Goal: Task Accomplishment & Management: Use online tool/utility

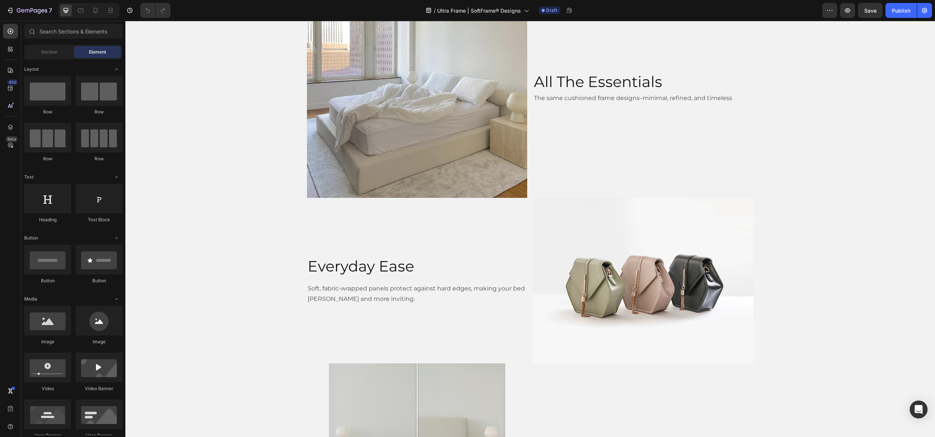
scroll to position [420, 0]
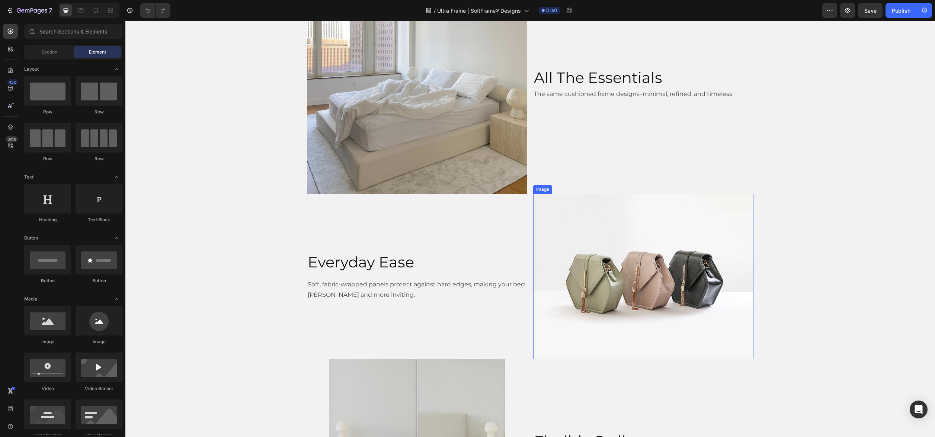
click at [617, 297] on img at bounding box center [643, 276] width 220 height 165
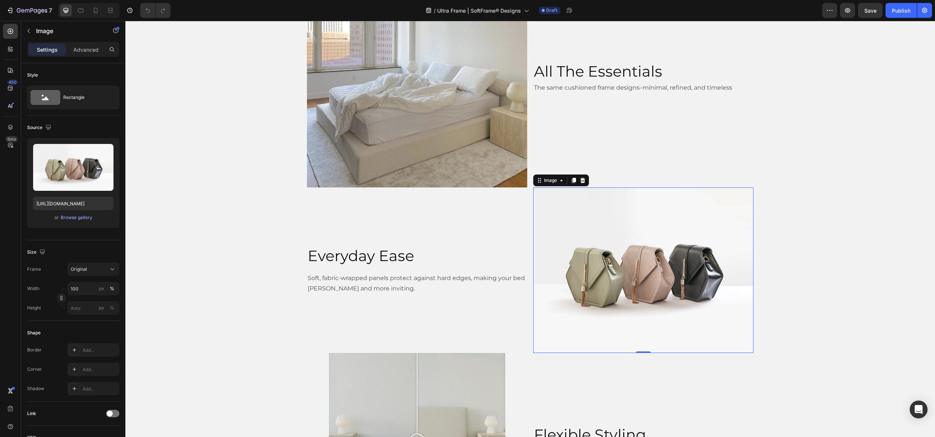
scroll to position [0, 0]
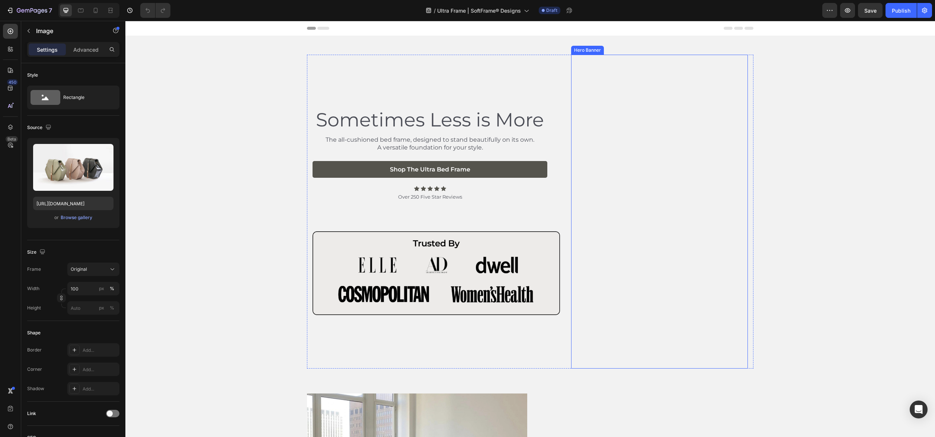
click at [611, 205] on video "Background Image" at bounding box center [659, 212] width 177 height 314
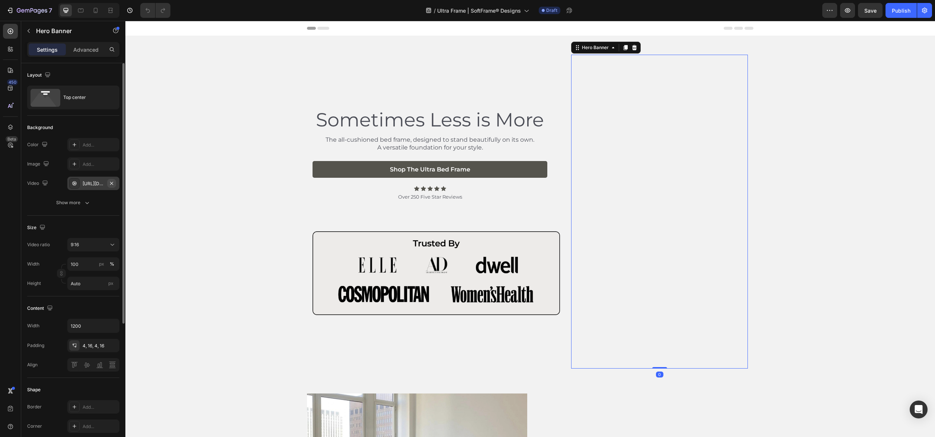
click at [112, 184] on icon "button" at bounding box center [112, 183] width 6 height 6
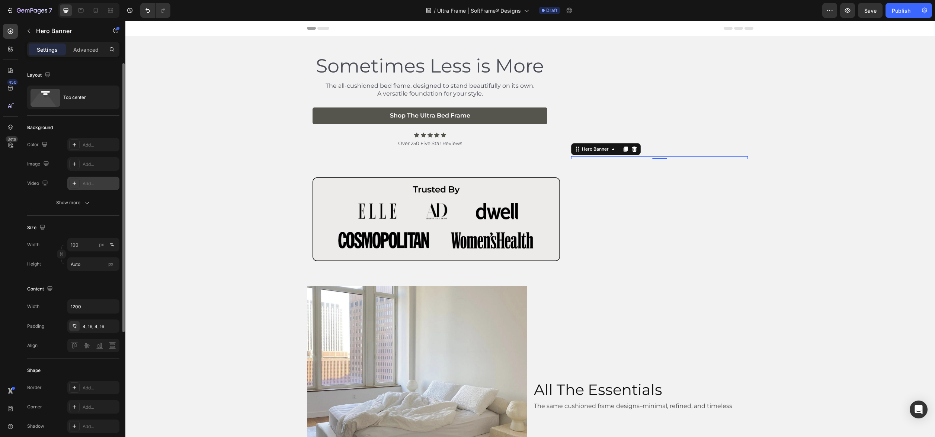
click at [97, 184] on div "Add..." at bounding box center [100, 183] width 35 height 7
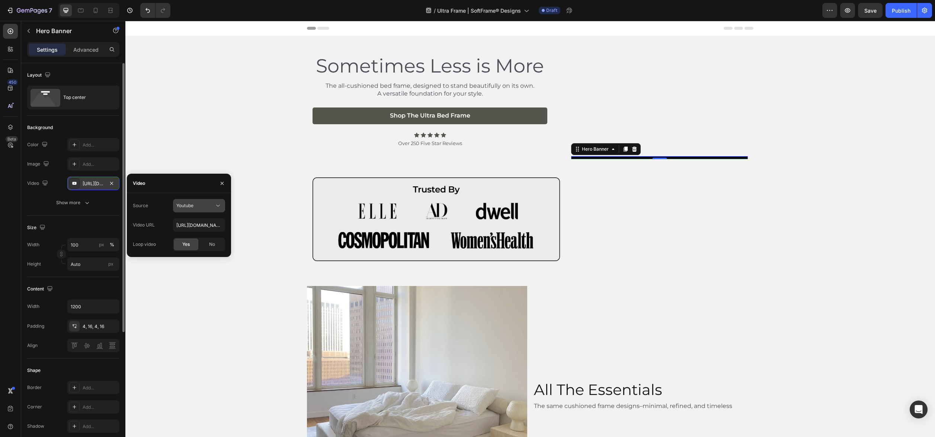
click at [193, 209] on div "Youtube" at bounding box center [198, 205] width 45 height 7
click at [194, 225] on span "Video hosting" at bounding box center [190, 224] width 28 height 7
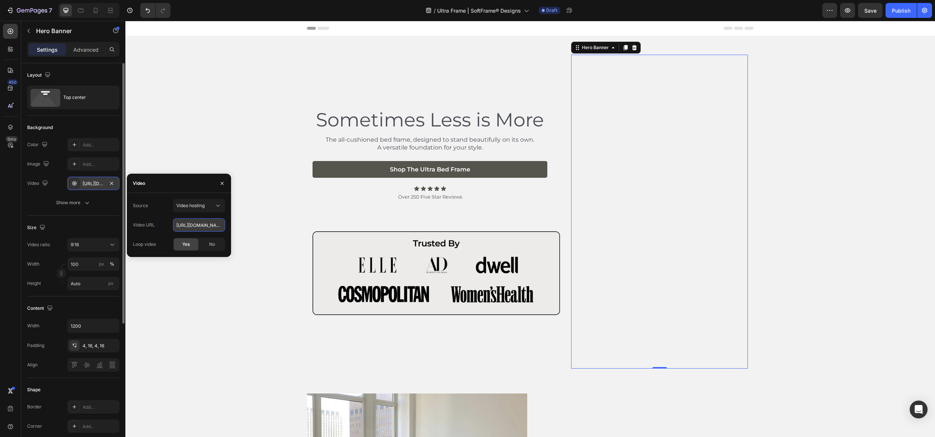
click at [194, 225] on input "https://cdn.shopify.com/videos/c/o/v/92a407d4e0c94a288eb54cac18c387dc.mp4" at bounding box center [199, 224] width 52 height 13
paste input "c12b36446db423b98ef59476246d77d.mov"
type input "https://cdn.shopify.com/videos/c/o/v/9c12b36446db423b98ef59476246d77d.mov"
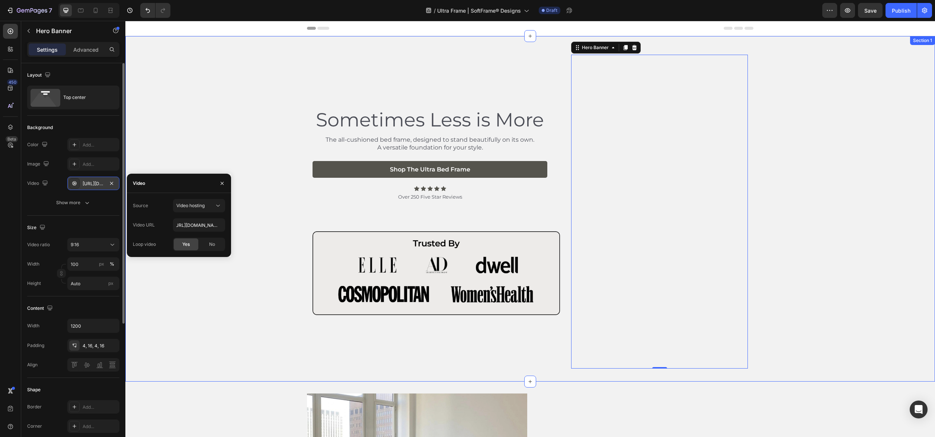
click at [273, 236] on div "Sometimes Less is More Heading The all-cushioned bed frame, designed to stand b…" at bounding box center [529, 212] width 809 height 314
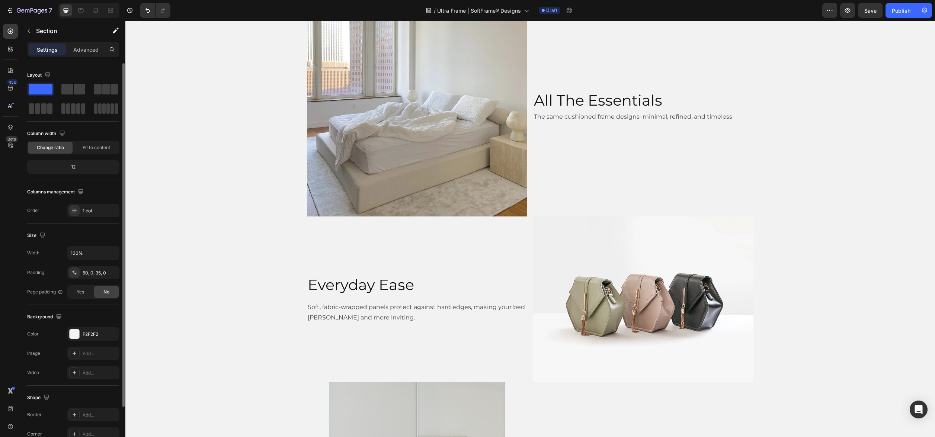
scroll to position [421, 0]
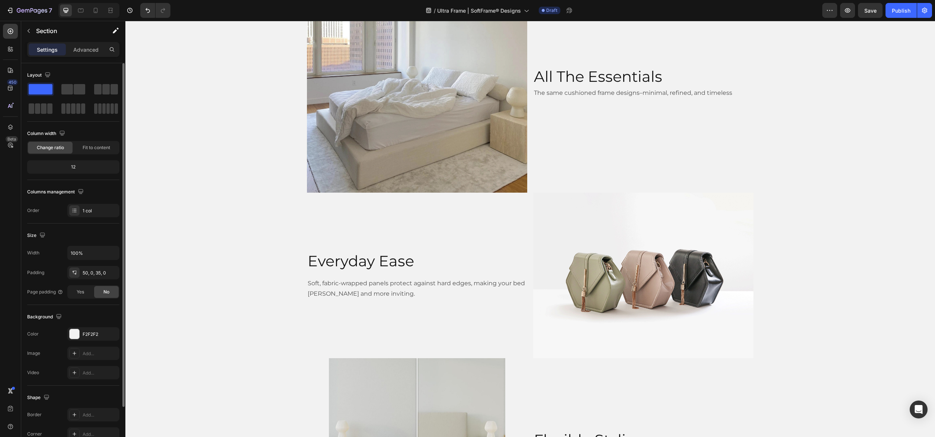
click at [644, 249] on img at bounding box center [643, 275] width 220 height 165
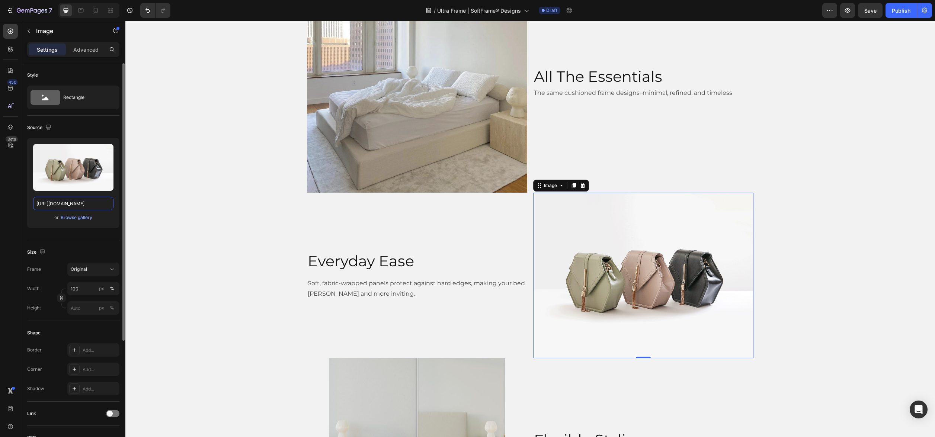
click at [84, 202] on input "https://cdn.shopify.com/s/files/1/2005/9307/files/image_demo.jpg" at bounding box center [73, 203] width 80 height 13
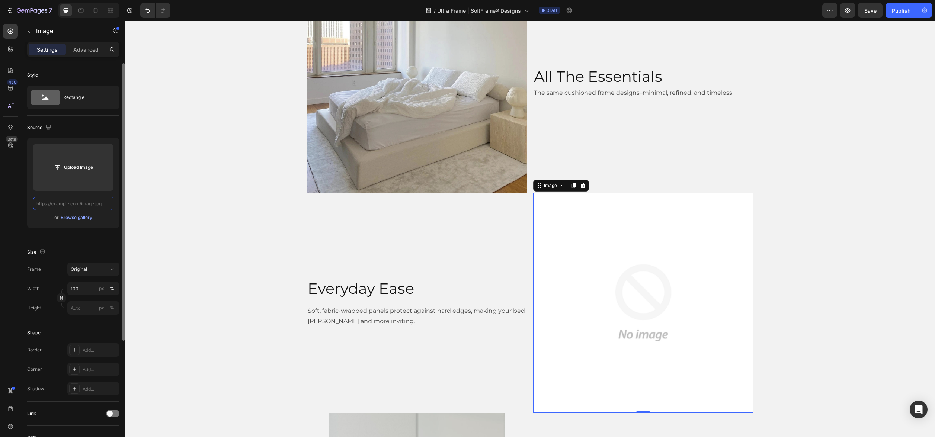
click at [96, 204] on input "text" at bounding box center [73, 203] width 80 height 13
paste input "https://cdn.shopify.com/s/files/1/0249/8140/5759/files/ultra_frame_with_white_b…"
type input "https://cdn.shopify.com/s/files/1/0249/8140/5759/files/ultra_frame_with_white_b…"
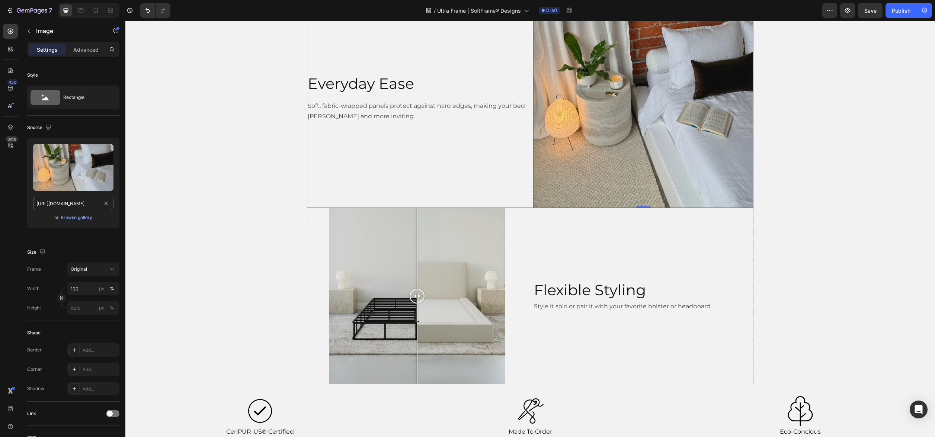
scroll to position [674, 0]
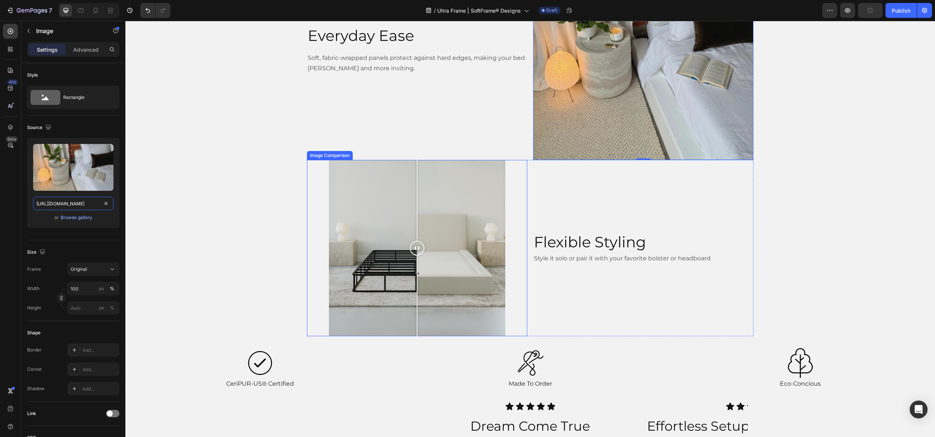
click at [493, 242] on div at bounding box center [417, 248] width 176 height 176
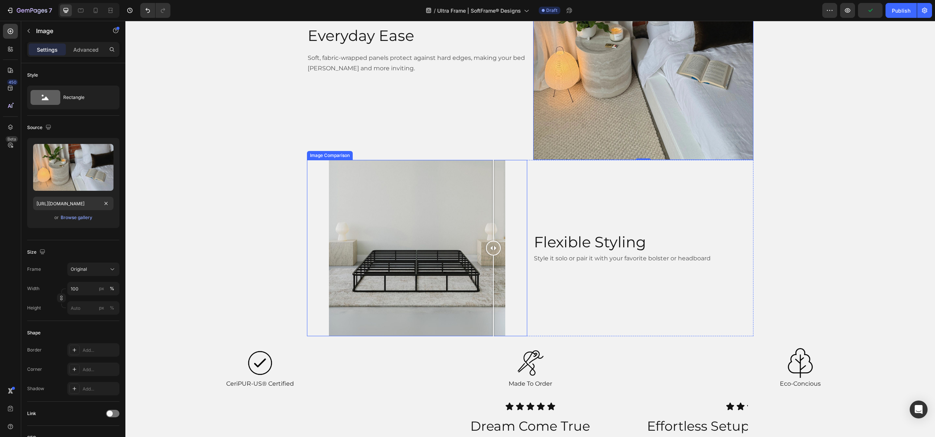
click at [511, 242] on div at bounding box center [417, 248] width 220 height 176
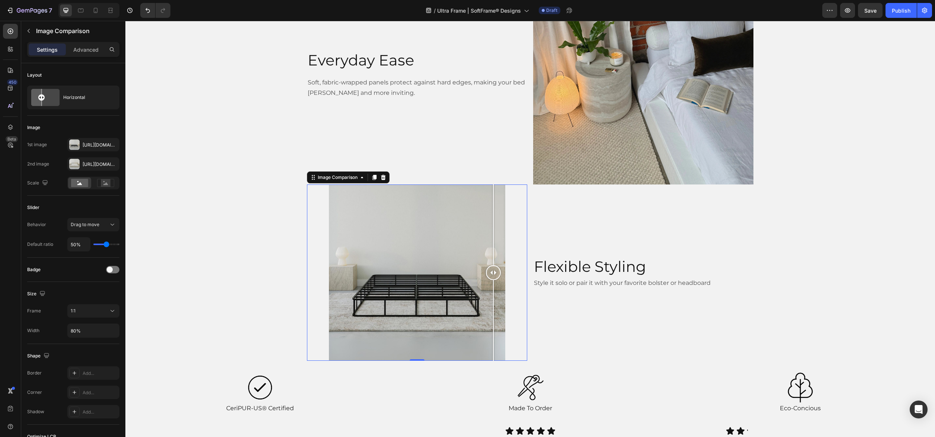
scroll to position [649, 0]
click at [382, 176] on icon at bounding box center [383, 177] width 5 height 5
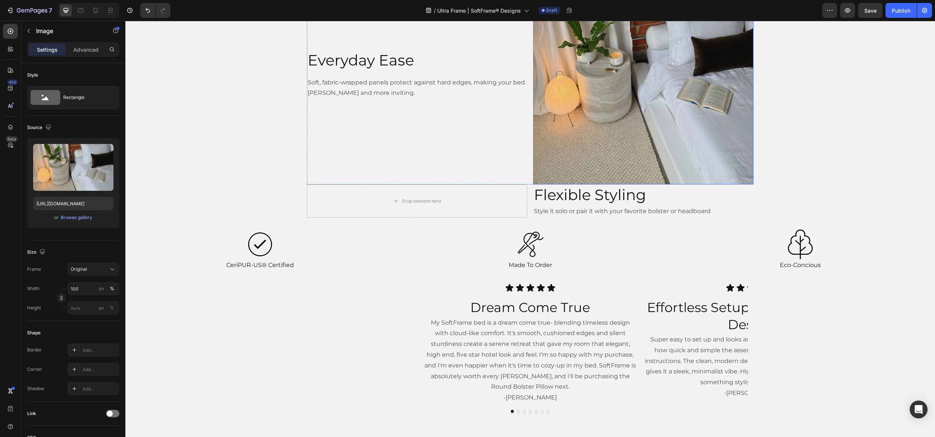
click at [551, 142] on img at bounding box center [643, 74] width 220 height 220
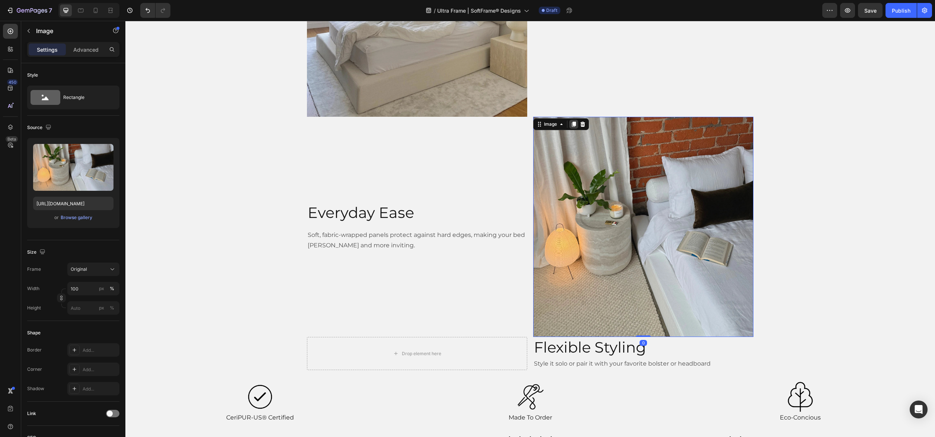
click at [575, 126] on icon at bounding box center [573, 124] width 6 height 6
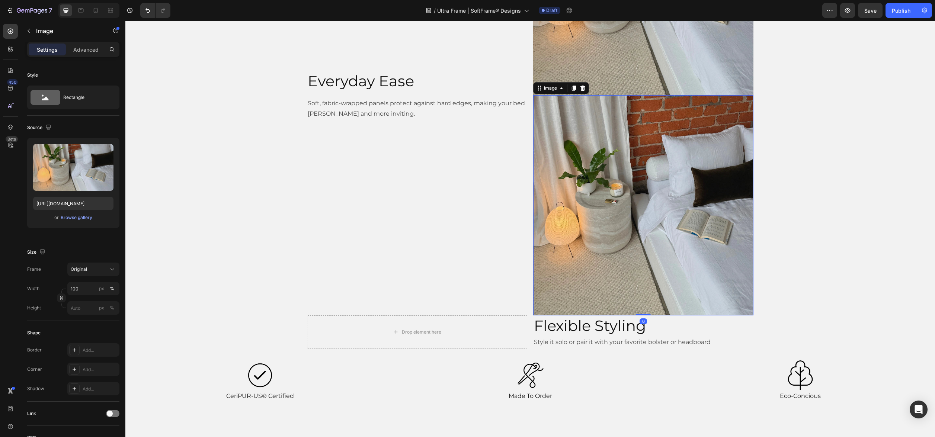
scroll to position [653, 0]
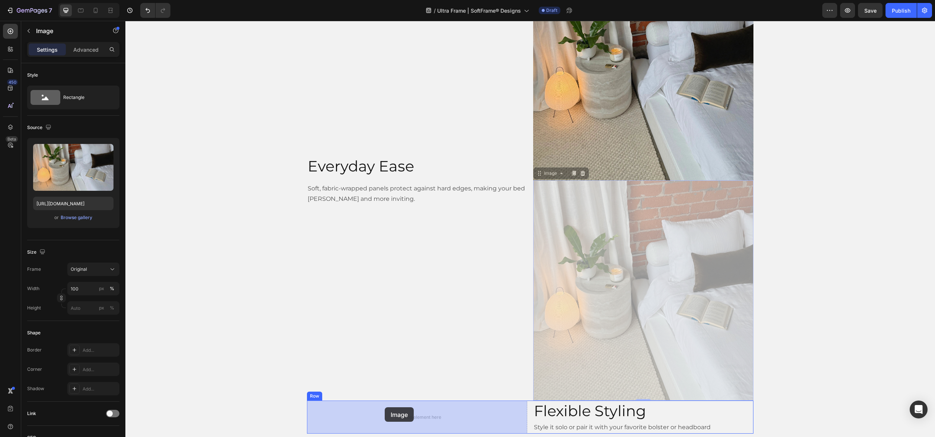
drag, startPoint x: 535, startPoint y: 175, endPoint x: 385, endPoint y: 407, distance: 277.0
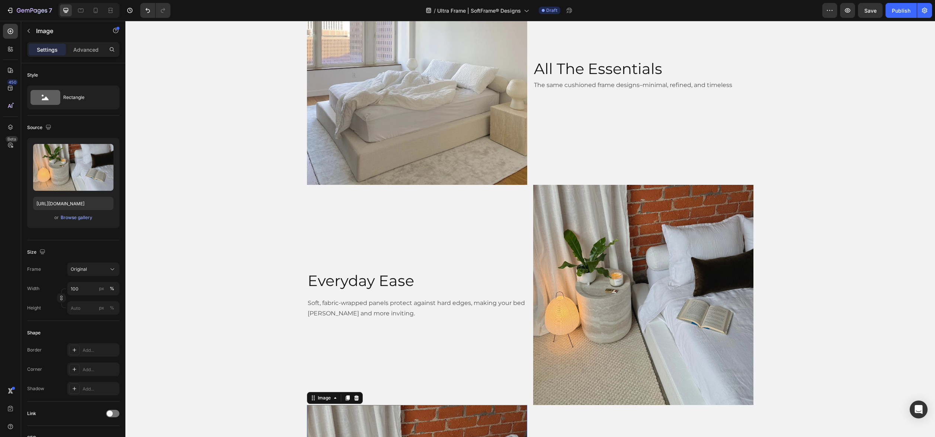
scroll to position [489, 0]
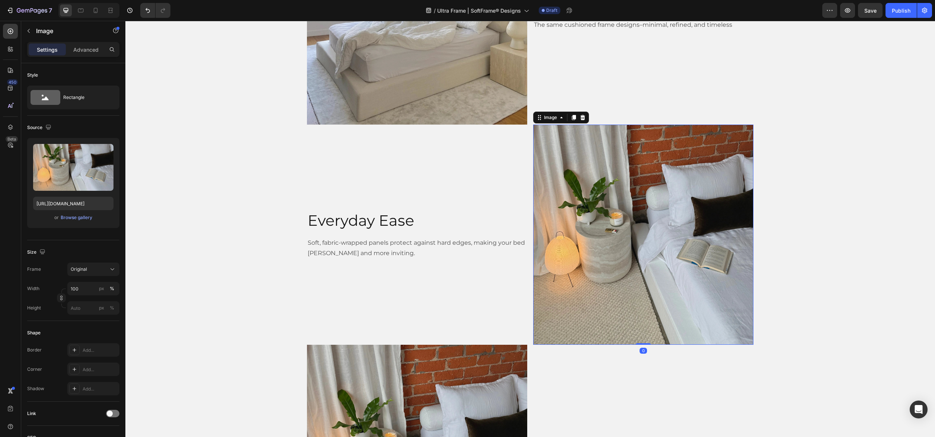
click at [634, 148] on img at bounding box center [643, 235] width 220 height 220
click at [73, 199] on input "https://cdn.shopify.com/s/files/1/0249/8140/5759/files/ultra_frame_with_white_b…" at bounding box center [73, 203] width 80 height 13
paste input "and_bolsterdune"
type input "https://cdn.shopify.com/s/files/1/0249/8140/5759/files/ultra_frame_and_bolsterd…"
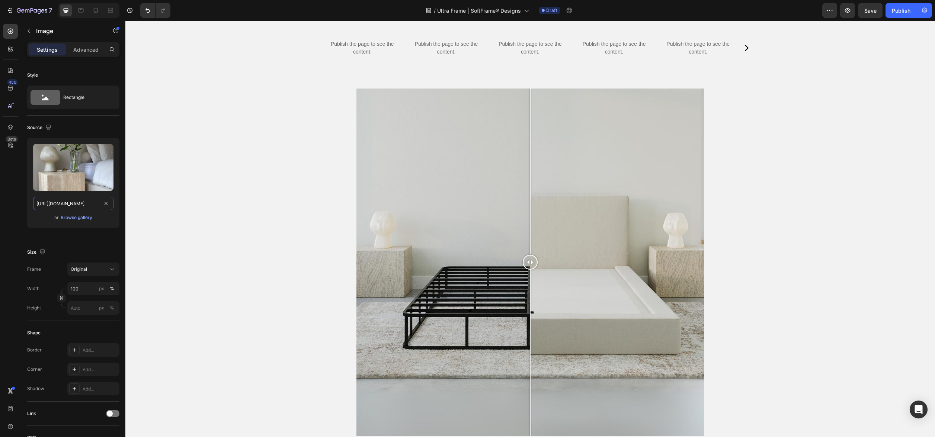
scroll to position [1818, 0]
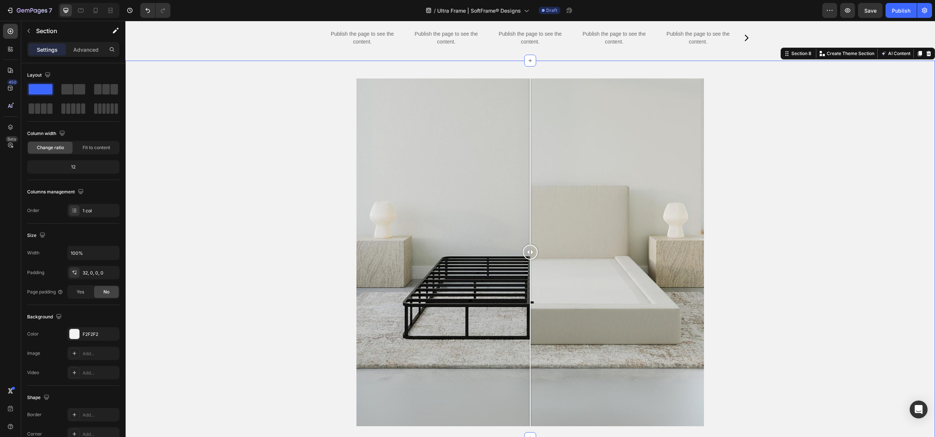
click at [685, 63] on div "Image Comparison Row Row Section 8 You can create reusable sections Create Them…" at bounding box center [529, 249] width 809 height 377
click at [928, 51] on icon at bounding box center [928, 54] width 6 height 6
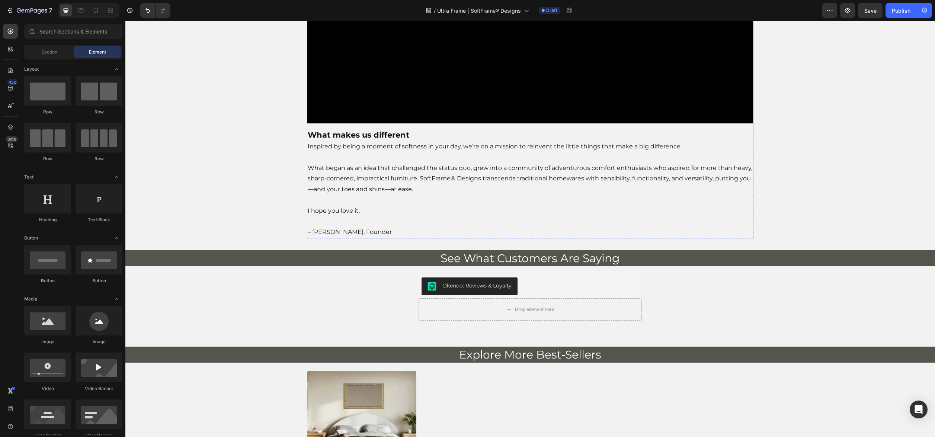
scroll to position [2471, 0]
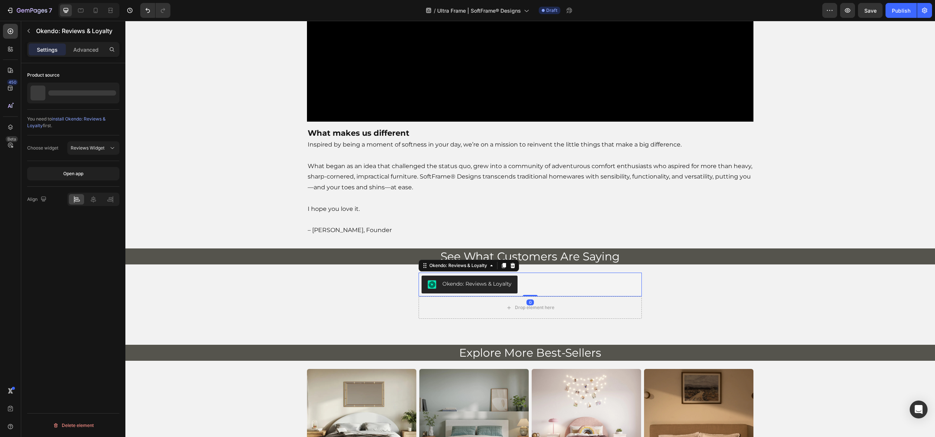
click at [508, 288] on div "Okendo: Reviews & Loyalty" at bounding box center [476, 284] width 69 height 8
click at [110, 95] on icon "button" at bounding box center [112, 93] width 6 height 6
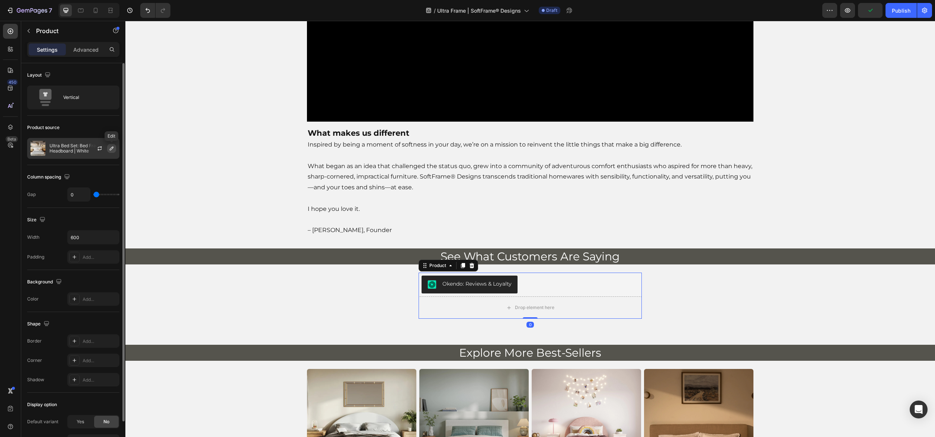
click at [109, 150] on icon "button" at bounding box center [112, 148] width 6 height 6
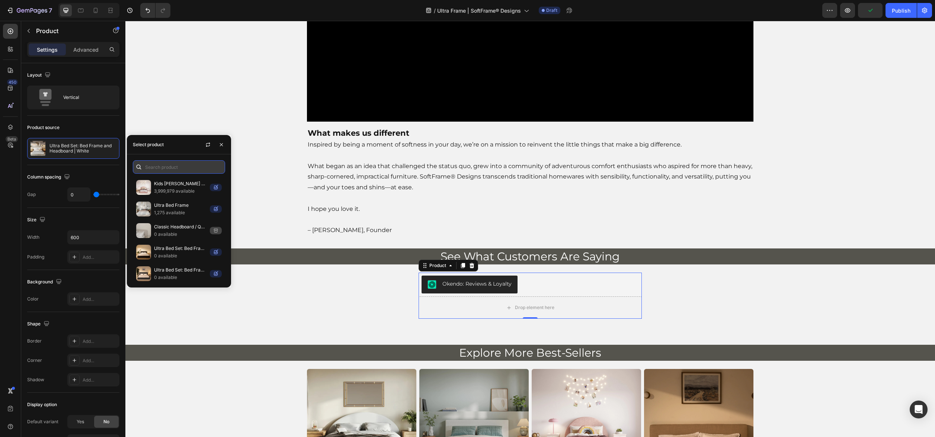
click at [197, 170] on input "text" at bounding box center [179, 166] width 92 height 13
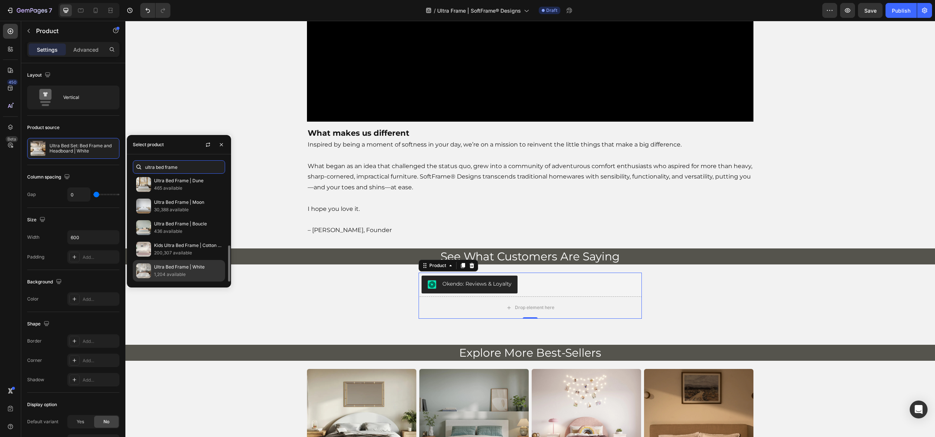
type input "ultra bed frame"
click at [187, 264] on p "Ultra Bed Frame | White" at bounding box center [188, 266] width 68 height 7
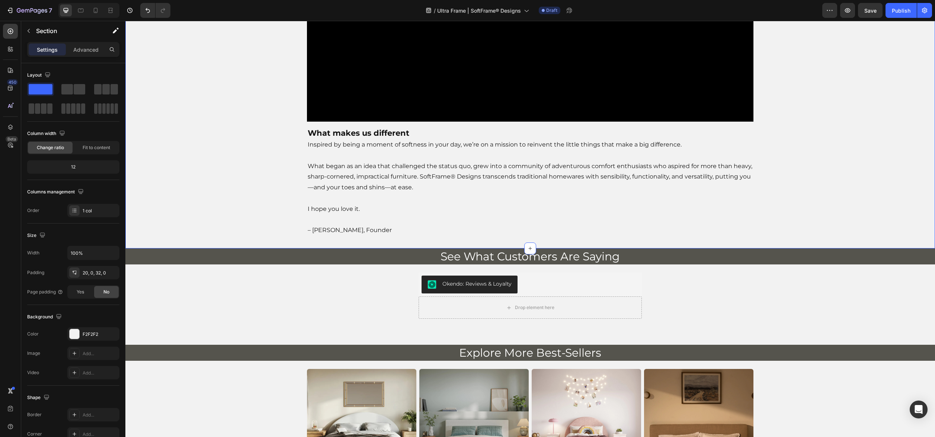
click at [276, 237] on div "Video What makes us different Inspired by being a moment of softness in your da…" at bounding box center [529, 67] width 809 height 338
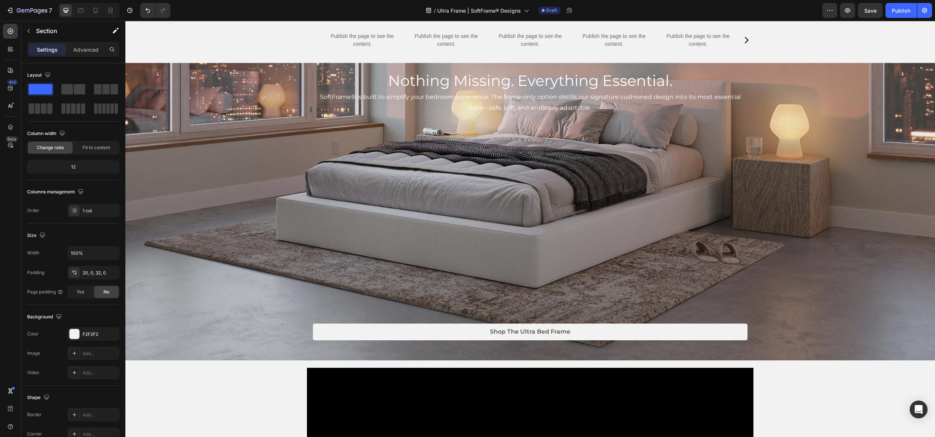
scroll to position [1817, 0]
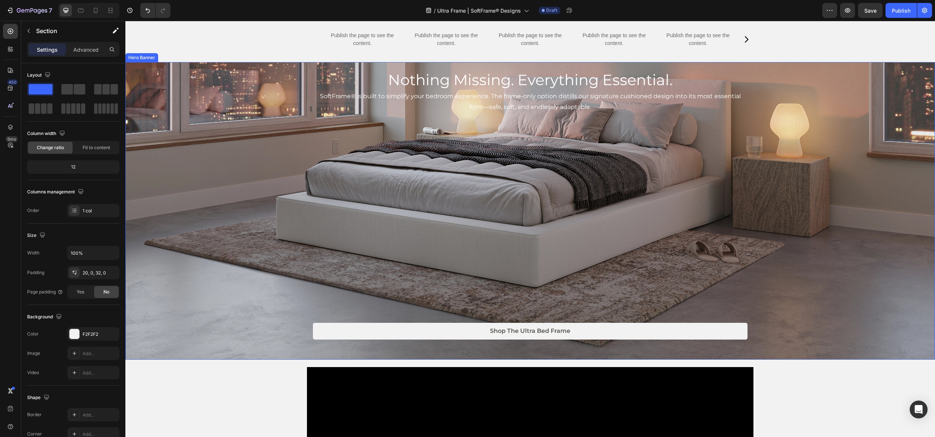
click at [801, 221] on div "Background Image" at bounding box center [529, 210] width 809 height 297
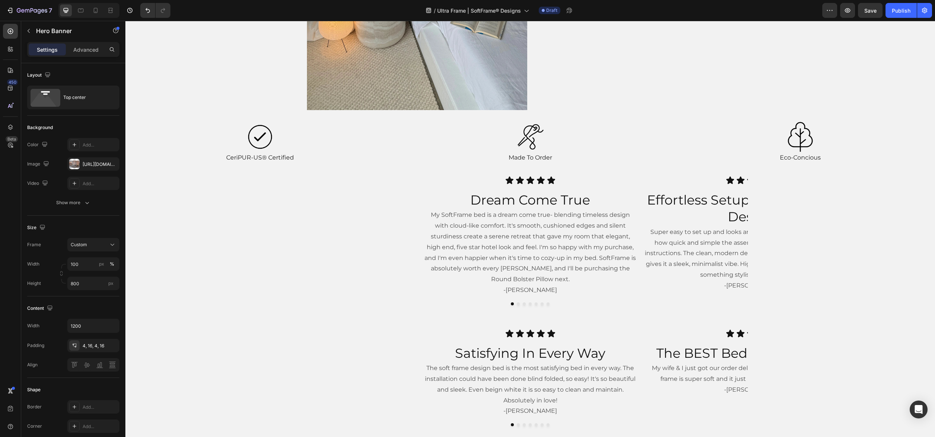
scroll to position [847, 0]
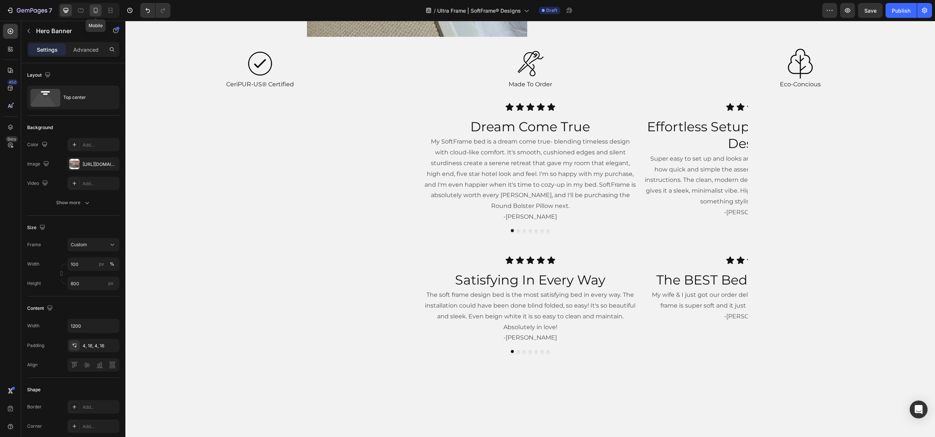
click at [95, 12] on icon at bounding box center [95, 10] width 7 height 7
type input "100%"
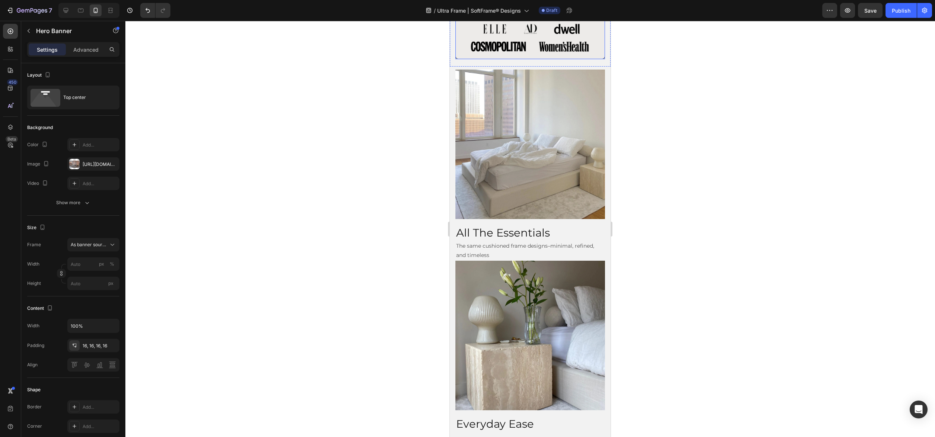
scroll to position [325, 0]
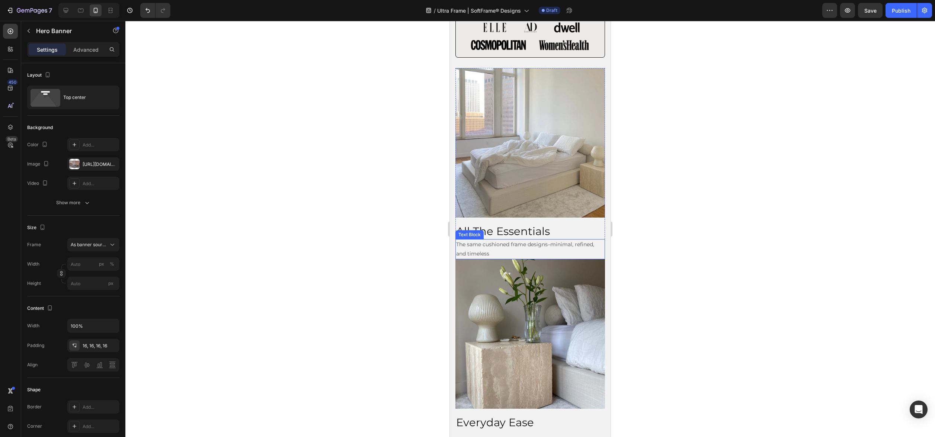
click at [527, 248] on p "The same cushioned frame designs–minimal, refined, and timeless" at bounding box center [530, 249] width 148 height 19
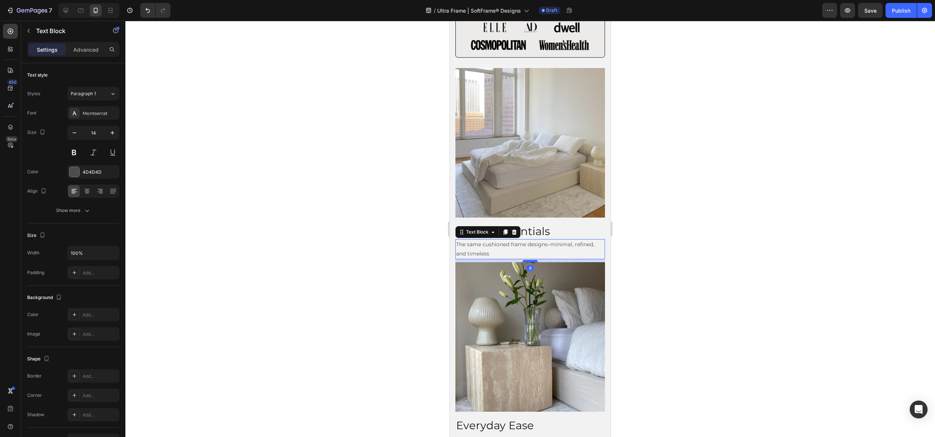
click at [531, 261] on div at bounding box center [529, 261] width 15 height 2
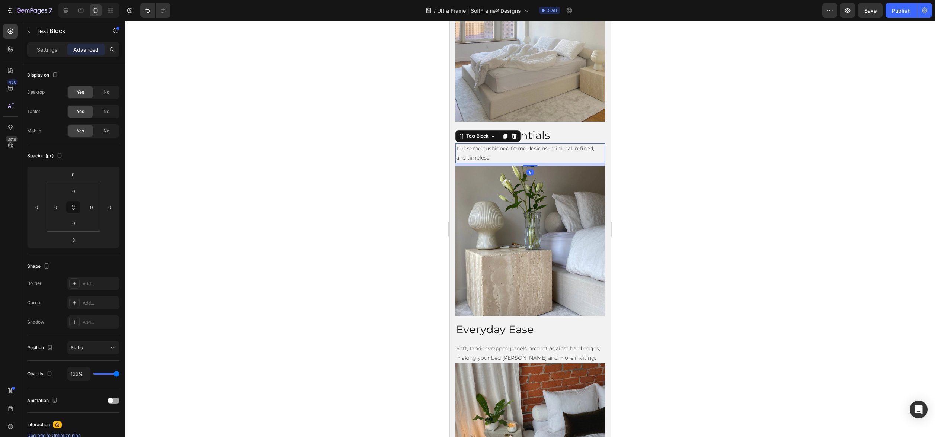
scroll to position [427, 0]
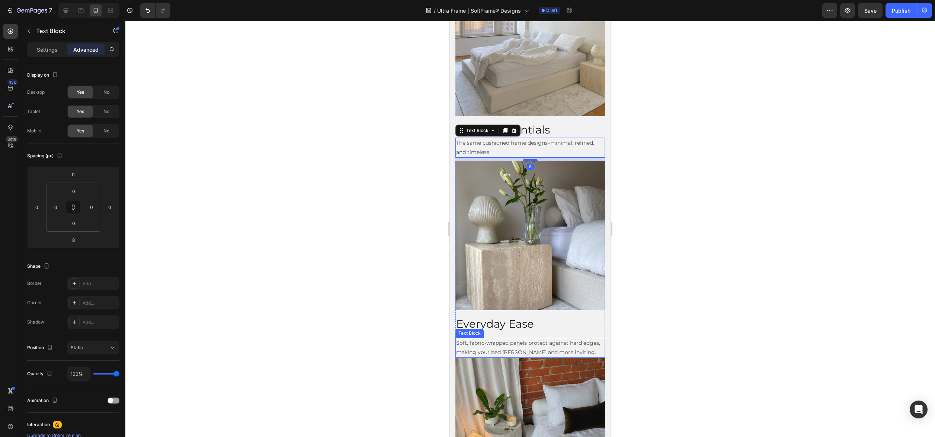
click at [528, 341] on p "Soft, fabric-wrapped panels protect against hard edges, making your bed sager a…" at bounding box center [530, 347] width 148 height 19
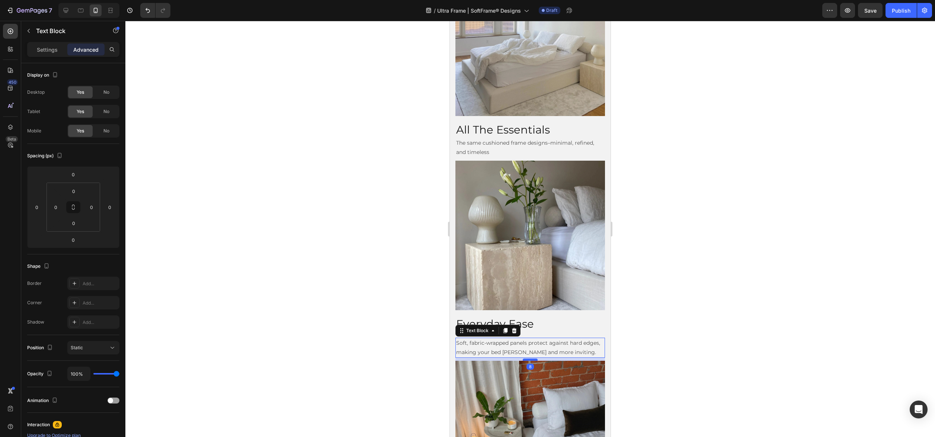
click at [525, 360] on div at bounding box center [529, 359] width 15 height 2
type input "8"
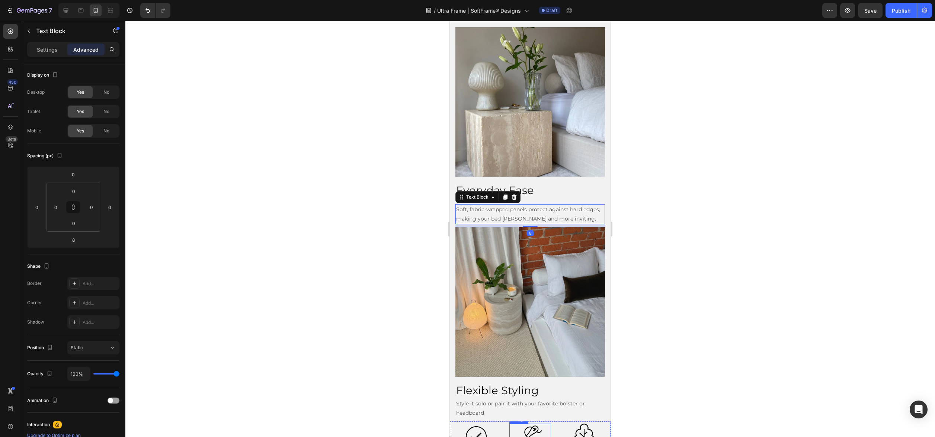
scroll to position [632, 0]
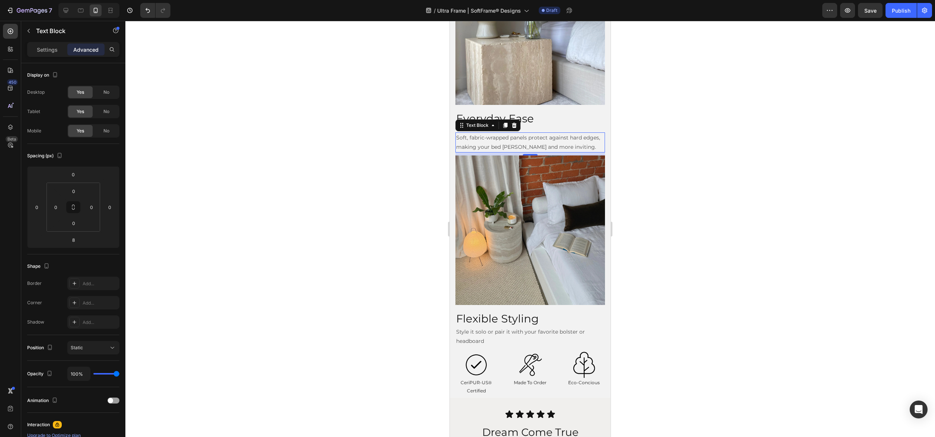
click at [683, 341] on div at bounding box center [529, 229] width 809 height 416
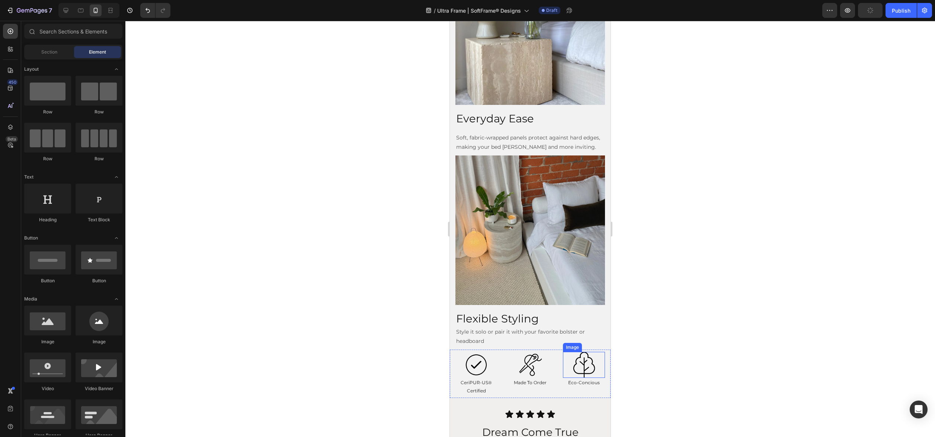
scroll to position [902, 0]
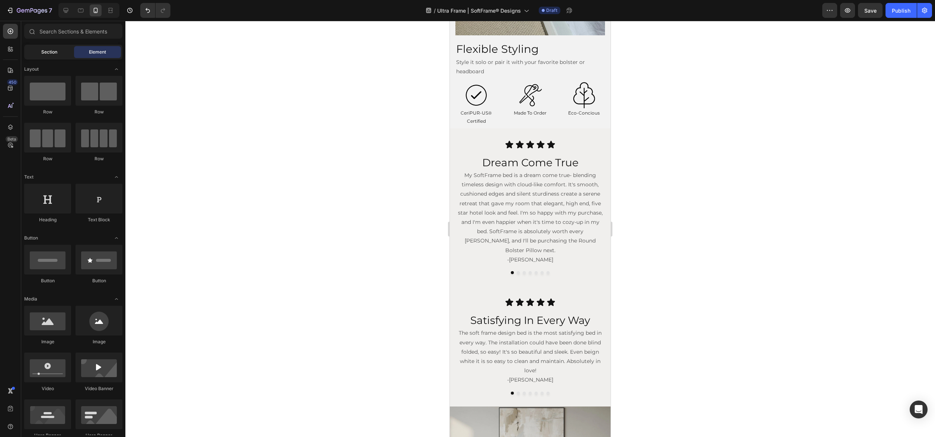
click at [45, 48] on div "Section" at bounding box center [49, 52] width 47 height 12
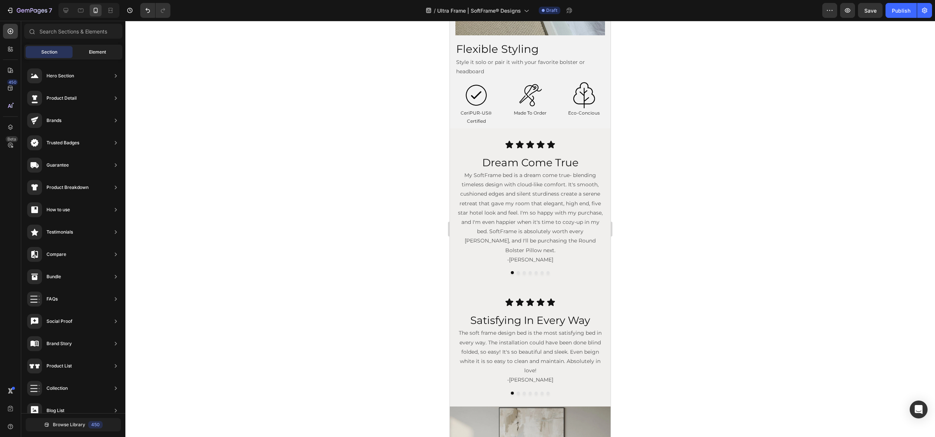
click at [83, 49] on div "Element" at bounding box center [97, 52] width 47 height 12
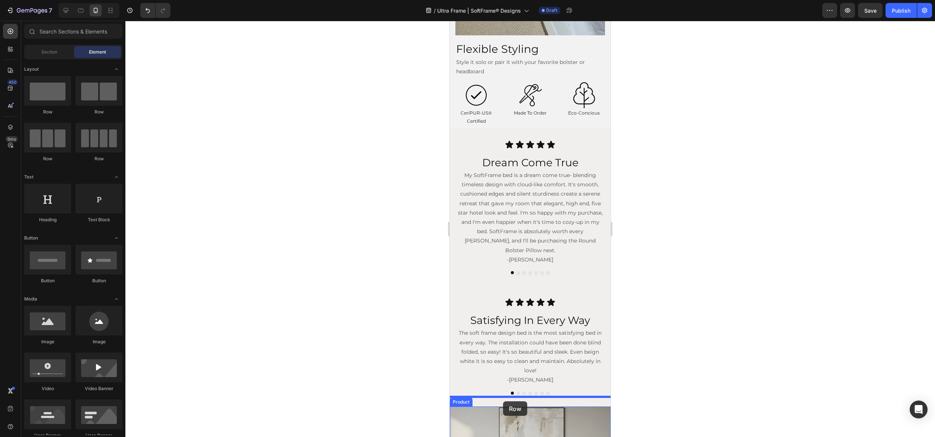
drag, startPoint x: 533, startPoint y: 118, endPoint x: 503, endPoint y: 401, distance: 285.0
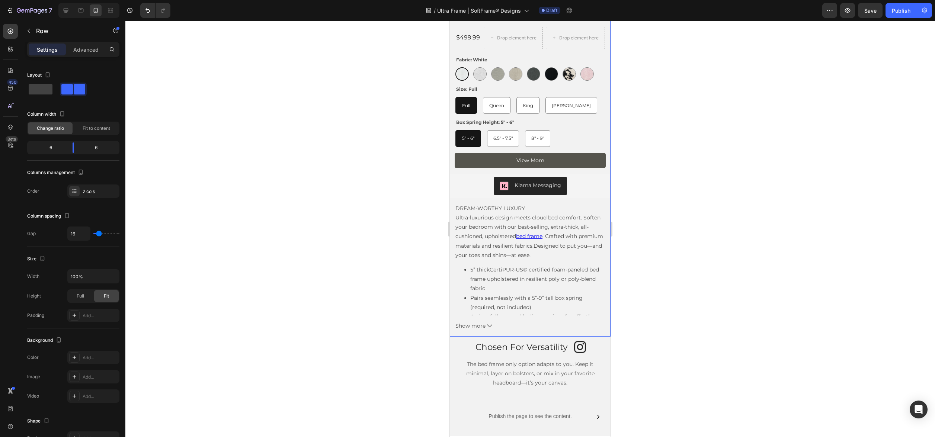
scroll to position [1555, 0]
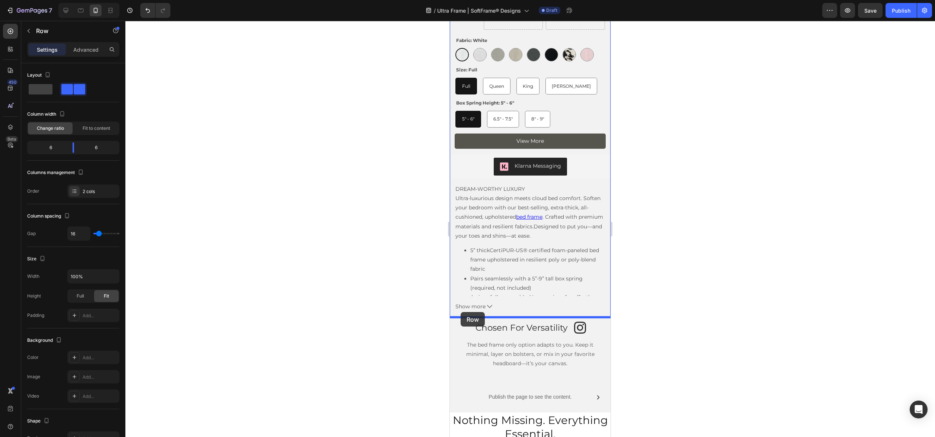
drag, startPoint x: 459, startPoint y: 286, endPoint x: 460, endPoint y: 312, distance: 26.1
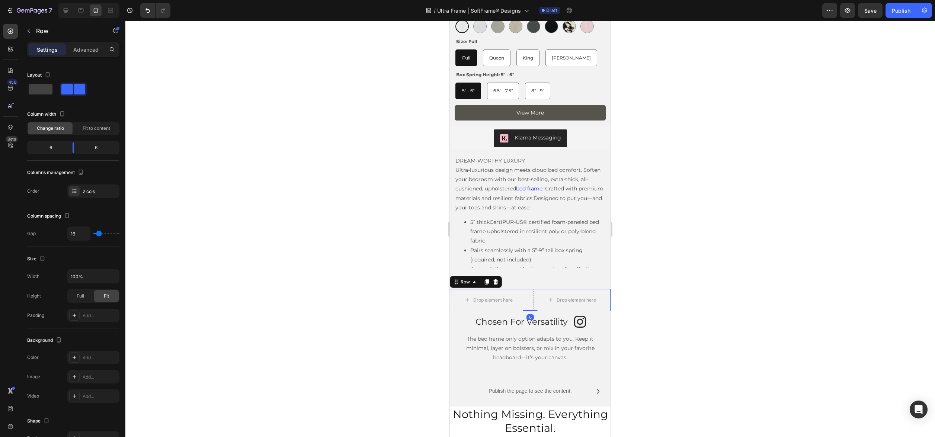
scroll to position [1527, 0]
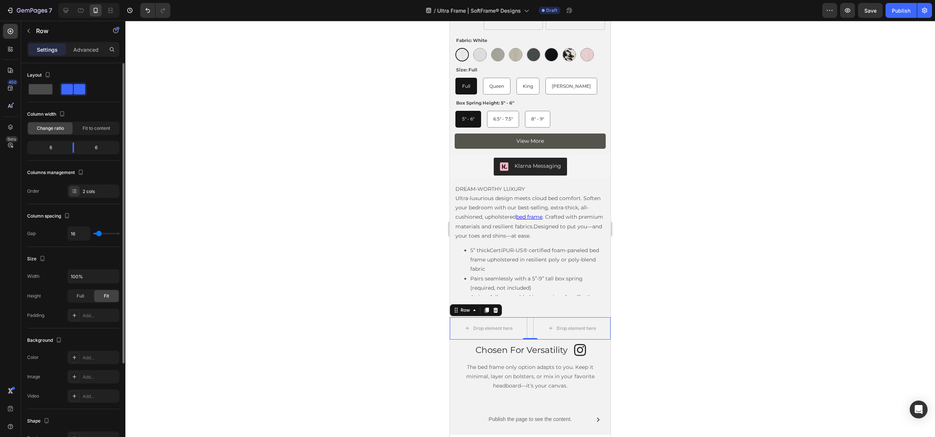
click at [41, 90] on span at bounding box center [41, 89] width 24 height 10
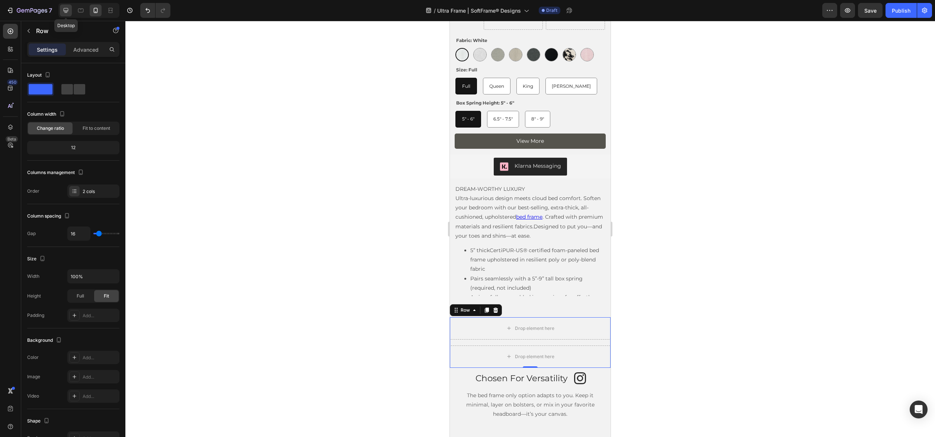
click at [67, 11] on icon at bounding box center [66, 10] width 5 height 5
type input "1200"
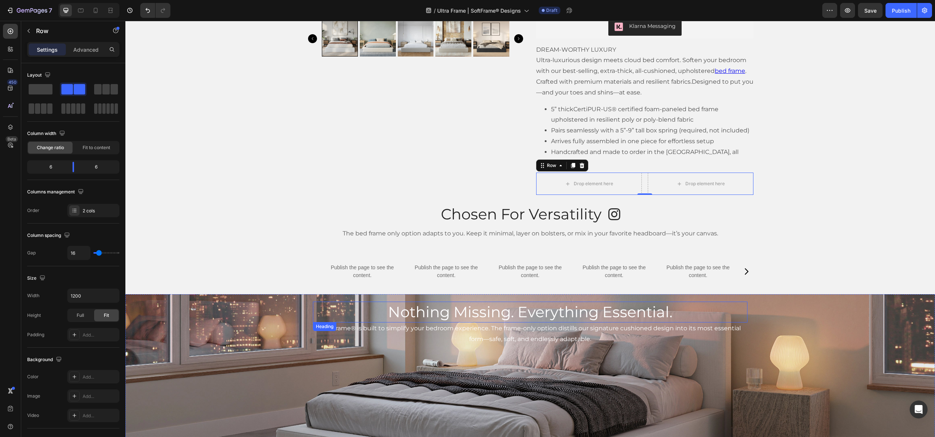
scroll to position [1508, 0]
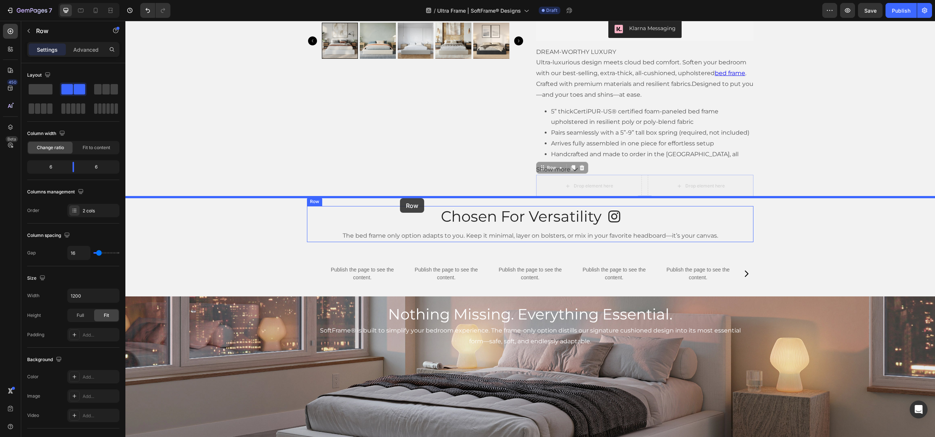
drag, startPoint x: 541, startPoint y: 164, endPoint x: 400, endPoint y: 198, distance: 145.1
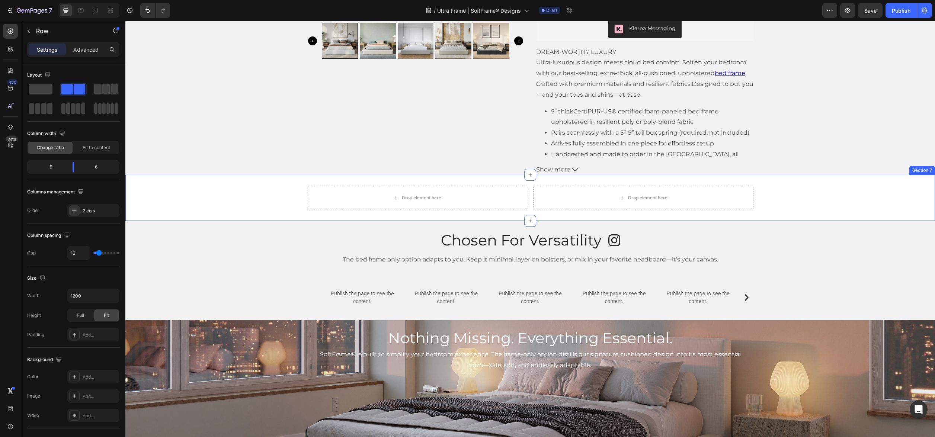
click at [262, 196] on div "Drop element here Drop element here Row 0" at bounding box center [529, 198] width 809 height 22
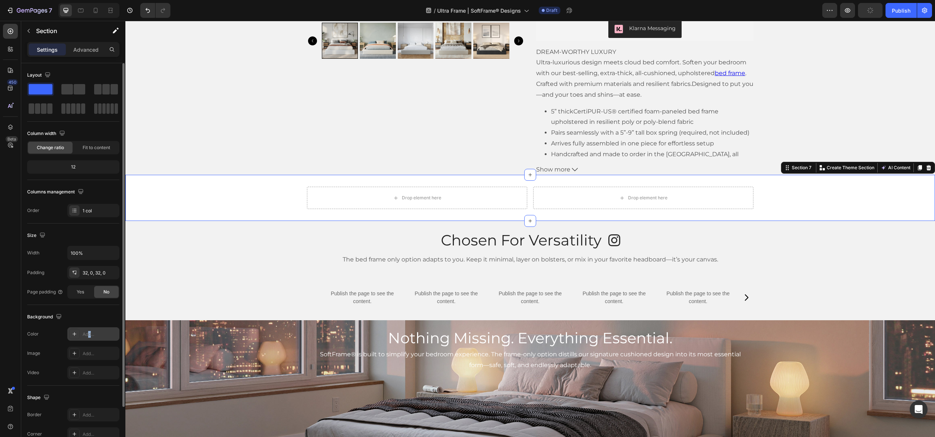
click at [90, 331] on div "Add..." at bounding box center [100, 334] width 35 height 7
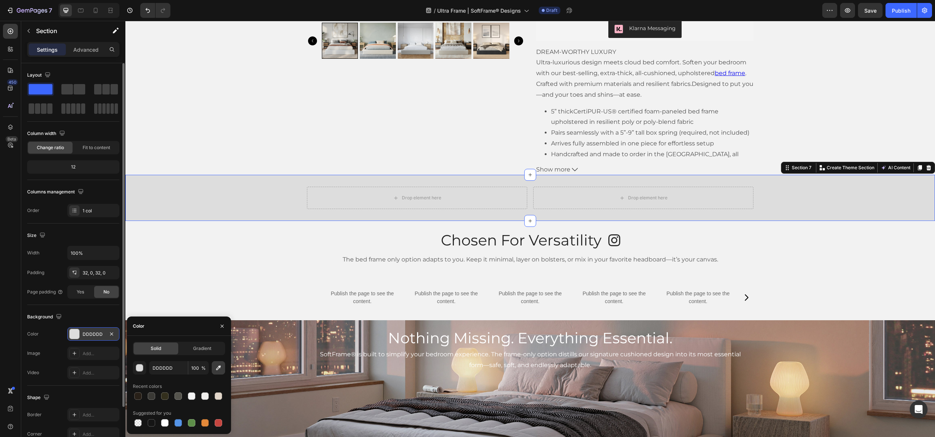
click at [214, 368] on button "button" at bounding box center [218, 367] width 13 height 13
type input "F2F2F2"
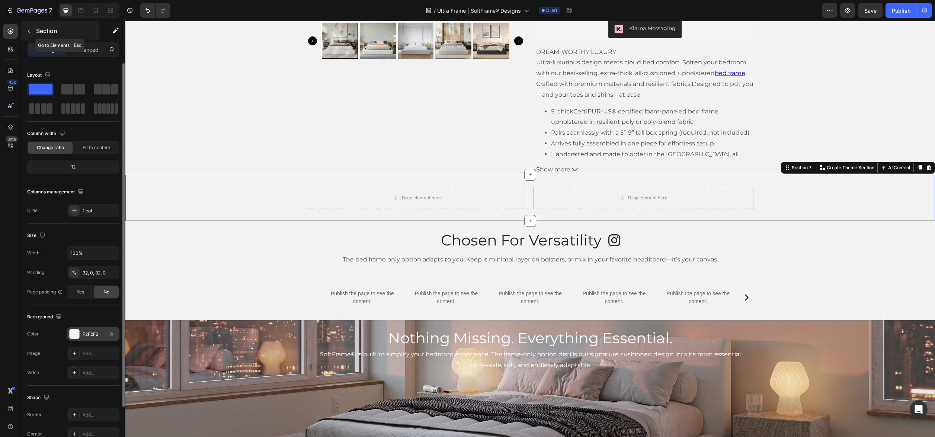
click at [31, 30] on icon "button" at bounding box center [29, 31] width 6 height 6
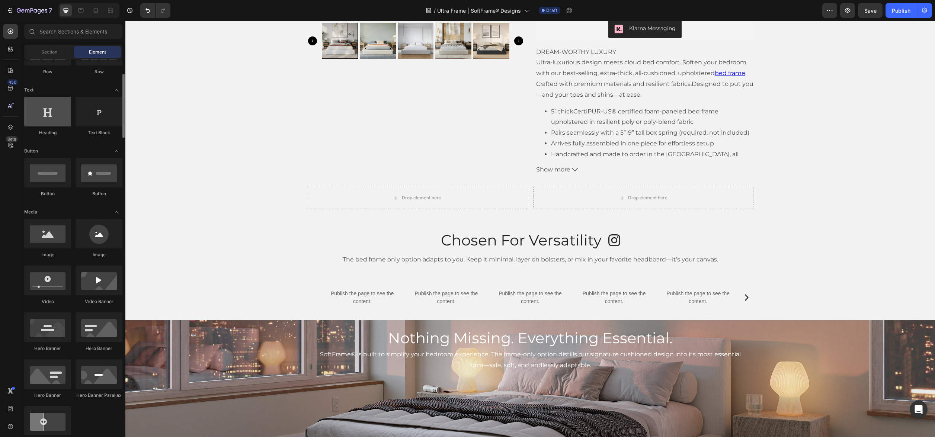
scroll to position [87, 0]
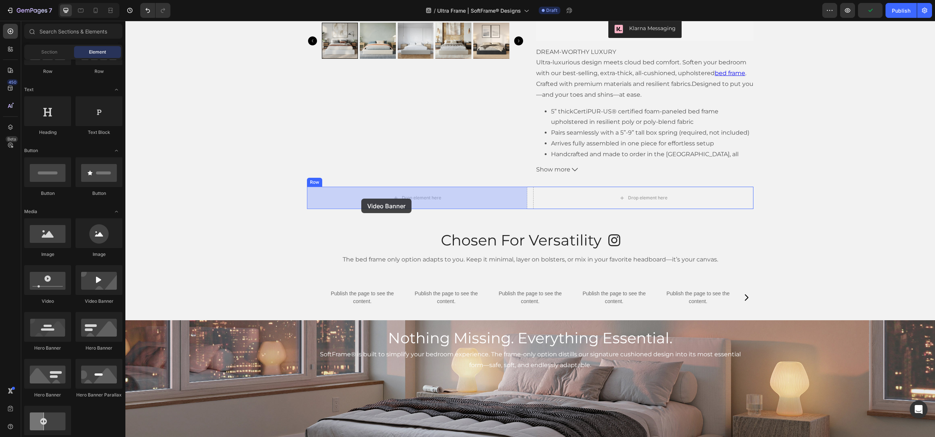
drag, startPoint x: 218, startPoint y: 299, endPoint x: 361, endPoint y: 199, distance: 174.9
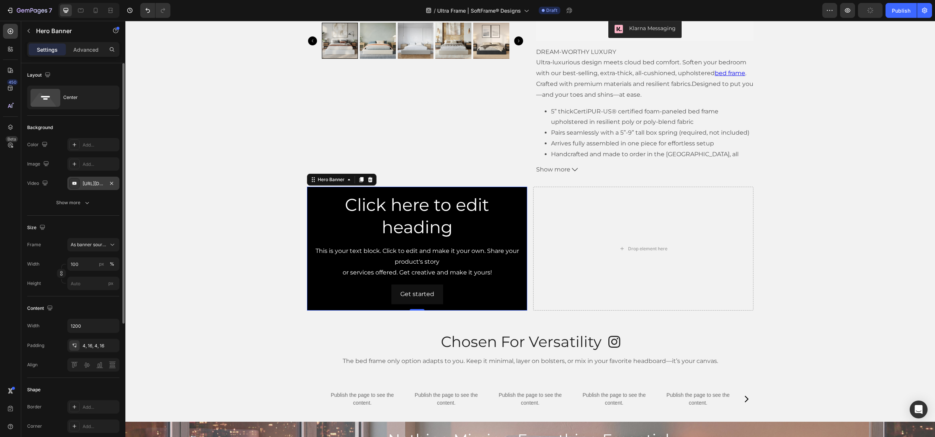
click at [104, 182] on div "https://www.youtube.com/watch?v=drIt4RH_kyQ" at bounding box center [93, 183] width 52 height 13
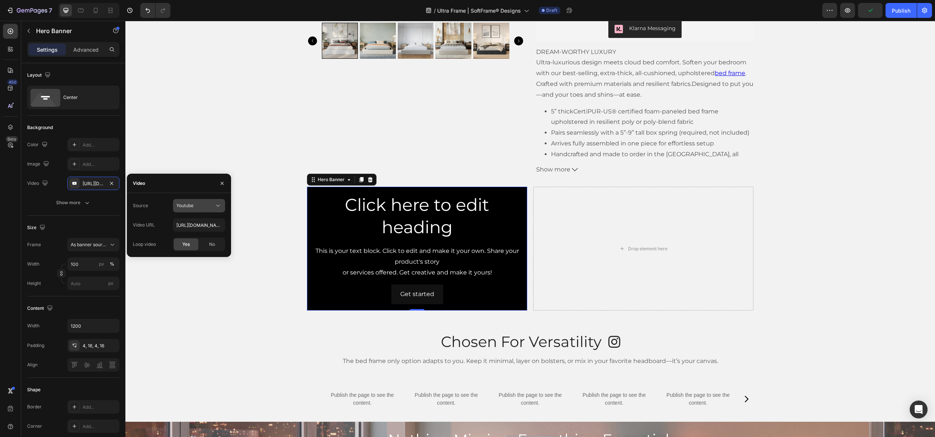
click at [205, 203] on div "Youtube" at bounding box center [195, 205] width 38 height 7
click at [204, 222] on span "Video hosting" at bounding box center [190, 224] width 28 height 7
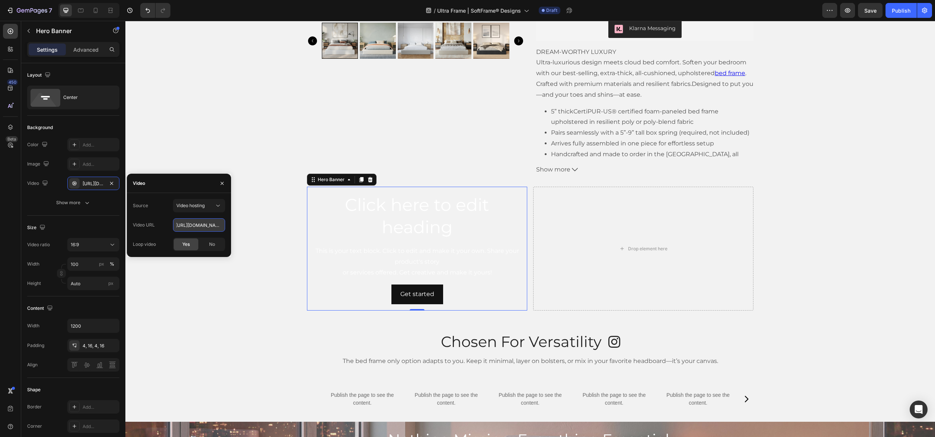
click at [218, 224] on input "https://cdn.shopify.com/videos/c/o/v/92a407d4e0c94a288eb54cac18c387dc.mp4" at bounding box center [199, 224] width 52 height 13
click at [221, 224] on input "https://cdn.shopify.com/videos/c/o/v/92a407d4e0c94a288eb54cac18c387dc.mp4" at bounding box center [199, 224] width 52 height 13
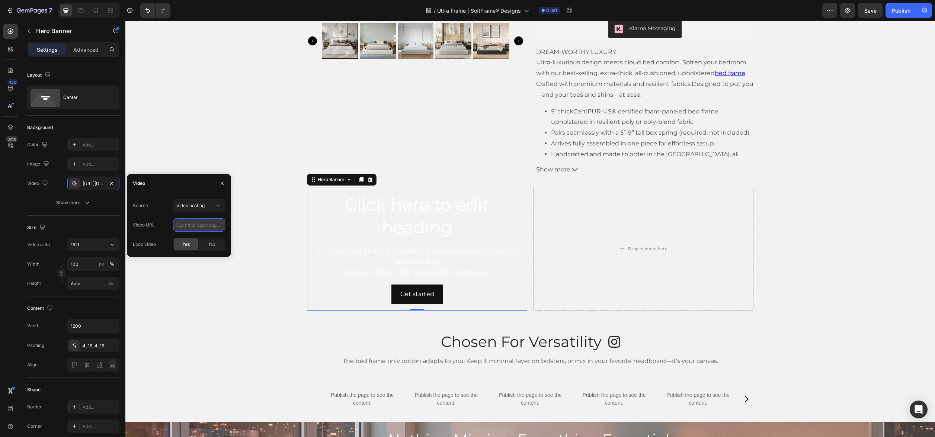
scroll to position [0, 0]
paste input "https://cdn.shopify.com/videos/c/o/v/6bef63fef91c4fd1802b9e8d855435ea.mp4"
type input "https://cdn.shopify.com/videos/c/o/v/6bef63fef91c4fd1802b9e8d855435ea.mp4"
click at [287, 200] on div "Click here to edit heading Heading This is your text block. Click to edit and m…" at bounding box center [529, 249] width 809 height 124
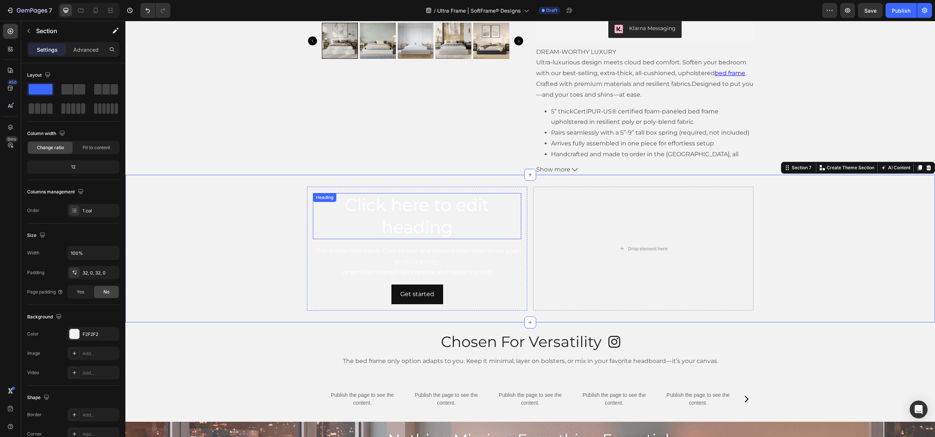
click at [345, 221] on h2 "Click here to edit heading" at bounding box center [417, 216] width 208 height 46
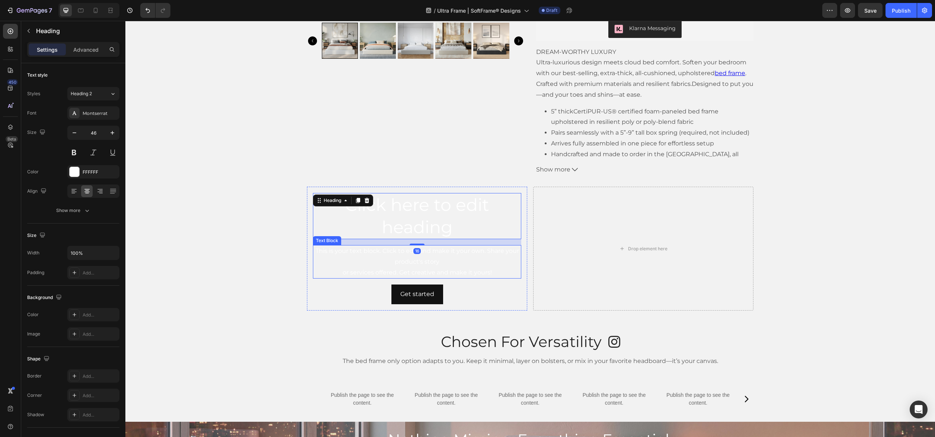
click at [330, 260] on div "This is your text block. Click to edit and make it your own. Share your product…" at bounding box center [417, 261] width 208 height 33
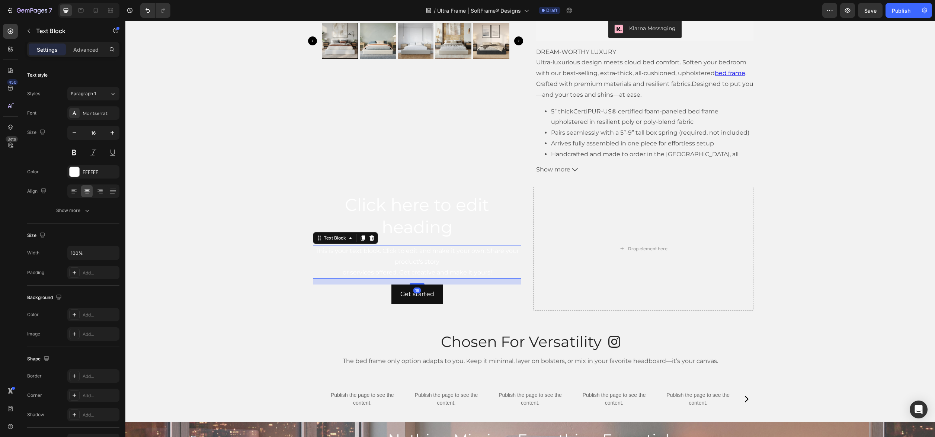
click at [314, 291] on div "Get started Button" at bounding box center [417, 294] width 208 height 20
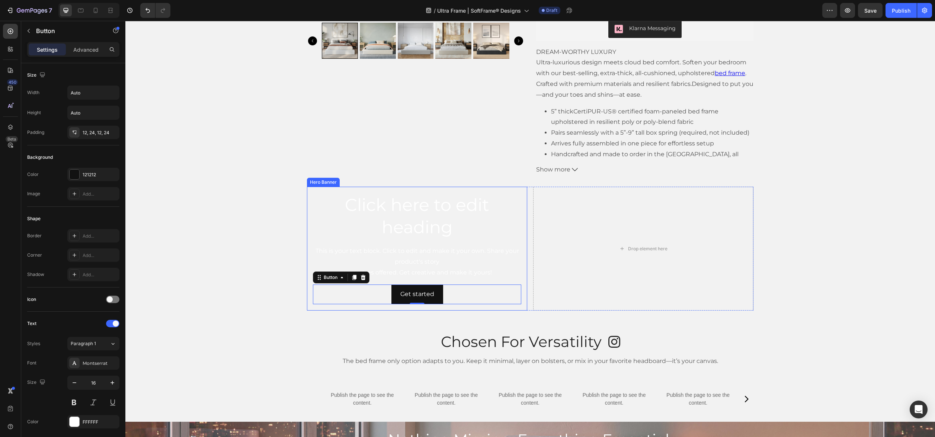
click at [335, 241] on div "Click here to edit heading Heading This is your text block. Click to edit and m…" at bounding box center [417, 248] width 208 height 111
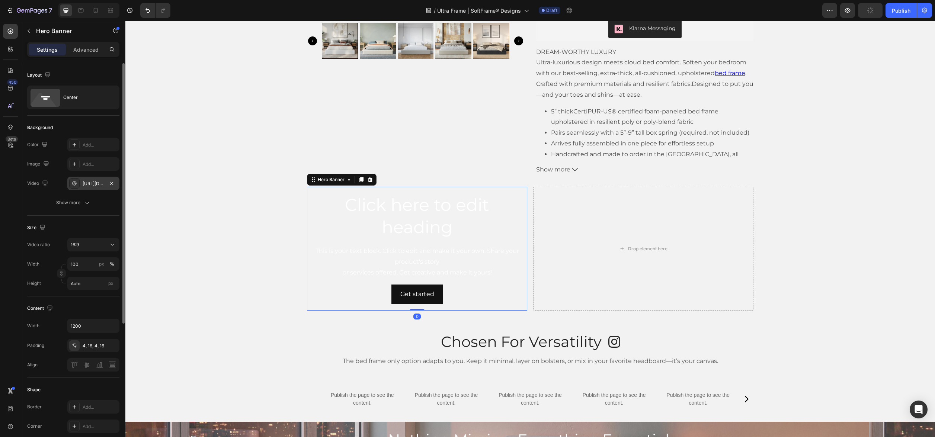
click at [89, 184] on div "https://cdn.shopify.com/videos/c/o/v/6bef63fef91c4fd1802b9e8d855435ea.mp4" at bounding box center [94, 183] width 22 height 7
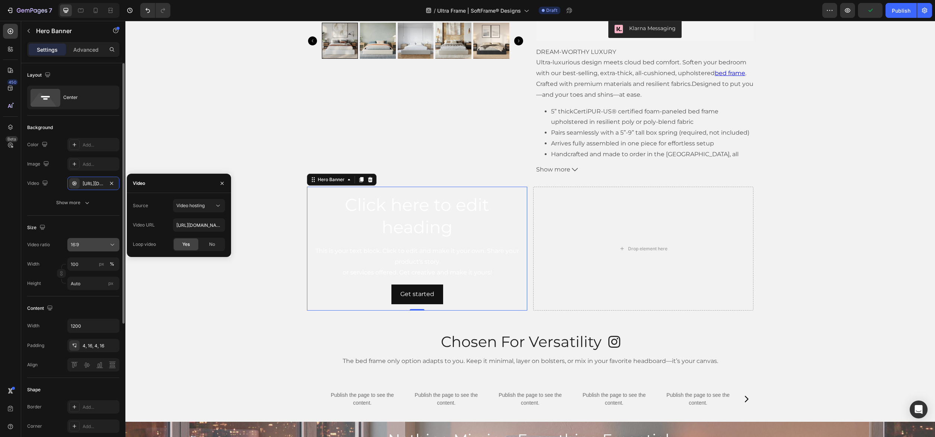
click at [106, 246] on div "16:9" at bounding box center [90, 244] width 38 height 7
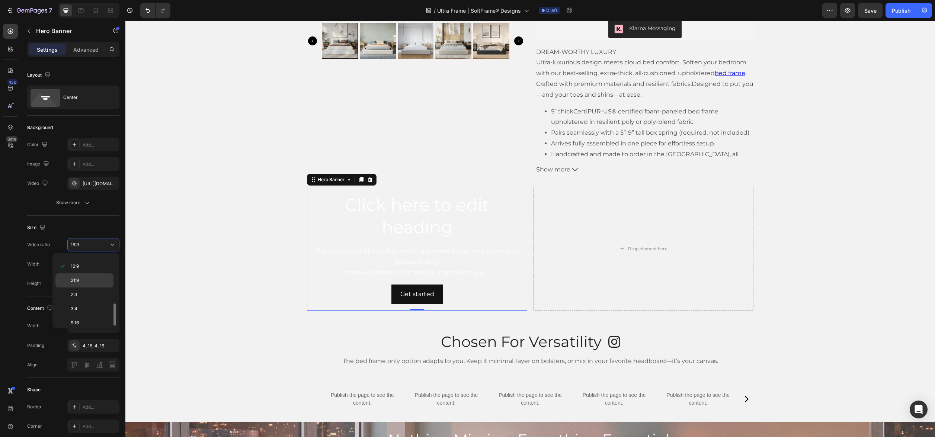
scroll to position [86, 0]
click at [93, 292] on p "9:16" at bounding box center [90, 290] width 39 height 7
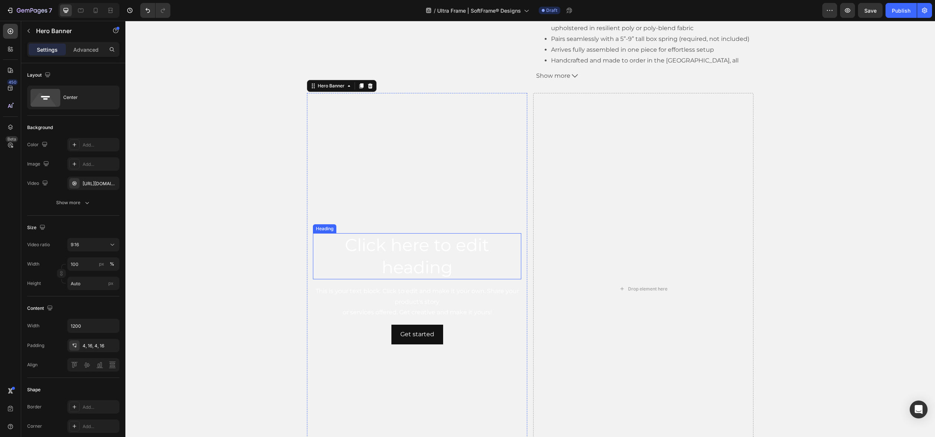
scroll to position [1604, 0]
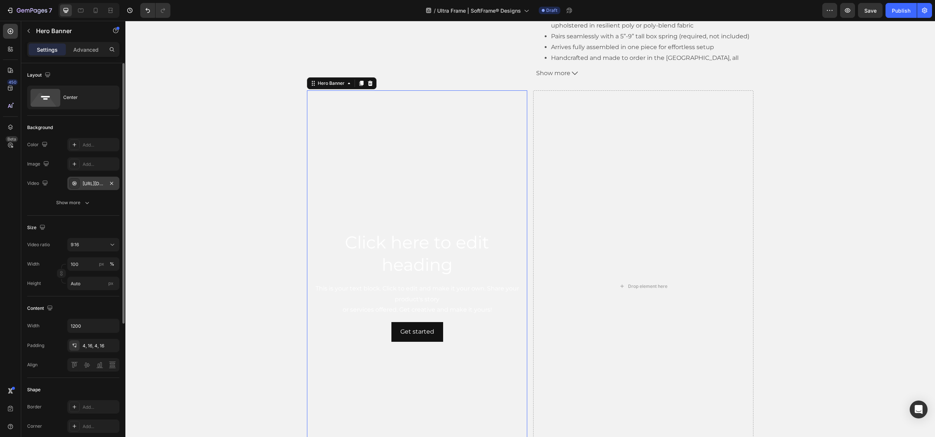
click at [99, 185] on div "https://cdn.shopify.com/videos/c/o/v/6bef63fef91c4fd1802b9e8d855435ea.mp4" at bounding box center [94, 183] width 22 height 7
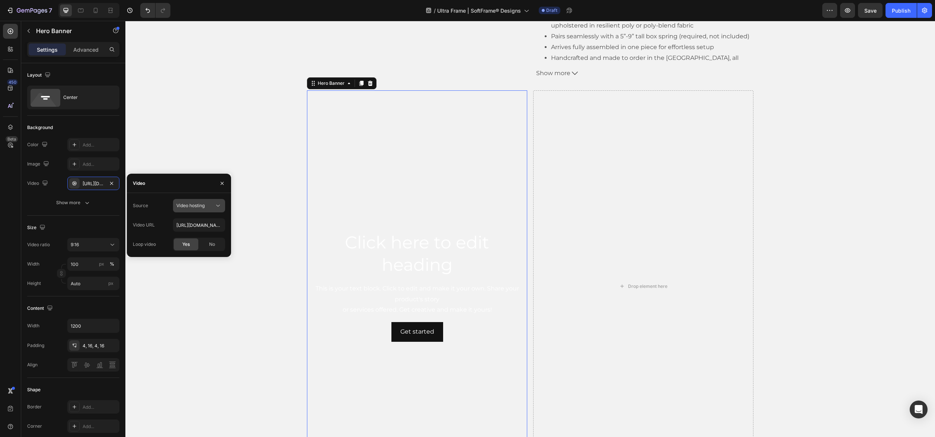
click at [187, 206] on span "Video hosting" at bounding box center [190, 206] width 28 height 6
click at [184, 224] on span "Video hosting" at bounding box center [190, 224] width 28 height 7
click at [200, 227] on input "https://cdn.shopify.com/videos/c/o/v/6bef63fef91c4fd1802b9e8d855435ea.mp4" at bounding box center [199, 224] width 52 height 13
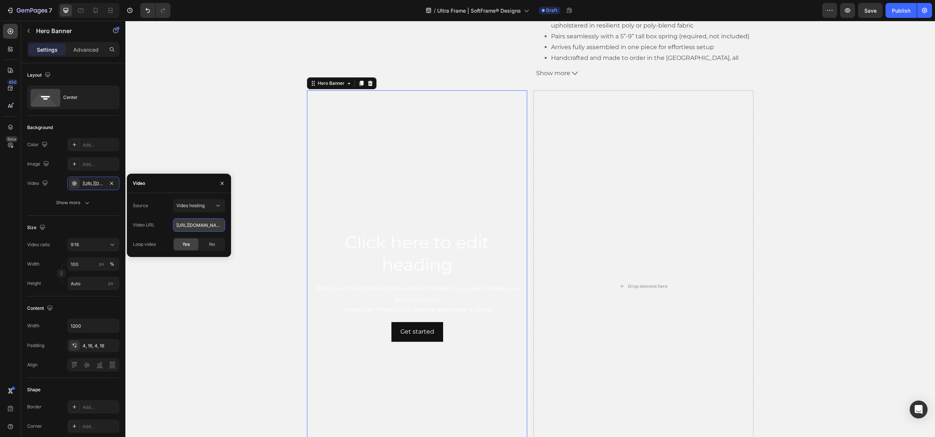
scroll to position [0, 125]
click at [215, 248] on div "No" at bounding box center [212, 244] width 25 height 12
click at [191, 245] on div "Yes" at bounding box center [186, 244] width 25 height 12
click at [275, 189] on div "Click here to edit heading Heading This is your text block. Click to edit and m…" at bounding box center [529, 285] width 809 height 391
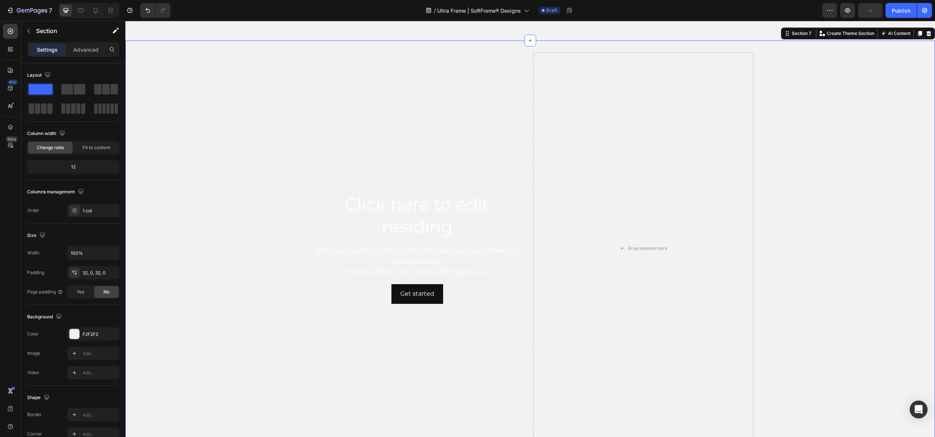
scroll to position [1696, 0]
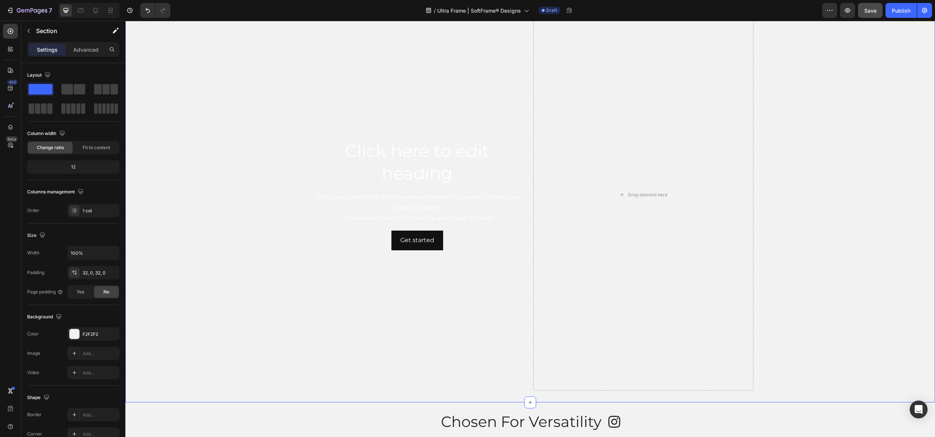
click at [871, 13] on div "Save" at bounding box center [870, 11] width 12 height 8
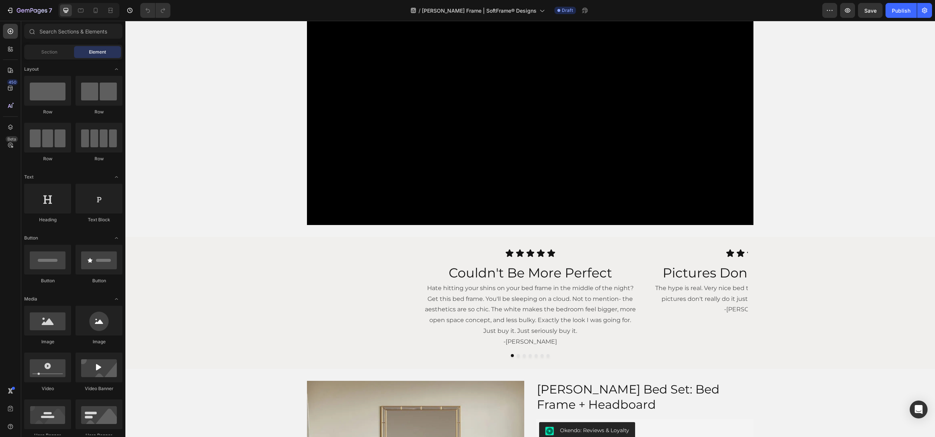
scroll to position [434, 0]
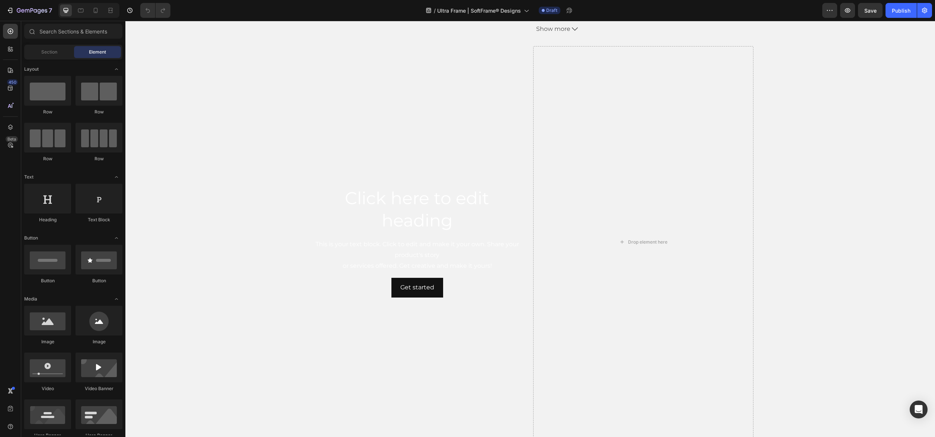
scroll to position [1756, 0]
click at [502, 125] on video "Background Image" at bounding box center [417, 230] width 220 height 391
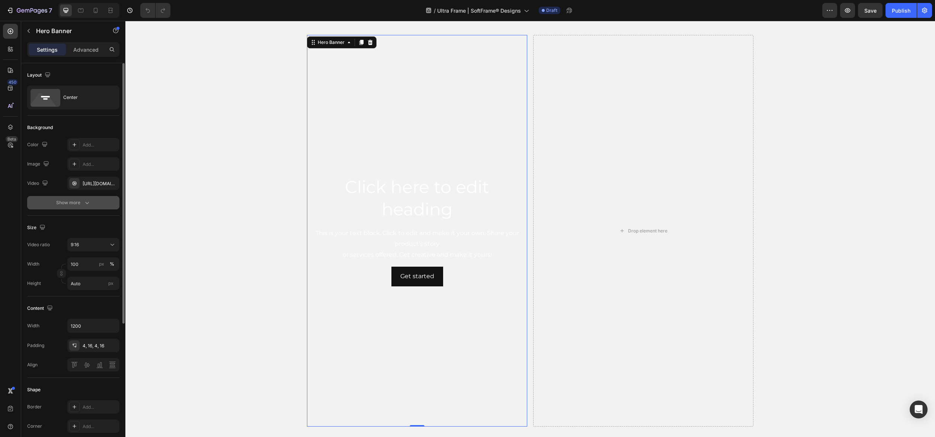
click at [86, 205] on icon "button" at bounding box center [86, 202] width 7 height 7
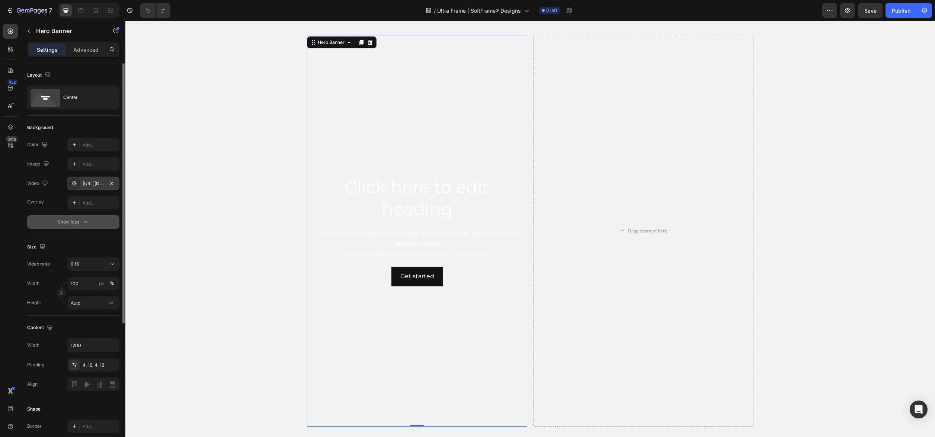
click at [94, 187] on div "[URL][DOMAIN_NAME]" at bounding box center [93, 183] width 52 height 13
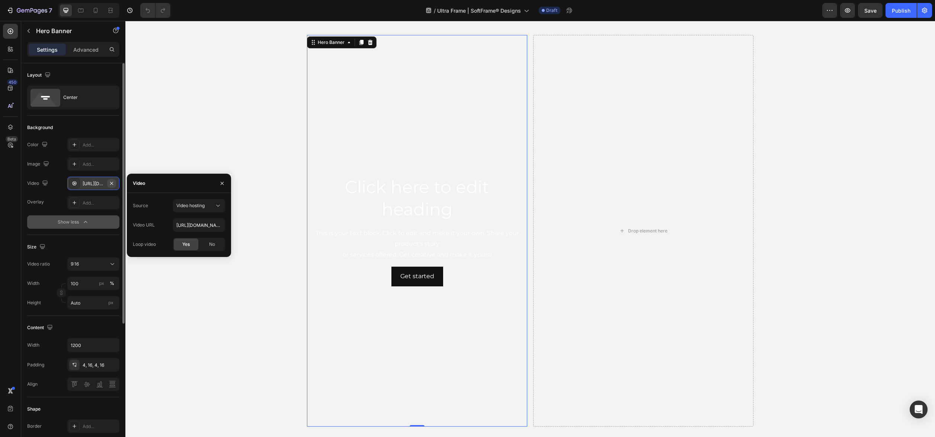
click at [109, 185] on icon "button" at bounding box center [112, 183] width 6 height 6
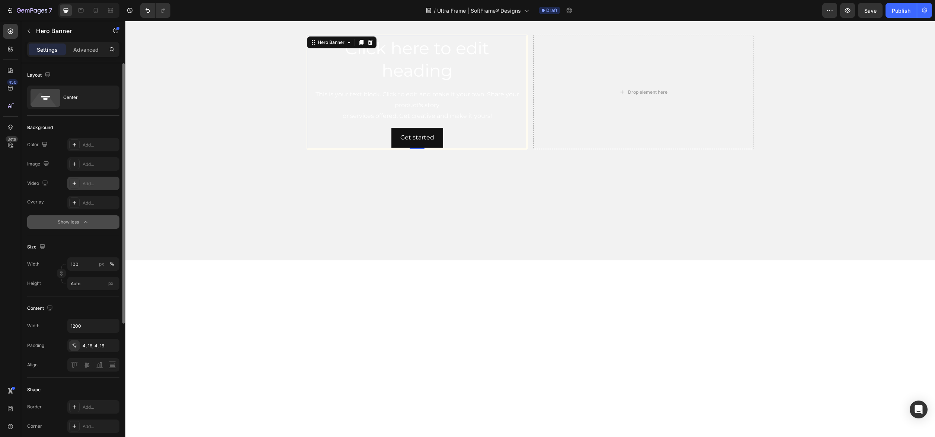
click at [100, 185] on div "Add..." at bounding box center [100, 183] width 35 height 7
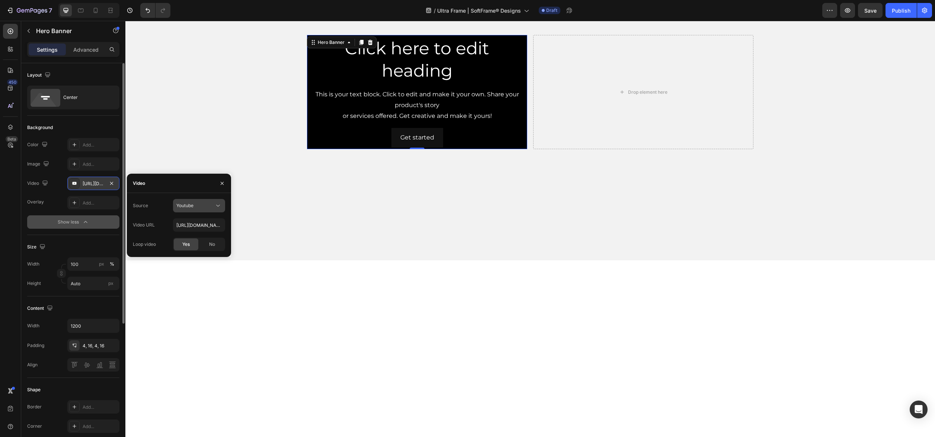
click at [218, 205] on icon at bounding box center [217, 205] width 7 height 7
click at [207, 222] on p "Video hosting" at bounding box center [197, 224] width 42 height 7
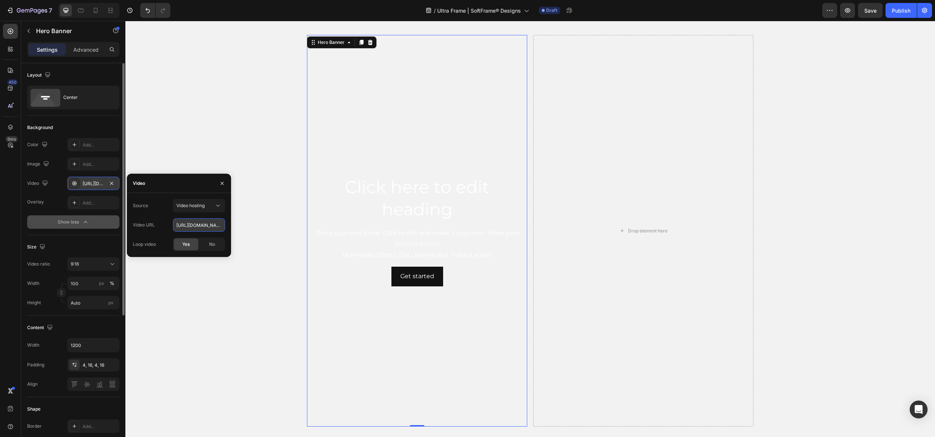
click at [213, 223] on input "https://cdn.shopify.com/videos/c/o/v/92a407d4e0c94a288eb54cac18c387dc.mp4" at bounding box center [199, 224] width 52 height 13
paste input "6bef63fef91c4fd1802b9e8d855435ea"
type input "https://cdn.shopify.com/videos/c/o/v/6bef63fef91c4fd1802b9e8d855435ea.mp4"
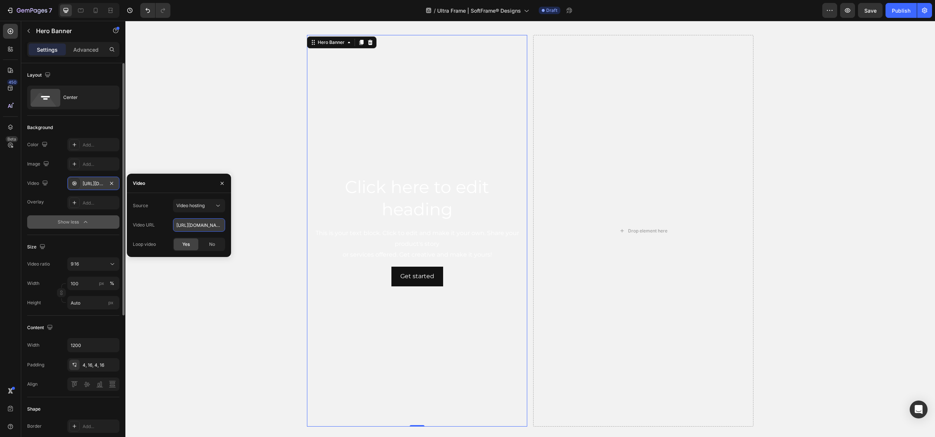
scroll to position [0, 125]
click at [249, 222] on div "Click here to edit heading Heading This is your text block. Click to edit and m…" at bounding box center [529, 230] width 809 height 391
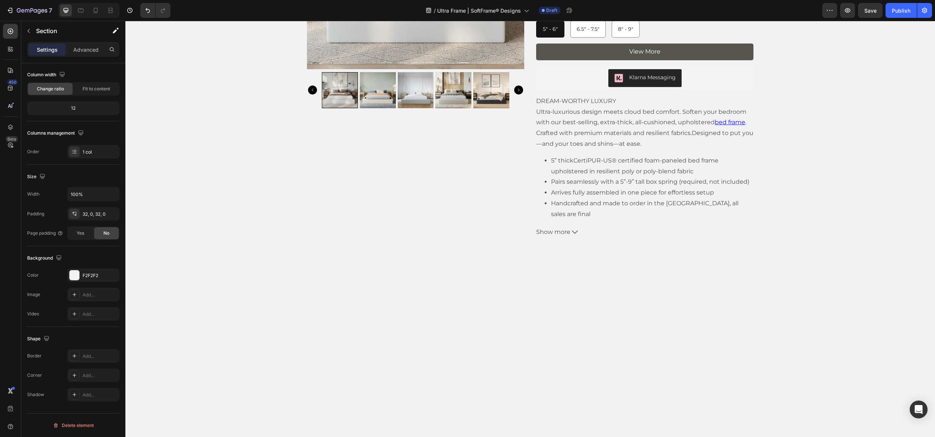
scroll to position [999, 0]
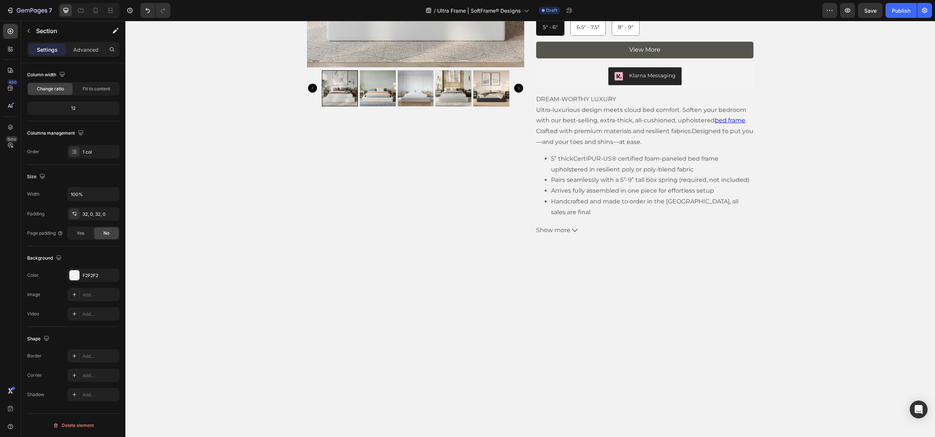
click at [82, 48] on p "Advanced" at bounding box center [85, 50] width 25 height 8
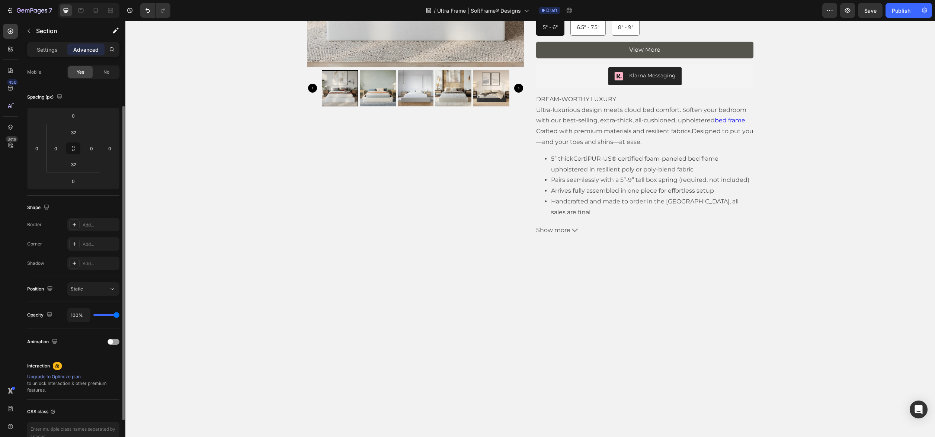
scroll to position [0, 0]
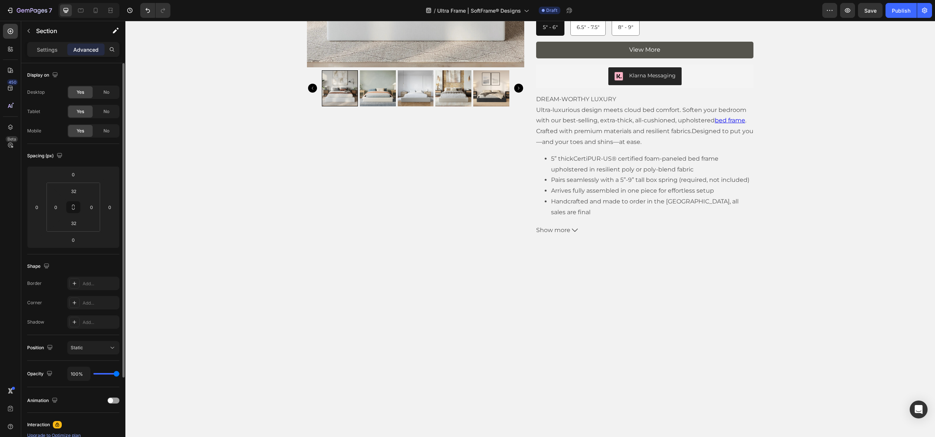
click at [104, 94] on span "No" at bounding box center [106, 92] width 6 height 7
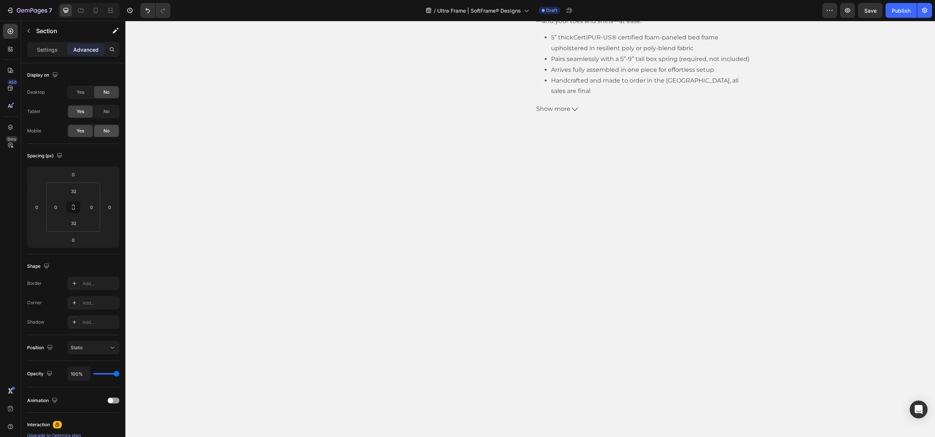
click at [105, 131] on span "No" at bounding box center [106, 131] width 6 height 7
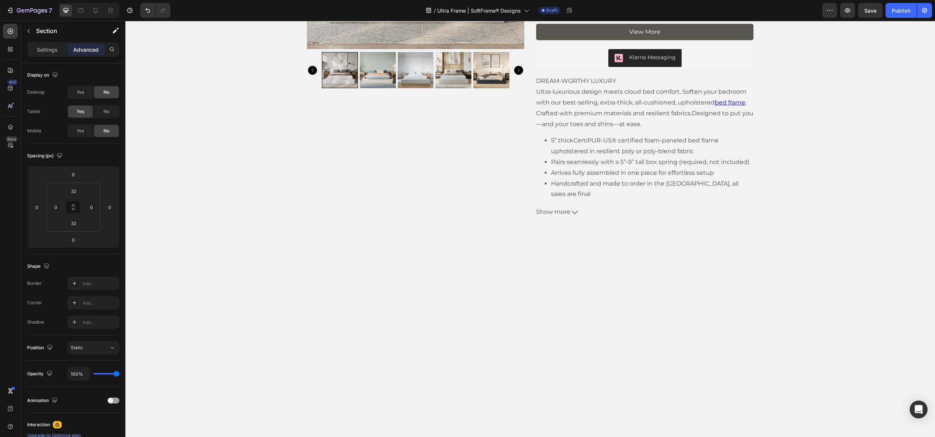
scroll to position [888, 0]
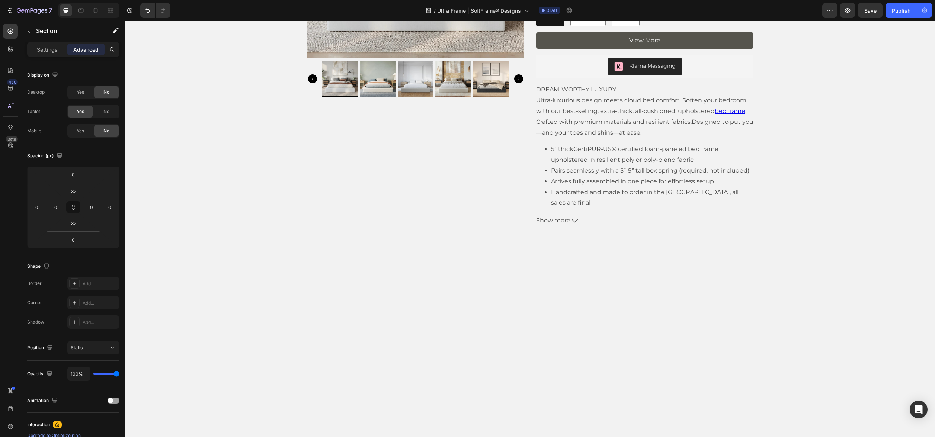
click at [105, 93] on span "No" at bounding box center [106, 92] width 6 height 7
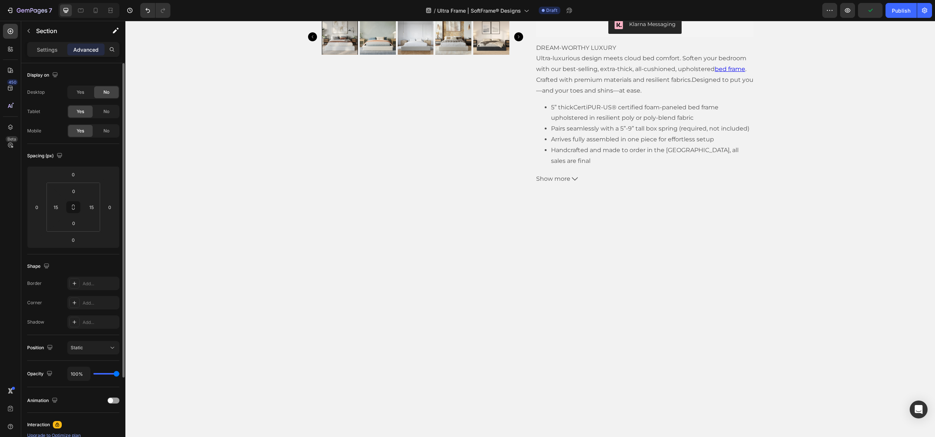
click at [105, 137] on div "Yes No" at bounding box center [93, 130] width 52 height 13
click at [105, 133] on span "No" at bounding box center [106, 131] width 6 height 7
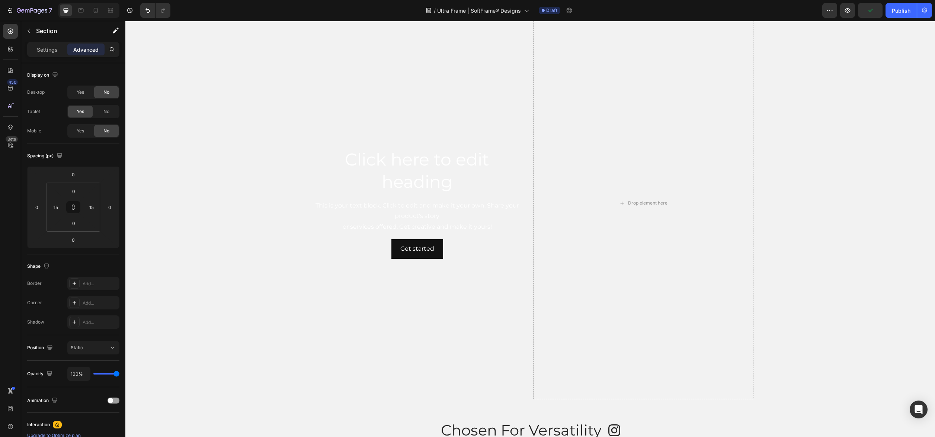
scroll to position [1622, 0]
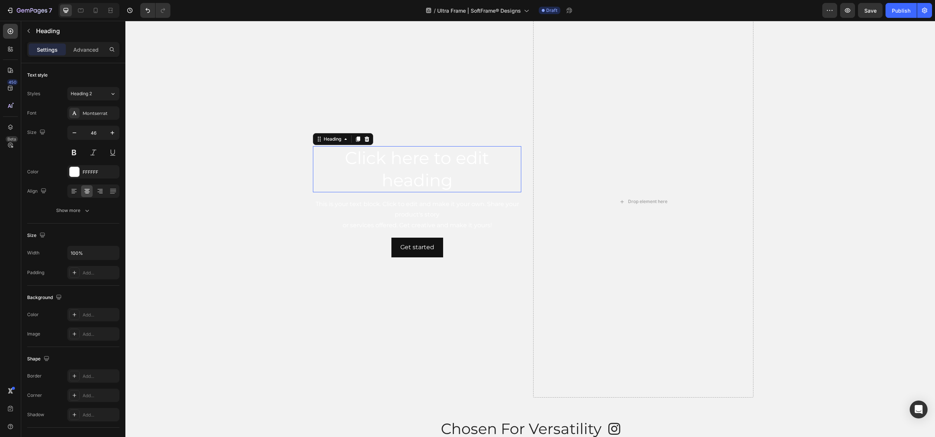
click at [428, 178] on h2 "Click here to edit heading" at bounding box center [417, 169] width 208 height 46
click at [361, 141] on icon at bounding box center [358, 139] width 6 height 6
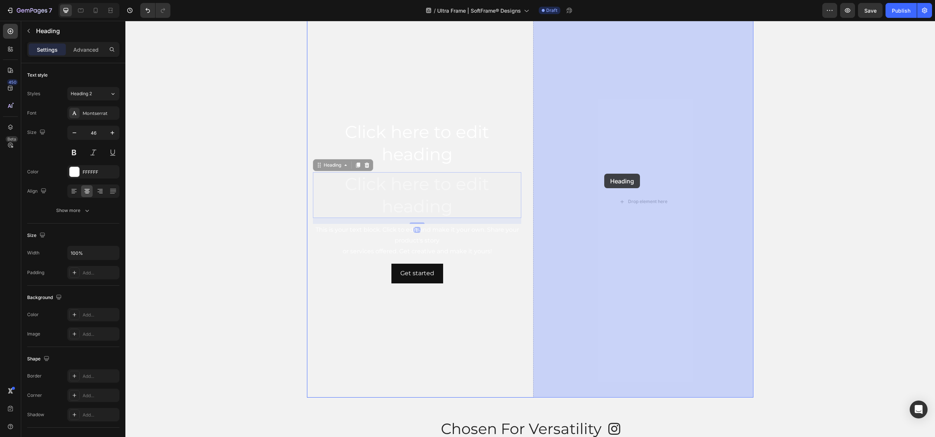
drag, startPoint x: 343, startPoint y: 165, endPoint x: 602, endPoint y: 171, distance: 259.3
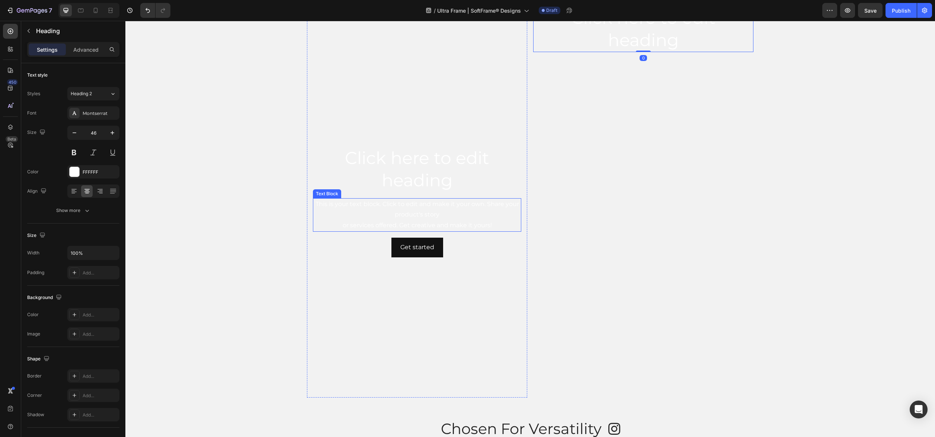
click at [369, 212] on div "This is your text block. Click to edit and make it your own. Share your product…" at bounding box center [417, 214] width 208 height 33
click at [364, 192] on icon at bounding box center [363, 191] width 6 height 6
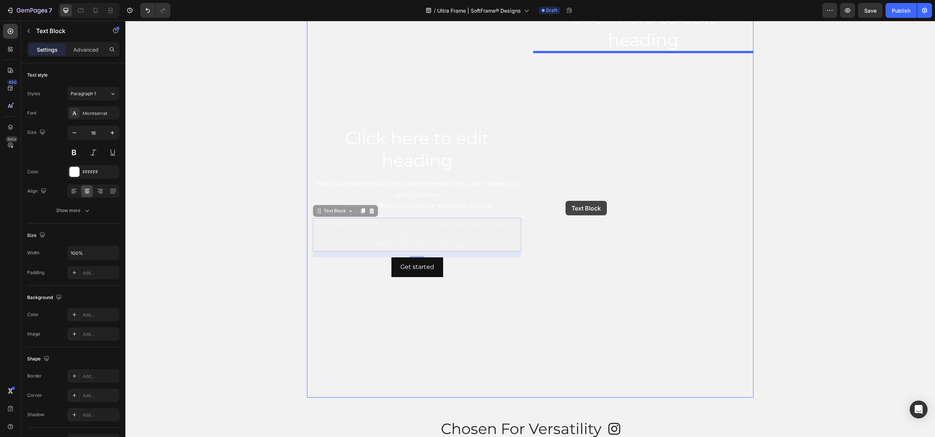
drag, startPoint x: 329, startPoint y: 210, endPoint x: 588, endPoint y: 200, distance: 259.4
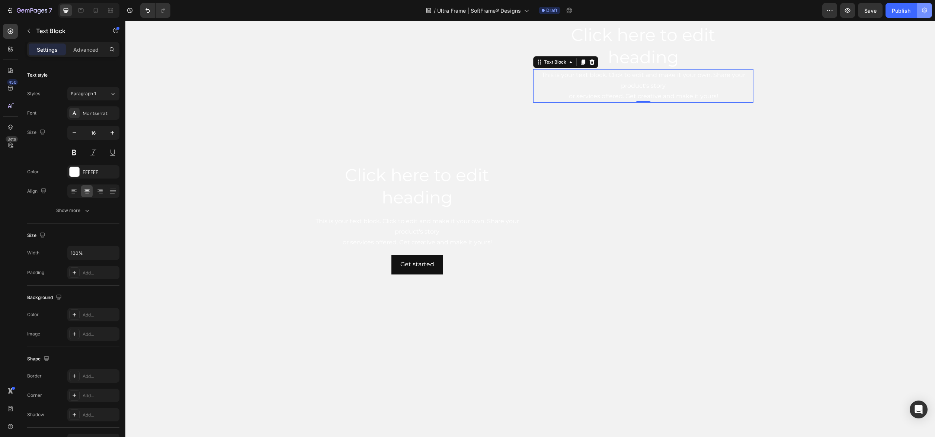
scroll to position [1575, 0]
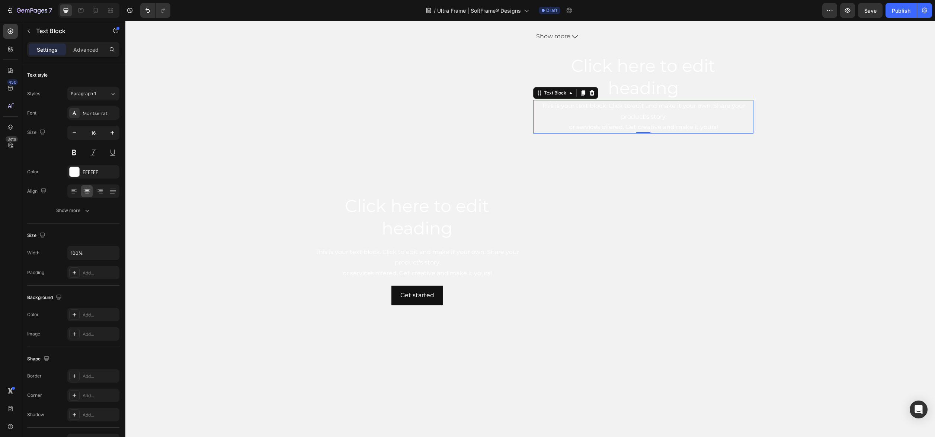
click at [640, 77] on h2 "Click here to edit heading" at bounding box center [643, 77] width 220 height 46
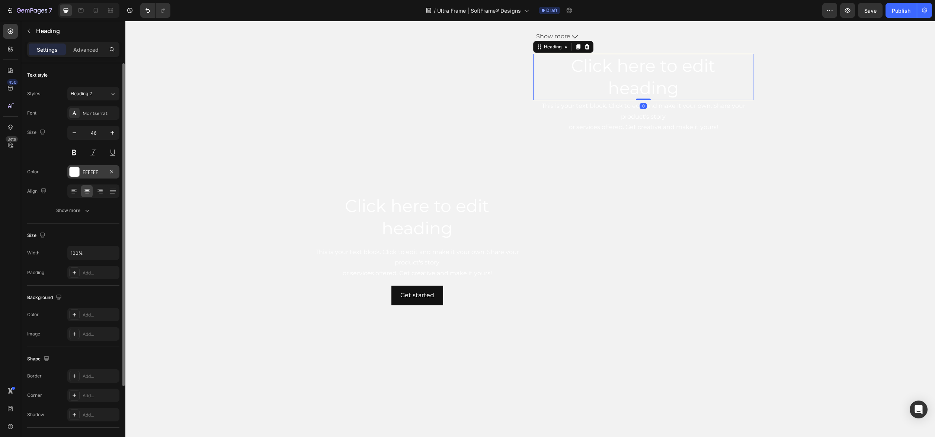
click at [89, 169] on div "FFFFFF" at bounding box center [94, 172] width 22 height 7
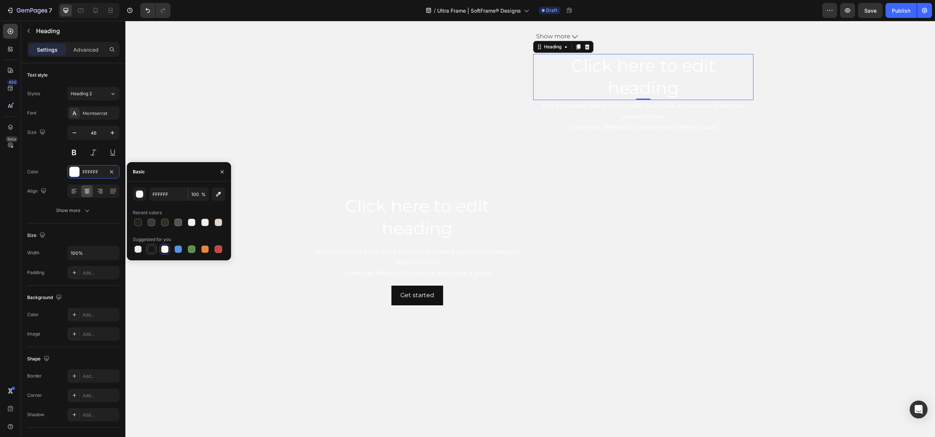
click at [150, 252] on div at bounding box center [151, 248] width 7 height 7
type input "151515"
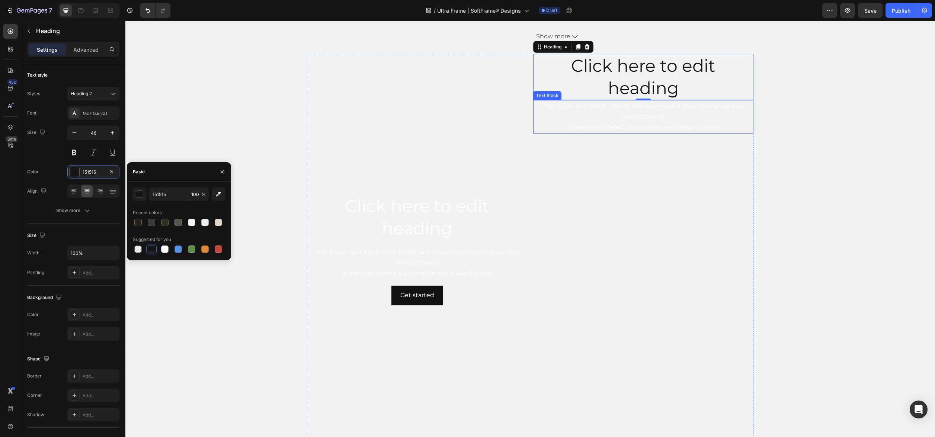
click at [594, 109] on div "This is your text block. Click to edit and make it your own. Share your product…" at bounding box center [643, 116] width 220 height 33
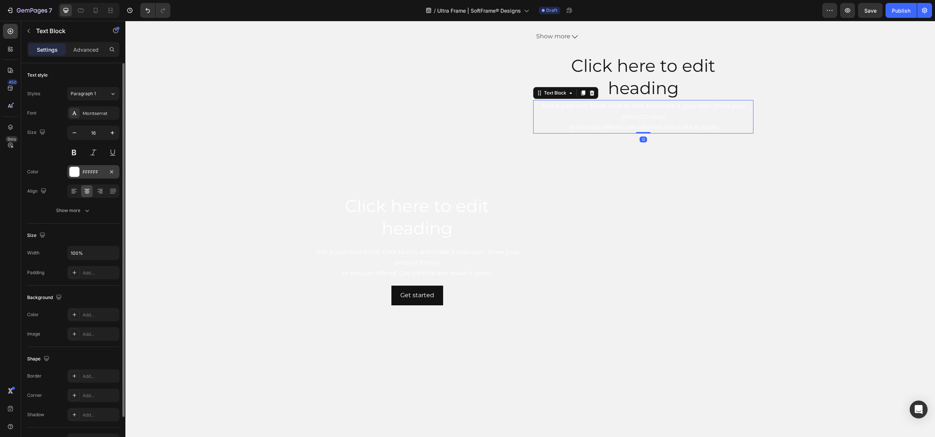
click at [89, 176] on div "FFFFFF" at bounding box center [93, 171] width 52 height 13
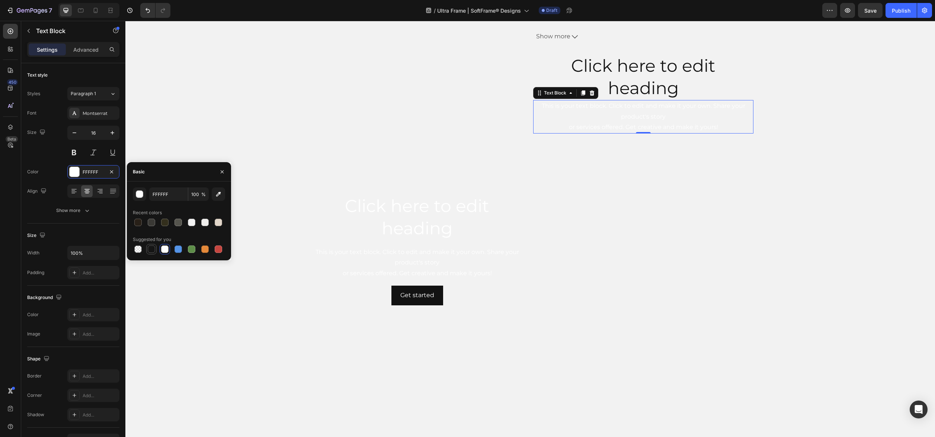
click at [149, 248] on div at bounding box center [151, 248] width 7 height 7
type input "151515"
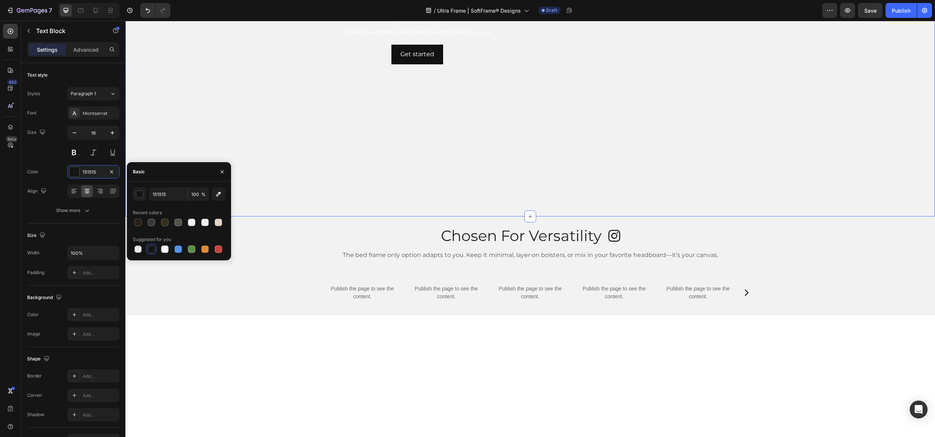
scroll to position [1849, 0]
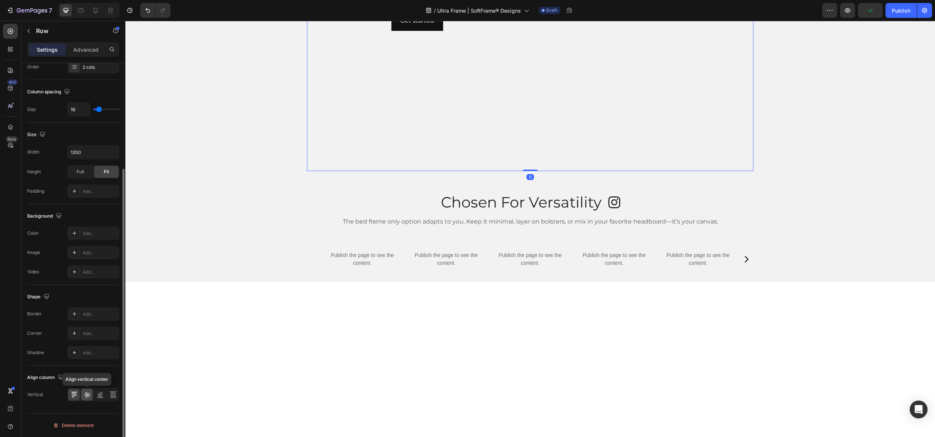
click at [88, 393] on icon at bounding box center [87, 394] width 6 height 5
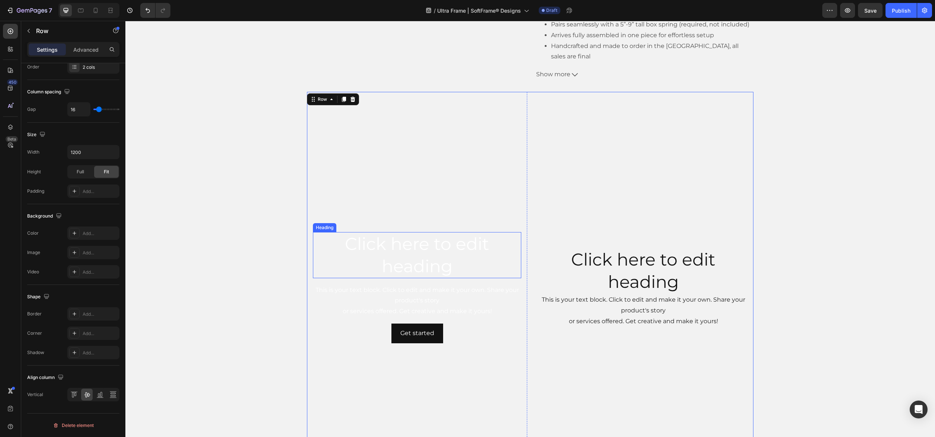
scroll to position [0, 0]
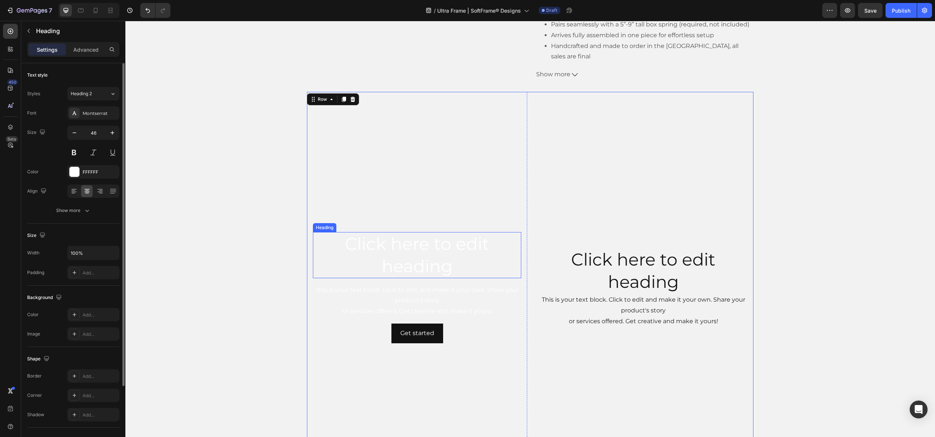
click at [446, 244] on h2 "Click here to edit heading" at bounding box center [417, 255] width 208 height 46
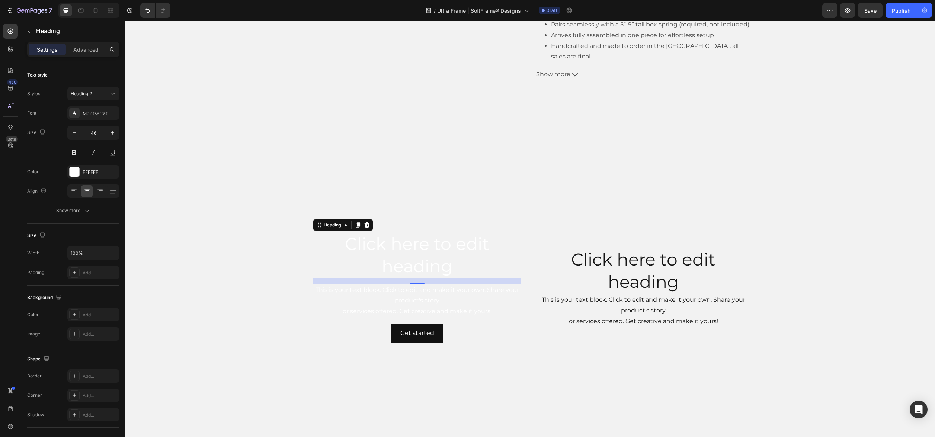
click at [645, 277] on h2 "Click here to edit heading" at bounding box center [643, 271] width 220 height 46
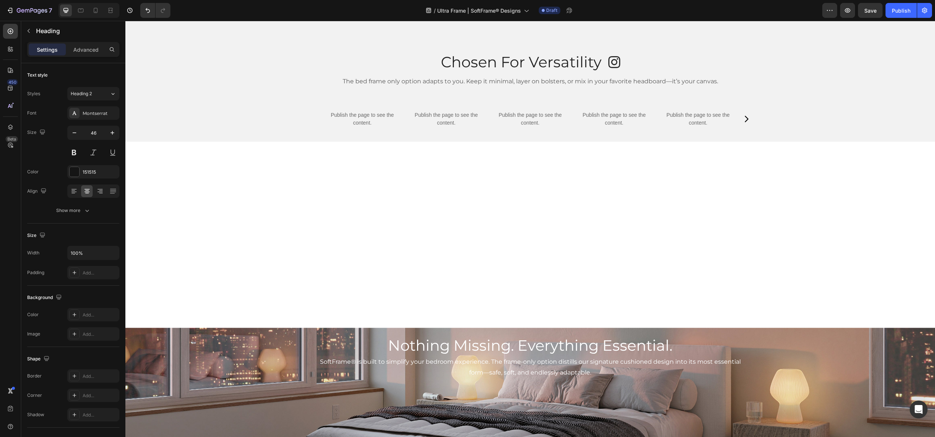
type input "16"
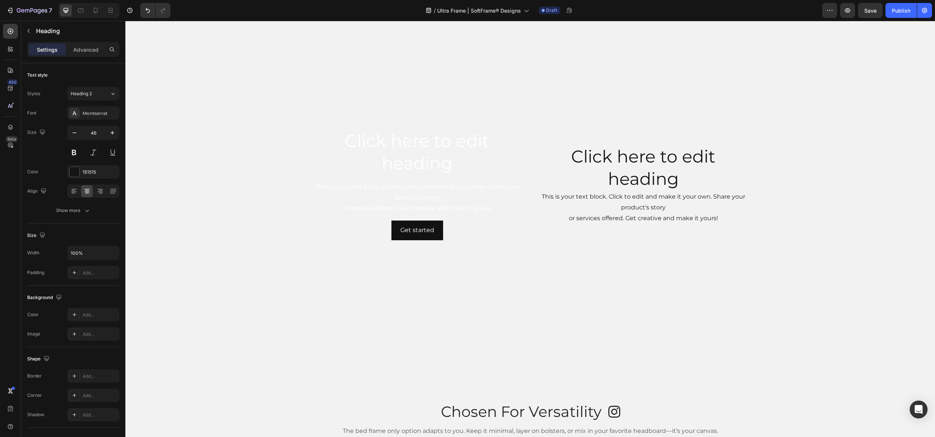
scroll to position [1618, 0]
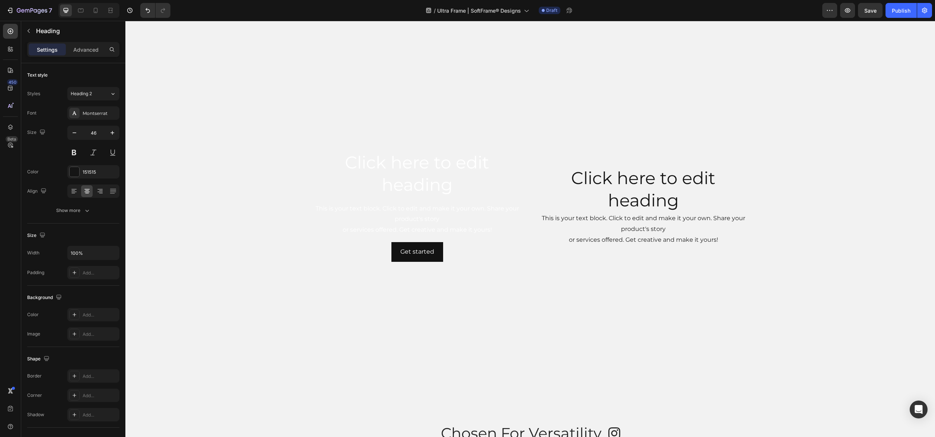
click at [659, 177] on h2 "Click here to edit heading" at bounding box center [643, 189] width 220 height 46
click at [659, 177] on p "Click here to edit heading" at bounding box center [643, 189] width 219 height 45
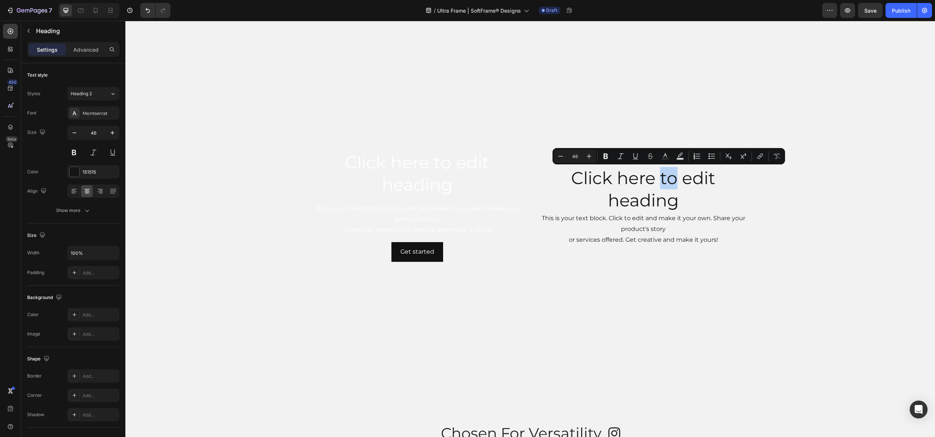
click at [658, 186] on p "Click here to edit heading" at bounding box center [643, 189] width 219 height 45
click at [657, 186] on p "Click here to edit heading" at bounding box center [643, 189] width 219 height 45
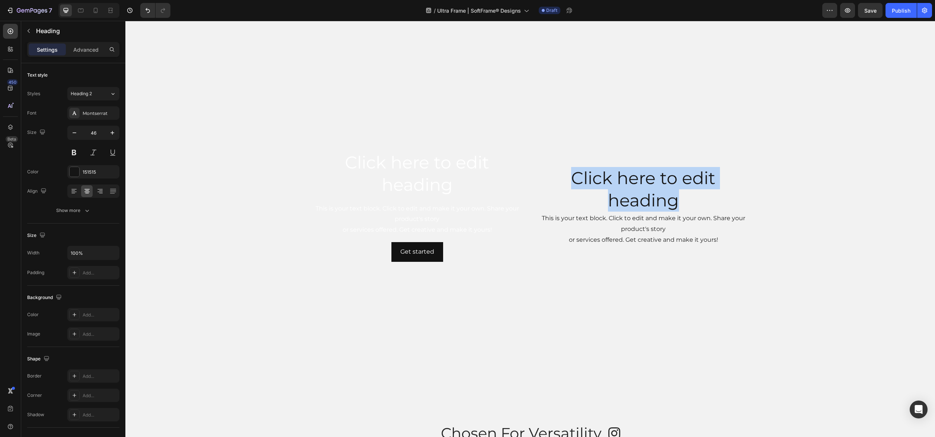
click at [657, 186] on p "Click here to edit heading" at bounding box center [643, 189] width 219 height 45
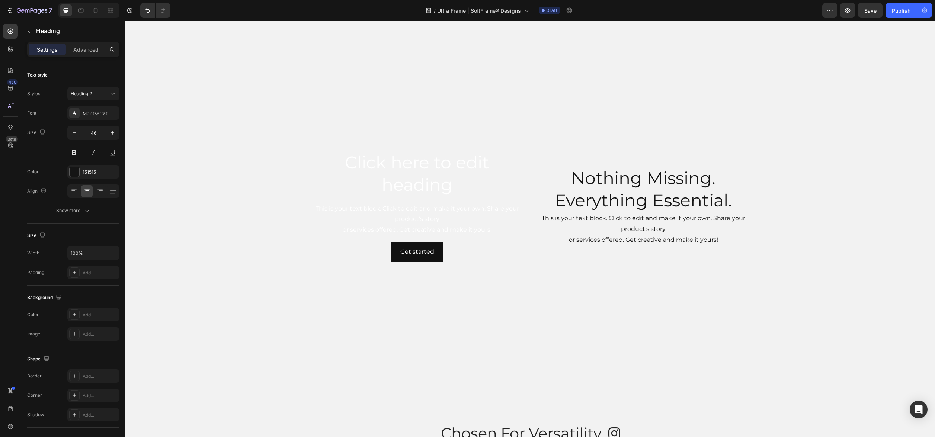
click at [639, 217] on div "This is your text block. Click to edit and make it your own. Share your product…" at bounding box center [643, 228] width 220 height 33
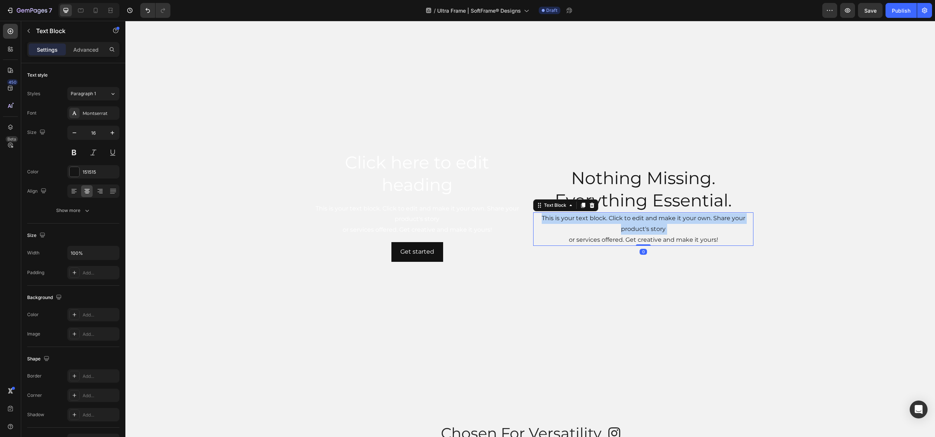
click at [639, 217] on p "This is your text block. Click to edit and make it your own. Share your product…" at bounding box center [643, 229] width 219 height 32
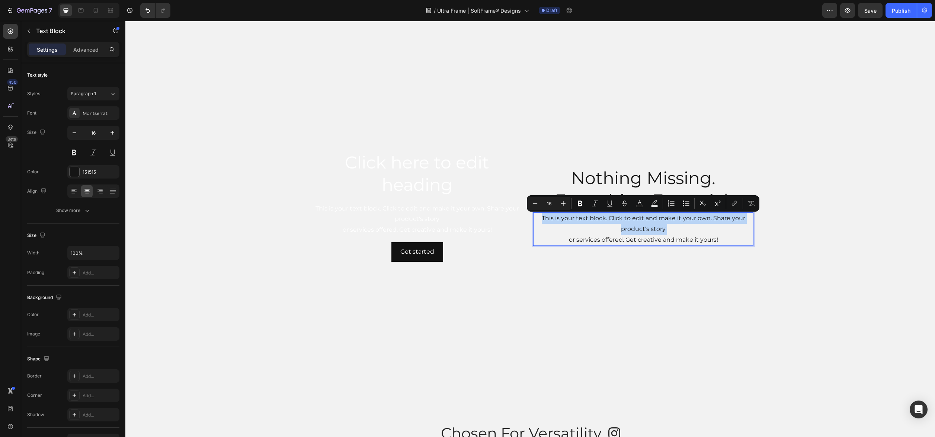
click at [657, 223] on p "This is your text block. Click to edit and make it your own. Share your product…" at bounding box center [643, 229] width 219 height 32
drag, startPoint x: 729, startPoint y: 242, endPoint x: 522, endPoint y: 207, distance: 209.3
click at [522, 207] on div "Click here to edit heading Heading This is your text block. Click to edit and m…" at bounding box center [530, 205] width 446 height 391
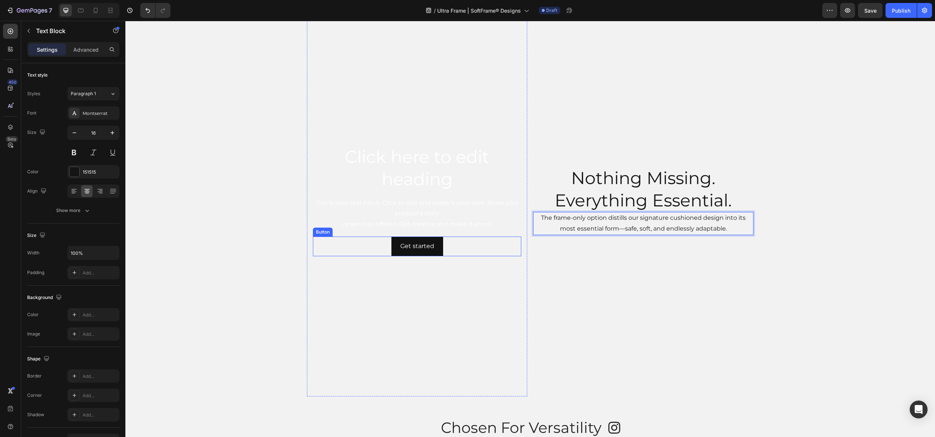
click at [443, 246] on div "Get started Button" at bounding box center [417, 247] width 208 height 20
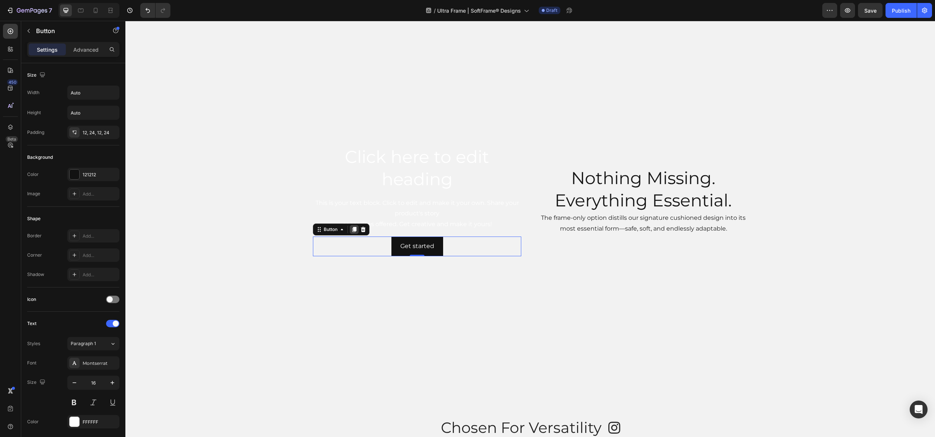
click at [356, 229] on icon at bounding box center [354, 229] width 6 height 6
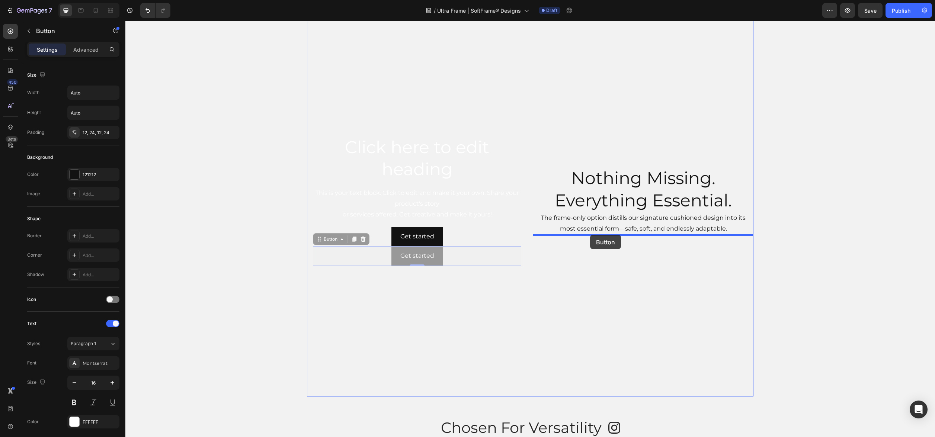
drag, startPoint x: 328, startPoint y: 239, endPoint x: 564, endPoint y: 235, distance: 236.6
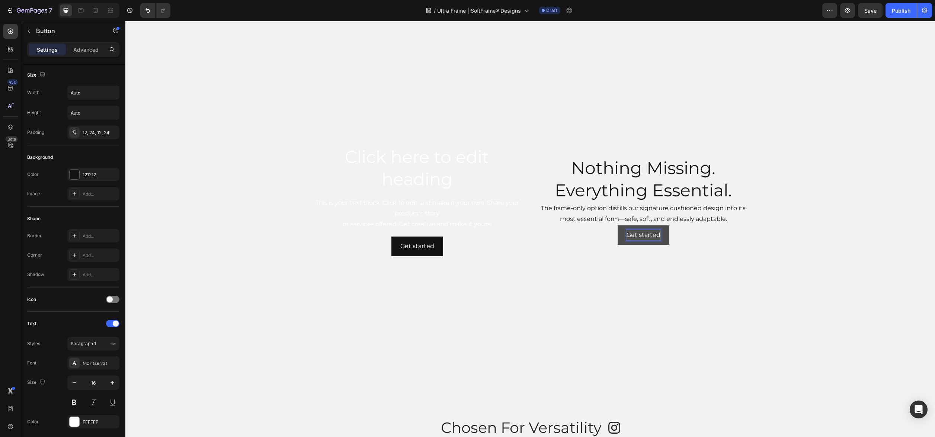
click at [639, 234] on div "Get started" at bounding box center [643, 235] width 34 height 11
click at [639, 234] on p "Get started" at bounding box center [643, 235] width 34 height 11
click at [622, 225] on button "Simplify" at bounding box center [643, 235] width 42 height 20
click at [615, 225] on button "Simplify Your" at bounding box center [643, 235] width 57 height 20
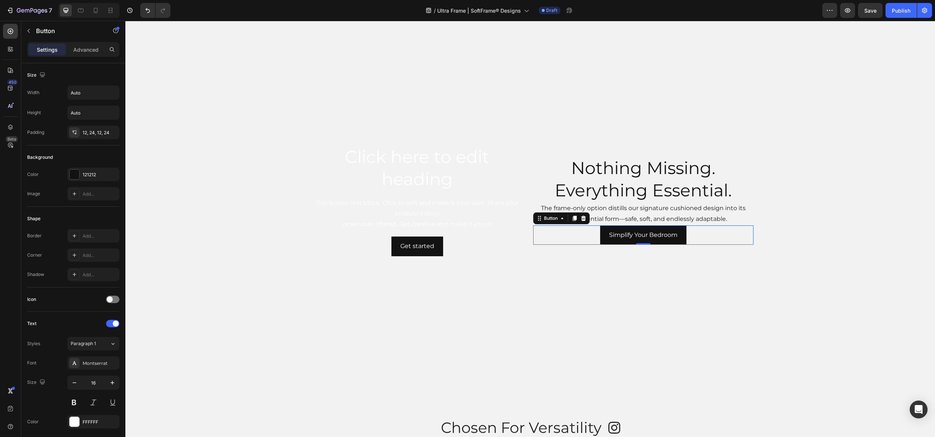
click at [716, 237] on div "Simplify Your Bedroom Button 0" at bounding box center [643, 235] width 220 height 20
click at [720, 315] on div "Nothing Missing. Everything Essential. Heading The frame-only option distills o…" at bounding box center [643, 200] width 220 height 391
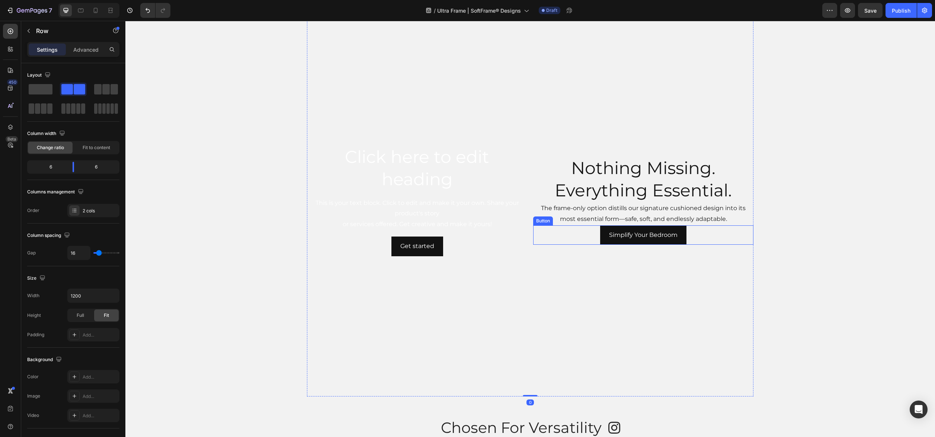
click at [636, 216] on p "The frame-only option distills our signature cushioned design into its most ess…" at bounding box center [643, 214] width 219 height 22
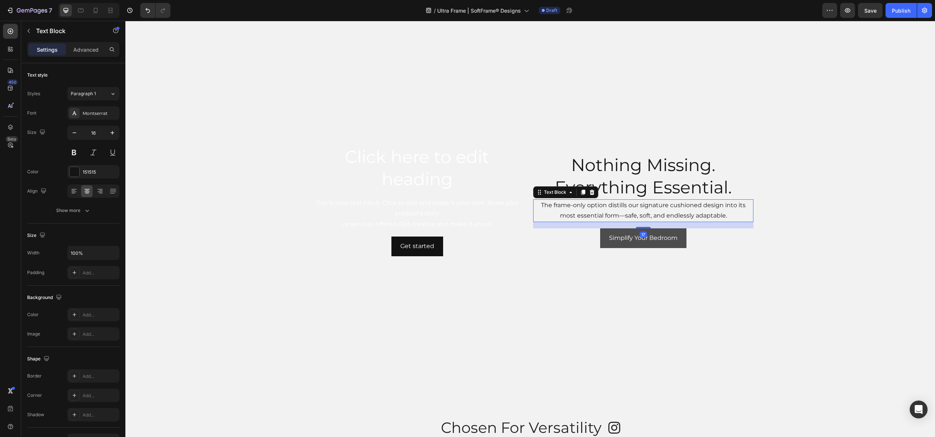
drag, startPoint x: 644, startPoint y: 223, endPoint x: 644, endPoint y: 229, distance: 6.3
click at [644, 229] on div "Nothing Missing. Everything Essential. Heading The frame-only option distills o…" at bounding box center [643, 200] width 220 height 391
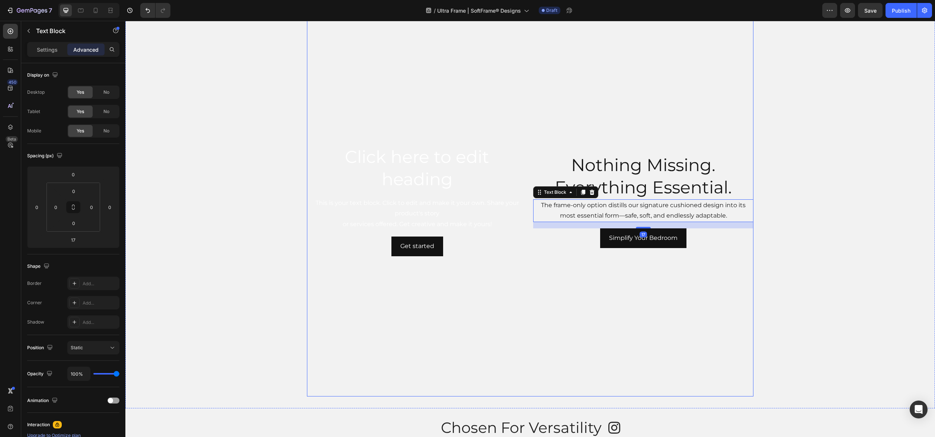
click at [723, 250] on div "Nothing Missing. Everything Essential. Heading The frame-only option distills o…" at bounding box center [643, 200] width 220 height 391
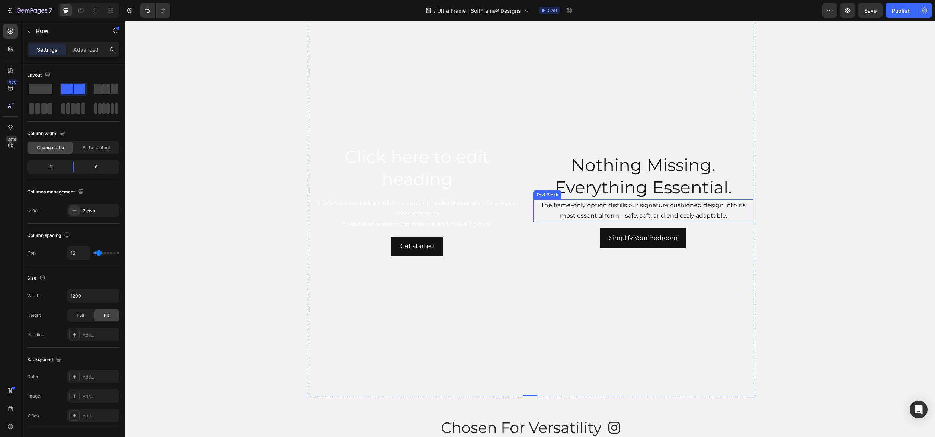
click at [624, 217] on p "The frame-only option distills our signature cushioned design into its most ess…" at bounding box center [643, 211] width 219 height 22
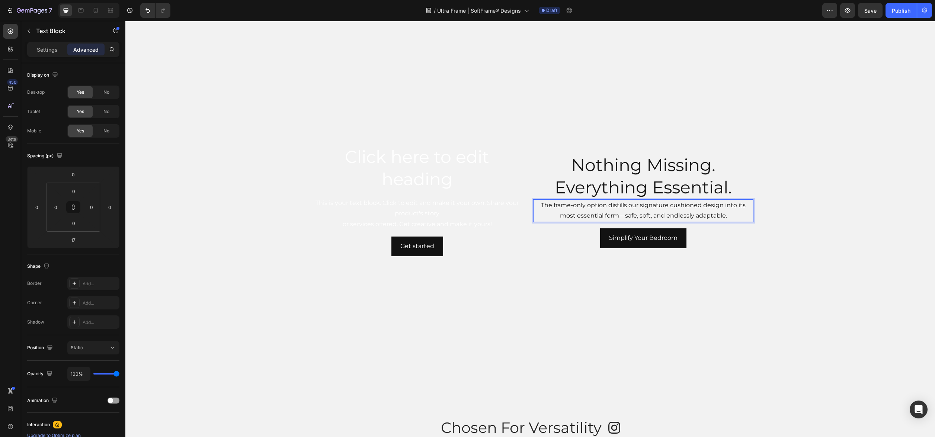
click at [625, 216] on p "The frame-only option distills our signature cushioned design into its most ess…" at bounding box center [643, 211] width 219 height 22
click at [624, 216] on p "The frame-only option distills our signature cushioned design into its most ess…" at bounding box center [643, 211] width 219 height 22
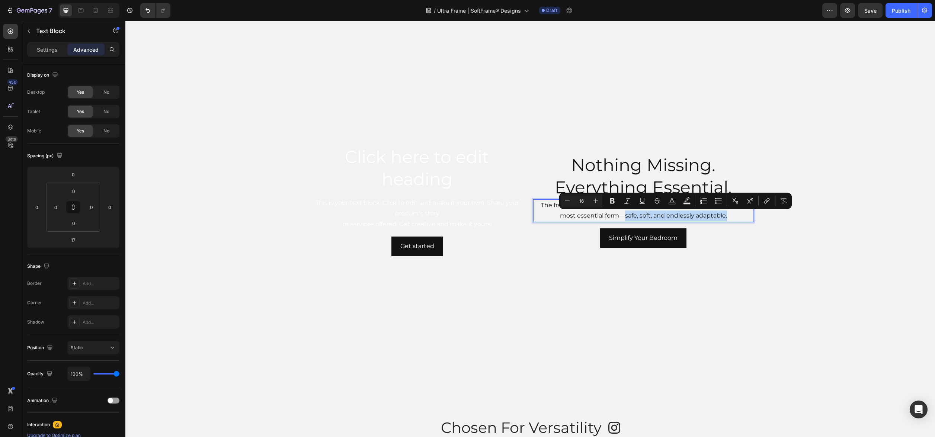
drag, startPoint x: 625, startPoint y: 216, endPoint x: 735, endPoint y: 215, distance: 110.1
click at [735, 215] on p "The frame-only option distills our signature cushioned design into its most ess…" at bounding box center [643, 211] width 219 height 22
copy p "safe, soft, and endlessly adaptable."
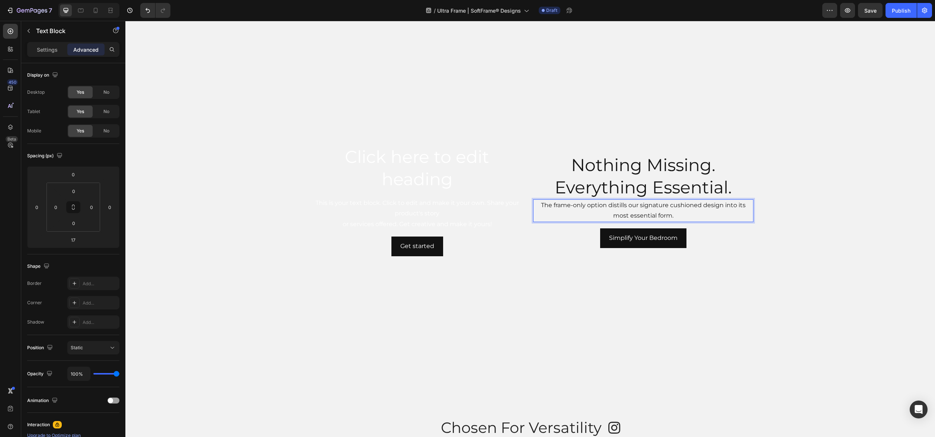
click at [540, 204] on p "The frame-only option distills our signature cushioned design into its most ess…" at bounding box center [643, 211] width 219 height 22
click at [546, 205] on p "safe, soft, and endlessly adaptable.The frame-only option distills our signatur…" at bounding box center [643, 211] width 219 height 22
click at [647, 207] on p "Safe, soft, and endlessly adaptable.The frame-only option distills our signatur…" at bounding box center [643, 211] width 219 height 22
click at [646, 206] on p "Safe, soft, and endlessly adaptable.The frame-only option distills our signatur…" at bounding box center [643, 211] width 219 height 22
click at [739, 244] on div "Simplify Your Bedroom Button" at bounding box center [643, 238] width 220 height 20
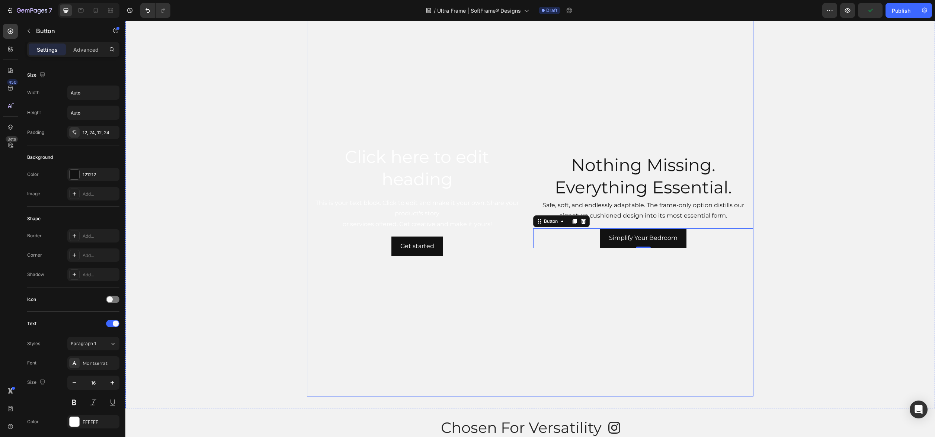
click at [735, 307] on div "Nothing Missing. Everything Essential. Heading Safe, soft, and endlessly adapta…" at bounding box center [643, 200] width 220 height 391
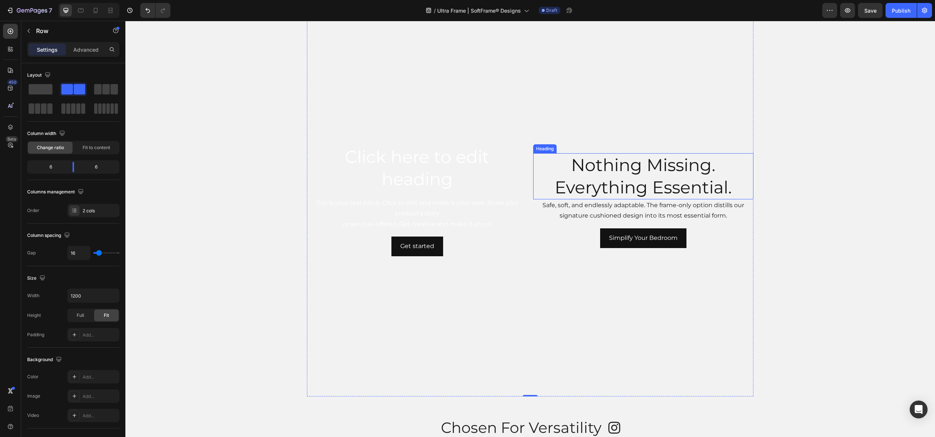
click at [576, 170] on p "Nothing Missing. Everything Essential." at bounding box center [643, 176] width 219 height 45
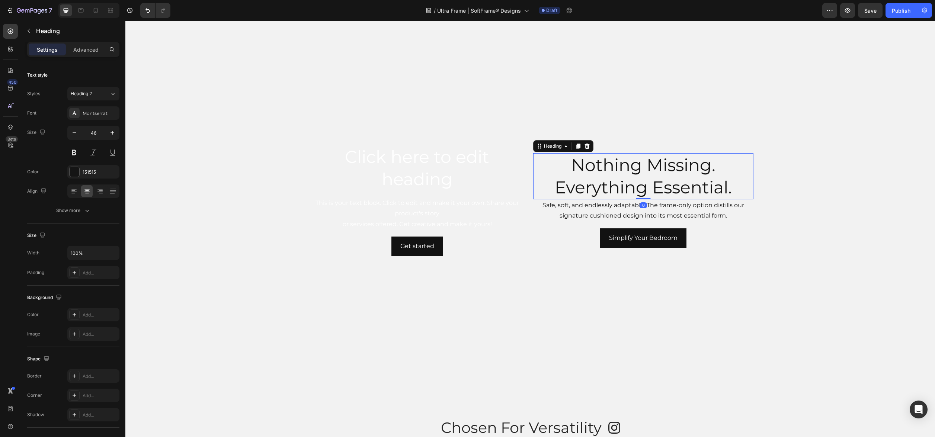
click at [580, 149] on icon at bounding box center [578, 146] width 6 height 6
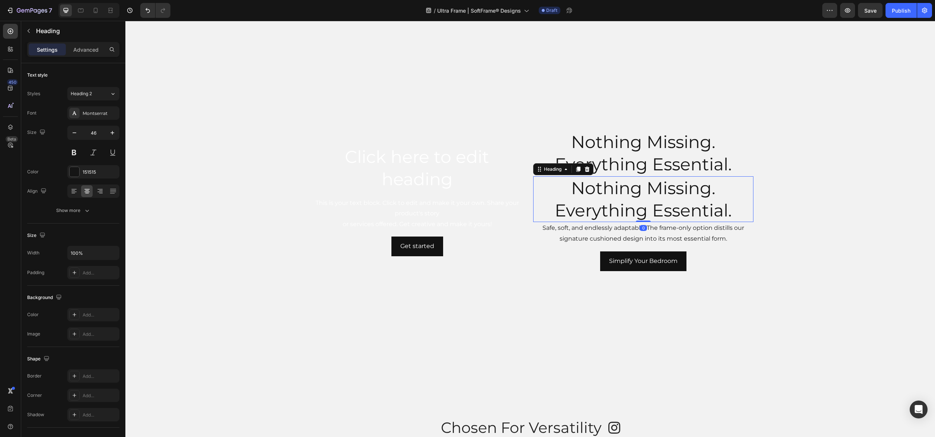
click at [593, 195] on h2 "Nothing Missing. Everything Essential." at bounding box center [643, 199] width 220 height 46
click at [593, 195] on p "Nothing Missing. Everything Essential." at bounding box center [643, 199] width 219 height 45
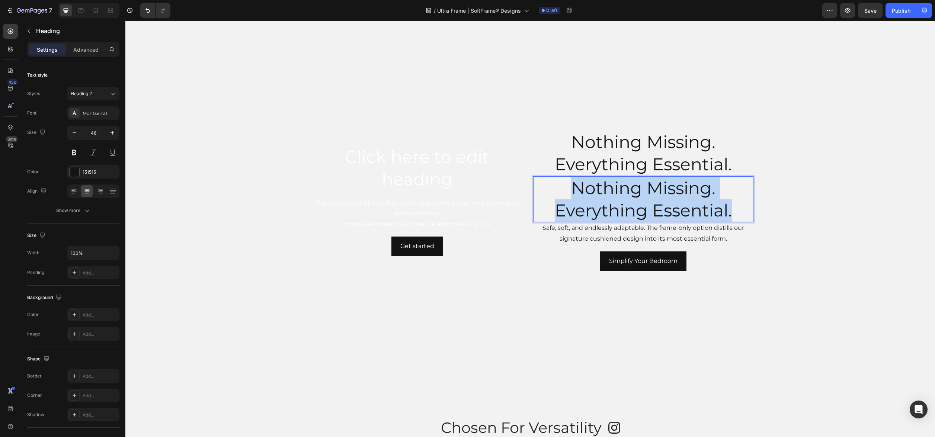
click at [593, 195] on p "Nothing Missing. Everything Essential." at bounding box center [643, 199] width 219 height 45
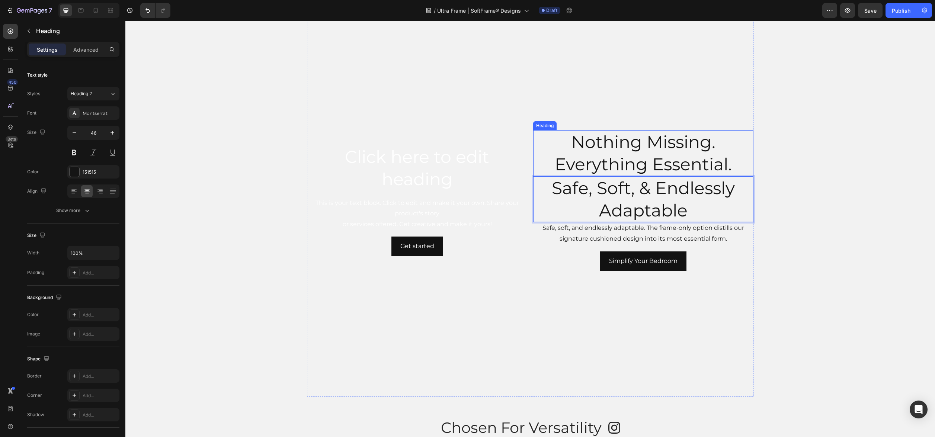
click at [595, 152] on p "Nothing Missing. Everything Essential." at bounding box center [643, 153] width 219 height 45
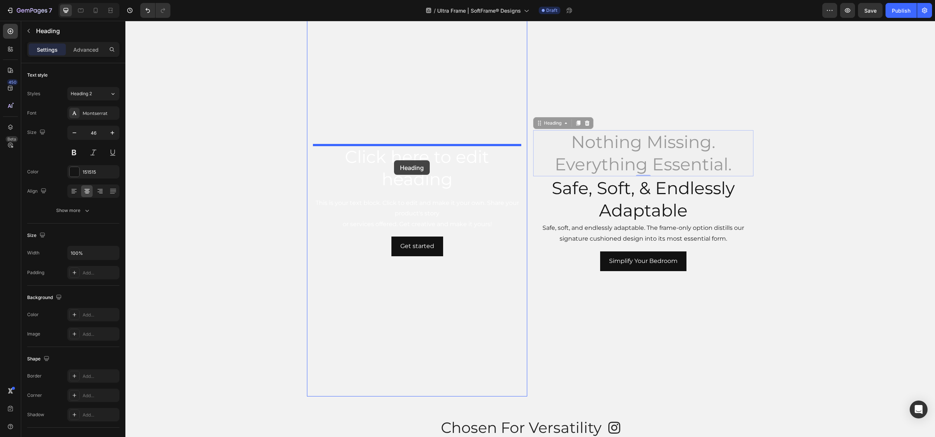
drag, startPoint x: 550, startPoint y: 124, endPoint x: 394, endPoint y: 160, distance: 159.9
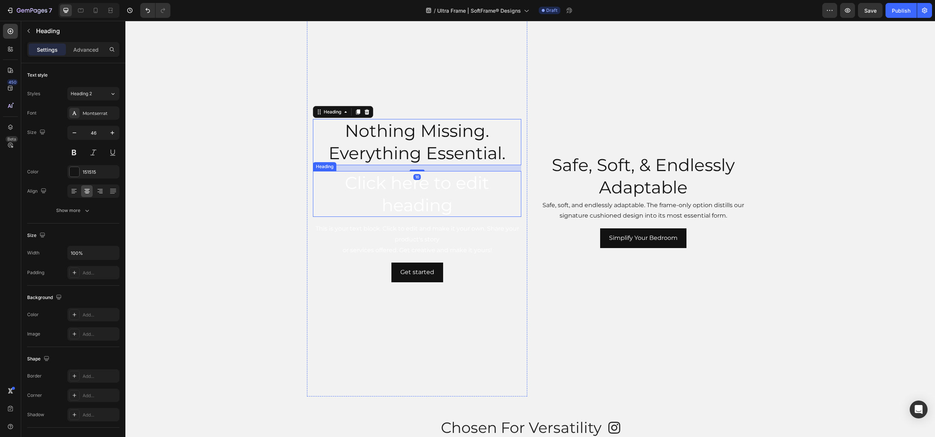
click at [378, 193] on h2 "Click here to edit heading" at bounding box center [417, 194] width 208 height 46
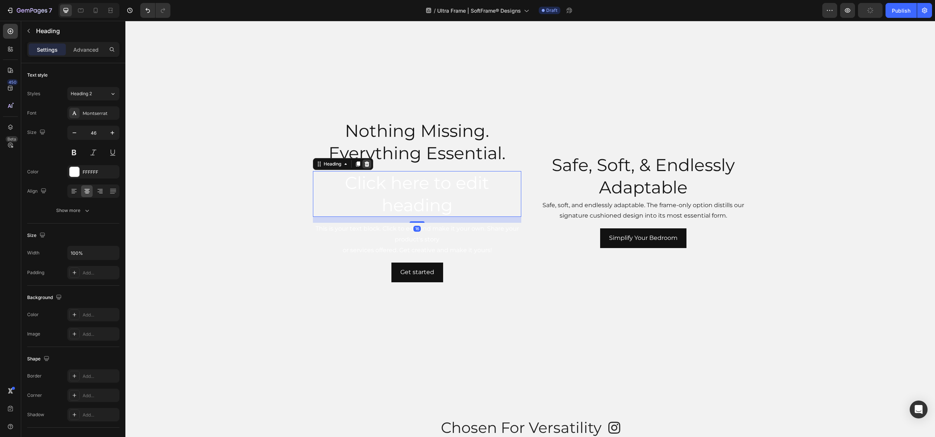
click at [369, 163] on icon at bounding box center [367, 164] width 6 height 6
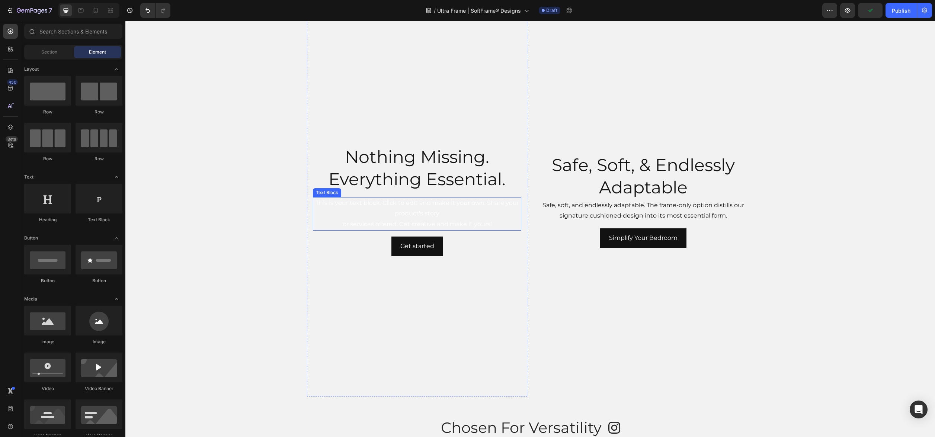
click at [392, 222] on div "This is your text block. Click to edit and make it your own. Share your product…" at bounding box center [417, 213] width 208 height 33
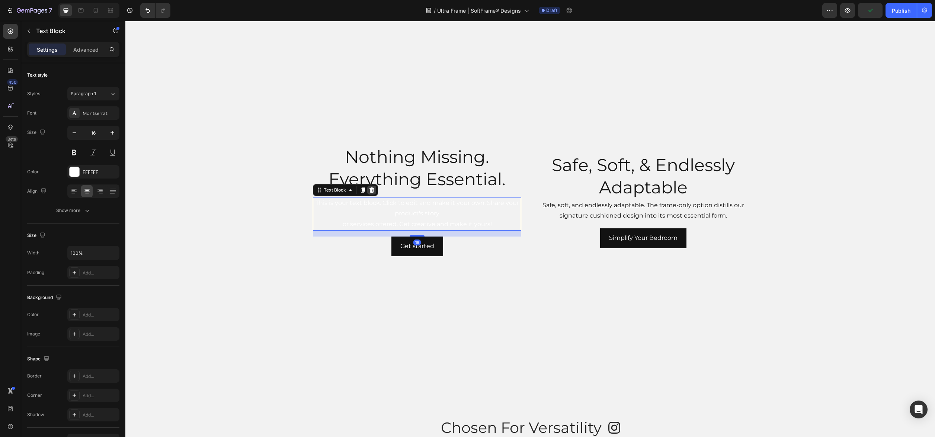
click at [371, 190] on icon at bounding box center [371, 189] width 5 height 5
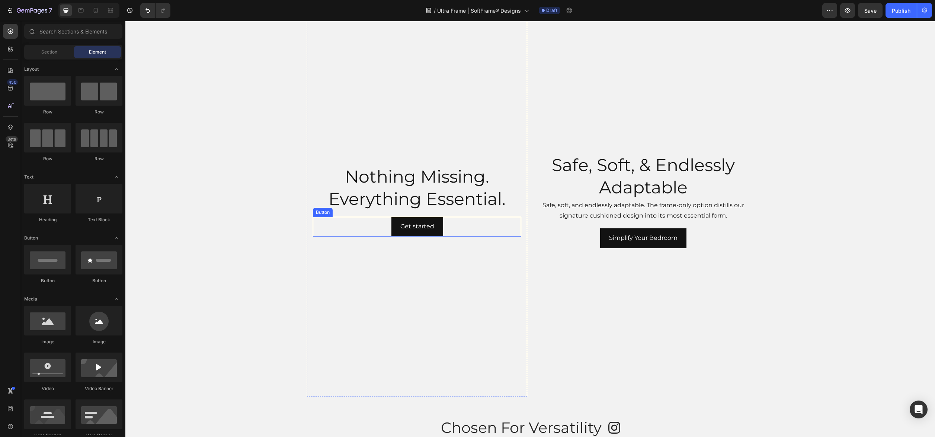
click at [386, 223] on div "Get started Button" at bounding box center [417, 227] width 208 height 20
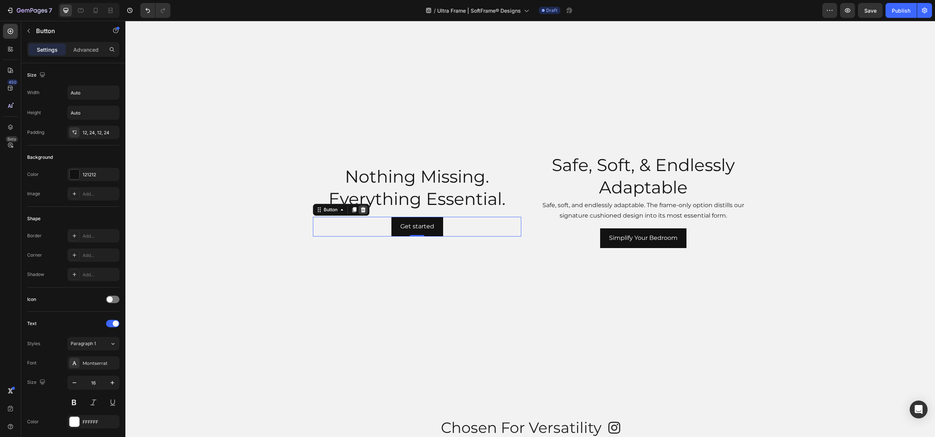
click at [364, 212] on icon at bounding box center [363, 209] width 5 height 5
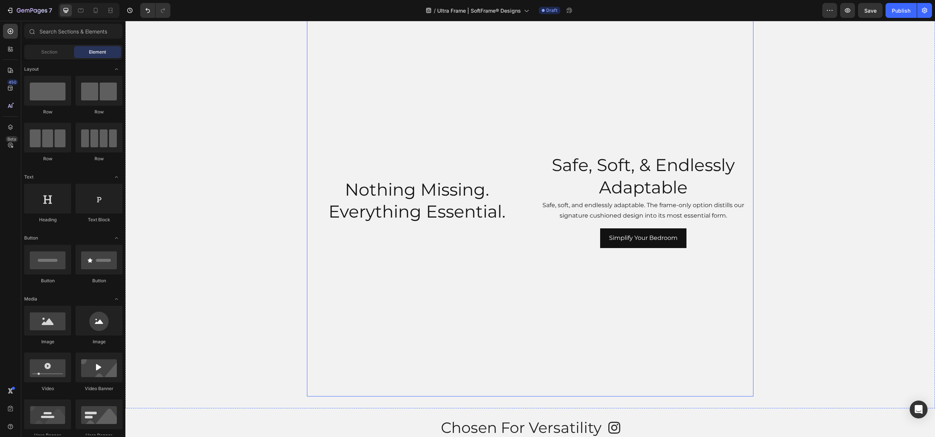
click at [618, 297] on div "Safe, Soft, & Endlessly Adaptable Heading Safe, soft, and endlessly adaptable. …" at bounding box center [643, 200] width 220 height 391
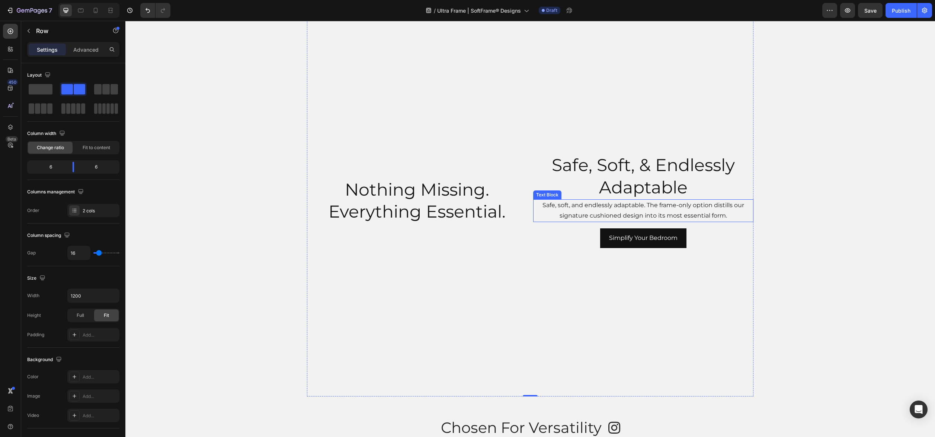
click at [640, 211] on p "Safe, soft, and endlessly adaptable. The frame-only option distills our signatu…" at bounding box center [643, 211] width 219 height 22
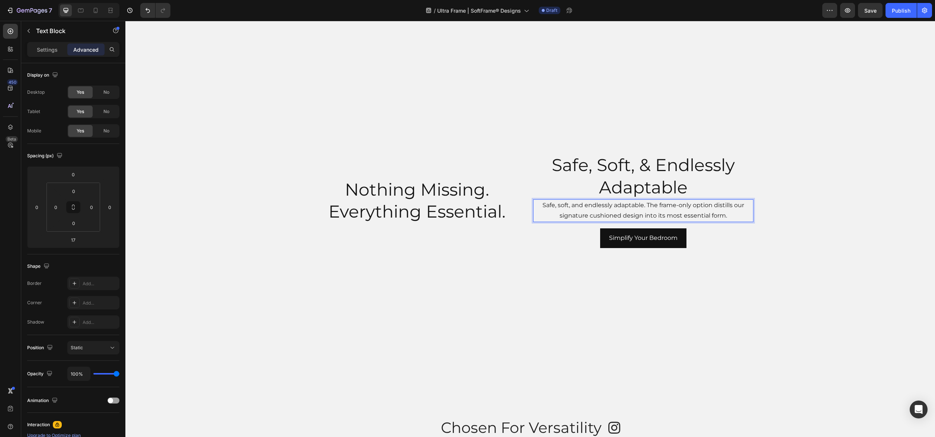
click at [645, 205] on p "Safe, soft, and endlessly adaptable. The frame-only option distills our signatu…" at bounding box center [643, 211] width 219 height 22
drag, startPoint x: 646, startPoint y: 205, endPoint x: 540, endPoint y: 203, distance: 106.0
click at [540, 203] on p "Safe, soft, and endlessly adaptable. The frame-only option distills our signatu…" at bounding box center [643, 211] width 219 height 22
click at [452, 177] on div "Nothing Missing. Everything Essential. Heading" at bounding box center [417, 200] width 220 height 49
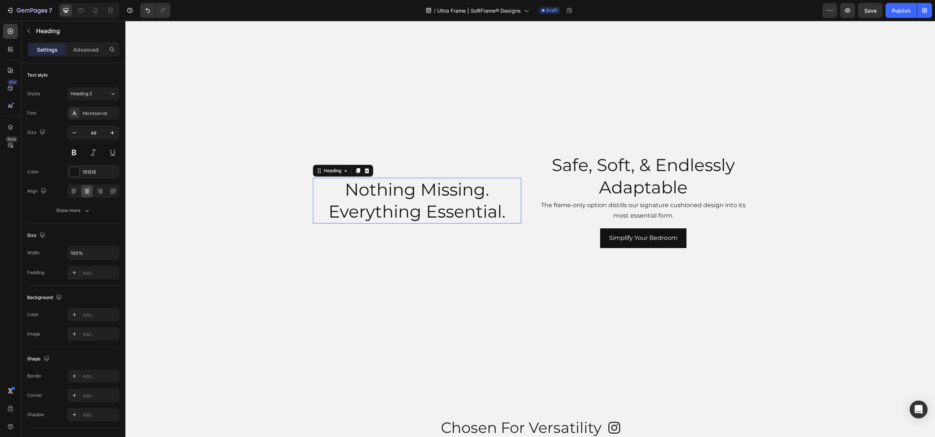
click at [452, 190] on h2 "Nothing Missing. Everything Essential." at bounding box center [417, 201] width 208 height 46
click at [365, 170] on icon at bounding box center [366, 170] width 5 height 5
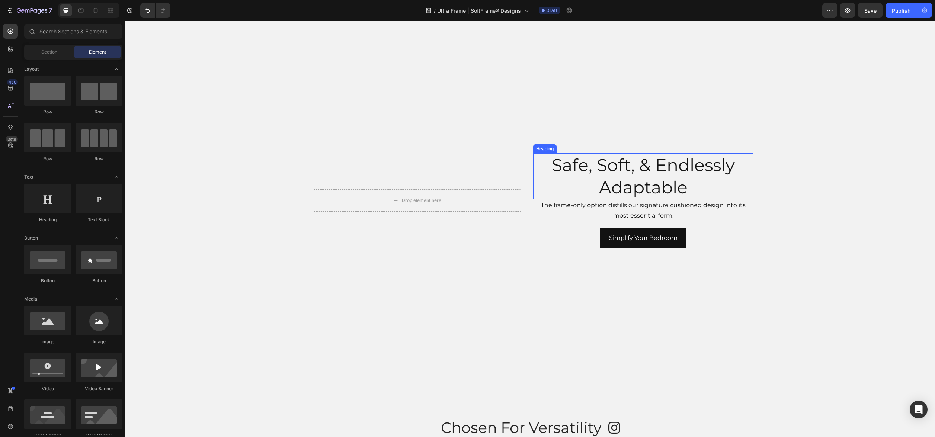
click at [601, 182] on p "Safe, Soft, & Endlessly Adaptable" at bounding box center [643, 176] width 219 height 45
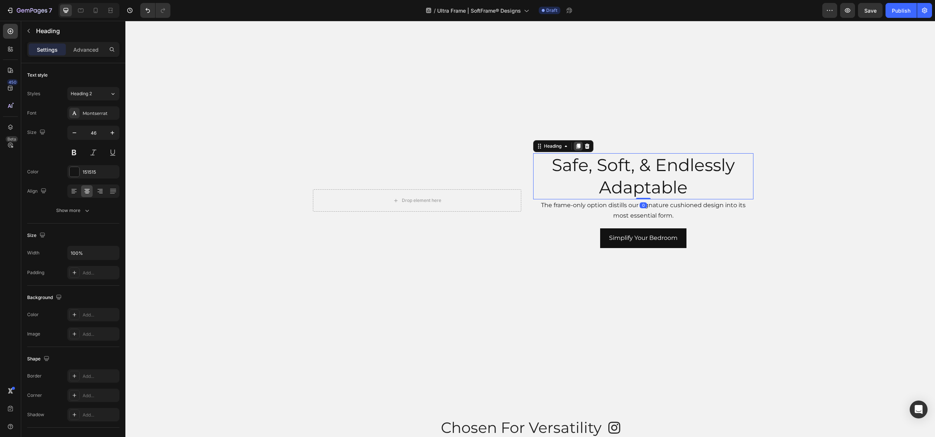
click at [581, 146] on div at bounding box center [577, 146] width 9 height 9
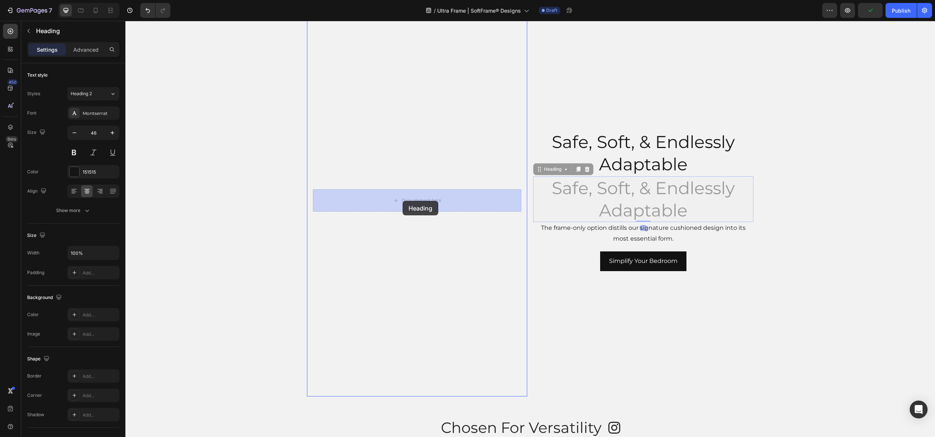
drag, startPoint x: 558, startPoint y: 173, endPoint x: 402, endPoint y: 200, distance: 158.2
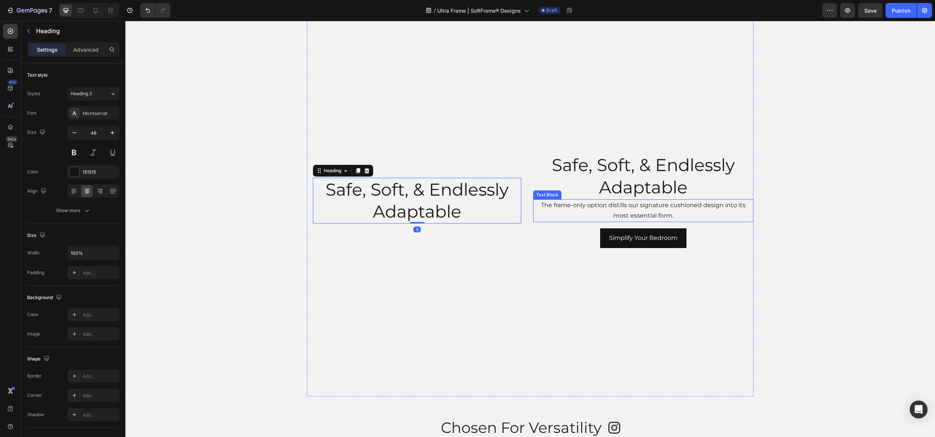
click at [590, 216] on p "The frame-only option distills our signature cushioned design into its most ess…" at bounding box center [643, 211] width 219 height 22
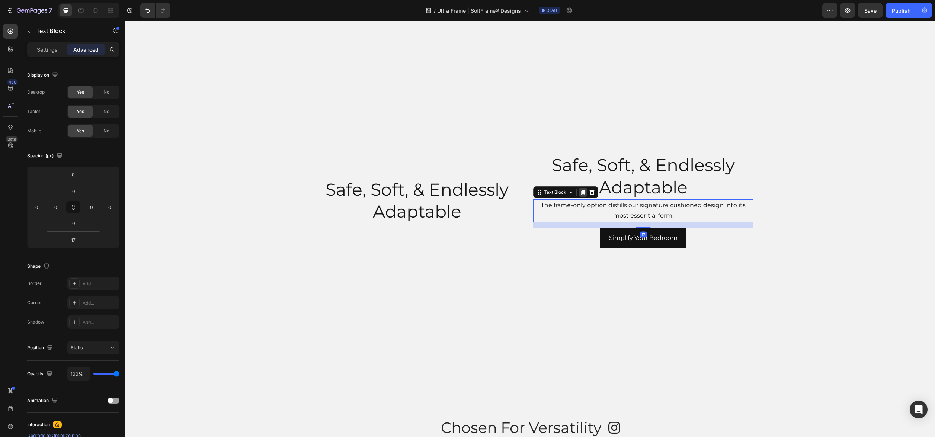
click at [581, 193] on icon at bounding box center [583, 192] width 4 height 5
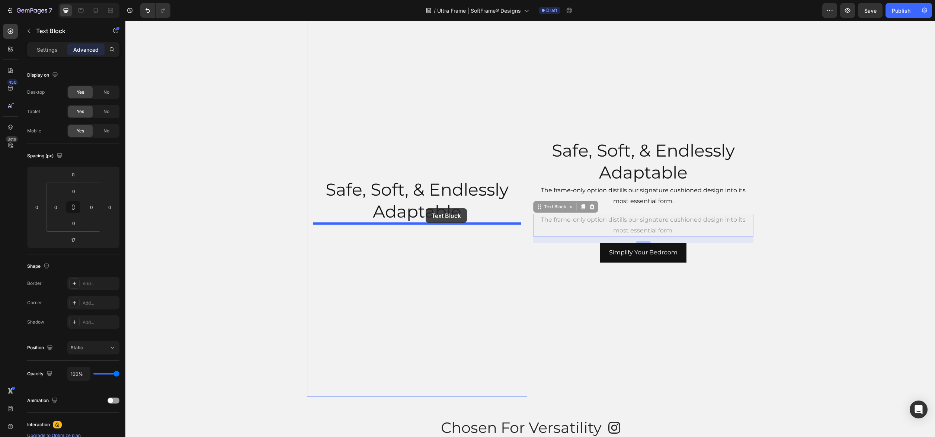
drag, startPoint x: 547, startPoint y: 207, endPoint x: 425, endPoint y: 208, distance: 121.2
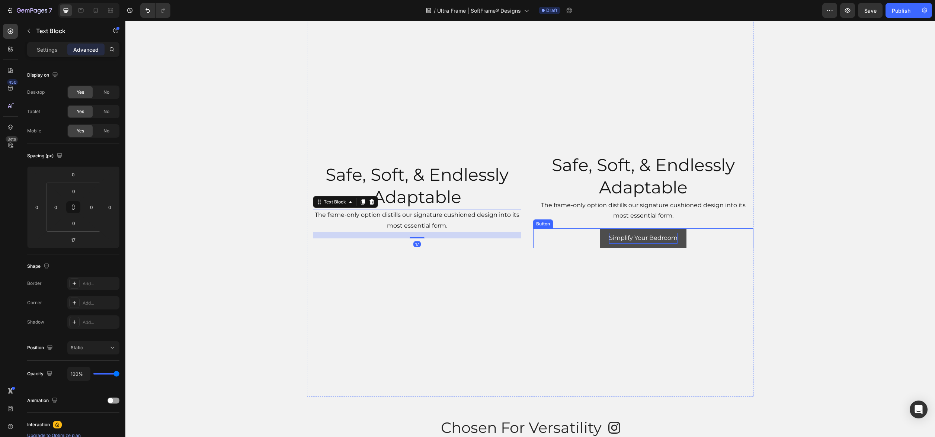
click at [623, 239] on p "Simplify Your Bedroom" at bounding box center [643, 238] width 68 height 11
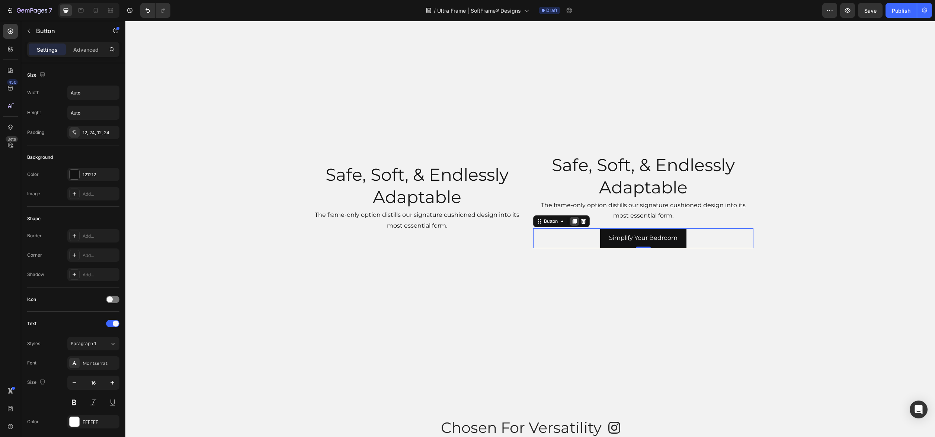
click at [574, 223] on icon at bounding box center [574, 221] width 6 height 6
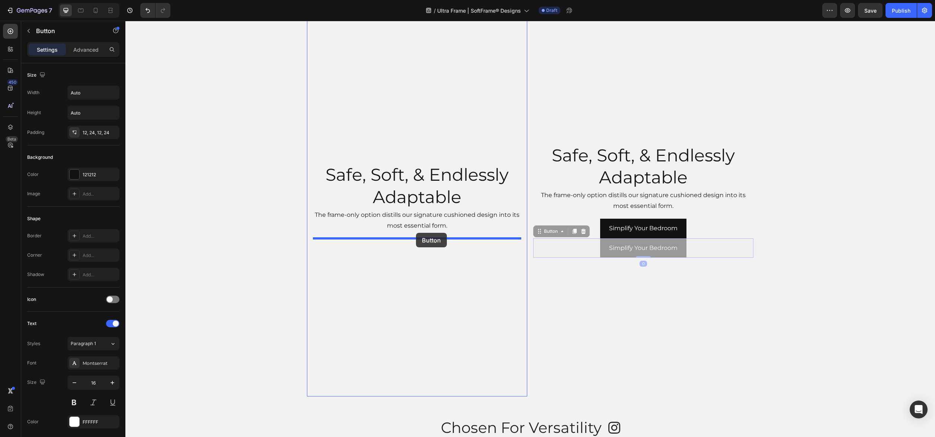
drag, startPoint x: 551, startPoint y: 233, endPoint x: 416, endPoint y: 233, distance: 135.4
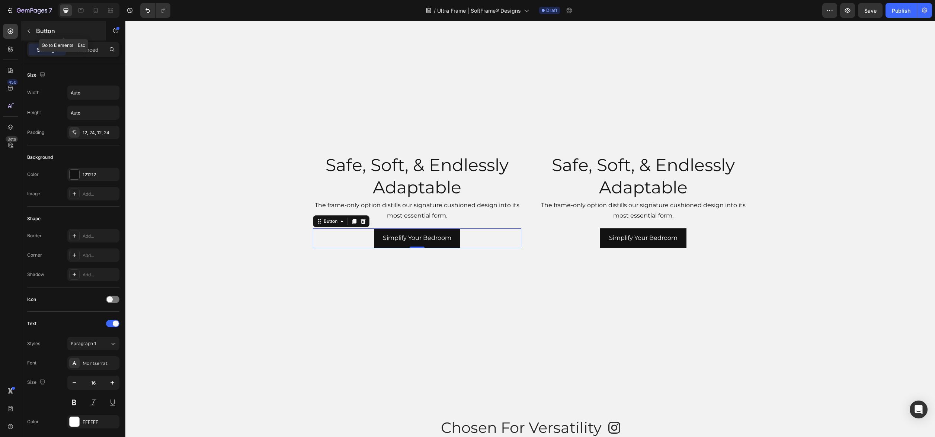
click at [26, 30] on icon "button" at bounding box center [29, 31] width 6 height 6
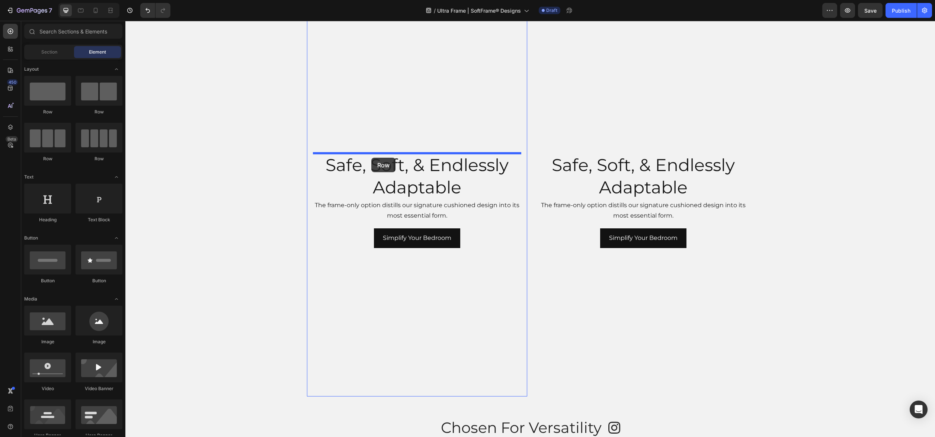
drag, startPoint x: 181, startPoint y: 115, endPoint x: 371, endPoint y: 158, distance: 194.5
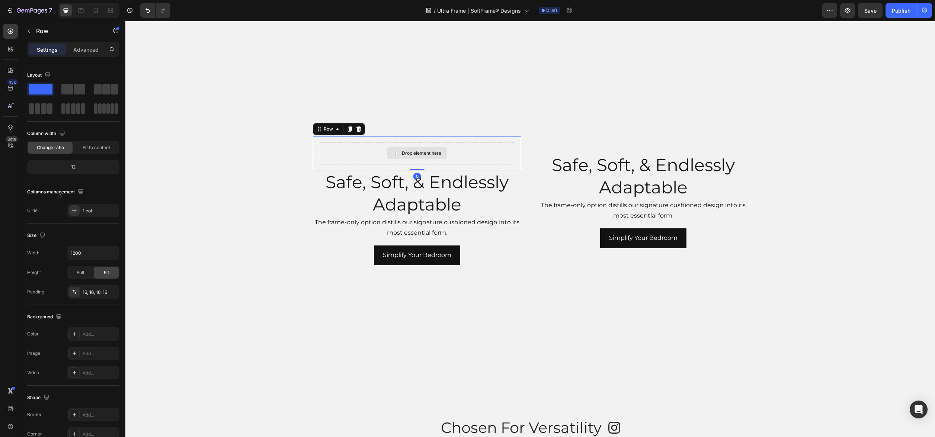
click at [366, 178] on h2 "Safe, Soft, & Endlessly Adaptable" at bounding box center [417, 193] width 208 height 46
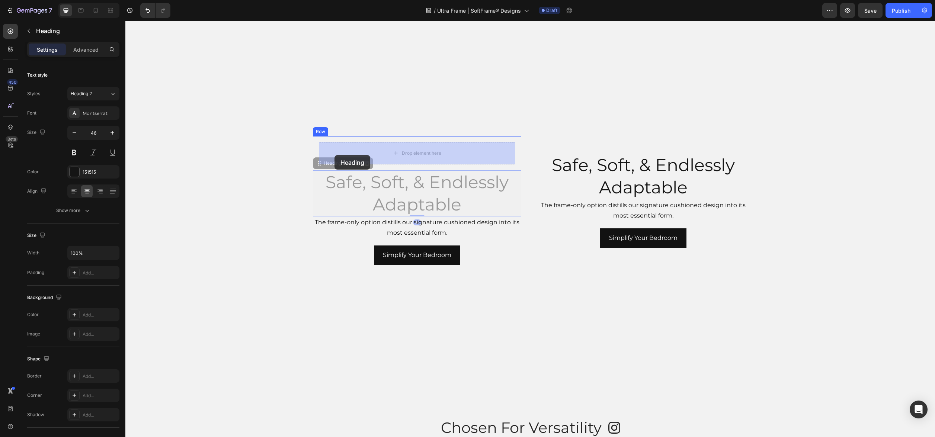
drag, startPoint x: 316, startPoint y: 163, endPoint x: 334, endPoint y: 155, distance: 19.3
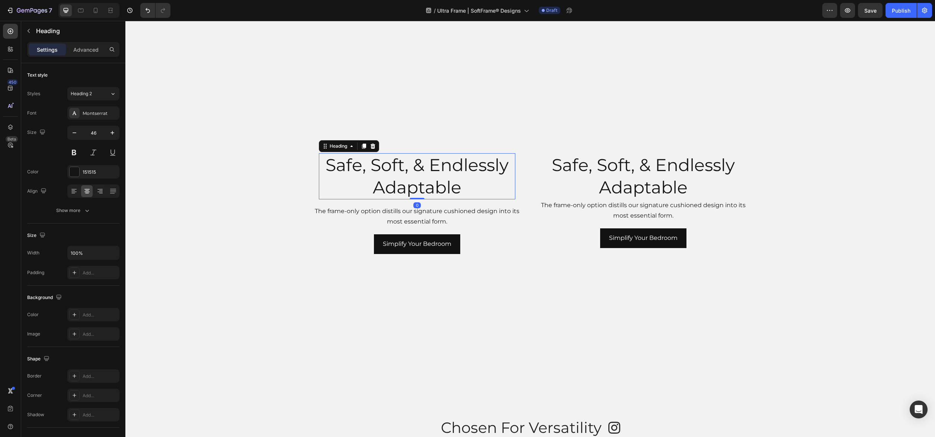
click at [350, 203] on div "Safe, Soft, & Endlessly Adaptable Heading 0 Row" at bounding box center [417, 176] width 208 height 58
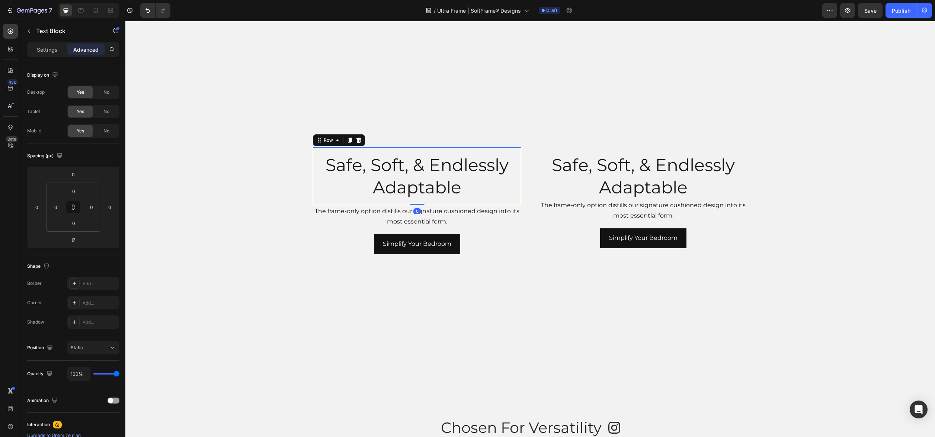
click at [330, 215] on p "The frame-only option distills our signature cushioned design into its most ess…" at bounding box center [416, 217] width 207 height 22
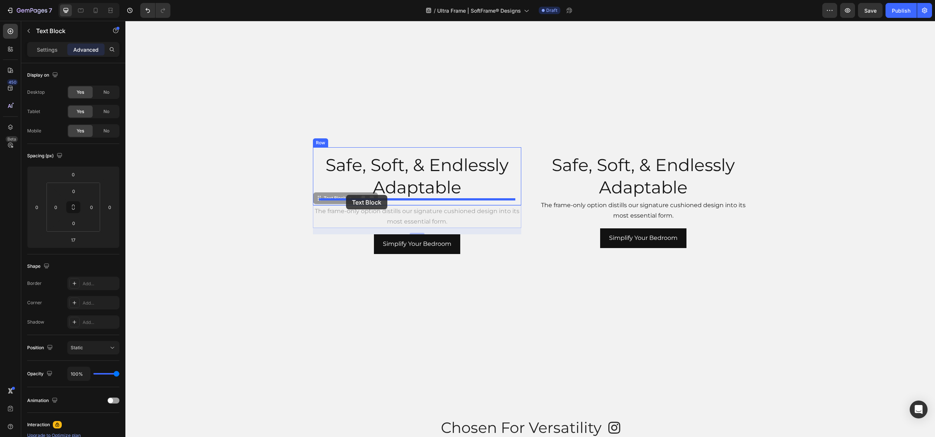
drag, startPoint x: 318, startPoint y: 200, endPoint x: 346, endPoint y: 195, distance: 28.7
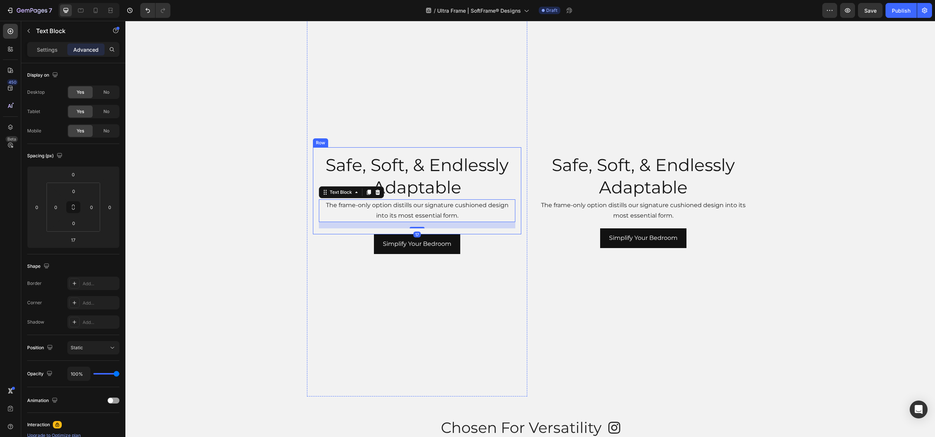
click at [350, 251] on div "Simplify Your Bedroom Button" at bounding box center [417, 244] width 208 height 20
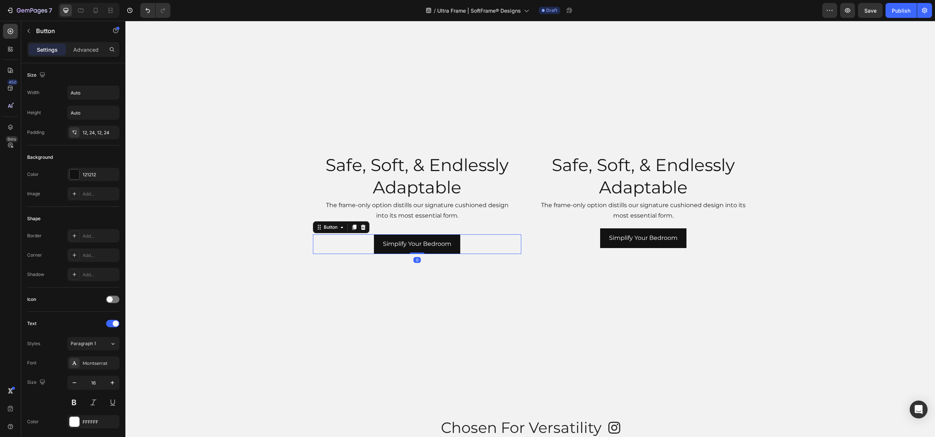
click at [335, 261] on video "Background Image" at bounding box center [417, 200] width 220 height 391
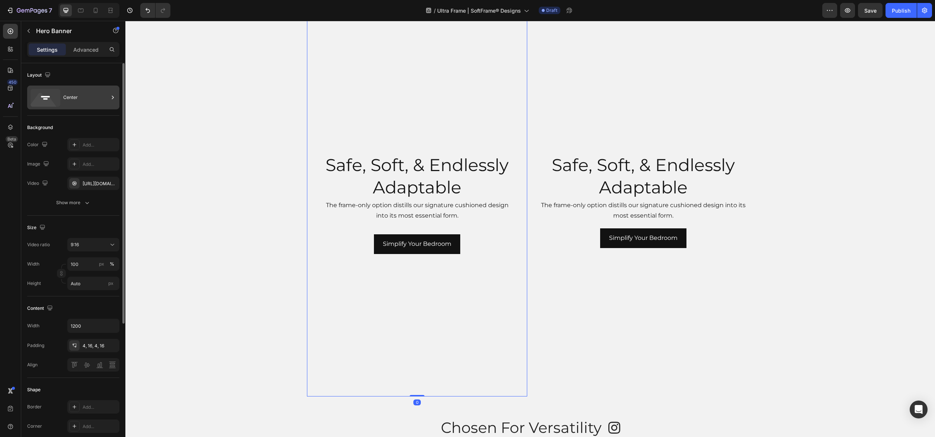
click at [80, 95] on div "Center" at bounding box center [85, 97] width 45 height 17
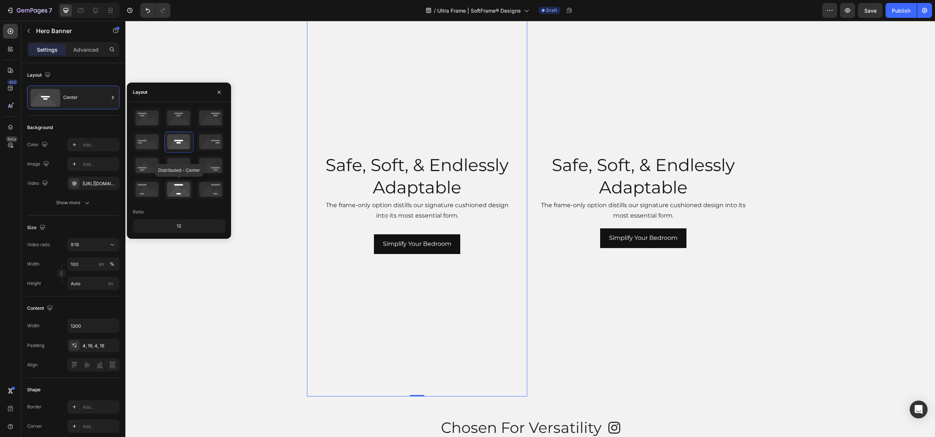
click at [183, 190] on icon at bounding box center [179, 189] width 28 height 19
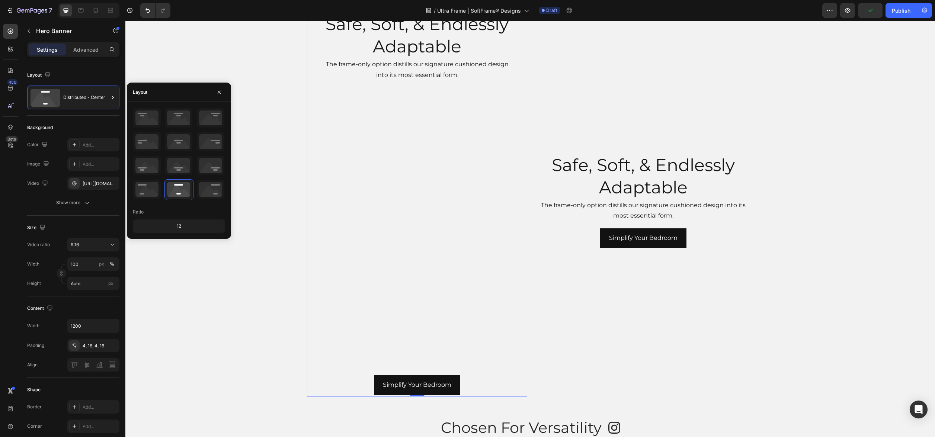
scroll to position [1544, 0]
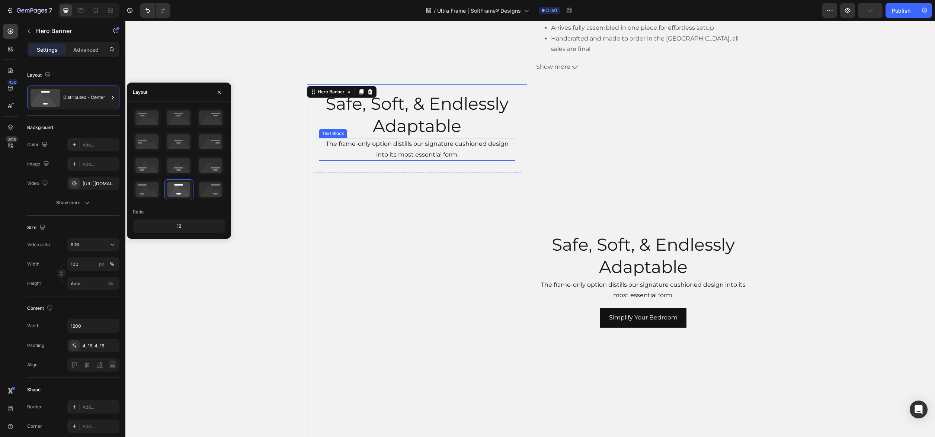
click at [420, 154] on p "The frame-only option distills our signature cushioned design into its most ess…" at bounding box center [416, 150] width 195 height 22
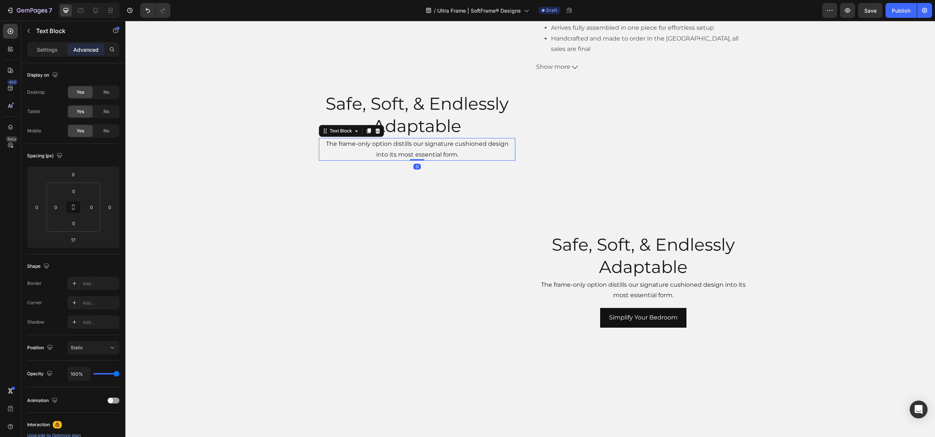
drag, startPoint x: 415, startPoint y: 167, endPoint x: 415, endPoint y: 149, distance: 17.5
click at [415, 149] on div "The frame-only option distills our signature cushioned design into its most ess…" at bounding box center [417, 149] width 196 height 23
type input "0"
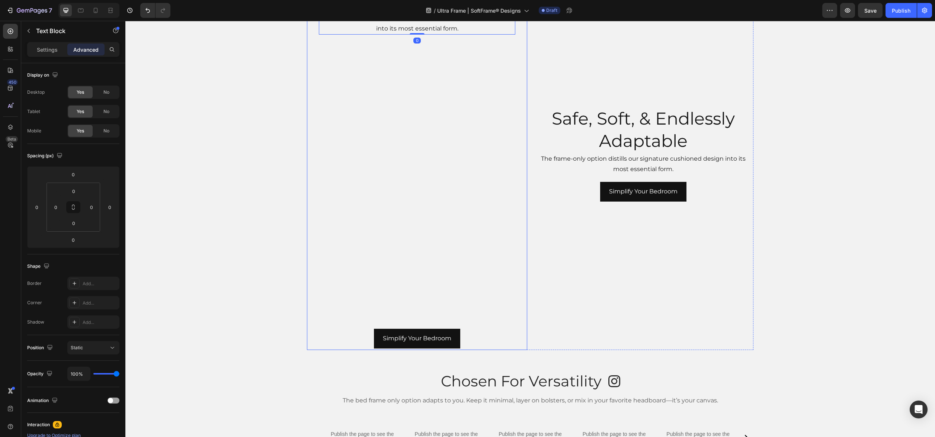
scroll to position [1671, 0]
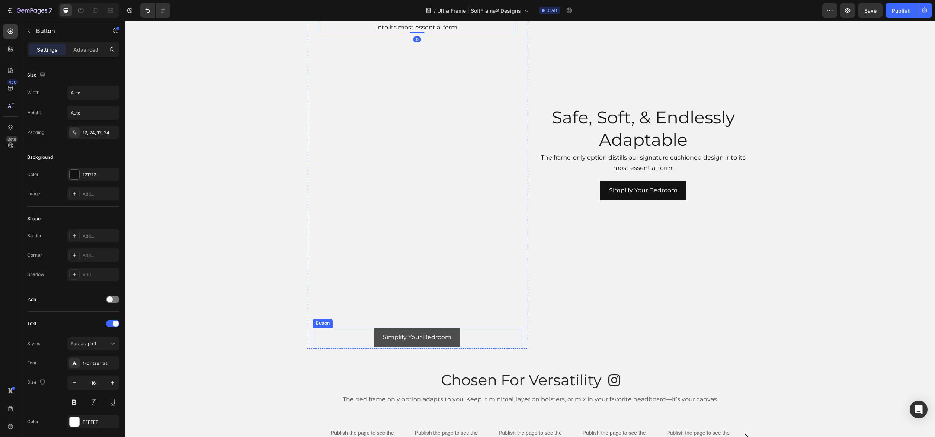
click at [425, 329] on button "Simplify Your Bedroom" at bounding box center [417, 338] width 86 height 20
click at [90, 42] on div "Button" at bounding box center [63, 31] width 85 height 21
click at [90, 48] on p "Advanced" at bounding box center [85, 50] width 25 height 8
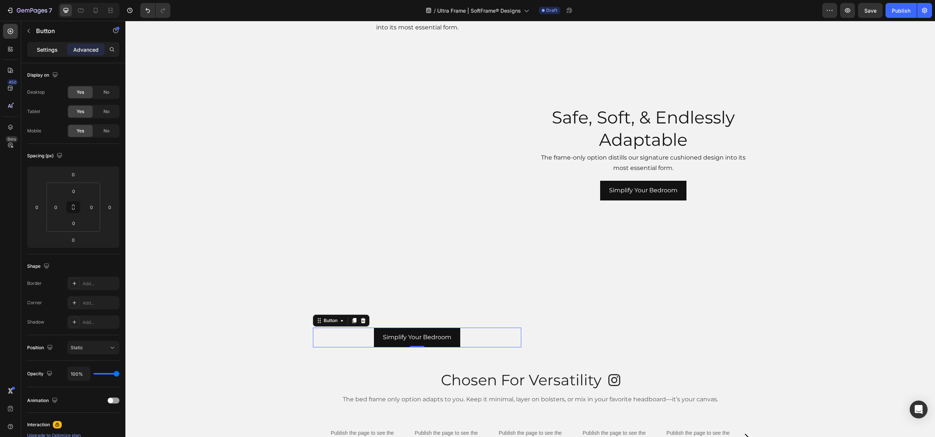
click at [55, 51] on p "Settings" at bounding box center [47, 50] width 21 height 8
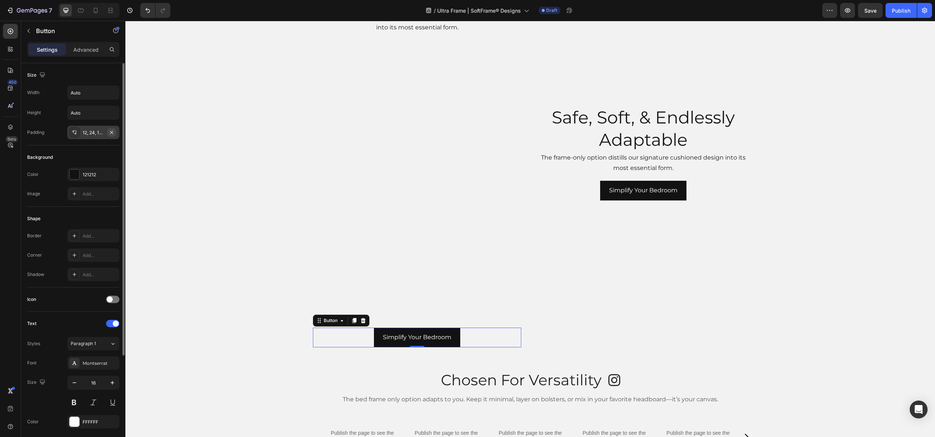
click at [111, 132] on icon "button" at bounding box center [111, 132] width 3 height 3
click at [151, 8] on icon "Undo/Redo" at bounding box center [147, 10] width 7 height 7
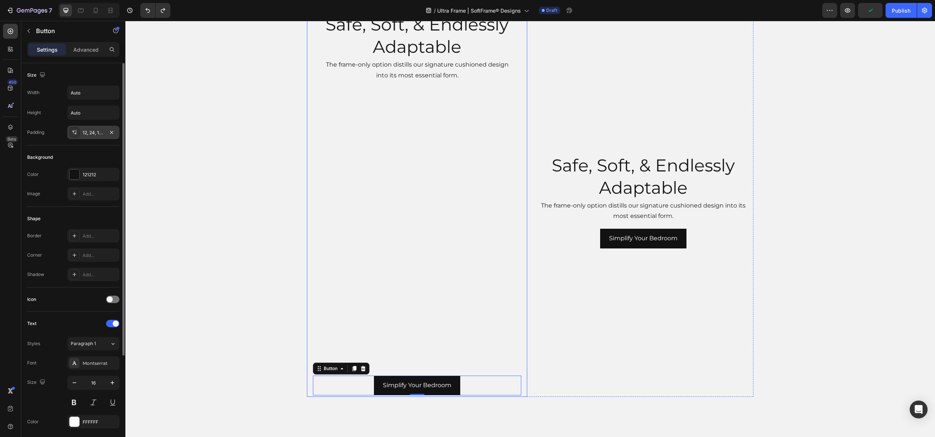
scroll to position [1567, 0]
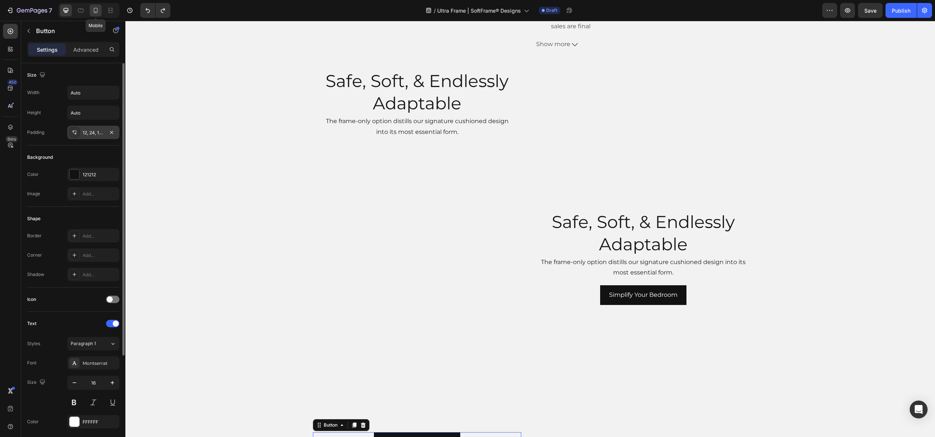
click at [97, 14] on icon at bounding box center [95, 10] width 7 height 7
type input "14"
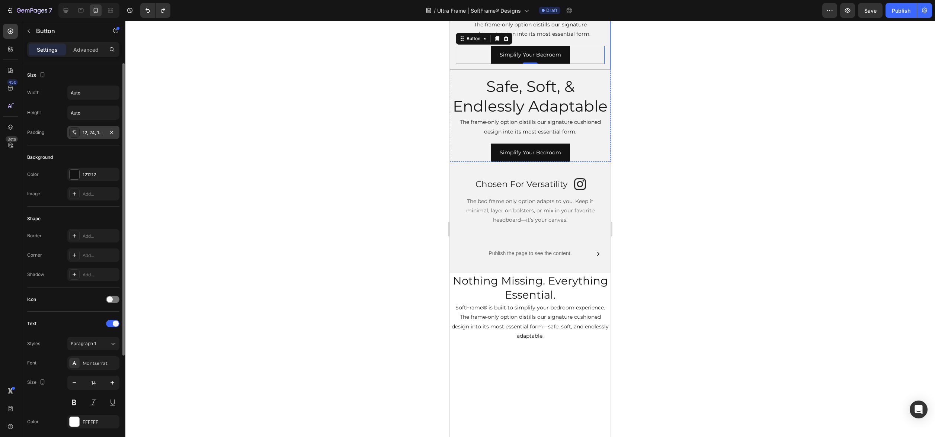
scroll to position [1616, 0]
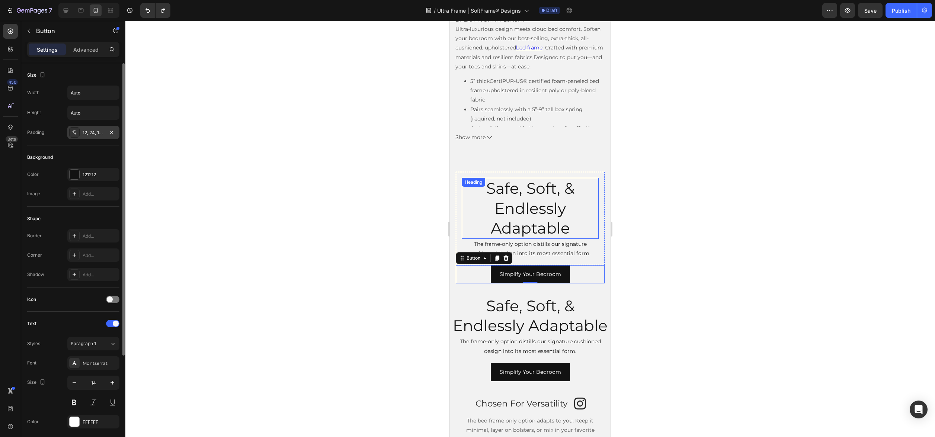
click at [602, 181] on div "Safe, Soft, & Endlessly Adaptable Heading The frame-only option distills our si…" at bounding box center [530, 218] width 149 height 93
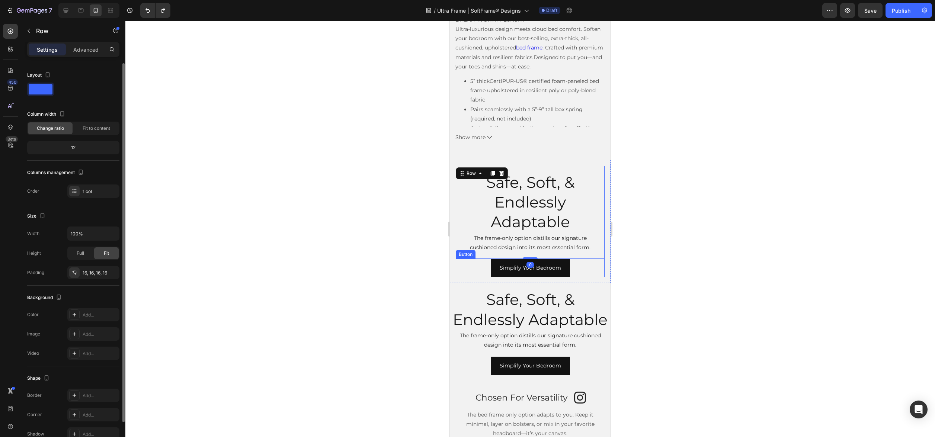
click at [458, 273] on div "Simplify Your Bedroom Button" at bounding box center [530, 268] width 149 height 18
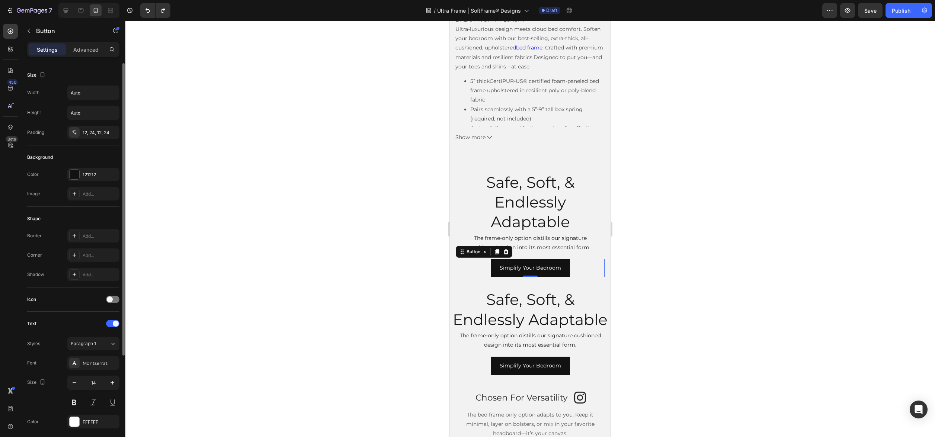
click at [453, 255] on div "Safe, Soft, & Endlessly Adaptable Heading The frame-only option distills our si…" at bounding box center [530, 221] width 161 height 123
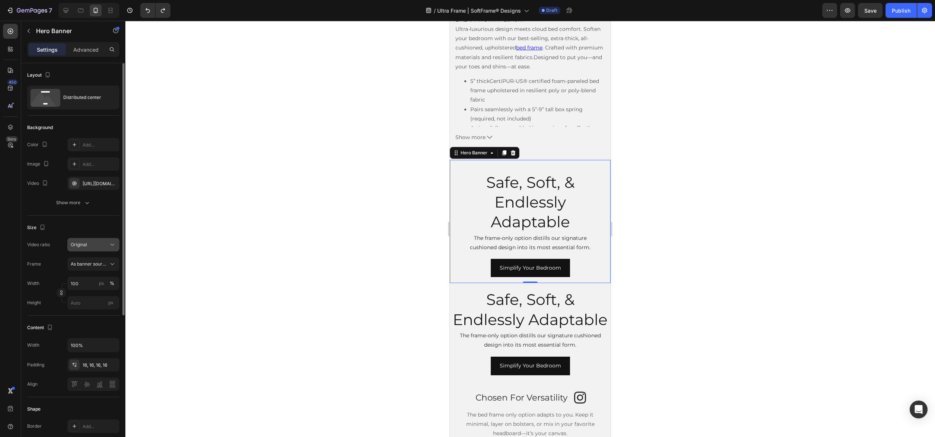
click at [105, 250] on button "Original" at bounding box center [93, 244] width 52 height 13
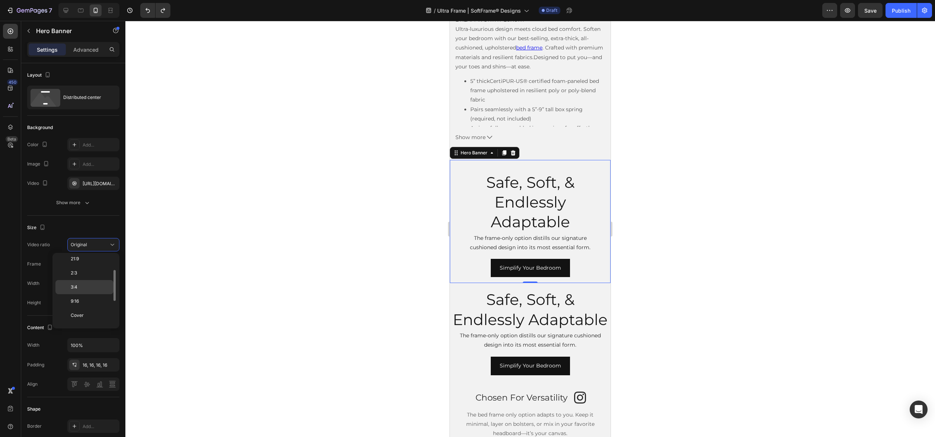
scroll to position [75, 0]
click at [92, 300] on p "9:16" at bounding box center [90, 300] width 39 height 7
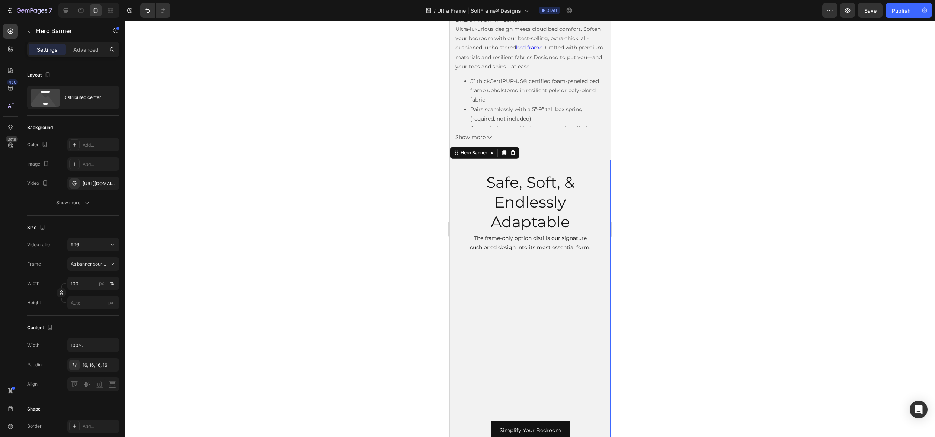
click at [306, 375] on div at bounding box center [529, 229] width 809 height 416
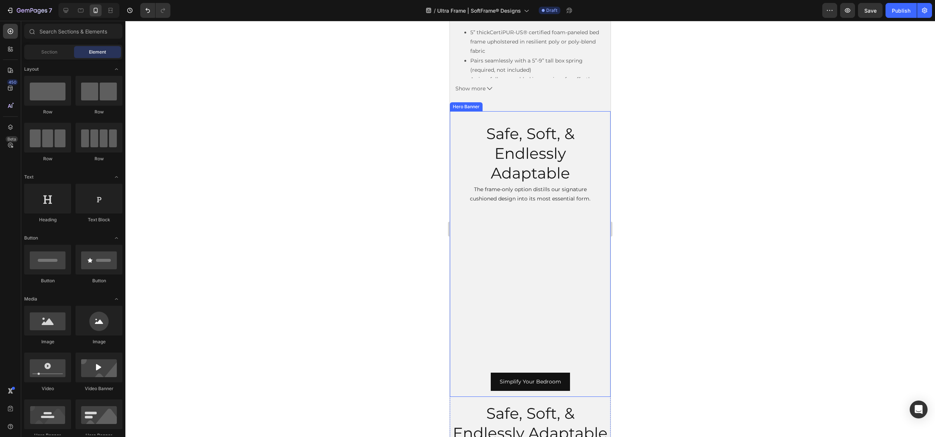
scroll to position [1665, 0]
click at [566, 161] on h2 "Safe, Soft, & Endlessly Adaptable" at bounding box center [529, 153] width 137 height 61
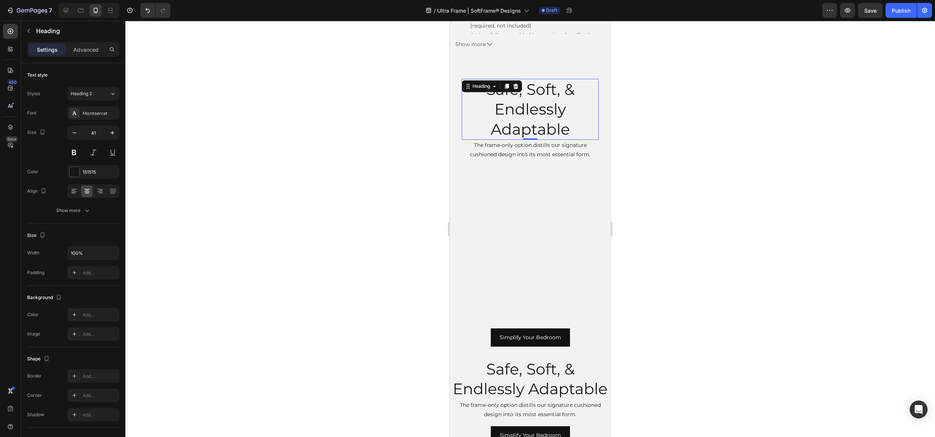
scroll to position [1710, 0]
click at [513, 119] on h2 "Safe, Soft, & Endlessly Adaptable" at bounding box center [529, 108] width 137 height 61
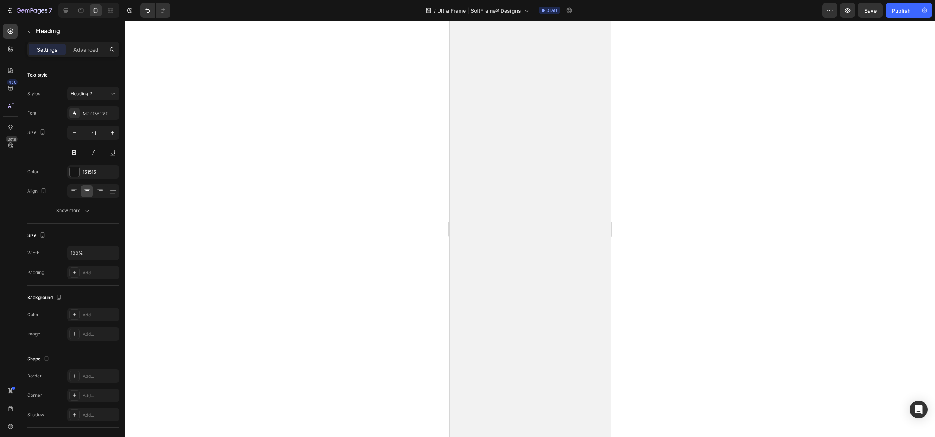
scroll to position [505, 0]
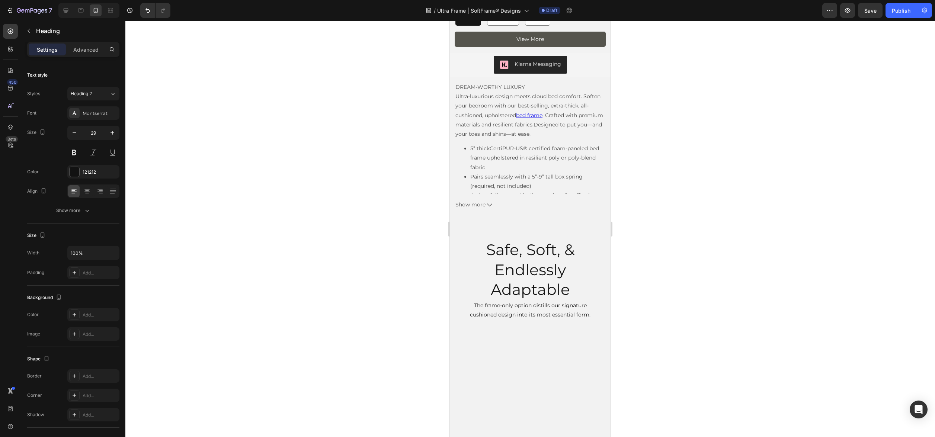
scroll to position [1532, 0]
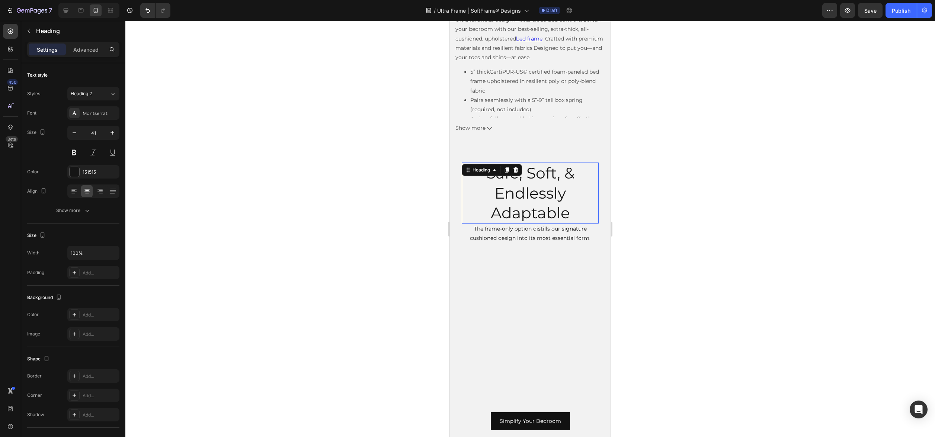
click at [515, 196] on h2 "Safe, Soft, & Endlessly Adaptable" at bounding box center [529, 193] width 137 height 61
click at [100, 128] on input "41" at bounding box center [93, 132] width 25 height 13
type input "4"
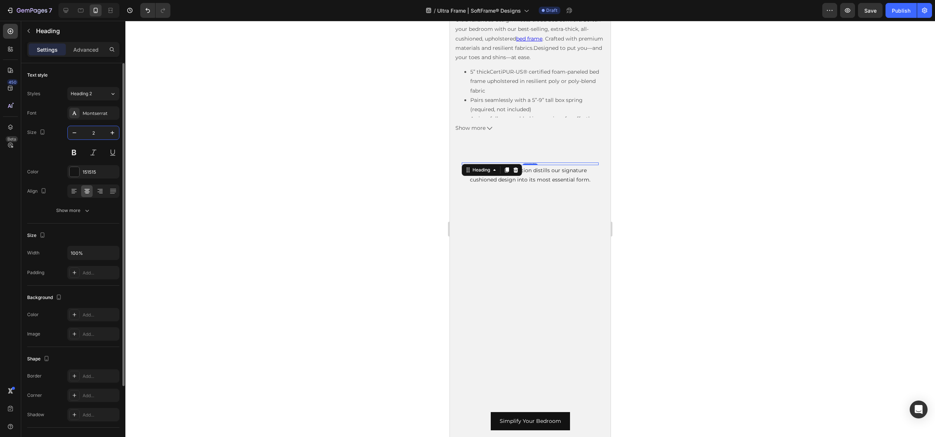
type input "29"
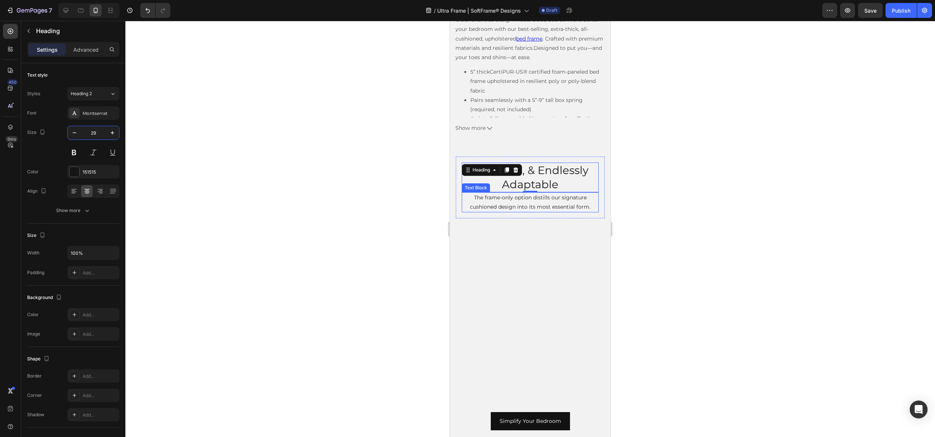
click at [519, 201] on p "The frame-only option distills our signature cushioned design into its most ess…" at bounding box center [529, 202] width 135 height 19
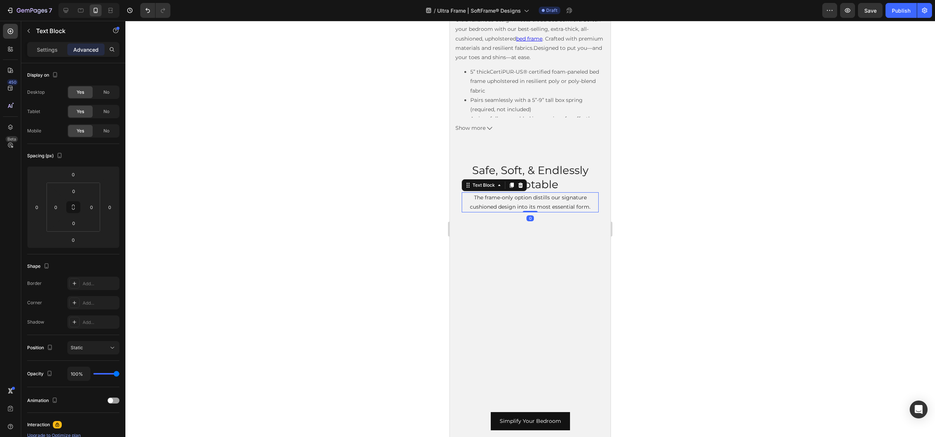
click at [681, 279] on div at bounding box center [529, 229] width 809 height 416
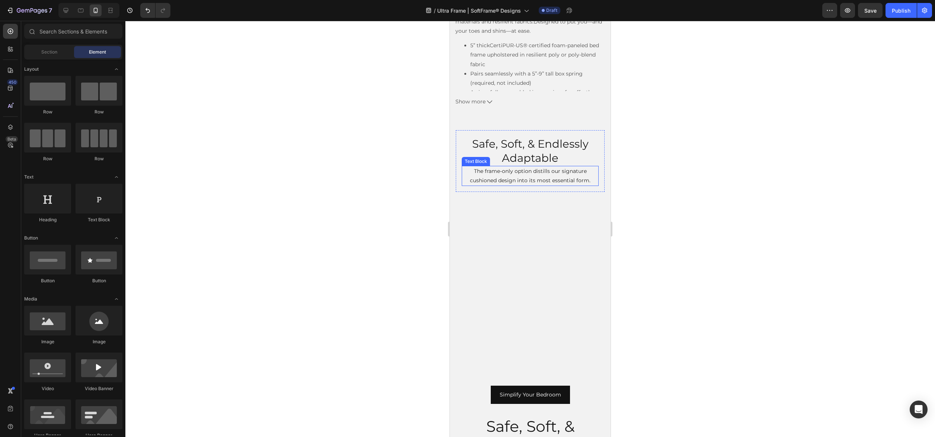
scroll to position [1561, 0]
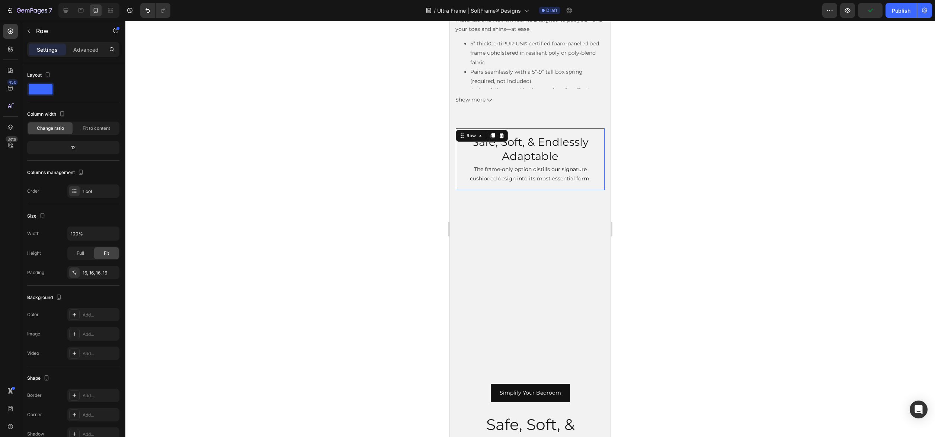
click at [599, 167] on div "Safe, Soft, & Endlessly Adaptable Heading The frame-only option distills our si…" at bounding box center [530, 159] width 149 height 62
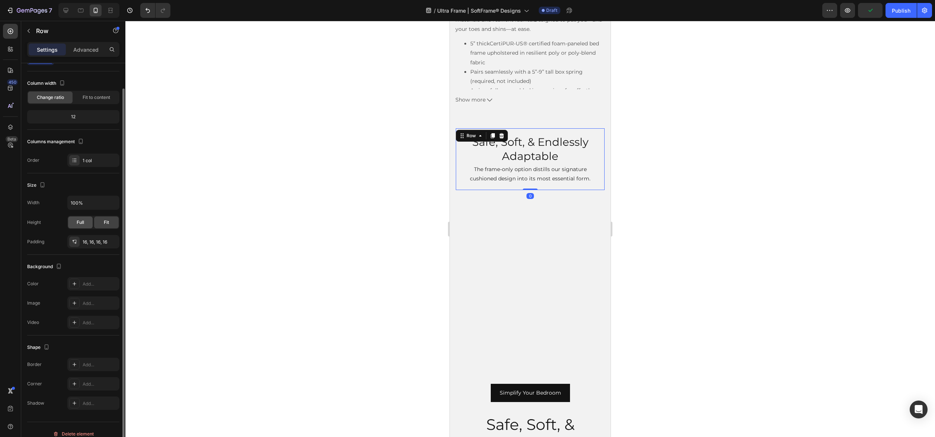
scroll to position [35, 0]
click at [521, 177] on p "The frame-only option distills our signature cushioned design into its most ess…" at bounding box center [529, 174] width 135 height 19
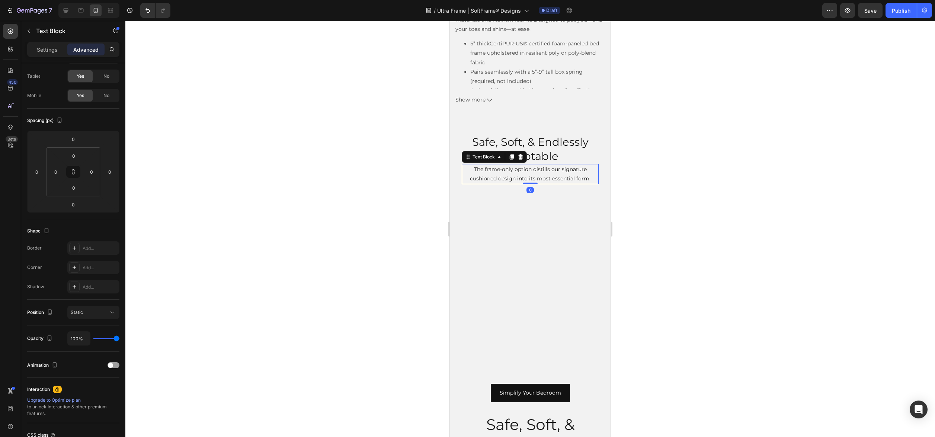
scroll to position [0, 0]
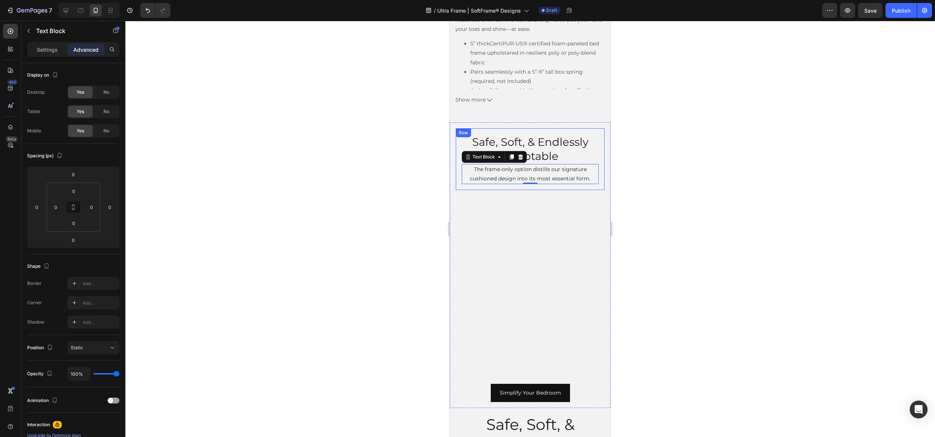
click at [602, 166] on div "Safe, Soft, & Endlessly Adaptable Heading The frame-only option distills our si…" at bounding box center [530, 159] width 149 height 62
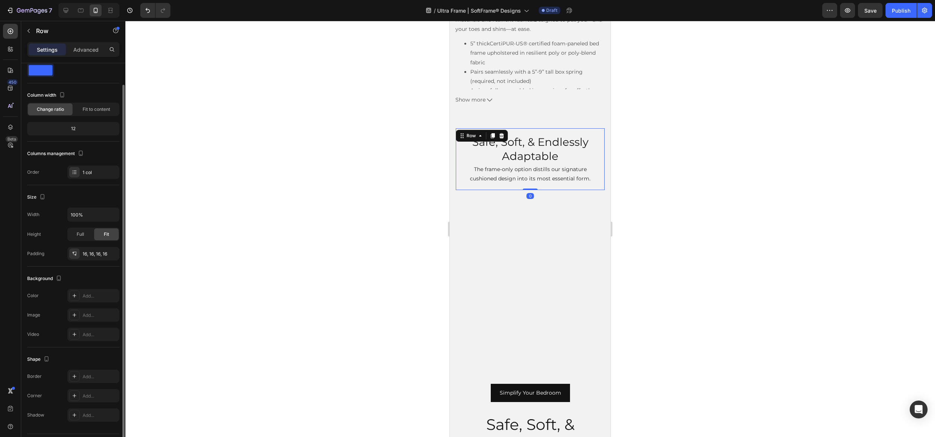
scroll to position [25, 0]
click at [98, 289] on div "Add..." at bounding box center [100, 290] width 35 height 7
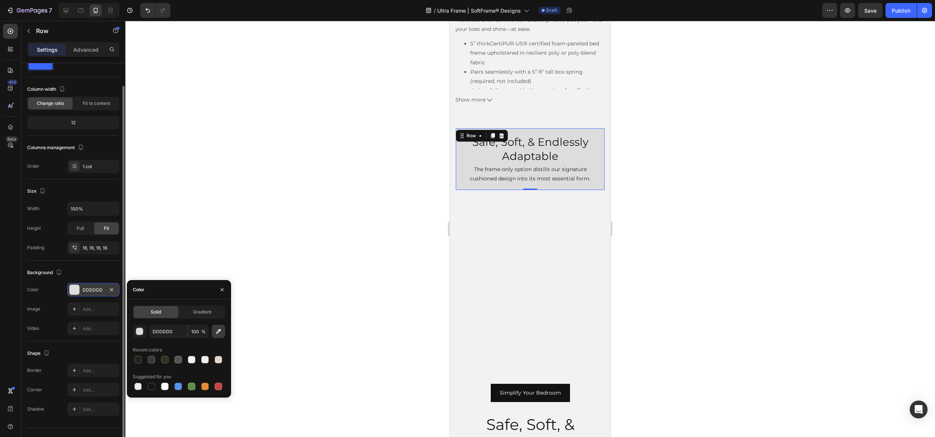
click at [216, 329] on icon "button" at bounding box center [218, 331] width 7 height 7
type input "F2F2F2"
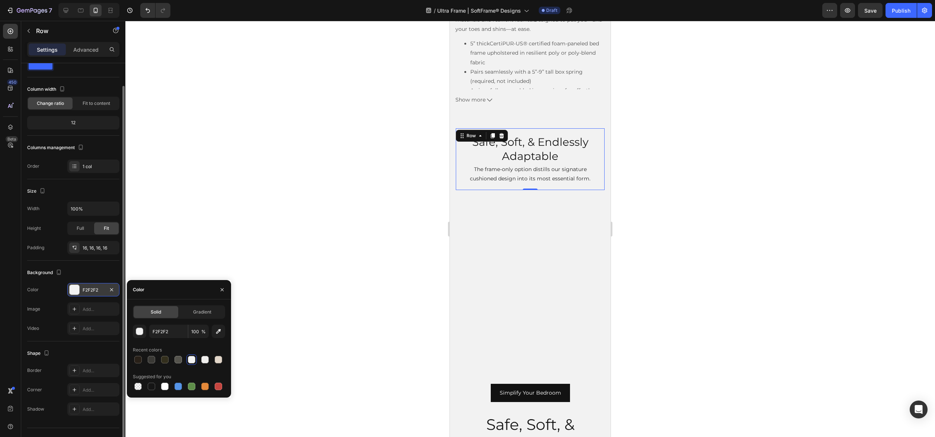
click at [653, 208] on div at bounding box center [529, 229] width 809 height 416
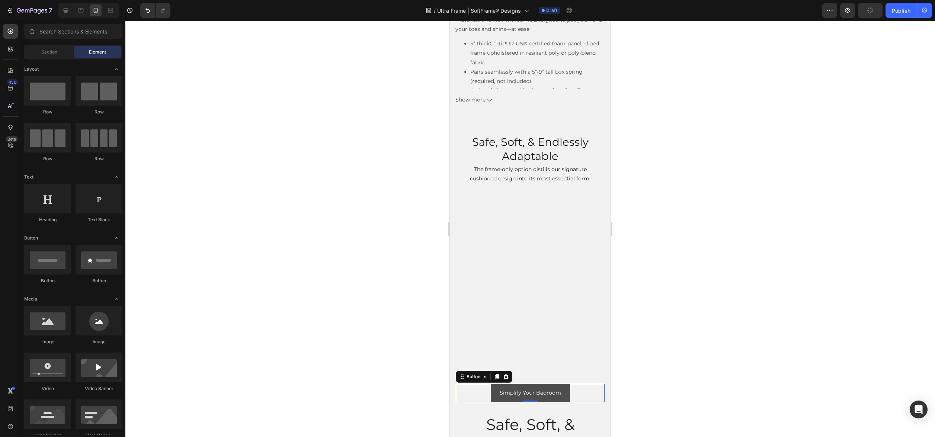
click at [493, 388] on button "Simplify Your Bedroom" at bounding box center [530, 393] width 79 height 18
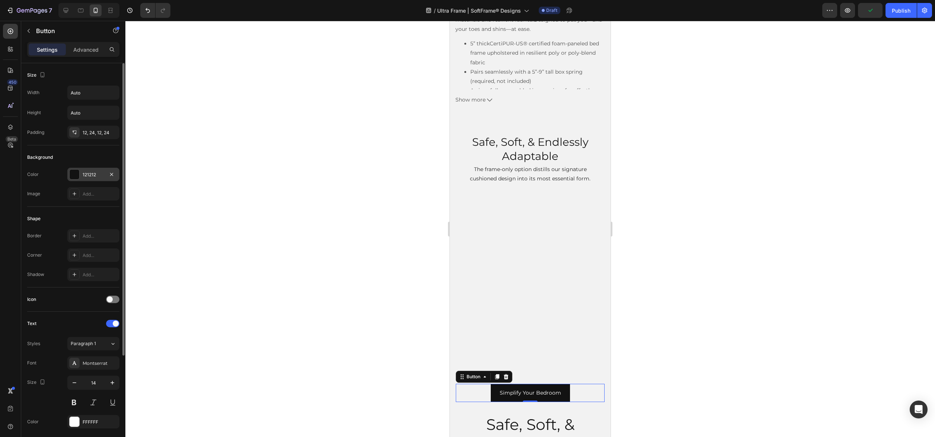
click at [87, 179] on div "121212" at bounding box center [93, 174] width 52 height 13
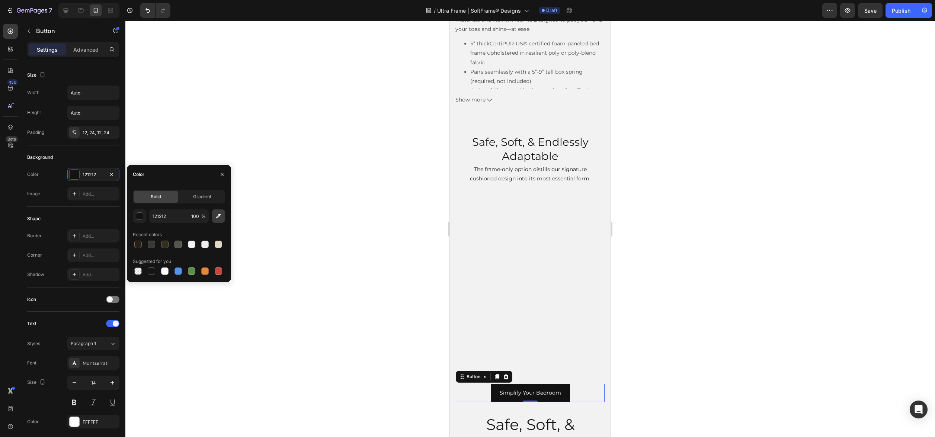
click at [216, 217] on icon "button" at bounding box center [218, 215] width 7 height 7
type input "F2F2F2"
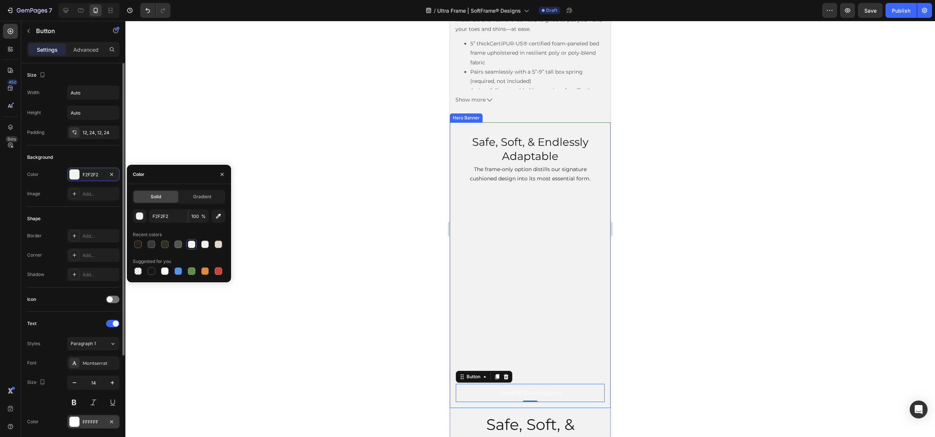
click at [99, 422] on div "FFFFFF" at bounding box center [94, 422] width 22 height 7
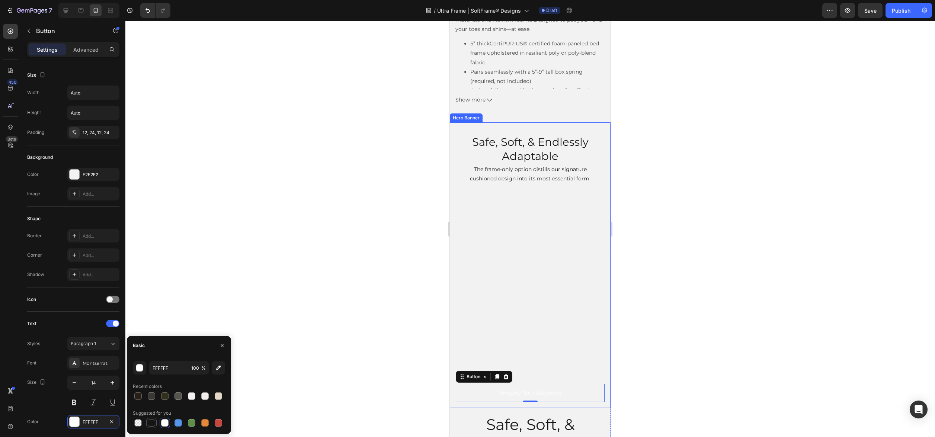
click at [151, 425] on div at bounding box center [151, 422] width 7 height 7
type input "151515"
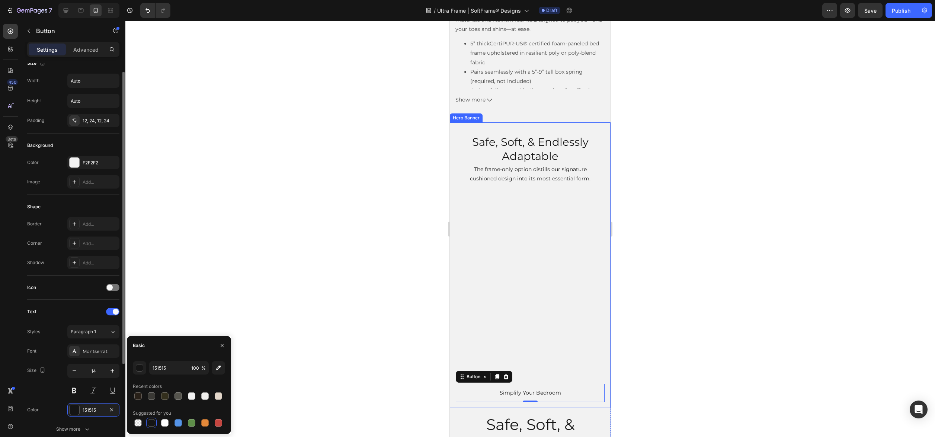
scroll to position [10, 0]
click at [111, 81] on icon "button" at bounding box center [112, 81] width 7 height 7
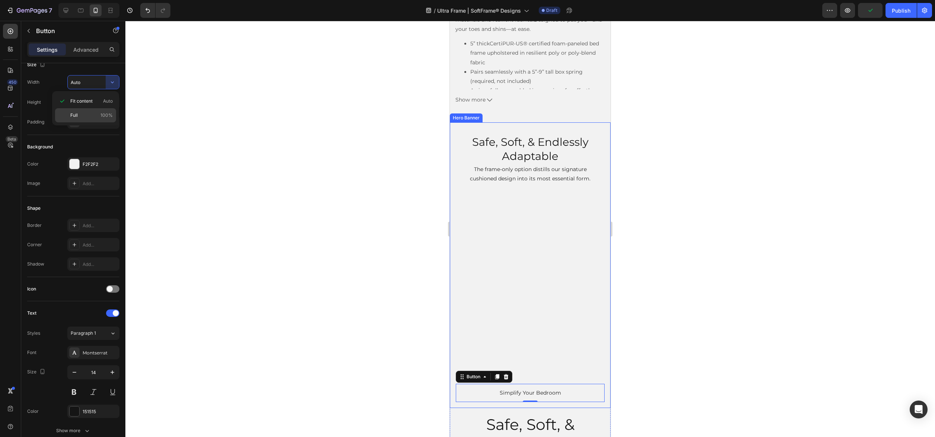
click at [101, 114] on span "100%" at bounding box center [106, 115] width 12 height 7
type input "100%"
click at [648, 284] on div at bounding box center [529, 229] width 809 height 416
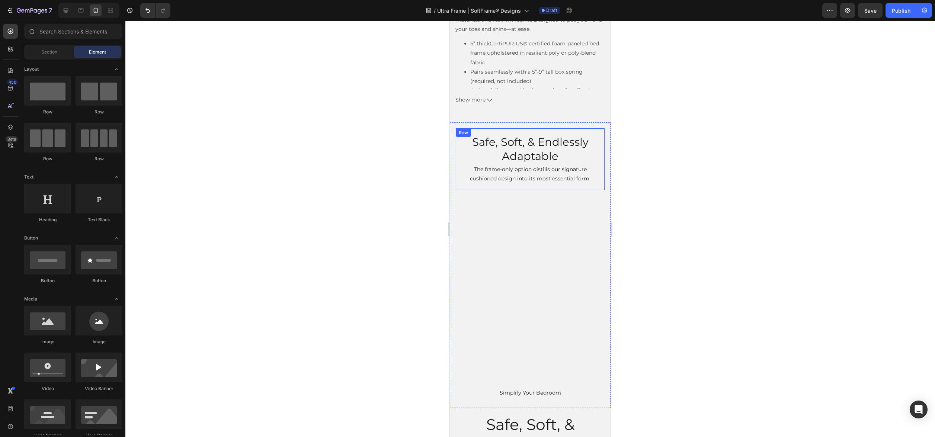
click at [601, 155] on div "Safe, Soft, & Endlessly Adaptable Heading The frame-only option distills our si…" at bounding box center [530, 159] width 149 height 62
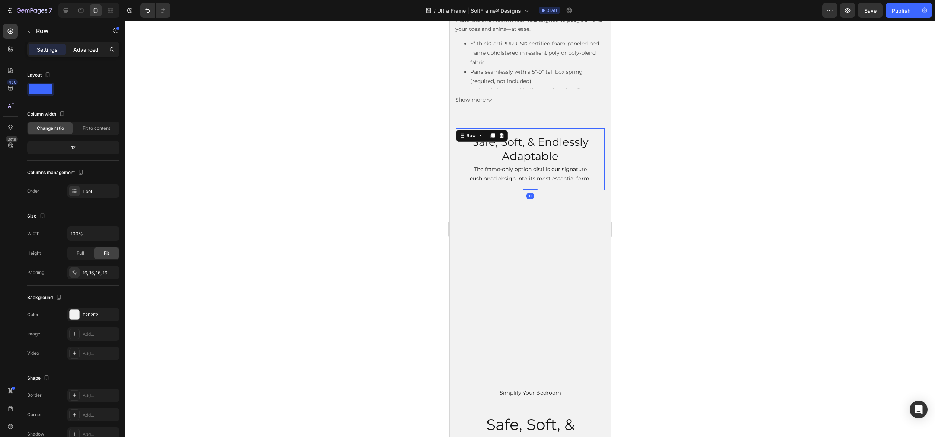
click at [82, 51] on p "Advanced" at bounding box center [85, 50] width 25 height 8
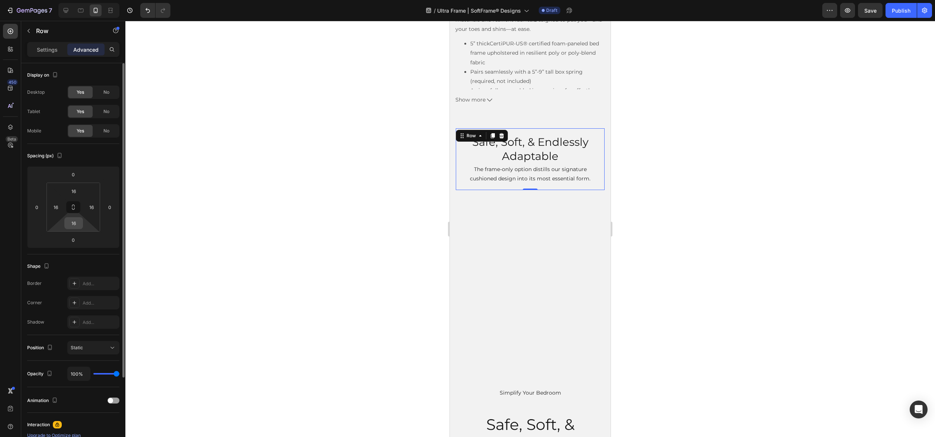
click at [71, 222] on input "16" at bounding box center [73, 223] width 15 height 11
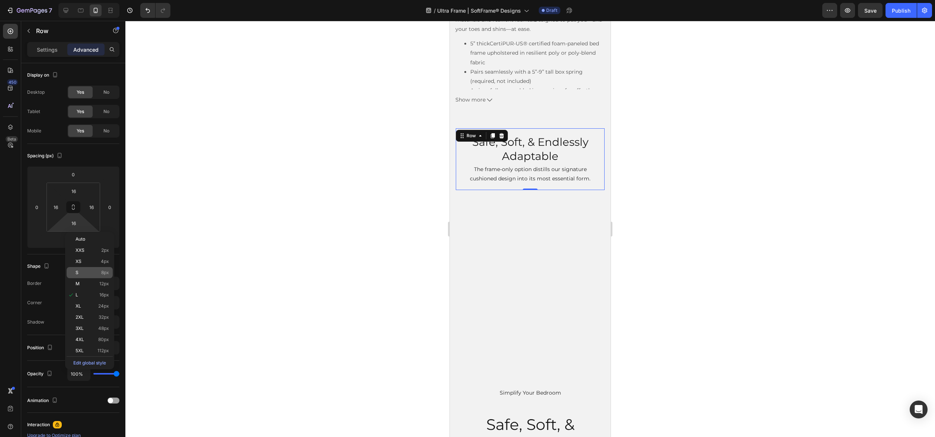
click at [89, 271] on p "S 8px" at bounding box center [91, 272] width 33 height 5
type input "8"
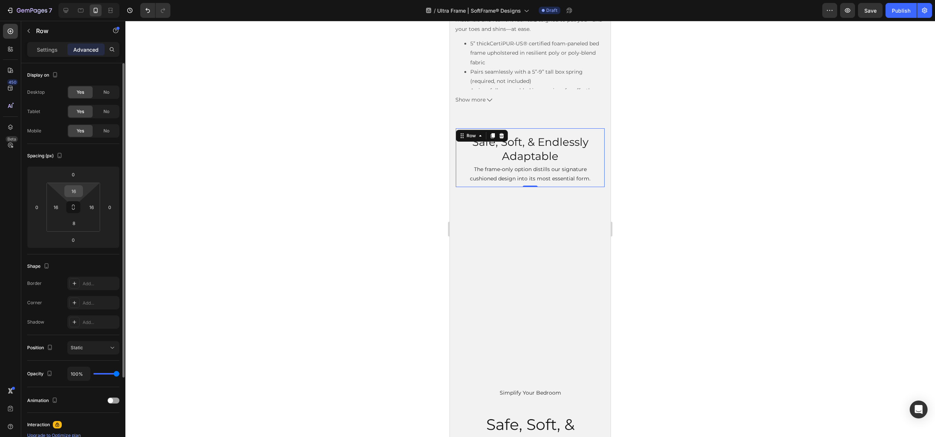
click at [70, 192] on input "16" at bounding box center [73, 191] width 15 height 11
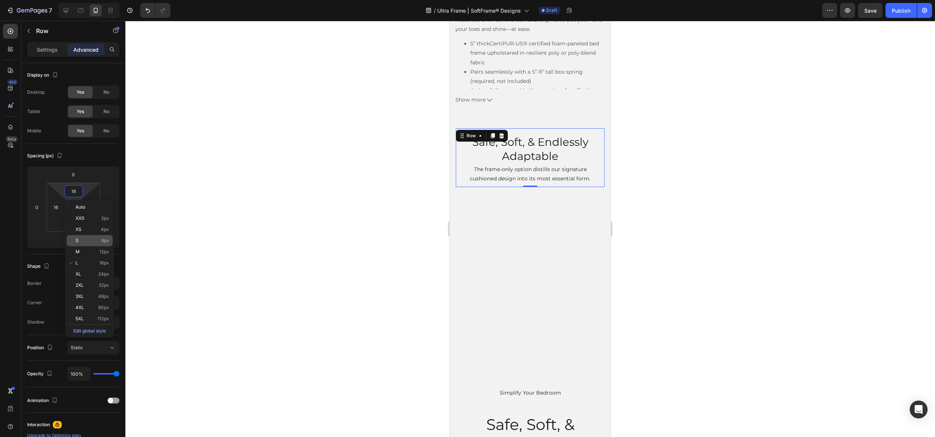
click at [103, 237] on div "S 8px" at bounding box center [90, 240] width 46 height 11
type input "8"
click at [729, 248] on div at bounding box center [529, 229] width 809 height 416
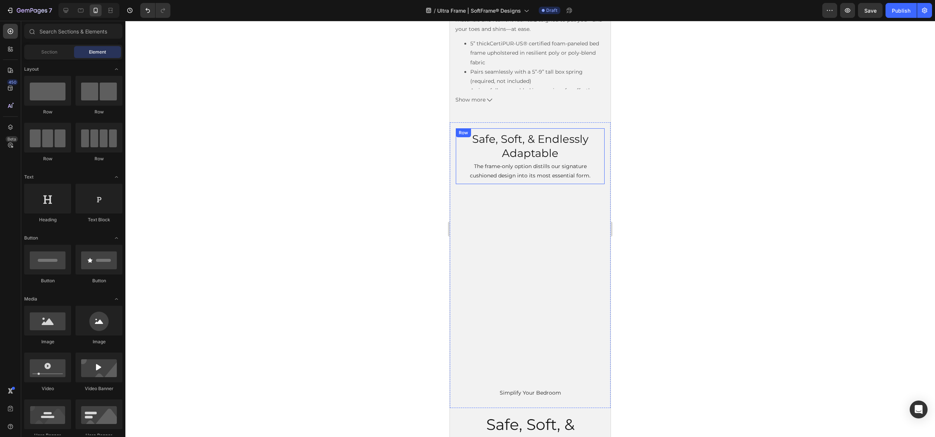
click at [599, 167] on div "Safe, Soft, & Endlessly Adaptable Heading The frame-only option distills our si…" at bounding box center [530, 156] width 149 height 56
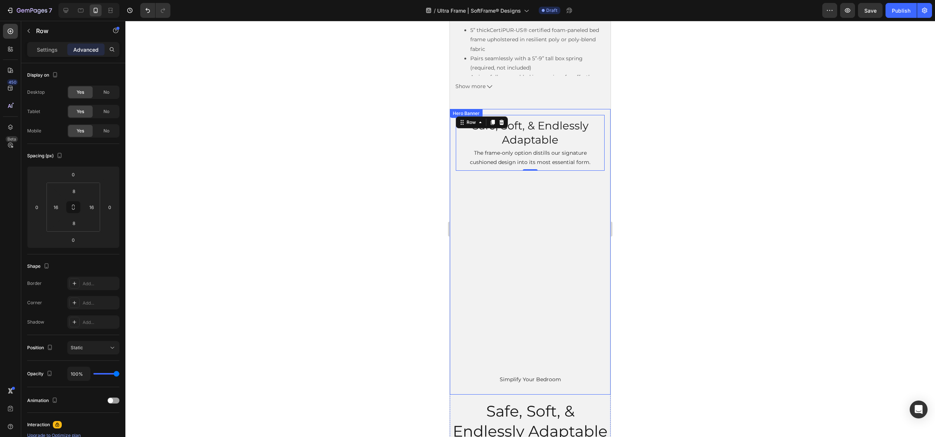
scroll to position [1574, 0]
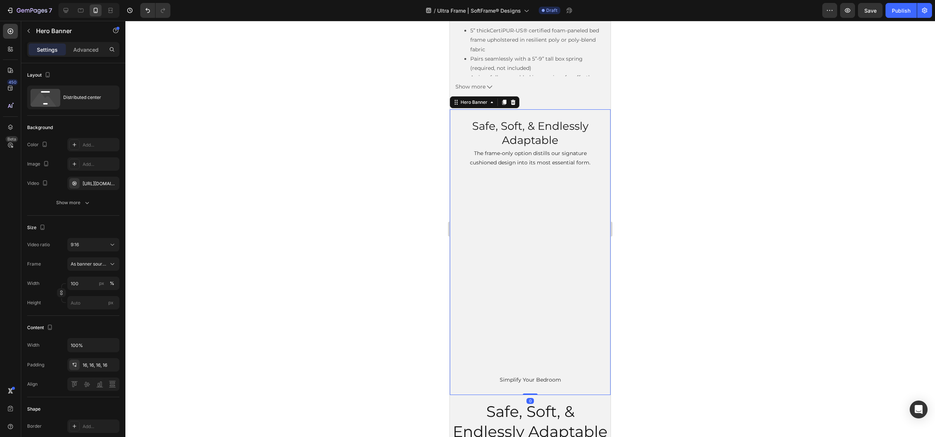
click at [524, 111] on div "Safe, Soft, & Endlessly Adaptable Heading The frame-only option distills our si…" at bounding box center [530, 252] width 161 height 286
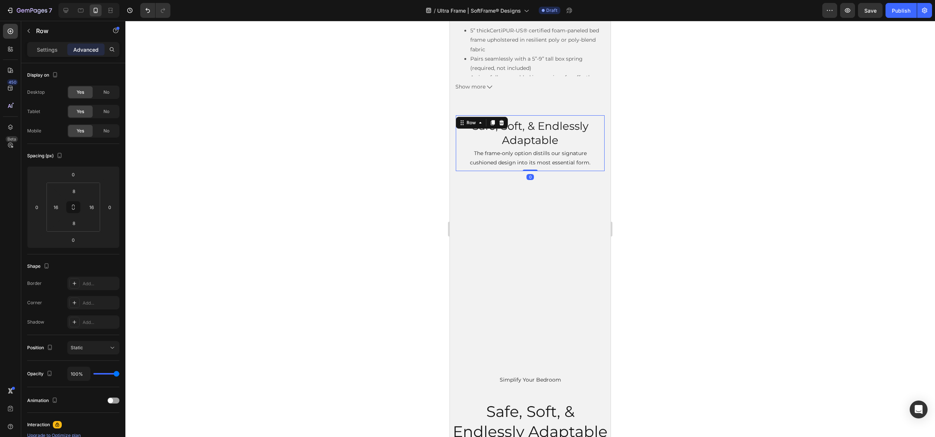
click at [459, 144] on div "Safe, Soft, & Endlessly Adaptable Heading The frame-only option distills our si…" at bounding box center [530, 143] width 149 height 56
click at [49, 55] on div "Settings" at bounding box center [47, 50] width 37 height 12
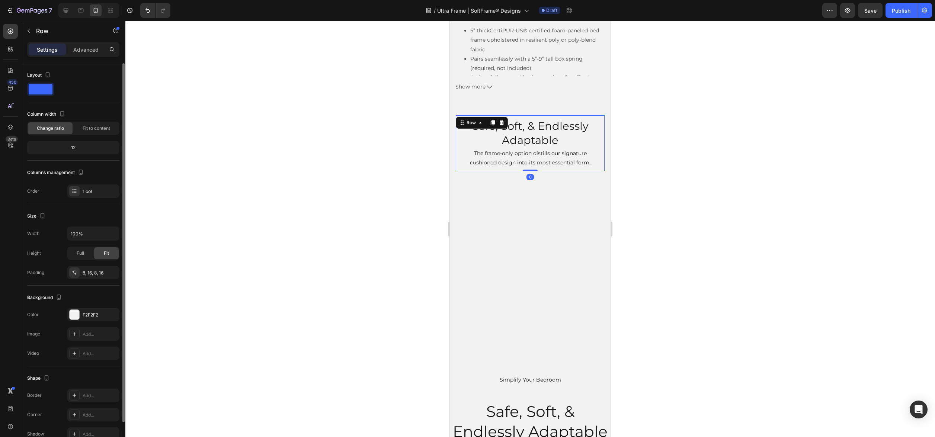
scroll to position [39, 0]
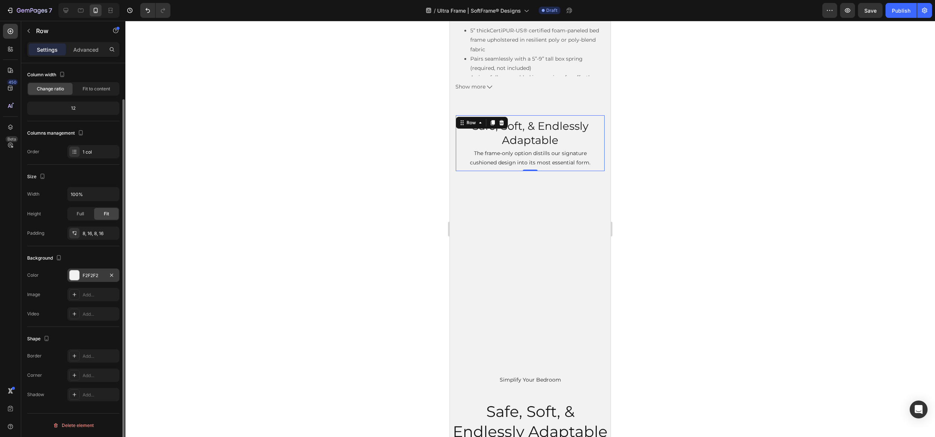
click at [93, 279] on div "F2F2F2" at bounding box center [93, 274] width 52 height 13
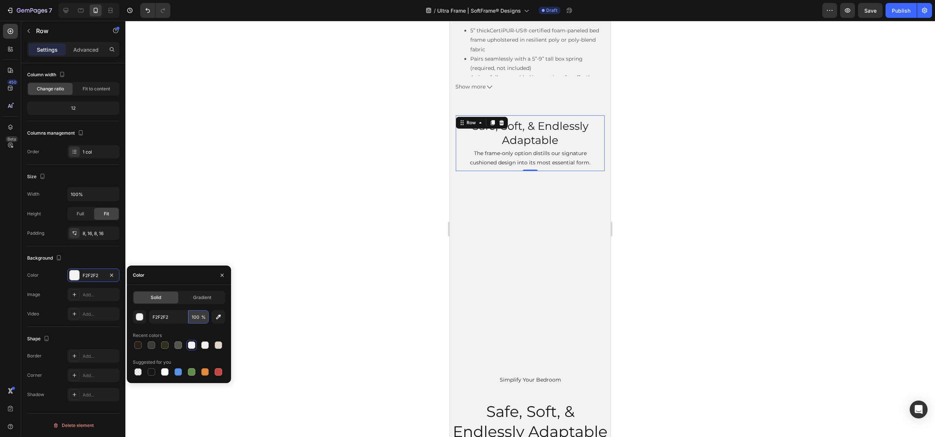
click at [196, 317] on input "100" at bounding box center [198, 316] width 20 height 13
type input "50"
click at [704, 278] on div at bounding box center [529, 229] width 809 height 416
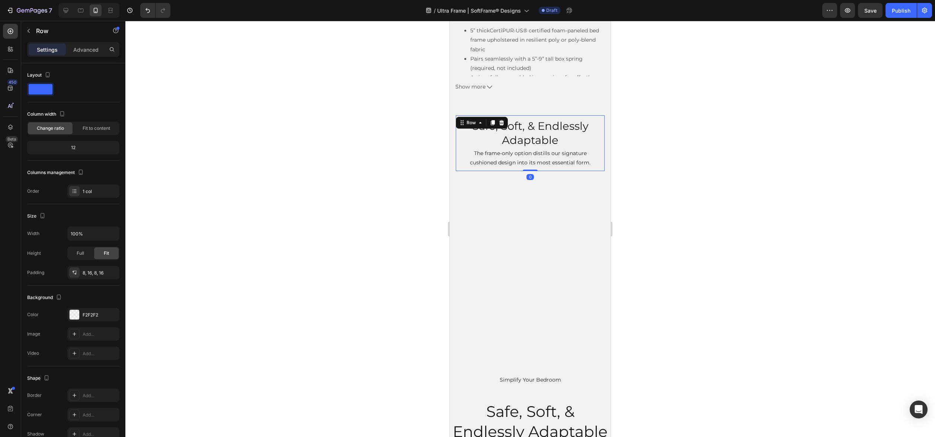
click at [602, 146] on div "Safe, Soft, & Endlessly Adaptable Heading The frame-only option distills our si…" at bounding box center [530, 143] width 149 height 56
click at [91, 315] on div "F2F2F2" at bounding box center [94, 315] width 22 height 7
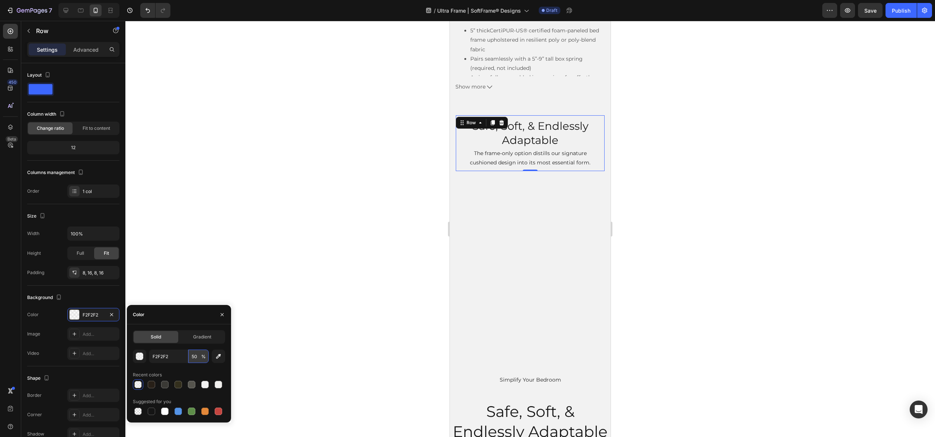
click at [194, 353] on input "50" at bounding box center [198, 356] width 20 height 13
type input "60"
click at [672, 287] on div at bounding box center [529, 229] width 809 height 416
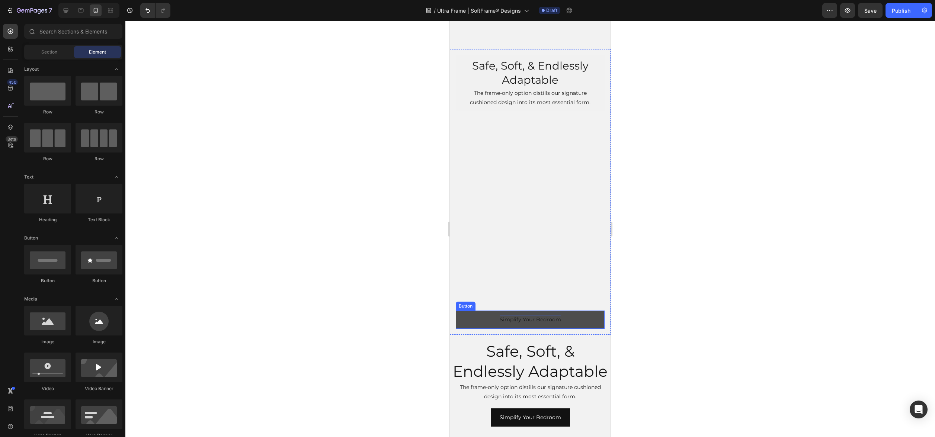
scroll to position [1742, 0]
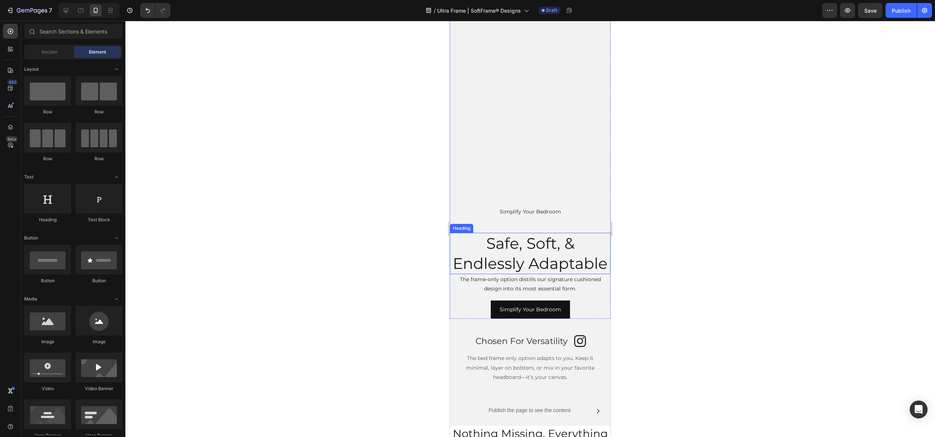
click at [537, 253] on h2 "Safe, Soft, & Endlessly Adaptable" at bounding box center [530, 253] width 161 height 41
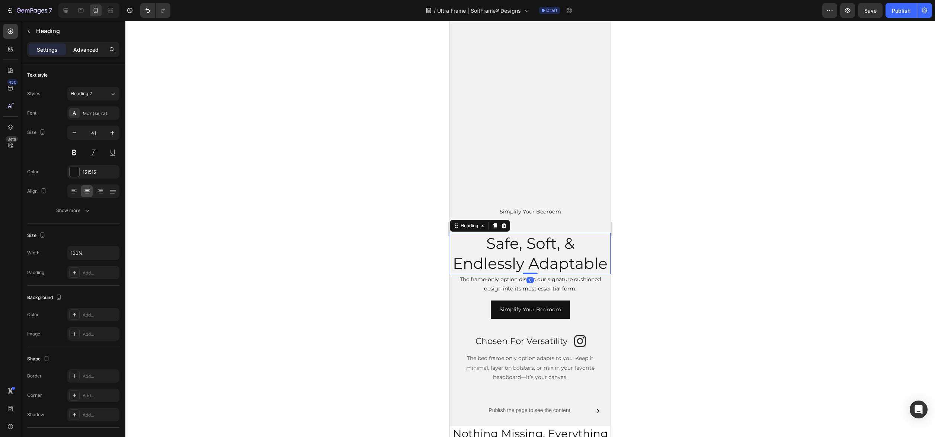
click at [87, 52] on p "Advanced" at bounding box center [85, 50] width 25 height 8
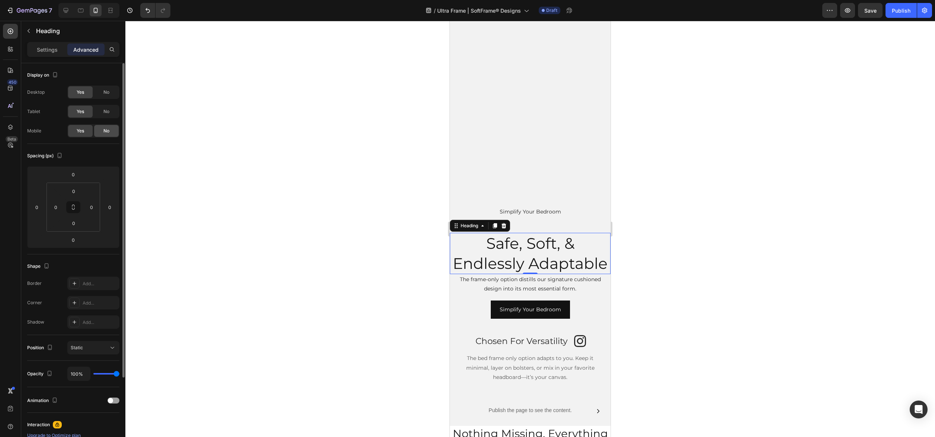
click at [103, 128] on span "No" at bounding box center [106, 131] width 6 height 7
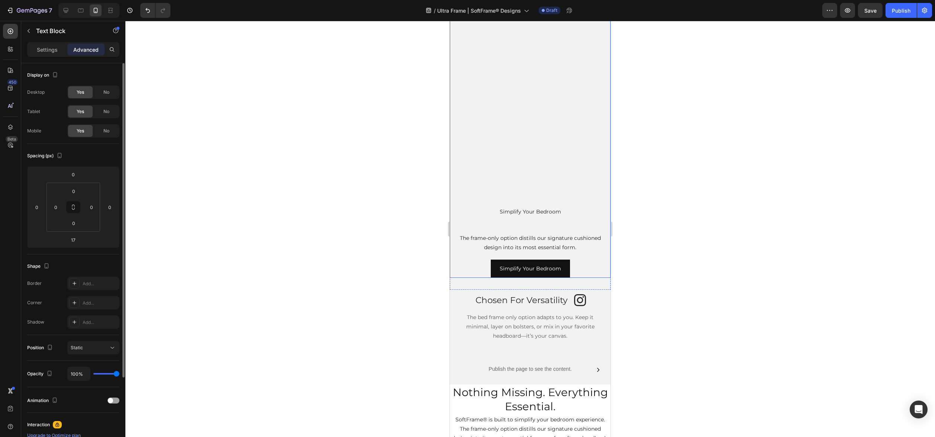
click at [490, 246] on p "The frame-only option distills our signature cushioned design into its most ess…" at bounding box center [529, 243] width 159 height 19
click at [107, 129] on span "No" at bounding box center [106, 131] width 6 height 7
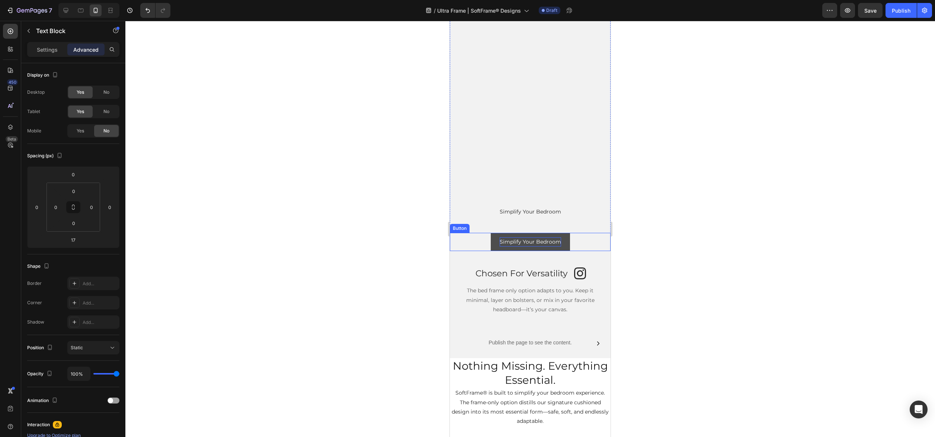
click at [511, 241] on p "Simplify Your Bedroom" at bounding box center [529, 241] width 61 height 9
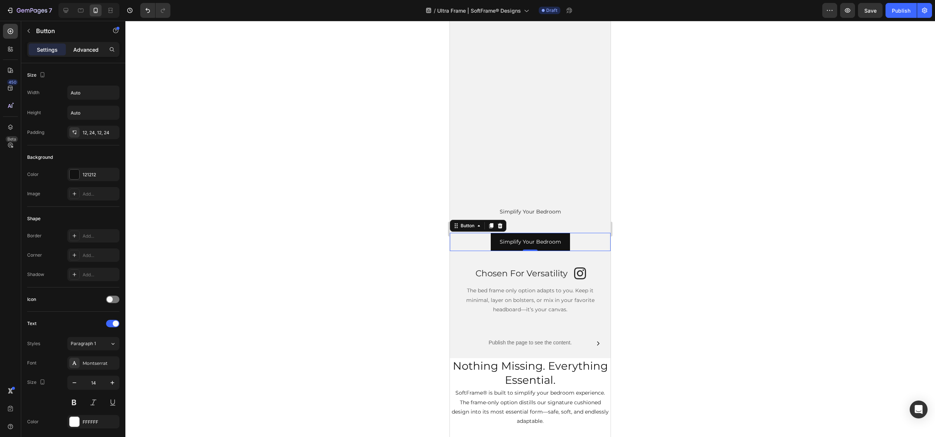
click at [90, 49] on p "Advanced" at bounding box center [85, 50] width 25 height 8
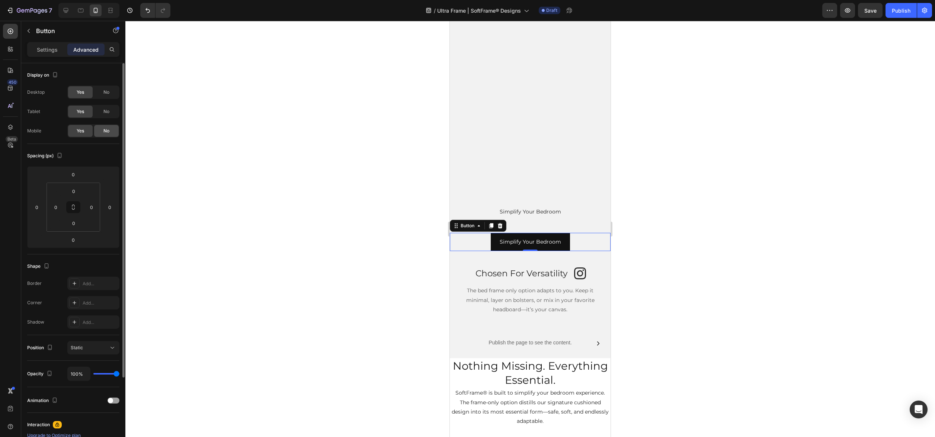
click at [103, 132] on span "No" at bounding box center [106, 131] width 6 height 7
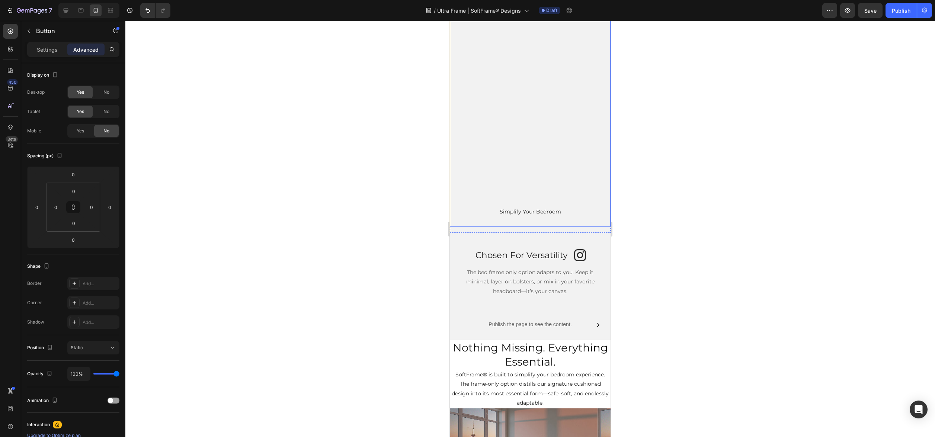
scroll to position [1734, 0]
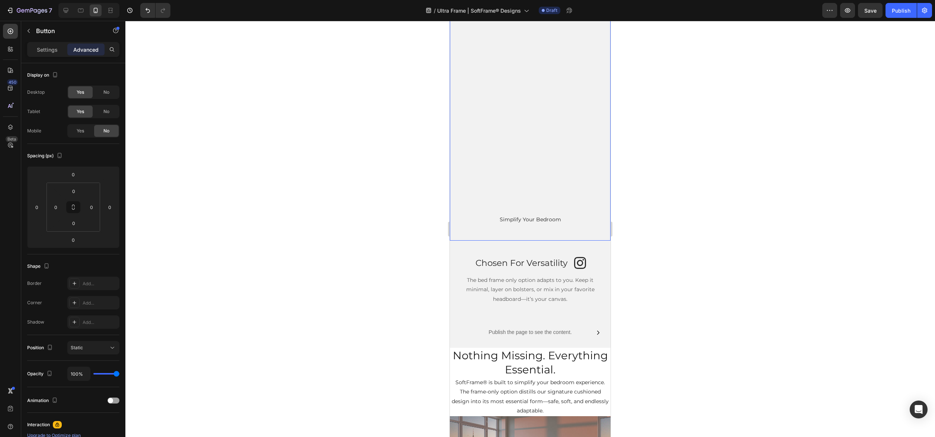
click at [534, 239] on div "Safe, Soft, & Endlessly Adaptable Heading The frame-only option distills our si…" at bounding box center [530, 95] width 161 height 292
click at [492, 238] on div "Safe, Soft, & Endlessly Adaptable Heading The frame-only option distills our si…" at bounding box center [530, 95] width 161 height 292
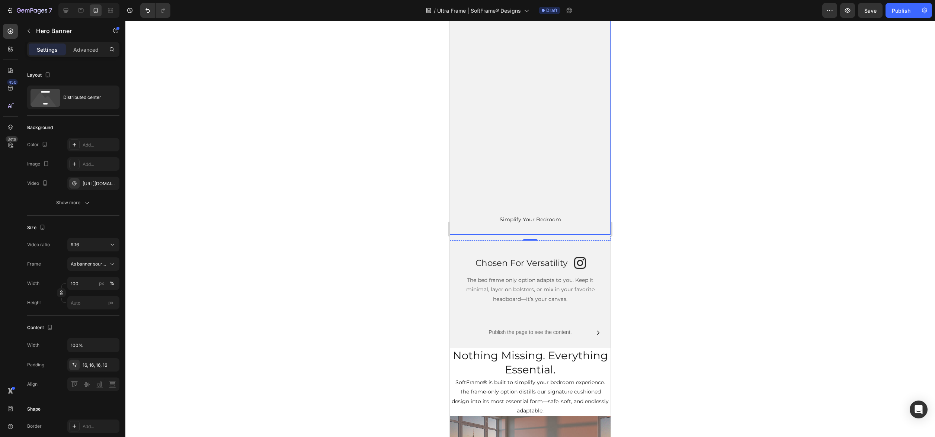
click at [483, 197] on div "Safe, Soft, & Endlessly Adaptable Heading The frame-only option distills our si…" at bounding box center [530, 92] width 149 height 274
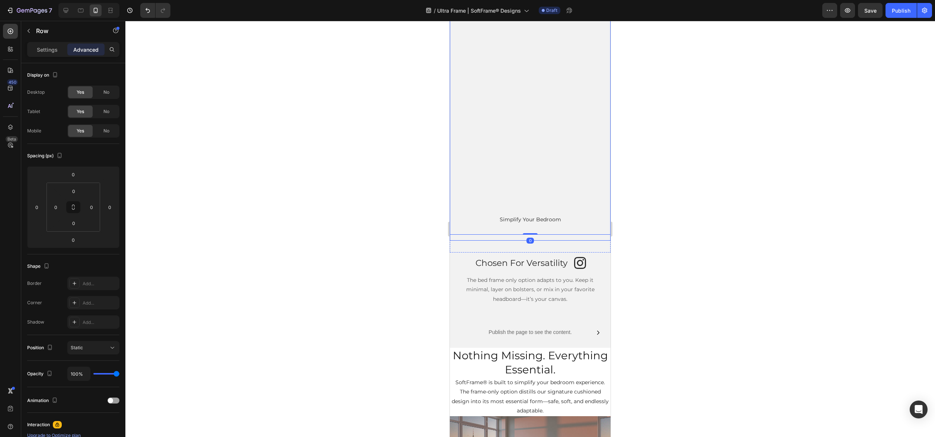
click at [511, 237] on div "Safe, Soft, & Endlessly Adaptable Heading The frame-only option distills our si…" at bounding box center [530, 95] width 161 height 292
click at [507, 242] on div "Safe, Soft, & Endlessly Adaptable Heading The frame-only option distills our si…" at bounding box center [530, 94] width 161 height 315
click at [506, 238] on div "Safe, Soft, & Endlessly Adaptable Heading The frame-only option distills our si…" at bounding box center [530, 95] width 161 height 292
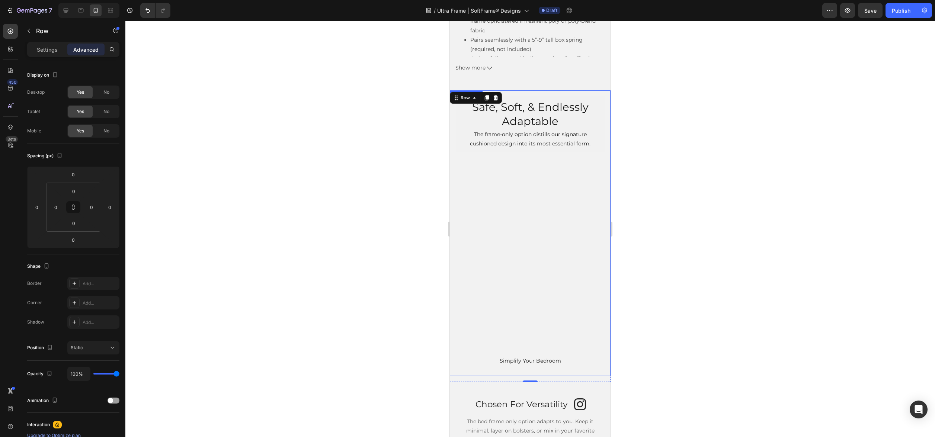
scroll to position [1614, 0]
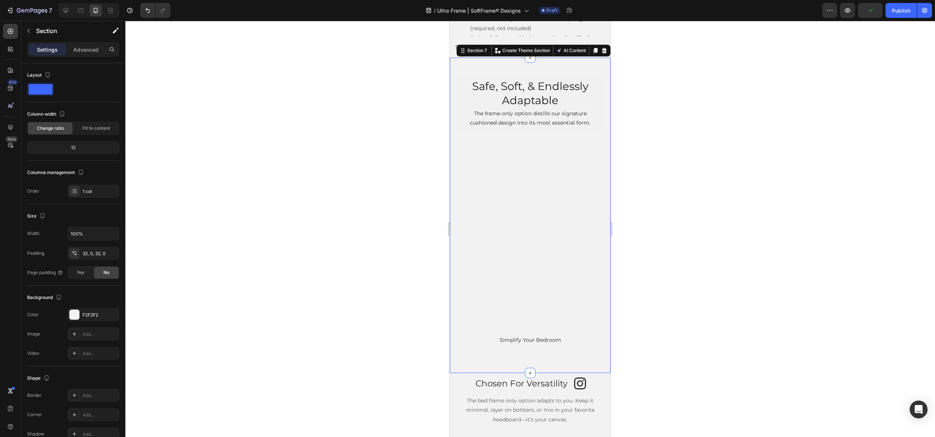
click at [567, 366] on div "Safe, Soft, & Endlessly Adaptable Heading The frame-only option distills our si…" at bounding box center [530, 215] width 161 height 315
click at [90, 253] on div "32, 0, 32, 0" at bounding box center [94, 253] width 22 height 7
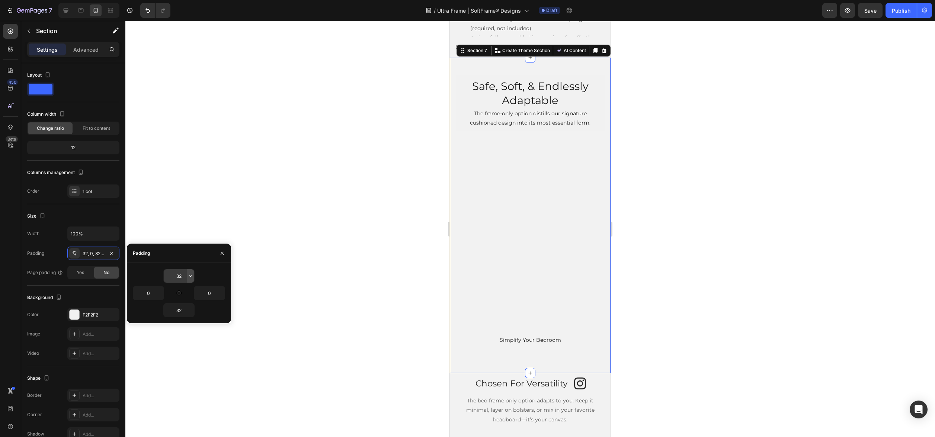
click at [188, 276] on icon "button" at bounding box center [190, 276] width 6 height 6
click at [170, 313] on p "L 16px" at bounding box center [164, 312] width 39 height 7
type input "16"
click at [187, 311] on icon "button" at bounding box center [190, 310] width 6 height 6
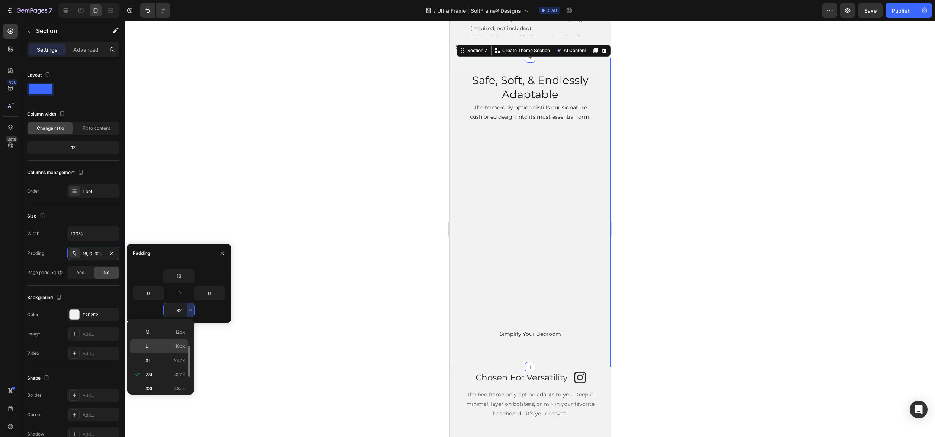
click at [170, 346] on p "L 16px" at bounding box center [164, 346] width 39 height 7
type input "16"
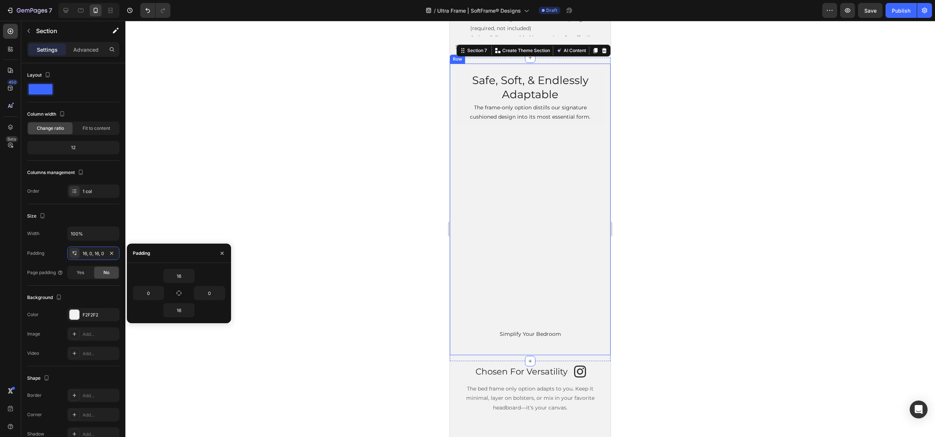
click at [496, 351] on div "Safe, Soft, & Endlessly Adaptable Heading The frame-only option distills our si…" at bounding box center [530, 210] width 161 height 292
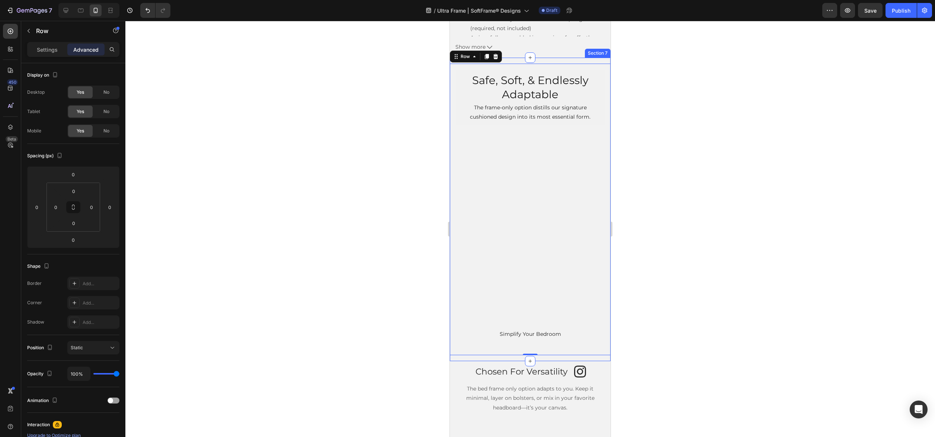
click at [495, 358] on div "Safe, Soft, & Endlessly Adaptable Heading The frame-only option distills our si…" at bounding box center [530, 209] width 161 height 303
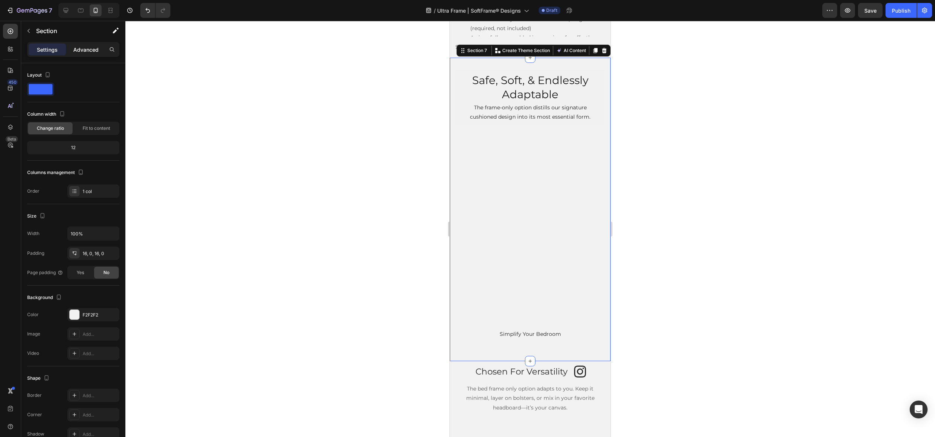
click at [83, 49] on p "Advanced" at bounding box center [85, 50] width 25 height 8
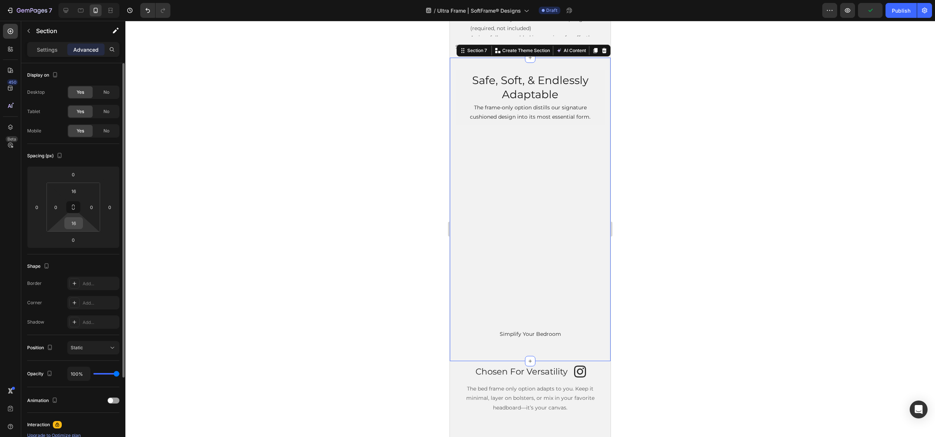
click at [75, 220] on input "16" at bounding box center [73, 223] width 15 height 11
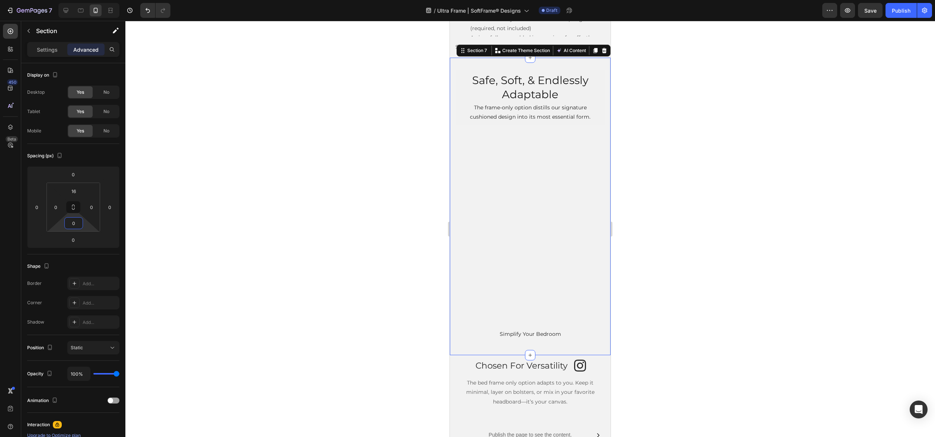
click at [679, 378] on div at bounding box center [529, 229] width 809 height 416
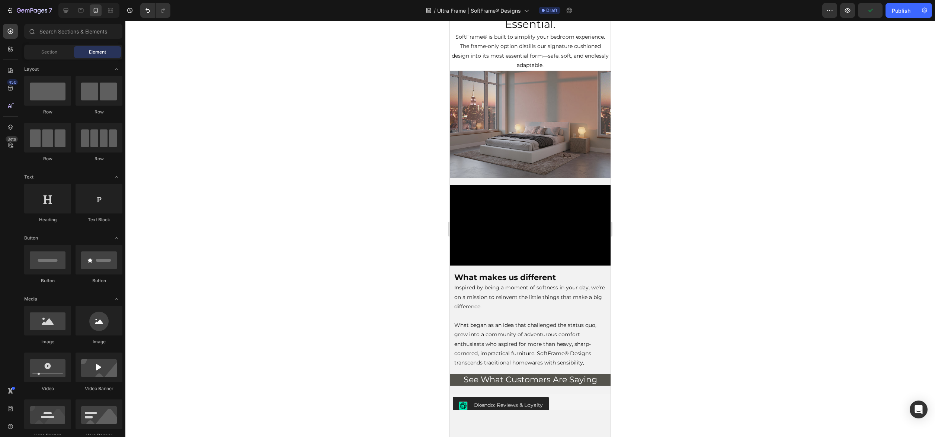
scroll to position [1926, 0]
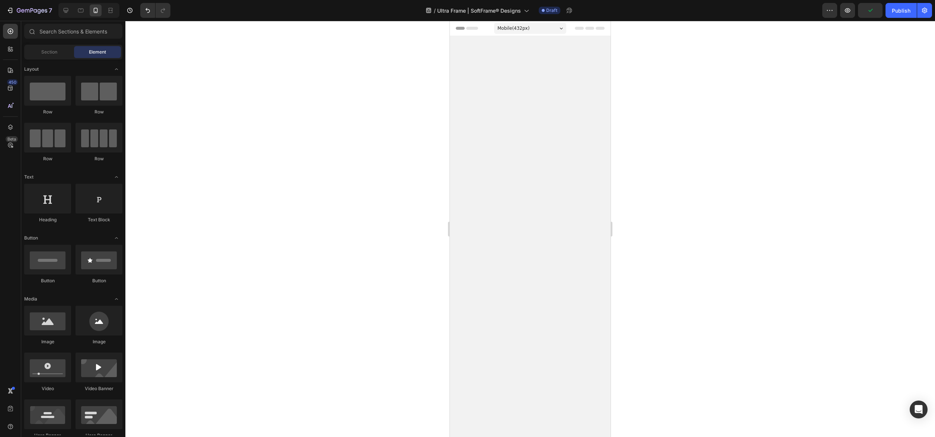
scroll to position [1930, 0]
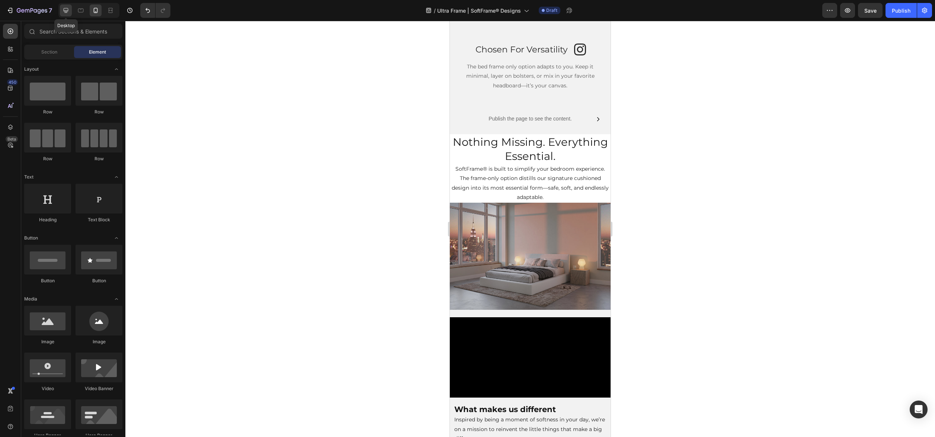
click at [64, 7] on icon at bounding box center [65, 10] width 7 height 7
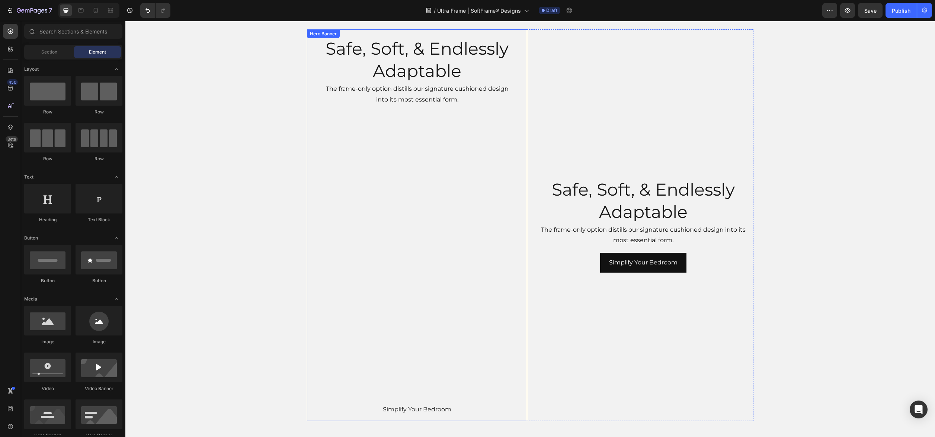
scroll to position [1583, 0]
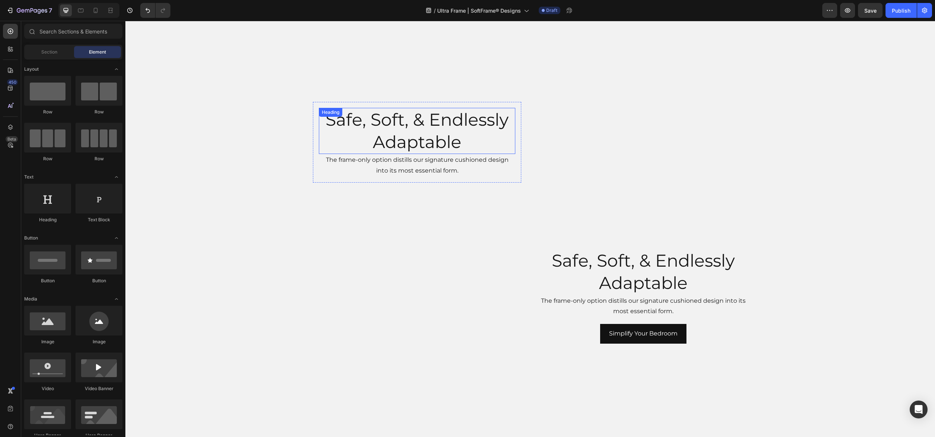
click at [388, 131] on h2 "Safe, Soft, & Endlessly Adaptable" at bounding box center [417, 131] width 196 height 46
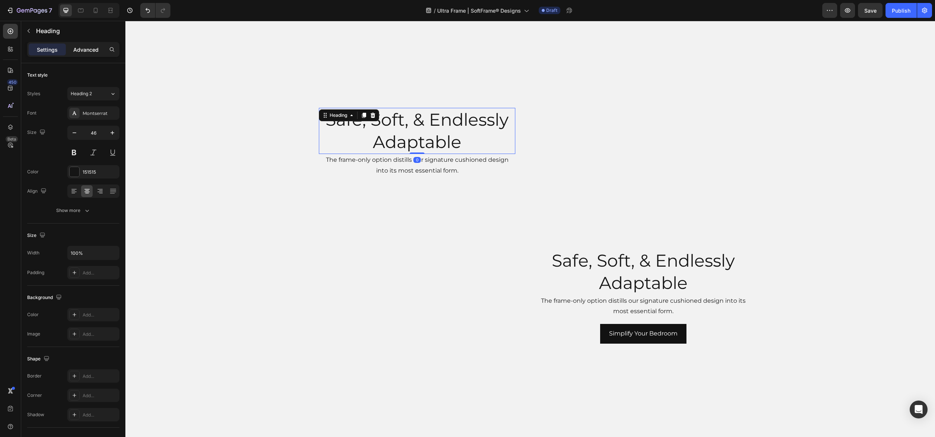
click at [79, 52] on p "Advanced" at bounding box center [85, 50] width 25 height 8
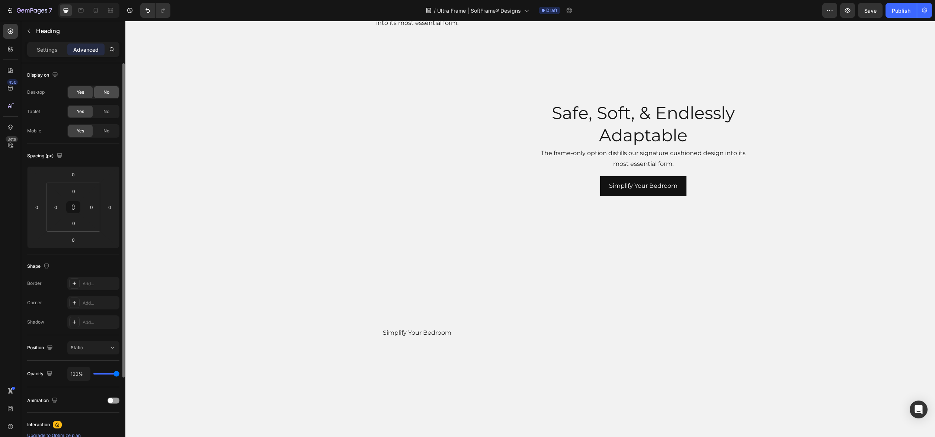
click at [99, 93] on div "No" at bounding box center [106, 92] width 25 height 12
click at [104, 110] on span "No" at bounding box center [106, 111] width 6 height 7
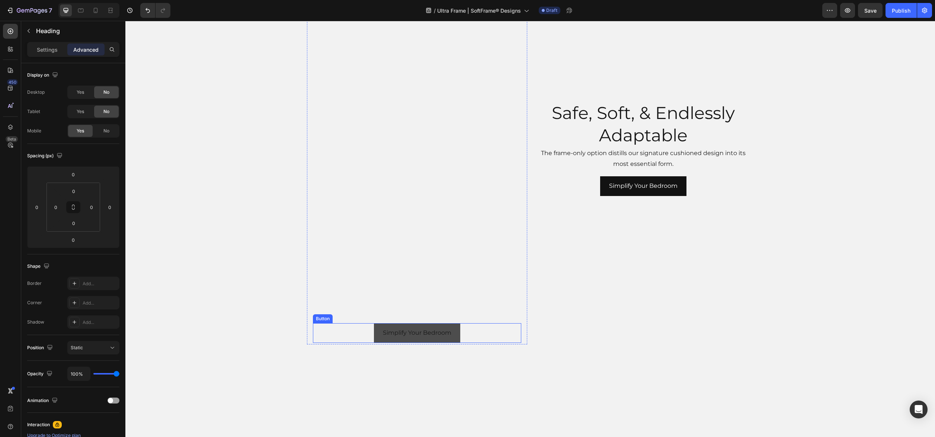
click at [380, 329] on button "Simplify Your Bedroom" at bounding box center [417, 333] width 86 height 20
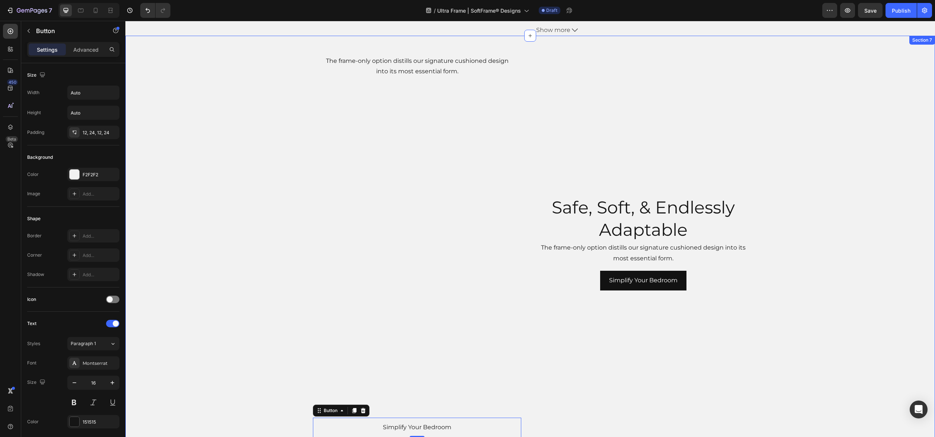
scroll to position [1495, 0]
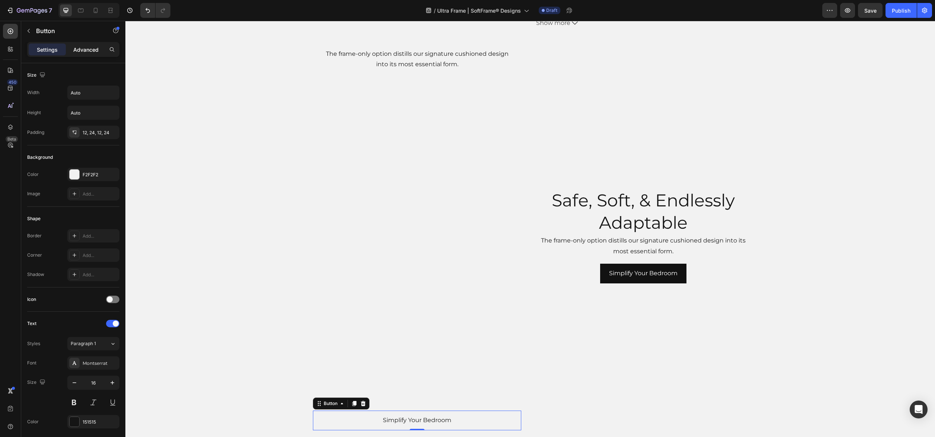
click at [87, 55] on div "Advanced" at bounding box center [85, 50] width 37 height 12
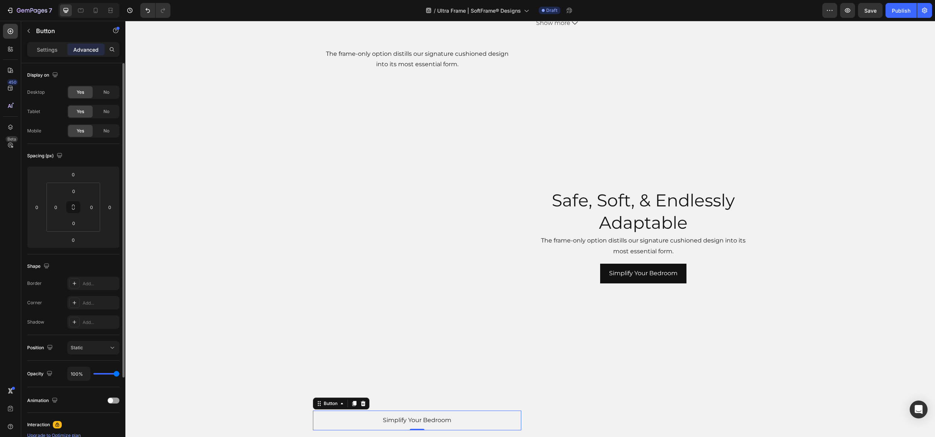
click at [105, 85] on div "Display on Desktop Yes No Tablet Yes No Mobile Yes No" at bounding box center [73, 103] width 92 height 81
click at [105, 90] on span "No" at bounding box center [106, 92] width 6 height 7
click at [105, 112] on span "No" at bounding box center [106, 111] width 6 height 7
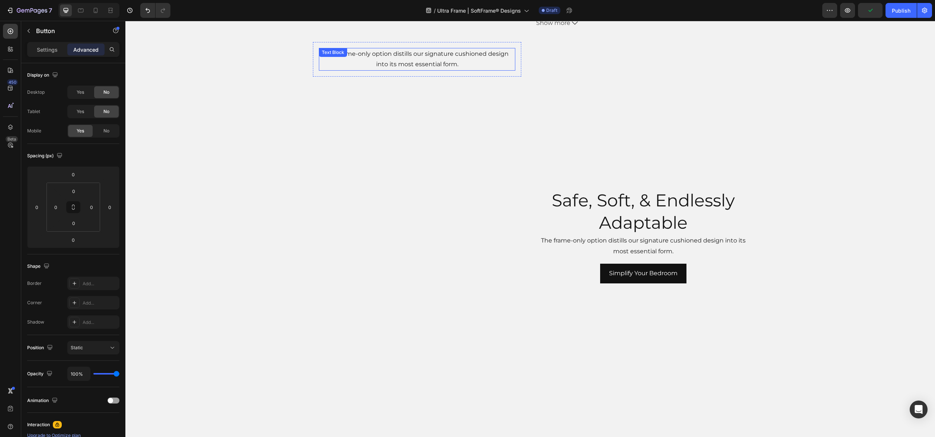
click at [418, 67] on p "The frame-only option distills our signature cushioned design into its most ess…" at bounding box center [416, 60] width 195 height 22
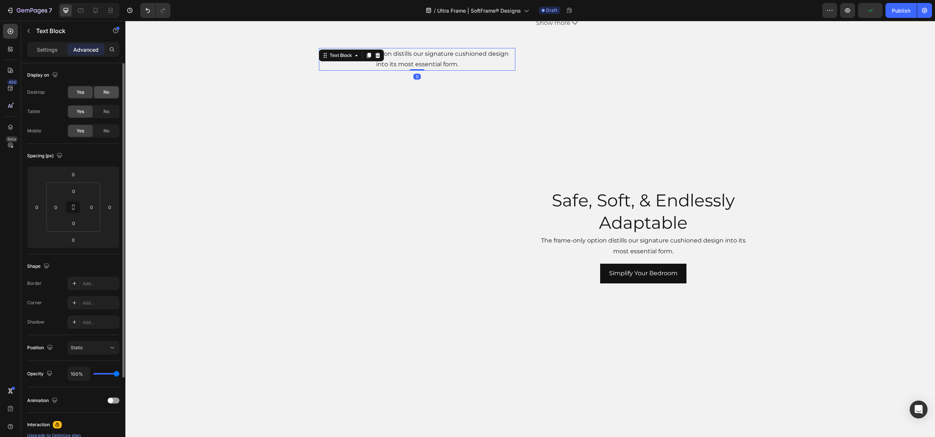
click at [104, 90] on span "No" at bounding box center [106, 92] width 6 height 7
click at [104, 109] on span "No" at bounding box center [106, 111] width 6 height 7
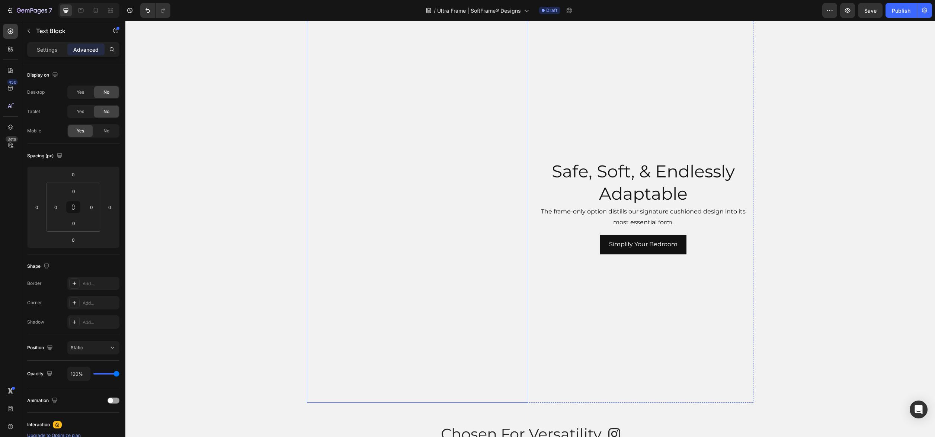
scroll to position [1492, 0]
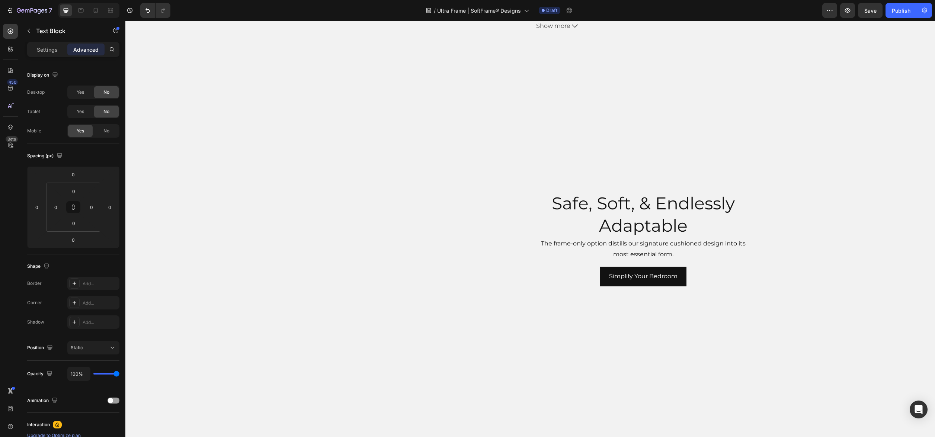
click at [88, 10] on div at bounding box center [88, 10] width 61 height 15
click at [83, 10] on icon at bounding box center [80, 10] width 7 height 7
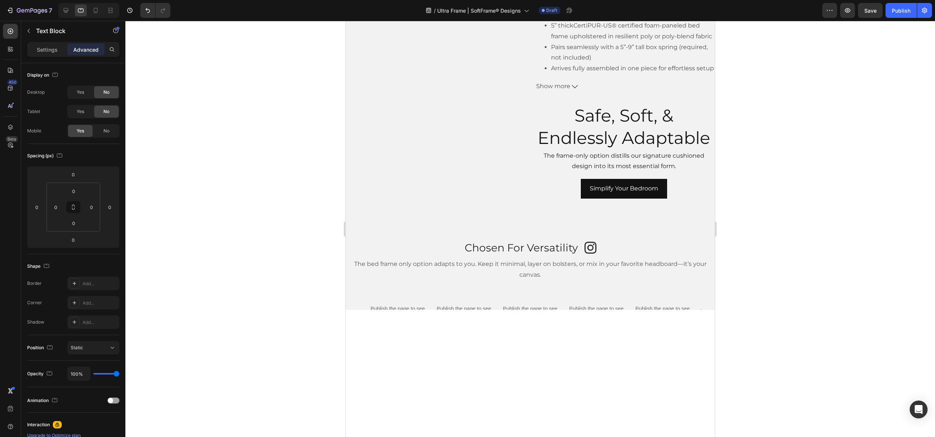
scroll to position [1561, 0]
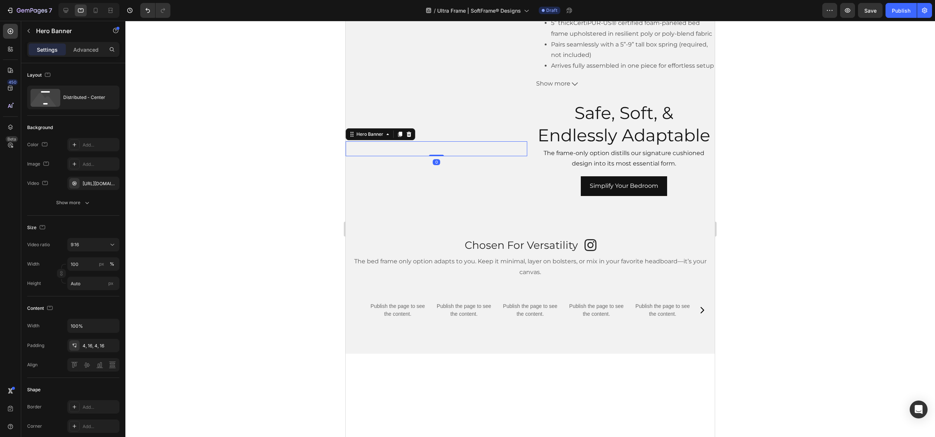
click at [525, 153] on div "Safe, Soft, & Endlessly Adaptable Heading The frame-only option distills our si…" at bounding box center [435, 148] width 181 height 15
click at [86, 241] on div "9:16" at bounding box center [90, 244] width 38 height 7
click at [77, 296] on span "3:4" at bounding box center [74, 295] width 7 height 7
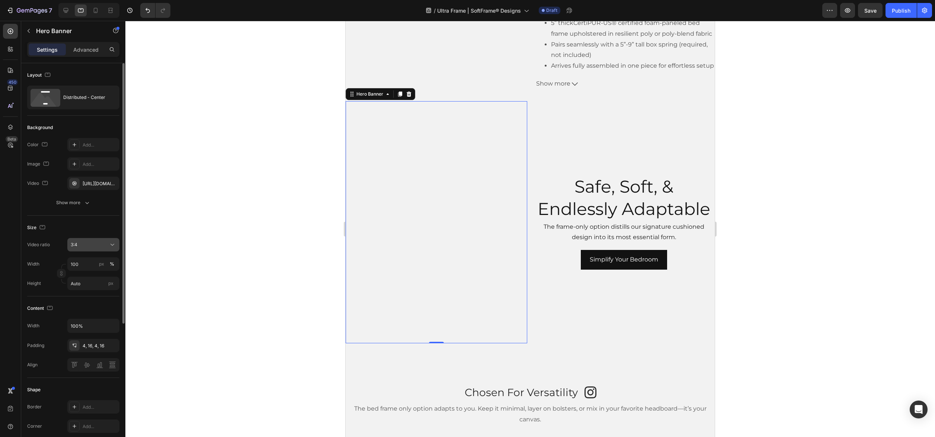
click at [94, 244] on div "3:4" at bounding box center [90, 244] width 38 height 7
click at [87, 308] on p "9:16" at bounding box center [90, 309] width 39 height 7
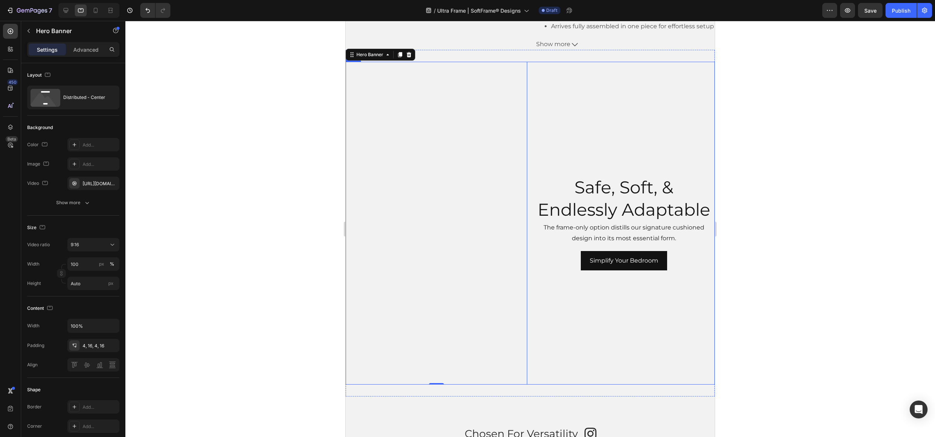
scroll to position [1597, 0]
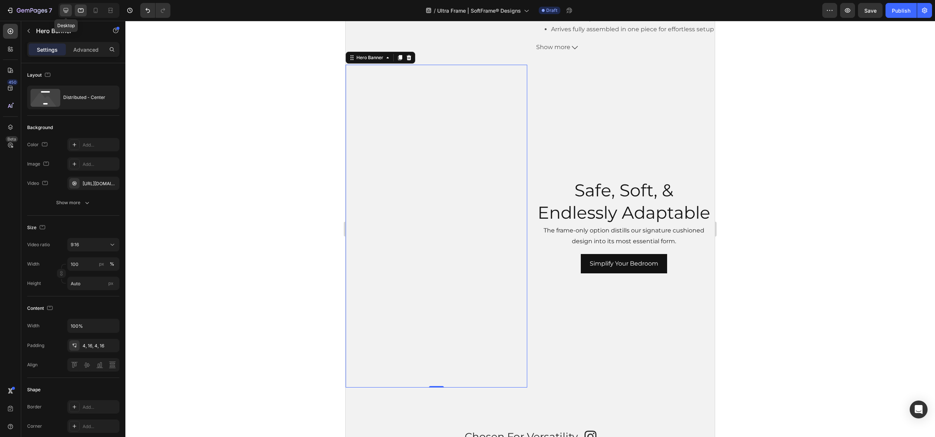
click at [67, 12] on icon at bounding box center [65, 10] width 7 height 7
type input "1200"
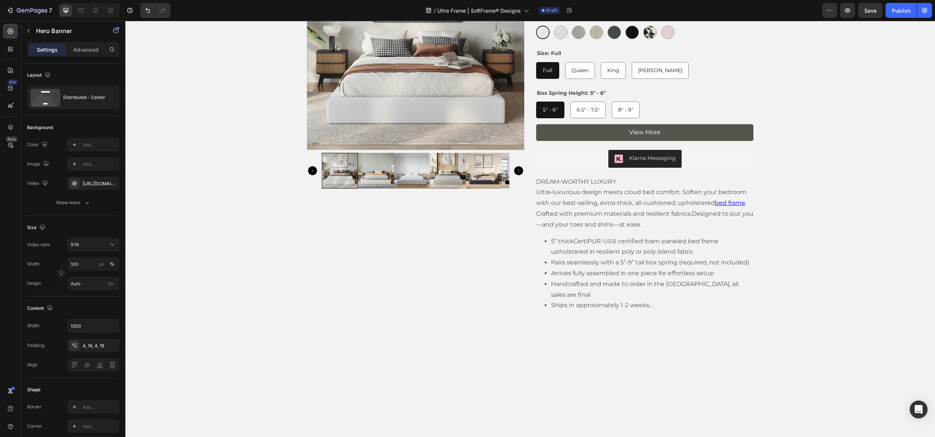
scroll to position [809, 0]
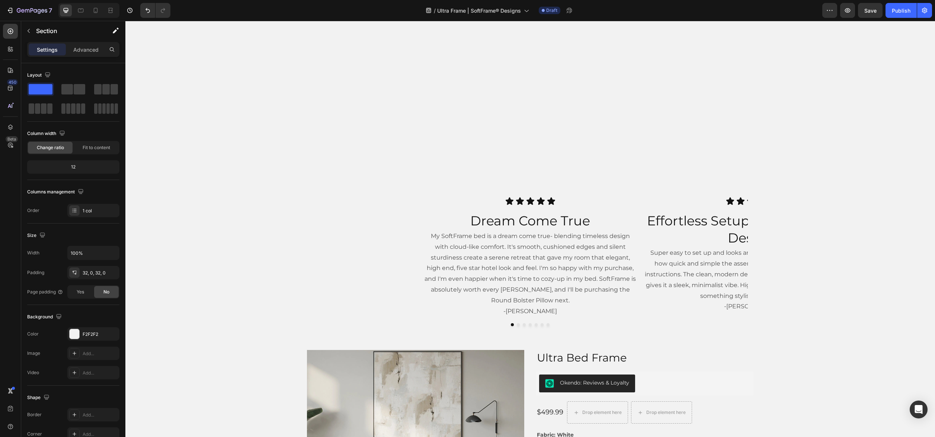
scroll to position [880, 0]
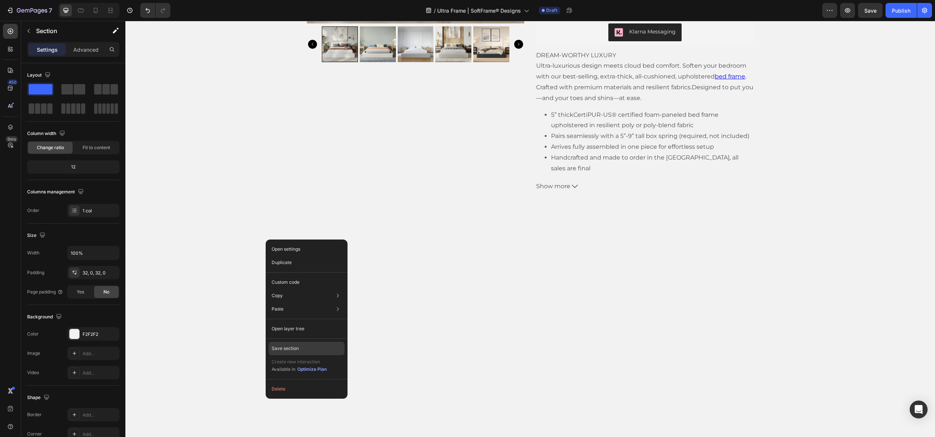
click at [296, 348] on p "Save section" at bounding box center [284, 348] width 27 height 7
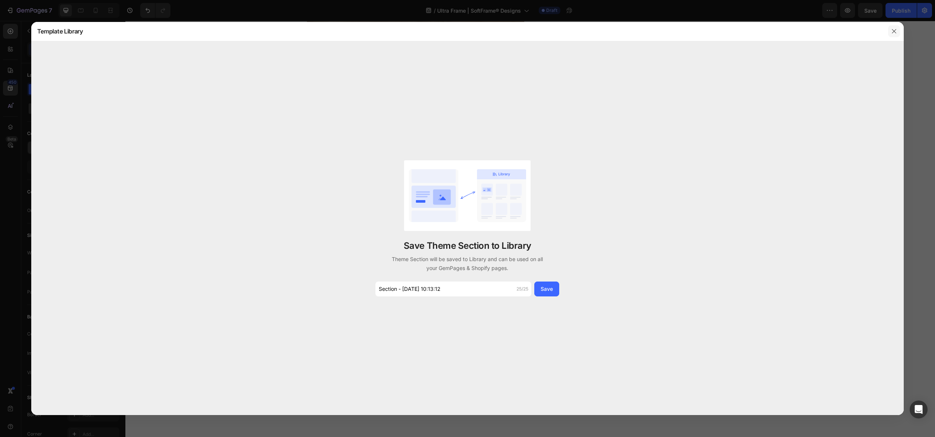
click at [893, 30] on icon "button" at bounding box center [894, 31] width 6 height 6
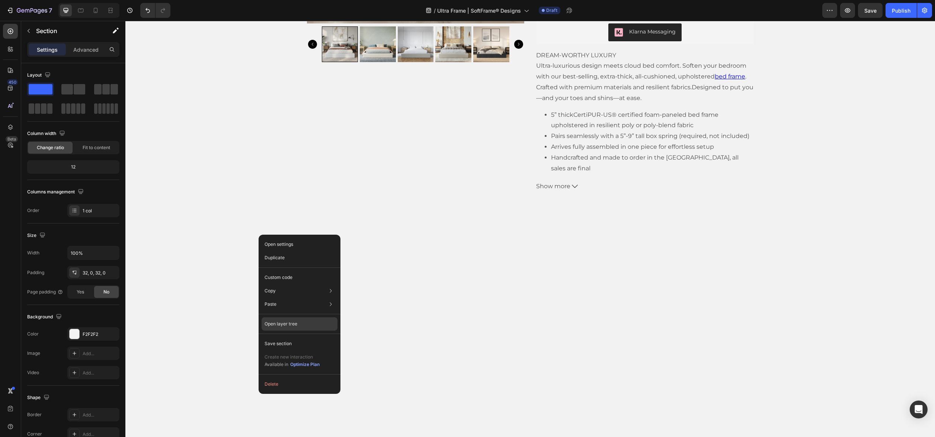
click at [270, 321] on p "Open layer tree" at bounding box center [280, 324] width 33 height 7
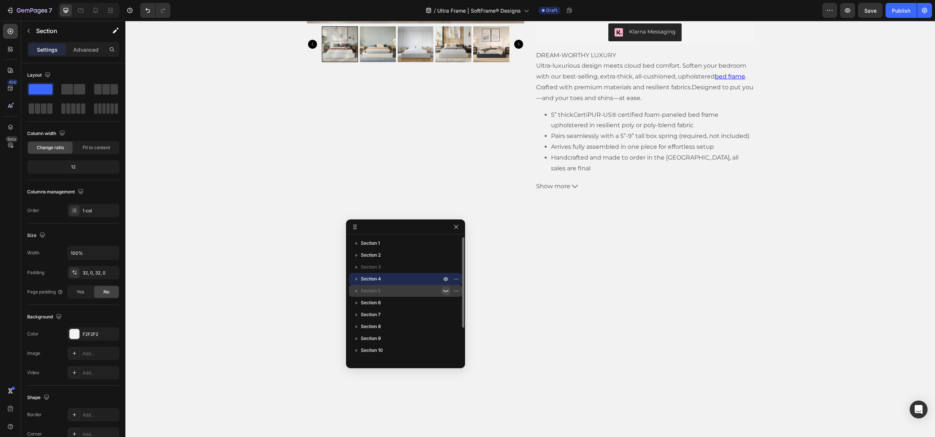
click at [446, 291] on icon "button" at bounding box center [445, 291] width 5 height 3
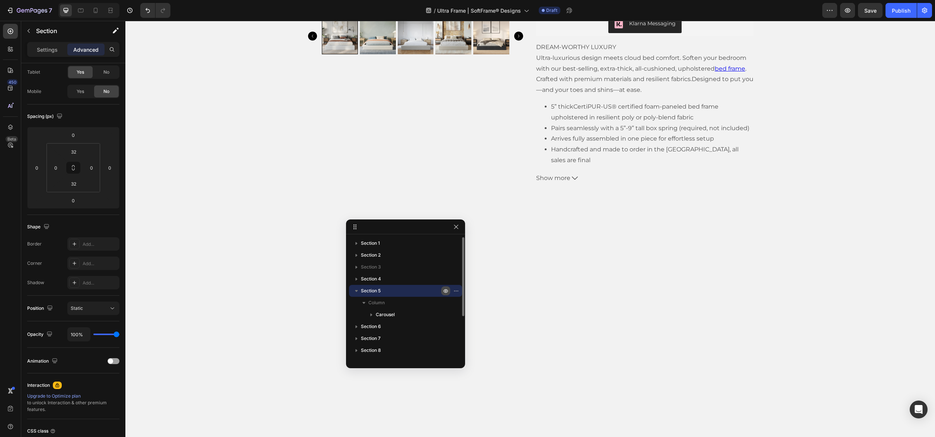
scroll to position [1036, 0]
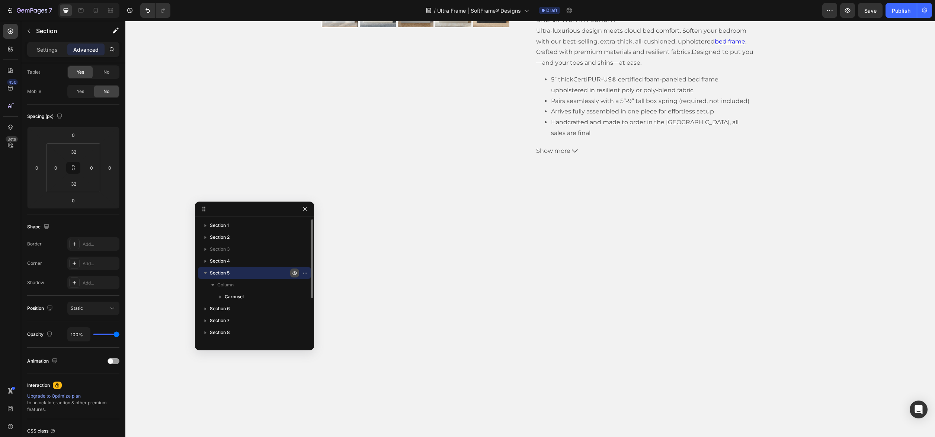
drag, startPoint x: 438, startPoint y: 226, endPoint x: 277, endPoint y: 208, distance: 162.5
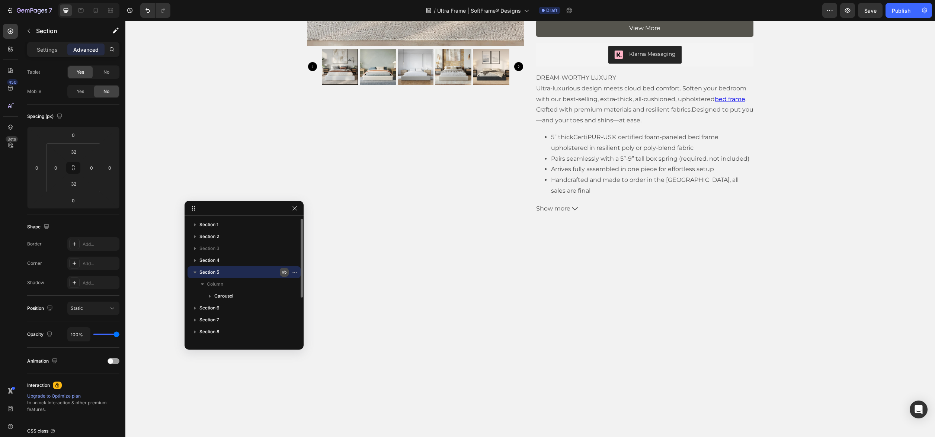
scroll to position [978, 0]
click at [293, 273] on icon "button" at bounding box center [295, 272] width 6 height 6
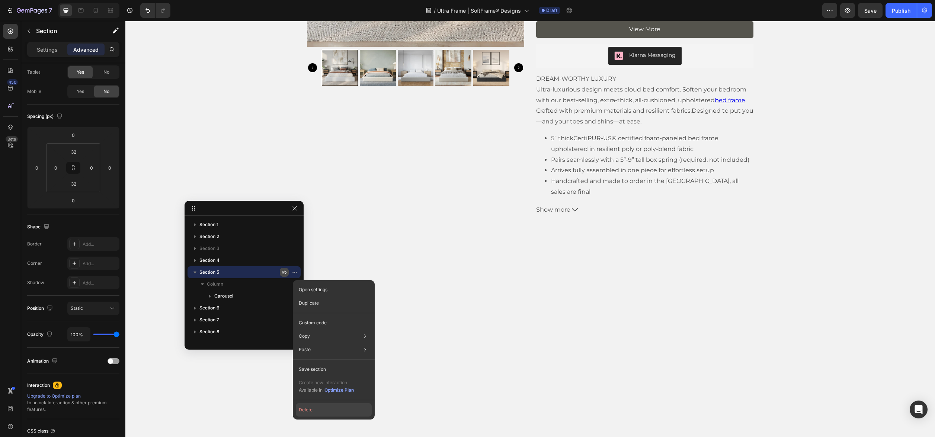
click at [314, 413] on button "Delete" at bounding box center [334, 409] width 76 height 13
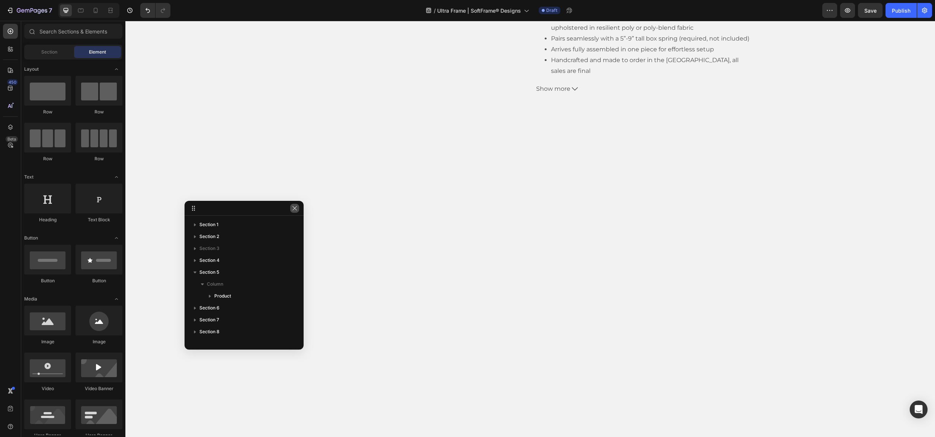
click at [298, 210] on button "button" at bounding box center [294, 208] width 9 height 9
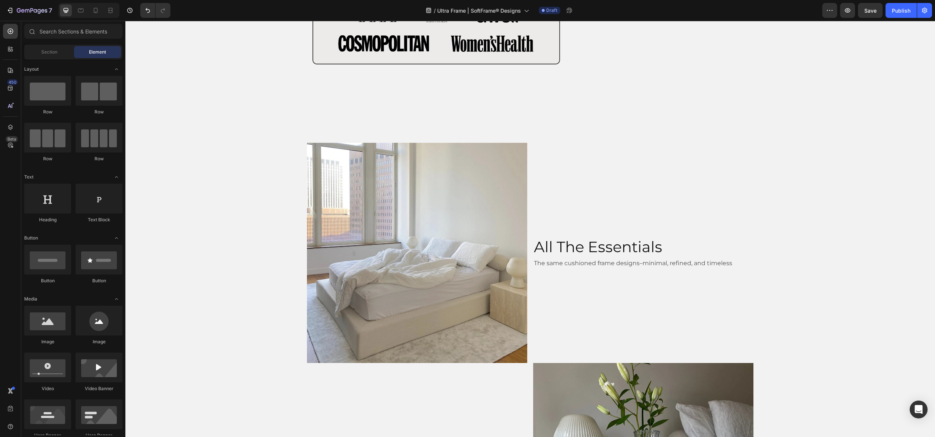
scroll to position [256, 0]
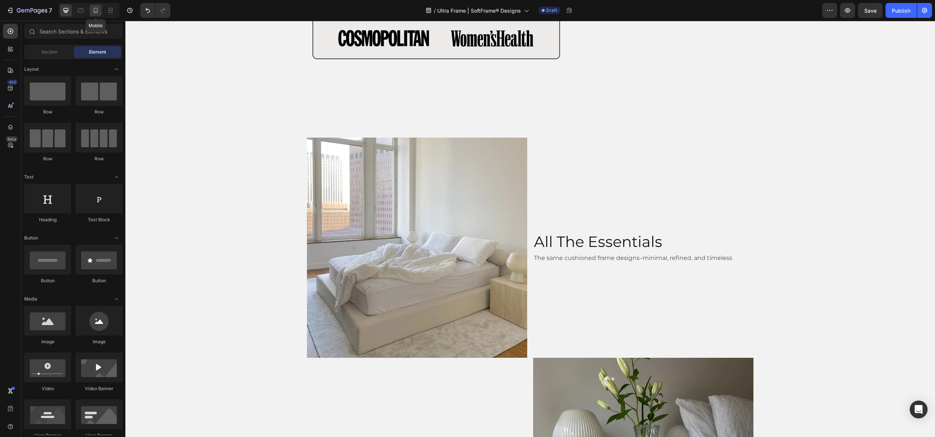
click at [95, 12] on icon at bounding box center [96, 12] width 2 height 1
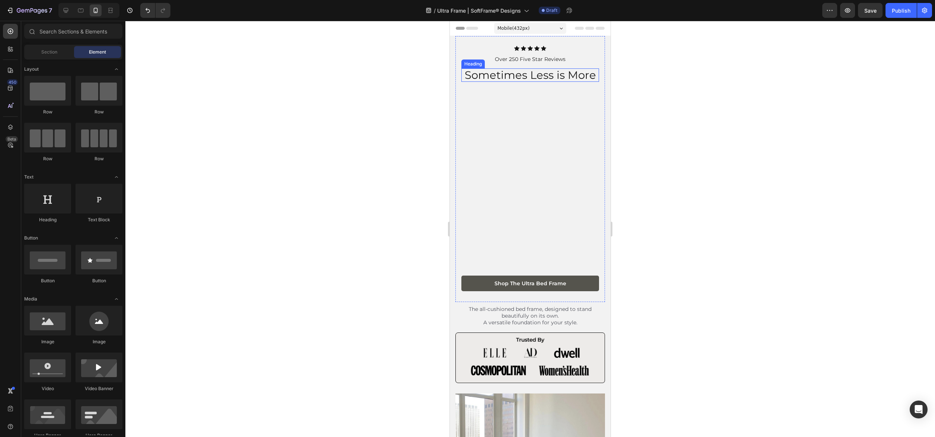
click at [537, 80] on h2 "Sometimes Less is More" at bounding box center [530, 74] width 138 height 13
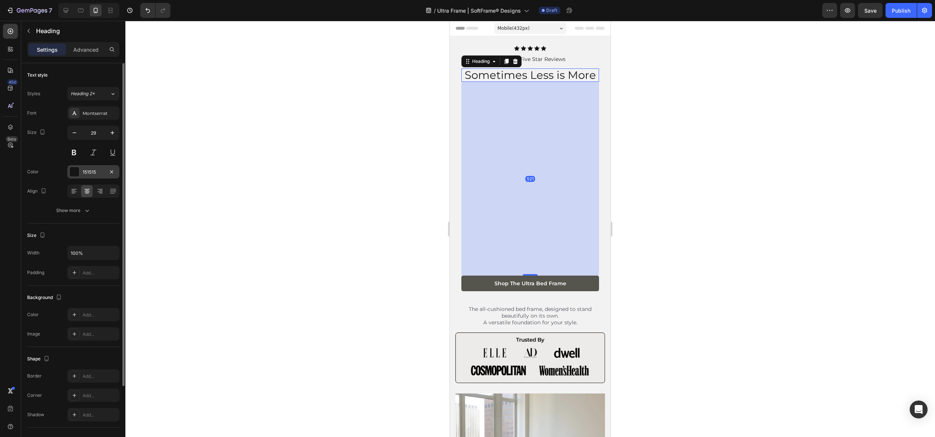
click at [87, 170] on div "151515" at bounding box center [94, 172] width 22 height 7
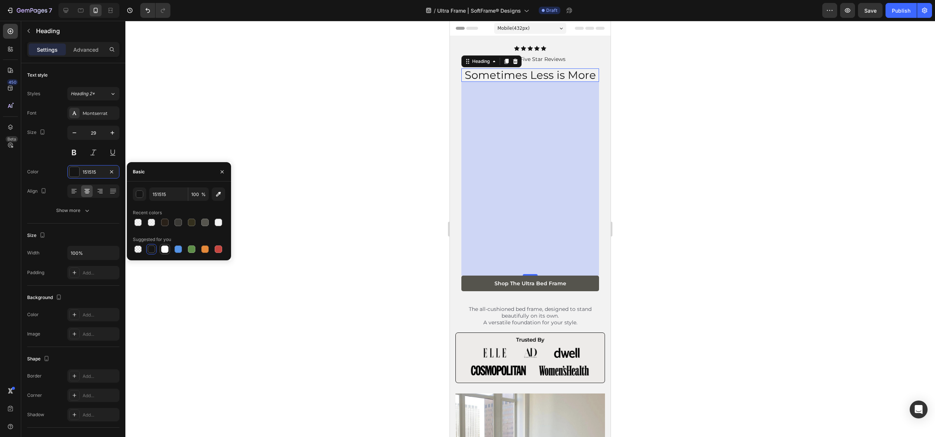
click at [163, 248] on div at bounding box center [164, 248] width 7 height 7
type input "FFFFFF"
click at [538, 61] on p "Over 250 Five Star Reviews" at bounding box center [530, 59] width 136 height 8
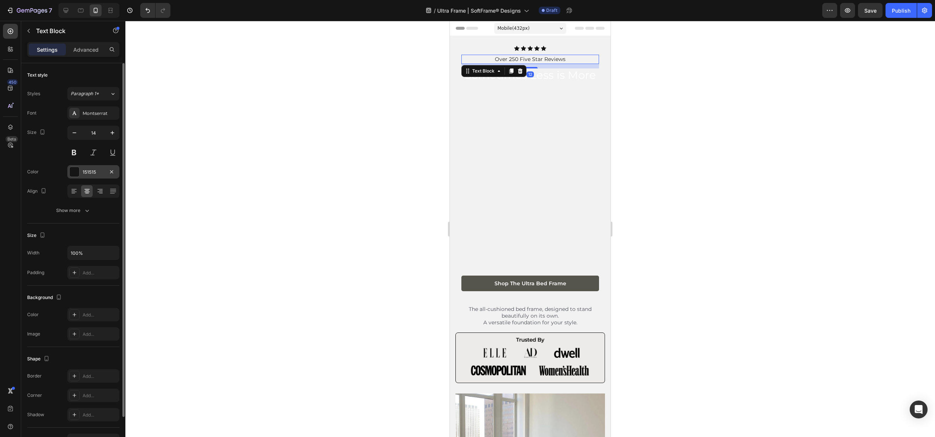
click at [95, 170] on div "151515" at bounding box center [94, 172] width 22 height 7
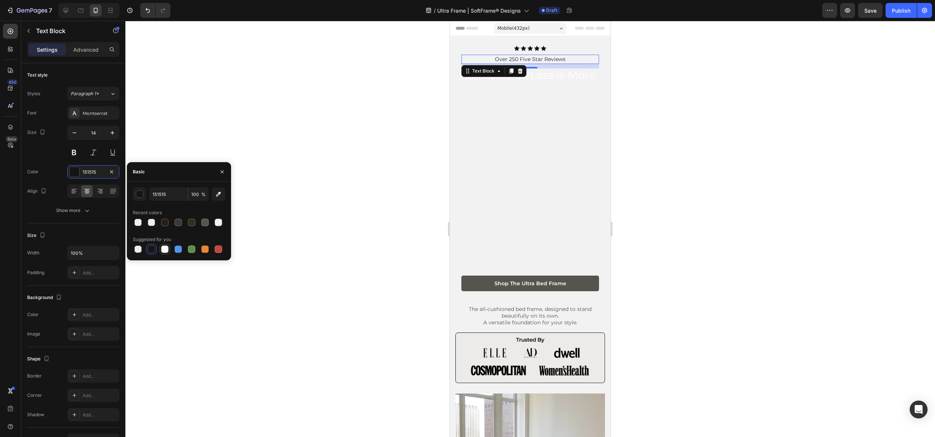
click at [162, 248] on div at bounding box center [164, 248] width 7 height 7
type input "FFFFFF"
click at [544, 49] on div "Icon 0" at bounding box center [543, 48] width 5 height 5
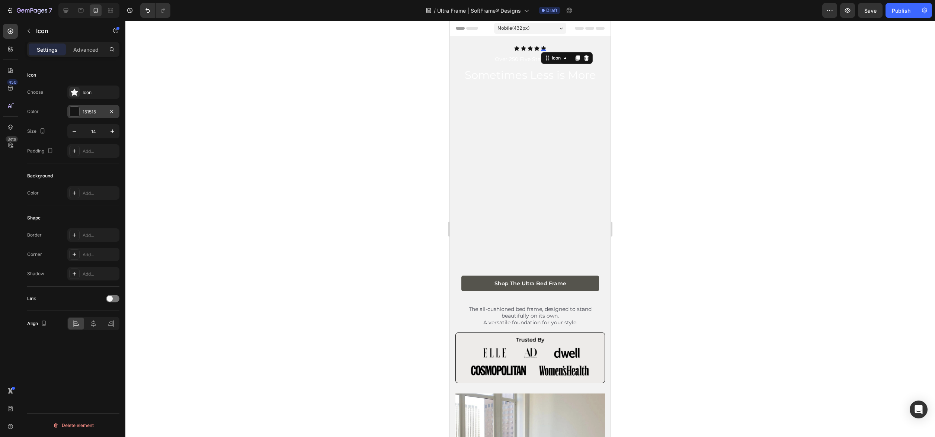
click at [79, 112] on div at bounding box center [74, 111] width 10 height 10
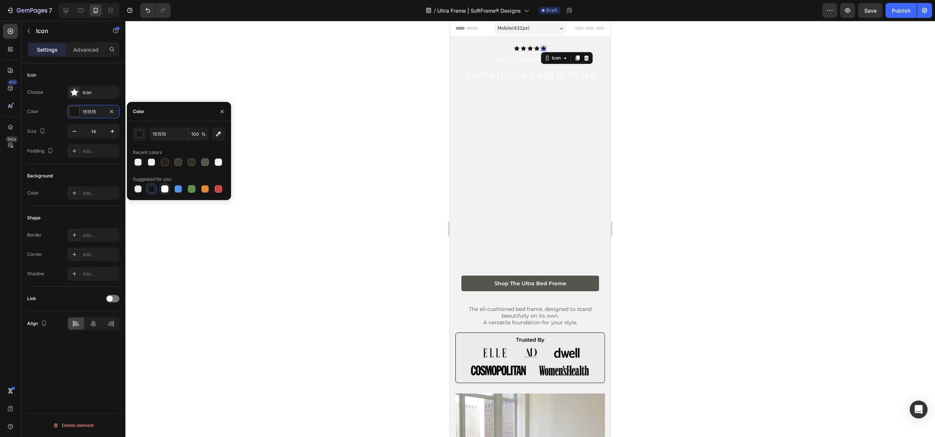
click at [163, 190] on div at bounding box center [164, 188] width 7 height 7
type input "FFFFFF"
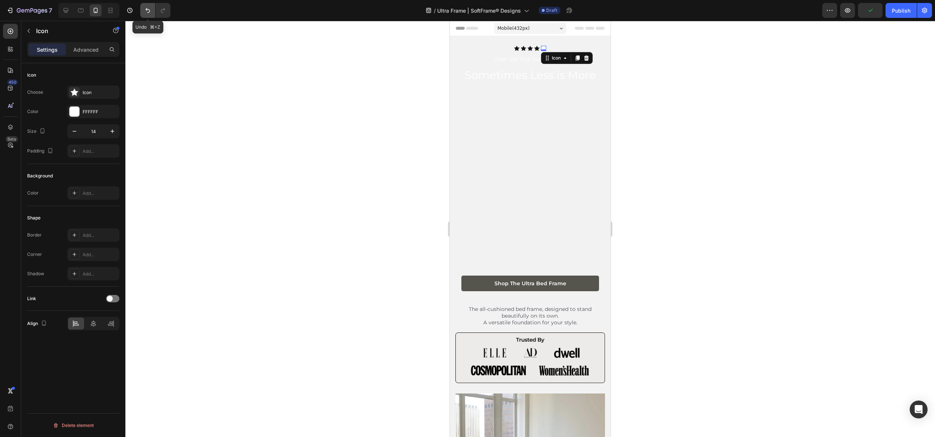
click at [148, 7] on icon "Undo/Redo" at bounding box center [147, 10] width 7 height 7
click at [148, 9] on icon "Undo/Redo" at bounding box center [147, 10] width 7 height 7
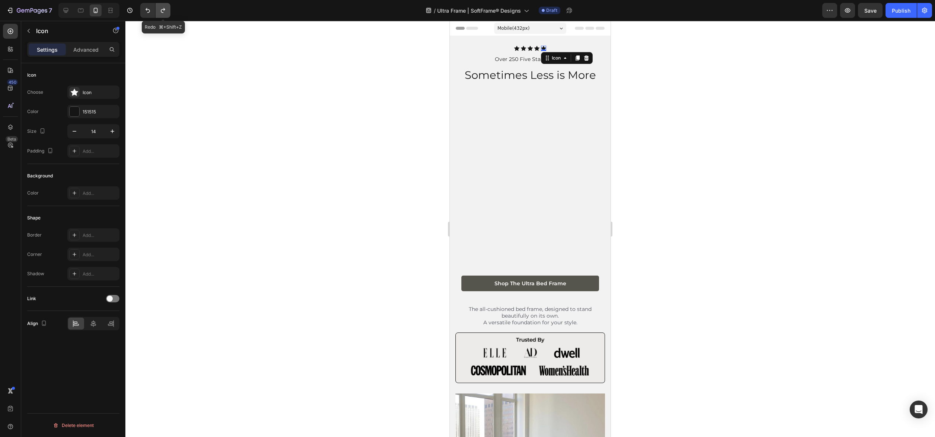
click at [164, 14] on button "Undo/Redo" at bounding box center [162, 10] width 15 height 15
click at [528, 61] on p "Over 250 Five Star Reviews" at bounding box center [530, 59] width 136 height 8
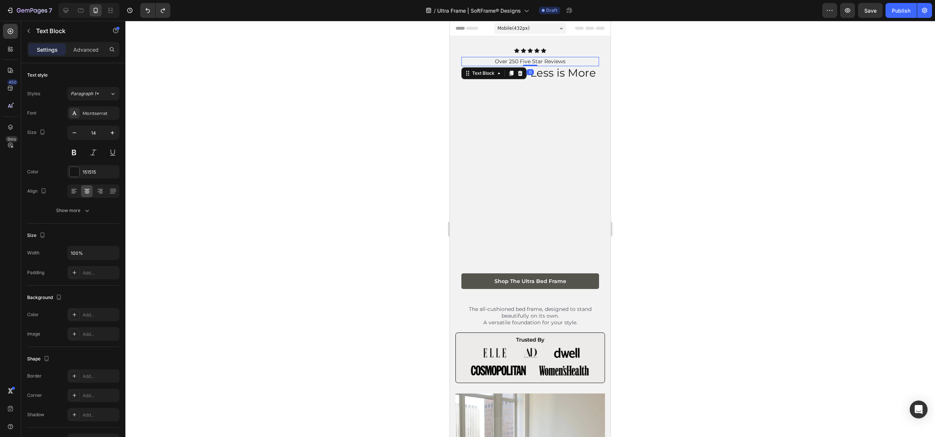
drag, startPoint x: 532, startPoint y: 67, endPoint x: 533, endPoint y: 61, distance: 6.4
click at [533, 61] on div "Over 250 Five Star Reviews Text Block 0" at bounding box center [530, 61] width 138 height 9
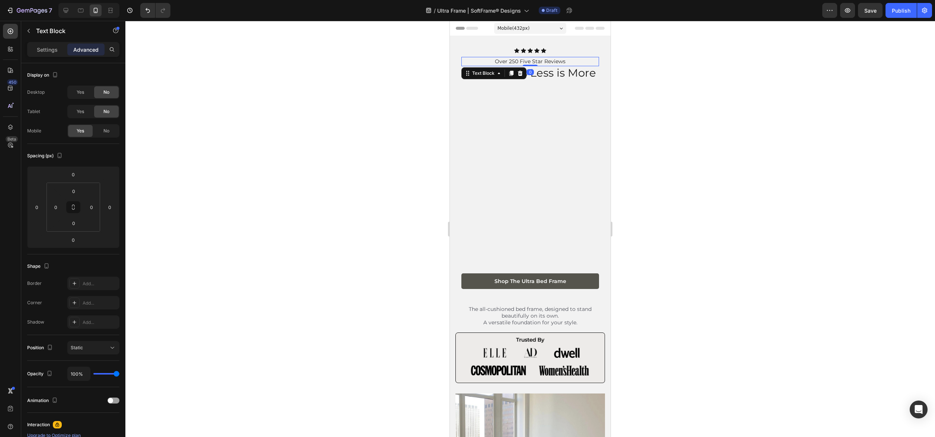
click at [737, 176] on div at bounding box center [529, 229] width 809 height 416
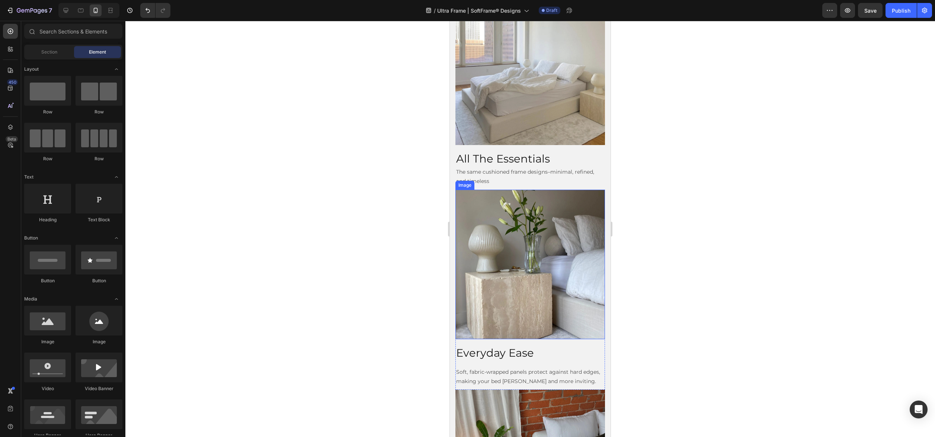
scroll to position [402, 0]
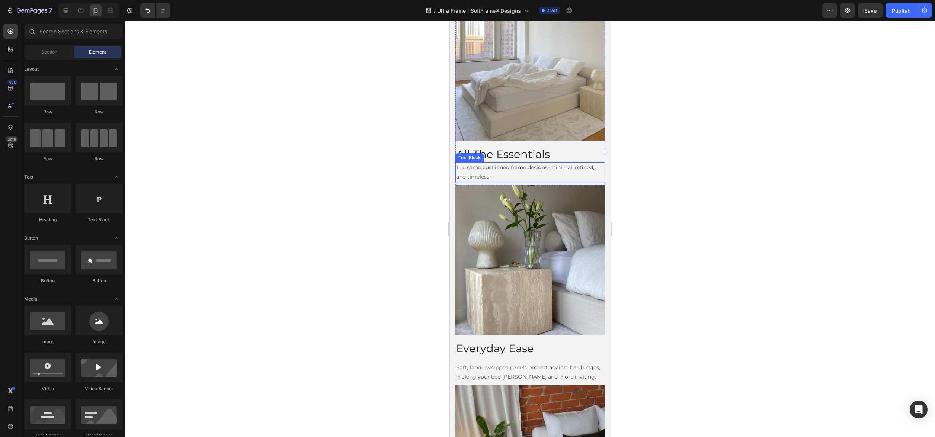
click at [501, 156] on h2 "All The Essentials" at bounding box center [529, 155] width 149 height 16
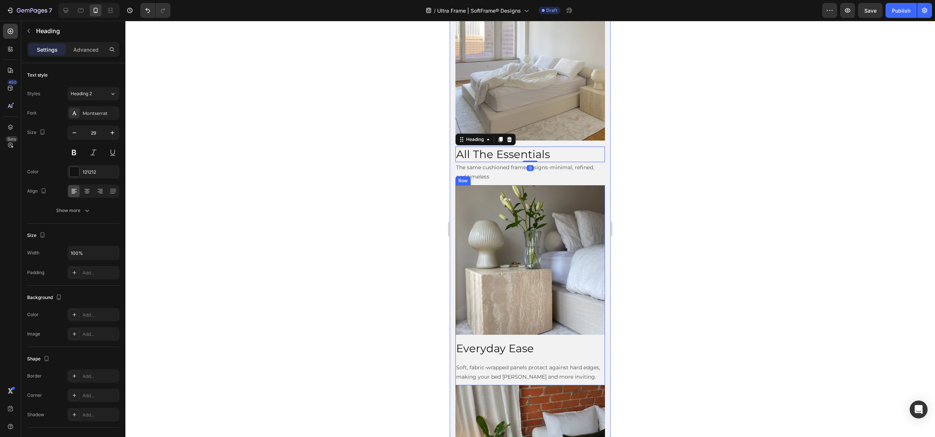
click at [492, 350] on h2 "Everyday Ease" at bounding box center [529, 349] width 149 height 16
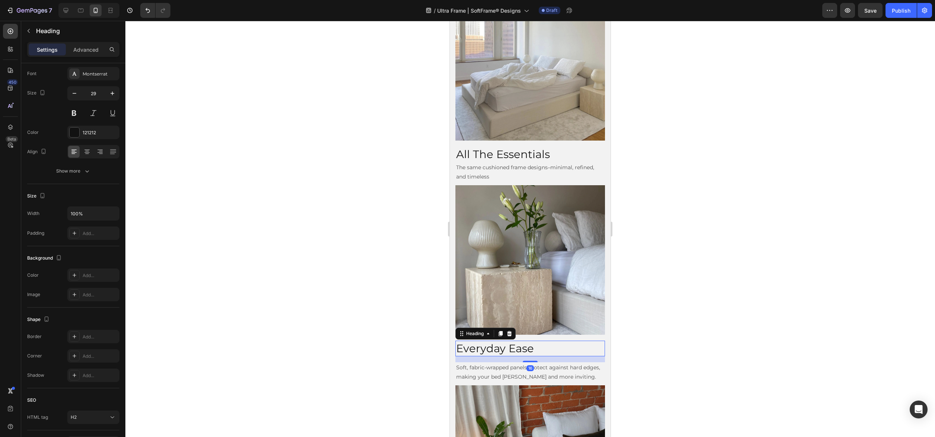
drag, startPoint x: 530, startPoint y: 360, endPoint x: 530, endPoint y: 349, distance: 11.2
click at [530, 349] on div "Everyday Ease Heading 16" at bounding box center [529, 349] width 149 height 16
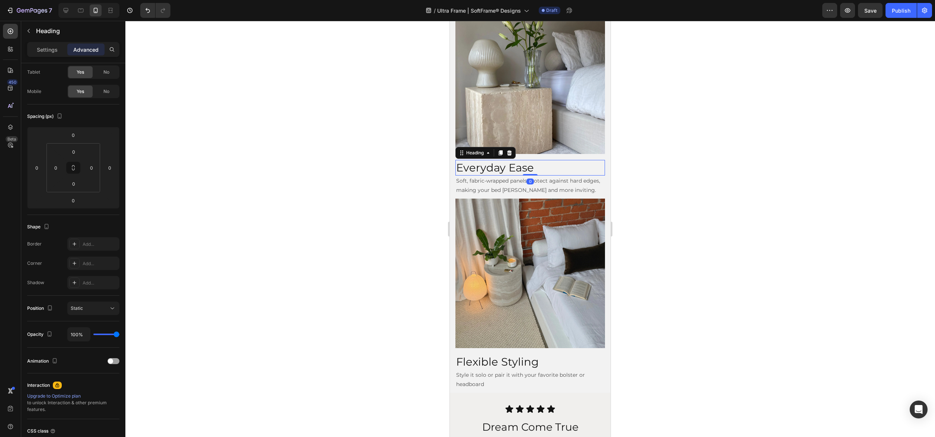
scroll to position [588, 0]
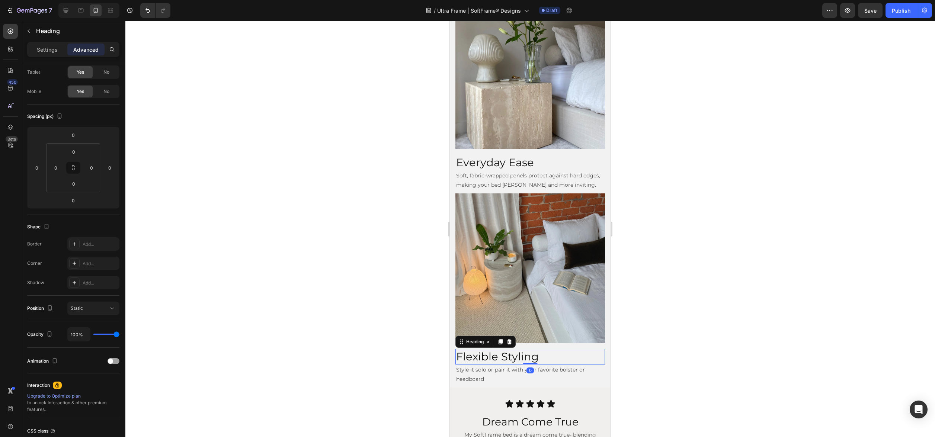
click at [522, 359] on h2 "Flexible Styling" at bounding box center [529, 357] width 149 height 16
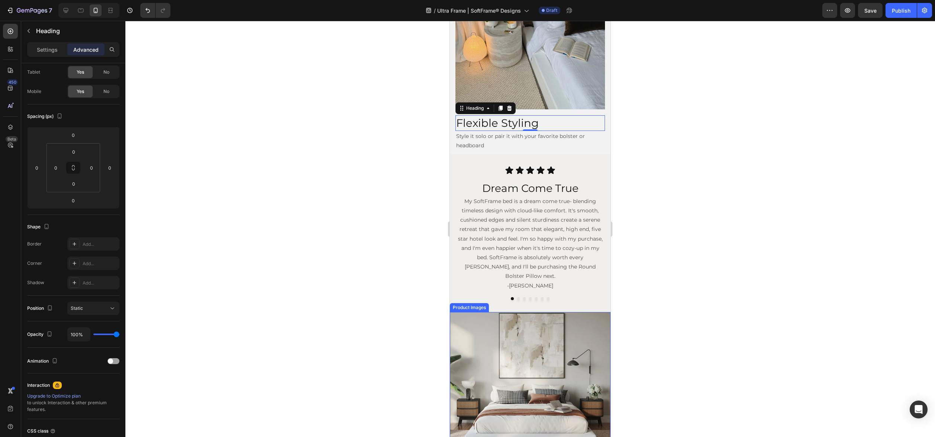
scroll to position [824, 0]
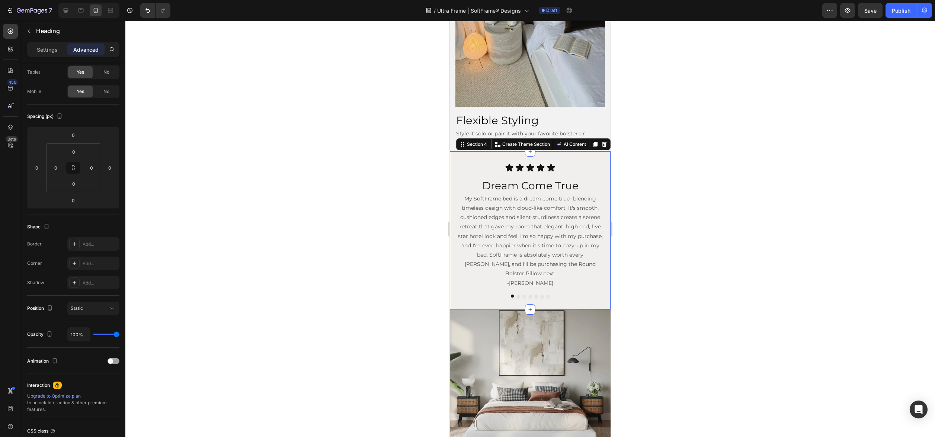
click at [457, 160] on div "Icon Icon Icon Icon Icon Icon List Dream Come True Heading My SoftFrame bed is …" at bounding box center [530, 230] width 161 height 158
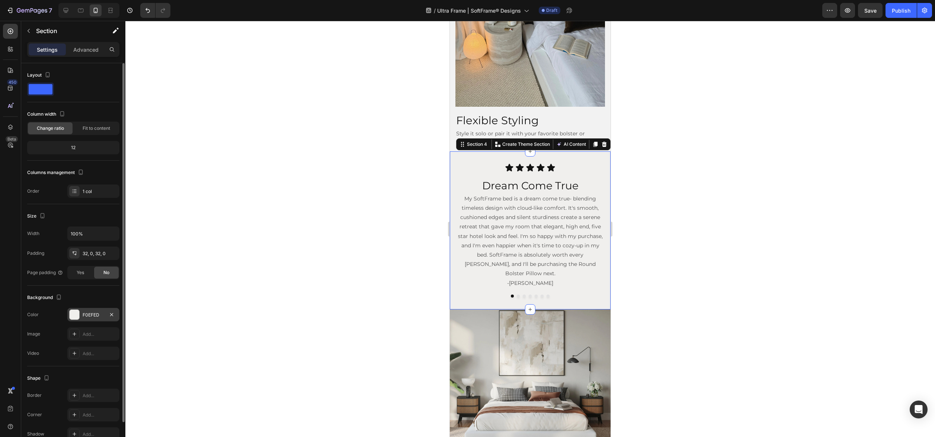
click at [87, 313] on div "F0EFED" at bounding box center [94, 315] width 22 height 7
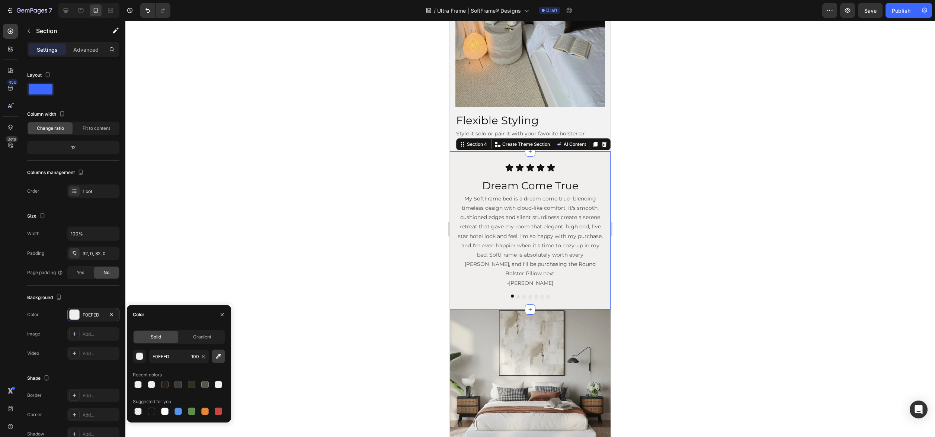
click at [219, 360] on icon "button" at bounding box center [218, 356] width 7 height 7
type input "F2F2F2"
click at [225, 312] on button "button" at bounding box center [222, 315] width 12 height 12
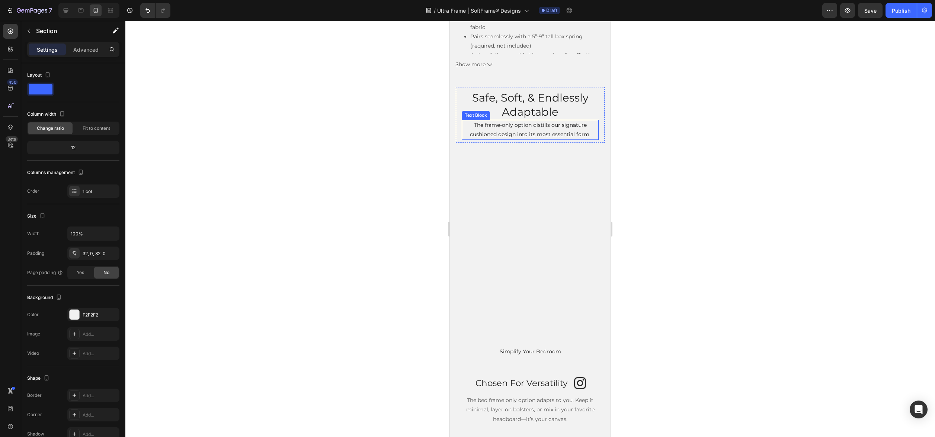
scroll to position [1596, 0]
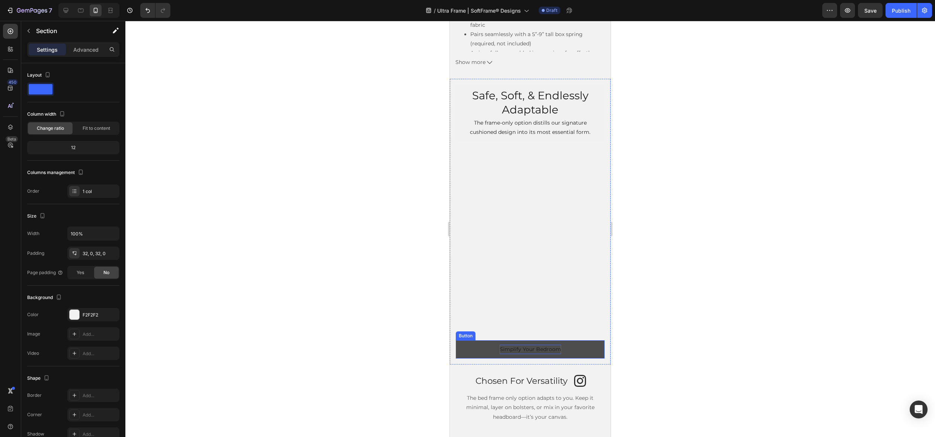
click at [553, 348] on p "Simplify Your Bedroom" at bounding box center [529, 349] width 61 height 9
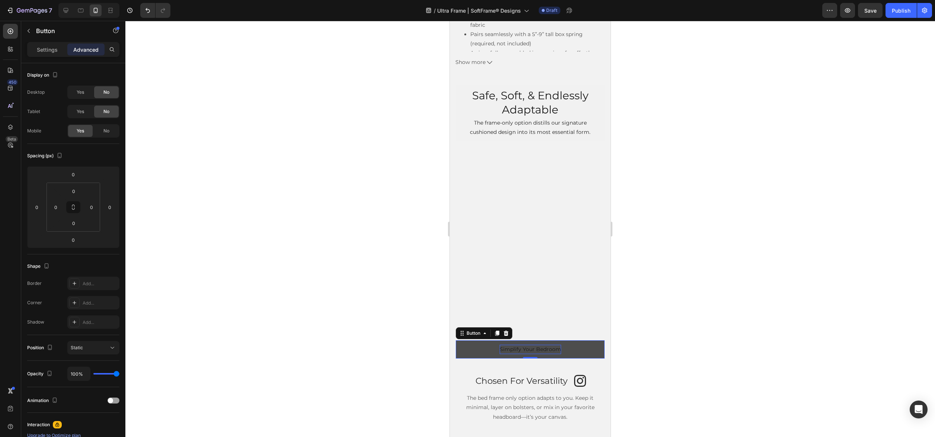
click at [553, 348] on p "Simplify Your Bedroom" at bounding box center [529, 349] width 61 height 9
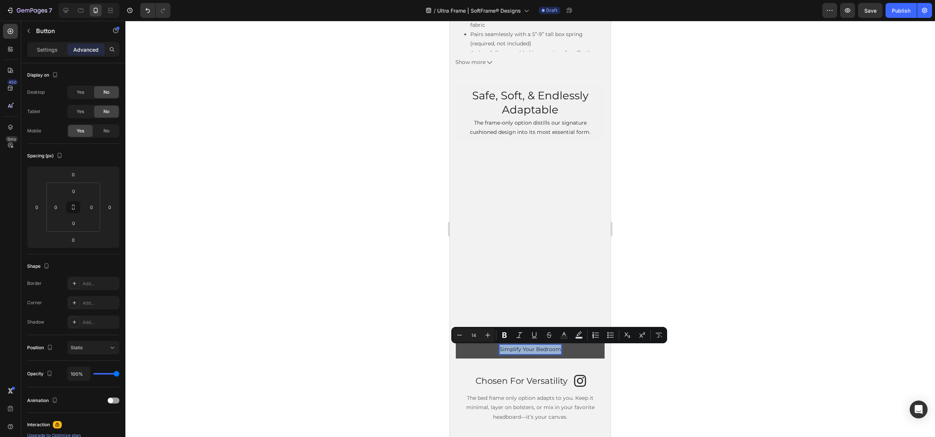
click at [553, 348] on p "Simplify Your Bedroom" at bounding box center [529, 349] width 61 height 9
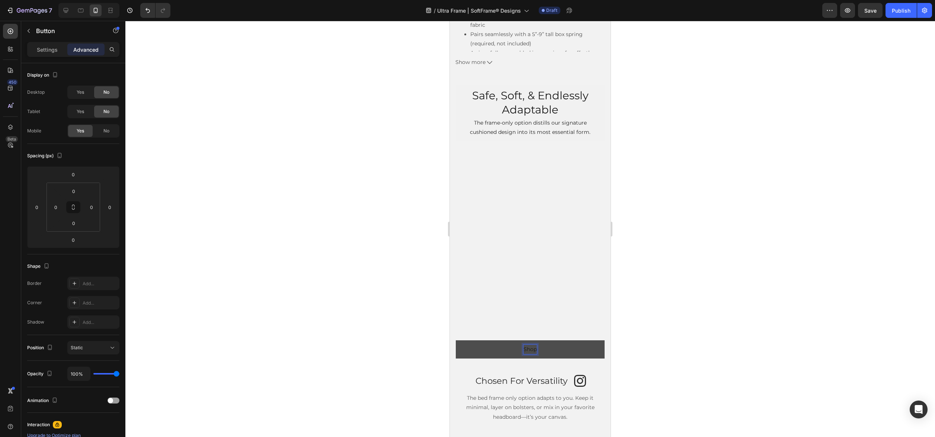
click at [456, 340] on button "Shop" at bounding box center [530, 349] width 149 height 18
click at [456, 340] on button "Shop All" at bounding box center [530, 349] width 149 height 18
click at [456, 340] on button "Shop All Be" at bounding box center [530, 349] width 149 height 18
click at [582, 345] on button "Shop All Bed Frames" at bounding box center [530, 349] width 149 height 18
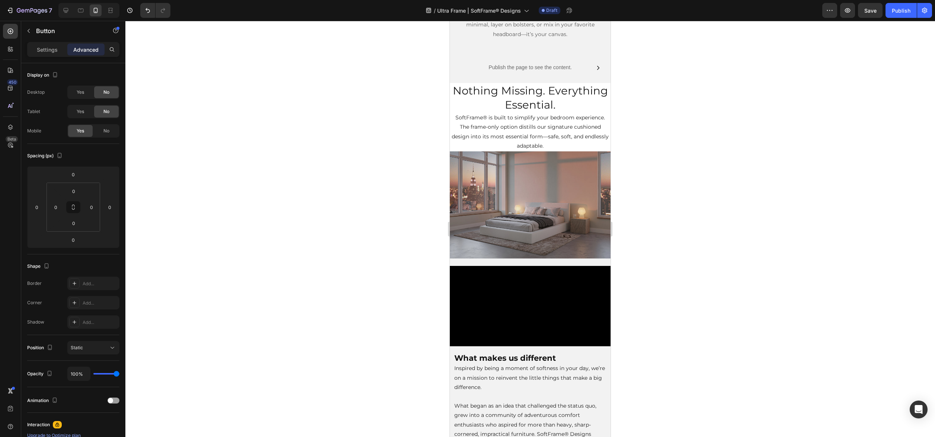
scroll to position [1958, 0]
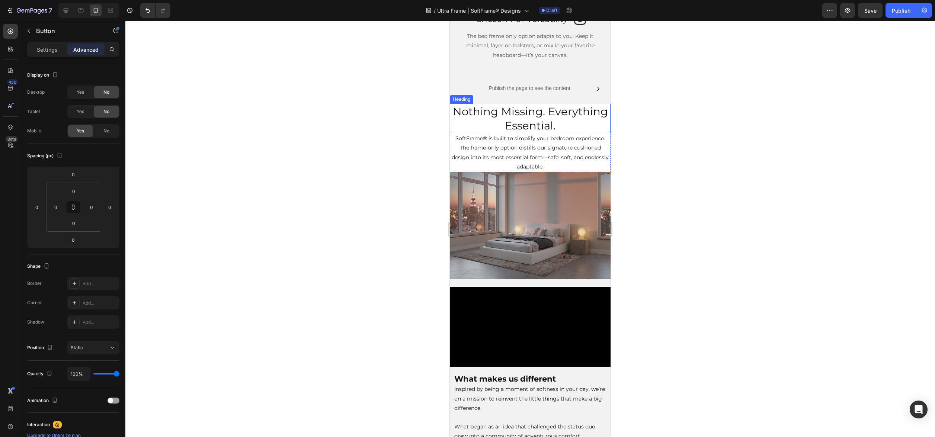
click at [609, 132] on h2 "Nothing Missing. Everything Essential." at bounding box center [530, 118] width 161 height 29
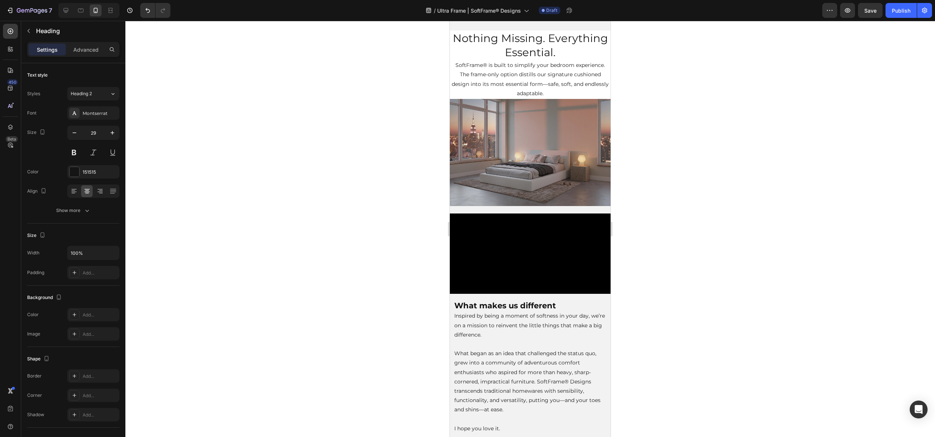
scroll to position [2034, 0]
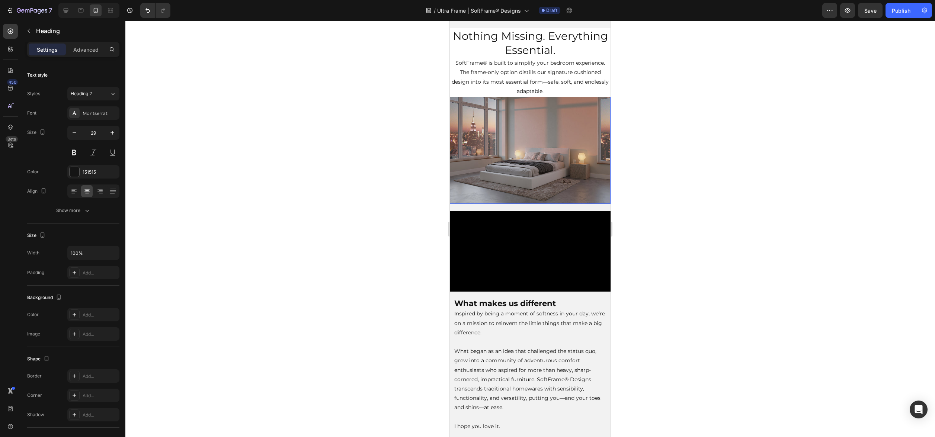
click at [451, 149] on div "Background Image" at bounding box center [530, 150] width 161 height 107
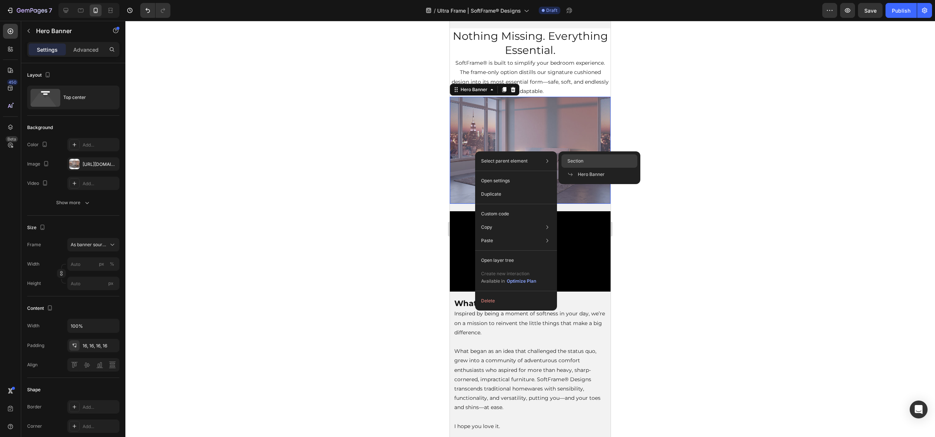
click at [580, 158] on span "Section" at bounding box center [575, 161] width 16 height 7
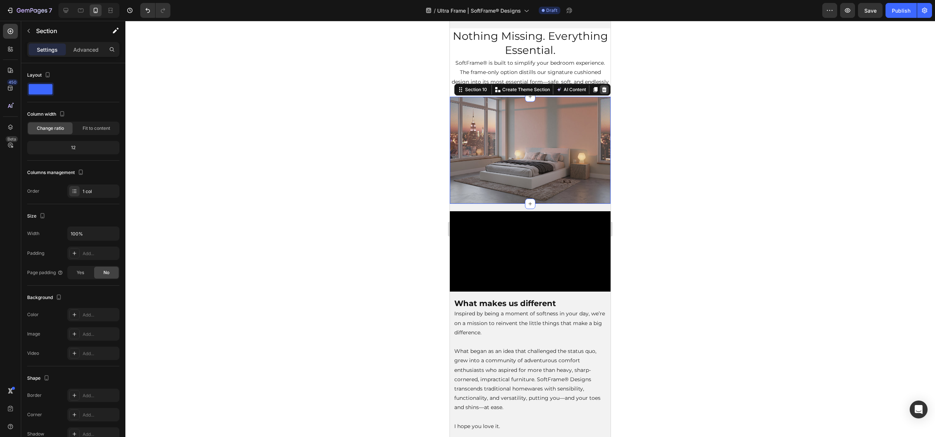
click at [604, 90] on icon at bounding box center [604, 90] width 6 height 6
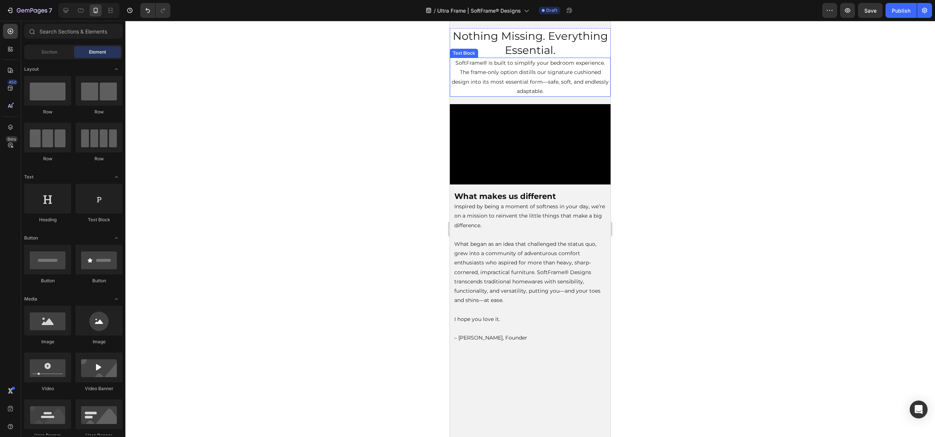
click at [607, 92] on p "SoftFrame® is built to simplify your bedroom experience. The frame-only option …" at bounding box center [529, 77] width 159 height 38
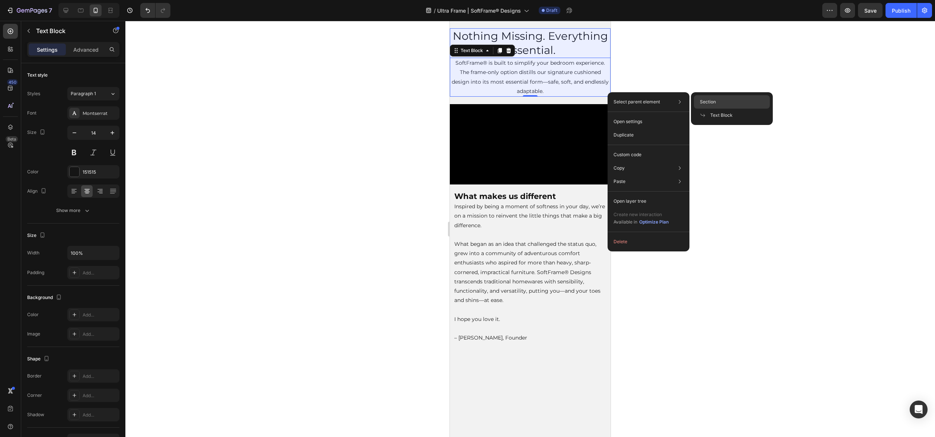
click at [708, 103] on span "Section" at bounding box center [707, 102] width 16 height 7
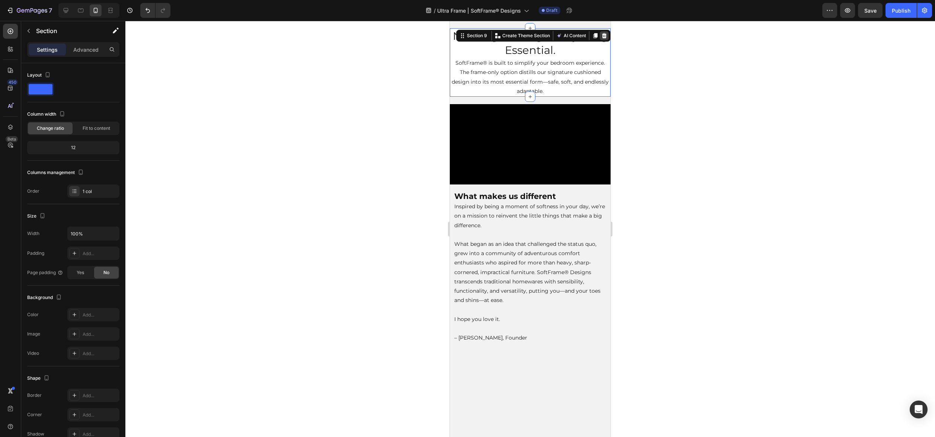
click at [604, 35] on icon at bounding box center [604, 35] width 5 height 5
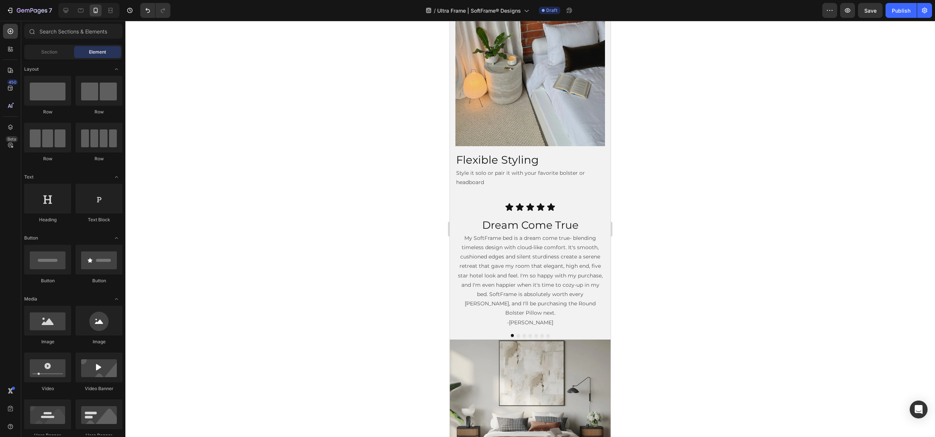
scroll to position [787, 0]
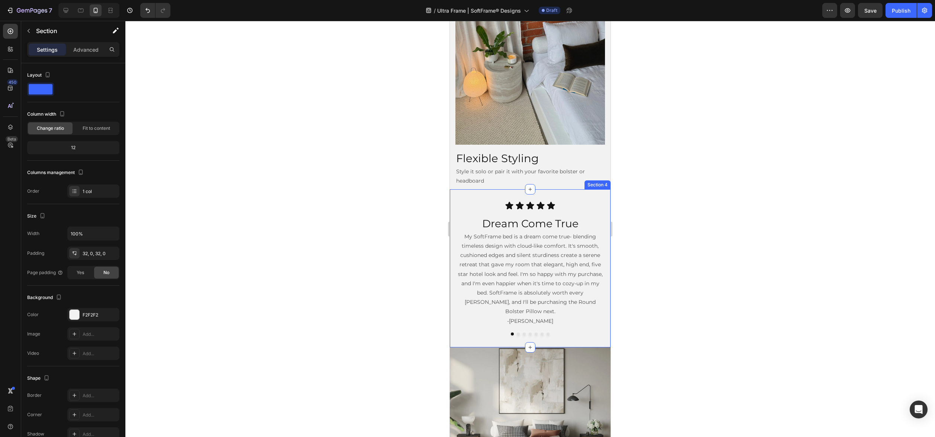
click at [524, 194] on div "Icon Icon Icon Icon Icon Icon List Dream Come True Heading My SoftFrame bed is …" at bounding box center [530, 268] width 161 height 158
click at [736, 223] on div at bounding box center [529, 229] width 809 height 416
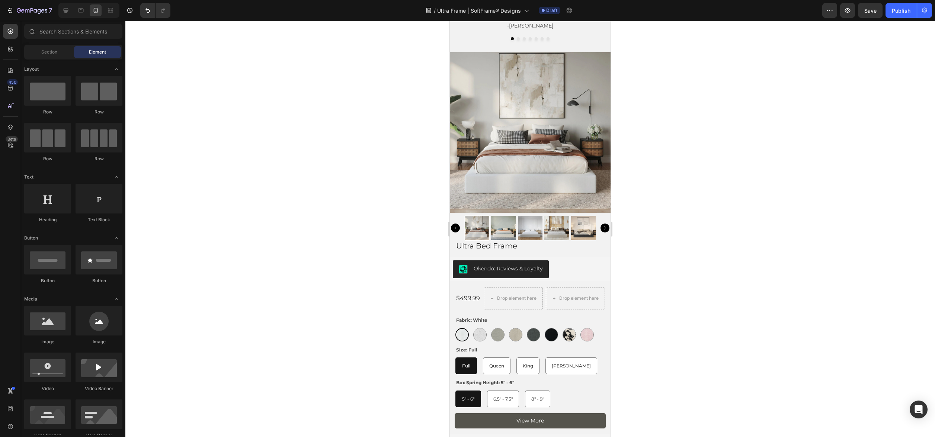
scroll to position [1083, 0]
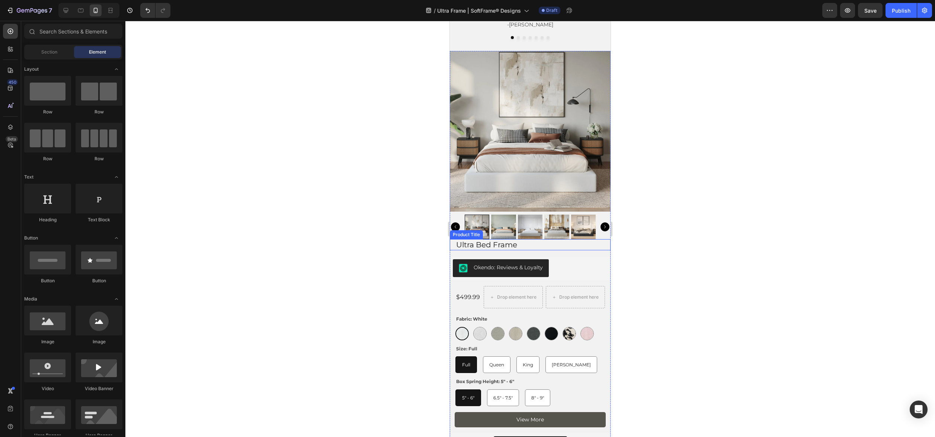
click at [518, 239] on h1 "Ultra Bed Frame" at bounding box center [529, 244] width 149 height 11
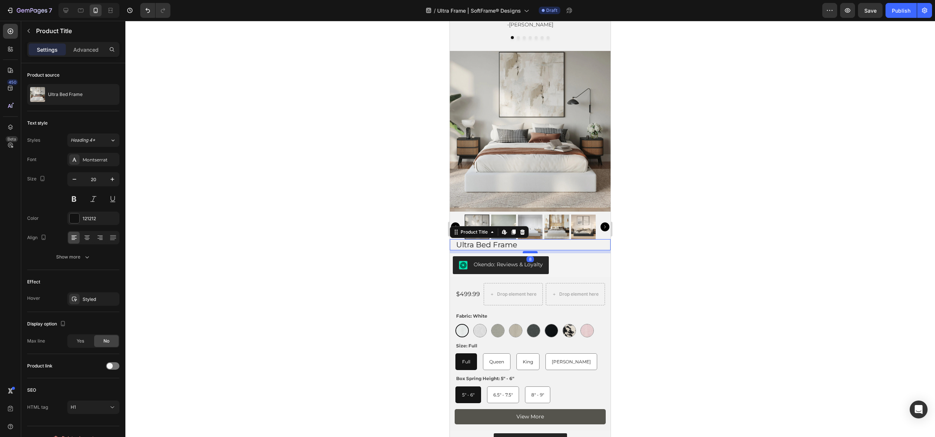
click at [530, 251] on div at bounding box center [529, 252] width 15 height 2
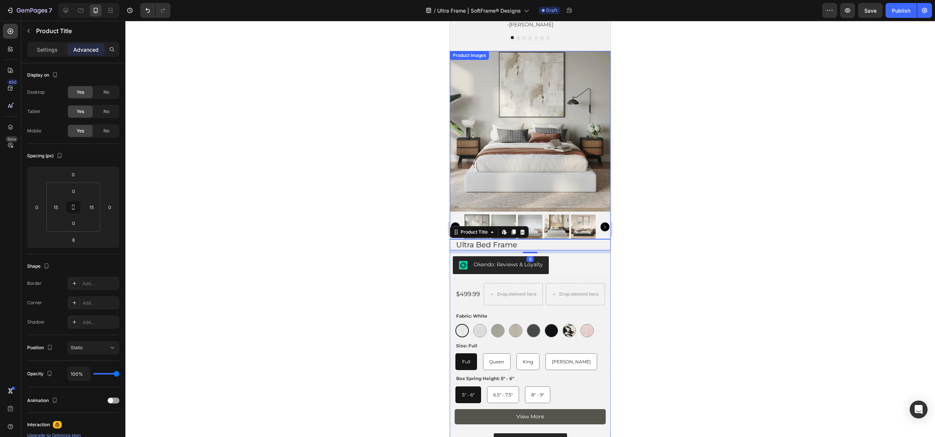
click at [604, 215] on div at bounding box center [530, 227] width 161 height 25
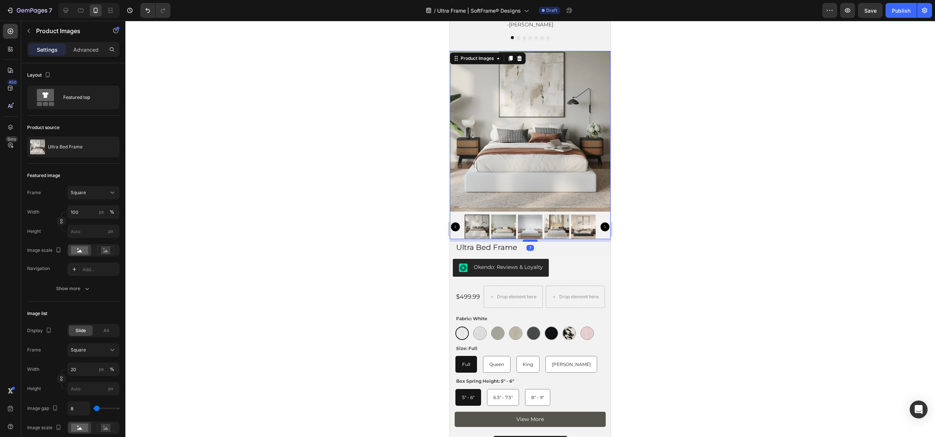
click at [530, 239] on div at bounding box center [529, 240] width 15 height 2
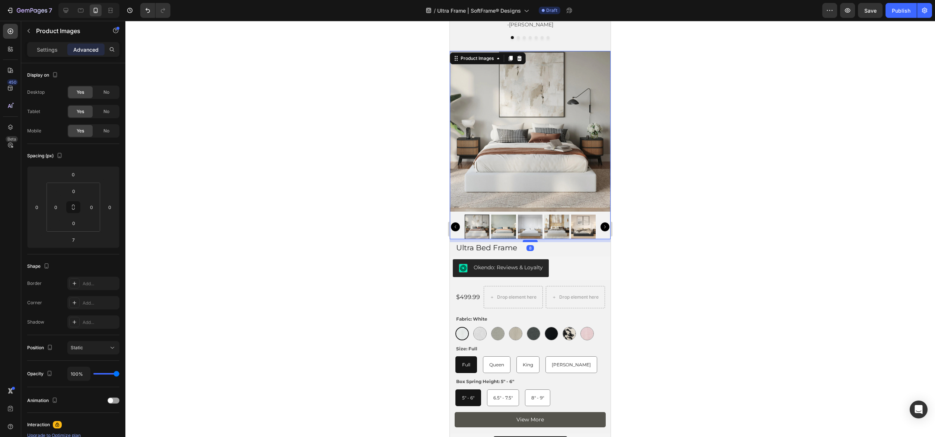
click at [531, 240] on div at bounding box center [529, 241] width 15 height 2
type input "8"
click at [663, 253] on div at bounding box center [529, 229] width 809 height 416
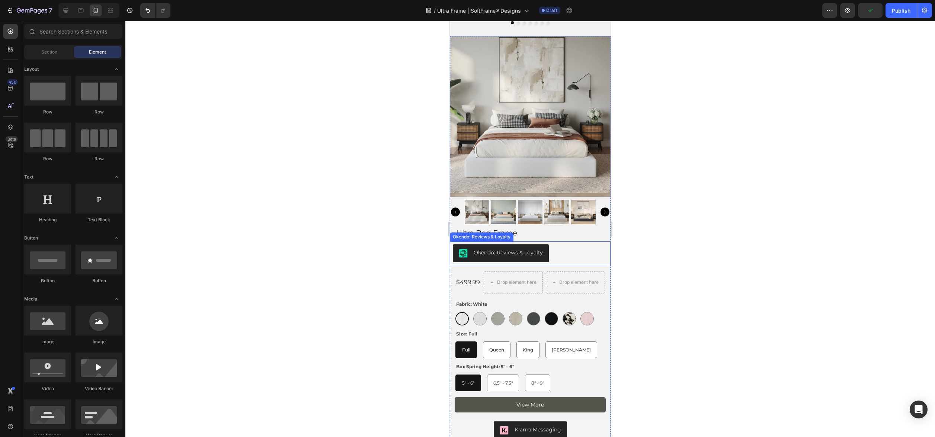
scroll to position [1101, 0]
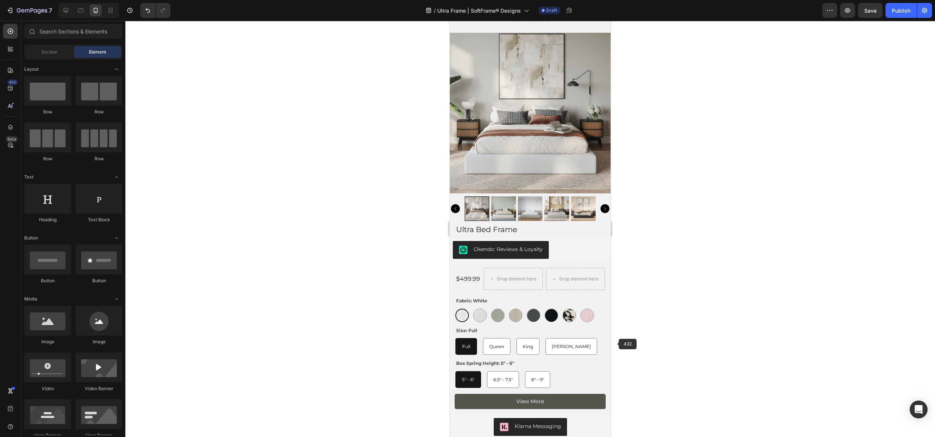
click at [694, 376] on div at bounding box center [529, 229] width 809 height 416
click at [567, 394] on link "View More" at bounding box center [529, 401] width 151 height 15
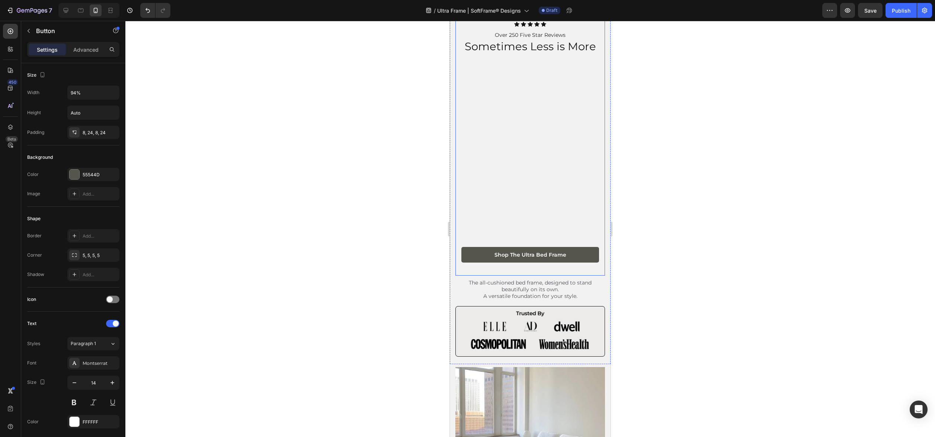
scroll to position [25, 0]
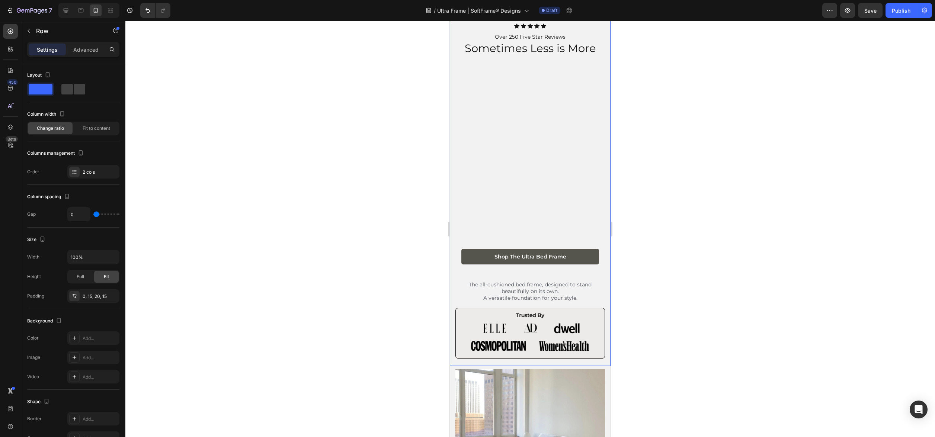
click at [524, 364] on div "Sometimes Less is More Heading The all-cushioned bed frame, designed to stand b…" at bounding box center [530, 189] width 161 height 354
click at [522, 357] on img at bounding box center [529, 333] width 149 height 51
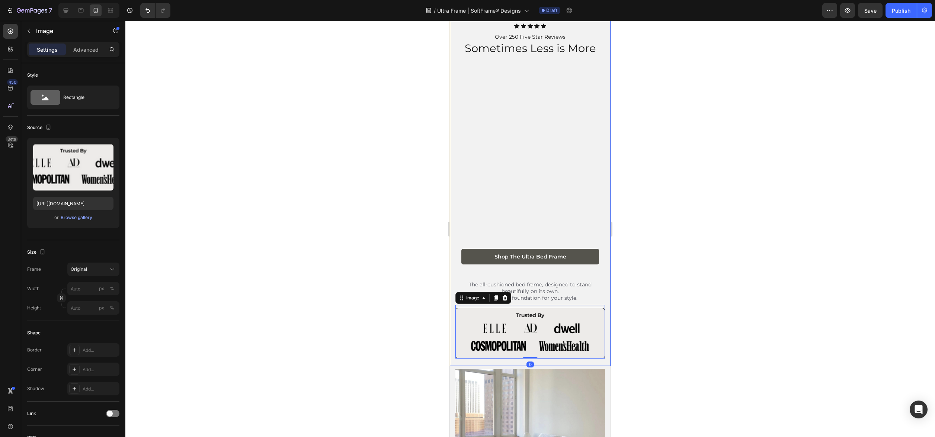
click at [605, 351] on div "Sometimes Less is More Heading The all-cushioned bed frame, designed to stand b…" at bounding box center [530, 189] width 161 height 354
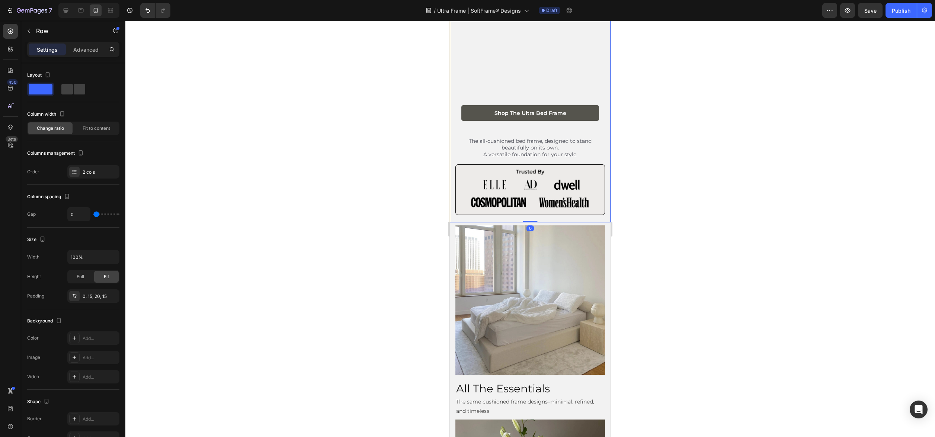
scroll to position [168, 0]
click at [85, 51] on p "Advanced" at bounding box center [85, 50] width 25 height 8
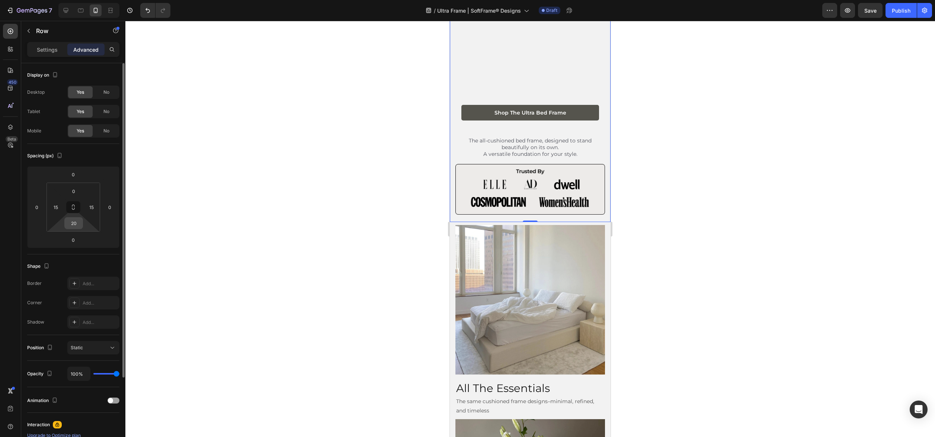
click at [73, 223] on input "20" at bounding box center [73, 223] width 15 height 11
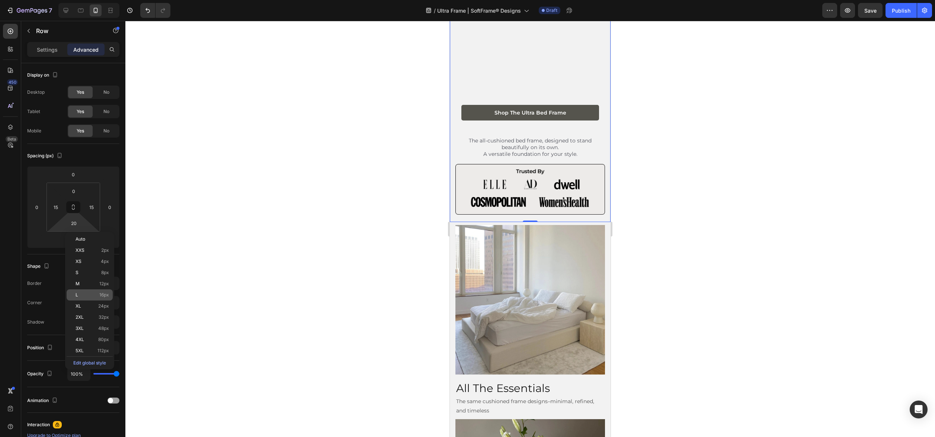
click at [83, 293] on p "L 16px" at bounding box center [91, 294] width 33 height 5
type input "16"
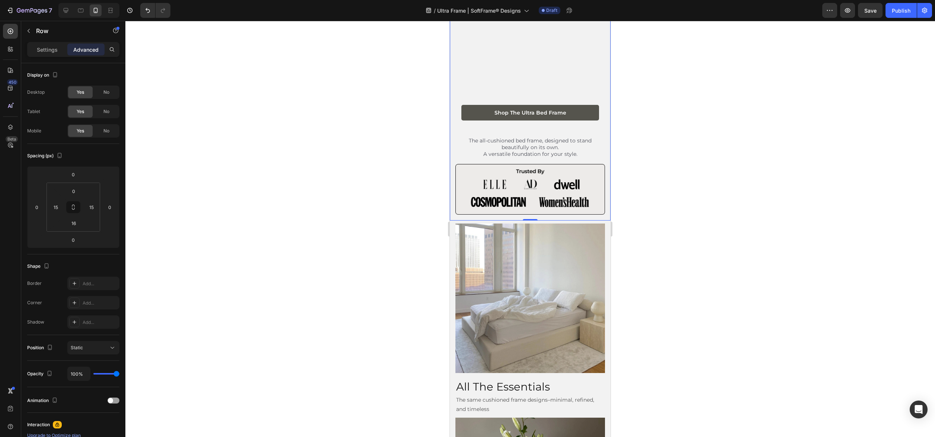
click at [690, 243] on div at bounding box center [529, 229] width 809 height 416
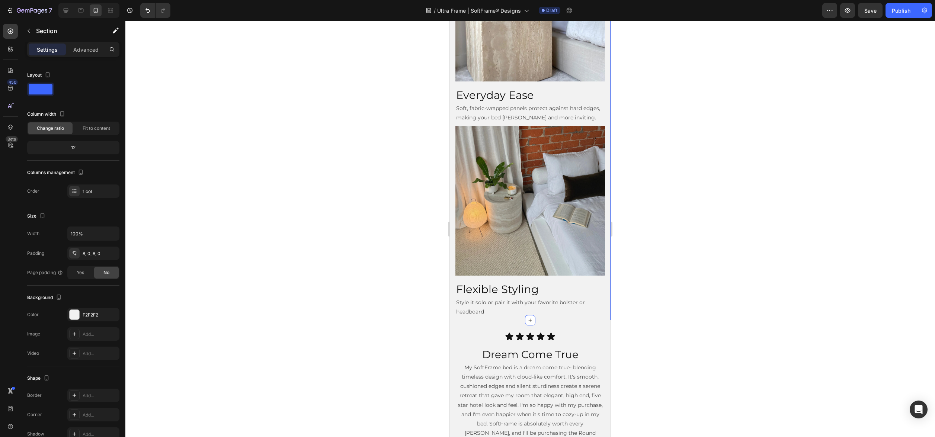
scroll to position [657, 0]
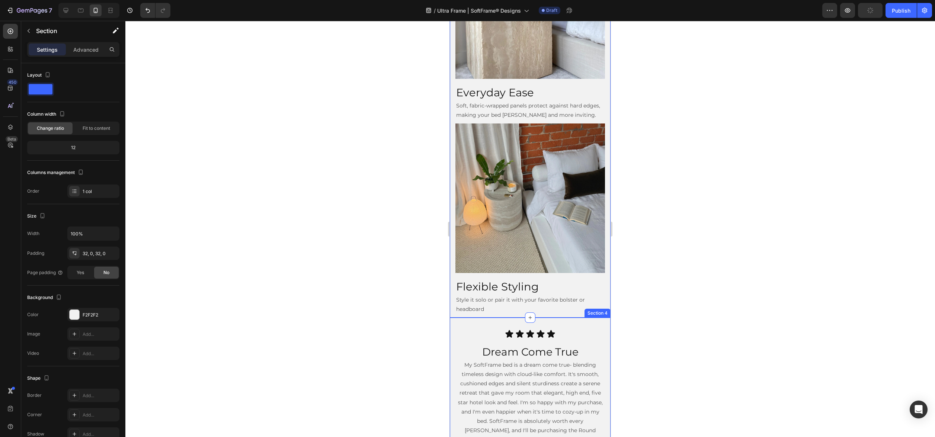
click at [468, 325] on div "Icon Icon Icon Icon Icon Icon List Dream Come True Heading My SoftFrame bed is …" at bounding box center [530, 397] width 161 height 158
click at [650, 342] on div at bounding box center [529, 229] width 809 height 416
click at [579, 321] on div "Icon Icon Icon Icon Icon Icon List Dream Come True Heading My SoftFrame bed is …" at bounding box center [530, 397] width 161 height 158
click at [600, 340] on div "Icon Icon Icon Icon Icon Icon List Dream Come True Heading My SoftFrame bed is …" at bounding box center [529, 391] width 149 height 125
click at [597, 324] on div "Icon Icon Icon Icon Icon Icon List Dream Come True Heading My SoftFrame bed is …" at bounding box center [530, 397] width 161 height 158
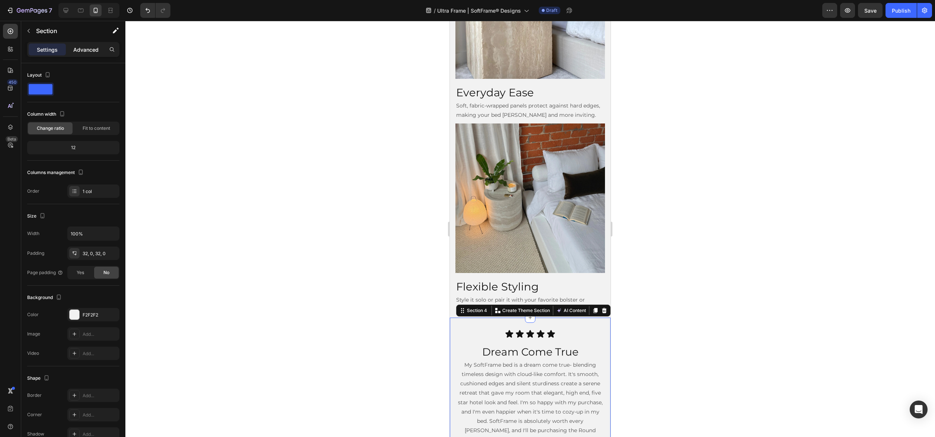
click at [81, 49] on p "Advanced" at bounding box center [85, 50] width 25 height 8
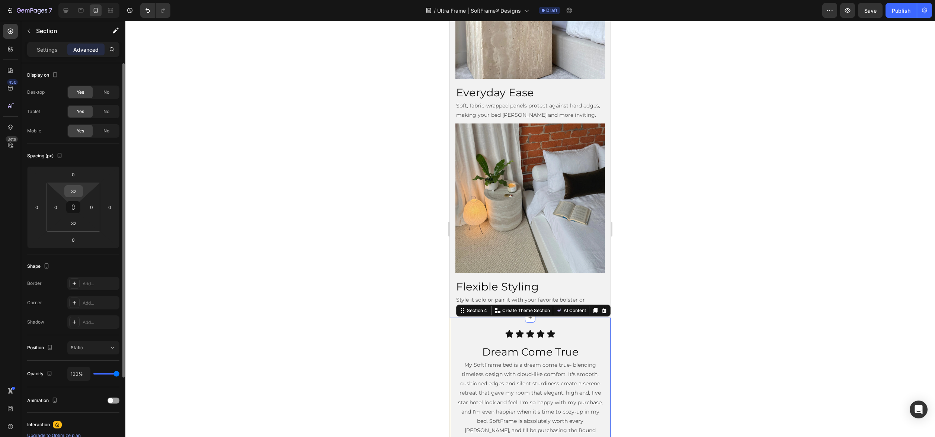
click at [76, 189] on input "32" at bounding box center [73, 191] width 15 height 11
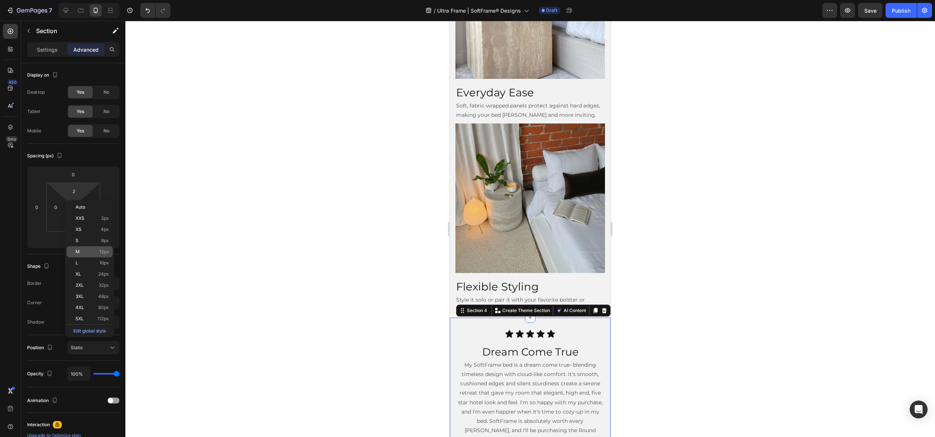
click at [85, 248] on div "M 12px" at bounding box center [90, 251] width 46 height 11
type input "12"
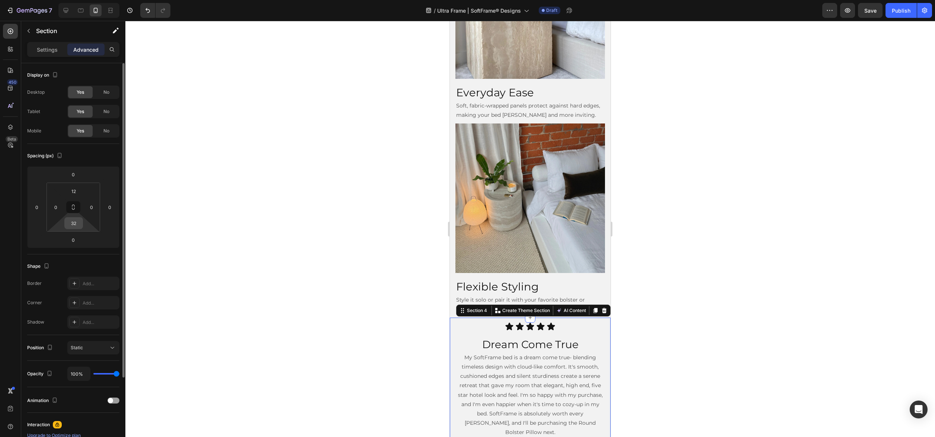
click at [73, 223] on input "32" at bounding box center [73, 223] width 15 height 11
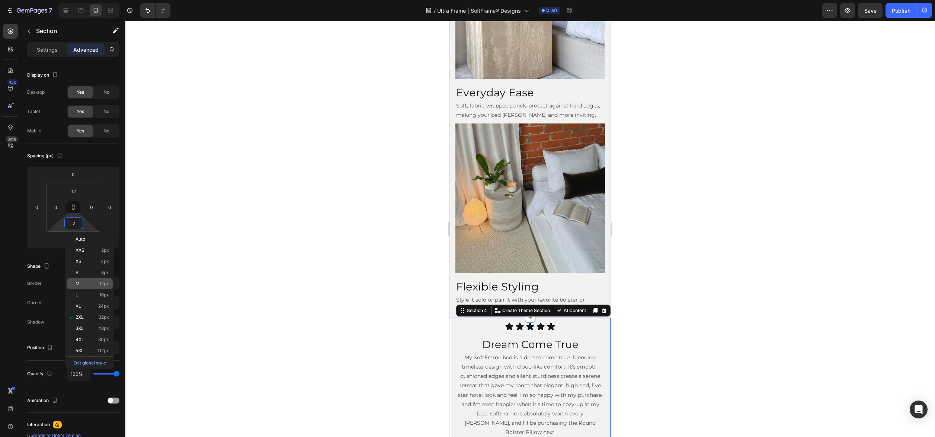
click at [82, 287] on div "M 12px" at bounding box center [90, 283] width 46 height 11
type input "12"
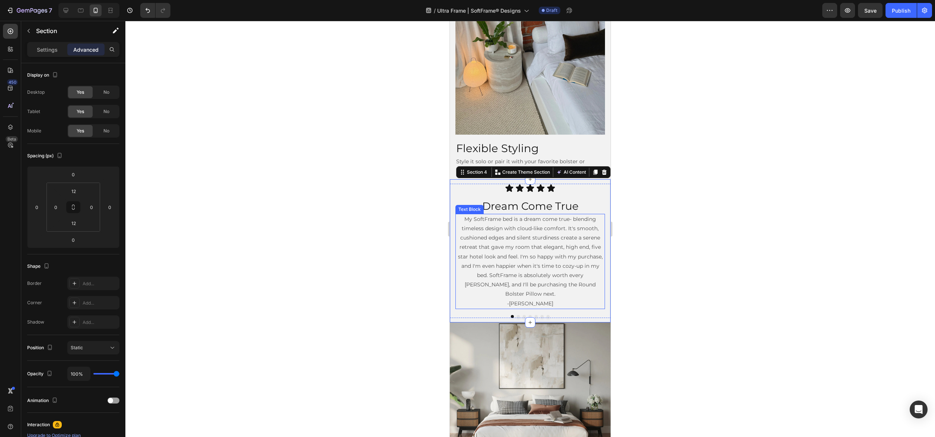
scroll to position [797, 0]
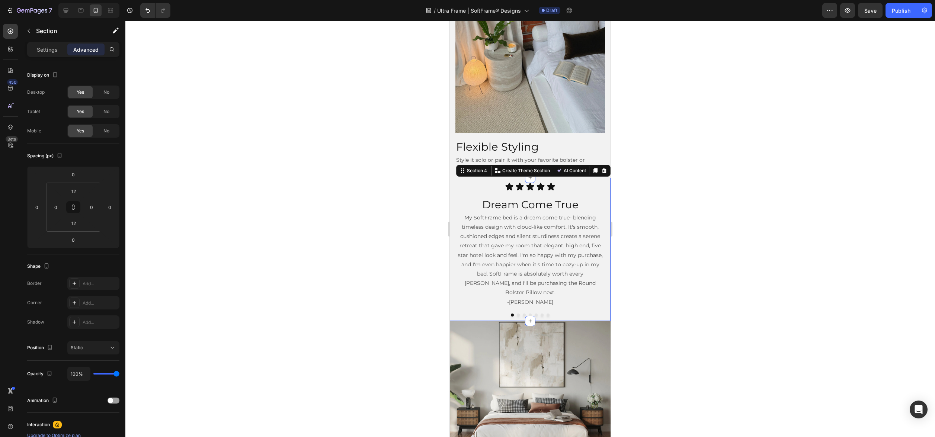
click at [688, 299] on div at bounding box center [529, 229] width 809 height 416
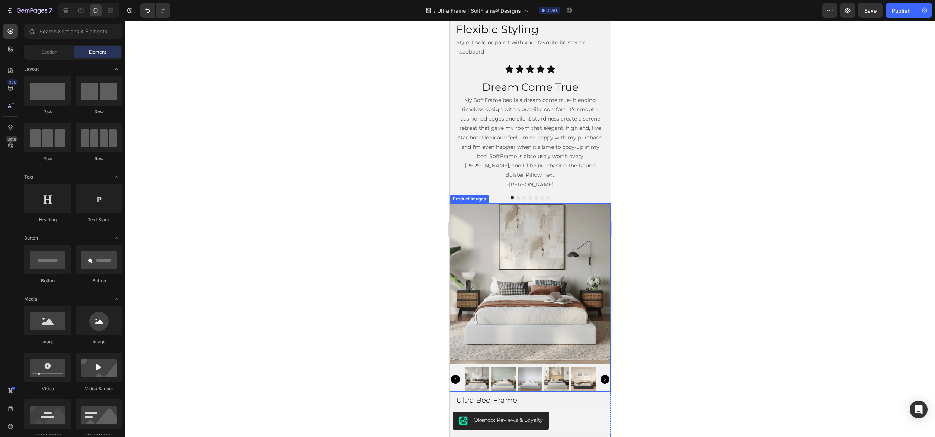
scroll to position [859, 0]
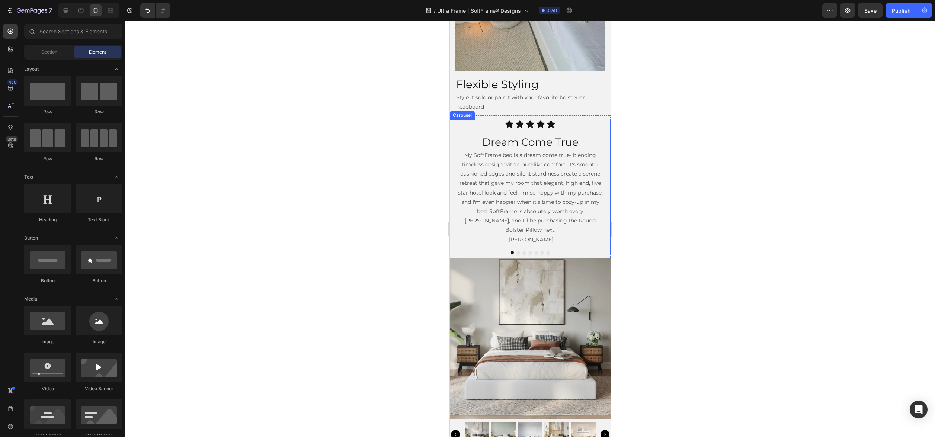
click at [551, 251] on div at bounding box center [529, 252] width 149 height 3
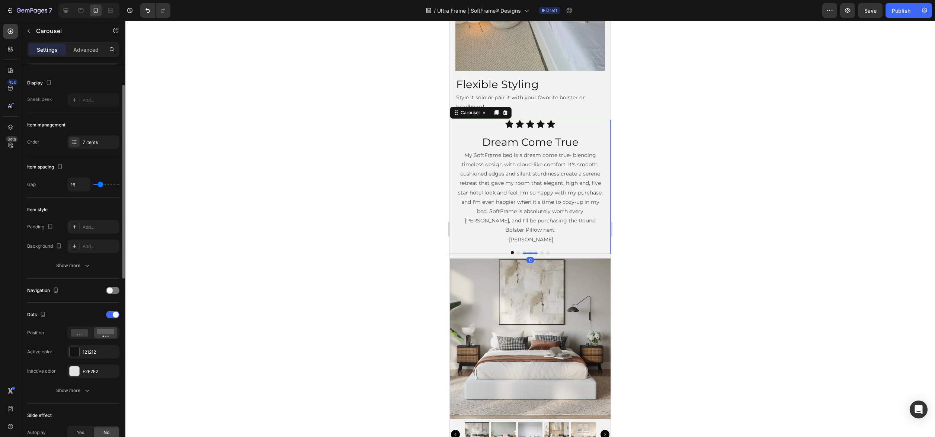
scroll to position [47, 0]
click at [74, 386] on div "Show more" at bounding box center [73, 388] width 35 height 7
click at [77, 390] on icon "button" at bounding box center [74, 388] width 7 height 7
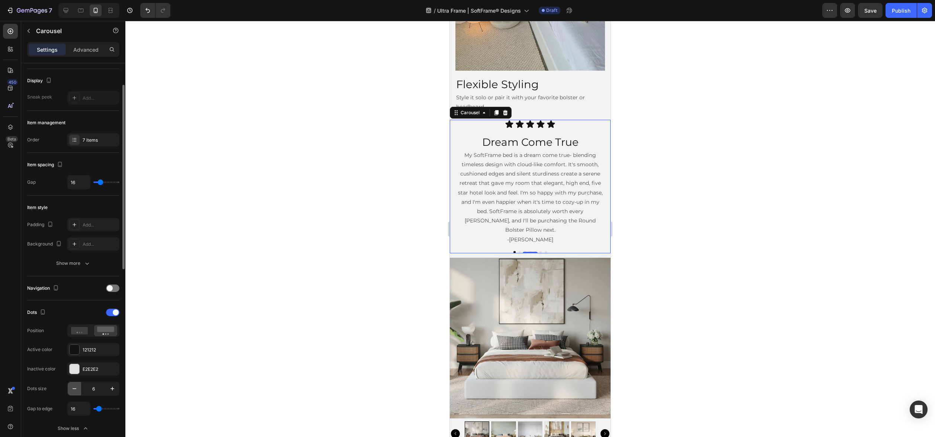
type input "5"
click at [214, 347] on div at bounding box center [529, 229] width 809 height 416
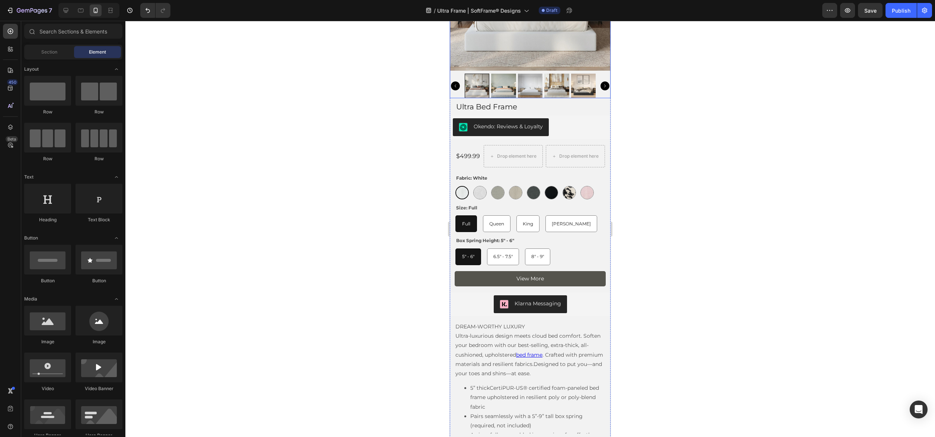
scroll to position [1194, 0]
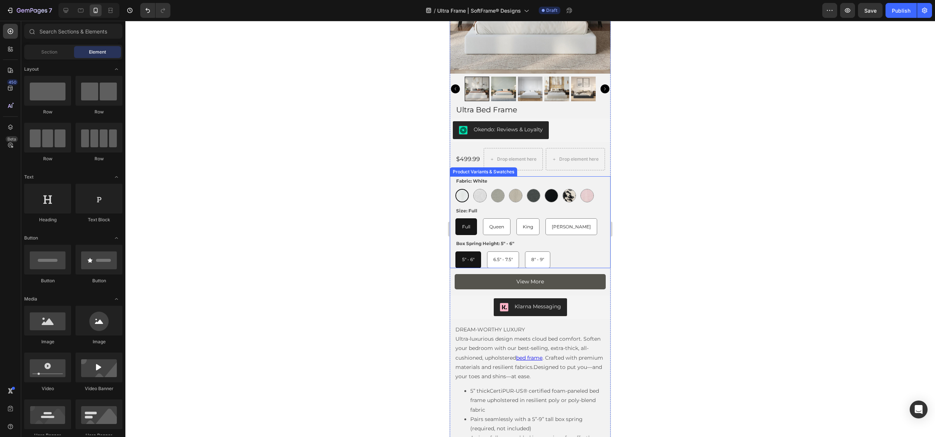
click at [593, 215] on div "Size: Full Full Full Full Queen Queen Queen King King King Cal King Cal King Ca…" at bounding box center [529, 220] width 149 height 29
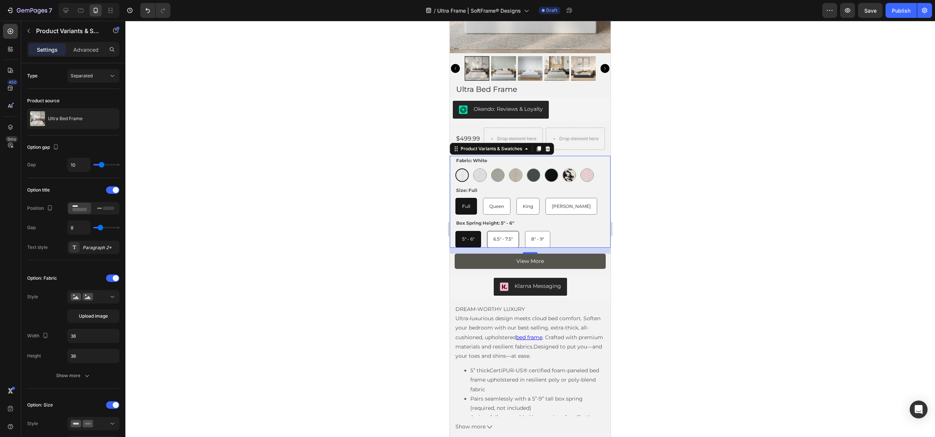
scroll to position [1234, 0]
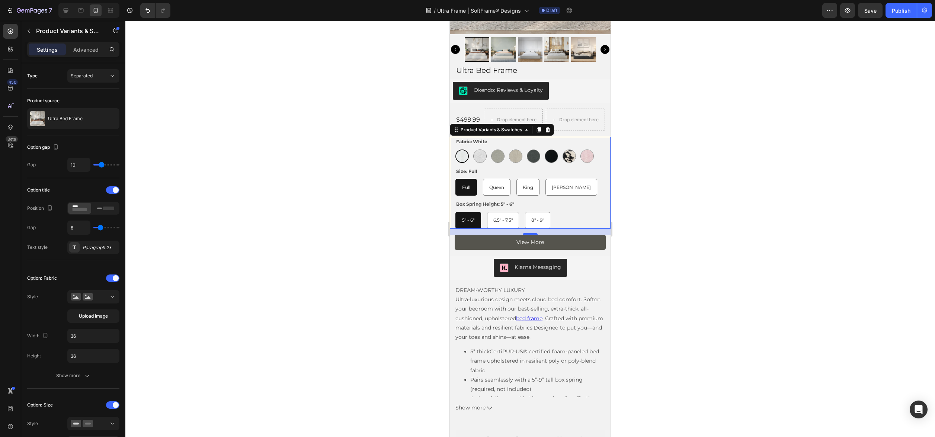
click at [657, 205] on div at bounding box center [529, 229] width 809 height 416
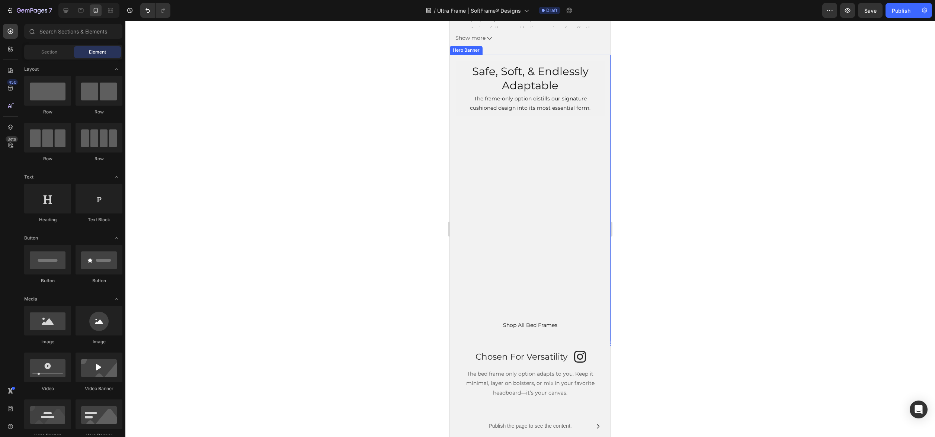
scroll to position [1605, 0]
click at [483, 319] on button "Shop All Bed Frames" at bounding box center [530, 324] width 149 height 18
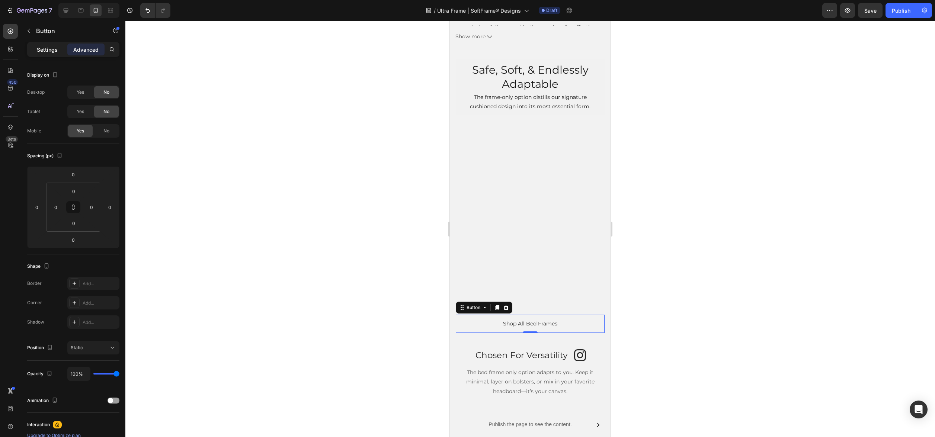
click at [54, 52] on p "Settings" at bounding box center [47, 50] width 21 height 8
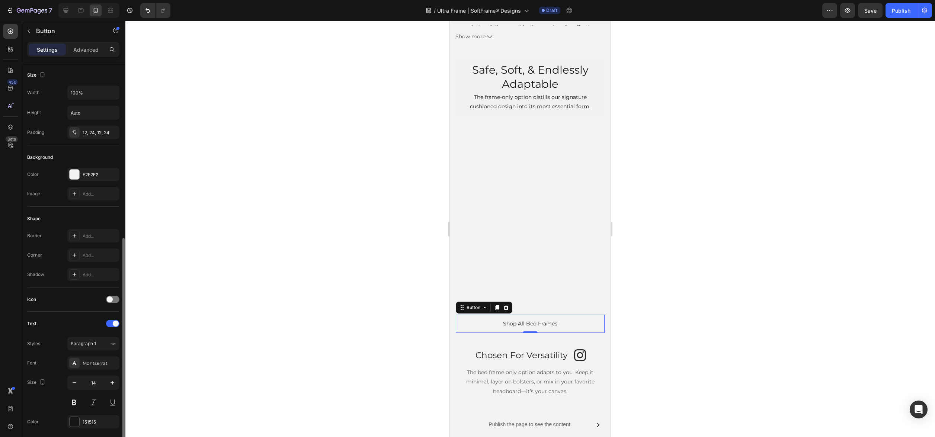
scroll to position [138, 0]
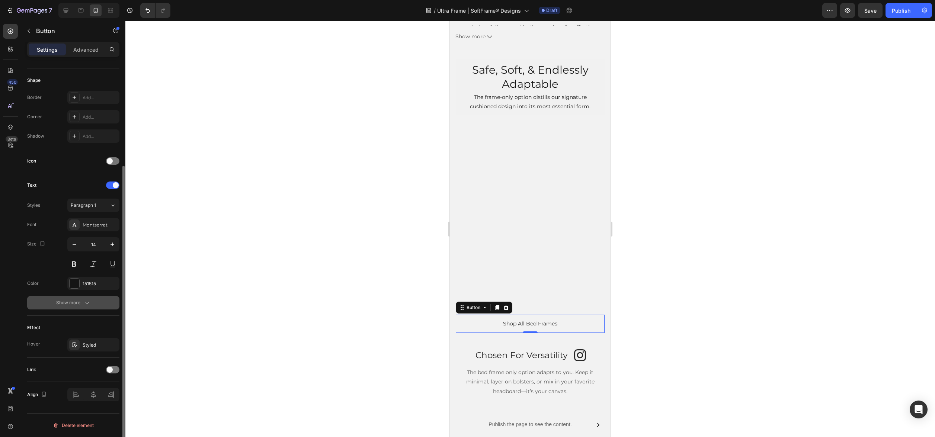
click at [80, 305] on div "Show more" at bounding box center [73, 302] width 35 height 7
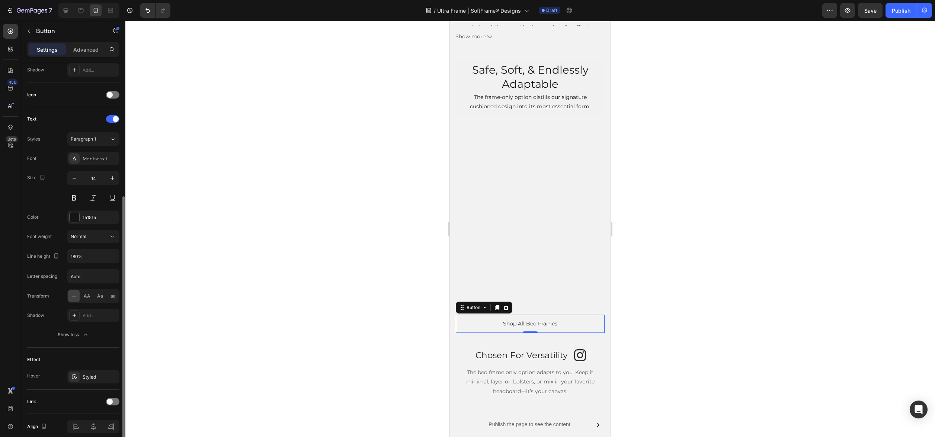
scroll to position [208, 0]
click at [90, 374] on div "Styled" at bounding box center [94, 373] width 22 height 7
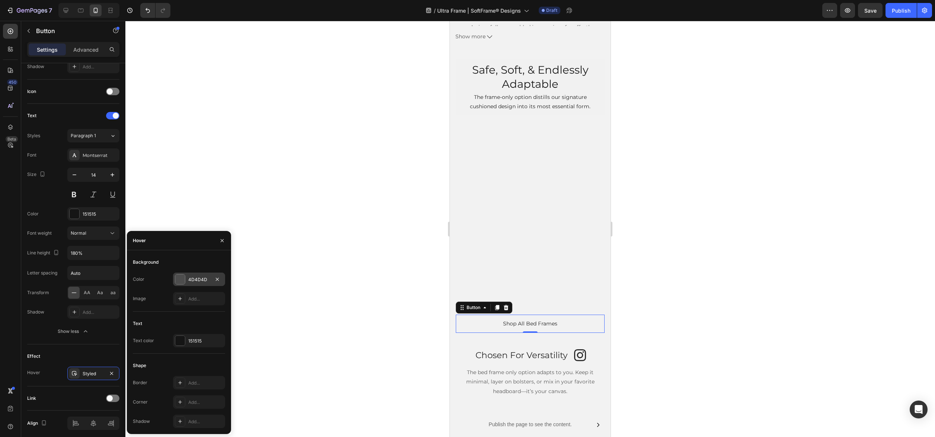
click at [191, 276] on div "4D4D4D" at bounding box center [199, 279] width 52 height 13
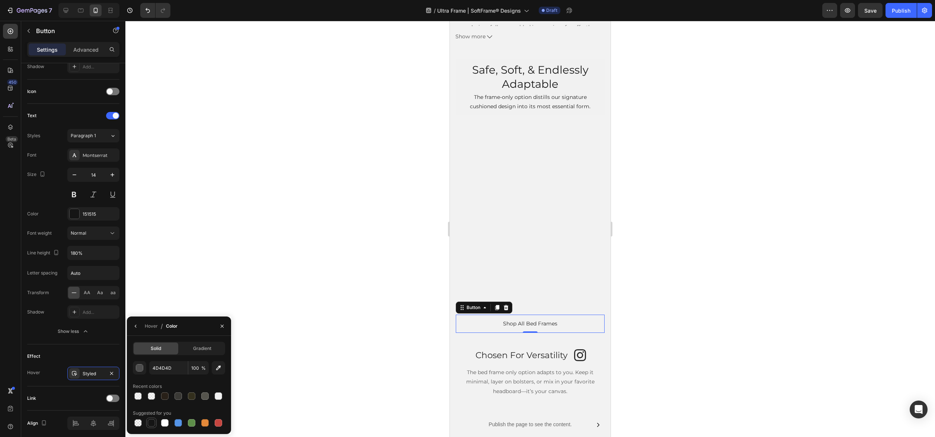
click at [155, 419] on div at bounding box center [151, 422] width 9 height 9
type input "151515"
click at [136, 328] on icon "button" at bounding box center [136, 326] width 6 height 6
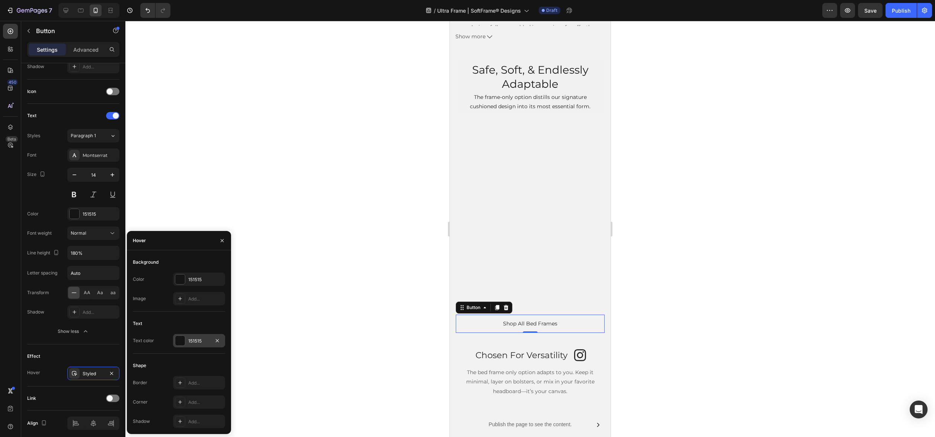
click at [193, 339] on div "151515" at bounding box center [199, 341] width 22 height 7
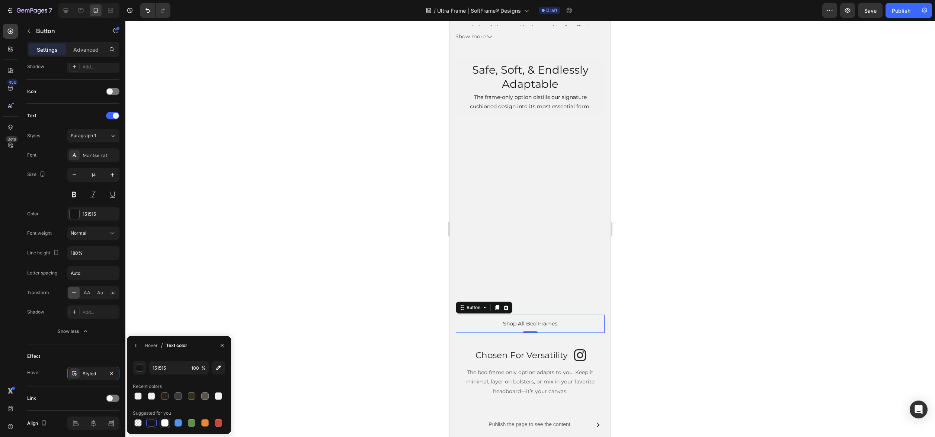
click at [164, 421] on div at bounding box center [164, 422] width 7 height 7
type input "FFFFFF"
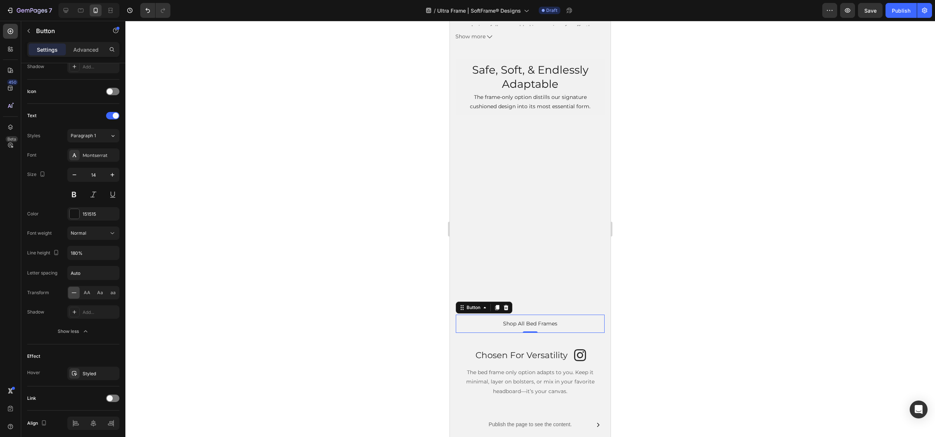
click at [698, 311] on div at bounding box center [529, 229] width 809 height 416
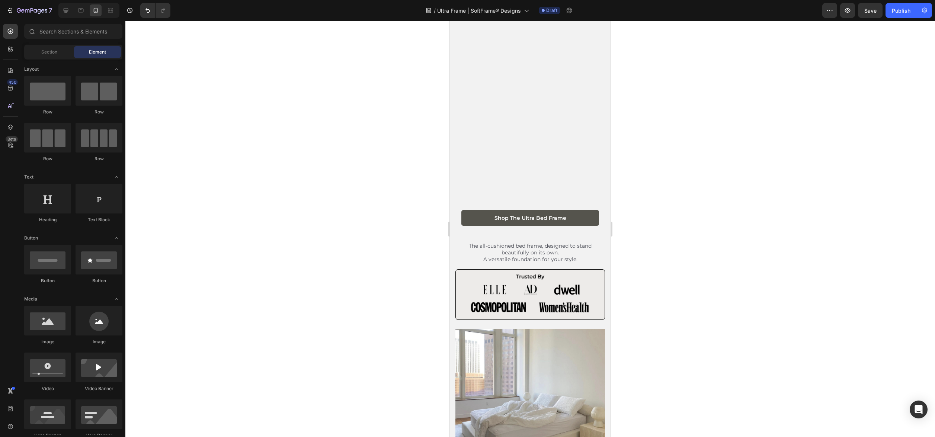
scroll to position [0, 0]
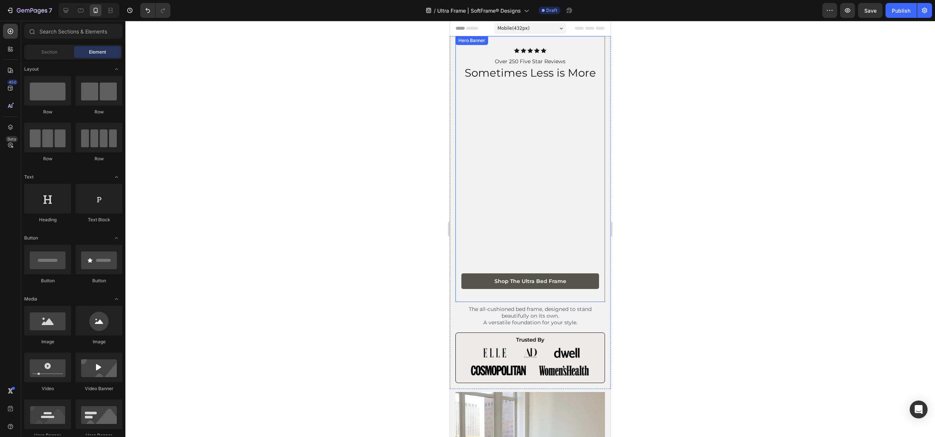
click at [554, 51] on div "Icon Icon Icon Icon Icon" at bounding box center [530, 50] width 138 height 5
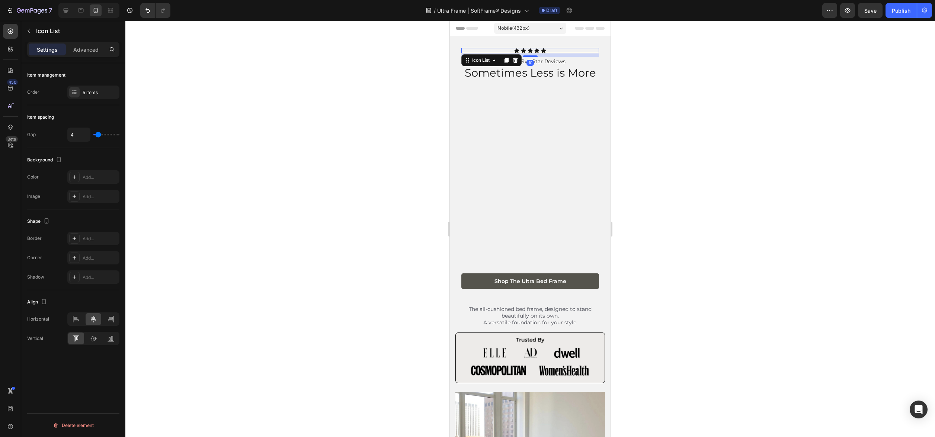
click at [552, 51] on div "Icon Icon Icon Icon Icon" at bounding box center [530, 50] width 138 height 5
drag, startPoint x: 533, startPoint y: 56, endPoint x: 533, endPoint y: 37, distance: 19.3
click at [533, 37] on div "Icon Icon Icon Icon Icon Icon List 10 Over 250 Five Star Reviews Text Block Som…" at bounding box center [529, 169] width 149 height 266
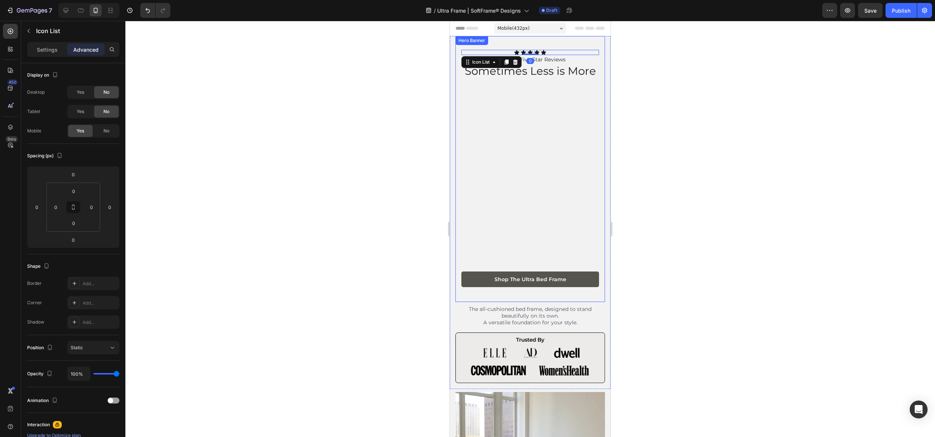
click at [656, 90] on div at bounding box center [529, 229] width 809 height 416
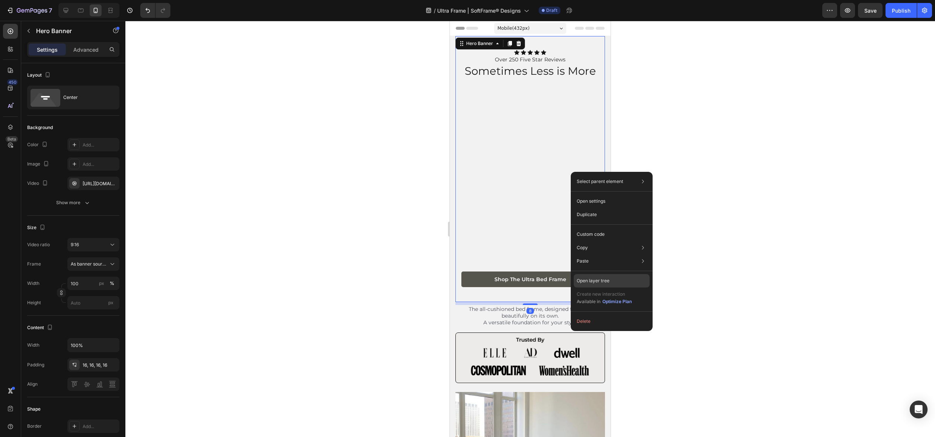
click at [596, 283] on p "Open layer tree" at bounding box center [592, 280] width 33 height 7
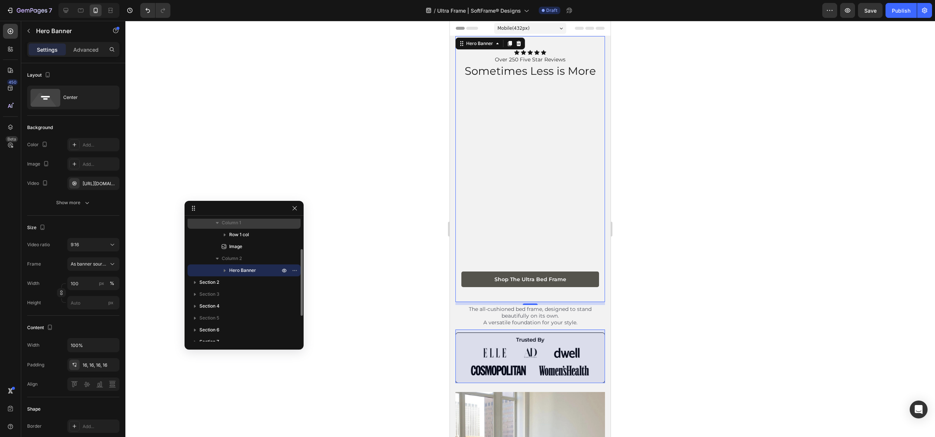
scroll to position [45, 0]
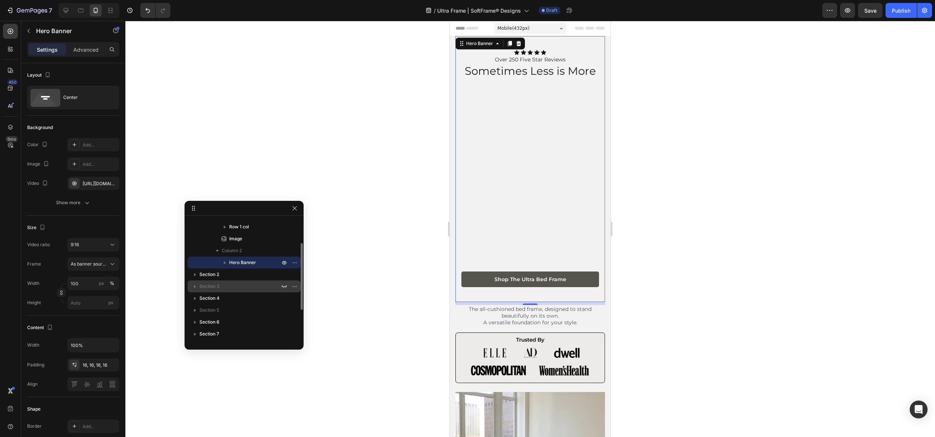
click at [238, 286] on p "Section 3" at bounding box center [240, 286] width 82 height 7
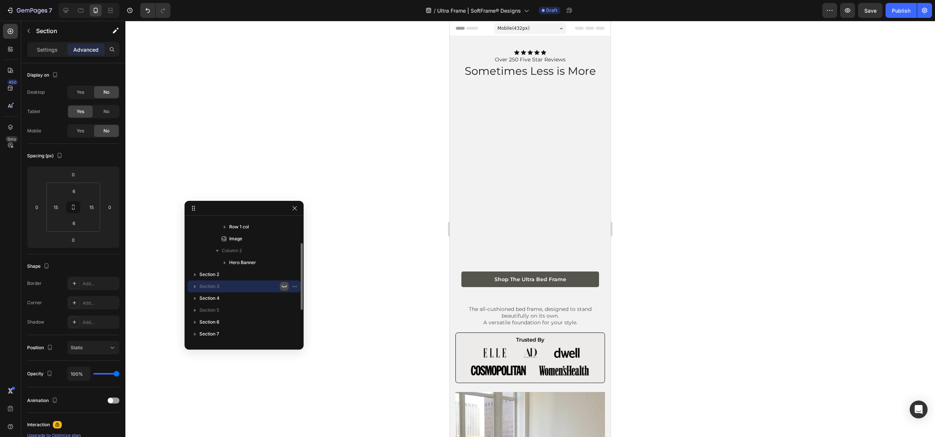
click at [282, 286] on icon "button" at bounding box center [284, 286] width 5 height 3
click at [260, 287] on p "Section 3" at bounding box center [240, 286] width 82 height 7
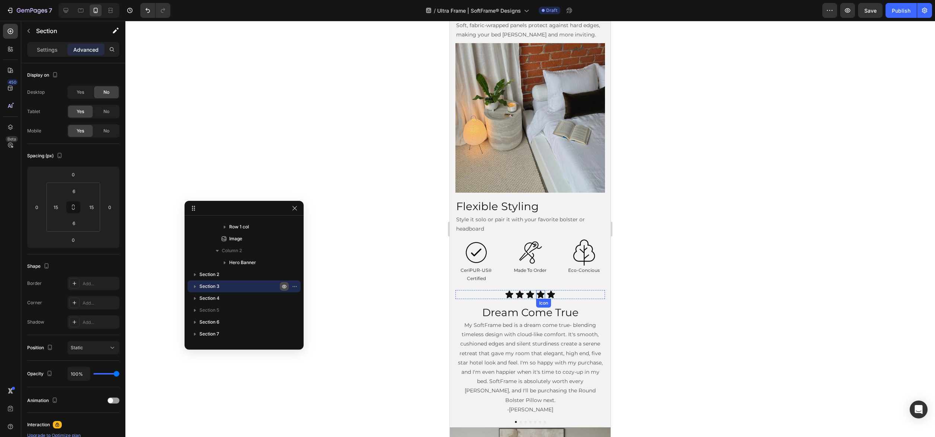
scroll to position [737, 0]
click at [282, 284] on icon "button" at bounding box center [284, 286] width 6 height 6
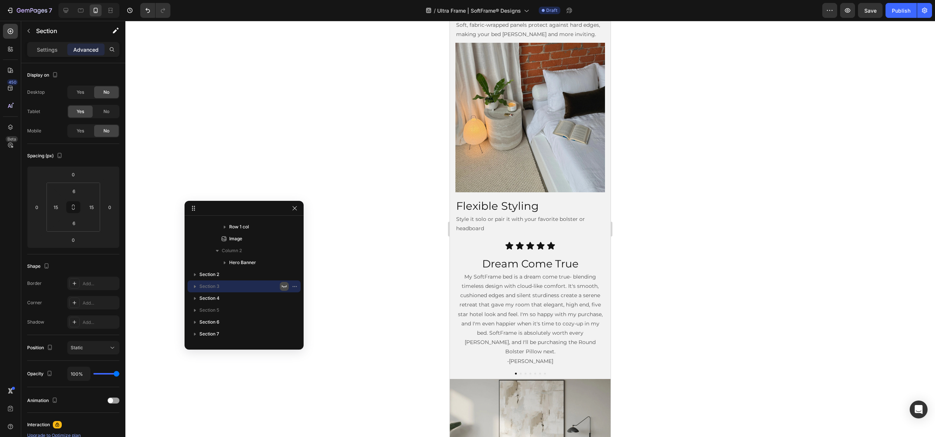
click at [282, 284] on icon "button" at bounding box center [284, 286] width 6 height 6
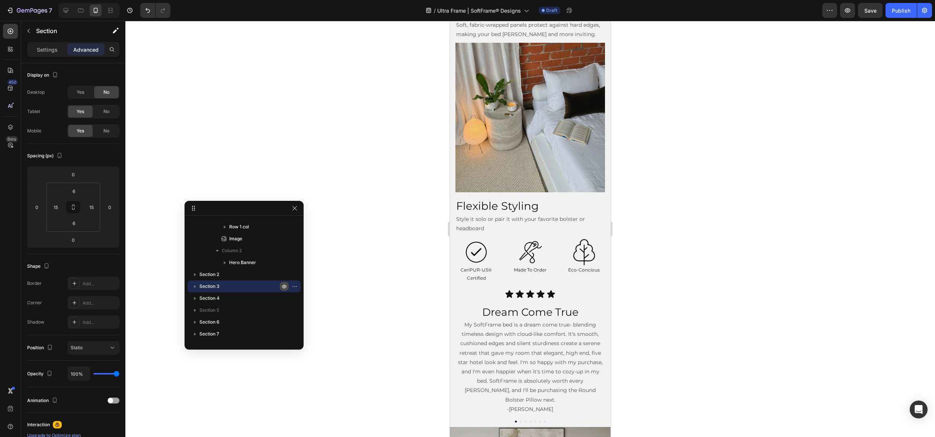
click at [282, 284] on icon "button" at bounding box center [284, 286] width 6 height 6
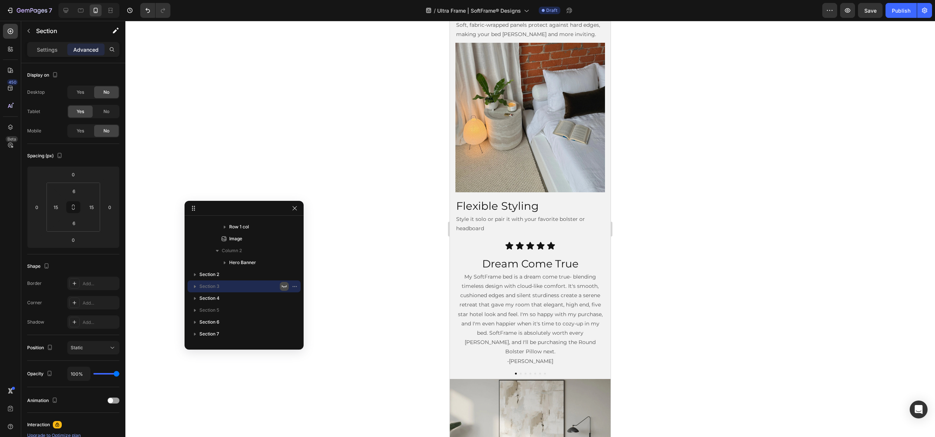
click at [282, 284] on icon "button" at bounding box center [284, 286] width 6 height 6
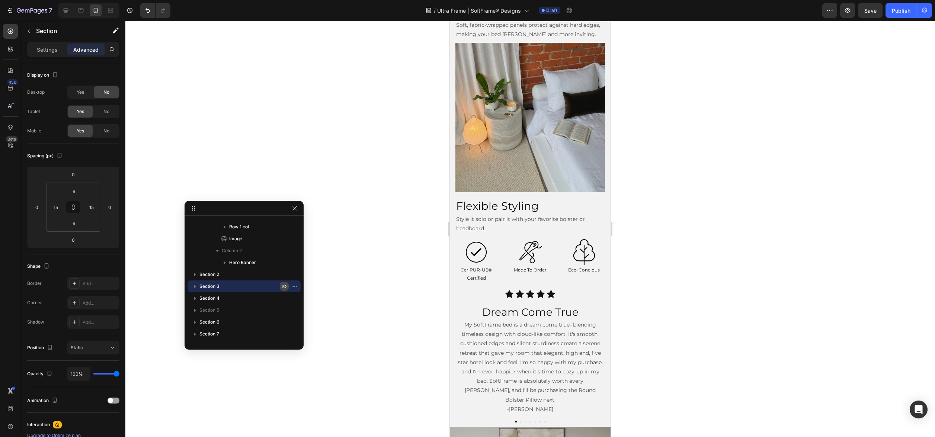
click at [282, 284] on icon "button" at bounding box center [284, 286] width 6 height 6
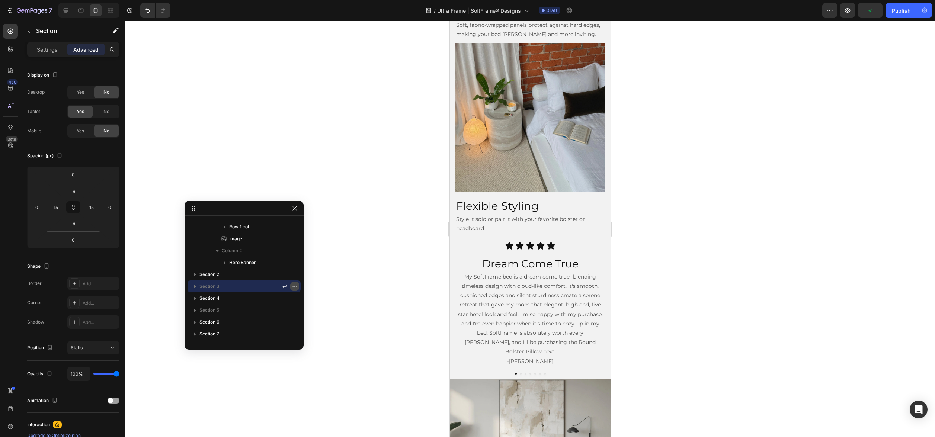
click at [290, 285] on button "button" at bounding box center [294, 286] width 9 height 9
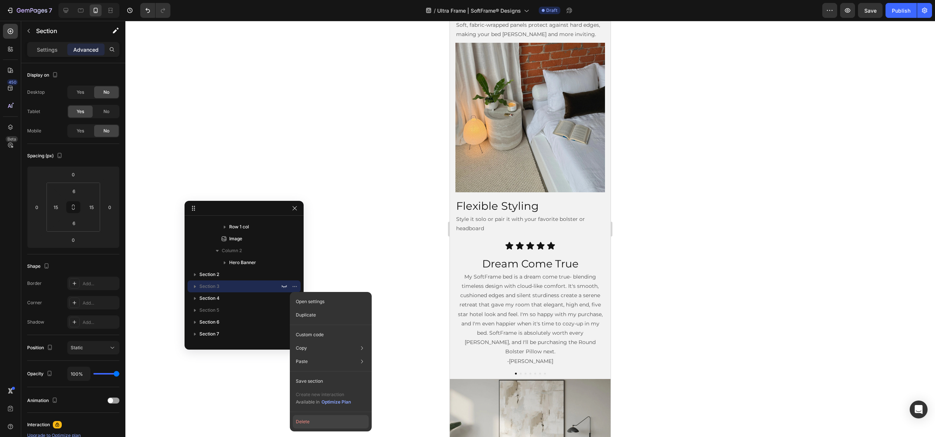
click at [344, 421] on button "Delete" at bounding box center [331, 421] width 76 height 13
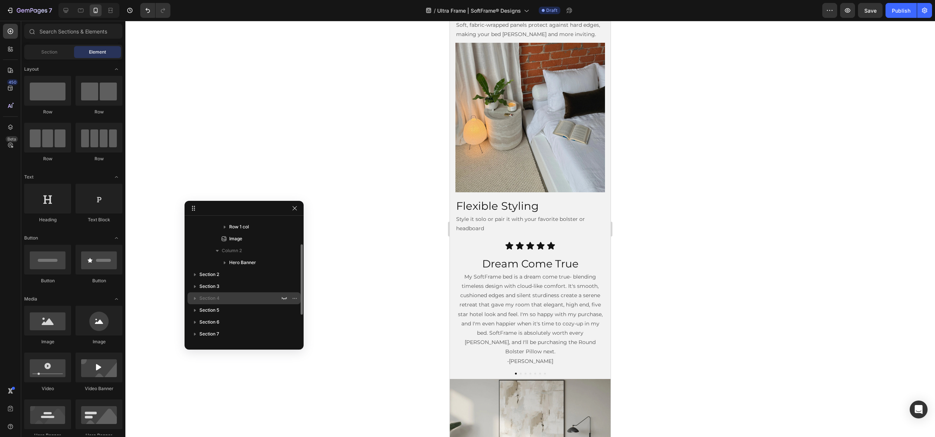
click at [235, 298] on p "Section 4" at bounding box center [240, 298] width 82 height 7
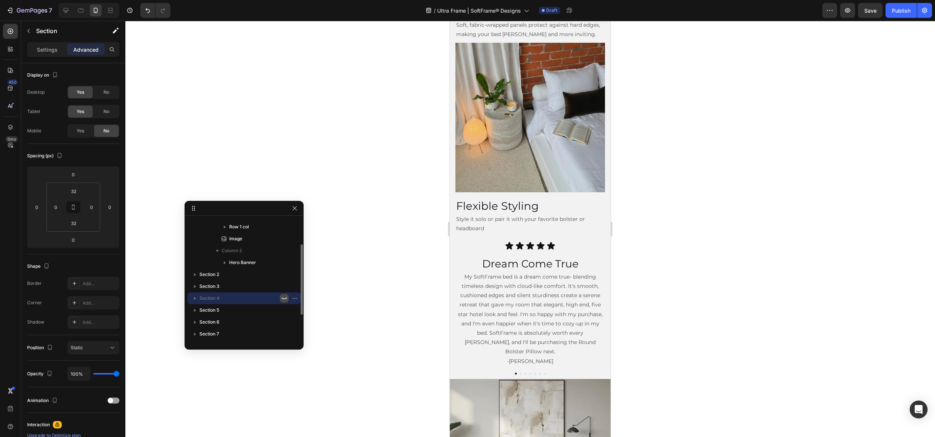
click at [284, 296] on icon "button" at bounding box center [284, 298] width 6 height 6
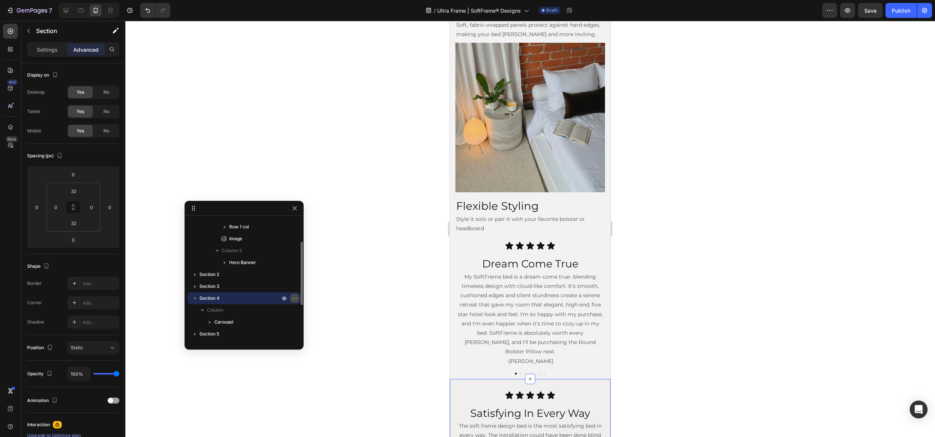
click at [295, 299] on icon "button" at bounding box center [295, 298] width 6 height 6
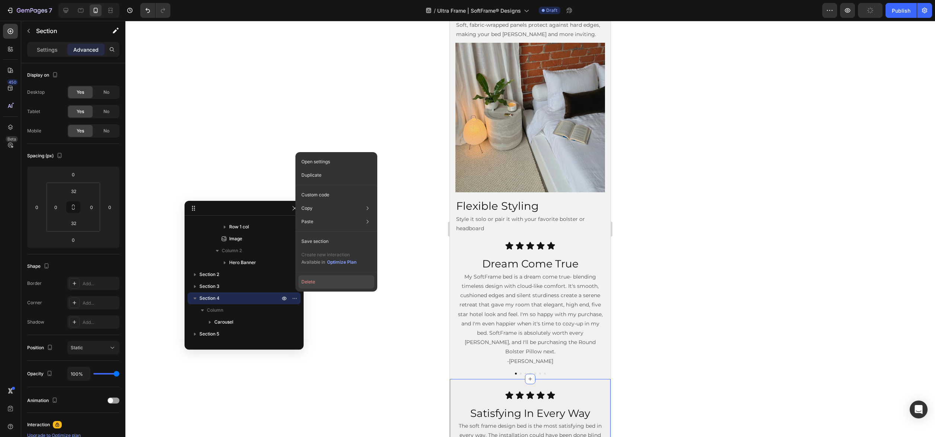
click at [306, 284] on button "Delete" at bounding box center [336, 281] width 76 height 13
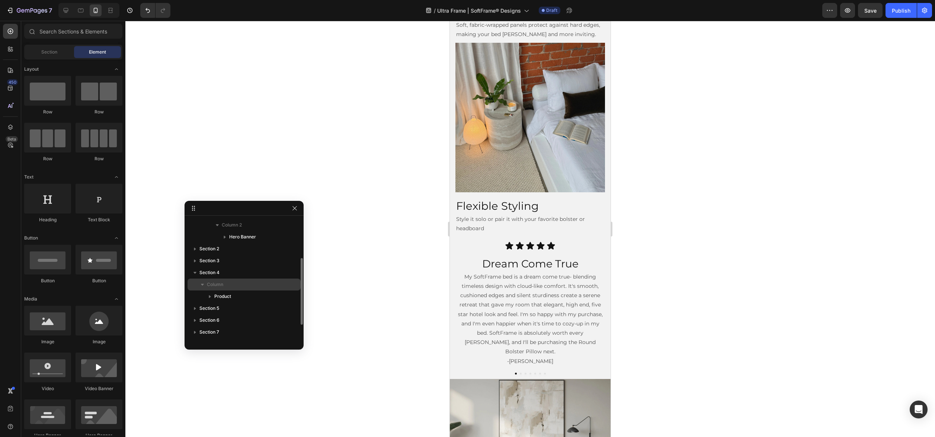
scroll to position [72, 0]
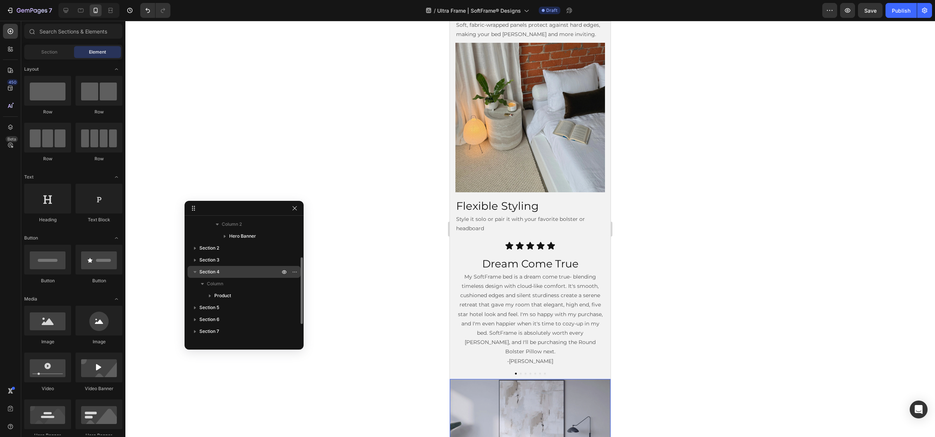
click at [242, 272] on p "Section 4" at bounding box center [240, 271] width 82 height 7
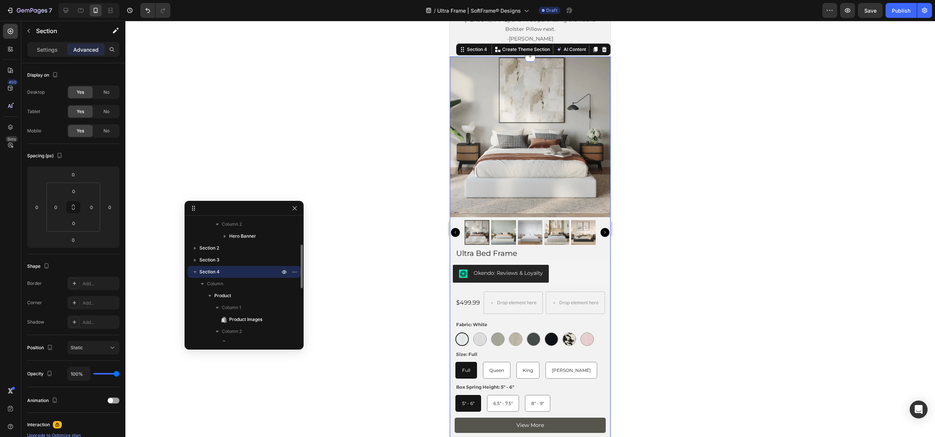
scroll to position [80, 0]
click at [242, 264] on p "Section 4" at bounding box center [240, 263] width 82 height 7
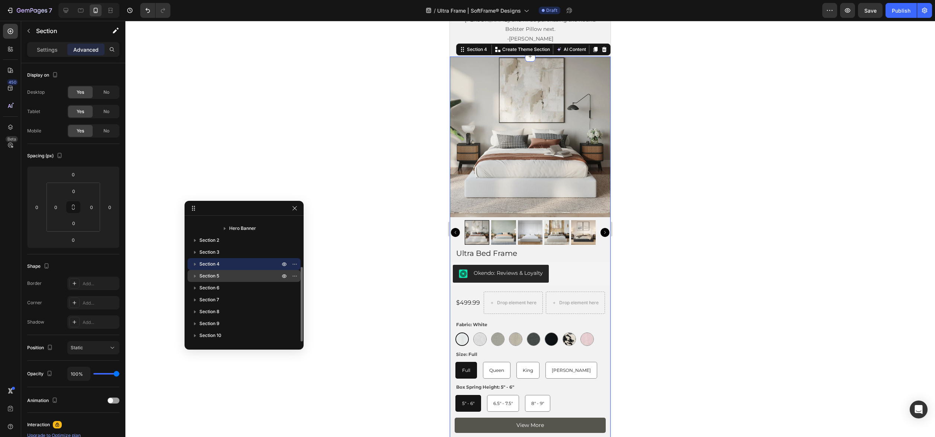
click at [236, 273] on p "Section 5" at bounding box center [240, 275] width 82 height 7
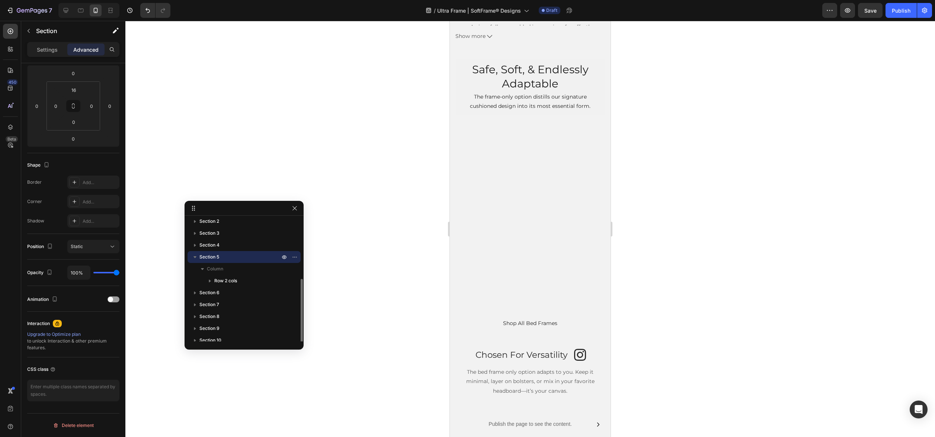
scroll to position [103, 0]
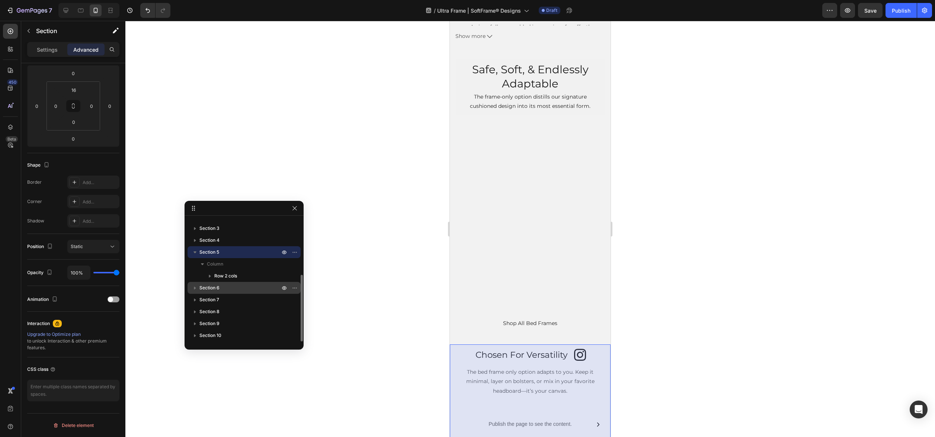
click at [231, 285] on p "Section 6" at bounding box center [240, 287] width 82 height 7
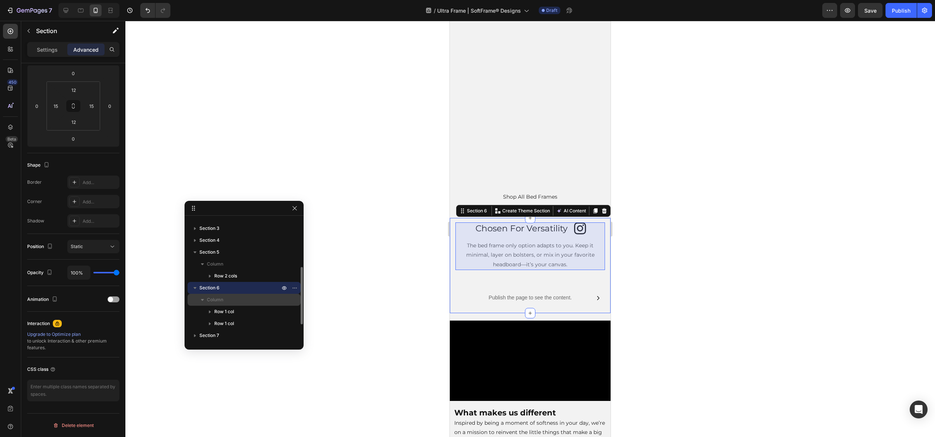
scroll to position [134, 0]
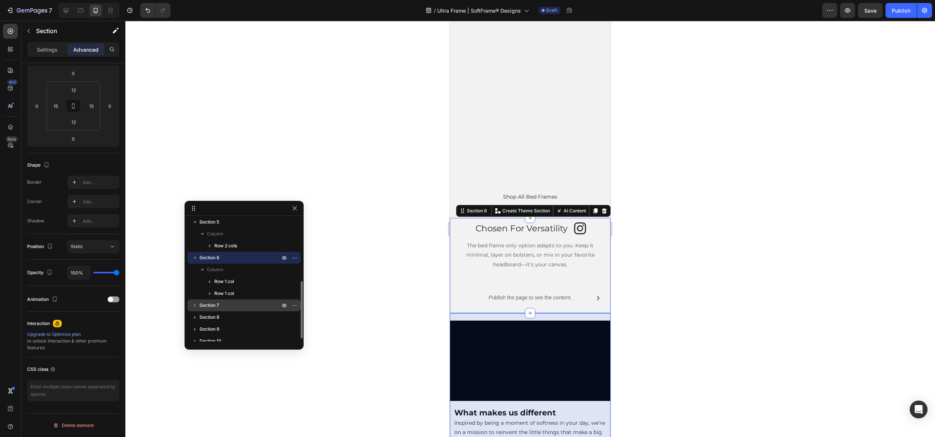
click at [247, 303] on p "Section 7" at bounding box center [240, 305] width 82 height 7
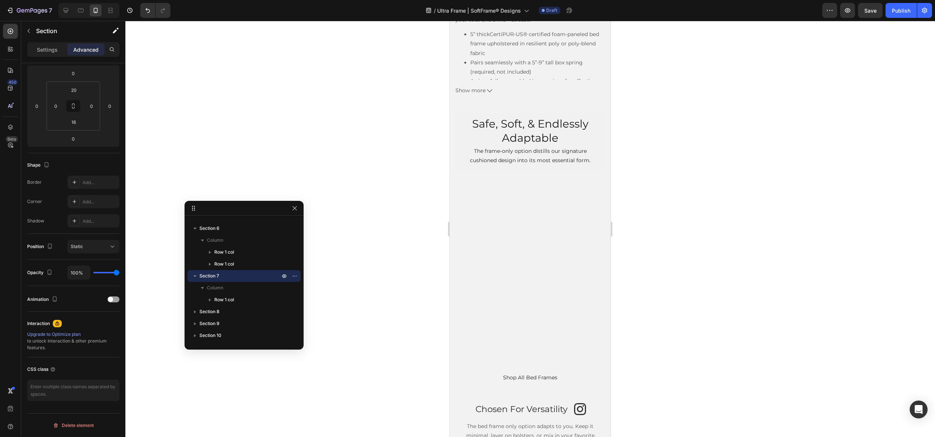
scroll to position [1552, 0]
click at [521, 129] on h2 "Safe, Soft, & Endlessly Adaptable" at bounding box center [529, 129] width 137 height 29
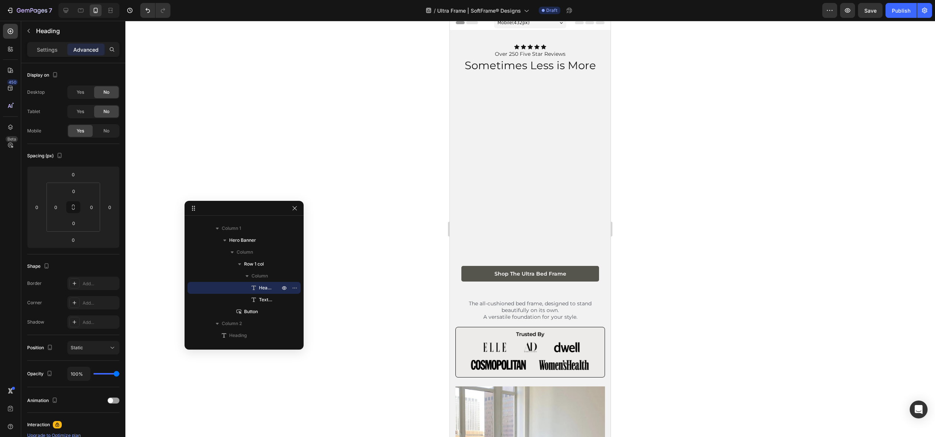
scroll to position [0, 0]
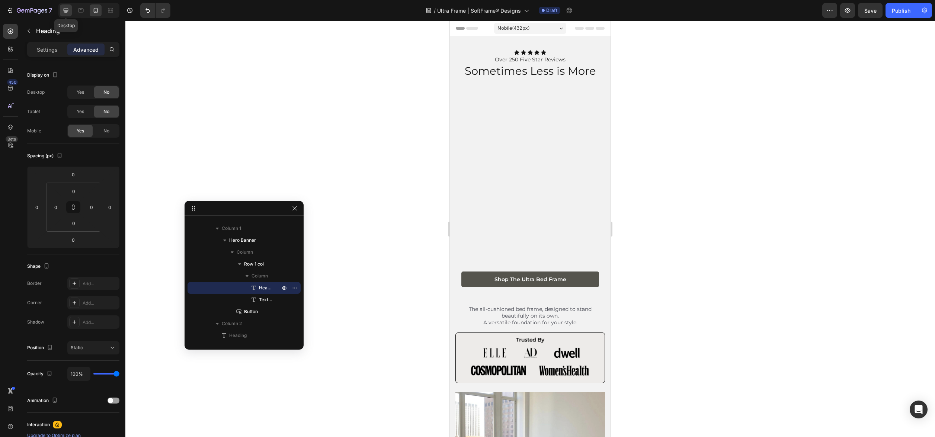
click at [62, 12] on icon at bounding box center [65, 10] width 7 height 7
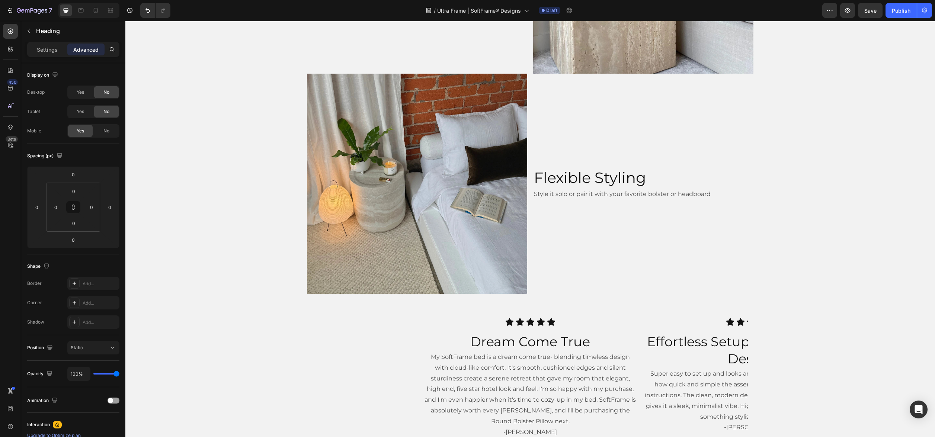
scroll to position [912, 0]
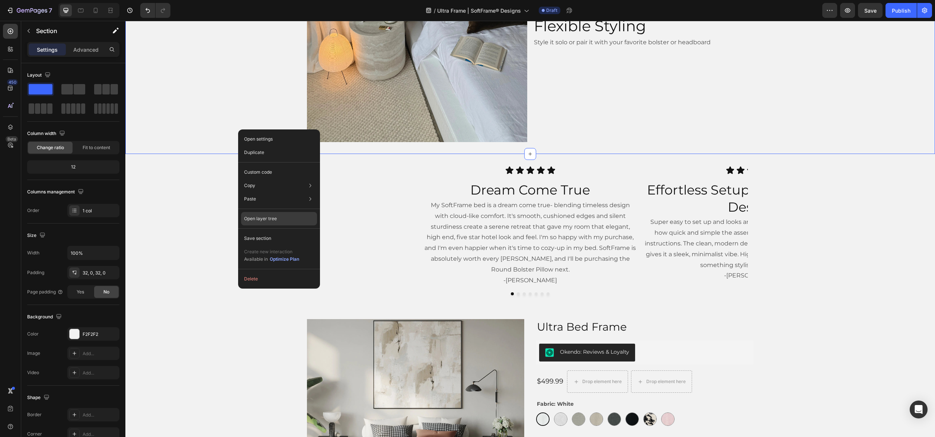
drag, startPoint x: 273, startPoint y: 234, endPoint x: 276, endPoint y: 219, distance: 15.9
click at [276, 219] on div "Open settings Duplicate Custom code Copy Copy section Cmd + C Copy style Copy c…" at bounding box center [279, 208] width 82 height 159
click at [276, 219] on p "Open layer tree" at bounding box center [260, 218] width 33 height 7
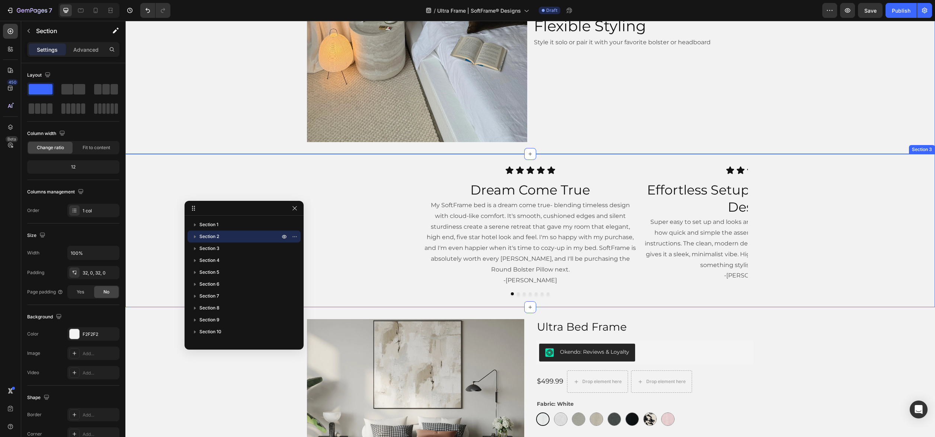
click at [258, 192] on div "Icon Icon Icon Icon Icon Icon List Dream Come True Heading My SoftFrame bed is …" at bounding box center [529, 230] width 809 height 129
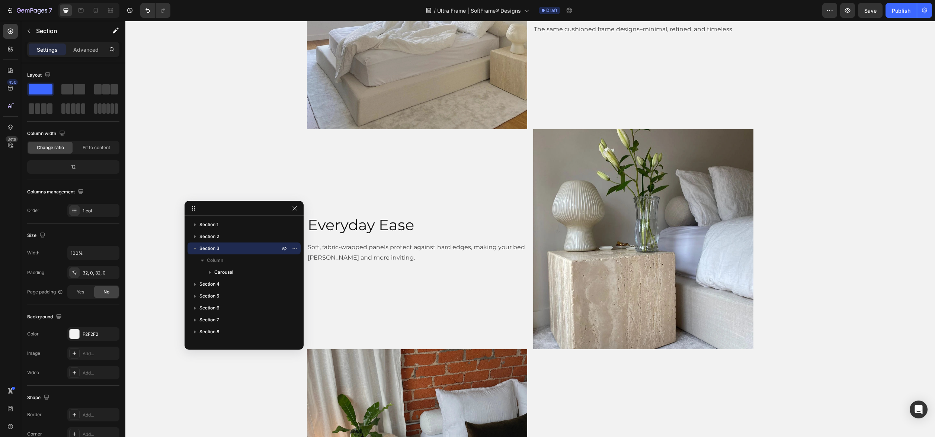
scroll to position [400, 0]
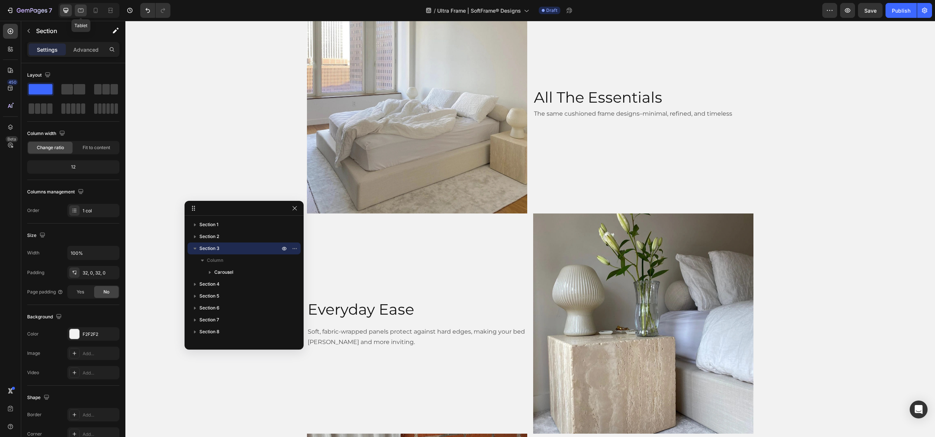
click at [83, 13] on icon at bounding box center [80, 10] width 7 height 7
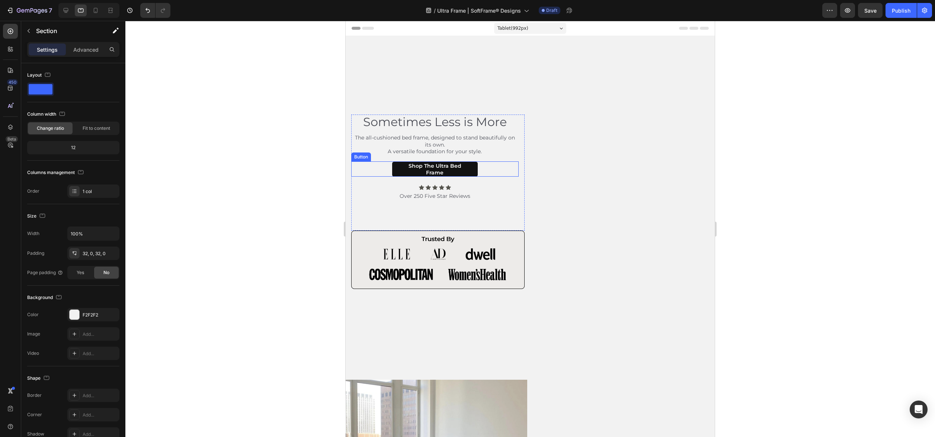
click at [472, 170] on link "Shop The Ultra Bed Frame" at bounding box center [435, 169] width 86 height 15
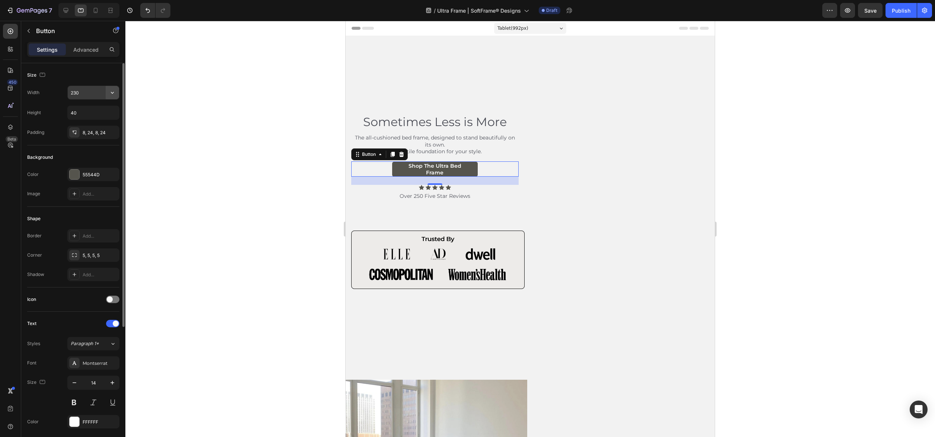
click at [112, 94] on icon "button" at bounding box center [112, 92] width 7 height 7
click at [103, 122] on span "100%" at bounding box center [106, 125] width 12 height 7
type input "100%"
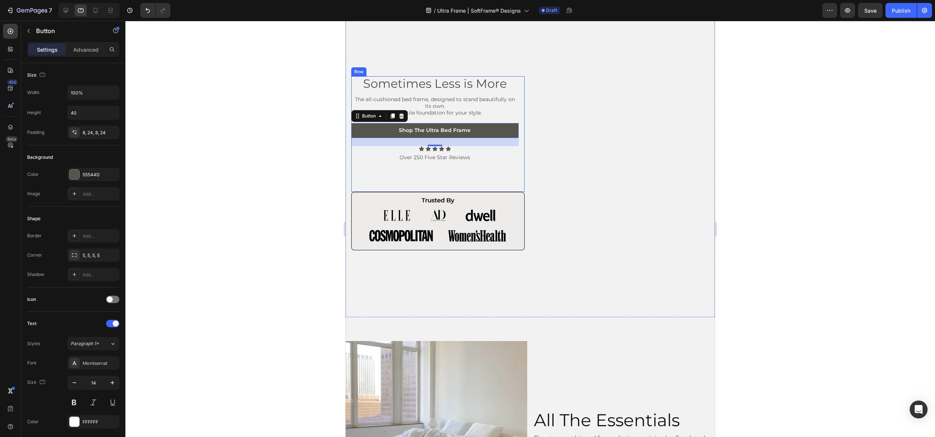
scroll to position [40, 0]
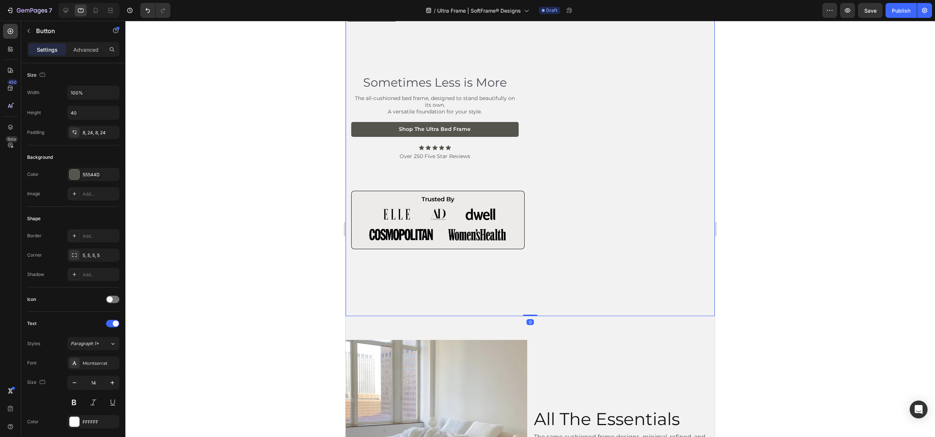
click at [456, 268] on div "Sometimes Less is More Heading The all-cushioned bed frame, designed to stand b…" at bounding box center [437, 162] width 173 height 308
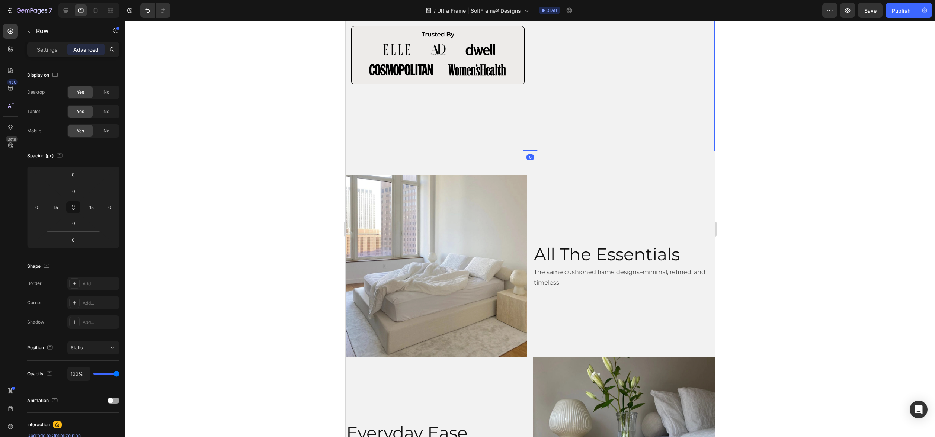
scroll to position [222, 0]
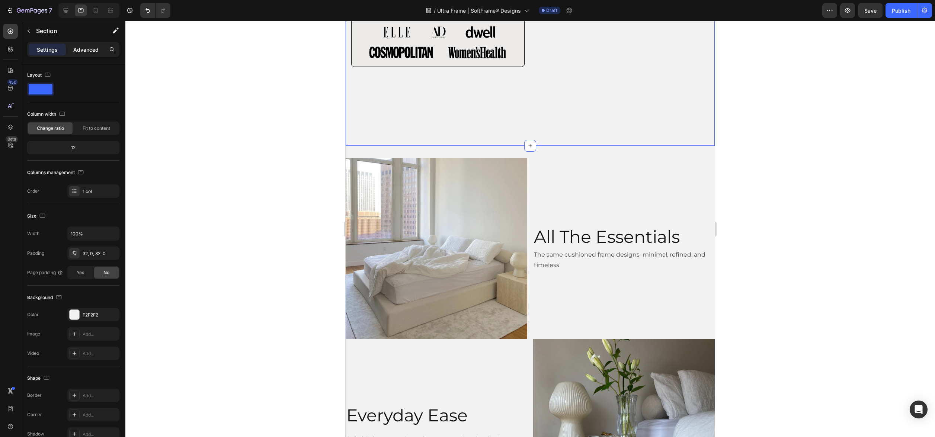
click at [88, 51] on p "Advanced" at bounding box center [85, 50] width 25 height 8
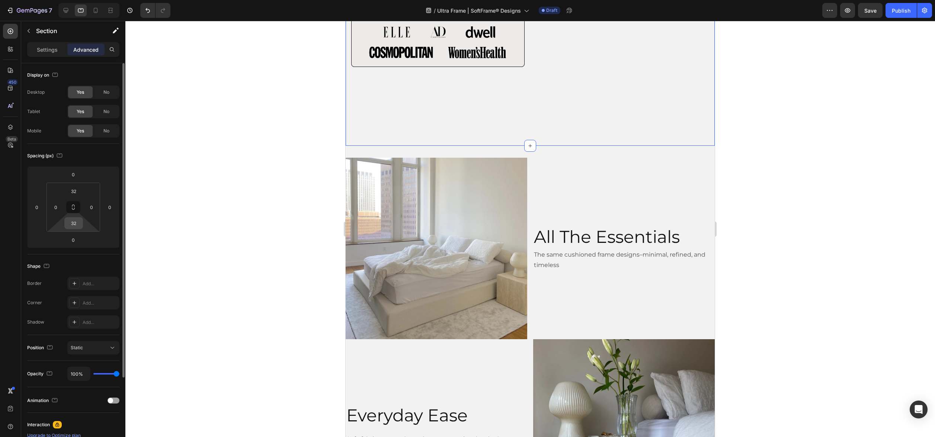
click at [68, 224] on input "32" at bounding box center [73, 223] width 15 height 11
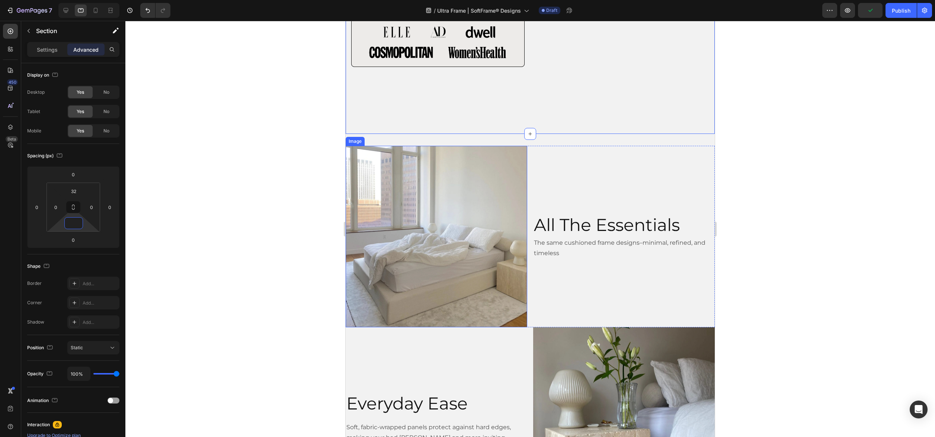
scroll to position [0, 0]
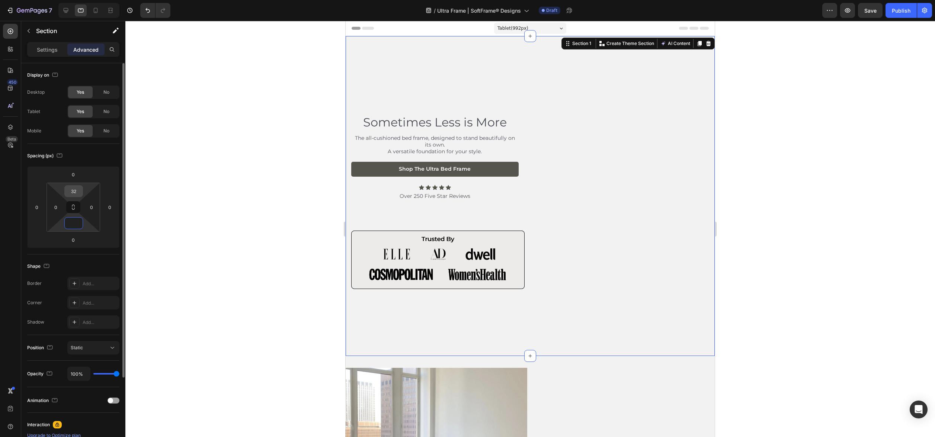
type input "0"
click at [73, 190] on input "32" at bounding box center [73, 191] width 15 height 11
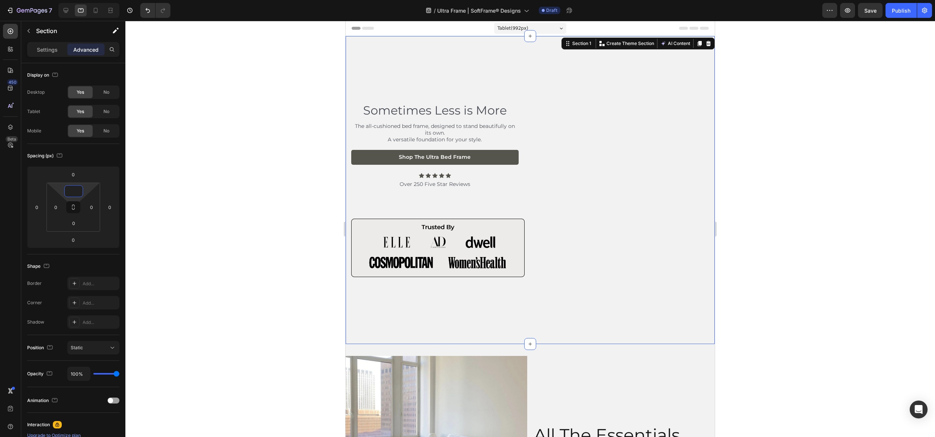
type input "0"
click at [839, 249] on div at bounding box center [529, 229] width 809 height 416
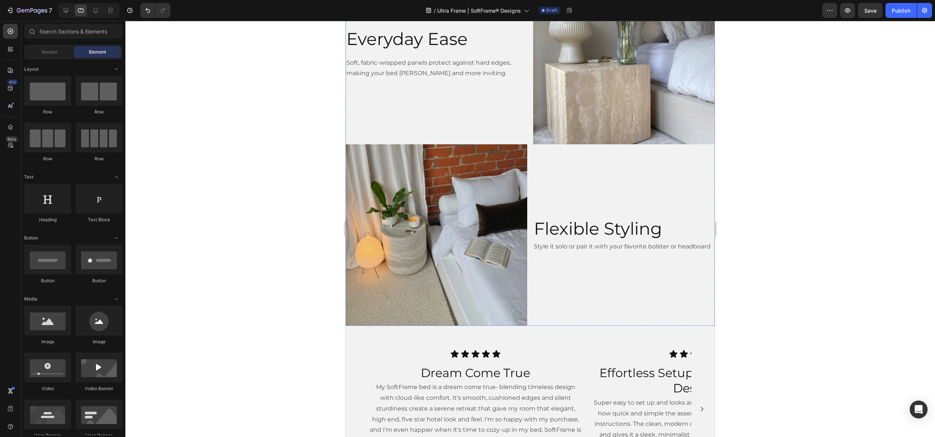
scroll to position [575, 0]
click at [555, 331] on div "Image All The Essentials Heading The same cushioned frame designs–minimal, refi…" at bounding box center [529, 53] width 369 height 568
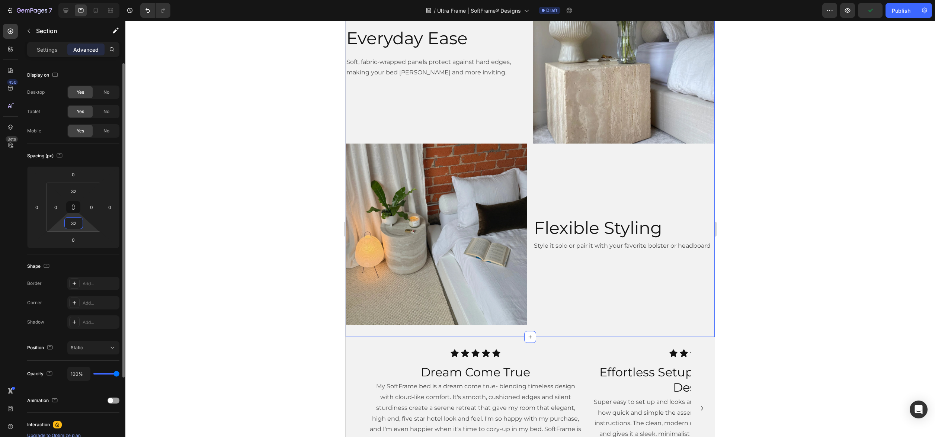
click at [70, 222] on input "32" at bounding box center [73, 223] width 15 height 11
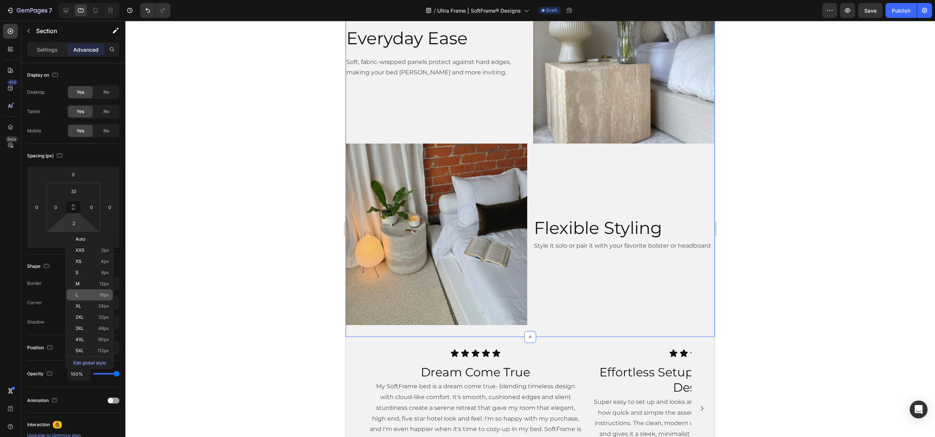
click at [92, 292] on div "L 16px" at bounding box center [90, 294] width 46 height 11
type input "16"
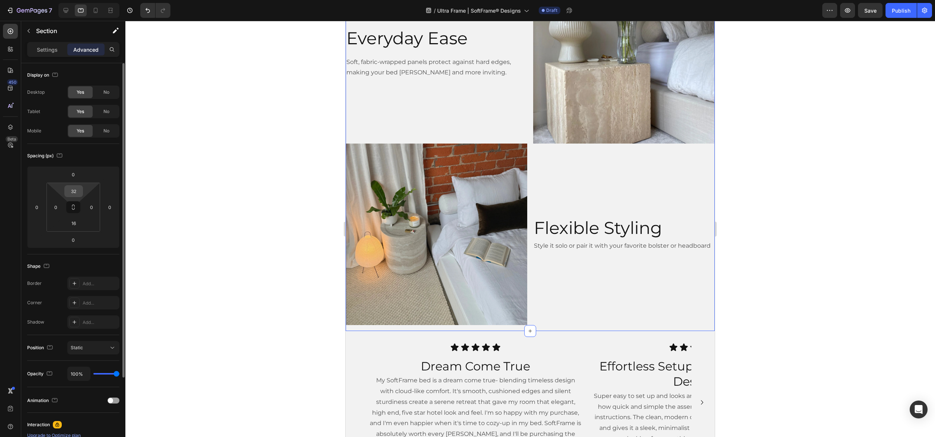
click at [76, 193] on input "32" at bounding box center [73, 191] width 15 height 11
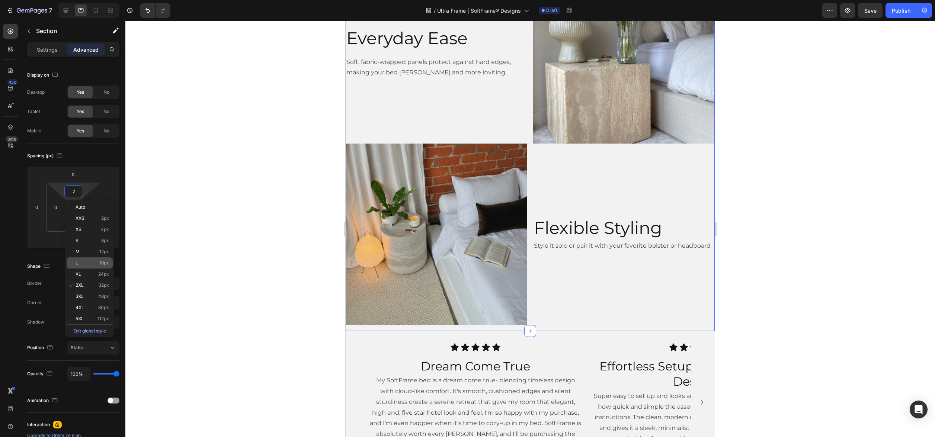
click at [92, 264] on p "L 16px" at bounding box center [91, 262] width 33 height 5
type input "16"
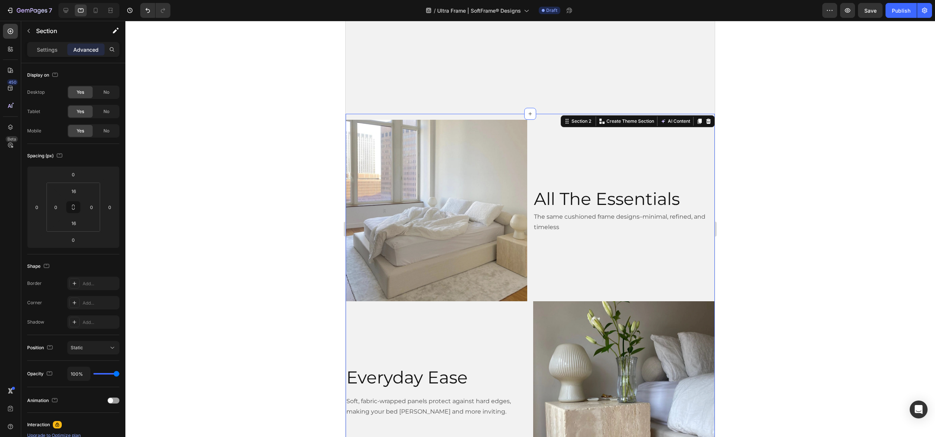
scroll to position [164, 0]
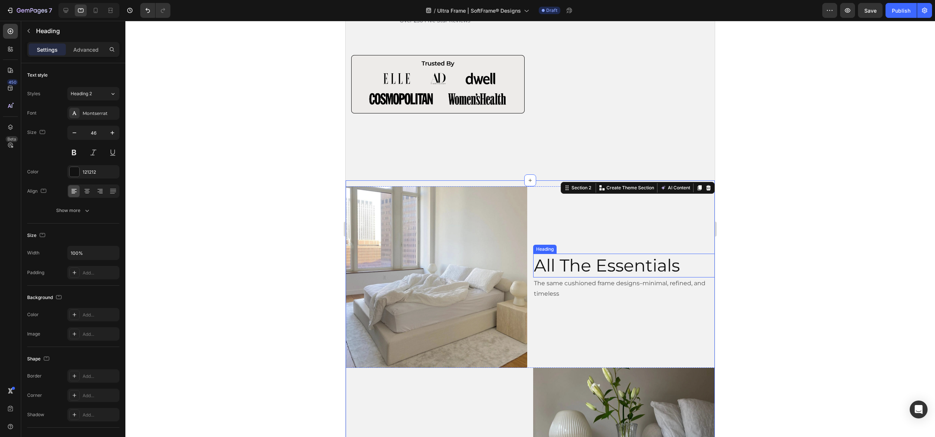
click at [582, 266] on h2 "All The Essentials" at bounding box center [623, 266] width 181 height 24
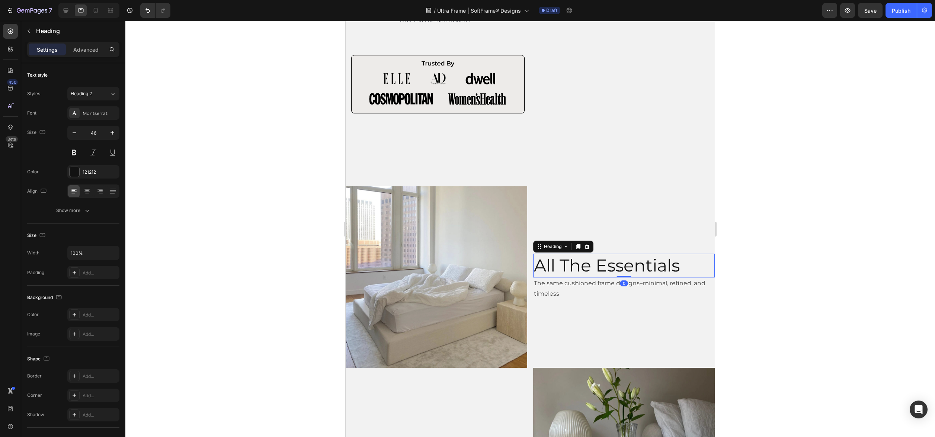
scroll to position [0, 0]
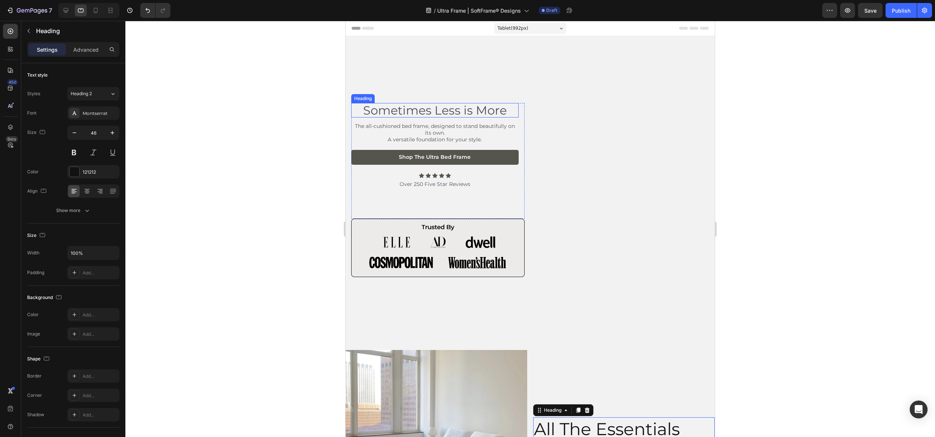
click at [450, 107] on h2 "Sometimes Less is More" at bounding box center [434, 110] width 167 height 15
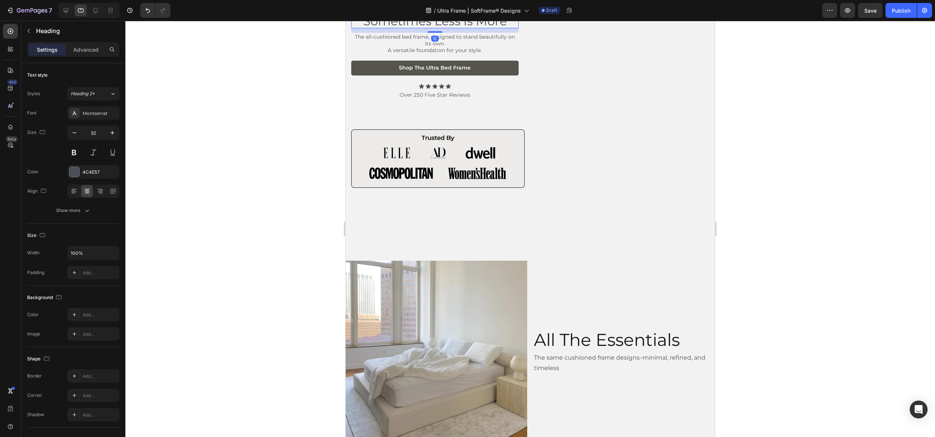
scroll to position [94, 0]
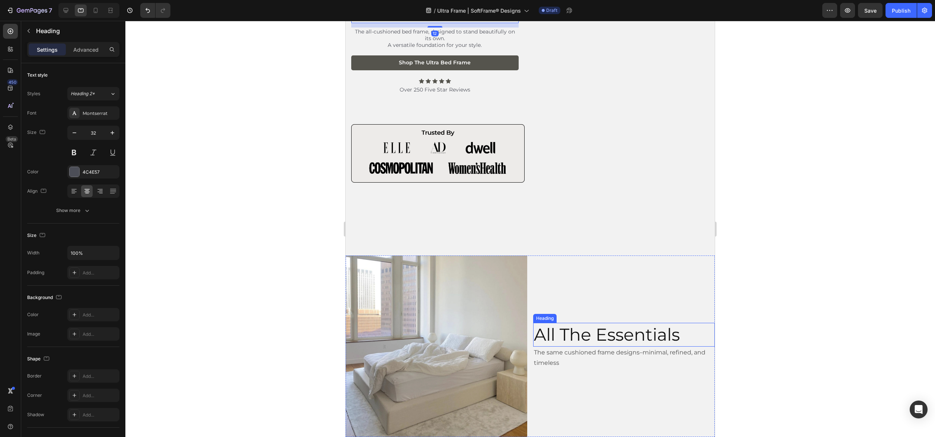
click at [601, 337] on h2 "All The Essentials" at bounding box center [623, 335] width 181 height 24
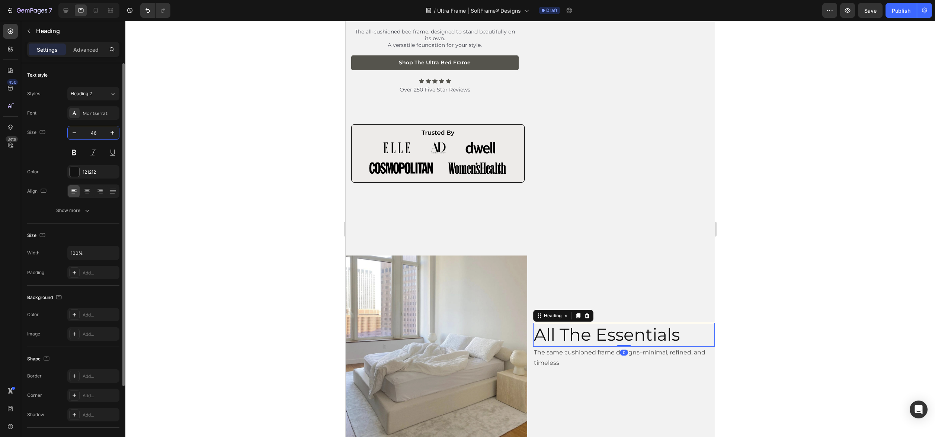
click at [94, 136] on input "46" at bounding box center [93, 132] width 25 height 13
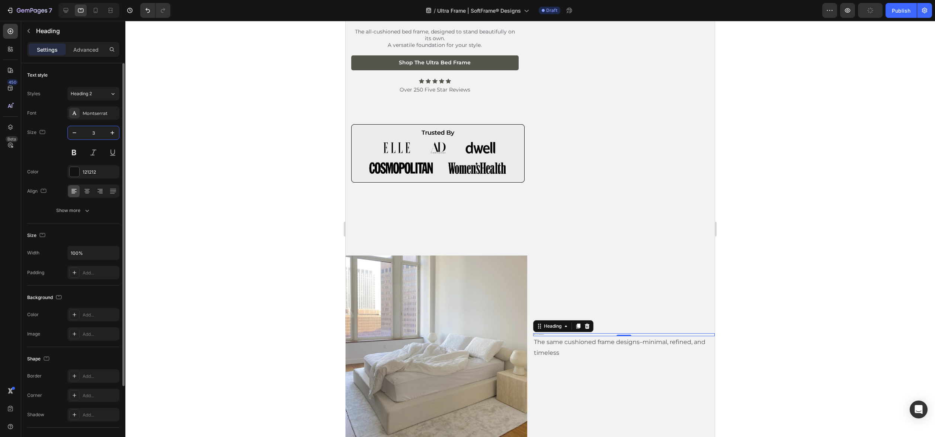
type input "32"
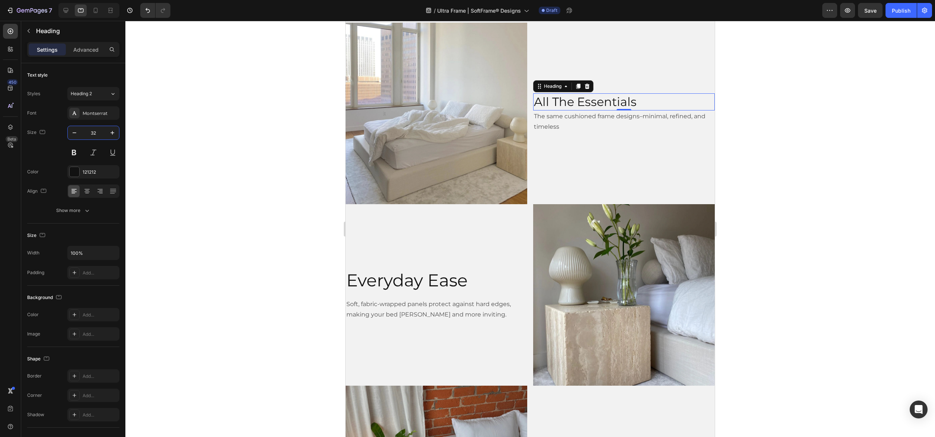
scroll to position [328, 0]
click at [423, 283] on h2 "Everyday Ease" at bounding box center [435, 280] width 181 height 24
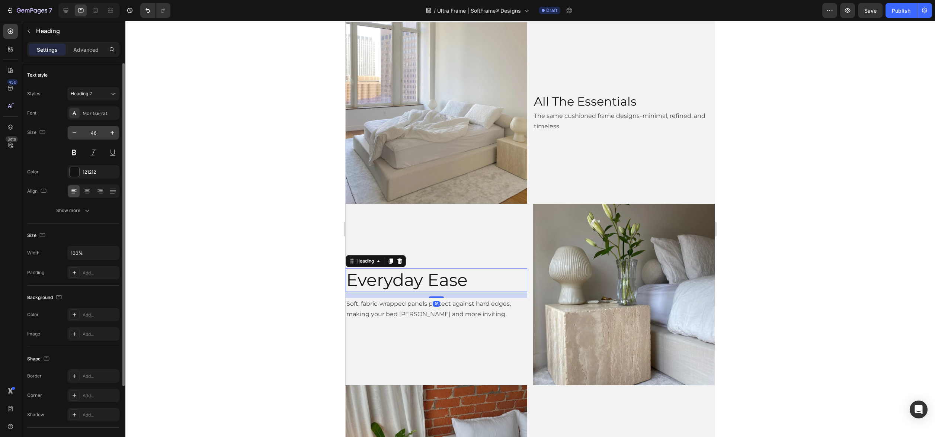
click at [98, 138] on input "46" at bounding box center [93, 132] width 25 height 13
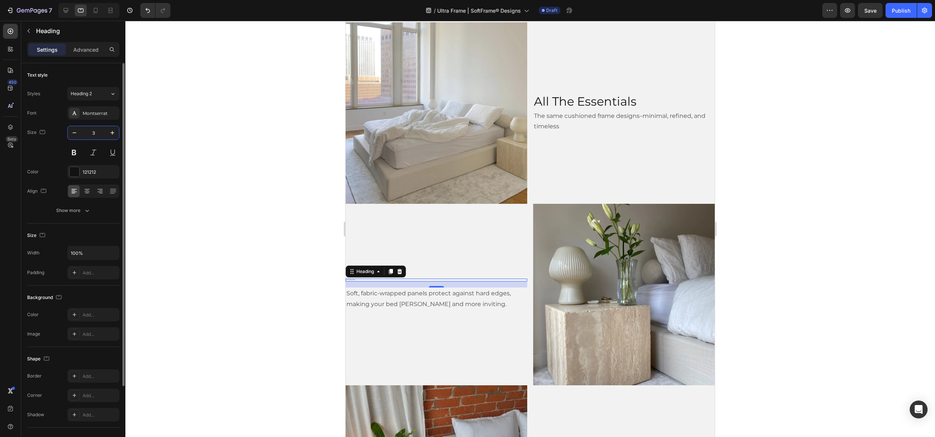
type input "32"
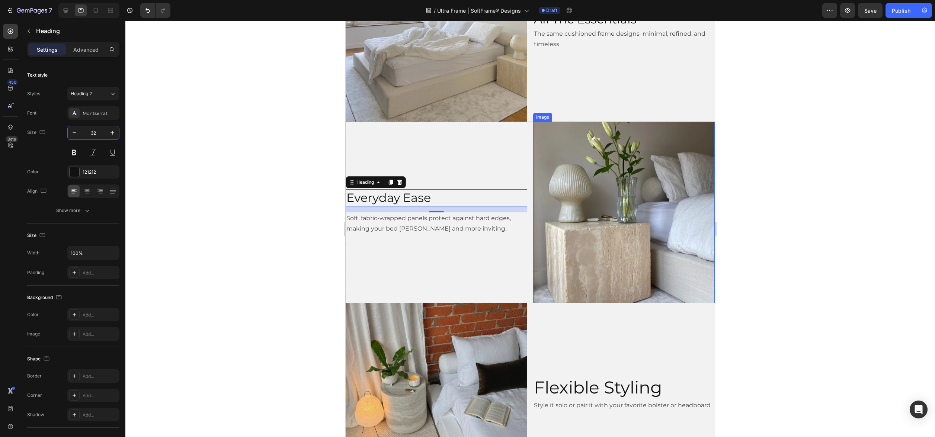
scroll to position [547, 0]
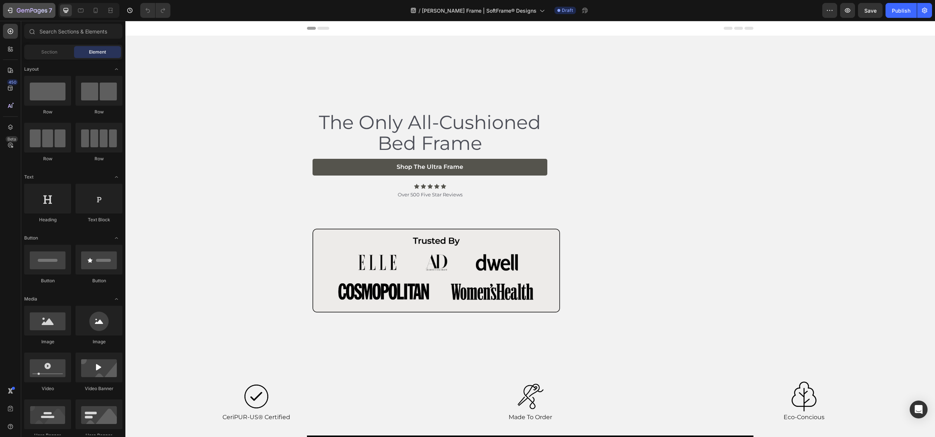
click at [21, 9] on icon "button" at bounding box center [32, 11] width 30 height 6
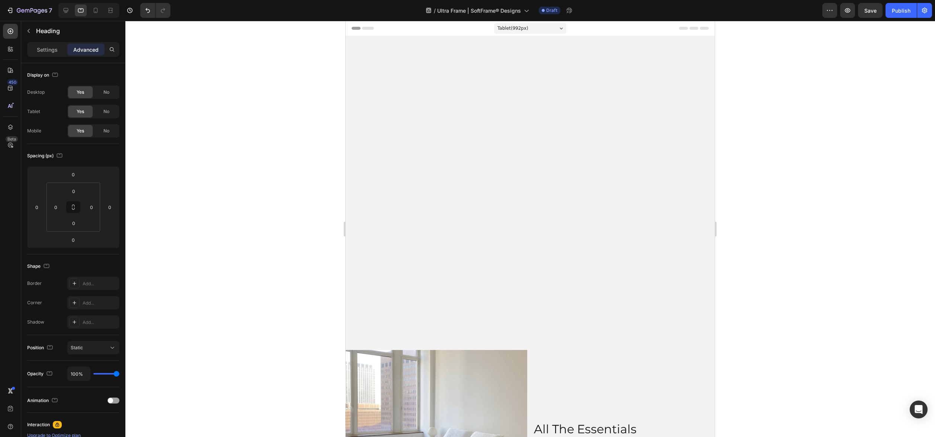
scroll to position [547, 0]
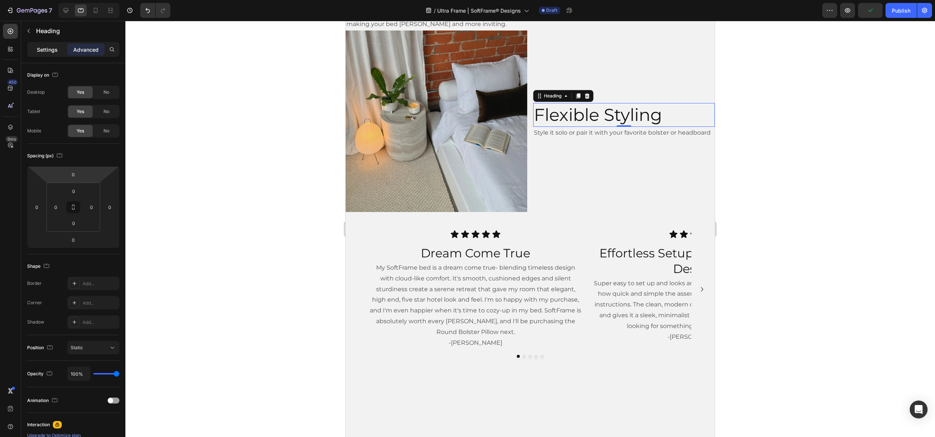
click at [42, 49] on p "Settings" at bounding box center [47, 50] width 21 height 8
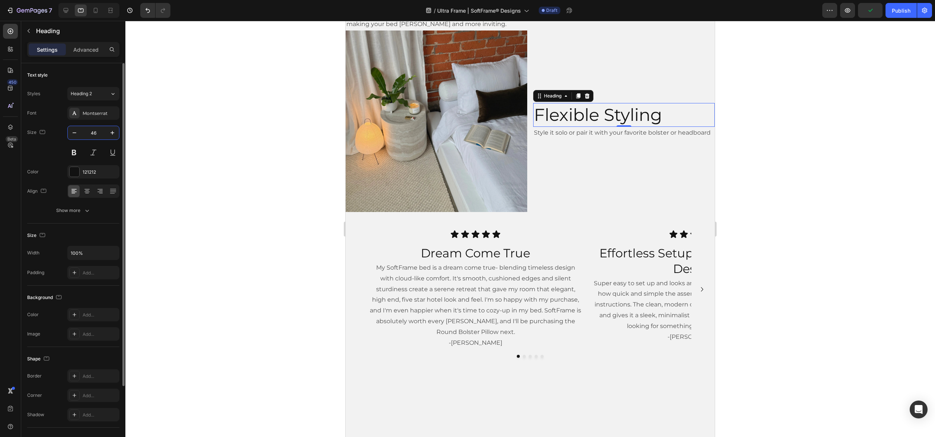
click at [93, 131] on input "46" at bounding box center [93, 132] width 25 height 13
type input "6"
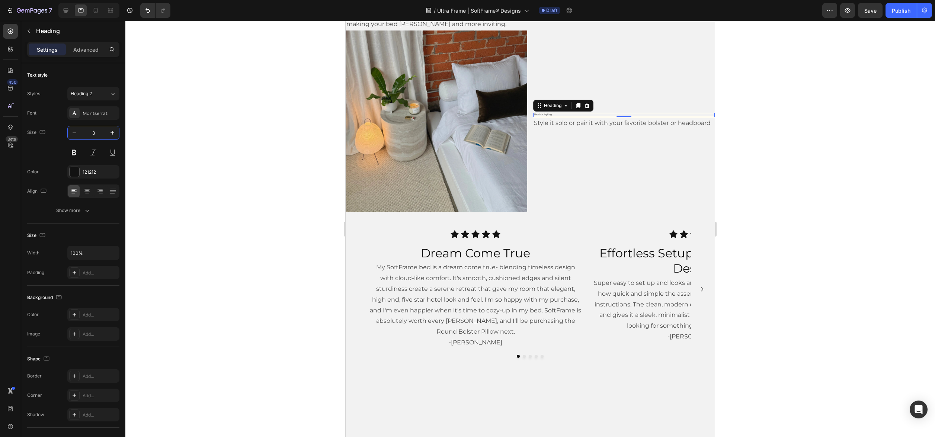
type input "32"
click at [653, 212] on div "Flexible Styling Heading 0 Style it solo or pair it with your favorite bolster …" at bounding box center [623, 120] width 181 height 181
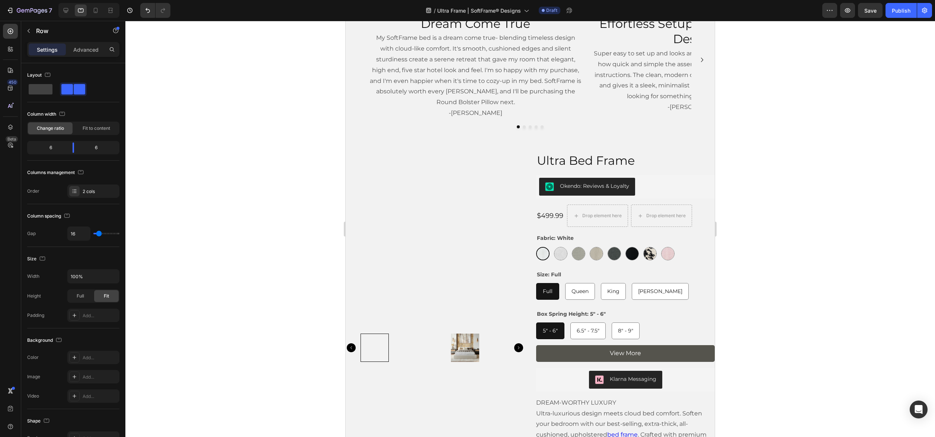
scroll to position [776, 0]
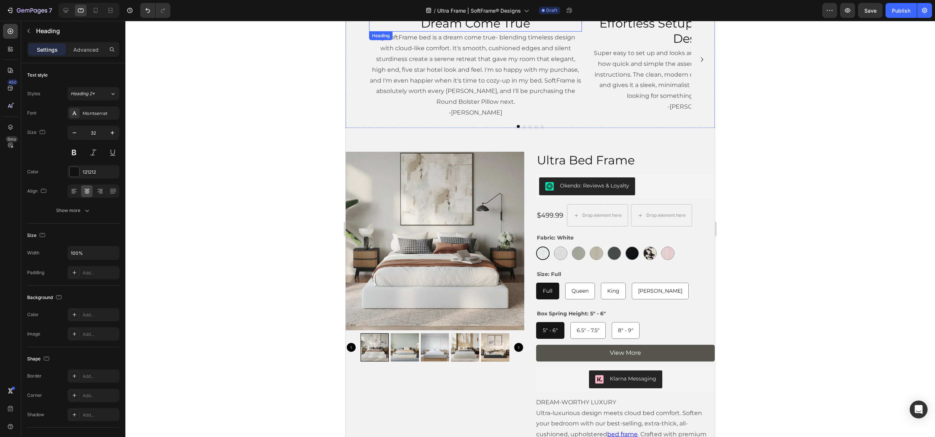
click at [529, 32] on h2 "Dream Come True" at bounding box center [475, 23] width 213 height 17
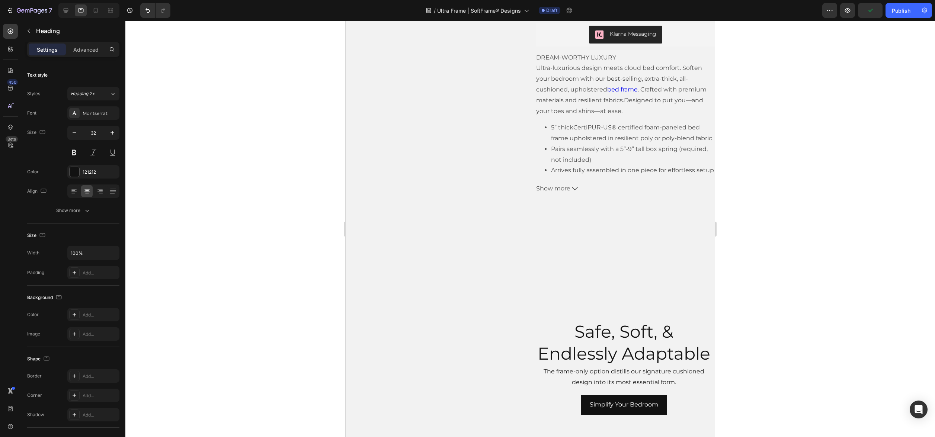
scroll to position [1353, 0]
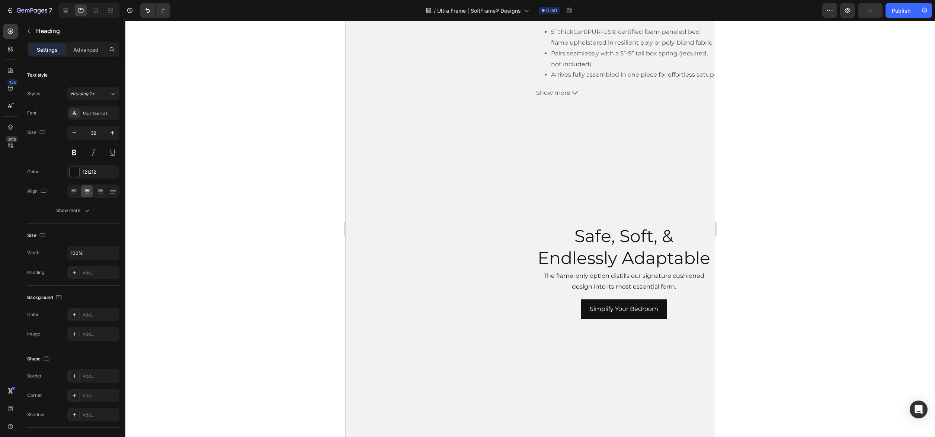
click at [617, 229] on h2 "Safe, Soft, & Endlessly Adaptable" at bounding box center [623, 247] width 181 height 46
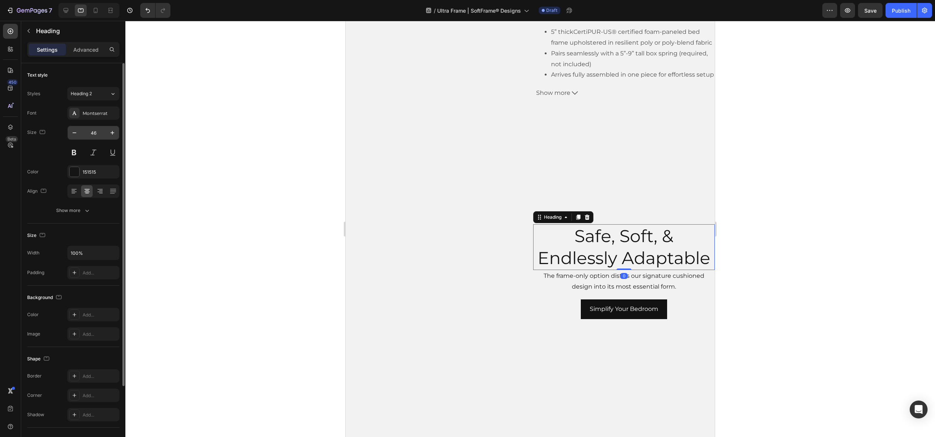
click at [93, 130] on input "46" at bounding box center [93, 132] width 25 height 13
type input "4"
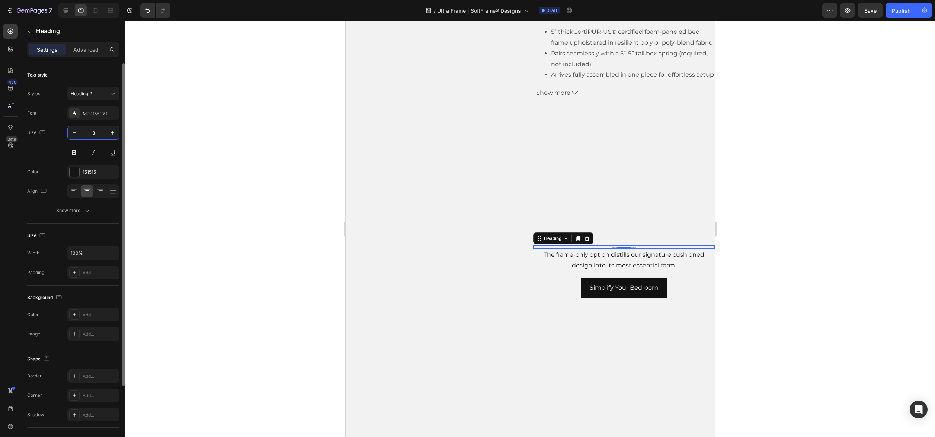
type input "32"
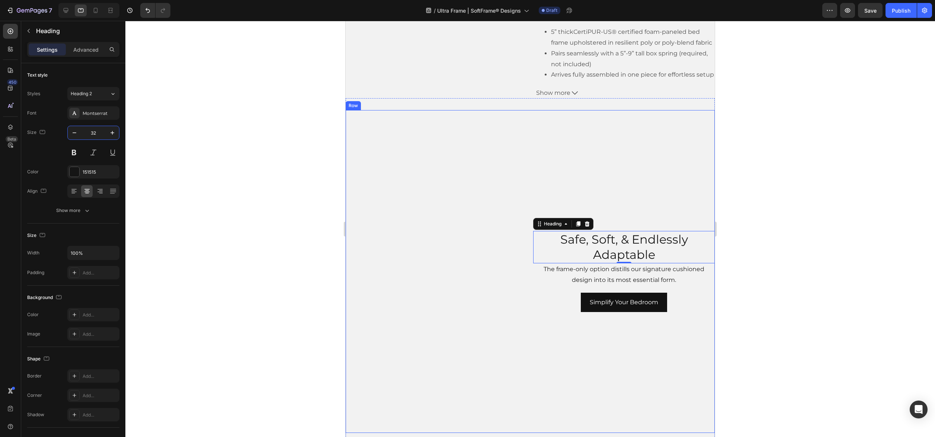
click at [608, 358] on div "Safe, Soft, & Endlessly Adaptable Heading 0 The frame-only option distills our …" at bounding box center [623, 271] width 181 height 323
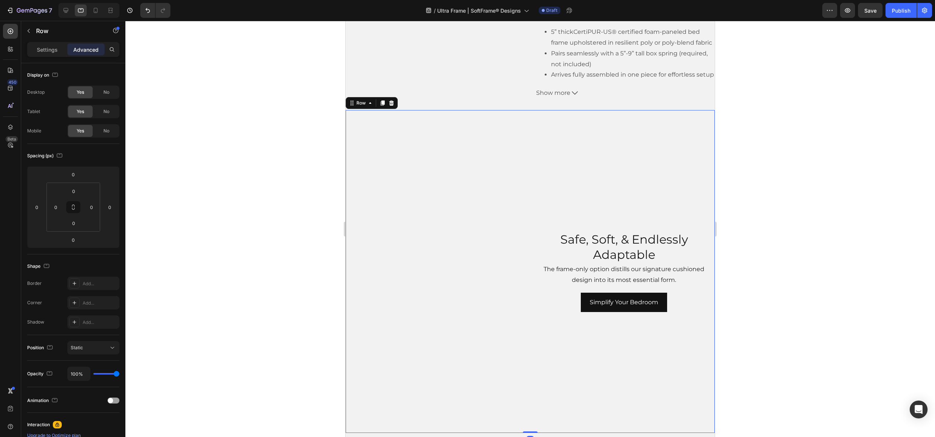
scroll to position [1429, 0]
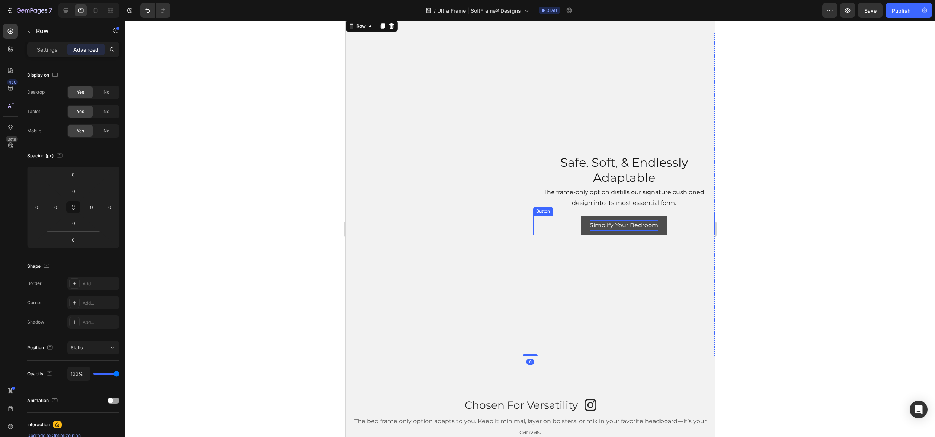
click at [612, 225] on p "Simplify Your Bedroom" at bounding box center [623, 225] width 68 height 11
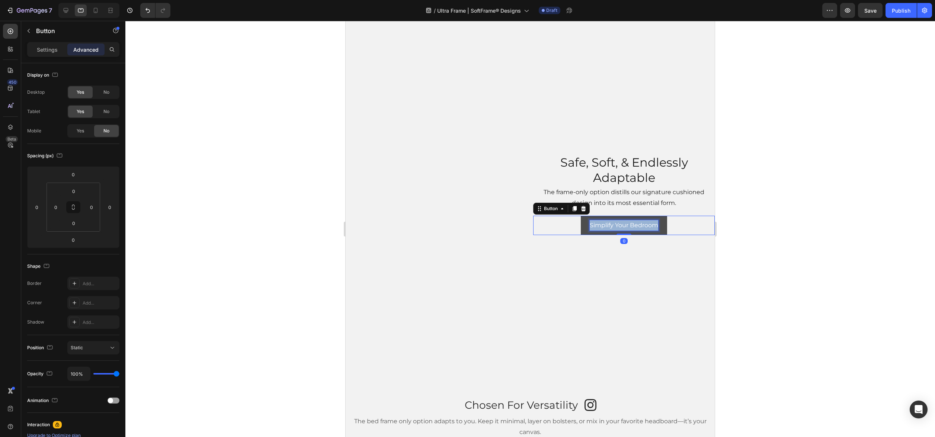
click at [612, 225] on p "Simplify Your Bedroom" at bounding box center [623, 225] width 68 height 11
click at [607, 216] on button "Shop" at bounding box center [623, 226] width 33 height 20
click at [603, 216] on button "Shop All" at bounding box center [624, 226] width 42 height 20
click at [596, 216] on button "Shop All Bed" at bounding box center [624, 226] width 56 height 20
click at [602, 233] on button "Shop All Bed Frames" at bounding box center [623, 226] width 79 height 20
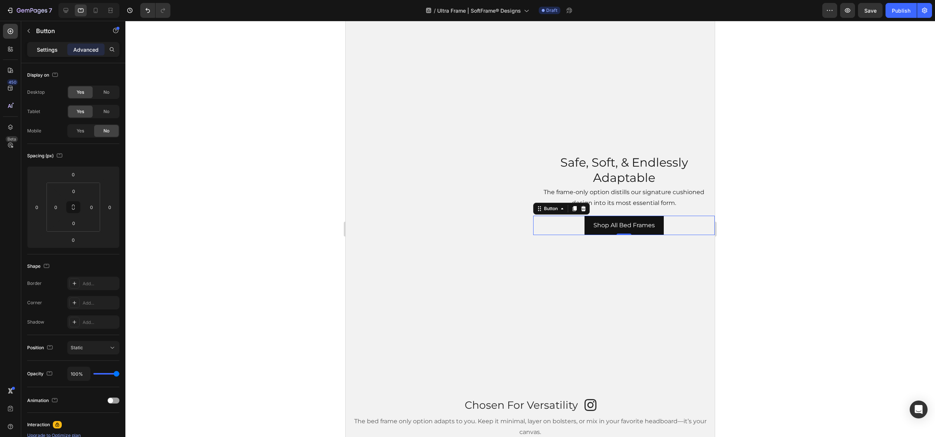
click at [51, 49] on p "Settings" at bounding box center [47, 50] width 21 height 8
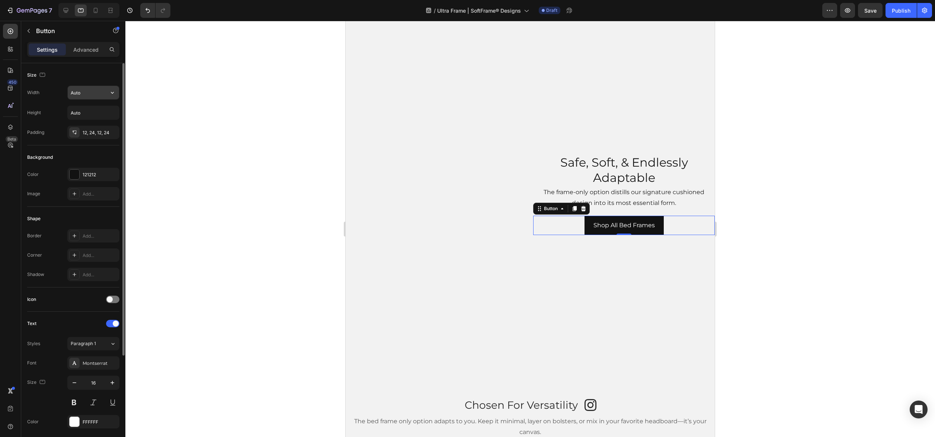
click at [95, 94] on input "Auto" at bounding box center [93, 92] width 51 height 13
click at [98, 123] on p "Full 100%" at bounding box center [91, 125] width 42 height 7
type input "100%"
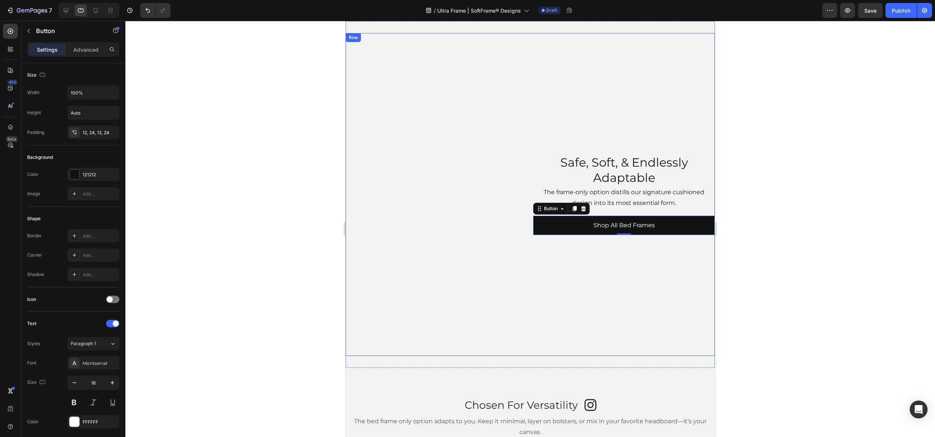
click at [707, 134] on div "Safe, Soft, & Endlessly Adaptable Heading The frame-only option distills our si…" at bounding box center [623, 194] width 181 height 323
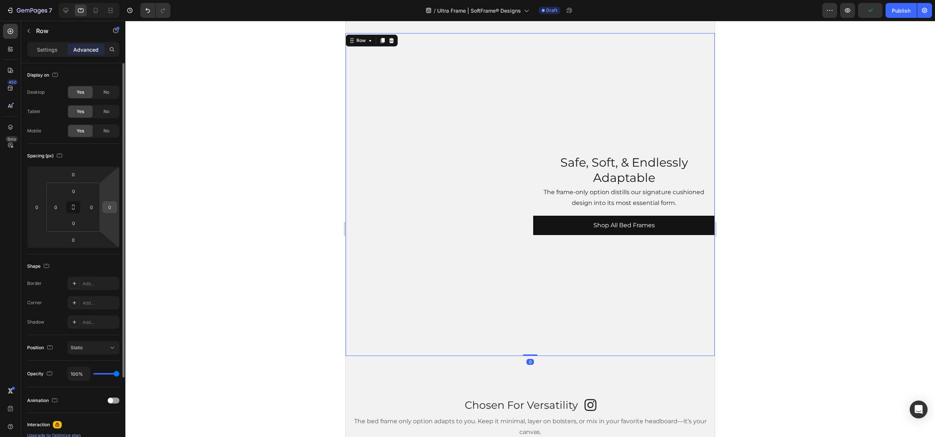
click at [115, 209] on input "0" at bounding box center [109, 207] width 11 height 11
type input "1"
type input "0"
click at [87, 204] on input "0" at bounding box center [91, 207] width 11 height 11
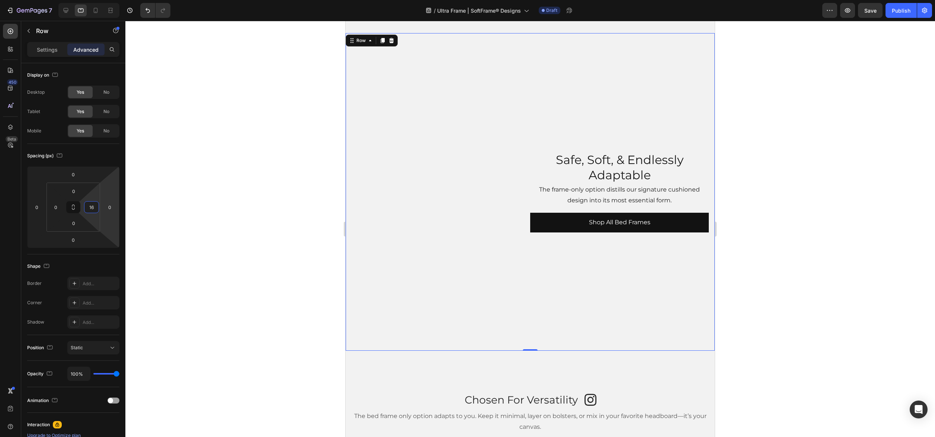
type input "16"
click at [624, 334] on div "Safe, Soft, & Endlessly Adaptable Heading The frame-only option distills our si…" at bounding box center [619, 191] width 178 height 317
click at [784, 344] on div at bounding box center [529, 229] width 809 height 416
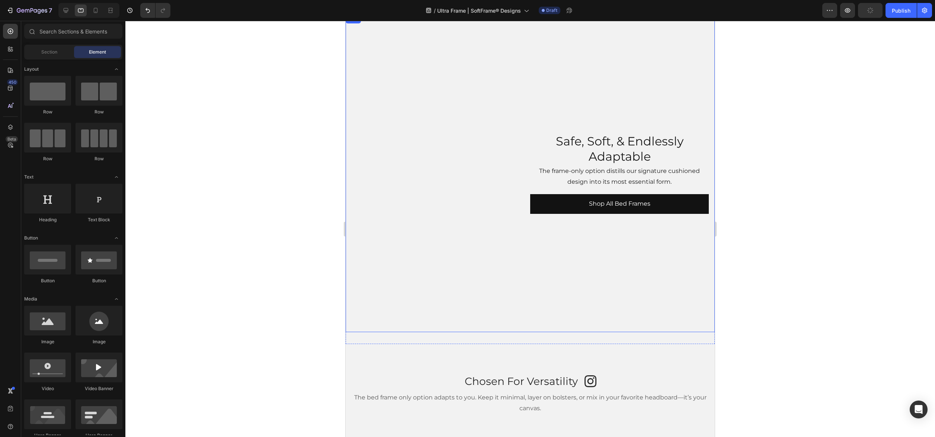
scroll to position [1585, 0]
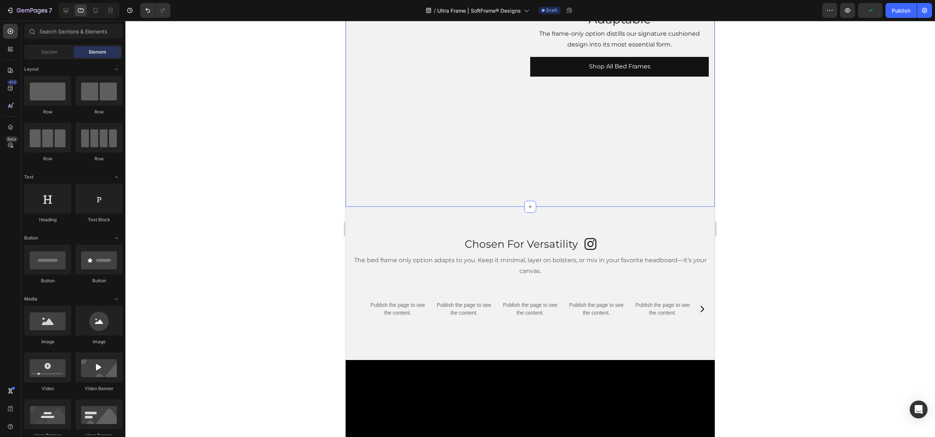
click at [604, 201] on div "Safe, Soft, & Endlessly Adaptable Heading The frame-only option distills our si…" at bounding box center [529, 35] width 369 height 341
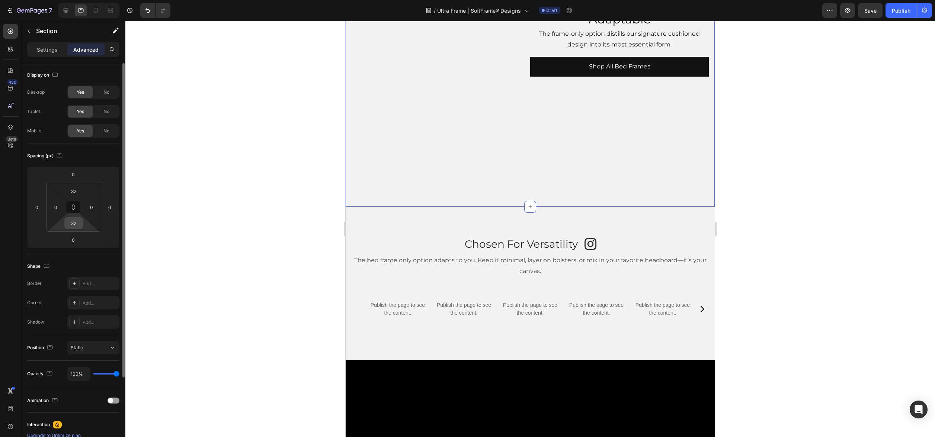
click at [71, 223] on input "32" at bounding box center [73, 223] width 15 height 11
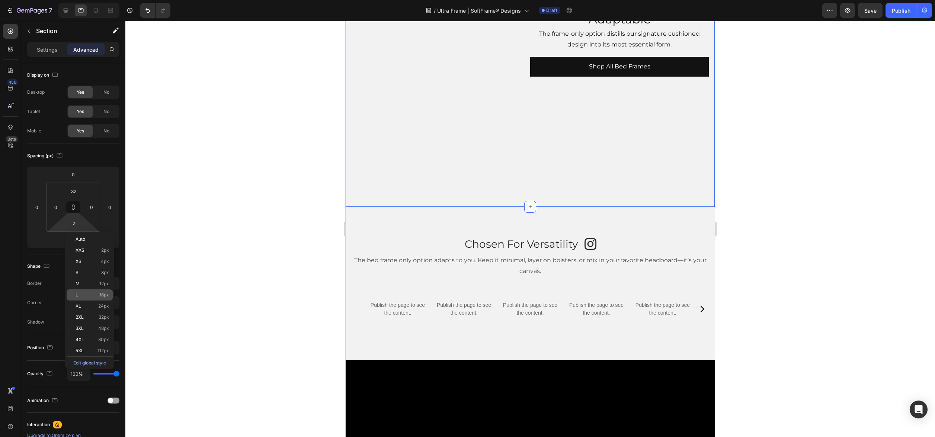
click at [85, 292] on div "L 16px" at bounding box center [90, 294] width 46 height 11
type input "16"
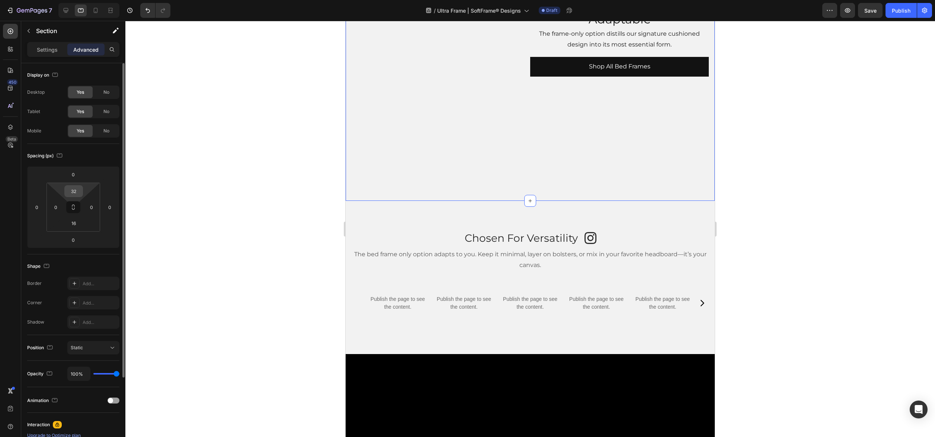
click at [74, 196] on input "32" at bounding box center [73, 191] width 15 height 11
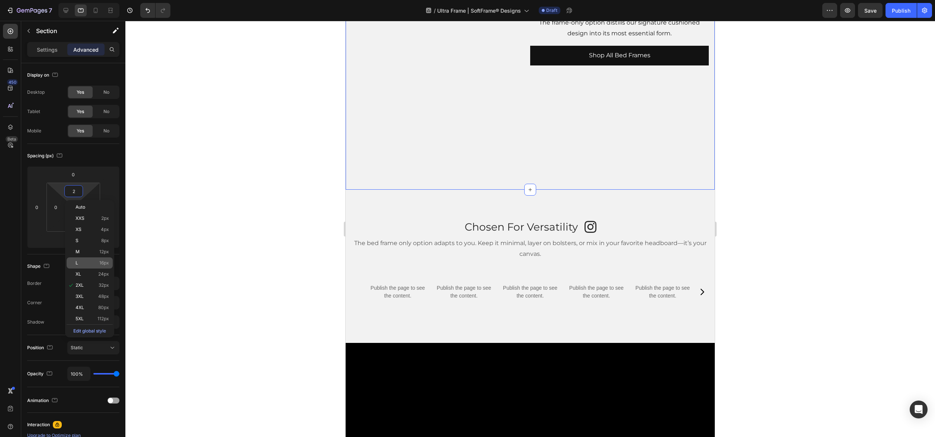
click at [86, 260] on div "L 16px" at bounding box center [90, 262] width 46 height 11
type input "16"
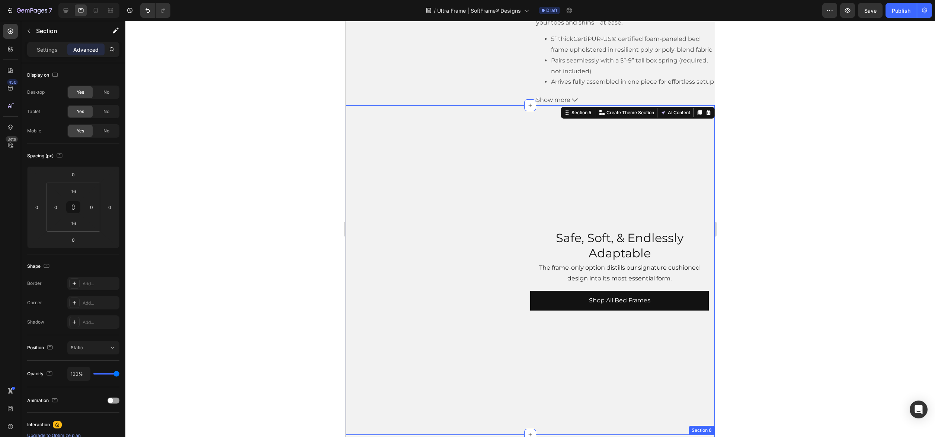
scroll to position [1271, 0]
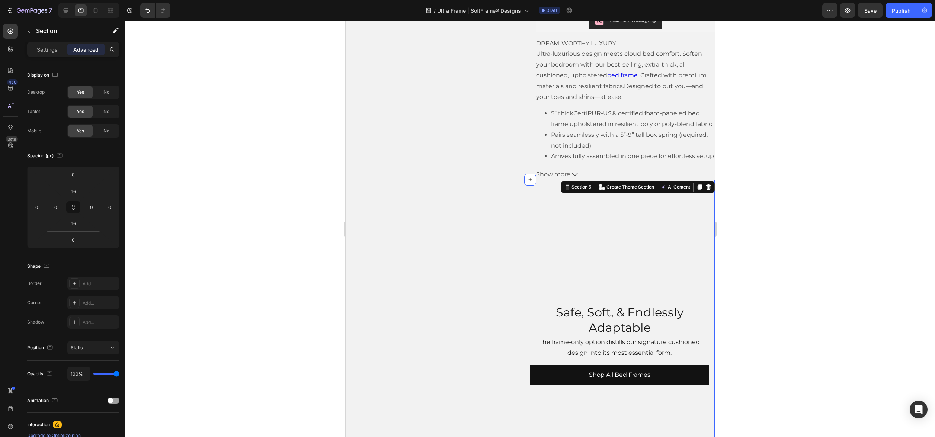
click at [797, 196] on div at bounding box center [529, 229] width 809 height 416
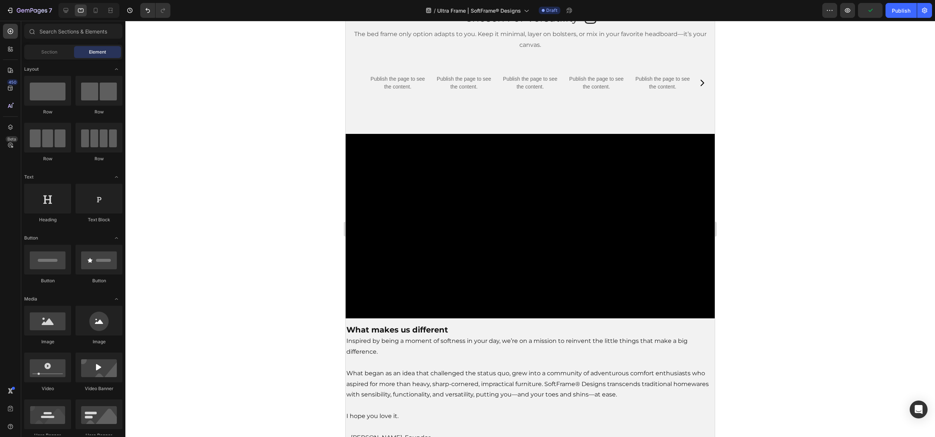
scroll to position [1831, 0]
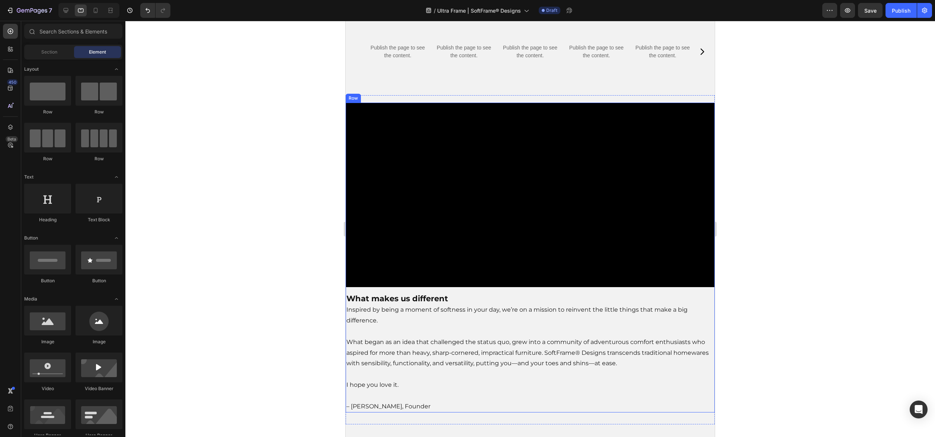
click at [521, 312] on div "Video What makes us different Inspired by being a moment of softness in your da…" at bounding box center [529, 258] width 369 height 310
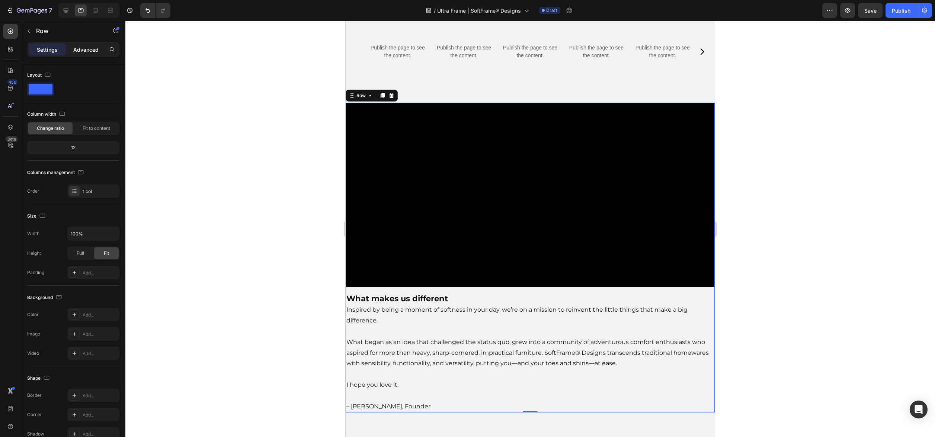
click at [91, 52] on p "Advanced" at bounding box center [85, 50] width 25 height 8
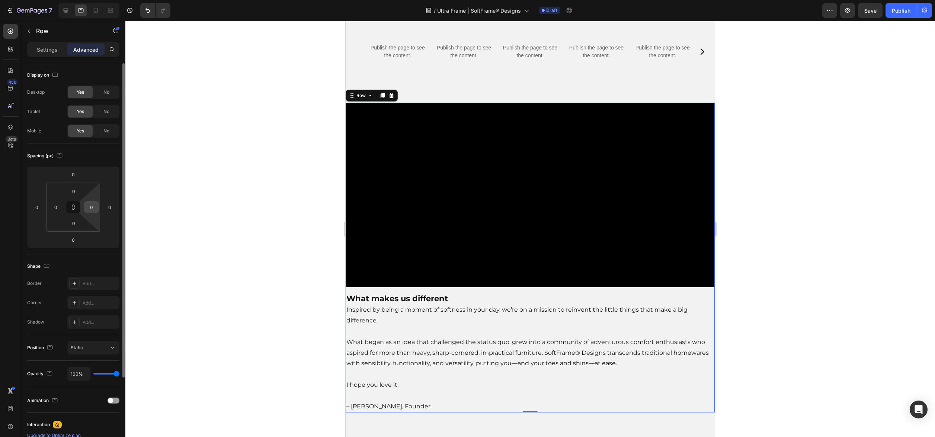
click at [94, 207] on input "0" at bounding box center [91, 207] width 11 height 11
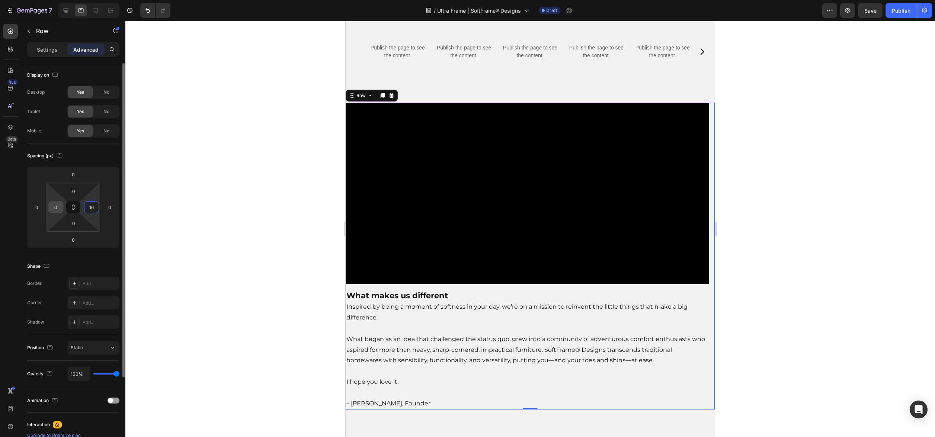
type input "16"
click at [55, 203] on input "0" at bounding box center [55, 207] width 11 height 11
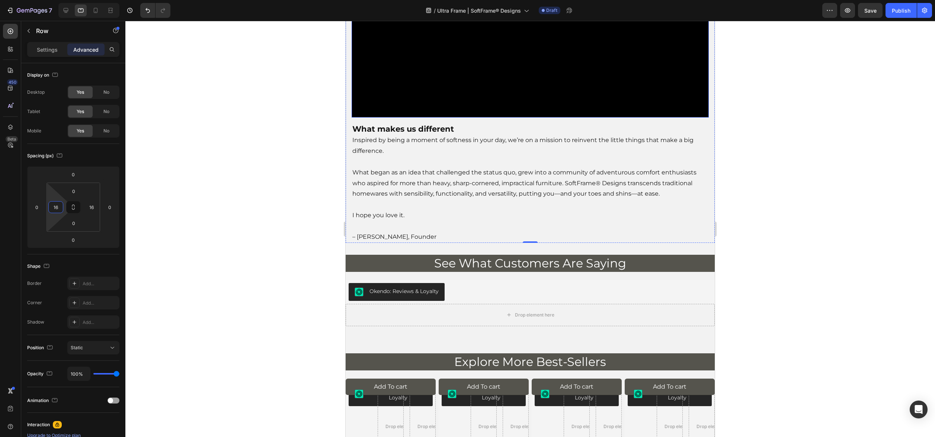
scroll to position [1996, 0]
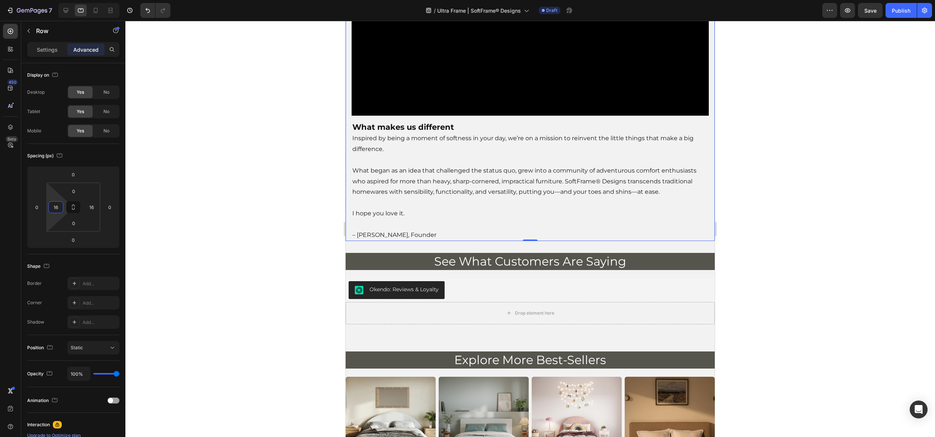
type input "16"
click at [755, 326] on div at bounding box center [529, 229] width 809 height 416
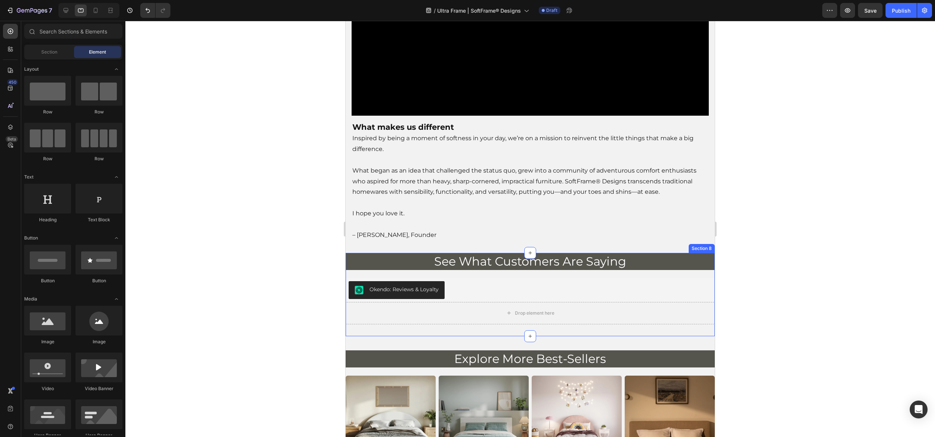
click at [639, 295] on div "See What Customers Are Saying Heading Okendo: Reviews & Loyalty Okendo: Reviews…" at bounding box center [529, 288] width 369 height 71
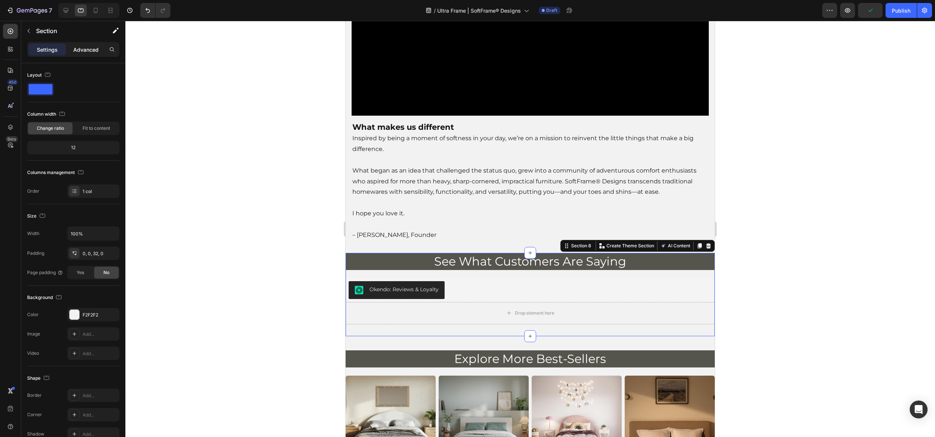
click at [80, 53] on div "Advanced" at bounding box center [85, 50] width 37 height 12
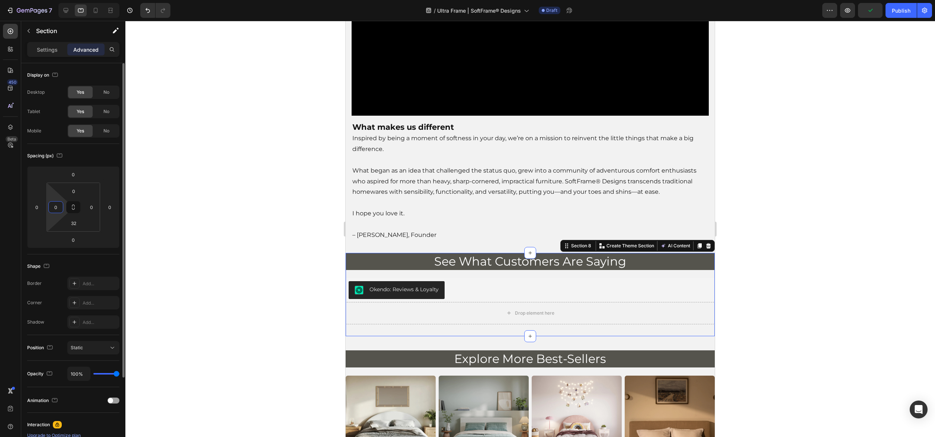
click at [57, 207] on input "0" at bounding box center [55, 207] width 11 height 11
type input "15"
click at [95, 204] on input "0" at bounding box center [91, 207] width 11 height 11
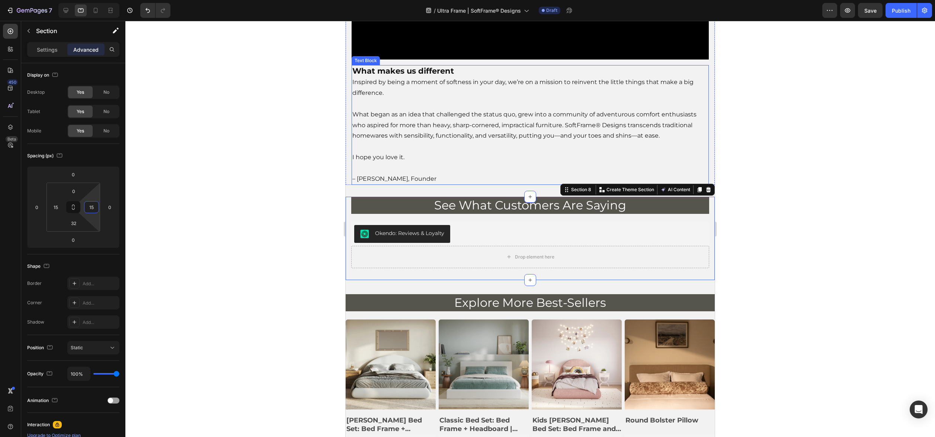
scroll to position [2054, 0]
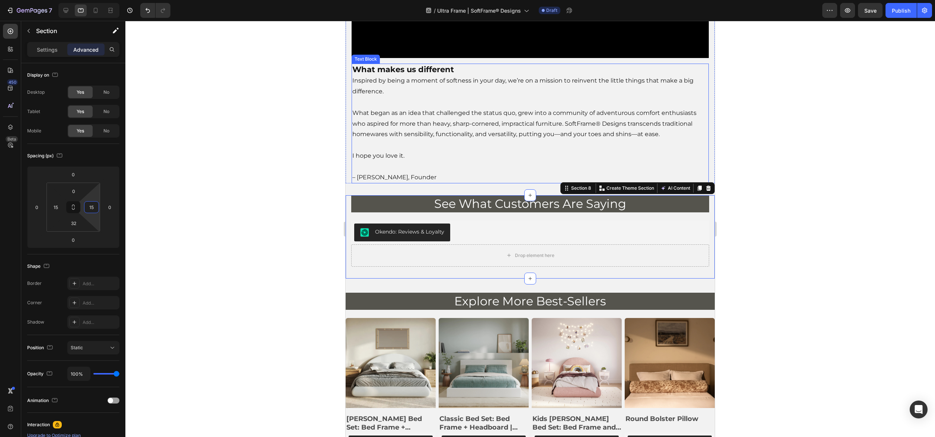
type input "0"
click at [356, 267] on div "Drop element here" at bounding box center [529, 255] width 369 height 22
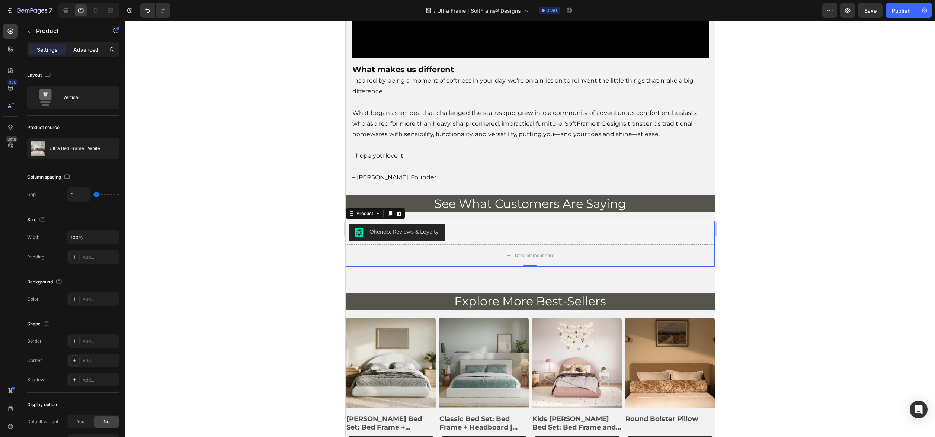
click at [87, 50] on p "Advanced" at bounding box center [85, 50] width 25 height 8
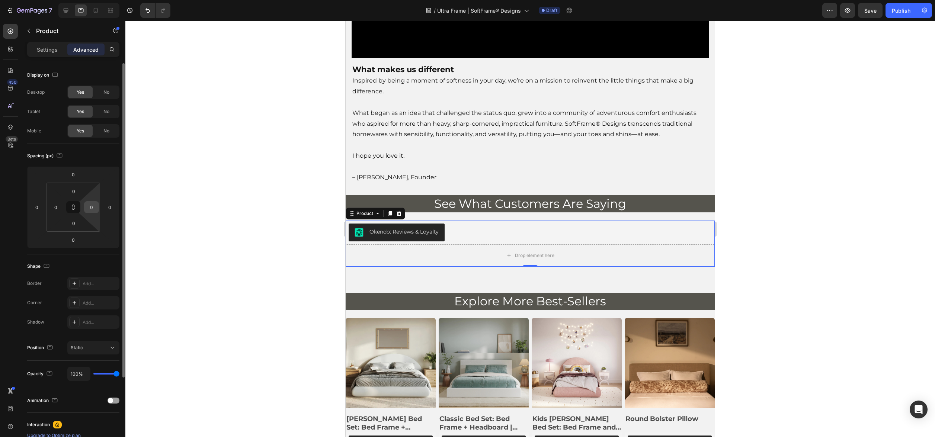
click at [92, 209] on input "0" at bounding box center [91, 207] width 11 height 11
type input "15"
click at [61, 207] on input "0" at bounding box center [55, 207] width 11 height 11
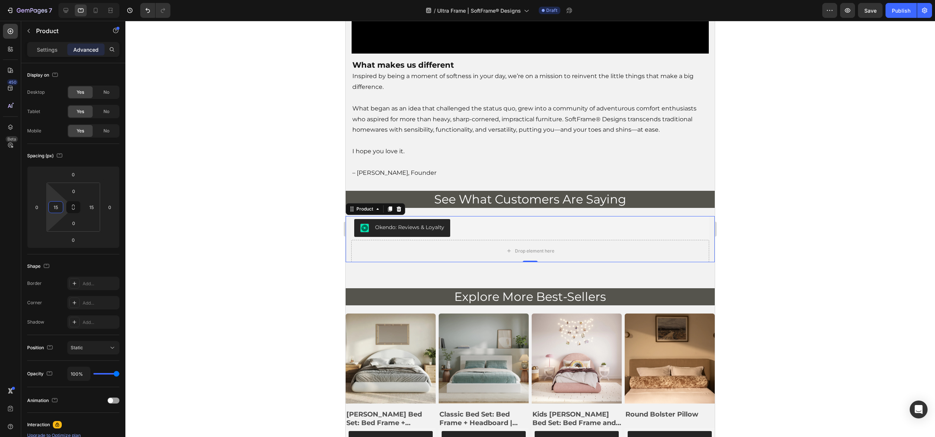
type input "15"
click at [744, 242] on div at bounding box center [529, 229] width 809 height 416
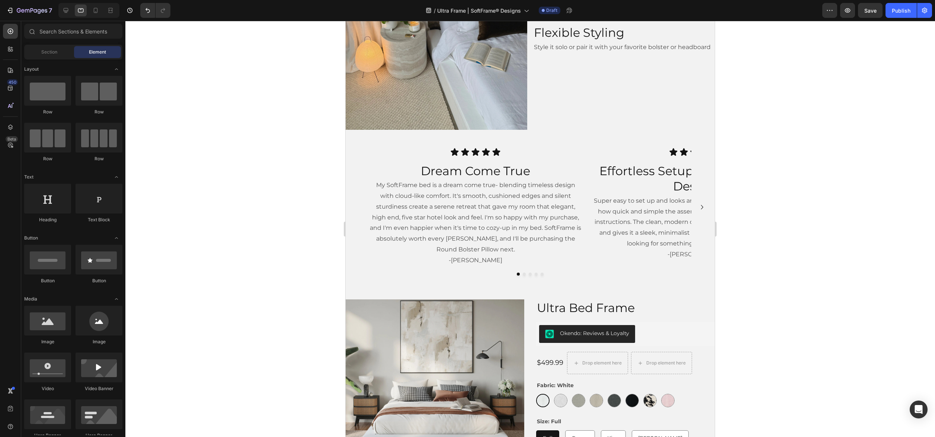
scroll to position [972, 0]
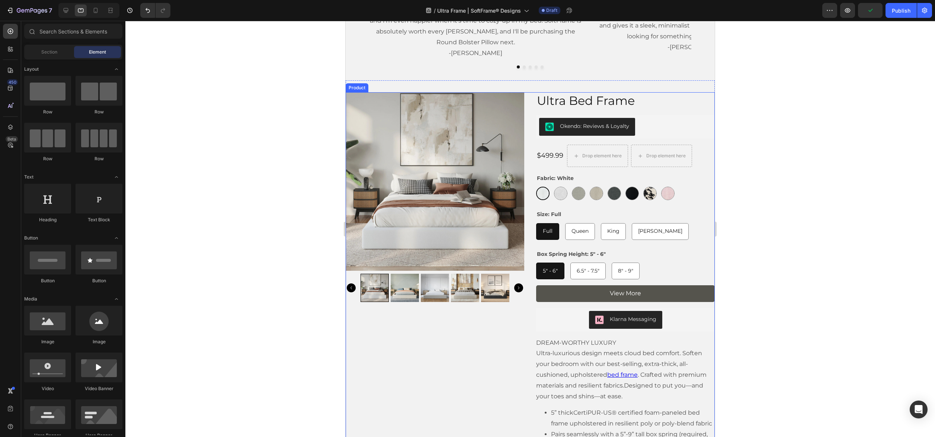
click at [537, 334] on div "Ultra Bed Frame Product Title Okendo: Reviews & Loyalty Okendo: Reviews & Loyal…" at bounding box center [625, 285] width 178 height 387
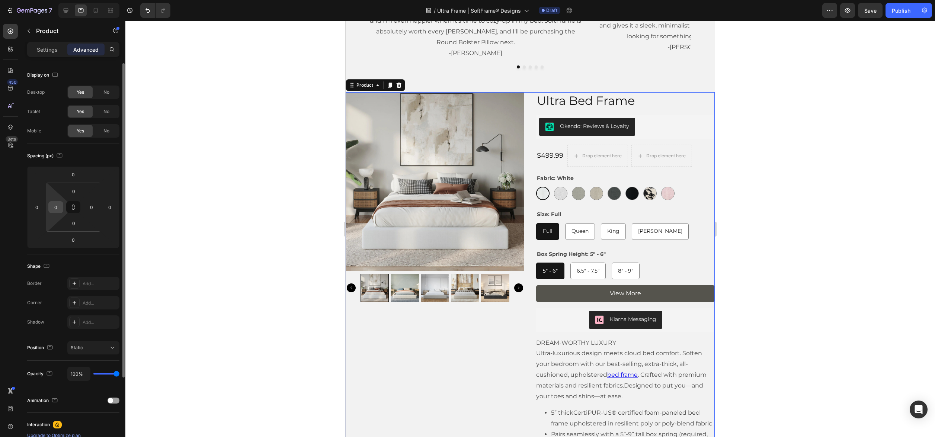
click at [55, 212] on input "0" at bounding box center [55, 207] width 11 height 11
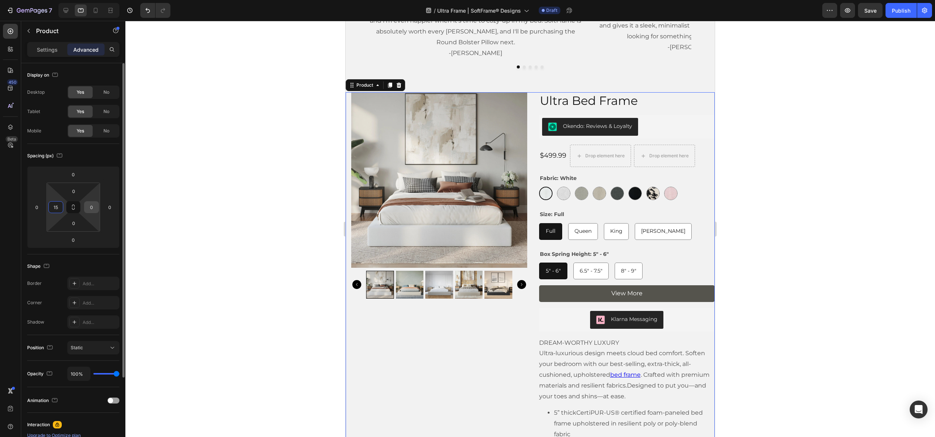
type input "15"
click at [89, 206] on input "0" at bounding box center [91, 207] width 11 height 11
type input "15"
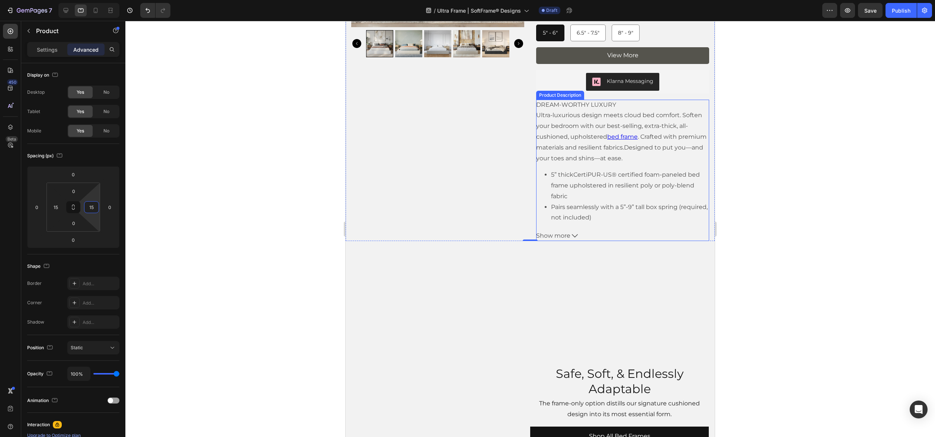
scroll to position [1247, 0]
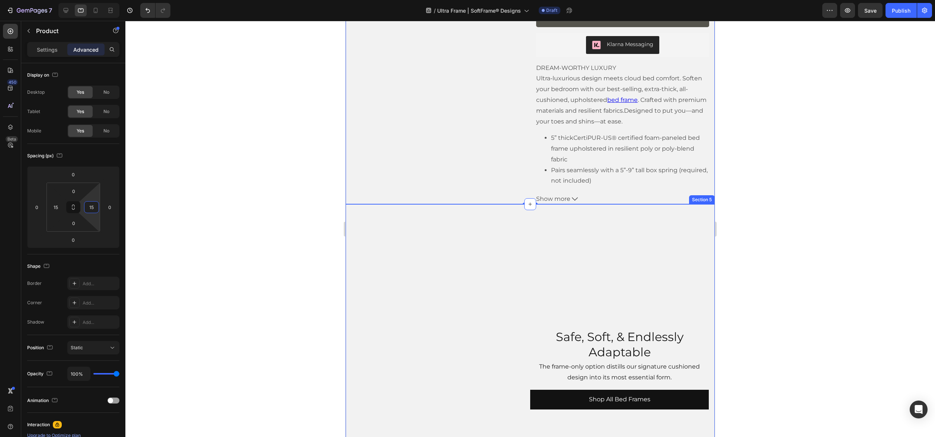
click at [539, 207] on div "Safe, Soft, & Endlessly Adaptable Heading The frame-only option distills our si…" at bounding box center [529, 368] width 369 height 329
click at [547, 220] on div "Safe, Soft, & Endlessly Adaptable Heading The frame-only option distills our si…" at bounding box center [619, 368] width 178 height 317
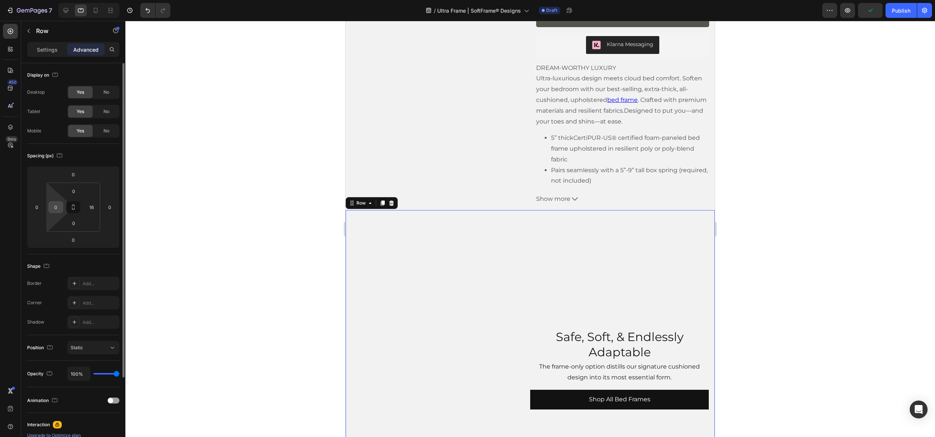
click at [62, 209] on div "0" at bounding box center [55, 207] width 15 height 12
click at [57, 205] on input "0" at bounding box center [55, 207] width 11 height 11
type input "16"
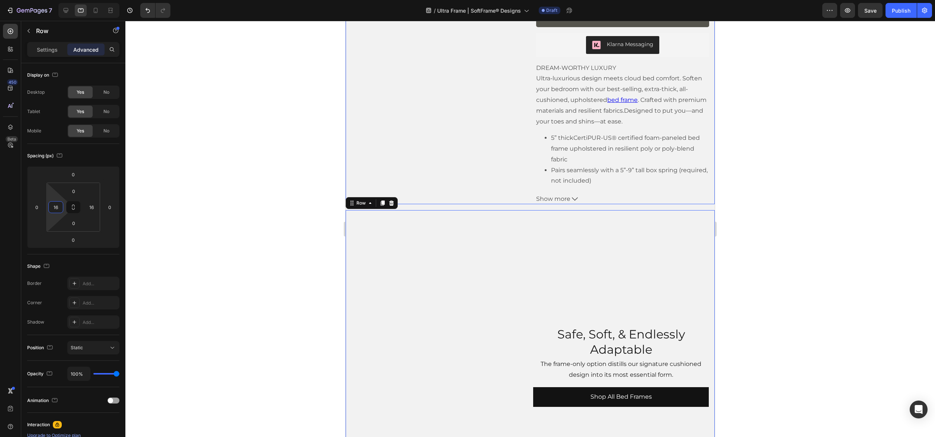
click at [484, 160] on div "Product Images" at bounding box center [437, 10] width 173 height 387
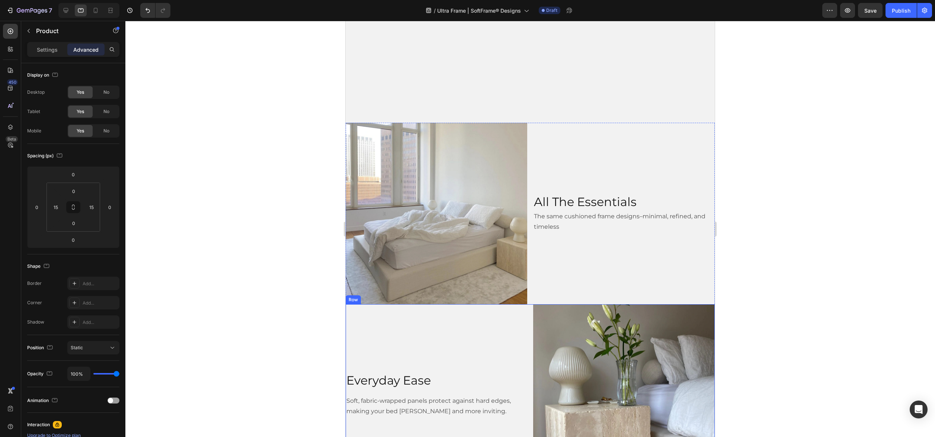
scroll to position [222, 0]
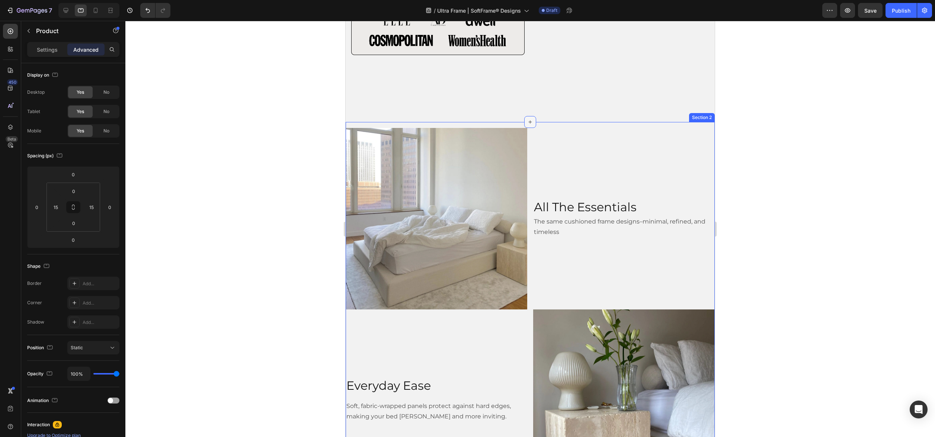
click at [533, 126] on div at bounding box center [530, 122] width 12 height 12
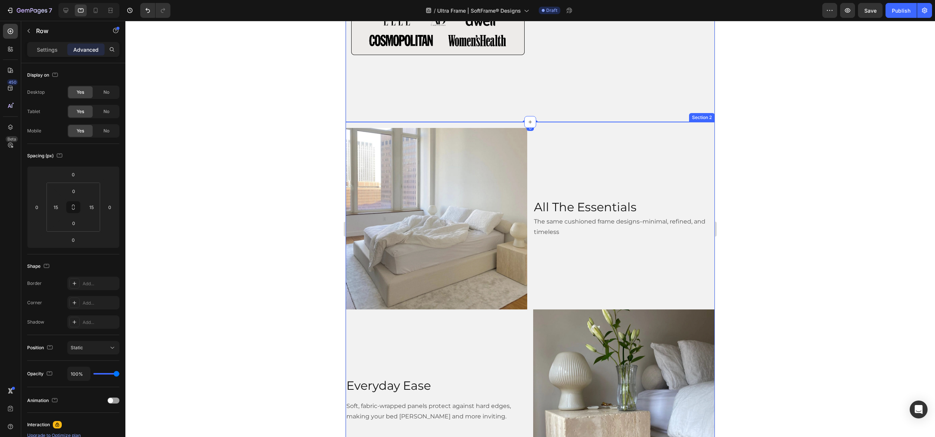
click at [448, 124] on div "Image All The Essentials Heading The same cushioned frame designs–minimal, refi…" at bounding box center [529, 400] width 369 height 556
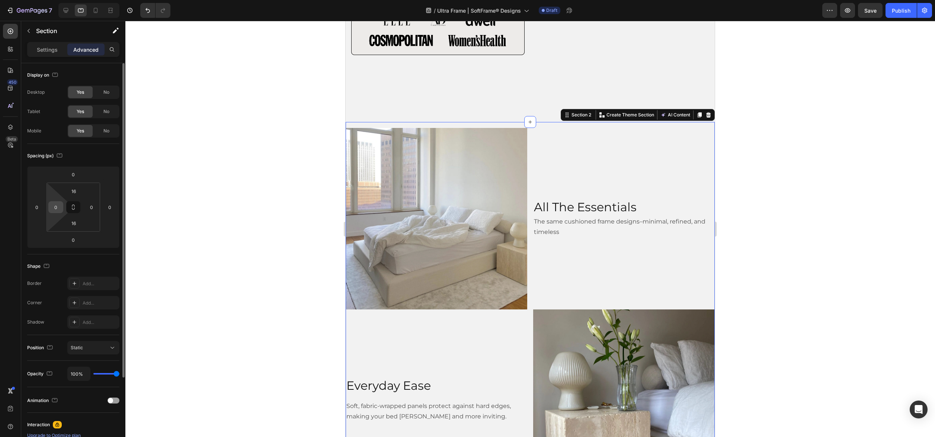
click at [57, 208] on input "0" at bounding box center [55, 207] width 11 height 11
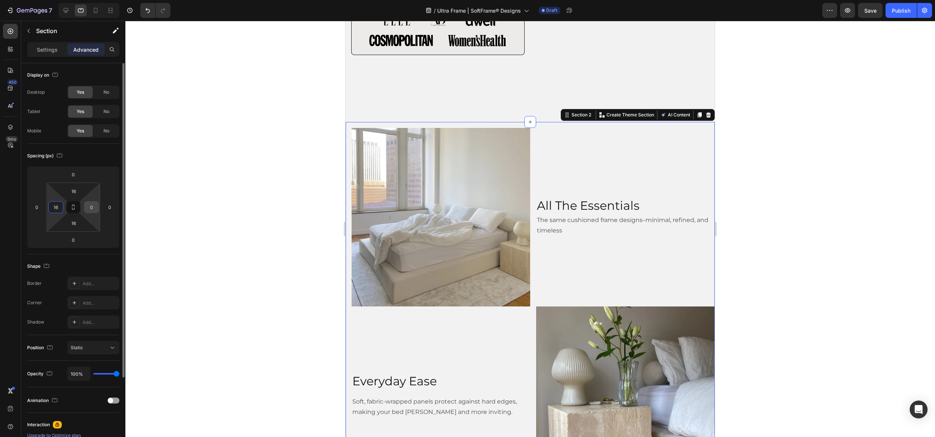
type input "16"
click at [87, 206] on input "0" at bounding box center [91, 207] width 11 height 11
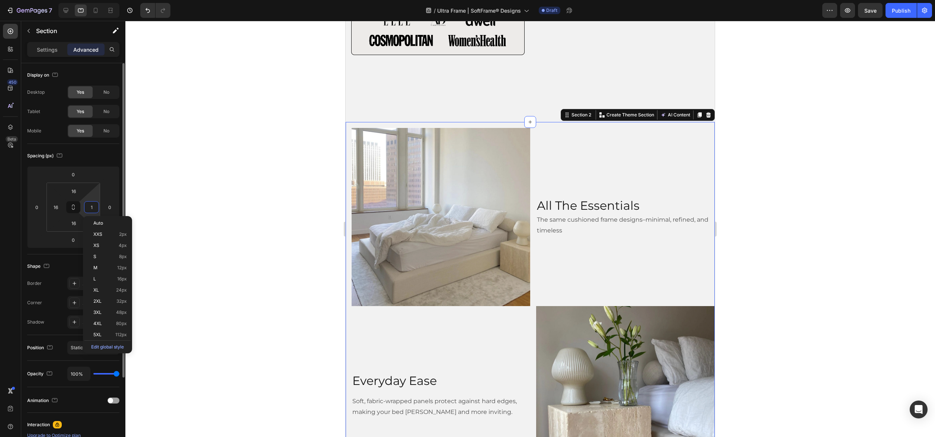
type input "16"
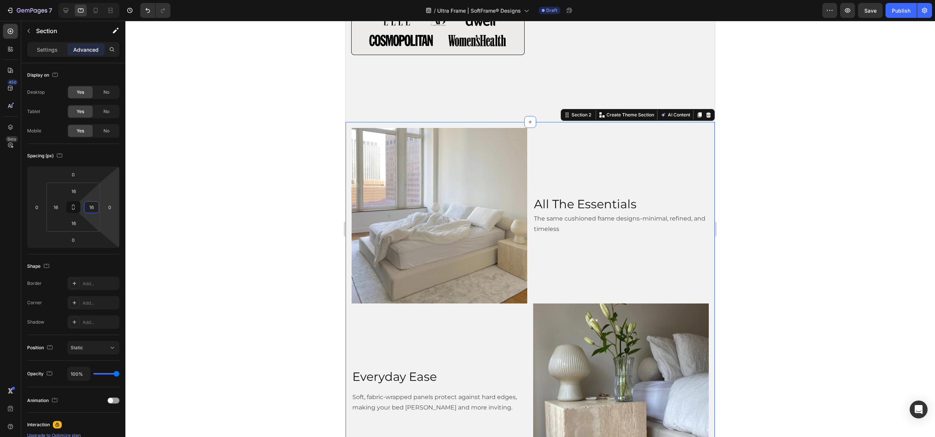
click at [837, 268] on div at bounding box center [529, 229] width 809 height 416
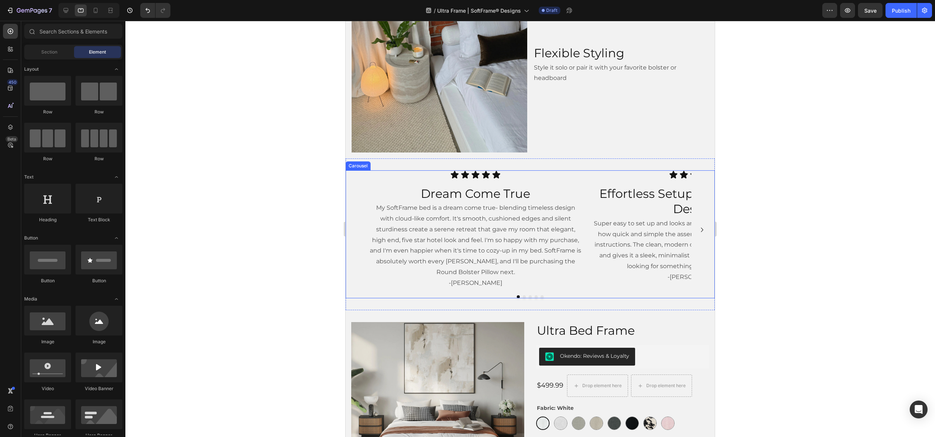
scroll to position [726, 0]
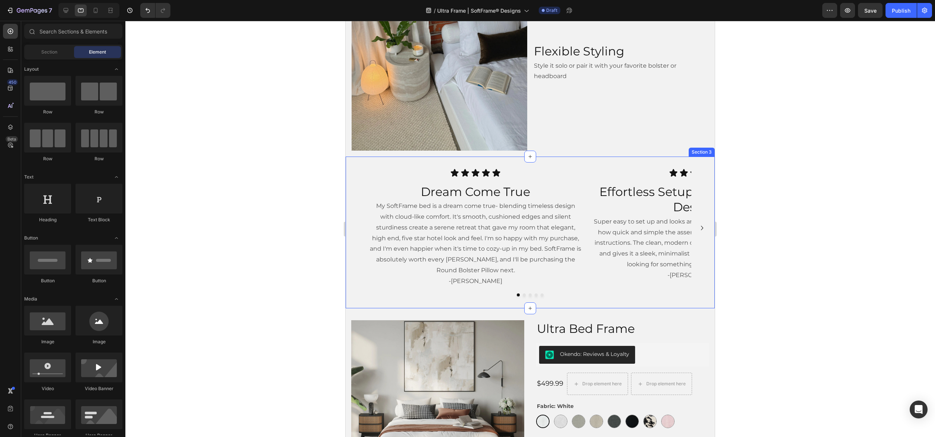
click at [553, 165] on div "Icon Icon Icon Icon Icon Icon List Dream Come True Heading My SoftFrame bed is …" at bounding box center [529, 233] width 369 height 152
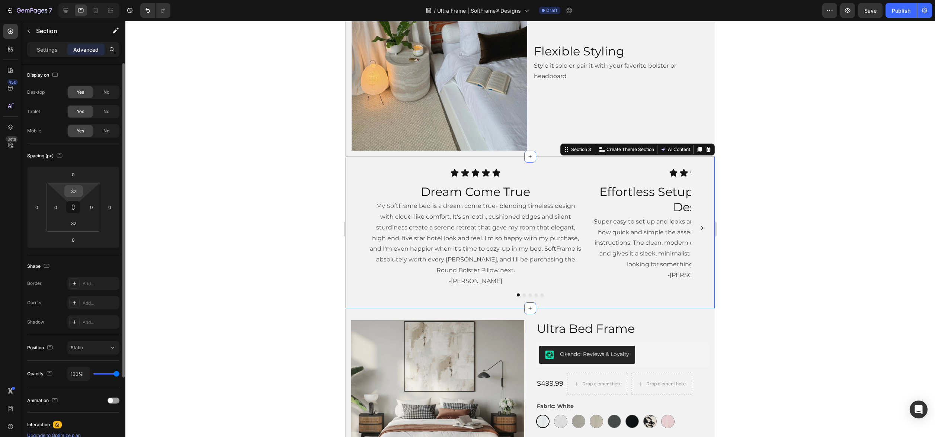
click at [71, 189] on input "32" at bounding box center [73, 191] width 15 height 11
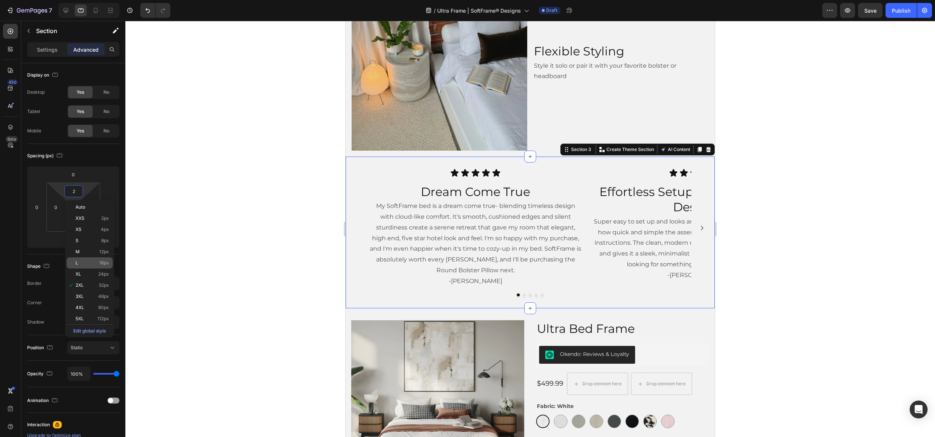
click at [89, 259] on div "L 16px" at bounding box center [90, 262] width 46 height 11
type input "16"
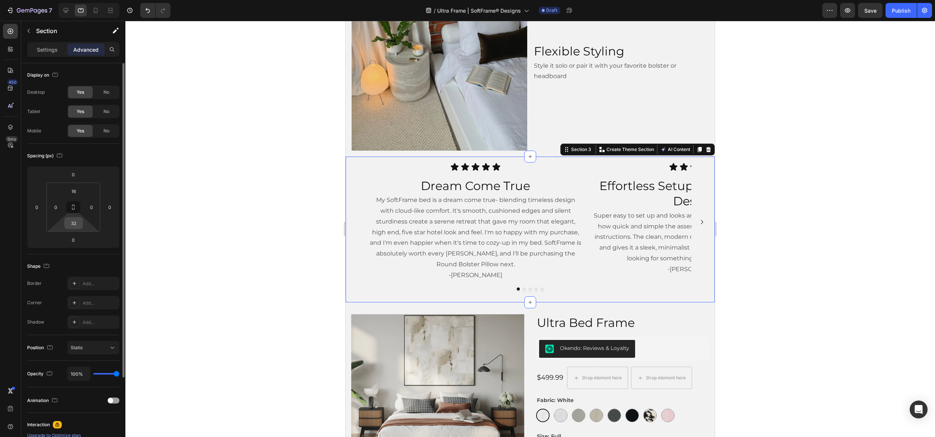
click at [75, 223] on input "32" at bounding box center [73, 223] width 15 height 11
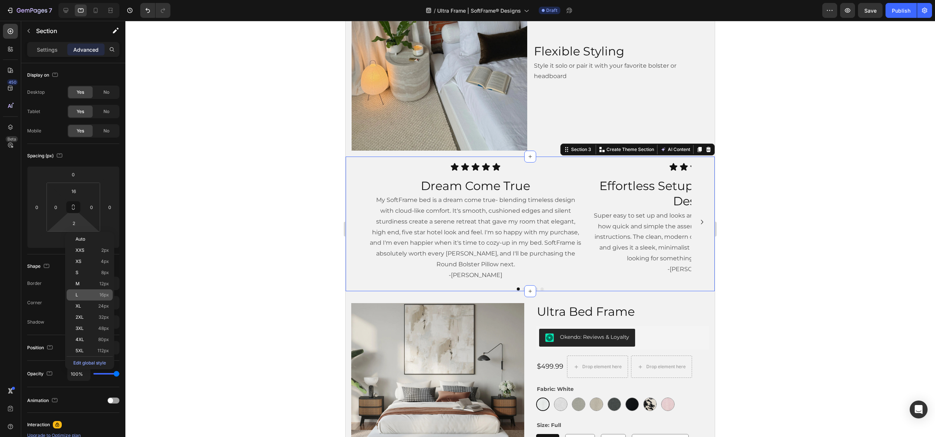
click at [91, 292] on div "L 16px" at bounding box center [90, 294] width 46 height 11
type input "16"
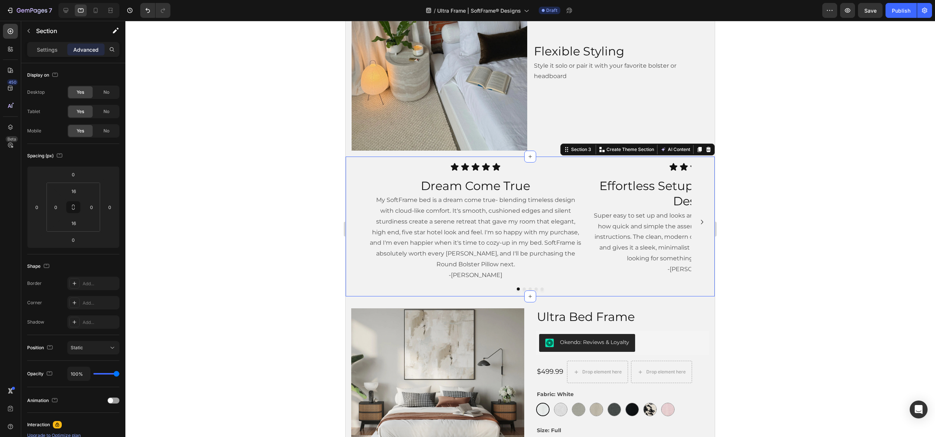
click at [756, 253] on div at bounding box center [529, 229] width 809 height 416
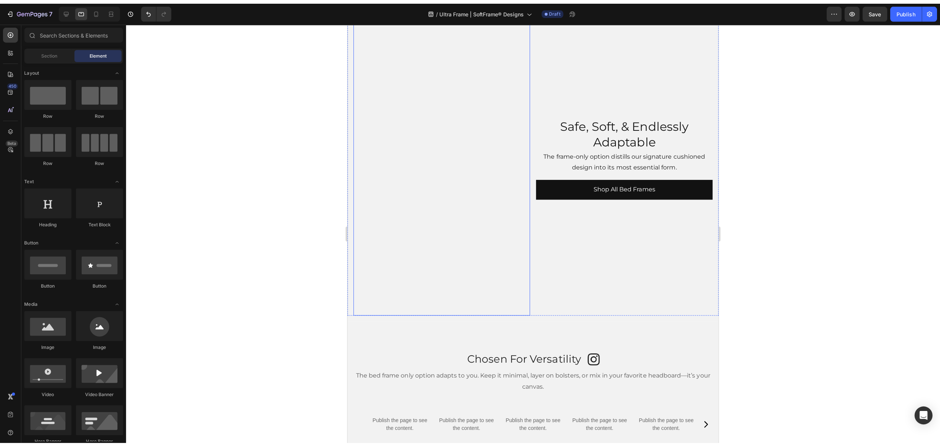
scroll to position [1353, 0]
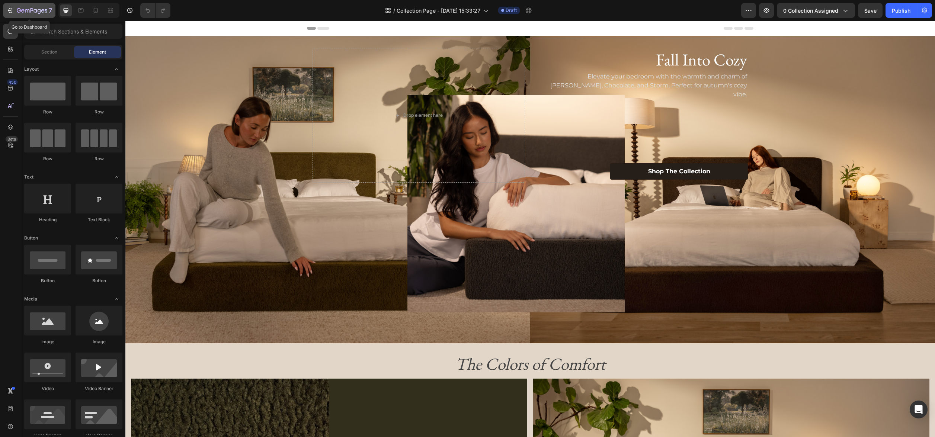
click at [19, 14] on icon "button" at bounding box center [32, 11] width 30 height 6
click at [215, 67] on div "Background Image" at bounding box center [529, 189] width 809 height 307
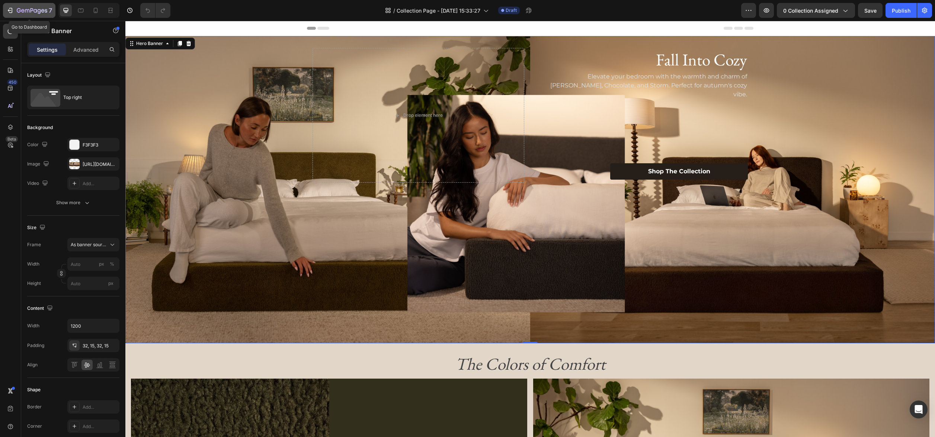
click at [11, 10] on icon "button" at bounding box center [9, 10] width 7 height 7
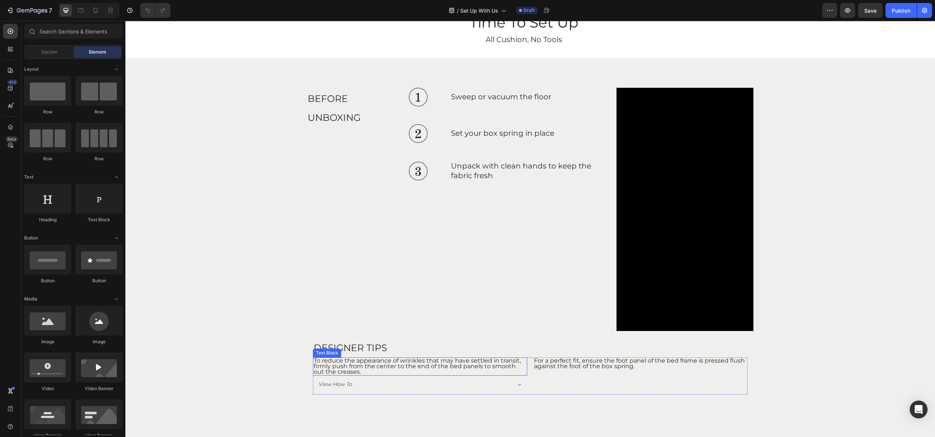
scroll to position [34, 0]
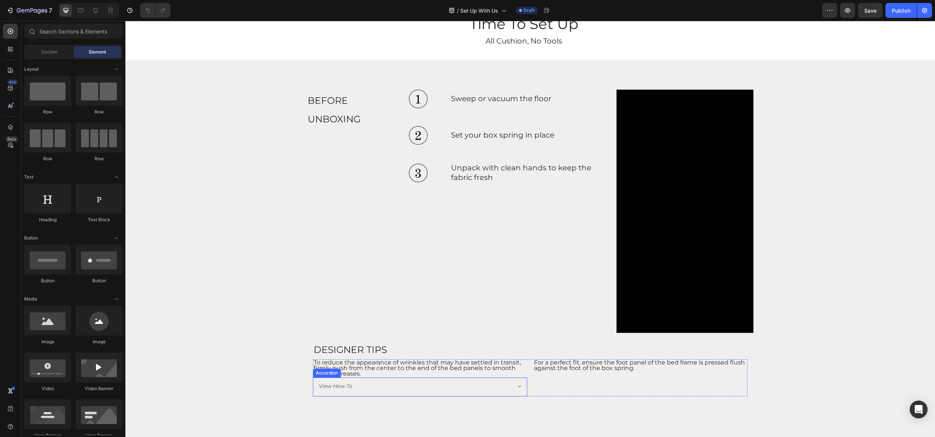
click at [520, 386] on icon at bounding box center [519, 386] width 3 height 1
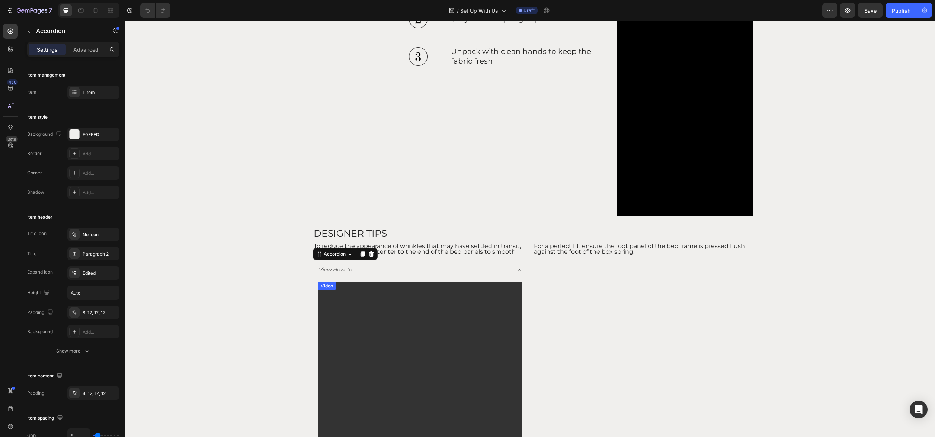
scroll to position [149, 0]
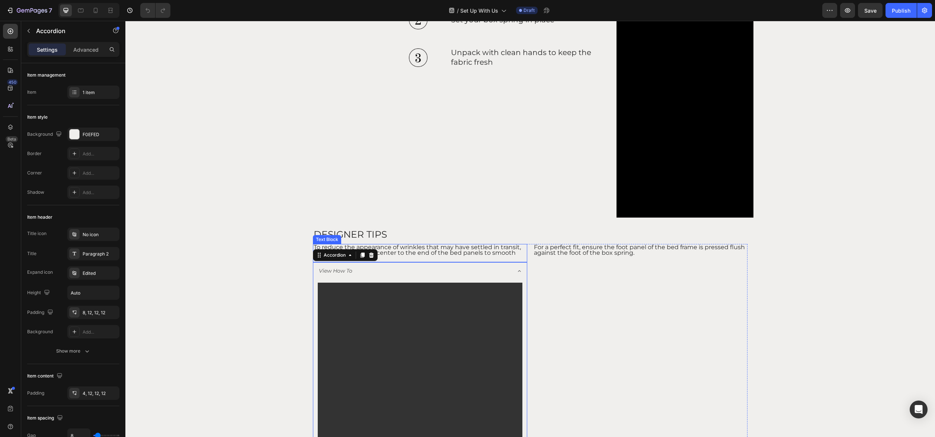
click at [425, 231] on h2 "DESIGNER TIPS" at bounding box center [530, 233] width 434 height 20
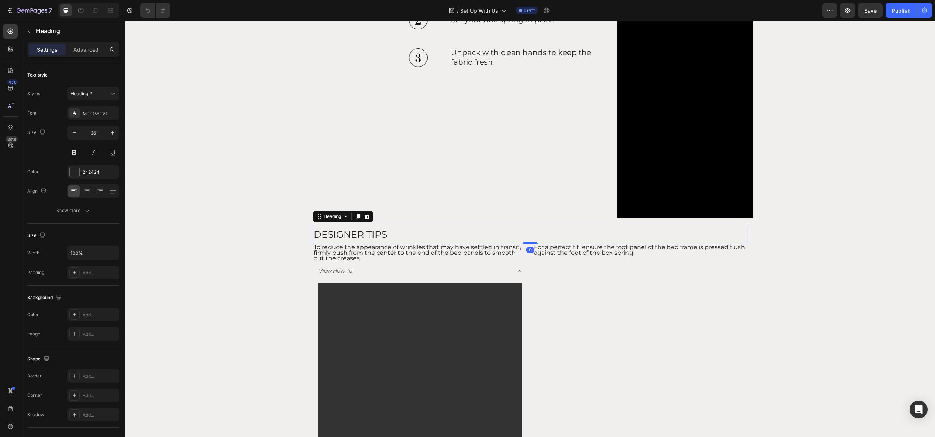
click at [506, 250] on span "To reduce the appearance of wrinkles that may have settled in transit, firmly p…" at bounding box center [416, 253] width 207 height 18
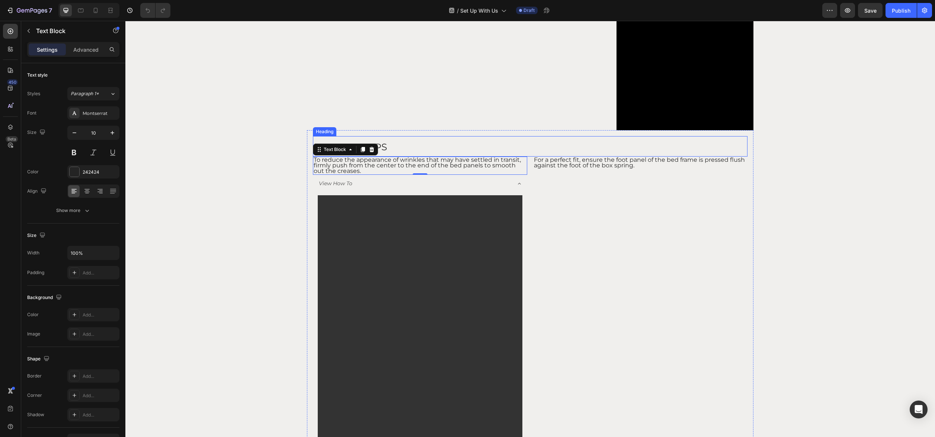
scroll to position [233, 0]
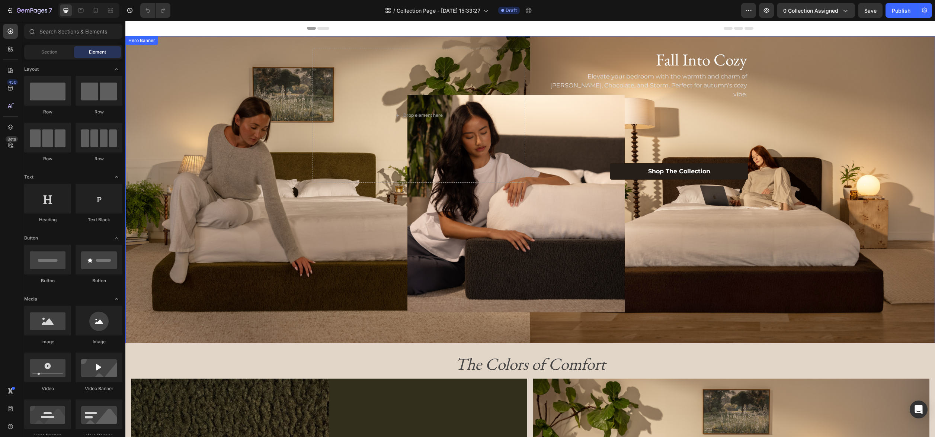
click at [178, 226] on div "Background Image" at bounding box center [529, 189] width 809 height 307
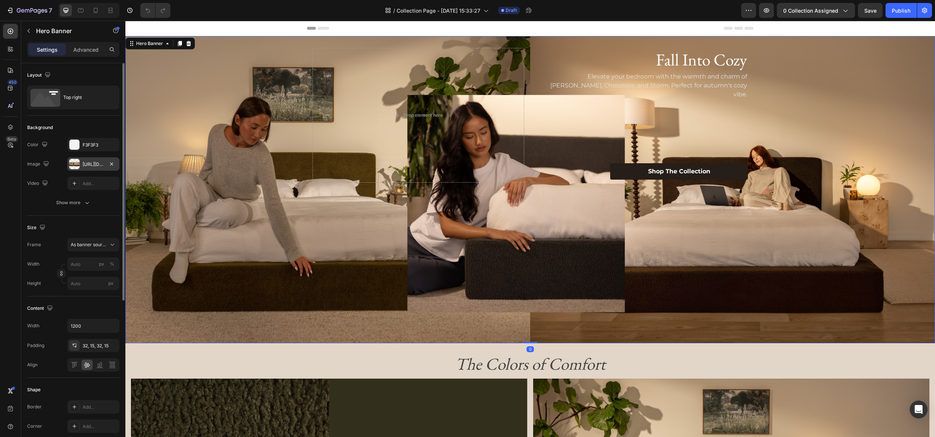
click at [92, 165] on div "[URL][DOMAIN_NAME]" at bounding box center [94, 164] width 22 height 7
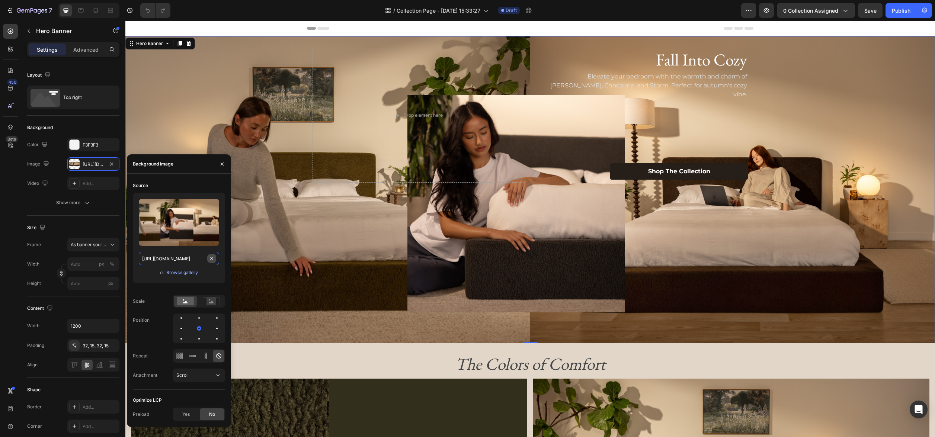
type input "100"
type input "Auto"
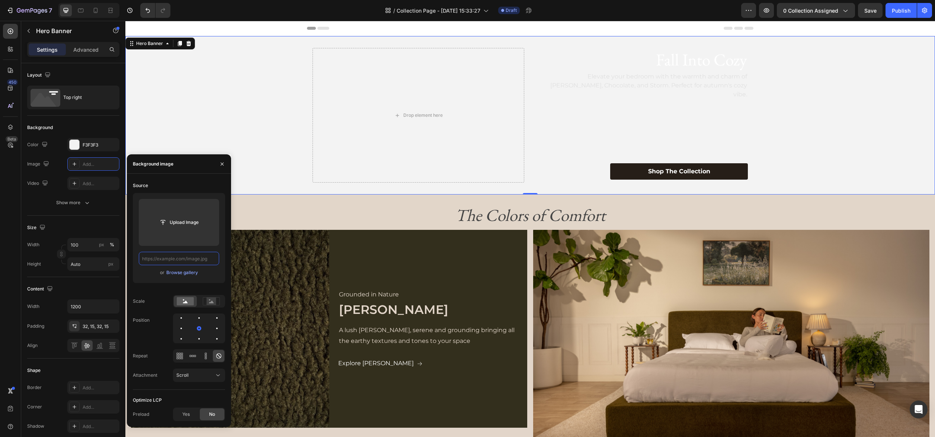
paste input "[URL][DOMAIN_NAME]"
type input "[URL][DOMAIN_NAME]"
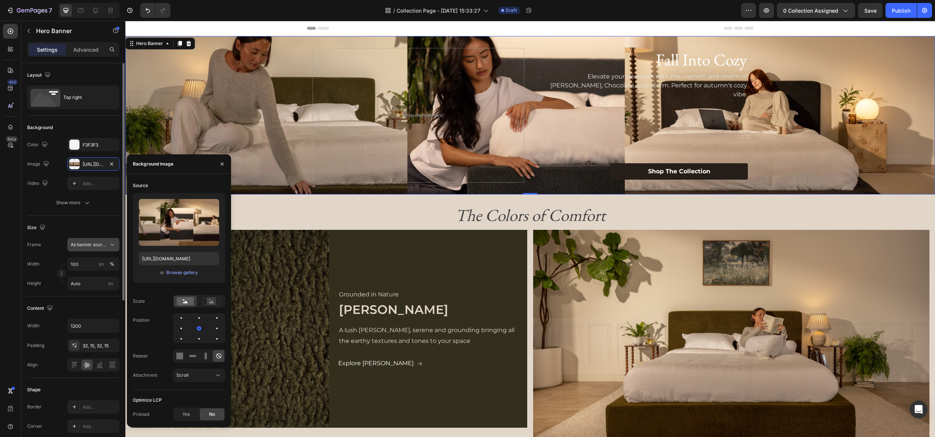
click at [93, 245] on span "As banner source" at bounding box center [89, 244] width 36 height 7
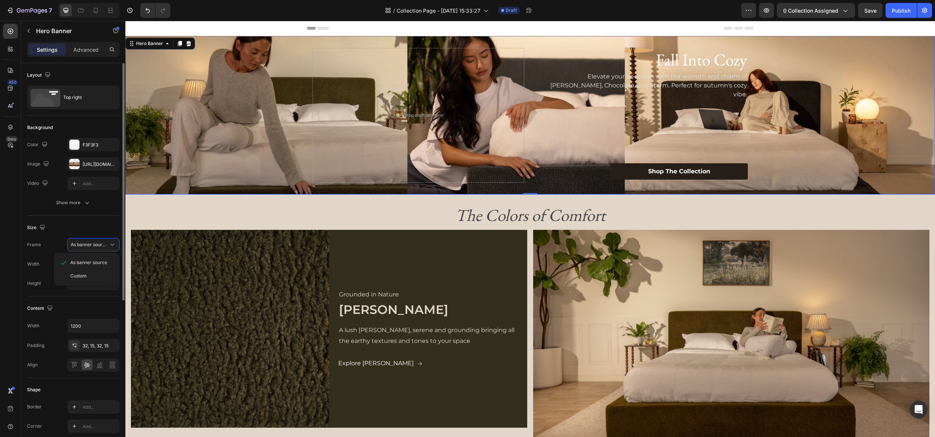
click at [88, 275] on div "Custom" at bounding box center [91, 276] width 43 height 7
click at [88, 243] on div "Custom" at bounding box center [89, 244] width 36 height 7
click at [86, 264] on span "As banner source" at bounding box center [88, 262] width 37 height 7
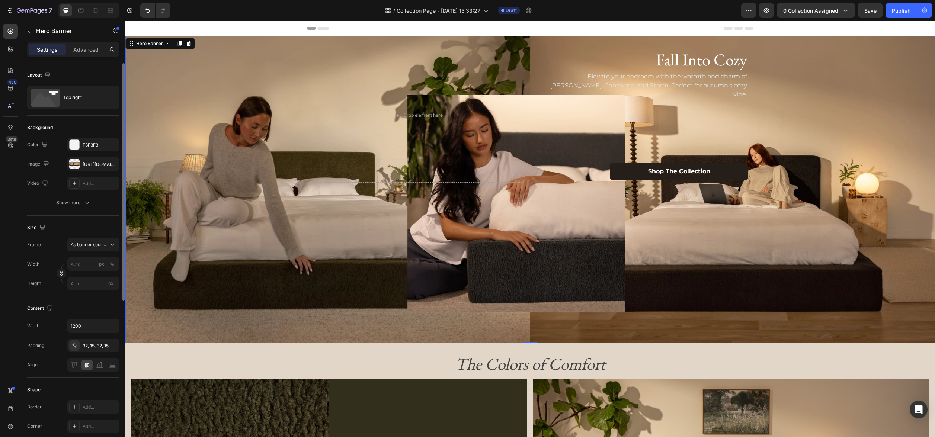
click at [312, 300] on div "Background Image" at bounding box center [529, 189] width 809 height 307
click at [706, 79] on p "Elevate your bedroom with the warmth and charm of [PERSON_NAME], Chocolate, and…" at bounding box center [642, 85] width 210 height 27
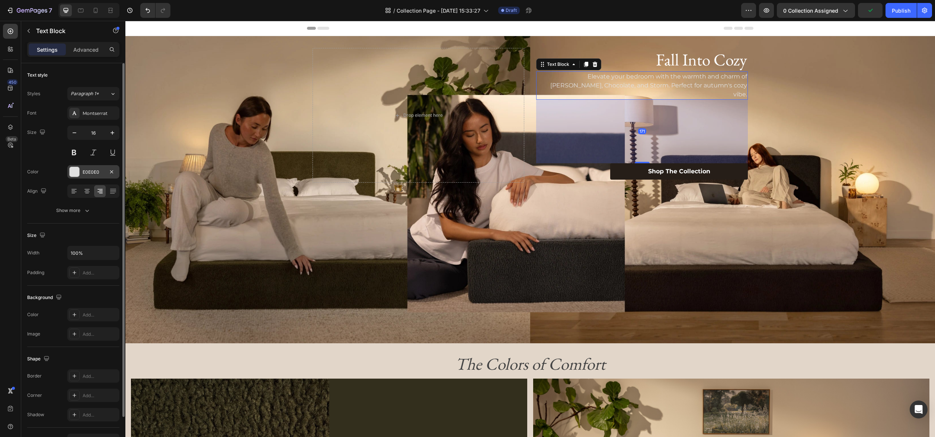
click at [80, 171] on div "E0E0E0" at bounding box center [93, 171] width 52 height 13
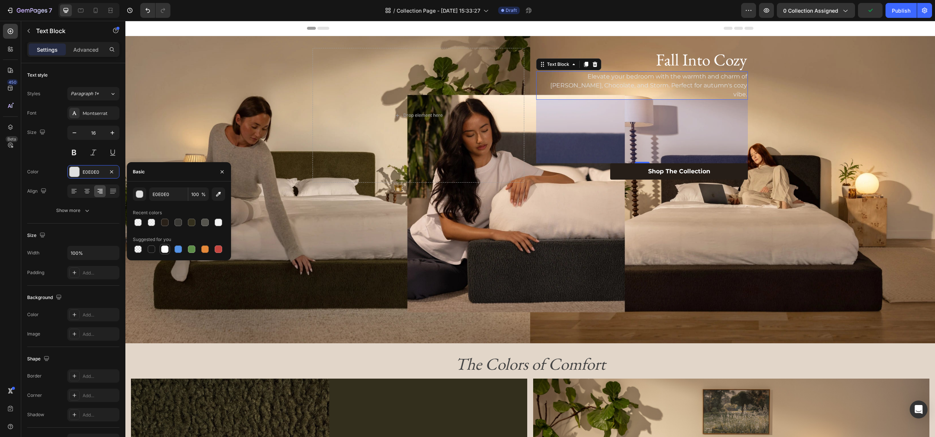
click at [167, 249] on div at bounding box center [164, 248] width 7 height 7
type input "FFFFFF"
click at [624, 163] on link "Shop The Collection" at bounding box center [679, 171] width 138 height 17
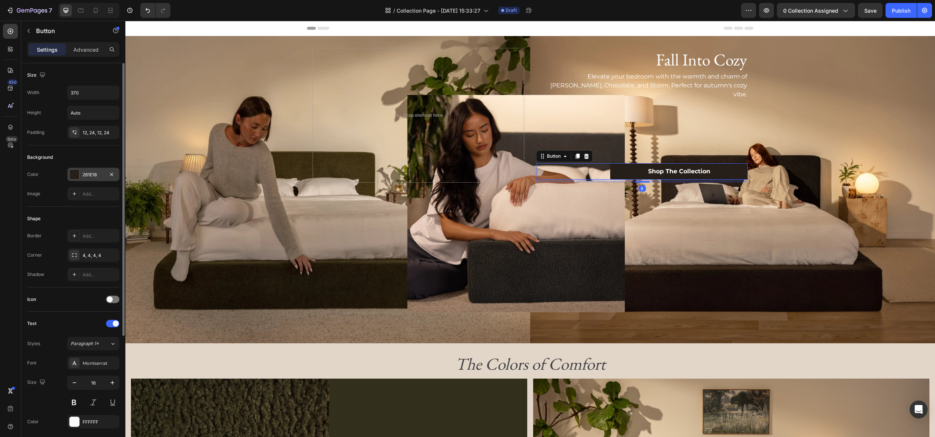
click at [94, 176] on div "261E18" at bounding box center [94, 174] width 22 height 7
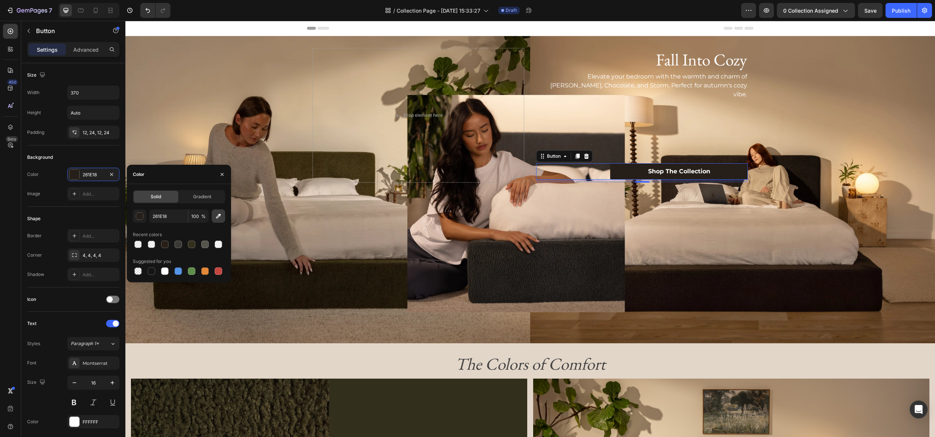
click at [218, 219] on icon "button" at bounding box center [218, 215] width 7 height 7
type input "E2D7CA"
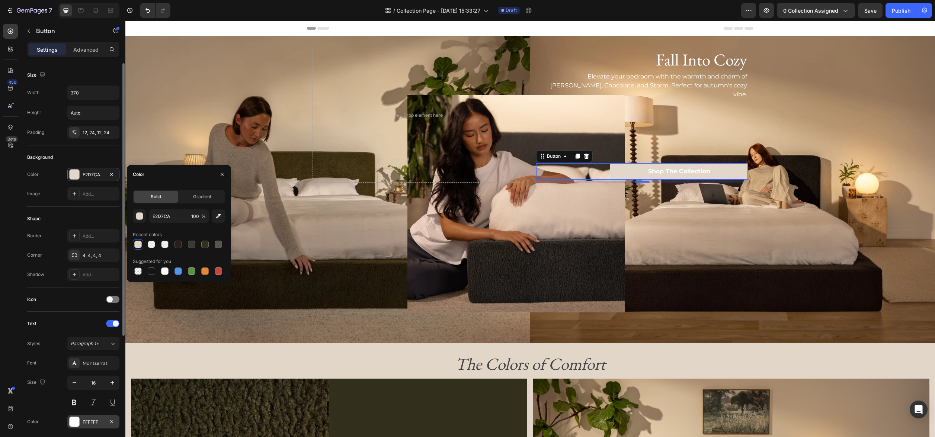
click at [86, 422] on div "FFFFFF" at bounding box center [94, 422] width 22 height 7
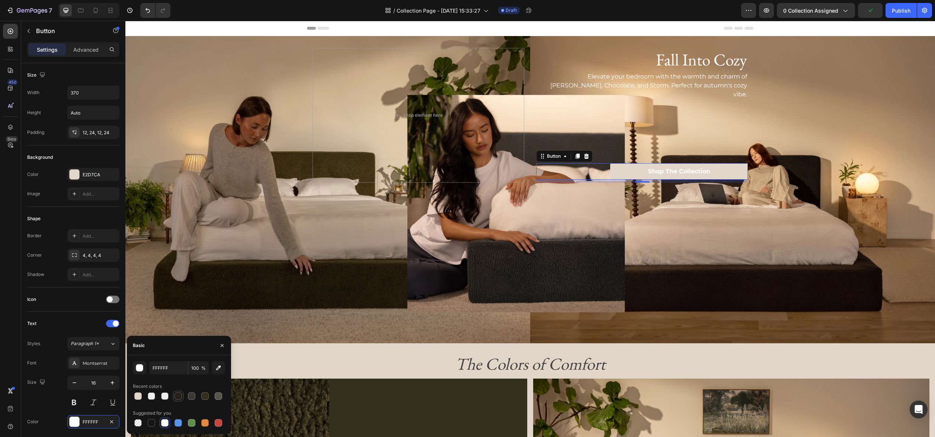
click at [179, 399] on div at bounding box center [177, 395] width 7 height 7
type input "282018"
click at [695, 89] on p "Elevate your bedroom with the warmth and charm of [PERSON_NAME], Chocolate, and…" at bounding box center [642, 85] width 210 height 27
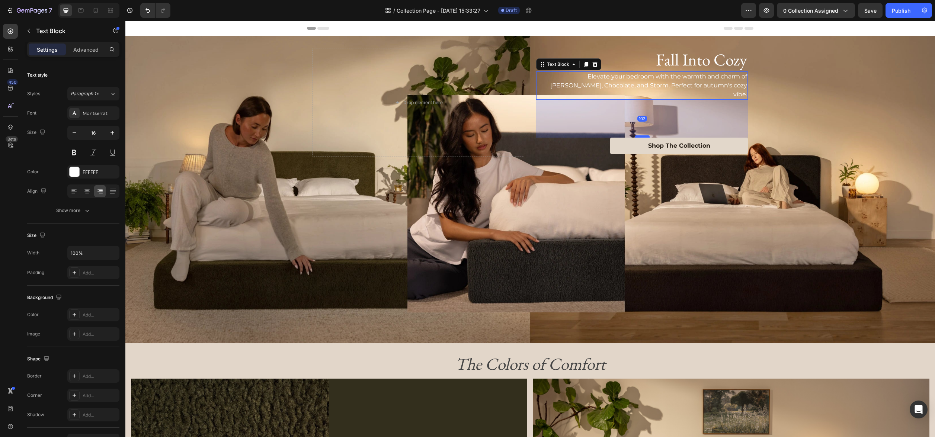
drag, startPoint x: 640, startPoint y: 153, endPoint x: 646, endPoint y: 128, distance: 26.5
click at [646, 135] on div at bounding box center [641, 136] width 15 height 2
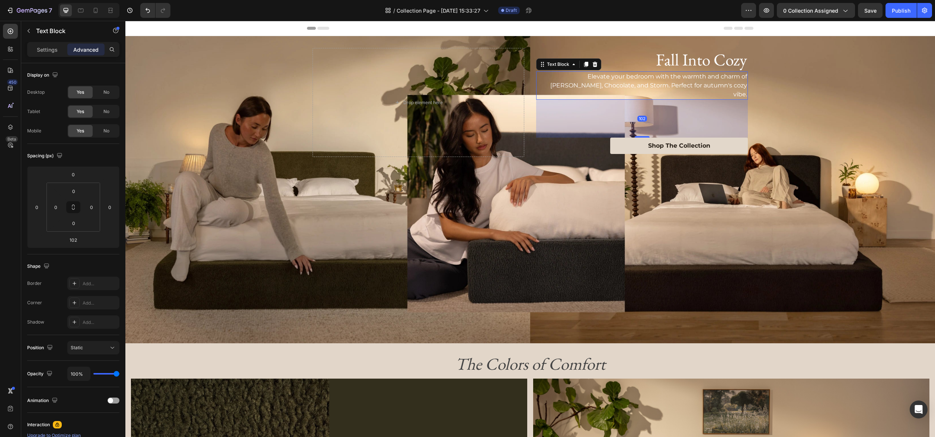
click at [872, 119] on div "Background Image" at bounding box center [529, 189] width 809 height 307
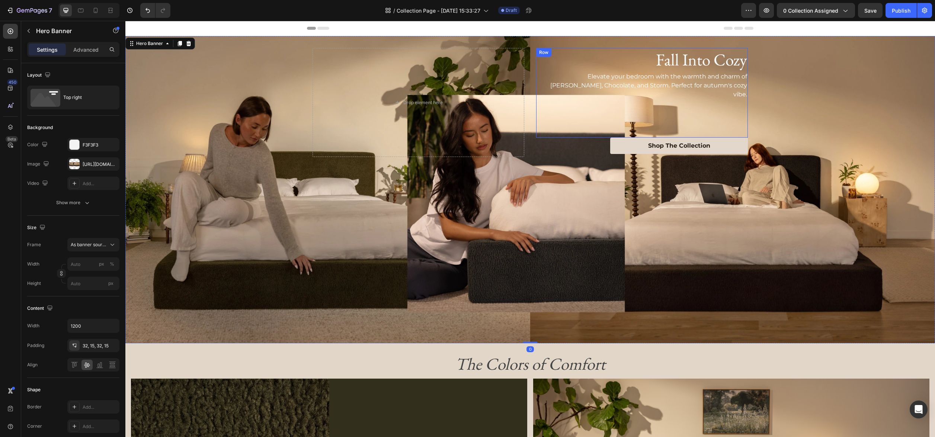
click at [660, 112] on div "Fall Into Cozy Heading Elevate your bedroom with the warmth and charm of Moss, …" at bounding box center [642, 93] width 212 height 90
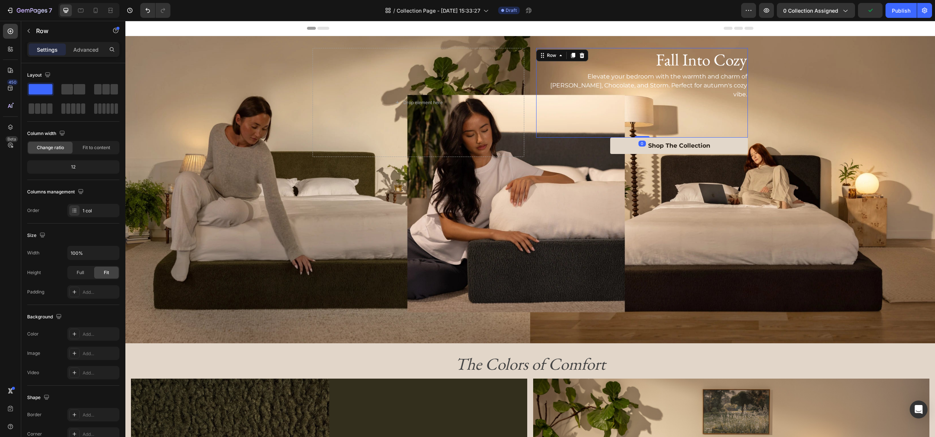
drag, startPoint x: 644, startPoint y: 127, endPoint x: 644, endPoint y: 117, distance: 10.0
click at [644, 117] on div "Fall Into Cozy Heading Elevate your bedroom with the warmth and charm of Moss, …" at bounding box center [642, 93] width 212 height 90
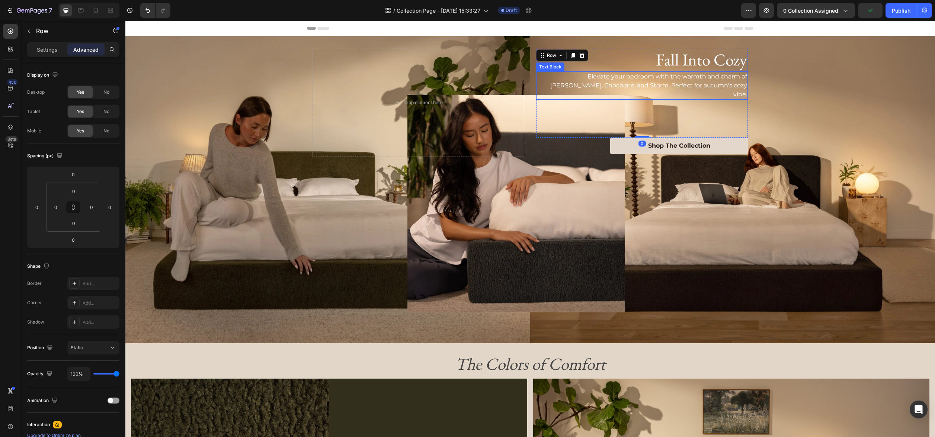
click at [676, 84] on p "Elevate your bedroom with the warmth and charm of [PERSON_NAME], Chocolate, and…" at bounding box center [642, 85] width 210 height 27
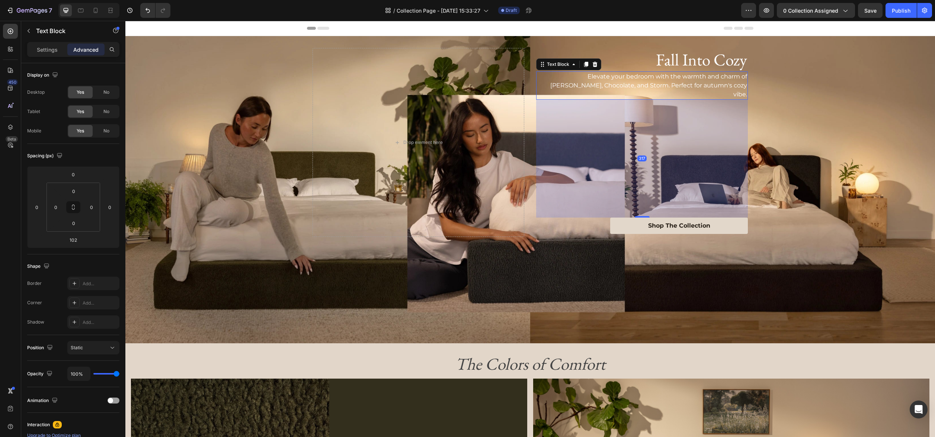
drag, startPoint x: 642, startPoint y: 127, endPoint x: 650, endPoint y: 207, distance: 80.4
click at [650, 100] on div "317" at bounding box center [642, 100] width 212 height 0
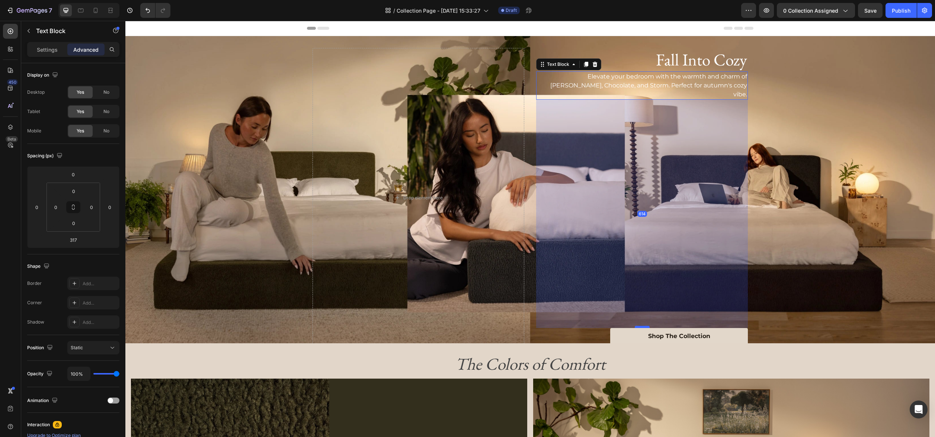
drag, startPoint x: 644, startPoint y: 207, endPoint x: 644, endPoint y: 317, distance: 110.4
click at [644, 326] on div at bounding box center [641, 327] width 15 height 2
type input "614"
click at [850, 312] on div "Background Image" at bounding box center [529, 189] width 809 height 307
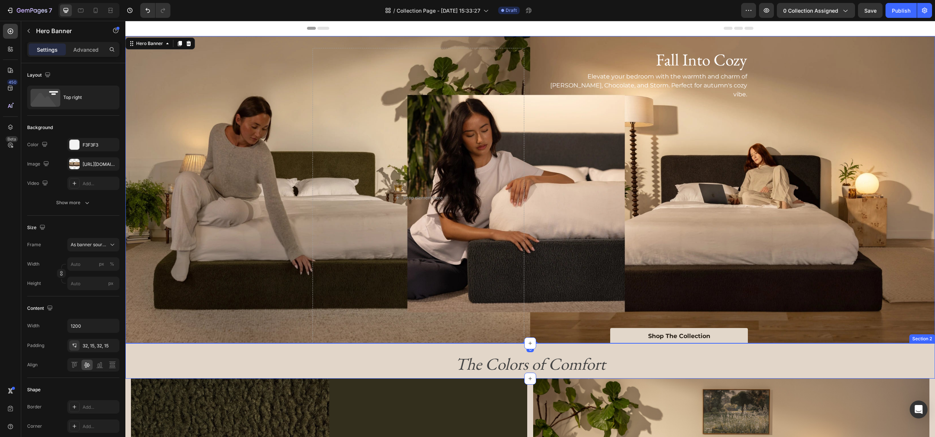
click at [868, 358] on h2 "The Colors of Comfort" at bounding box center [529, 363] width 797 height 23
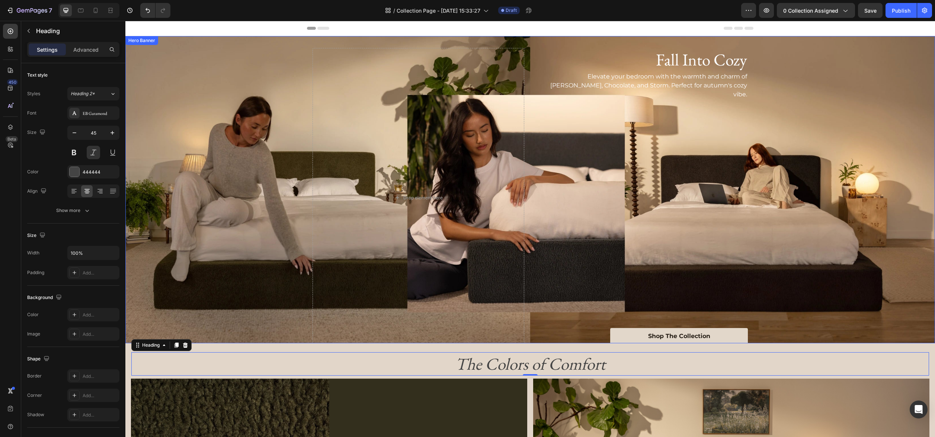
click at [924, 162] on div "Background Image" at bounding box center [529, 189] width 809 height 307
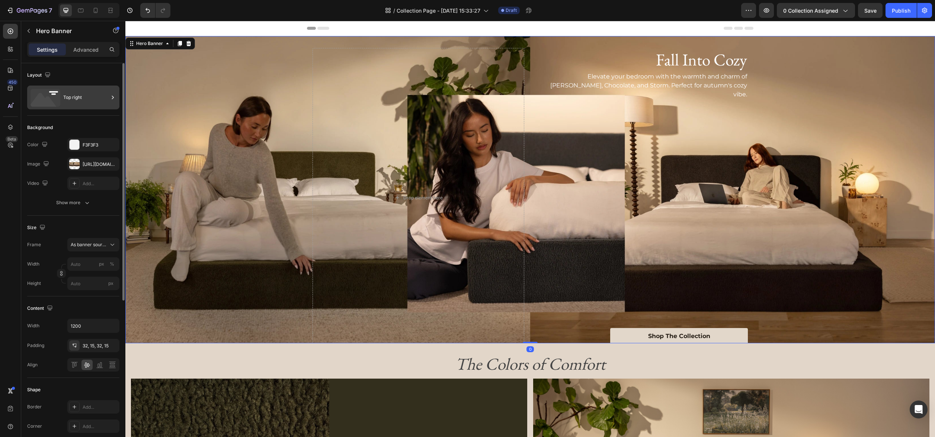
click at [86, 97] on div "Top right" at bounding box center [85, 97] width 45 height 17
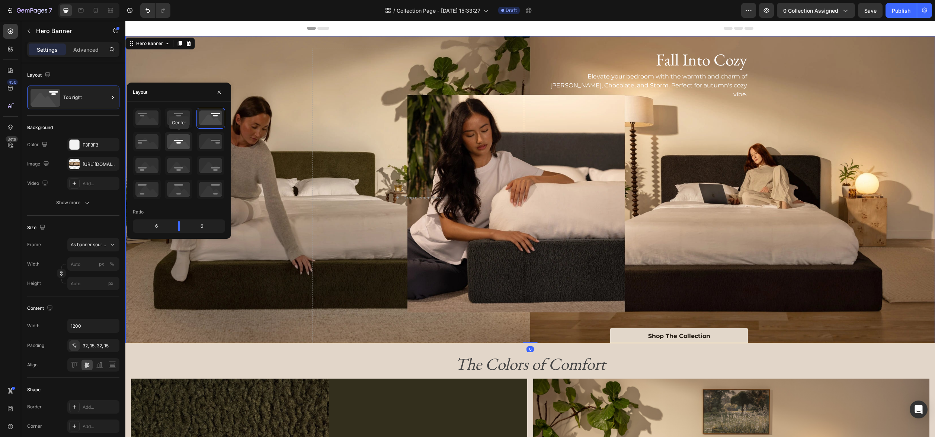
click at [173, 142] on icon at bounding box center [179, 141] width 28 height 19
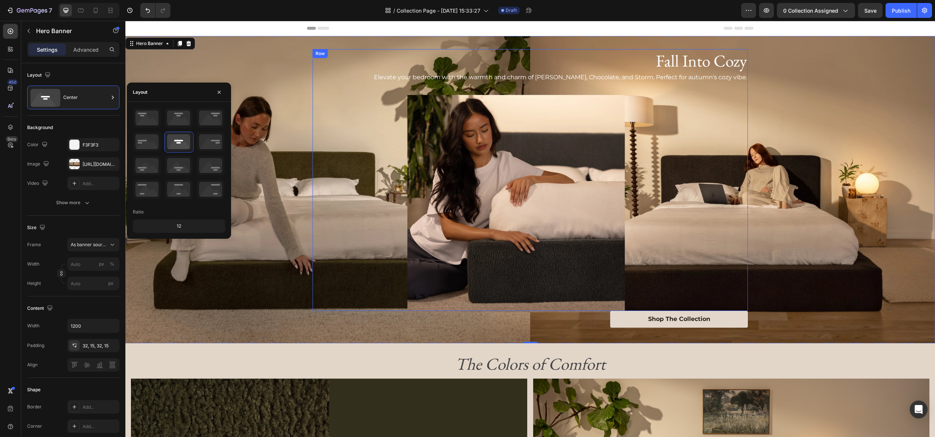
click at [676, 157] on div "Fall Into Cozy Heading Elevate your bedroom with the warmth and charm of Moss, …" at bounding box center [529, 180] width 435 height 262
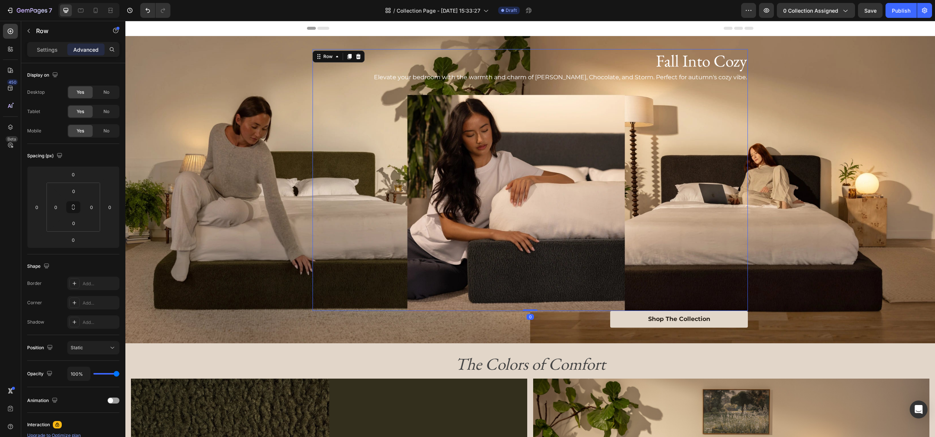
click at [717, 86] on div "Fall Into Cozy Heading Elevate your bedroom with the warmth and charm of Moss, …" at bounding box center [529, 180] width 435 height 262
click at [702, 79] on p "Elevate your bedroom with the warmth and charm of [PERSON_NAME], Chocolate, and…" at bounding box center [530, 77] width 434 height 9
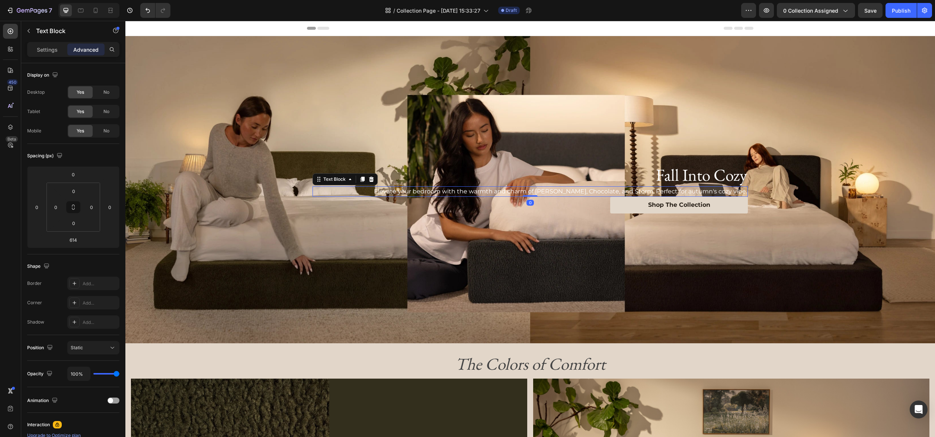
drag, startPoint x: 530, startPoint y: 310, endPoint x: 538, endPoint y: 52, distance: 258.2
click at [538, 52] on div "Fall Into Cozy Heading Elevate your bedroom with the warmth and charm of Moss, …" at bounding box center [529, 189] width 809 height 307
type input "0"
click at [296, 190] on div "Background Image" at bounding box center [529, 189] width 809 height 307
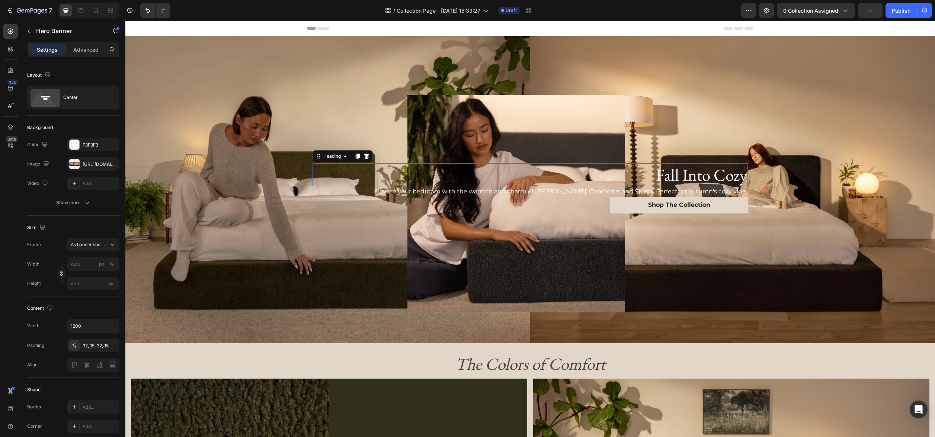
click at [326, 171] on h2 "Fall Into Cozy" at bounding box center [529, 174] width 435 height 23
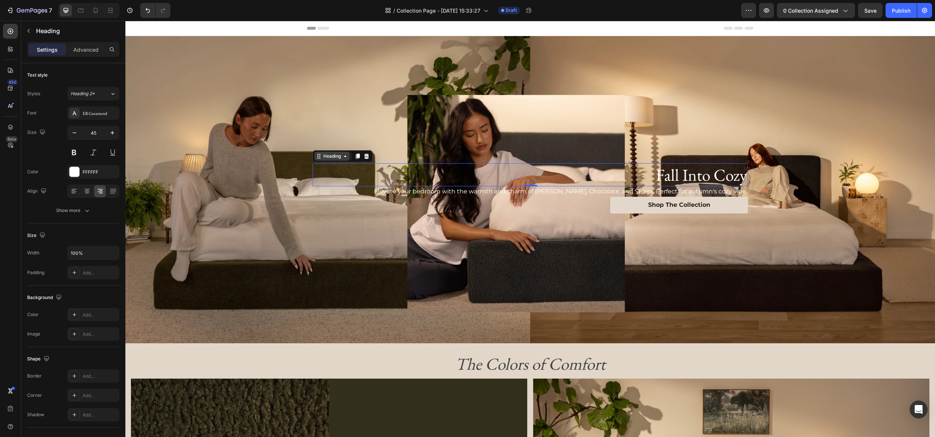
click at [342, 156] on icon at bounding box center [345, 156] width 6 height 6
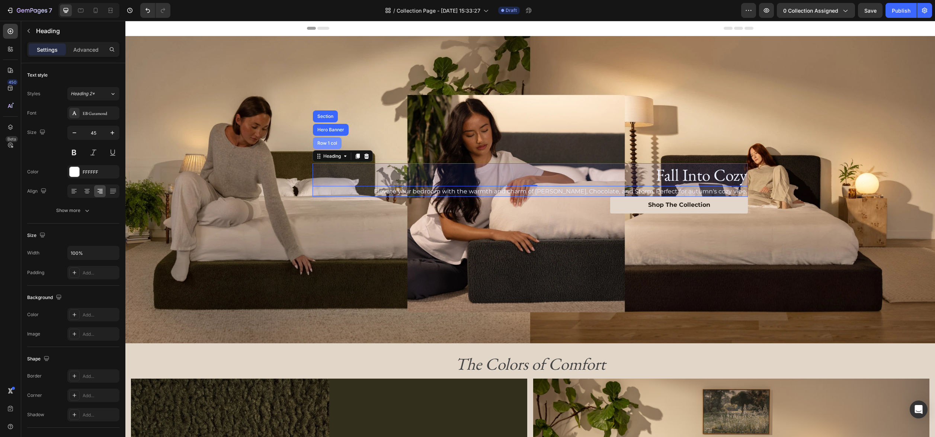
click at [329, 143] on div "Row 1 col" at bounding box center [327, 143] width 23 height 4
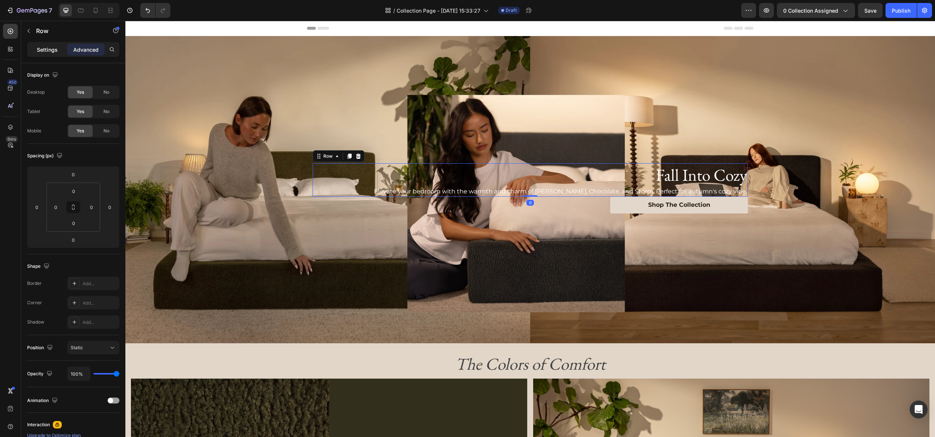
click at [42, 49] on p "Settings" at bounding box center [47, 50] width 21 height 8
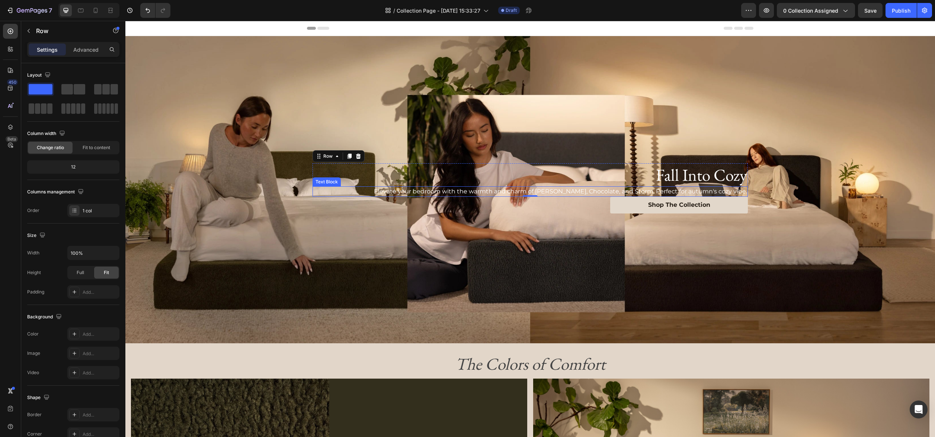
click at [477, 190] on p "Elevate your bedroom with the warmth and charm of [PERSON_NAME], Chocolate, and…" at bounding box center [530, 191] width 434 height 9
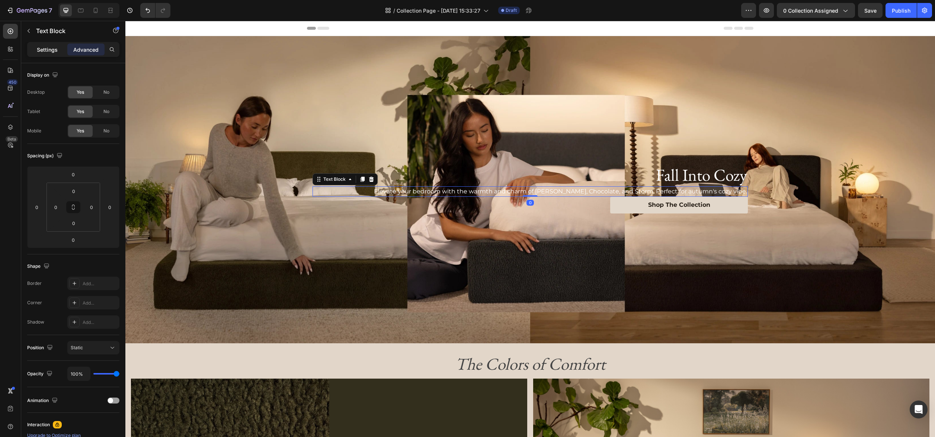
click at [52, 50] on p "Settings" at bounding box center [47, 50] width 21 height 8
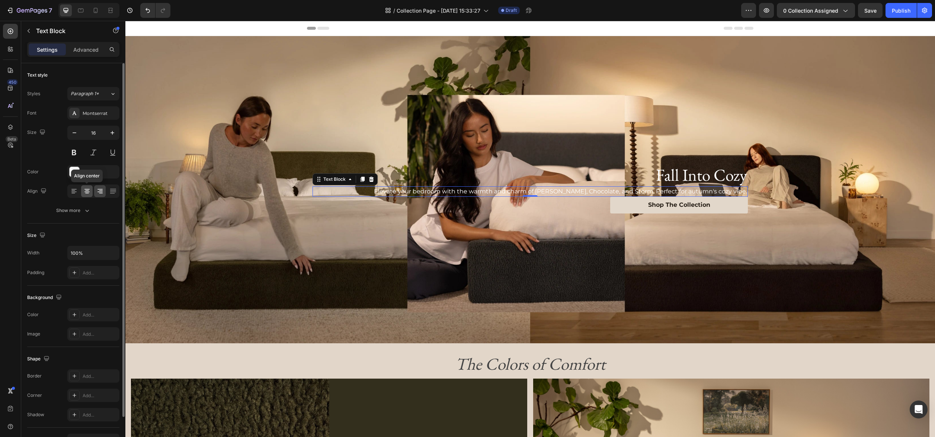
click at [86, 192] on icon at bounding box center [86, 190] width 7 height 7
click at [589, 175] on h2 "Fall Into Cozy" at bounding box center [529, 174] width 435 height 23
click at [89, 191] on icon at bounding box center [86, 190] width 7 height 7
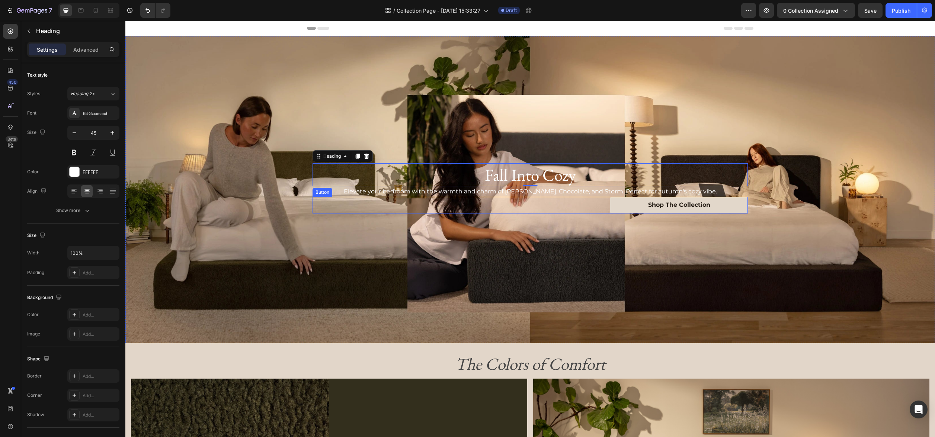
click at [585, 208] on div "Shop The Collection Button" at bounding box center [529, 205] width 435 height 17
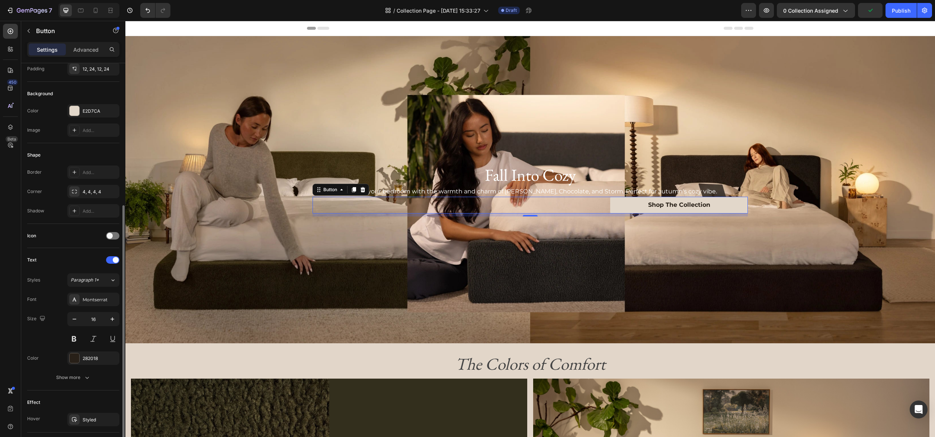
scroll to position [177, 0]
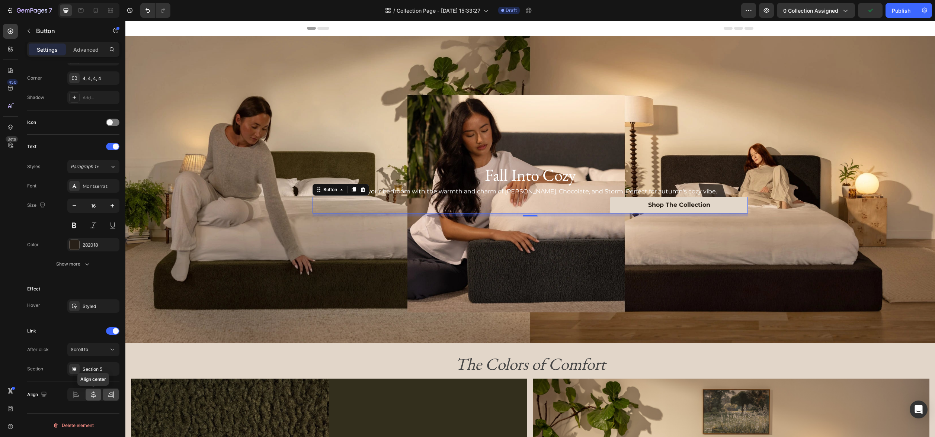
click at [92, 396] on icon at bounding box center [93, 394] width 7 height 7
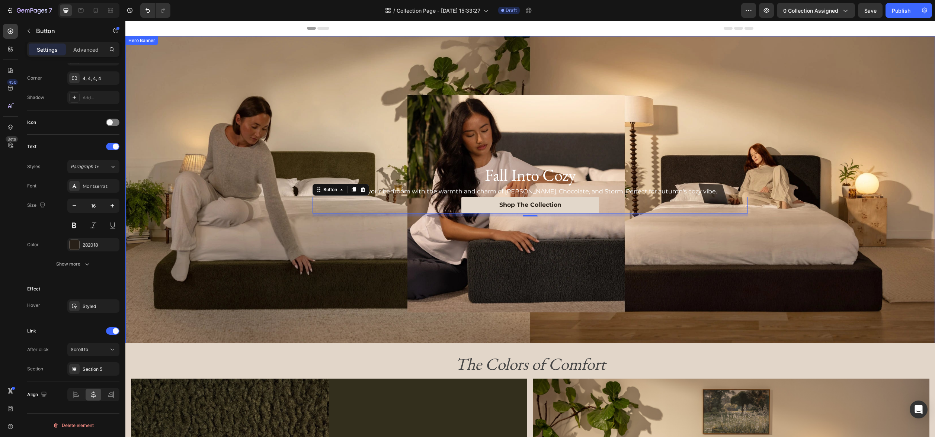
click at [678, 322] on div "Background Image" at bounding box center [529, 189] width 809 height 307
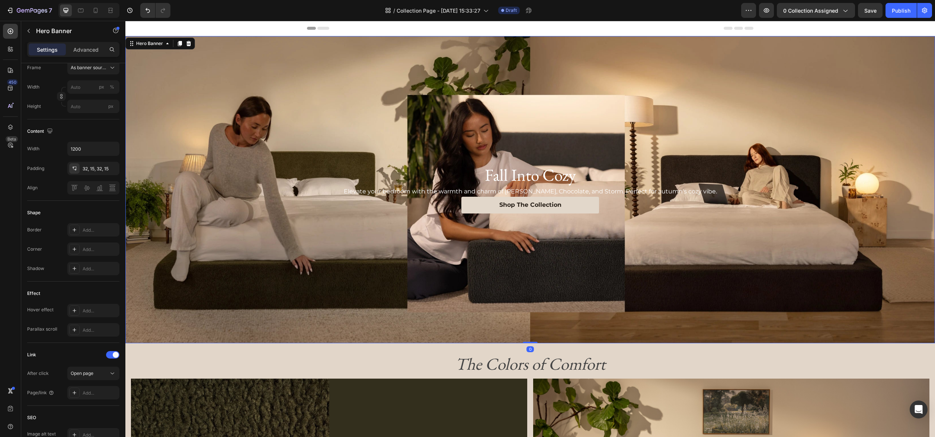
scroll to position [0, 0]
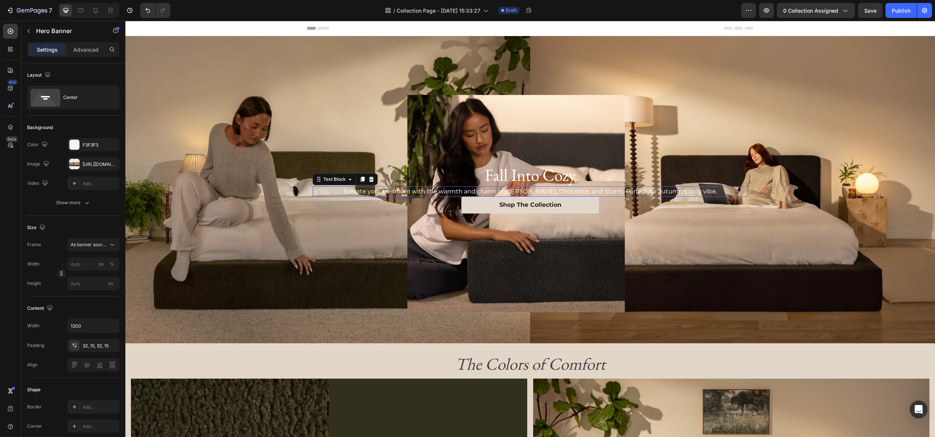
click at [461, 190] on p "Elevate your bedroom with the warmth and charm of [PERSON_NAME], Chocolate, and…" at bounding box center [530, 191] width 434 height 9
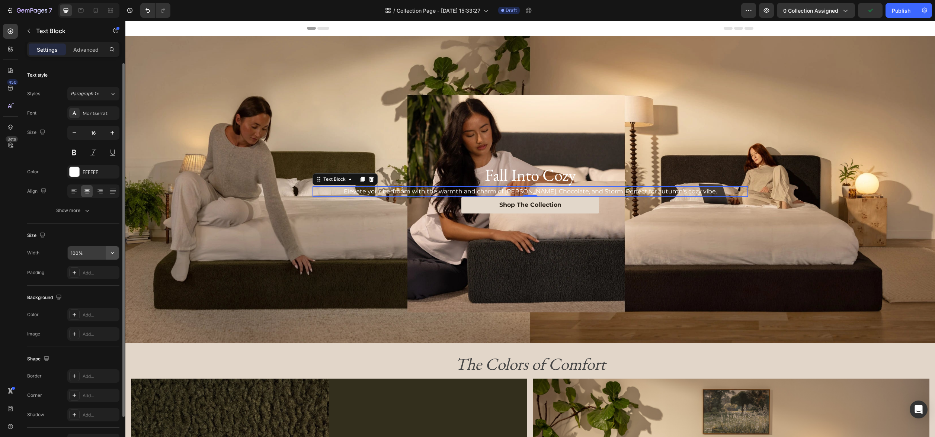
click at [111, 252] on icon "button" at bounding box center [112, 253] width 3 height 2
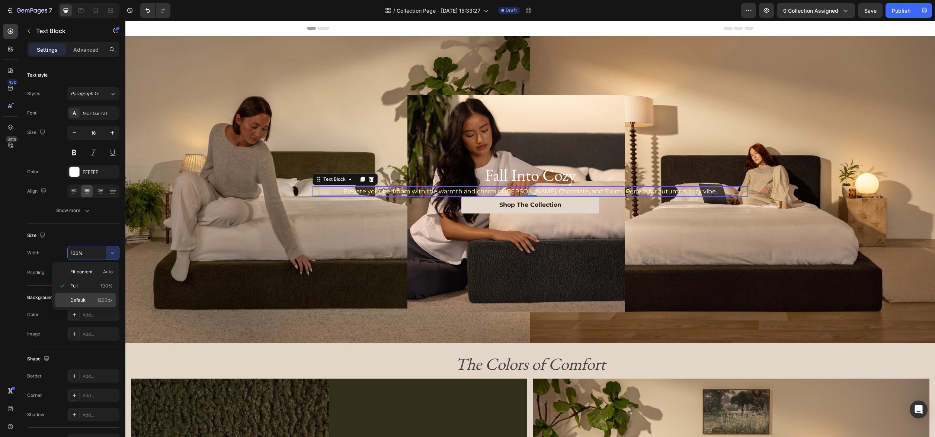
click at [109, 300] on span "1200px" at bounding box center [105, 300] width 16 height 7
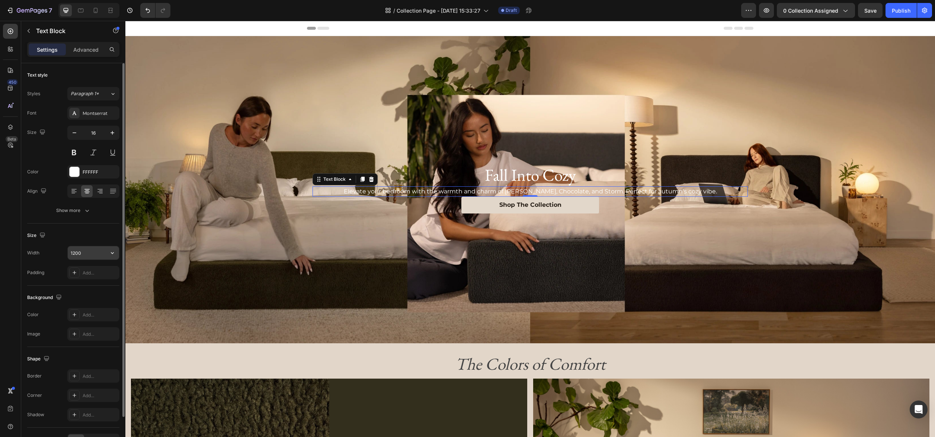
click at [92, 253] on input "1200" at bounding box center [93, 252] width 51 height 13
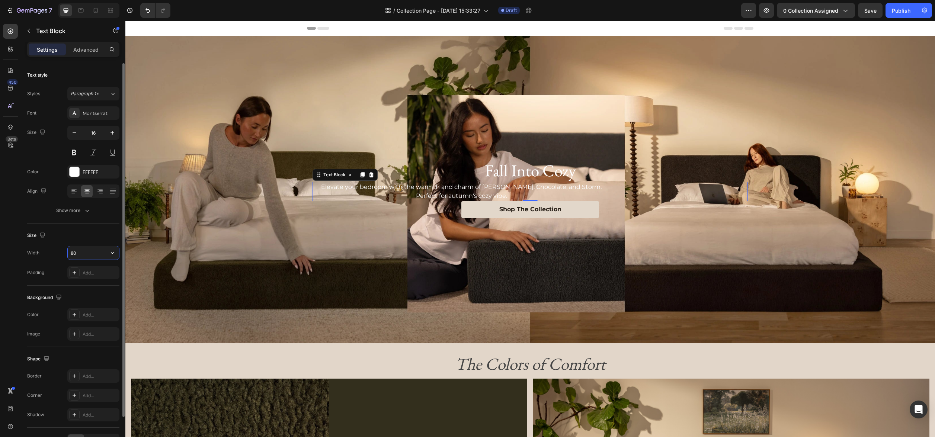
type input "8"
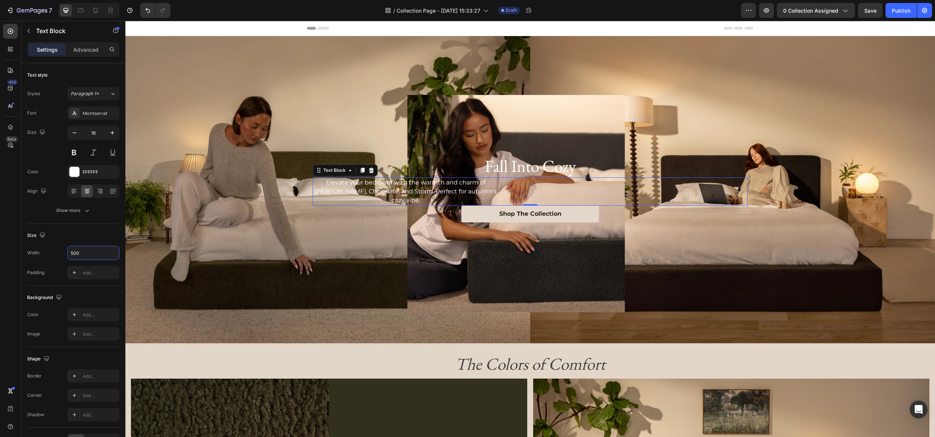
type input "500"
click at [570, 189] on div "Elevate your bedroom with the warmth and charm of [PERSON_NAME], Chocolate, and…" at bounding box center [529, 191] width 435 height 28
click at [100, 191] on icon at bounding box center [99, 190] width 7 height 7
click at [89, 191] on icon at bounding box center [86, 190] width 7 height 7
click at [87, 49] on p "Advanced" at bounding box center [85, 50] width 25 height 8
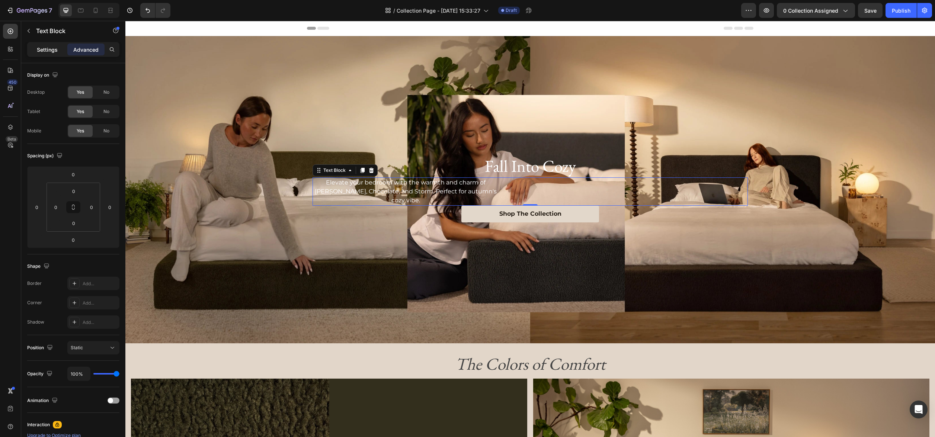
click at [58, 50] on div "Settings" at bounding box center [47, 50] width 37 height 12
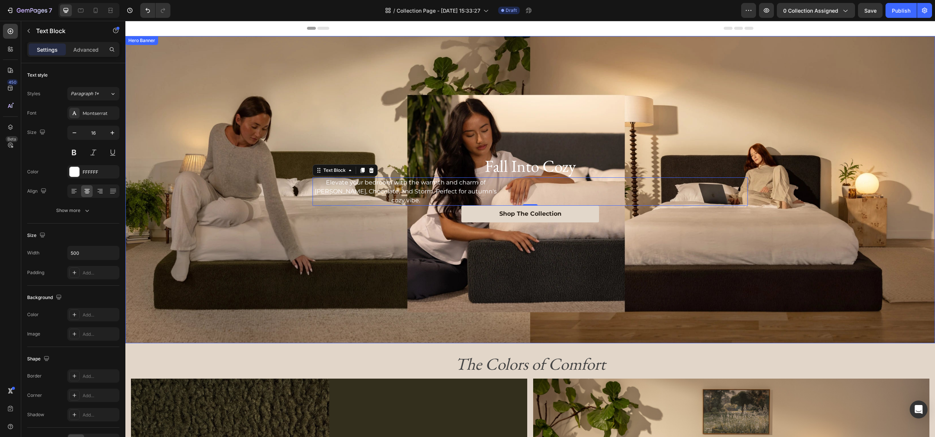
click at [679, 228] on div "Fall Into Cozy Heading Elevate your bedroom with the warmth and charm of Moss, …" at bounding box center [530, 189] width 446 height 95
click at [633, 166] on h2 "Fall Into Cozy" at bounding box center [529, 165] width 435 height 23
click at [627, 186] on div "Elevate your bedroom with the warmth and charm of [PERSON_NAME], Chocolate, and…" at bounding box center [529, 191] width 435 height 28
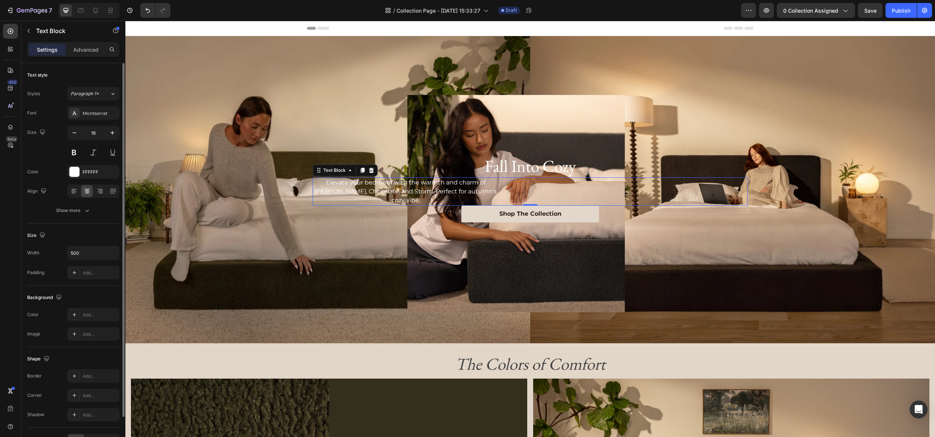
scroll to position [46, 0]
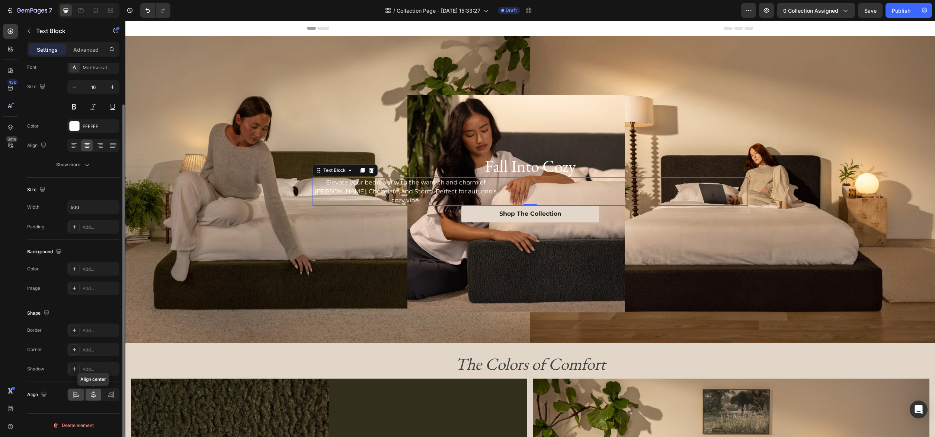
click at [93, 393] on icon at bounding box center [93, 394] width 7 height 7
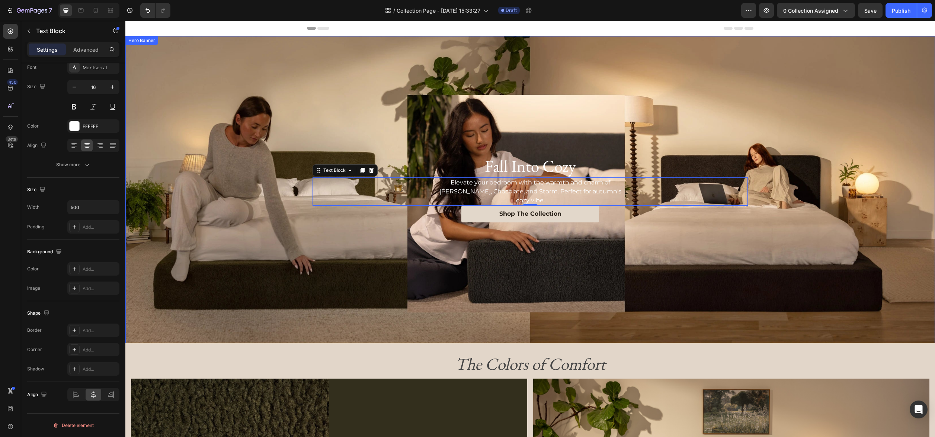
click at [692, 239] on div "Background Image" at bounding box center [529, 189] width 809 height 307
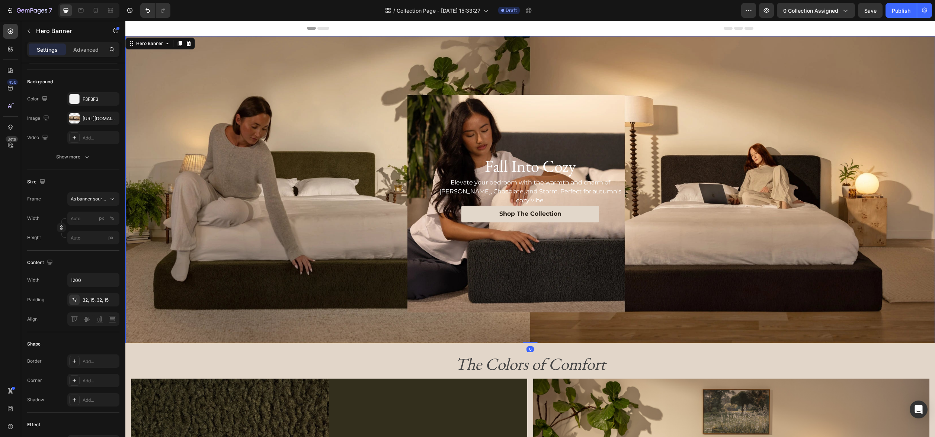
scroll to position [0, 0]
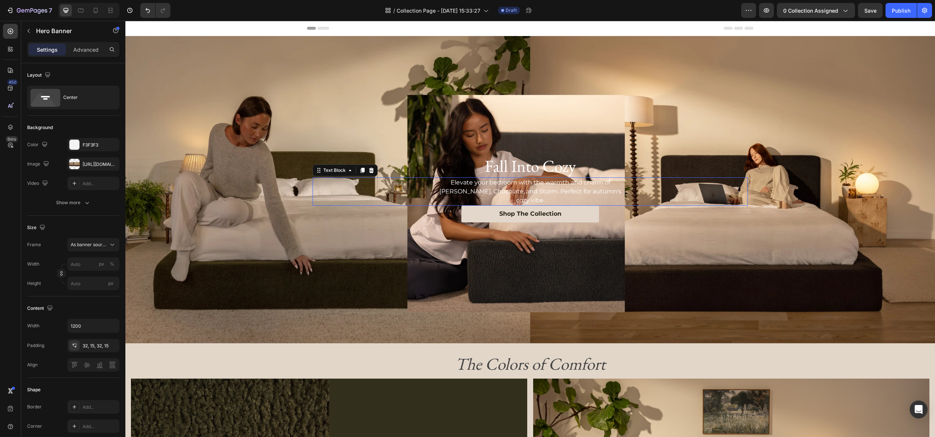
click at [550, 185] on p "Elevate your bedroom with the warmth and charm of [PERSON_NAME], Chocolate, and…" at bounding box center [530, 191] width 184 height 27
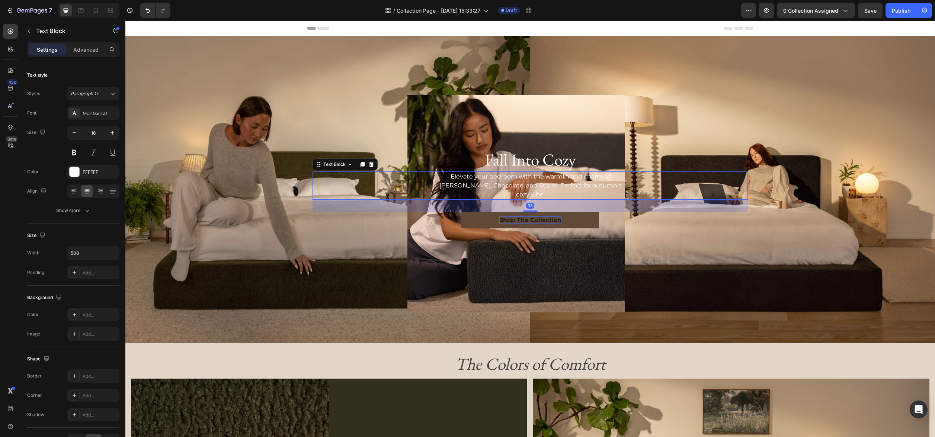
drag, startPoint x: 534, startPoint y: 201, endPoint x: 533, endPoint y: 213, distance: 12.3
click at [533, 213] on div "Fall Into Cozy Heading Elevate your bedroom with the warmth and charm of Moss, …" at bounding box center [529, 189] width 435 height 83
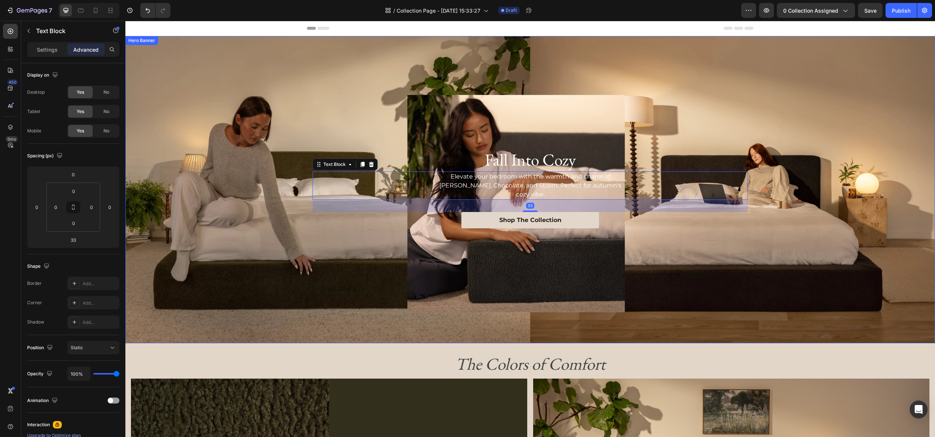
click at [675, 237] on div "Fall Into Cozy Heading Elevate your bedroom with the warmth and charm of Moss, …" at bounding box center [530, 189] width 446 height 107
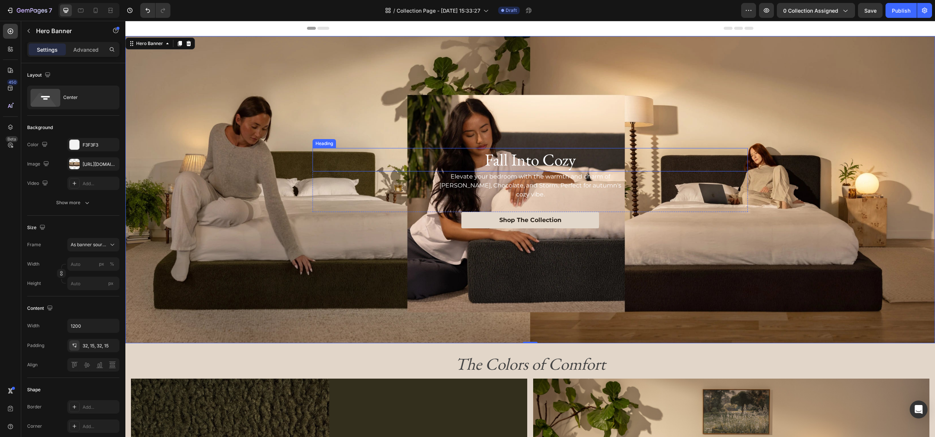
click at [532, 164] on h2 "Fall Into Cozy" at bounding box center [529, 159] width 435 height 23
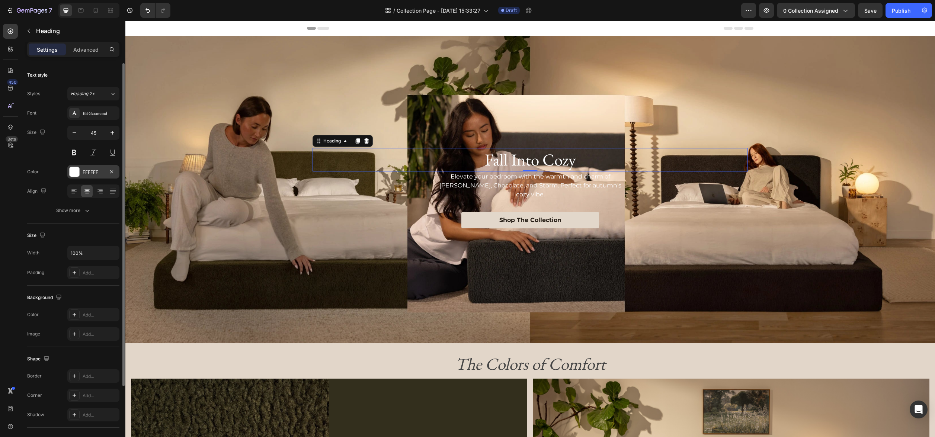
click at [84, 176] on div "FFFFFF" at bounding box center [93, 171] width 52 height 13
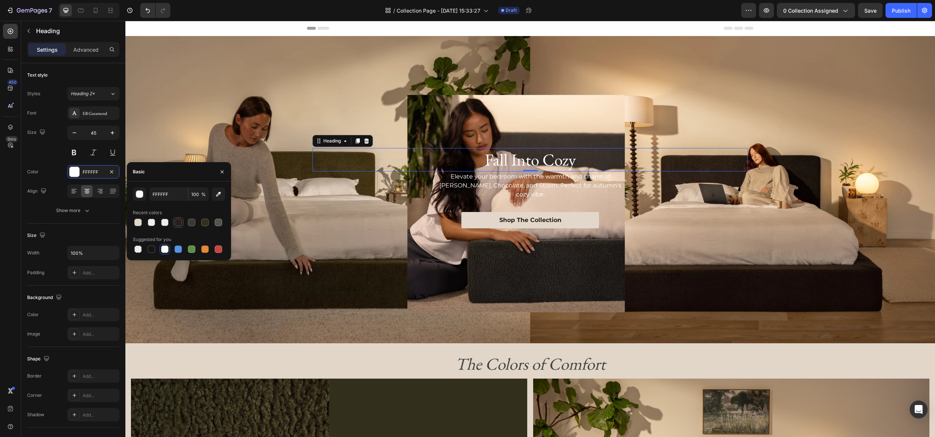
click at [181, 225] on div at bounding box center [178, 222] width 9 height 9
click at [150, 247] on div at bounding box center [151, 248] width 7 height 7
click at [165, 251] on div at bounding box center [164, 248] width 7 height 7
type input "FFFFFF"
click at [288, 269] on div "Background Image" at bounding box center [529, 189] width 809 height 307
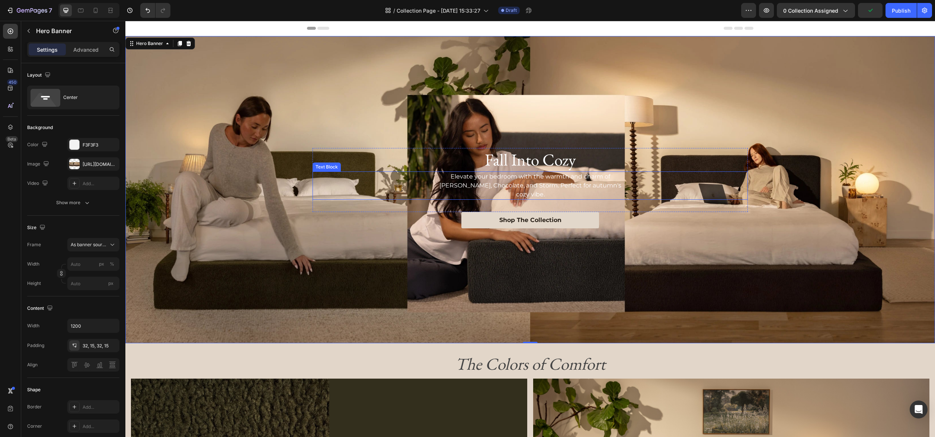
click at [525, 186] on p "Elevate your bedroom with the warmth and charm of [PERSON_NAME], Chocolate, and…" at bounding box center [530, 185] width 184 height 27
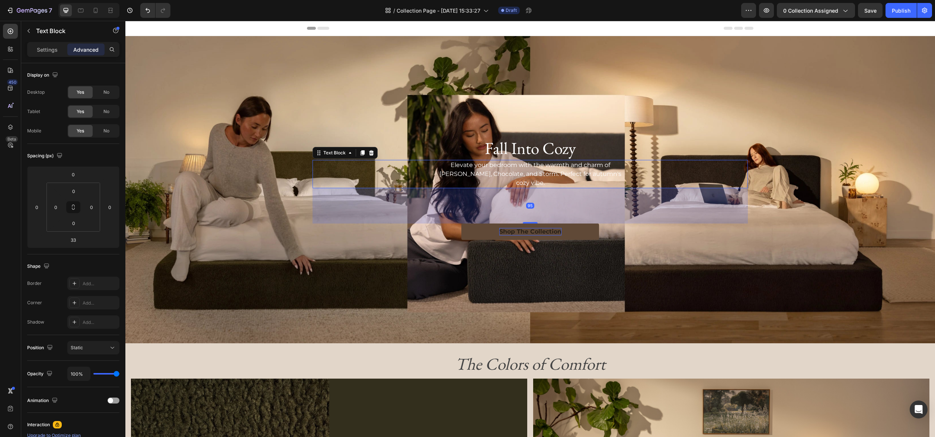
drag, startPoint x: 529, startPoint y: 206, endPoint x: 523, endPoint y: 229, distance: 23.7
click at [523, 229] on div "Fall Into Cozy Heading Elevate your bedroom with the warmth and charm of Moss, …" at bounding box center [529, 189] width 435 height 106
type input "95"
click at [473, 149] on h2 "Fall Into Cozy" at bounding box center [529, 147] width 435 height 23
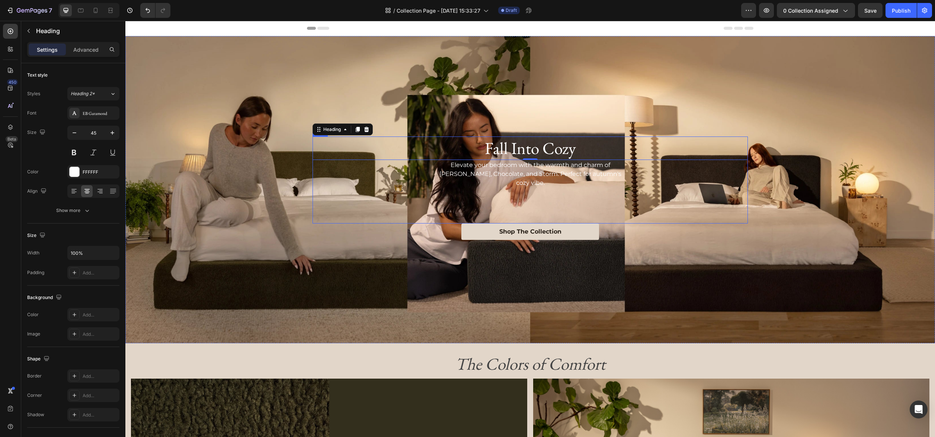
click at [410, 243] on div "Fall Into Cozy Heading 0 Elevate your bedroom with the warmth and charm of Moss…" at bounding box center [530, 190] width 446 height 130
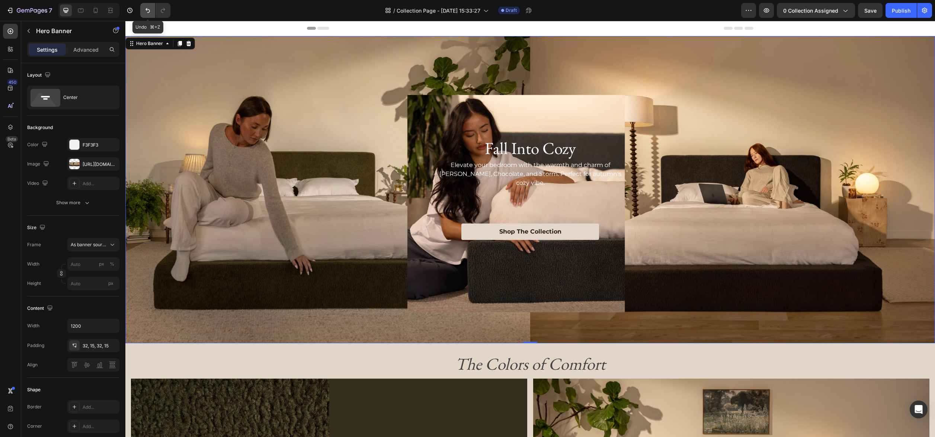
click at [146, 9] on icon "Undo/Redo" at bounding box center [147, 10] width 4 height 5
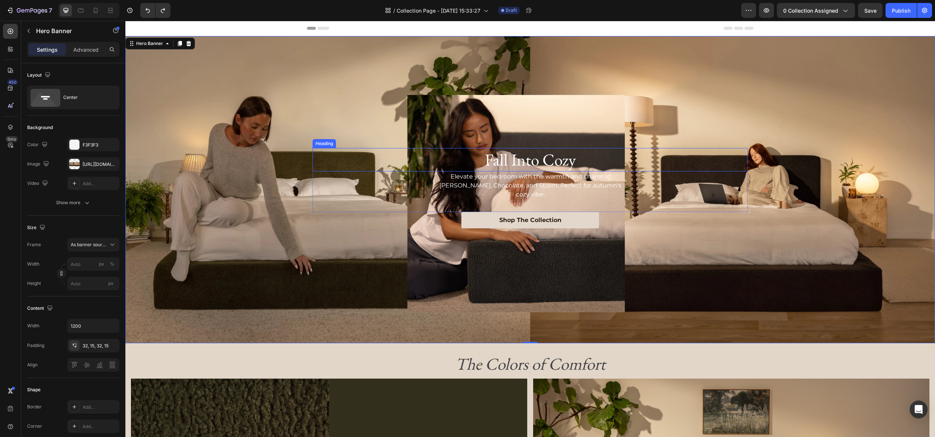
click at [517, 168] on h2 "Fall Into Cozy" at bounding box center [529, 159] width 435 height 23
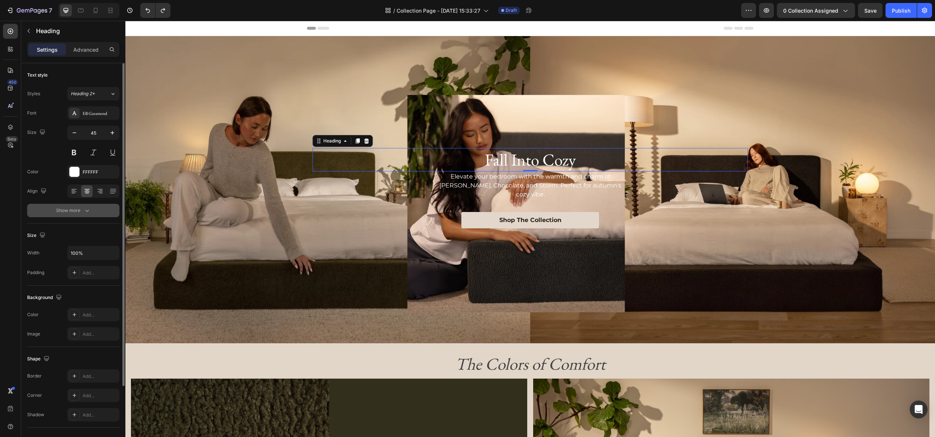
click at [73, 207] on div "Show more" at bounding box center [73, 210] width 35 height 7
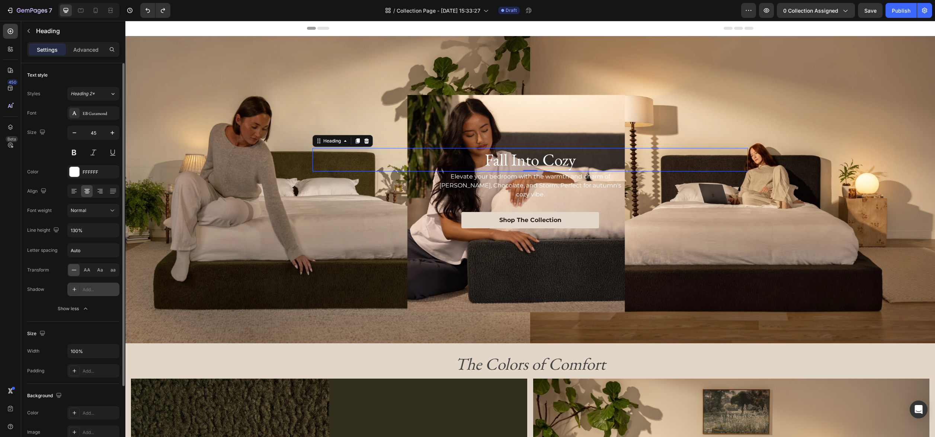
click at [79, 288] on div at bounding box center [74, 289] width 10 height 10
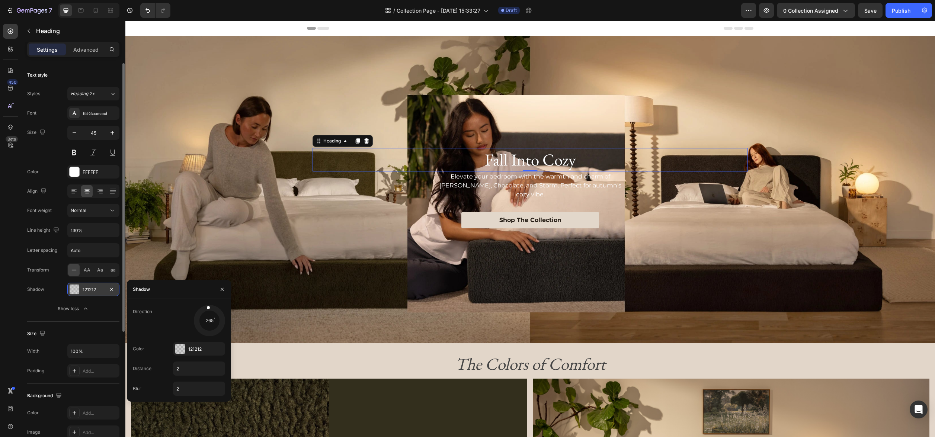
drag, startPoint x: 200, startPoint y: 330, endPoint x: 206, endPoint y: 298, distance: 32.5
click at [206, 298] on div "Shadow Direction 265 Color 121212 Distance 2 Blur 2" at bounding box center [179, 341] width 104 height 122
click at [192, 348] on div "121212" at bounding box center [199, 349] width 22 height 7
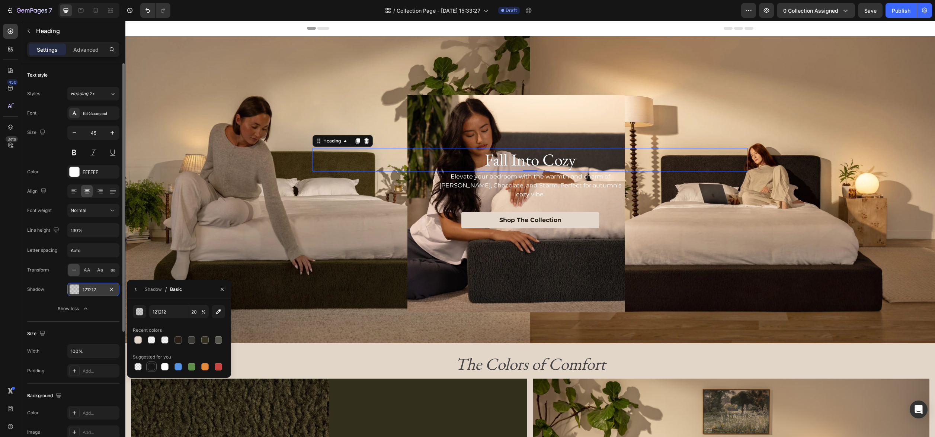
click at [153, 367] on div at bounding box center [151, 366] width 7 height 7
type input "151515"
type input "100"
click at [148, 11] on icon "Undo/Redo" at bounding box center [147, 10] width 7 height 7
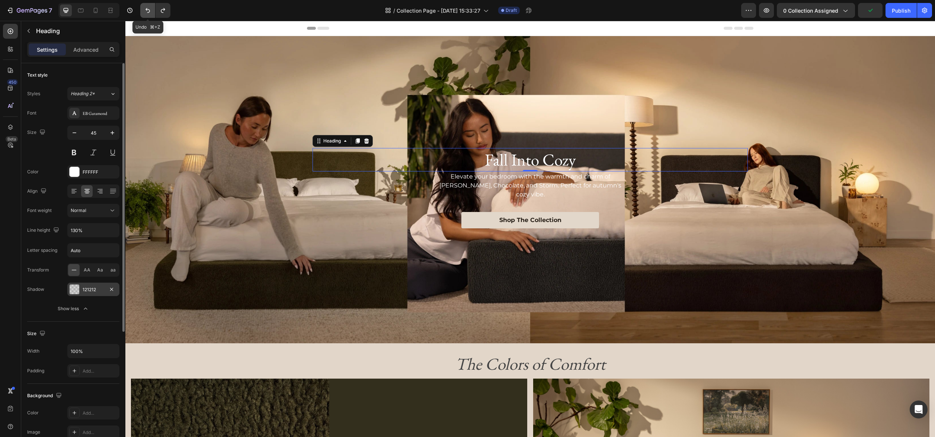
click at [148, 11] on icon "Undo/Redo" at bounding box center [147, 10] width 7 height 7
click at [433, 216] on div "Shop The Collection Button" at bounding box center [529, 220] width 435 height 17
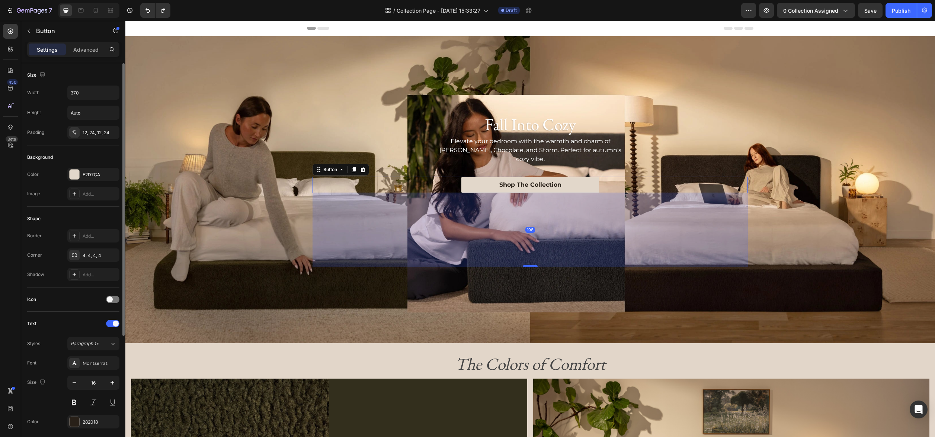
drag, startPoint x: 529, startPoint y: 226, endPoint x: 522, endPoint y: 299, distance: 73.6
click at [522, 299] on div "Fall Into Cozy Heading Elevate your bedroom with the warmth and charm of Moss, …" at bounding box center [529, 189] width 809 height 307
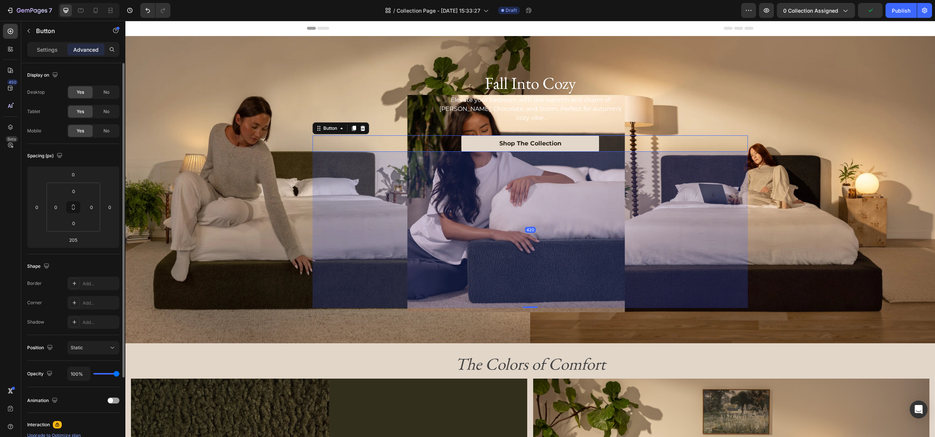
drag, startPoint x: 531, startPoint y: 263, endPoint x: 524, endPoint y: 347, distance: 84.0
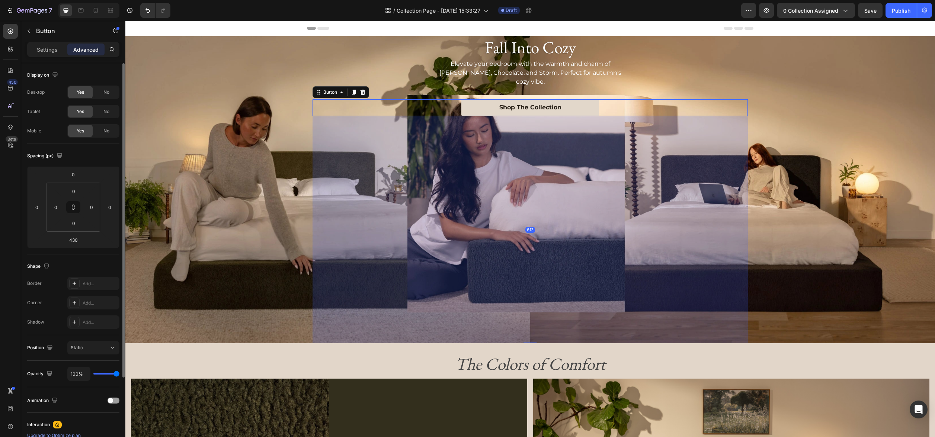
drag, startPoint x: 535, startPoint y: 304, endPoint x: 532, endPoint y: 372, distance: 67.7
type input "612"
click at [336, 334] on div "612" at bounding box center [529, 230] width 435 height 228
click at [309, 335] on div "Fall Into Cozy Heading Elevate your bedroom with the warmth and charm of Moss, …" at bounding box center [530, 190] width 446 height 332
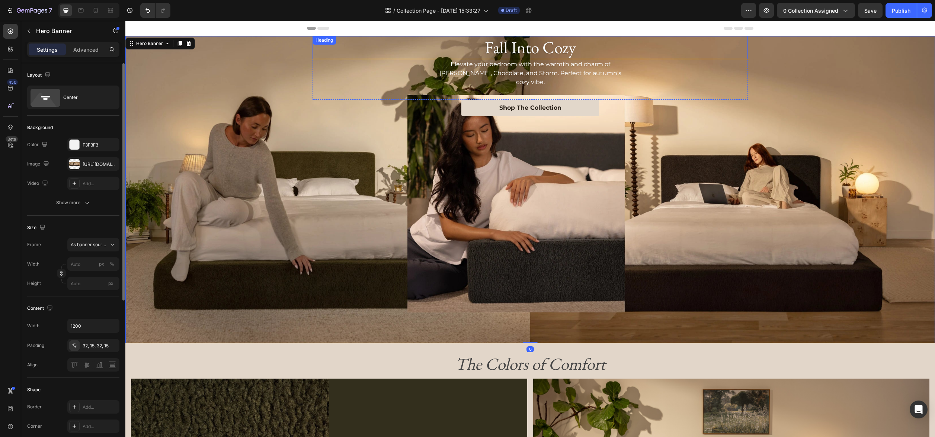
click at [529, 55] on h2 "Fall Into Cozy" at bounding box center [529, 47] width 435 height 23
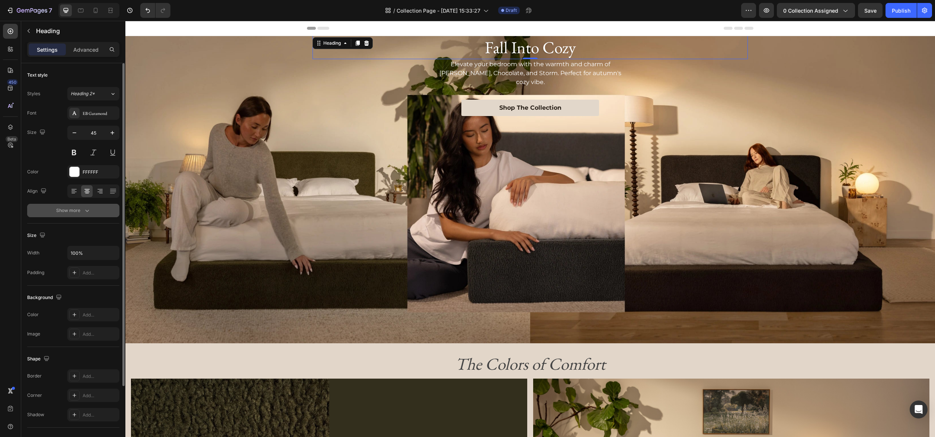
click at [68, 211] on div "Show more" at bounding box center [73, 210] width 35 height 7
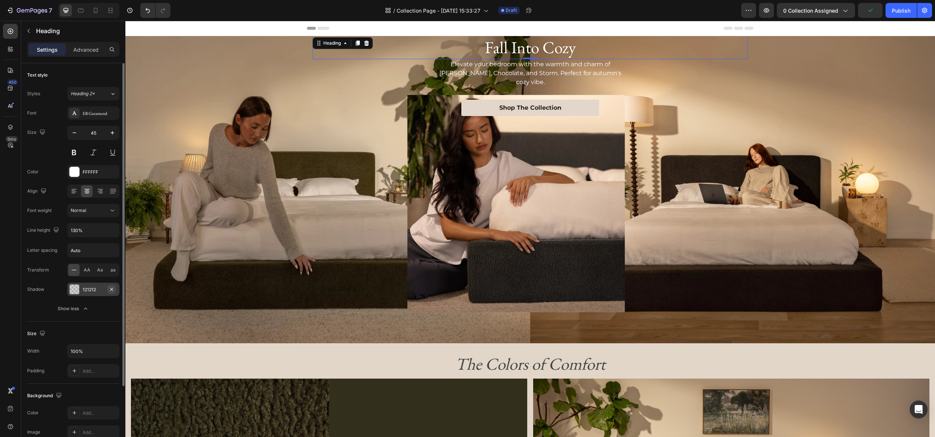
click at [112, 290] on icon "button" at bounding box center [112, 289] width 6 height 6
click at [373, 306] on div "Shop The Collection Button" at bounding box center [529, 222] width 435 height 244
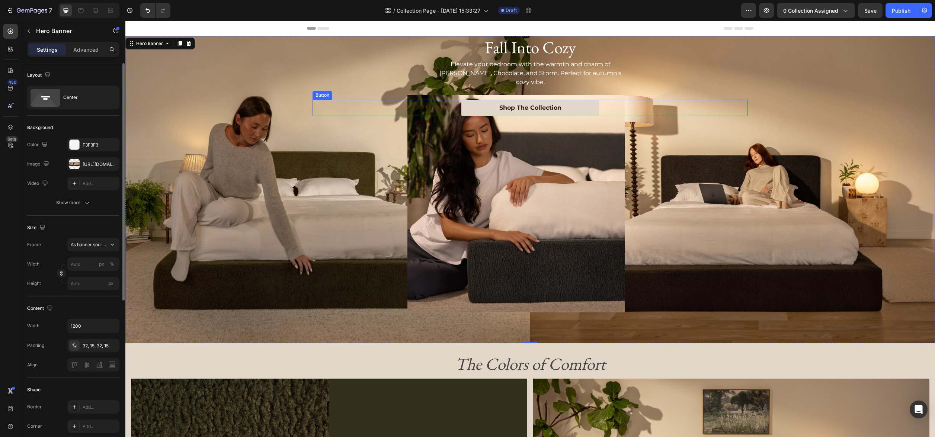
click at [605, 103] on div "Shop The Collection Button" at bounding box center [529, 108] width 435 height 17
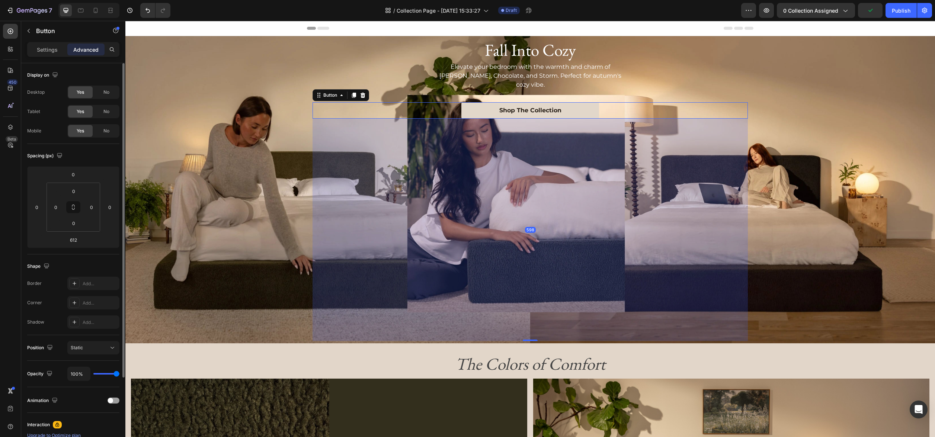
drag, startPoint x: 530, startPoint y: 338, endPoint x: 530, endPoint y: 333, distance: 5.2
click at [530, 119] on div "598" at bounding box center [529, 119] width 435 height 0
type input "598"
click at [282, 75] on div "Background Image" at bounding box center [529, 189] width 809 height 307
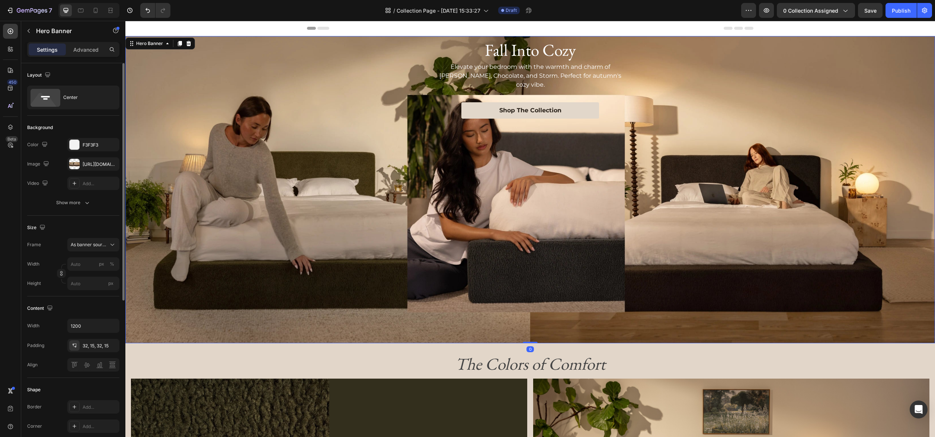
click at [280, 94] on div "Background Image" at bounding box center [529, 189] width 809 height 307
click at [88, 99] on div "Center" at bounding box center [85, 97] width 45 height 17
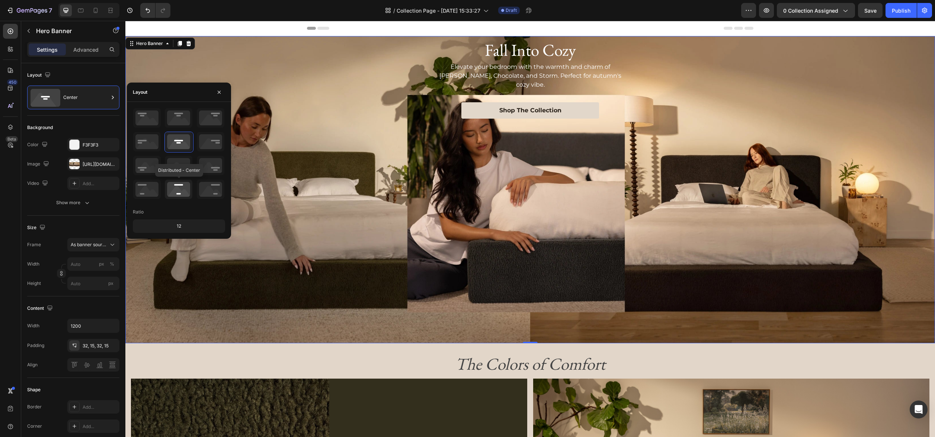
click at [184, 189] on icon at bounding box center [179, 189] width 28 height 19
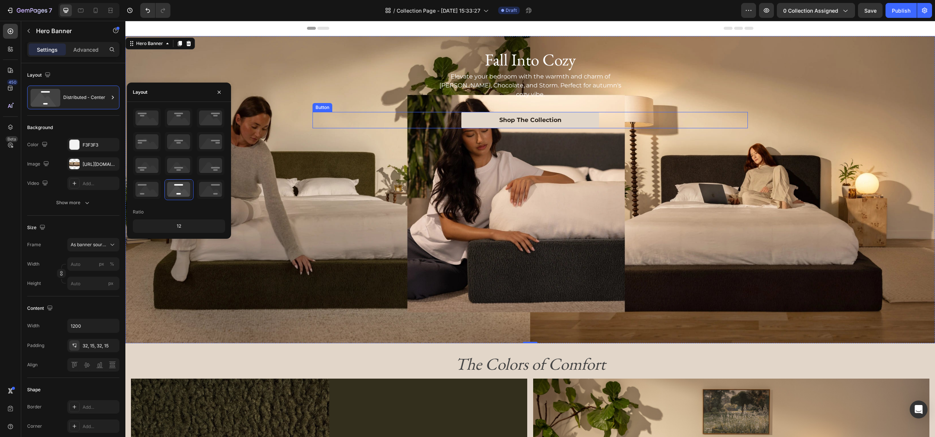
click at [448, 112] on div "Shop The Collection Button" at bounding box center [529, 120] width 435 height 17
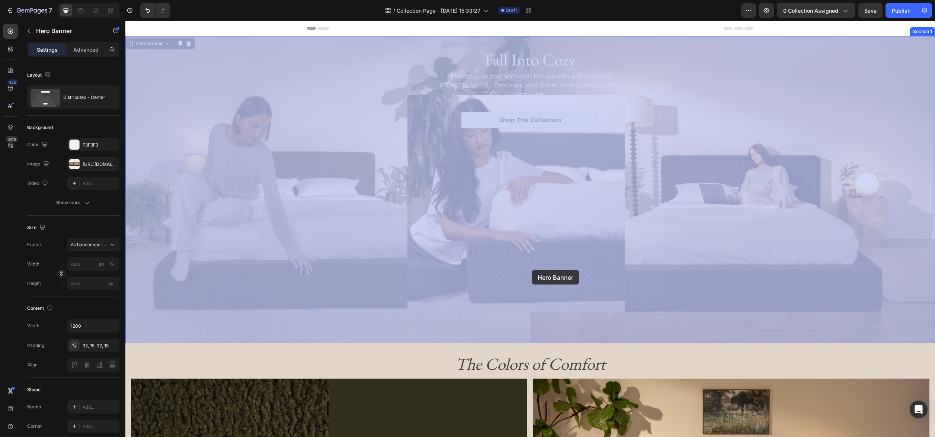
drag, startPoint x: 531, startPoint y: 342, endPoint x: 531, endPoint y: 293, distance: 49.1
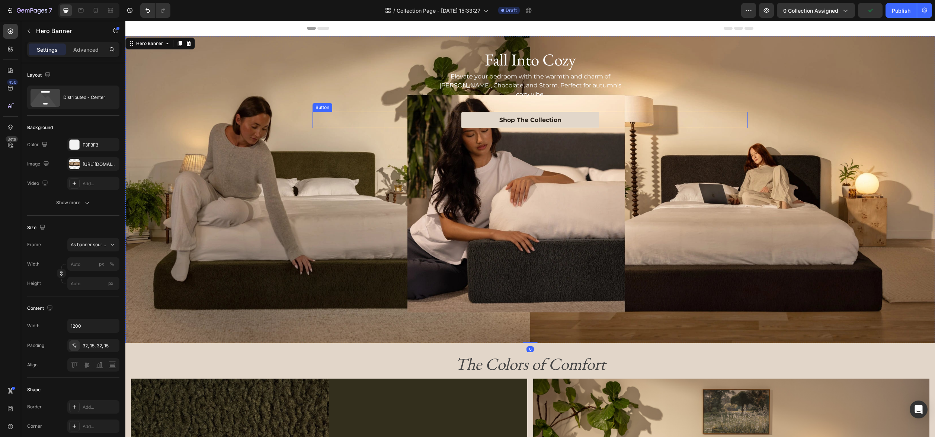
click at [430, 112] on div "Shop The Collection Button" at bounding box center [529, 120] width 435 height 17
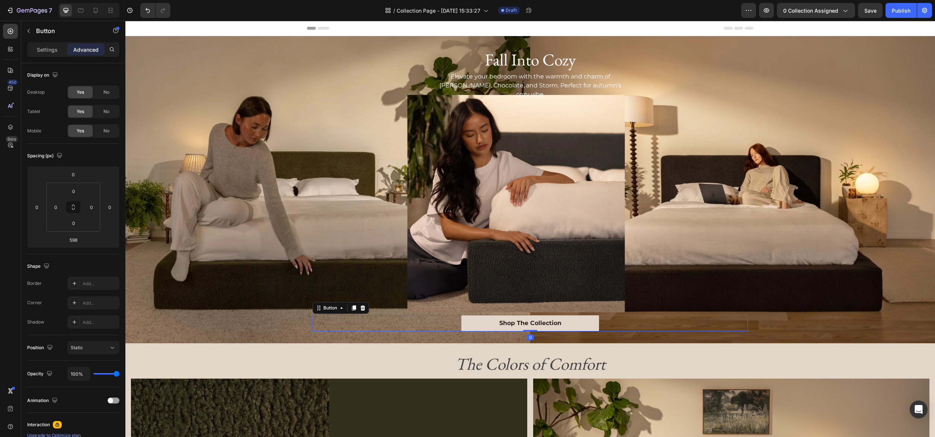
drag, startPoint x: 527, startPoint y: 340, endPoint x: 484, endPoint y: 91, distance: 253.2
click at [484, 91] on div "Fall Into Cozy Heading Elevate your bedroom with the warmth and charm of Moss, …" at bounding box center [529, 189] width 435 height 283
type input "0"
click at [287, 199] on div "Background Image" at bounding box center [529, 189] width 809 height 307
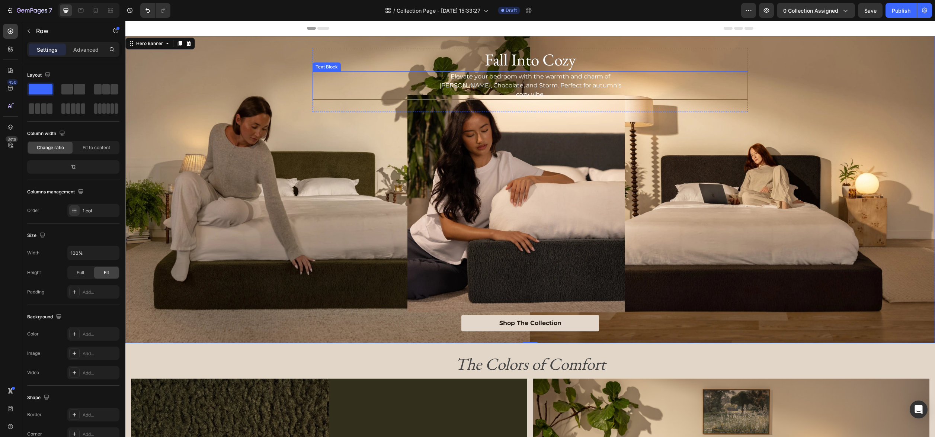
click at [483, 93] on div "Fall Into Cozy Heading Elevate your bedroom with the warmth and charm of Moss, …" at bounding box center [529, 80] width 435 height 64
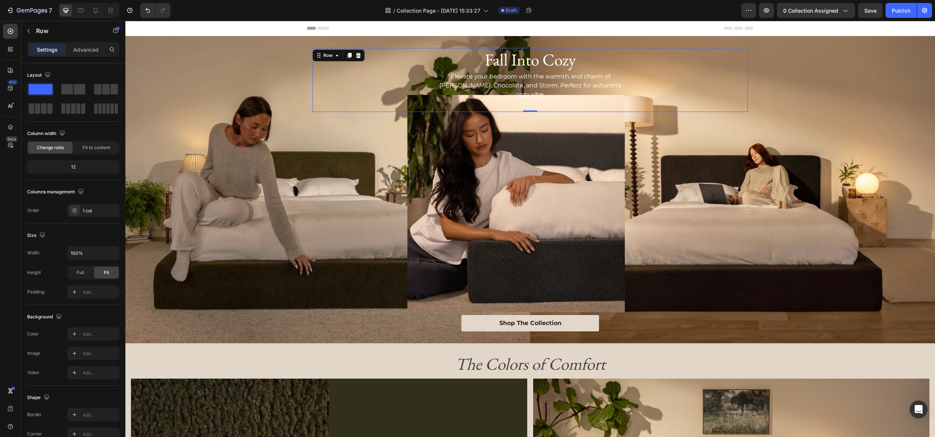
click at [359, 98] on div "Fall Into Cozy Heading Elevate your bedroom with the warmth and charm of Moss, …" at bounding box center [529, 80] width 435 height 64
click at [98, 333] on div "Add..." at bounding box center [100, 334] width 35 height 7
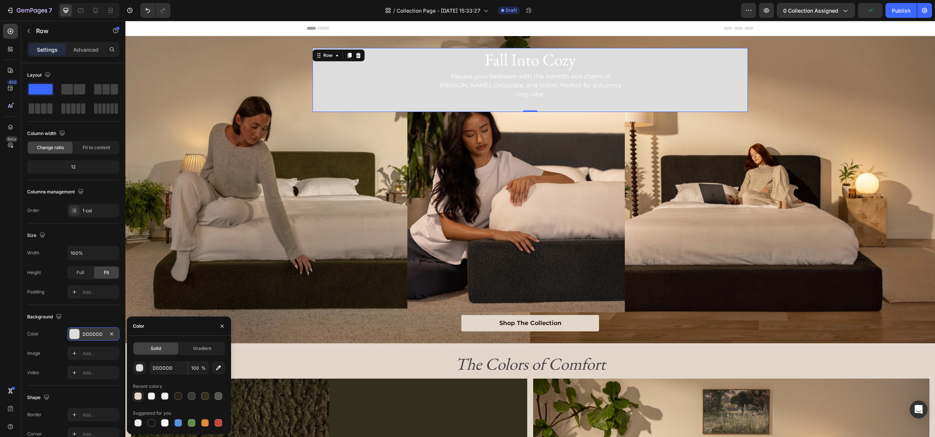
click at [138, 397] on div at bounding box center [137, 395] width 7 height 7
type input "E2D7CA"
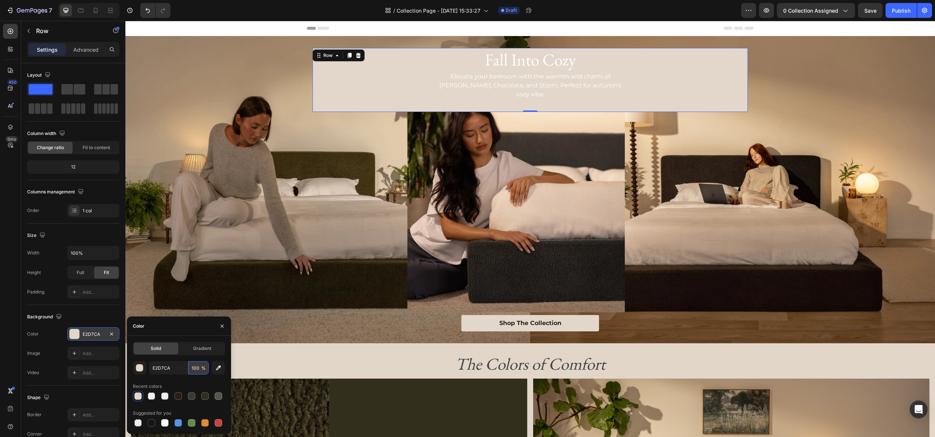
click at [196, 367] on input "100" at bounding box center [198, 367] width 20 height 13
type input "70"
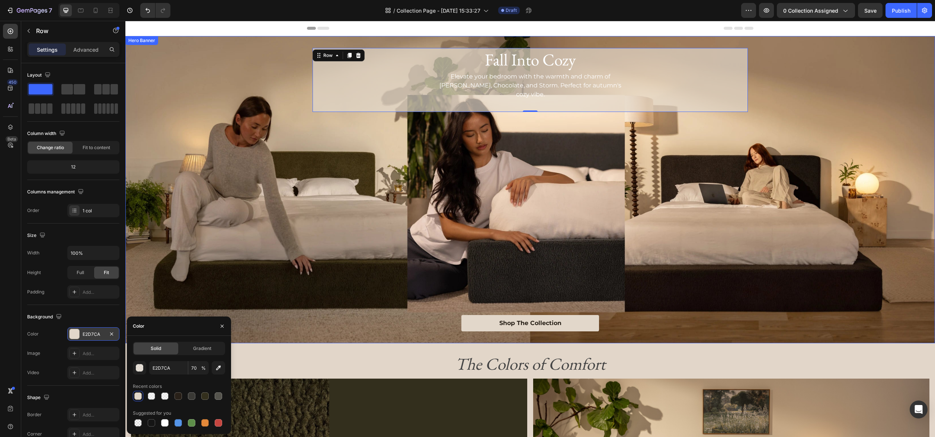
click at [388, 274] on div "Fall Into Cozy Heading Elevate your bedroom with the warmth and charm of Moss, …" at bounding box center [529, 189] width 435 height 283
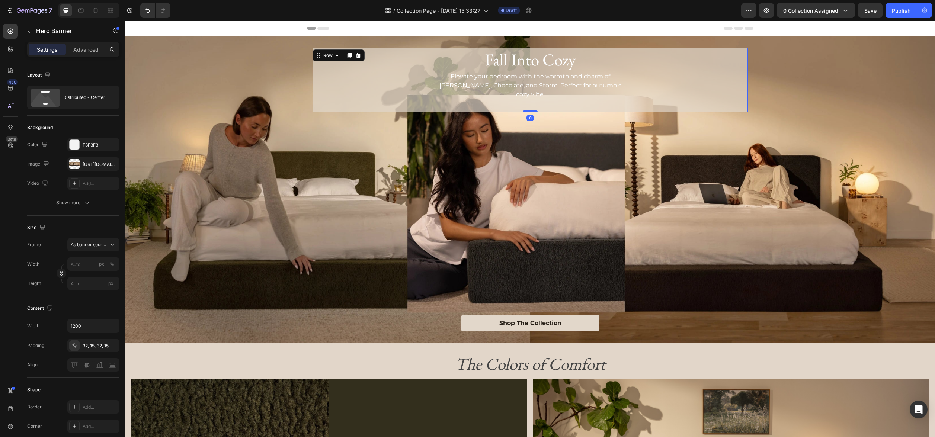
click at [321, 93] on div "Fall Into Cozy Heading Elevate your bedroom with the warmth and charm of Moss, …" at bounding box center [529, 80] width 435 height 64
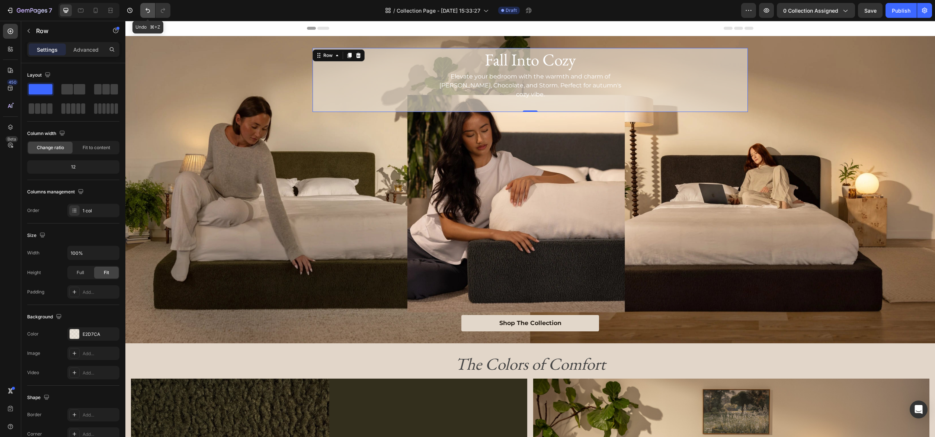
click at [147, 11] on icon "Undo/Redo" at bounding box center [147, 10] width 7 height 7
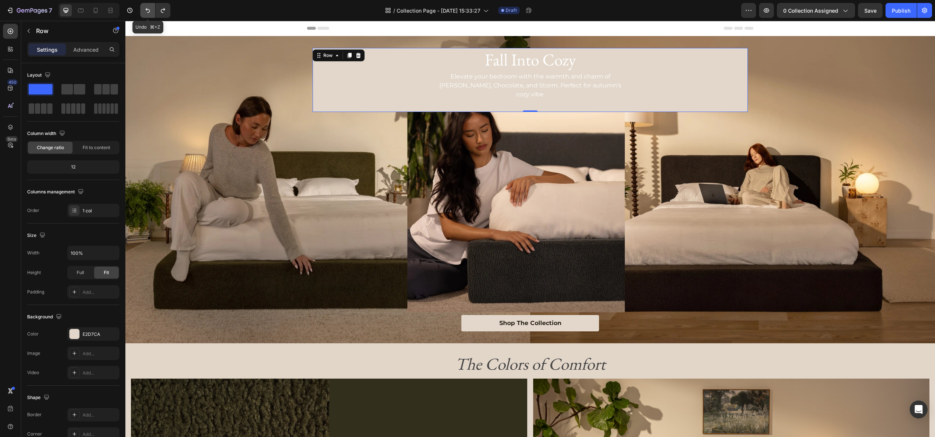
click at [147, 11] on icon "Undo/Redo" at bounding box center [147, 10] width 7 height 7
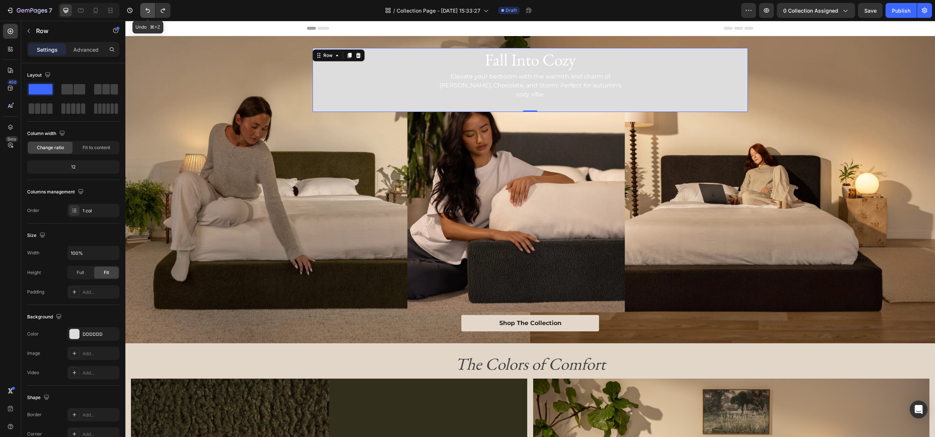
click at [147, 11] on icon "Undo/Redo" at bounding box center [147, 10] width 7 height 7
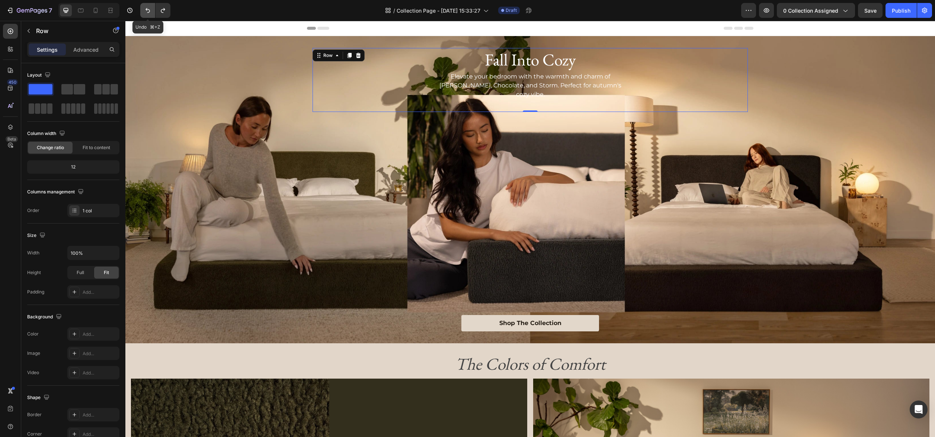
click at [147, 11] on icon "Undo/Redo" at bounding box center [147, 10] width 7 height 7
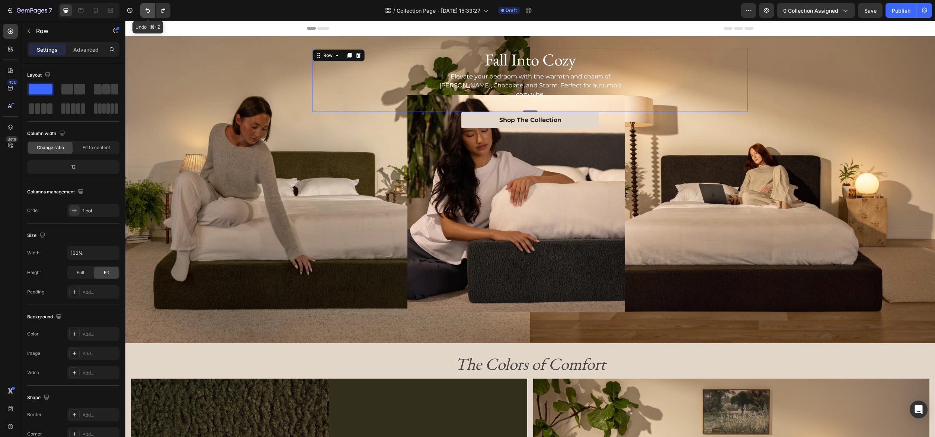
click at [147, 11] on icon "Undo/Redo" at bounding box center [147, 10] width 7 height 7
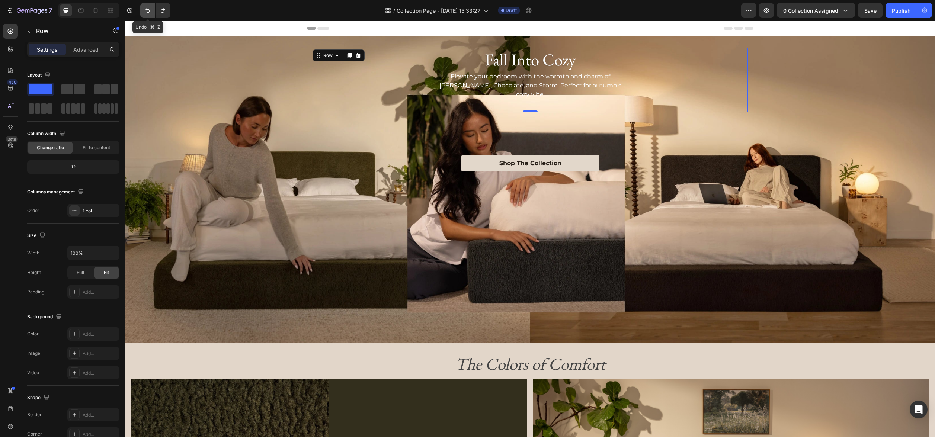
click at [147, 11] on icon "Undo/Redo" at bounding box center [147, 10] width 7 height 7
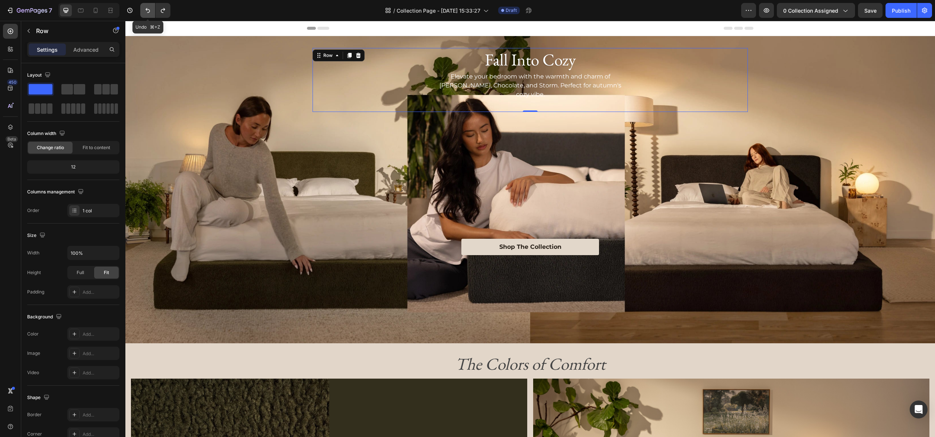
click at [147, 11] on icon "Undo/Redo" at bounding box center [147, 10] width 7 height 7
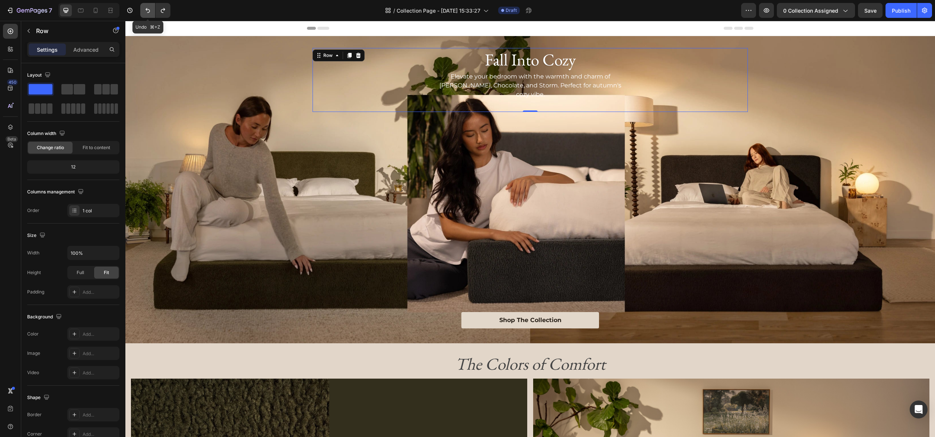
click at [147, 11] on icon "Undo/Redo" at bounding box center [147, 10] width 7 height 7
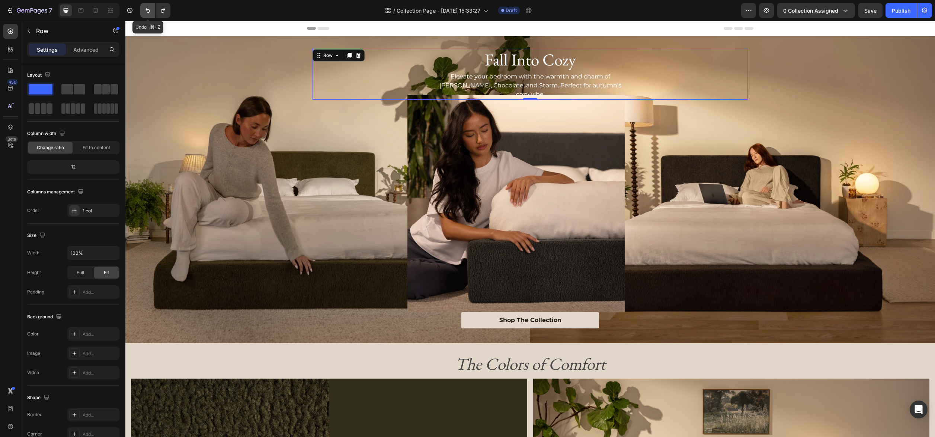
click at [147, 11] on icon "Undo/Redo" at bounding box center [147, 10] width 7 height 7
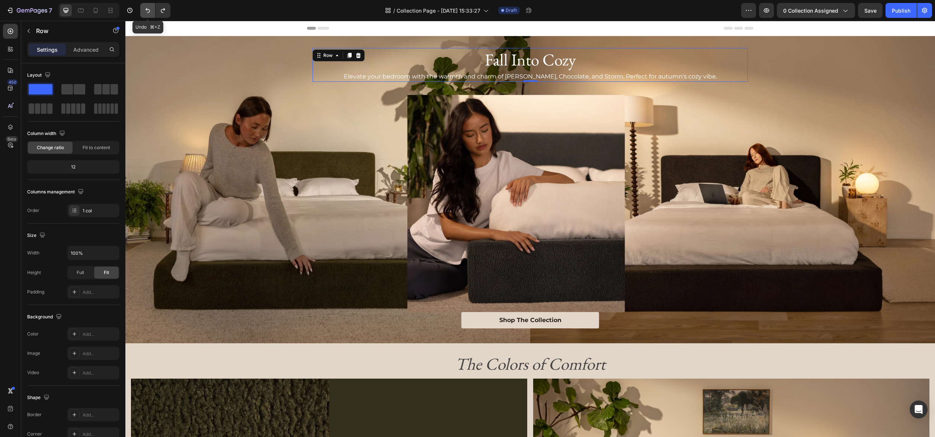
click at [147, 11] on icon "Undo/Redo" at bounding box center [147, 10] width 7 height 7
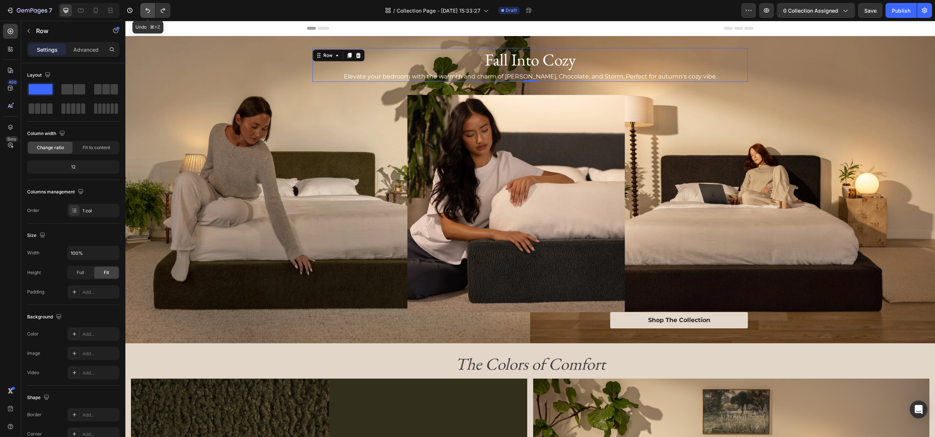
click at [147, 11] on icon "Undo/Redo" at bounding box center [147, 10] width 7 height 7
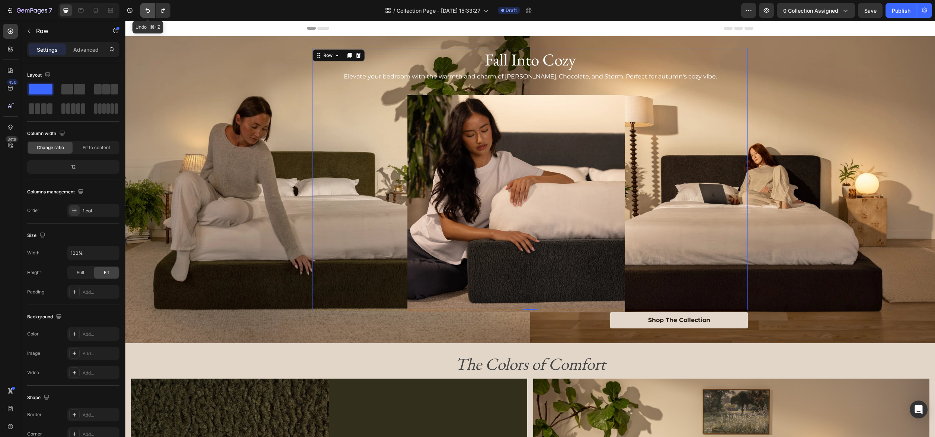
click at [147, 11] on icon "Undo/Redo" at bounding box center [147, 10] width 7 height 7
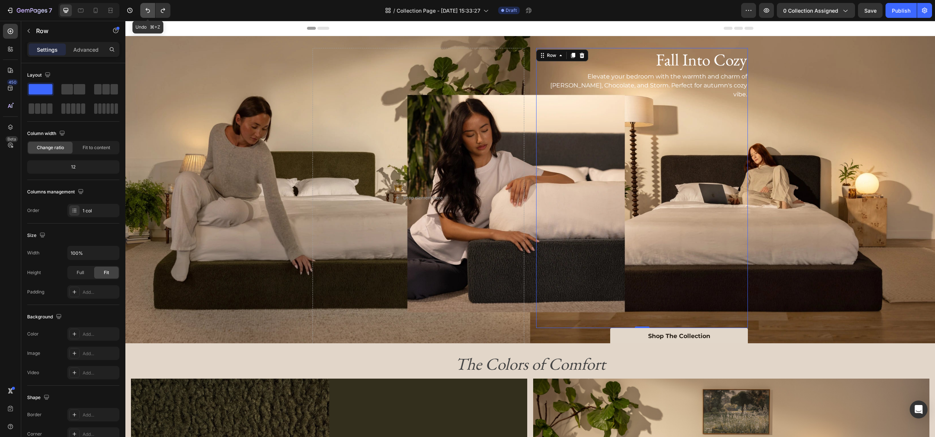
click at [147, 11] on icon "Undo/Redo" at bounding box center [147, 10] width 7 height 7
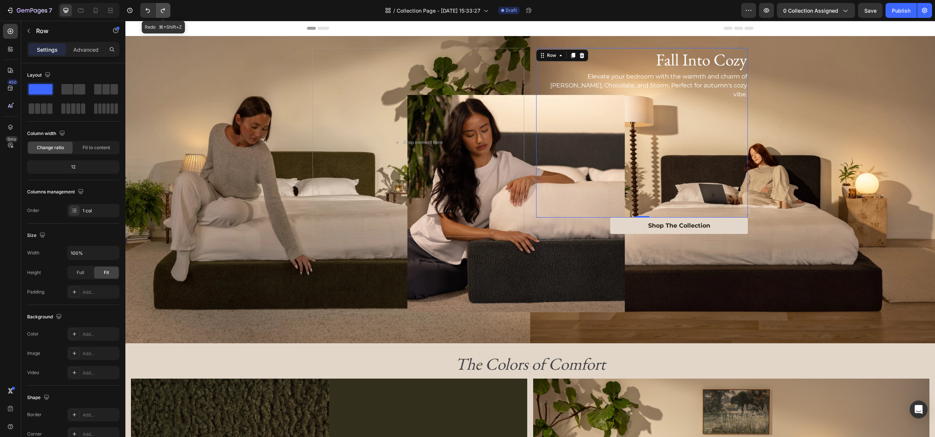
click at [163, 10] on icon "Undo/Redo" at bounding box center [162, 10] width 7 height 7
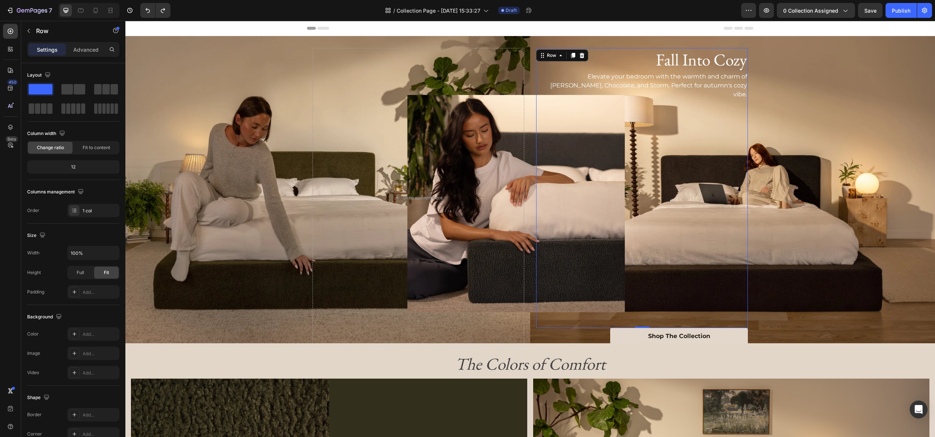
click at [799, 263] on div "Background Image" at bounding box center [529, 189] width 809 height 307
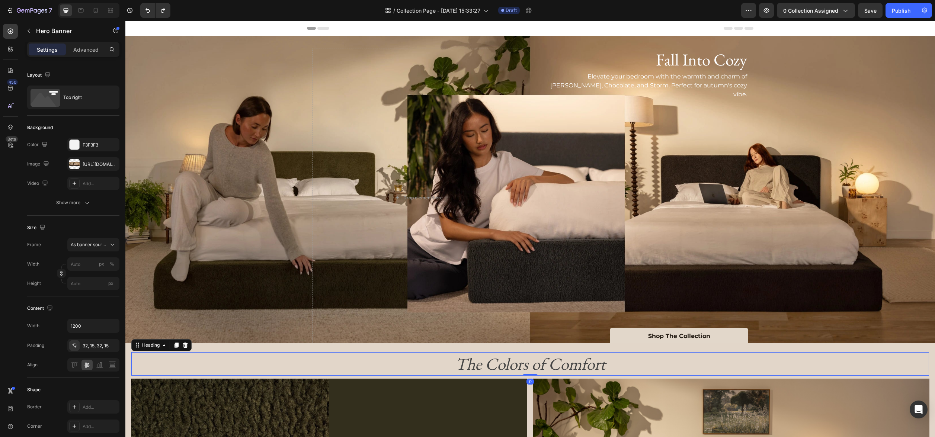
click at [823, 363] on h2 "The Colors of Comfort" at bounding box center [529, 363] width 797 height 23
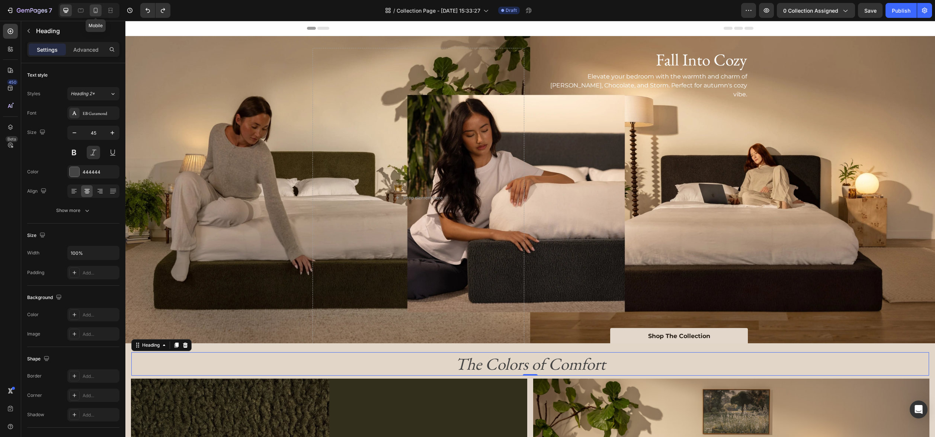
click at [93, 15] on div at bounding box center [96, 10] width 12 height 12
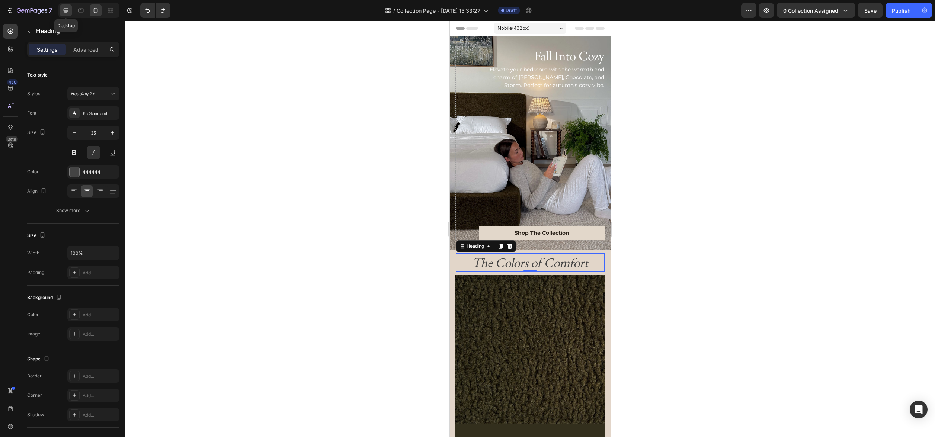
click at [65, 11] on icon at bounding box center [66, 10] width 5 height 5
type input "45"
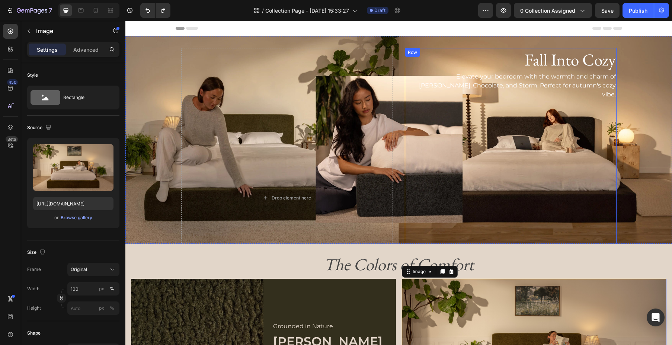
click at [518, 145] on div "Fall Into Cozy Heading Elevate your bedroom with the warmth and charm of Moss, …" at bounding box center [511, 188] width 212 height 280
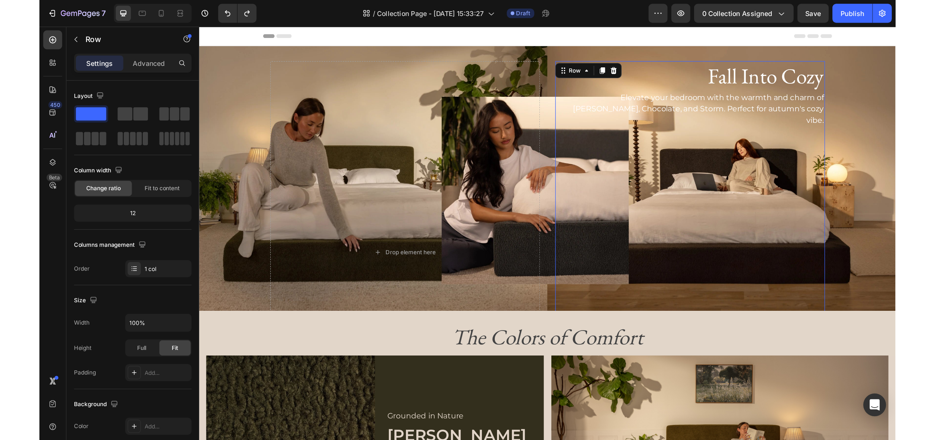
scroll to position [1, 0]
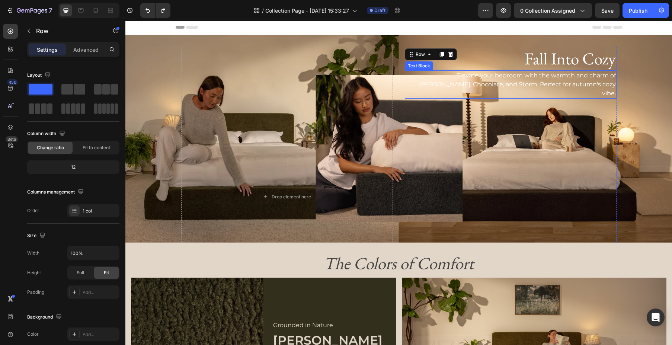
click at [535, 89] on div "Elevate your bedroom with the warmth and charm of [PERSON_NAME], Chocolate, and…" at bounding box center [511, 84] width 212 height 28
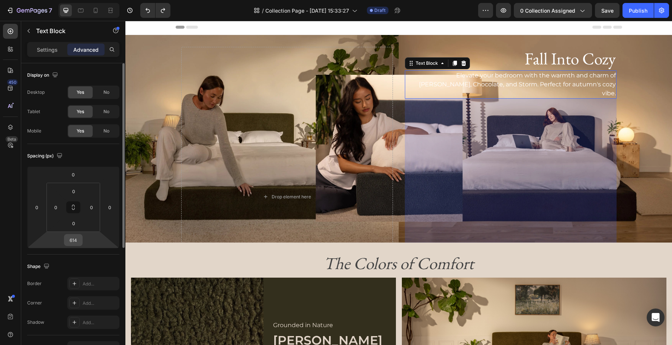
click at [73, 239] on input "614" at bounding box center [73, 239] width 15 height 11
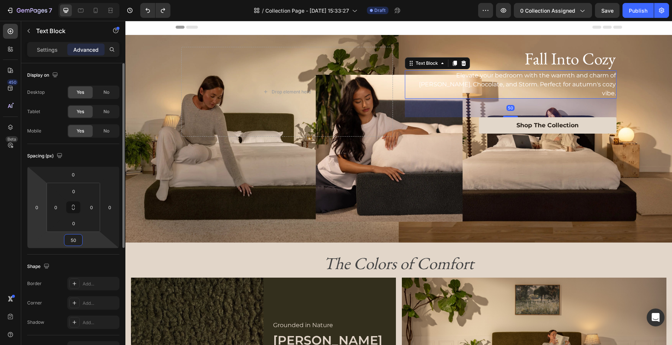
type input "5"
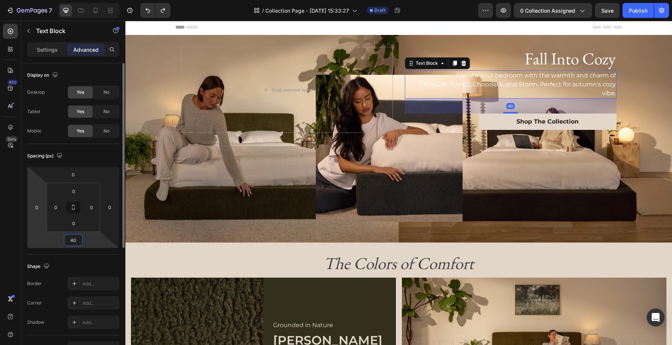
type input "4"
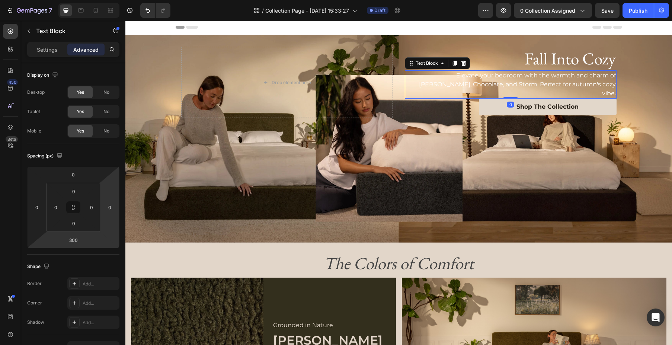
drag, startPoint x: 508, startPoint y: 195, endPoint x: 508, endPoint y: 78, distance: 117.5
click at [508, 78] on div "Elevate your bedroom with the warmth and charm of Moss, Chocolate, and Storm. P…" at bounding box center [511, 84] width 212 height 28
type input "0"
click at [571, 158] on div "Background Image" at bounding box center [398, 139] width 546 height 208
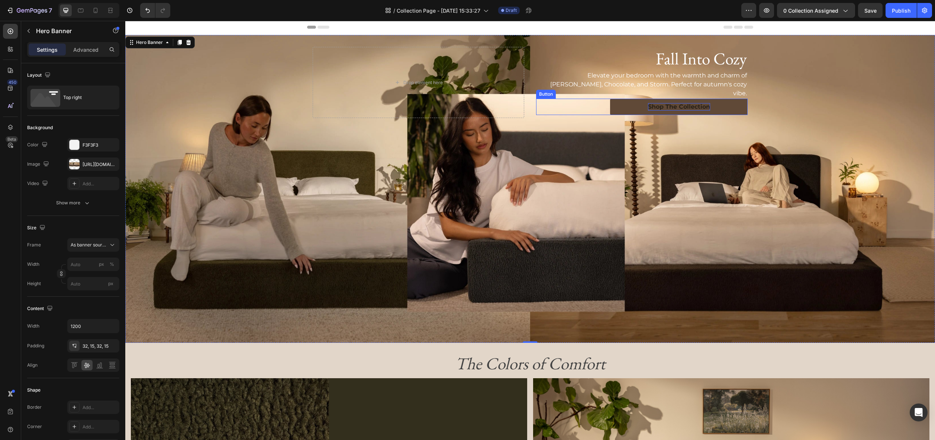
click at [656, 103] on p "Shop The Collection" at bounding box center [679, 107] width 62 height 8
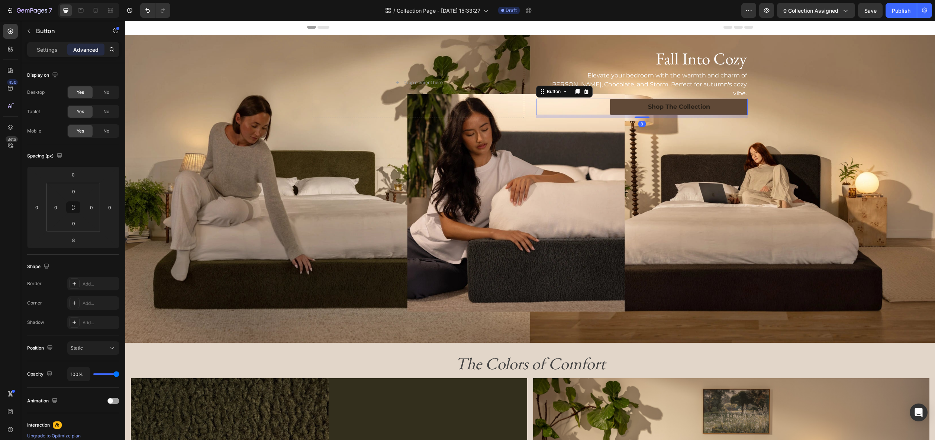
click at [637, 100] on link "Shop The Collection" at bounding box center [679, 107] width 138 height 17
click at [51, 51] on p "Settings" at bounding box center [47, 50] width 21 height 8
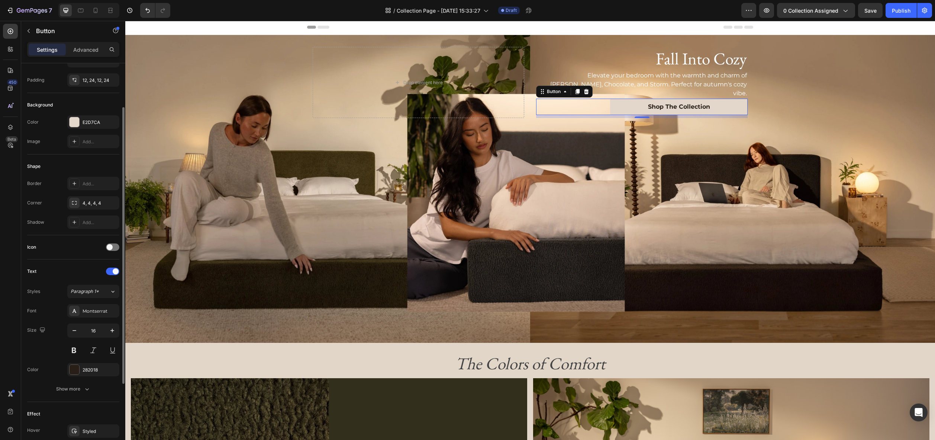
scroll to position [57, 0]
click at [83, 386] on icon "button" at bounding box center [86, 383] width 7 height 7
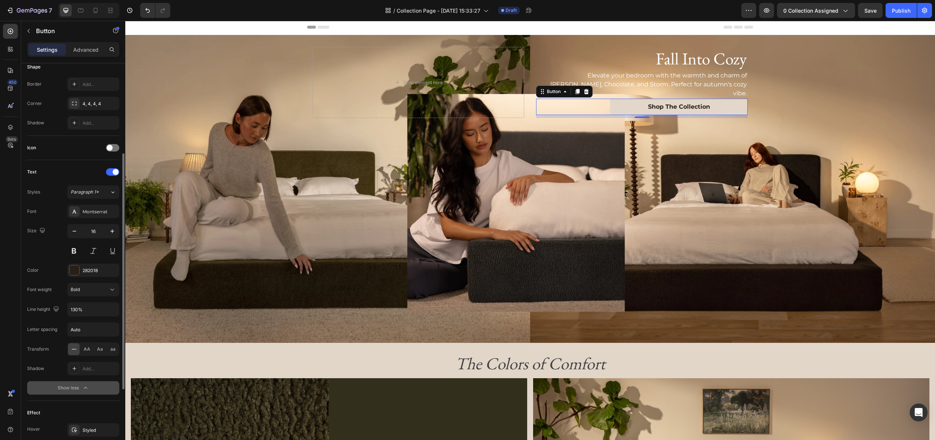
scroll to position [153, 0]
click at [112, 189] on icon at bounding box center [113, 190] width 6 height 7
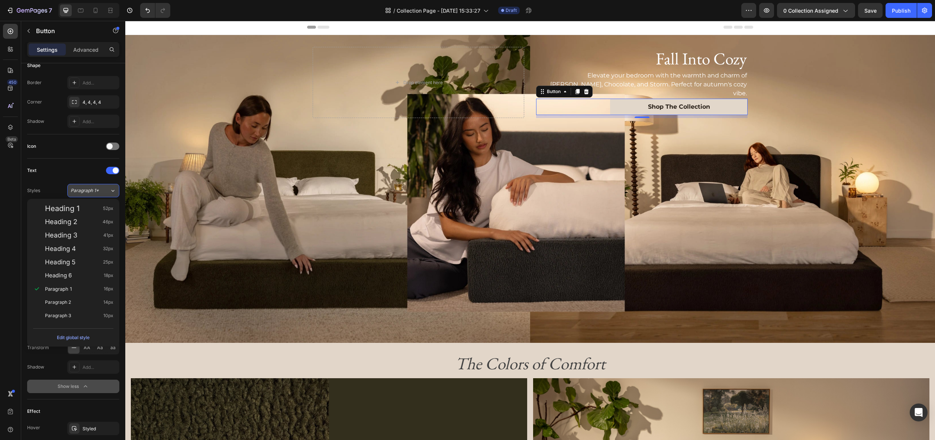
click at [112, 190] on icon at bounding box center [113, 190] width 6 height 7
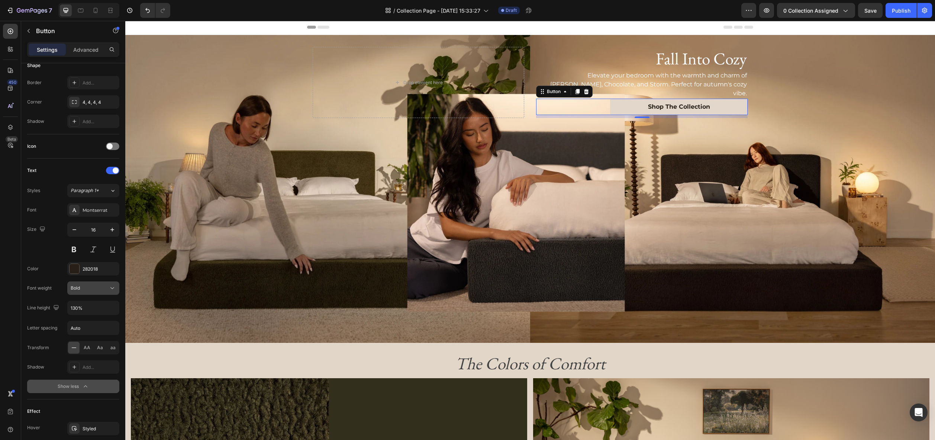
click at [108, 285] on div "Bold" at bounding box center [90, 287] width 38 height 7
click at [111, 287] on icon at bounding box center [112, 287] width 7 height 7
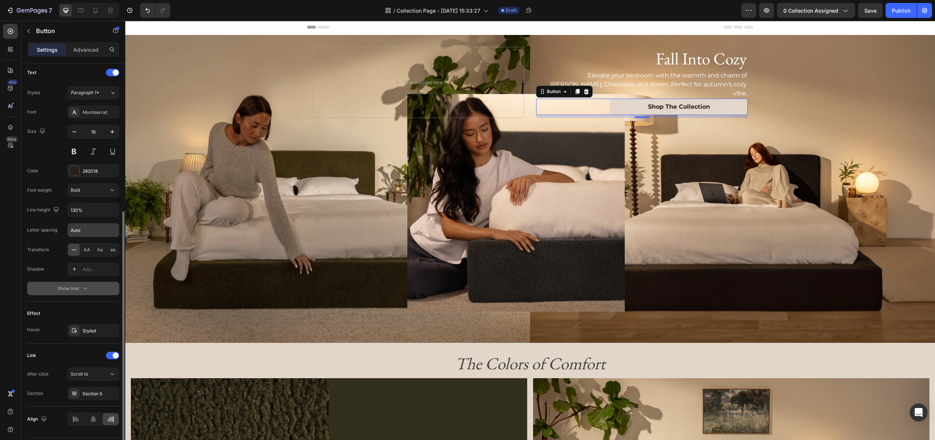
scroll to position [251, 0]
click at [92, 418] on icon at bounding box center [93, 419] width 5 height 7
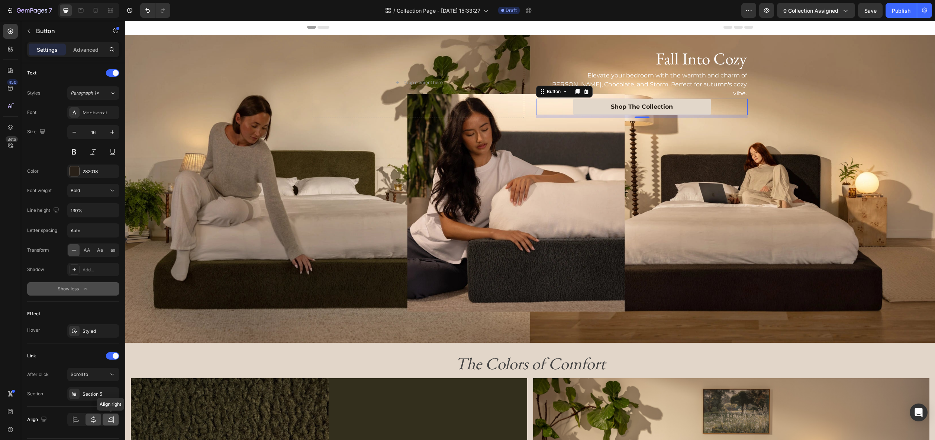
click at [106, 419] on div at bounding box center [111, 419] width 16 height 12
click at [656, 103] on p "Shop The Collection" at bounding box center [679, 107] width 62 height 8
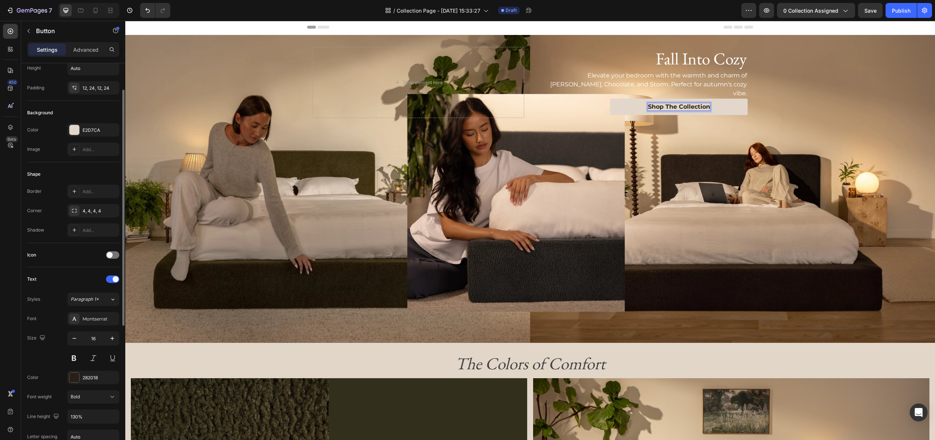
scroll to position [0, 0]
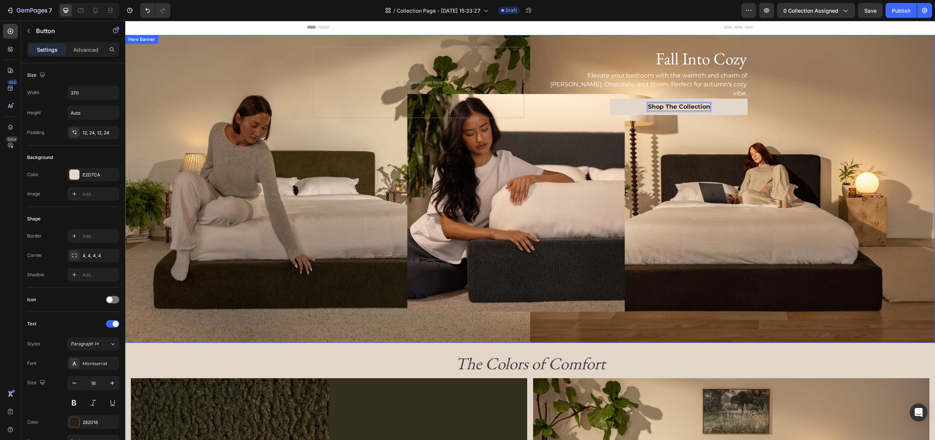
click at [713, 142] on div "Background Image" at bounding box center [530, 189] width 810 height 308
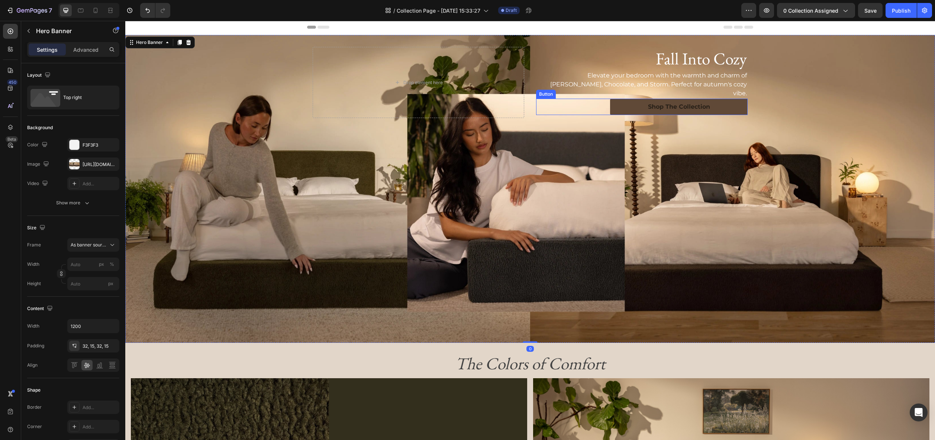
click at [736, 99] on link "Shop The Collection" at bounding box center [679, 107] width 138 height 17
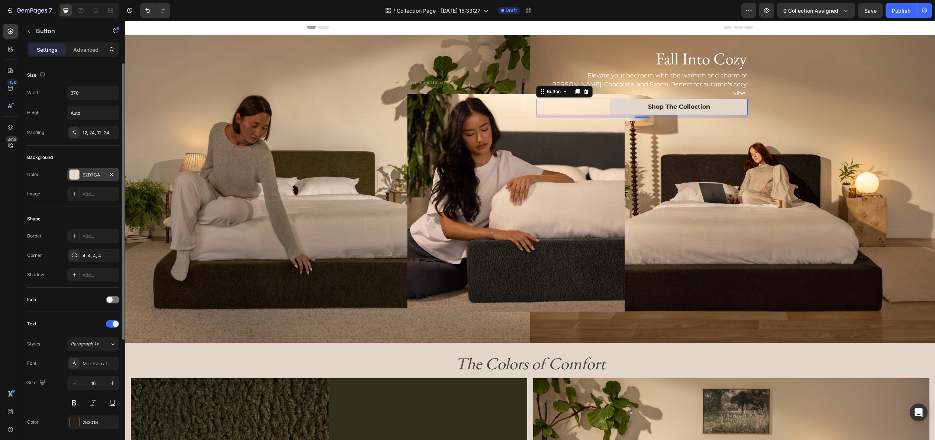
click at [97, 171] on div "E2D7CA" at bounding box center [94, 174] width 22 height 7
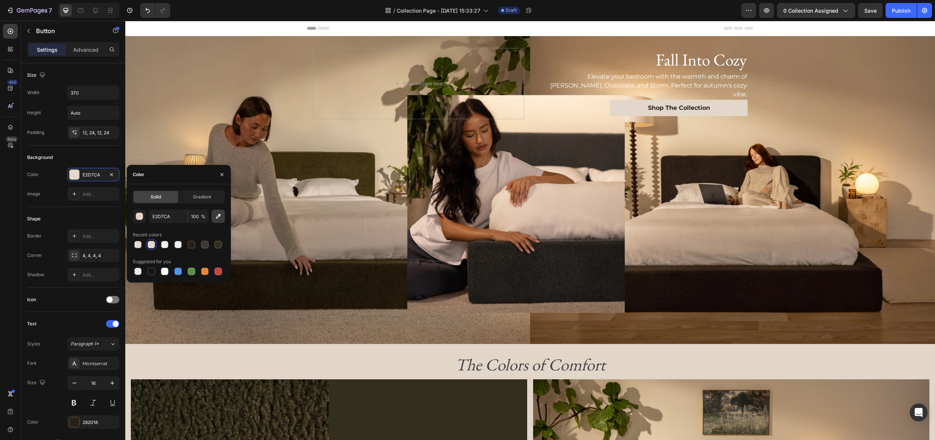
click at [218, 213] on icon "button" at bounding box center [218, 215] width 7 height 7
click at [218, 215] on icon "button" at bounding box center [218, 216] width 5 height 5
click at [221, 245] on div at bounding box center [218, 244] width 7 height 7
type input "282018"
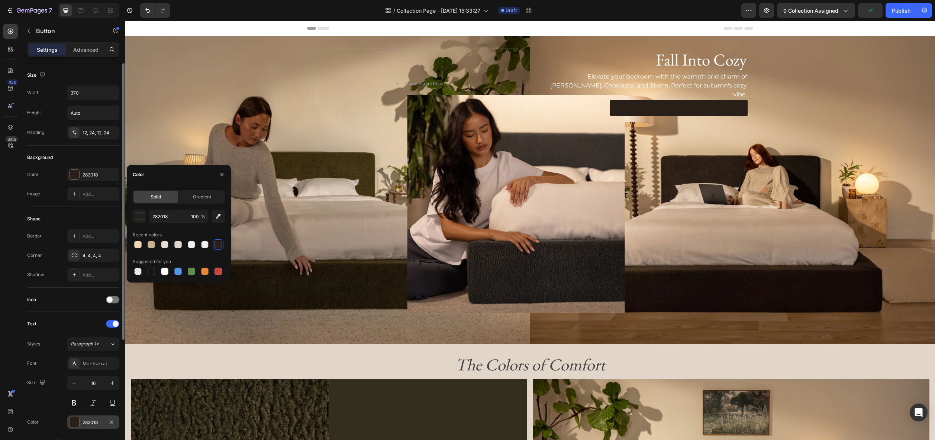
click at [93, 422] on div "282018" at bounding box center [94, 422] width 22 height 7
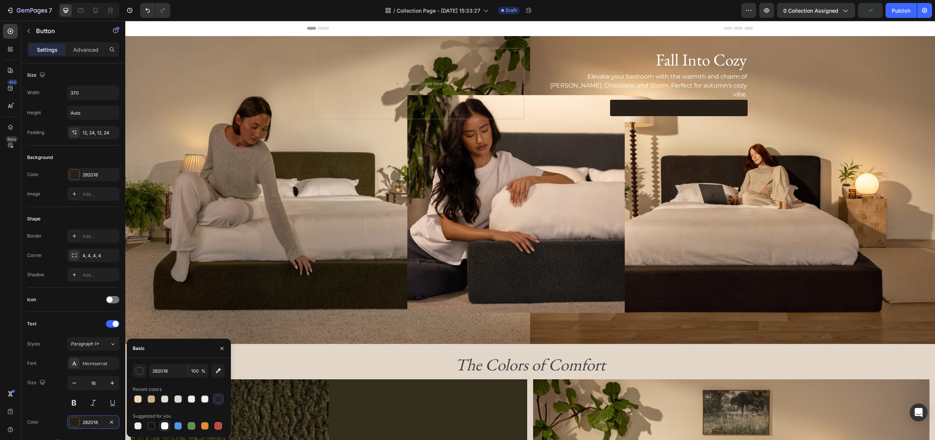
click at [165, 424] on div at bounding box center [164, 425] width 7 height 7
type input "FFFFFF"
click at [635, 80] on p "Elevate your bedroom with the warmth and charm of [PERSON_NAME], Chocolate, and…" at bounding box center [642, 85] width 210 height 27
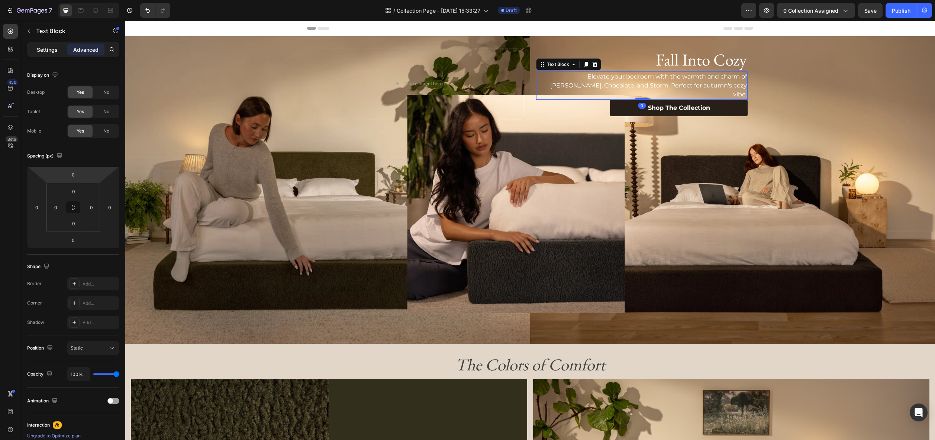
click at [42, 54] on div "Settings" at bounding box center [47, 50] width 37 height 12
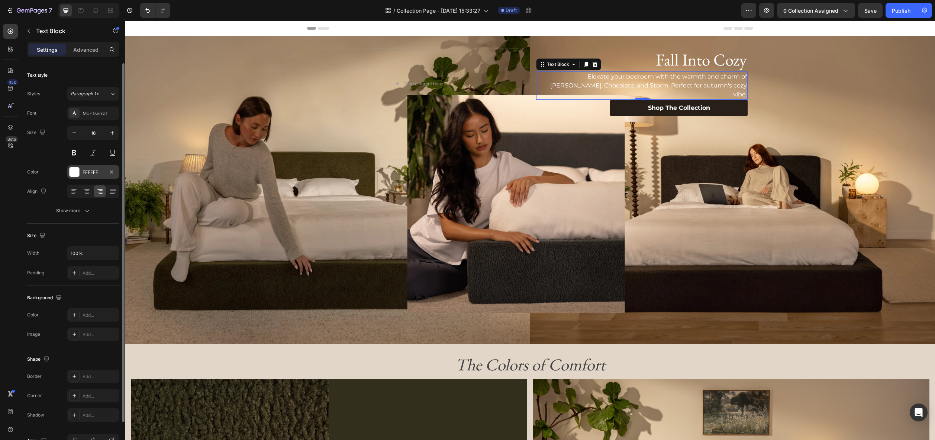
click at [83, 171] on div "FFFFFF" at bounding box center [94, 172] width 22 height 7
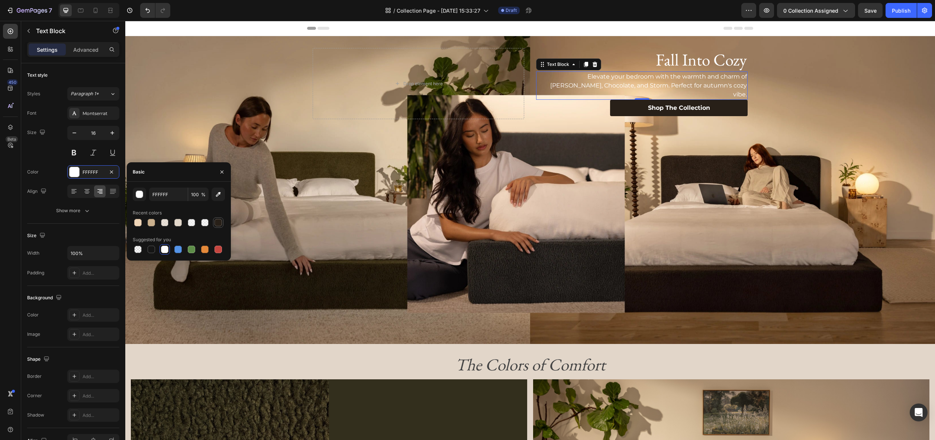
click at [216, 221] on div at bounding box center [218, 222] width 7 height 7
type input "282018"
click at [682, 62] on h2 "Fall Into Cozy" at bounding box center [642, 59] width 212 height 23
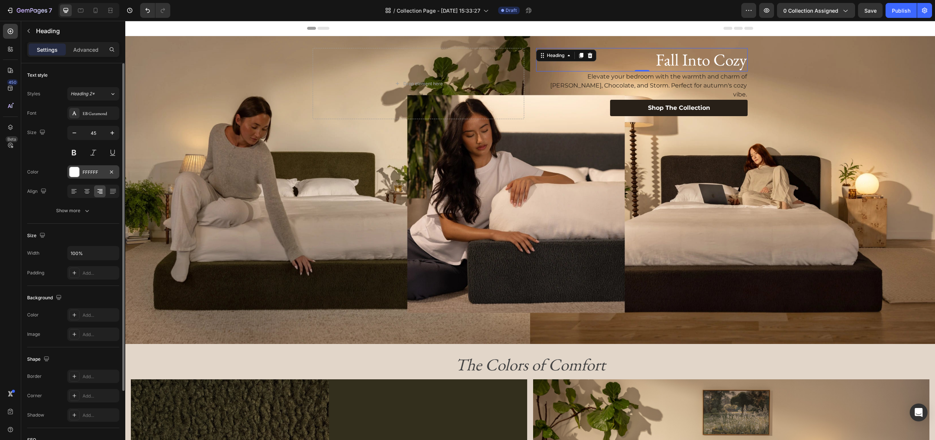
click at [93, 174] on div "FFFFFF" at bounding box center [94, 172] width 22 height 7
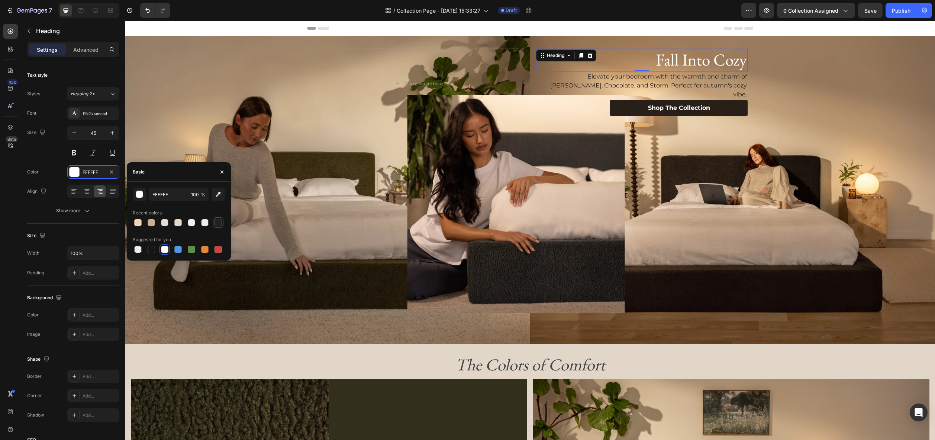
click at [221, 222] on div at bounding box center [218, 222] width 7 height 7
type input "282018"
click at [575, 340] on div "Background Image" at bounding box center [530, 190] width 810 height 308
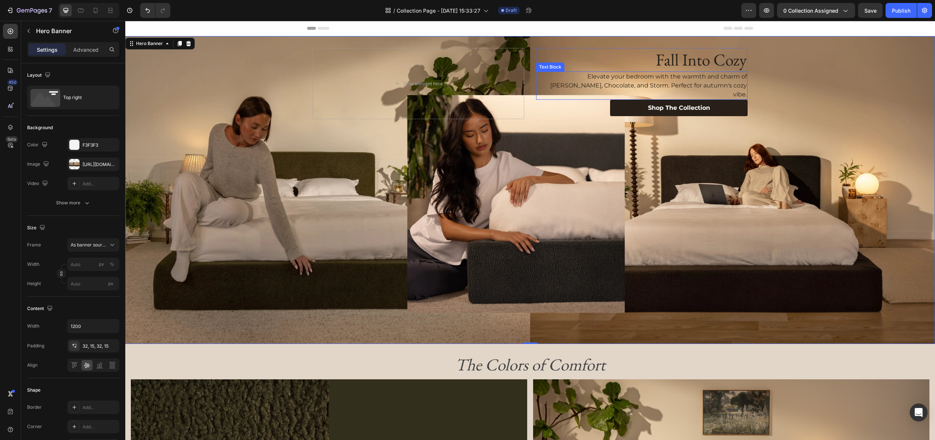
click at [691, 83] on p "Elevate your bedroom with the warmth and charm of [PERSON_NAME], Chocolate, and…" at bounding box center [642, 85] width 210 height 27
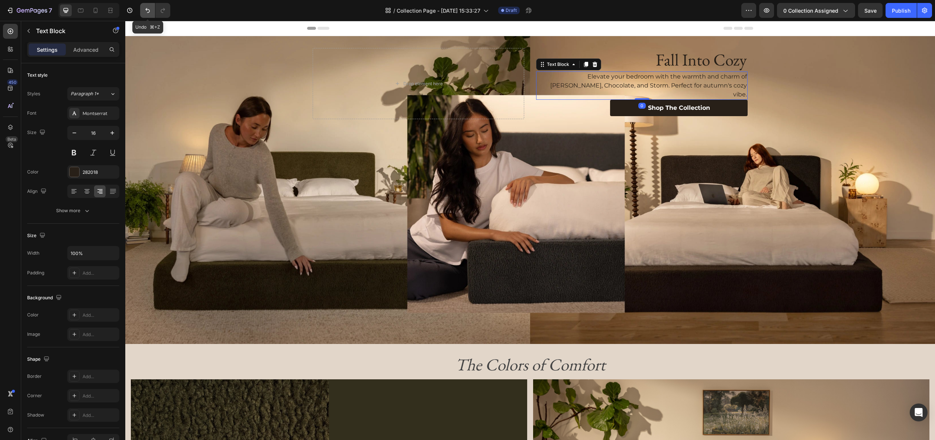
click at [151, 11] on icon "Undo/Redo" at bounding box center [147, 10] width 7 height 7
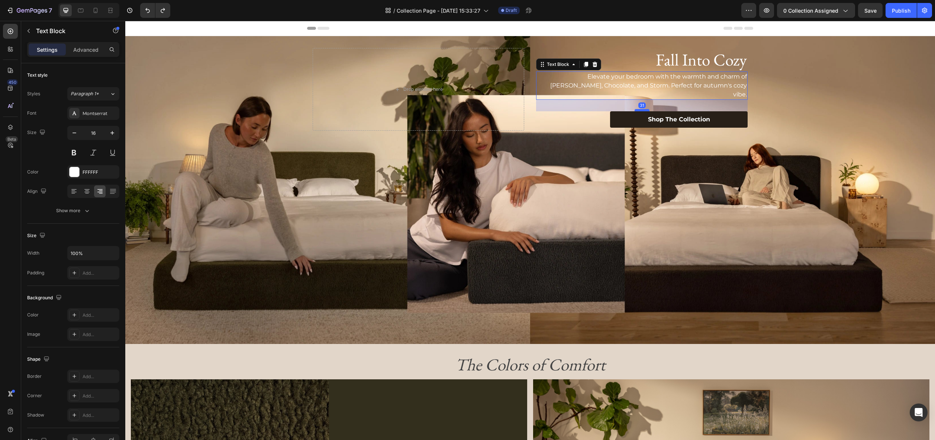
drag, startPoint x: 637, startPoint y: 89, endPoint x: 636, endPoint y: 100, distance: 11.6
click at [636, 109] on div at bounding box center [642, 110] width 15 height 2
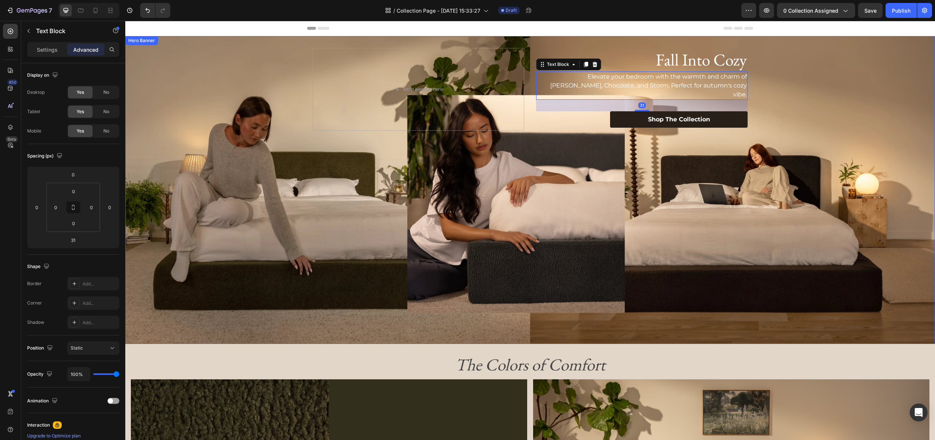
click at [834, 138] on div "Background Image" at bounding box center [530, 190] width 810 height 308
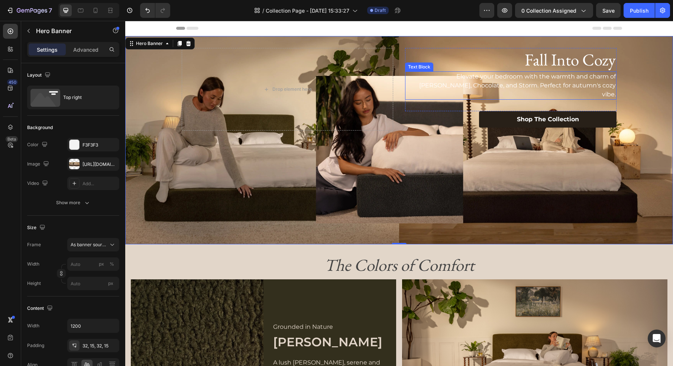
click at [571, 80] on p "Elevate your bedroom with the warmth and charm of [PERSON_NAME], Chocolate, and…" at bounding box center [511, 85] width 210 height 27
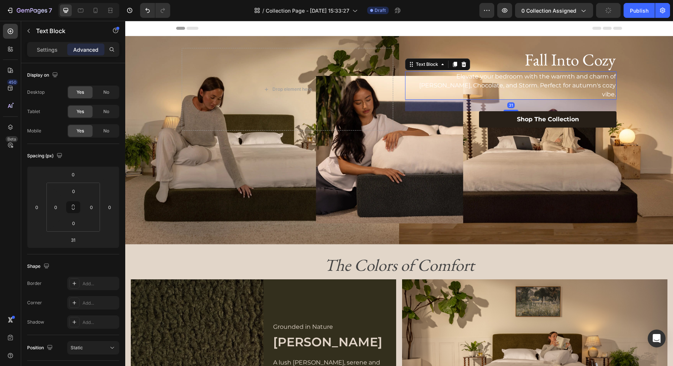
click at [517, 100] on div "31" at bounding box center [511, 106] width 212 height 12
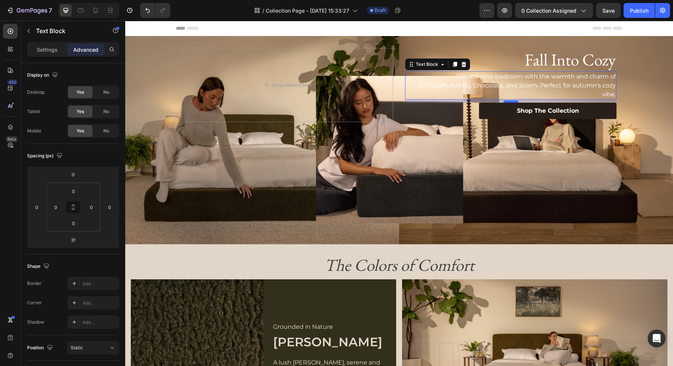
drag, startPoint x: 515, startPoint y: 100, endPoint x: 516, endPoint y: 91, distance: 8.6
click at [516, 100] on div at bounding box center [511, 101] width 15 height 2
type input "8"
click at [631, 229] on div "Background Image" at bounding box center [399, 140] width 548 height 208
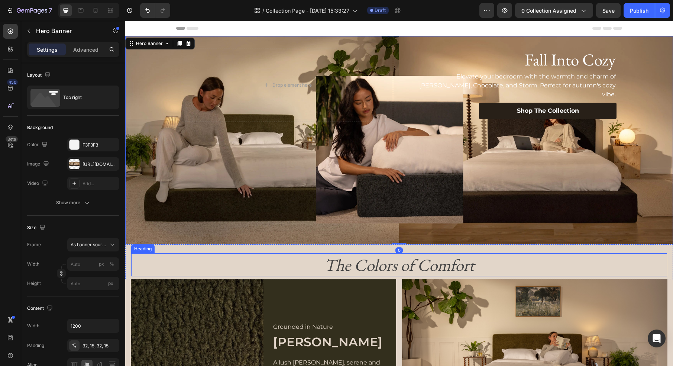
click at [631, 257] on h2 "The Colors of Comfort" at bounding box center [399, 264] width 536 height 23
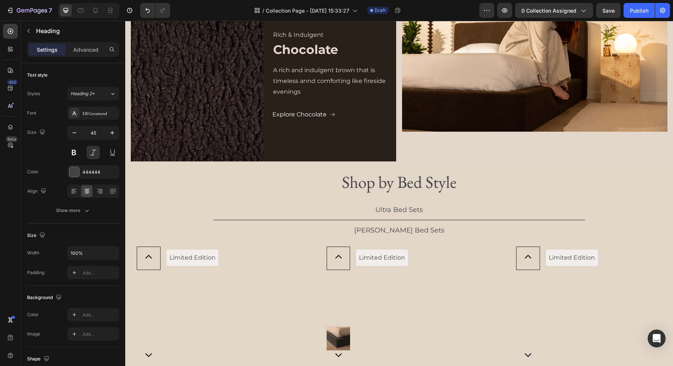
scroll to position [649, 0]
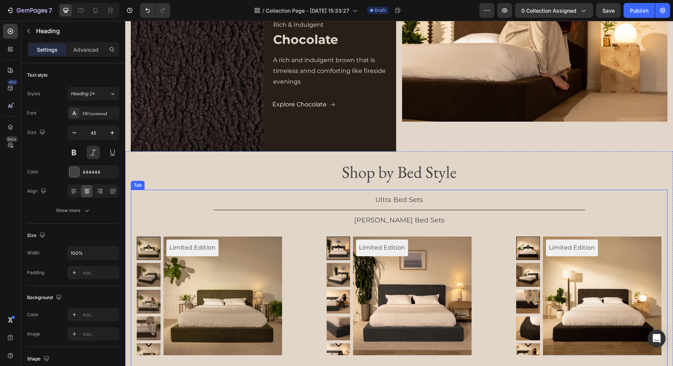
click at [192, 199] on ul "Ultra Bed Sets Luna Bed Sets" at bounding box center [399, 210] width 537 height 41
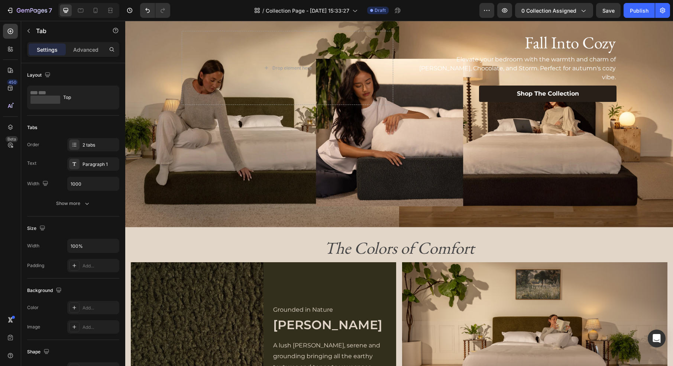
scroll to position [0, 0]
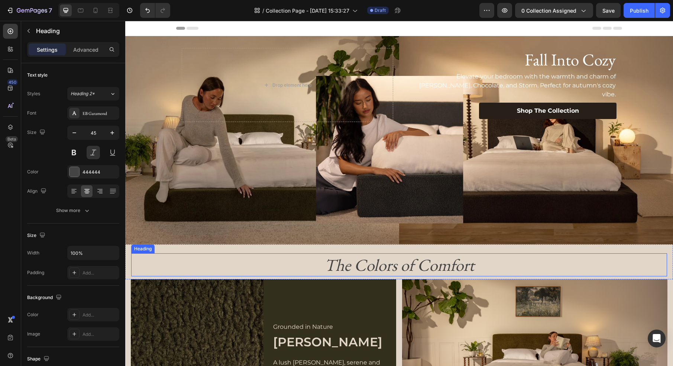
click at [213, 264] on h2 "The Colors of Comfort" at bounding box center [399, 264] width 536 height 23
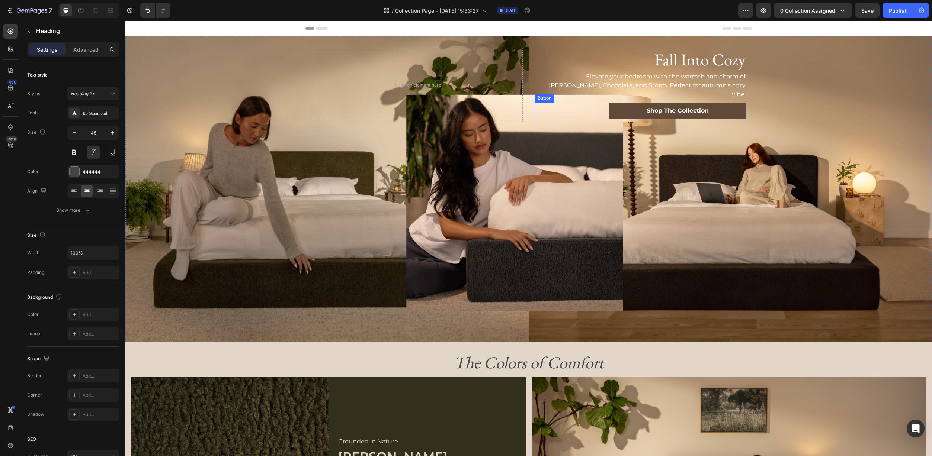
click at [614, 105] on link "Shop The Collection" at bounding box center [677, 111] width 138 height 17
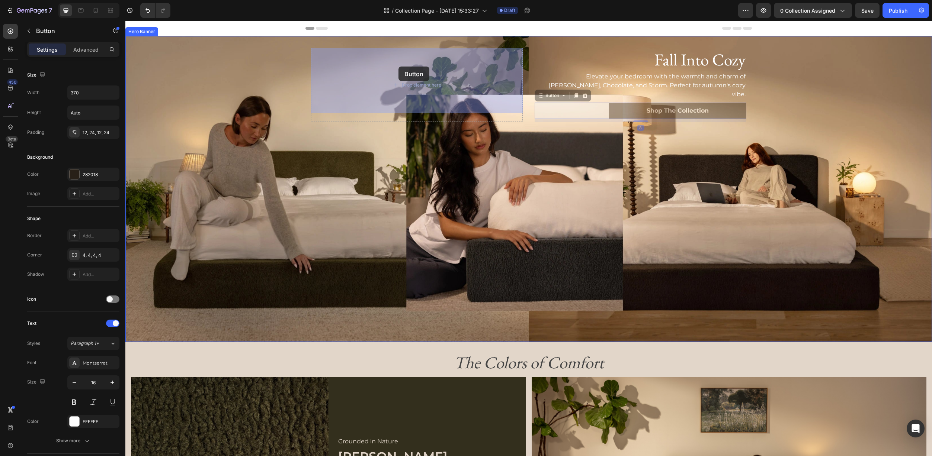
drag, startPoint x: 539, startPoint y: 89, endPoint x: 398, endPoint y: 67, distance: 142.3
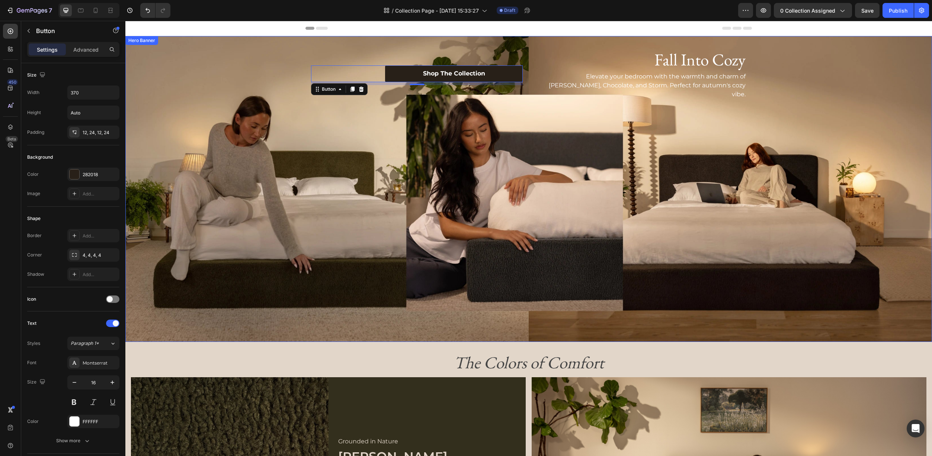
click at [299, 107] on div "Background Image" at bounding box center [528, 189] width 806 height 306
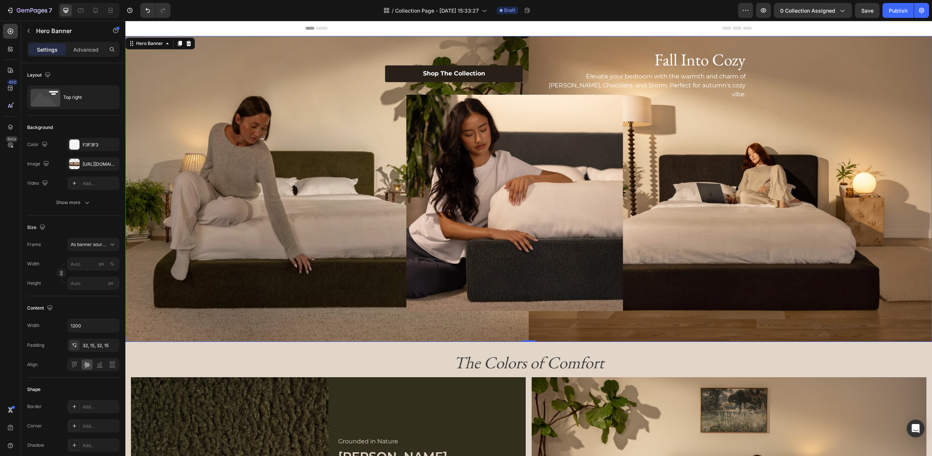
click at [529, 78] on div "Fall Into Cozy Heading Elevate your bedroom with the warmth and charm of Moss, …" at bounding box center [528, 75] width 446 height 78
click at [148, 11] on icon "Undo/Redo" at bounding box center [147, 10] width 7 height 7
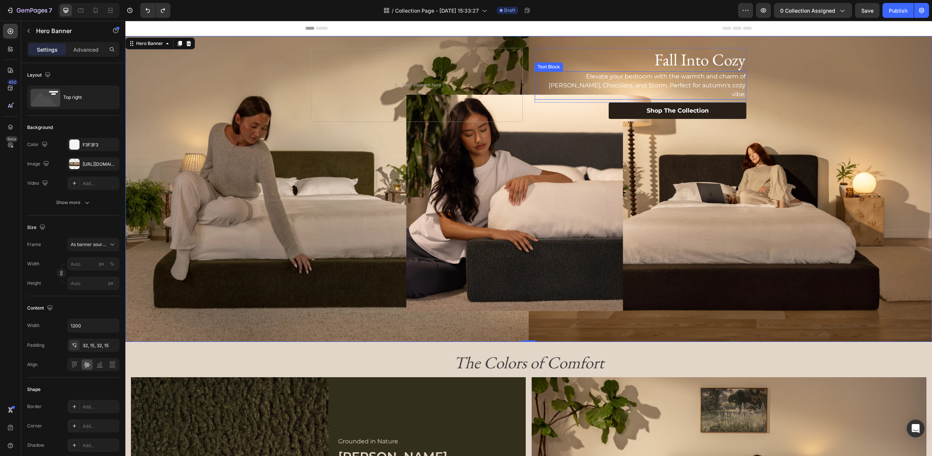
click at [536, 72] on p "Elevate your bedroom with the warmth and charm of [PERSON_NAME], Chocolate, and…" at bounding box center [640, 85] width 210 height 27
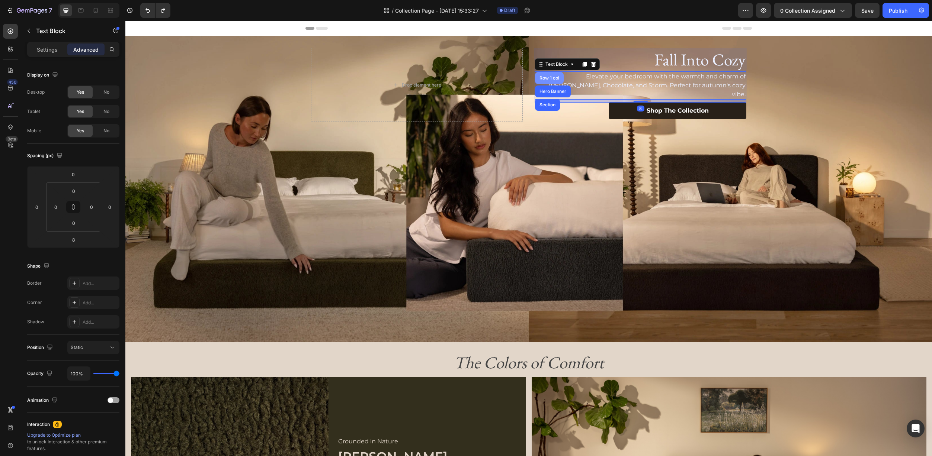
click at [542, 76] on div "Row 1 col" at bounding box center [549, 78] width 23 height 4
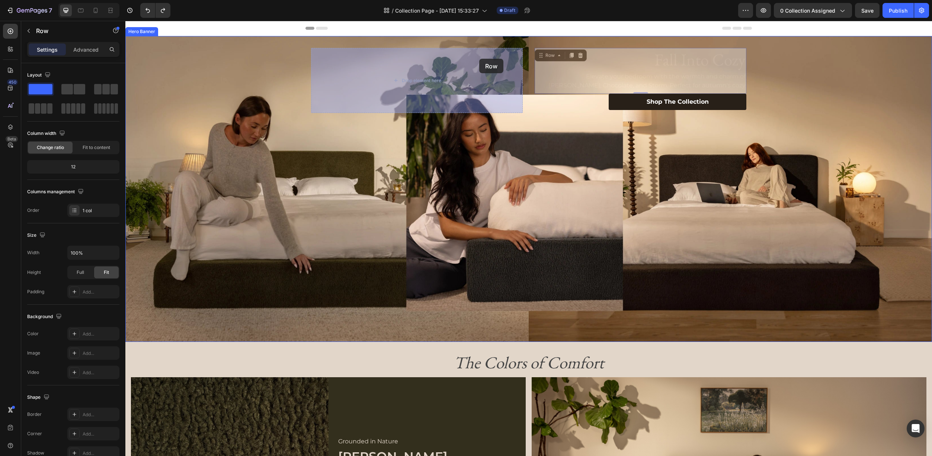
drag, startPoint x: 542, startPoint y: 55, endPoint x: 479, endPoint y: 59, distance: 63.4
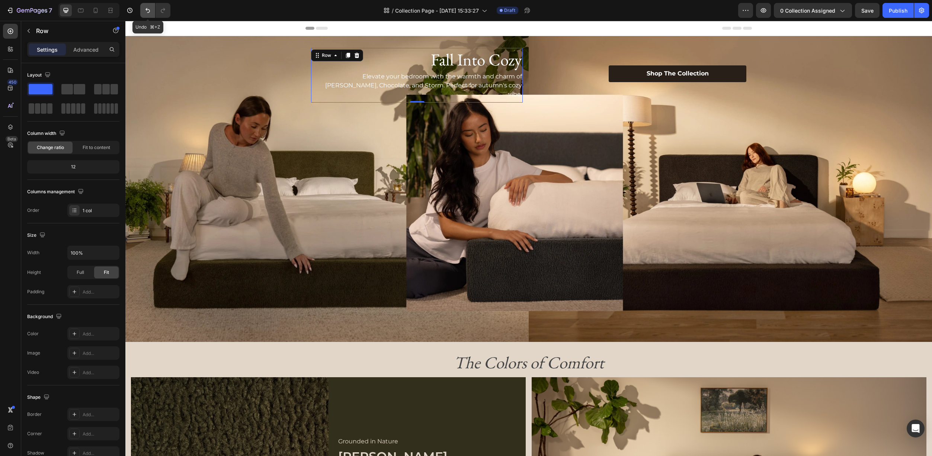
click at [145, 11] on icon "Undo/Redo" at bounding box center [147, 10] width 7 height 7
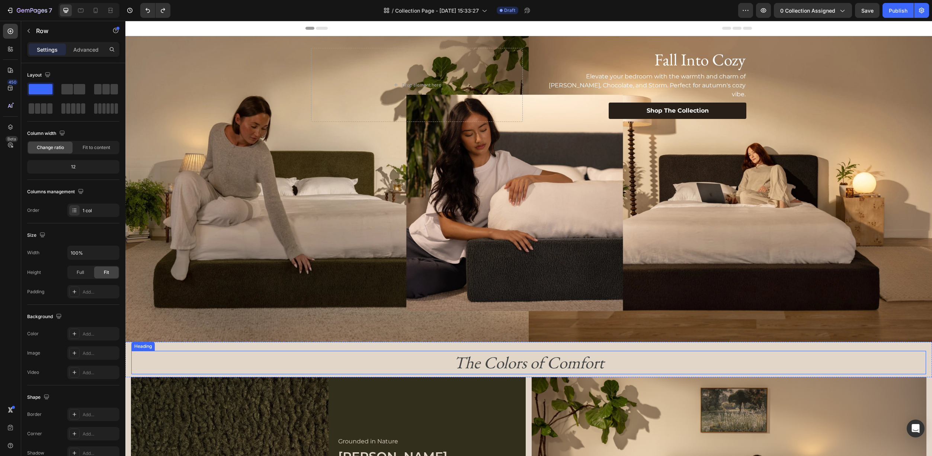
click at [647, 360] on h2 "The Colors of Comfort" at bounding box center [528, 362] width 794 height 23
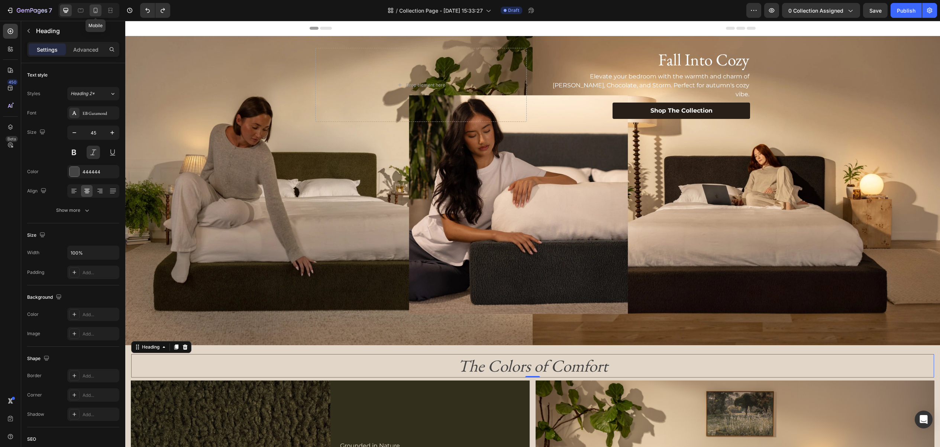
click at [95, 11] on icon at bounding box center [95, 10] width 7 height 7
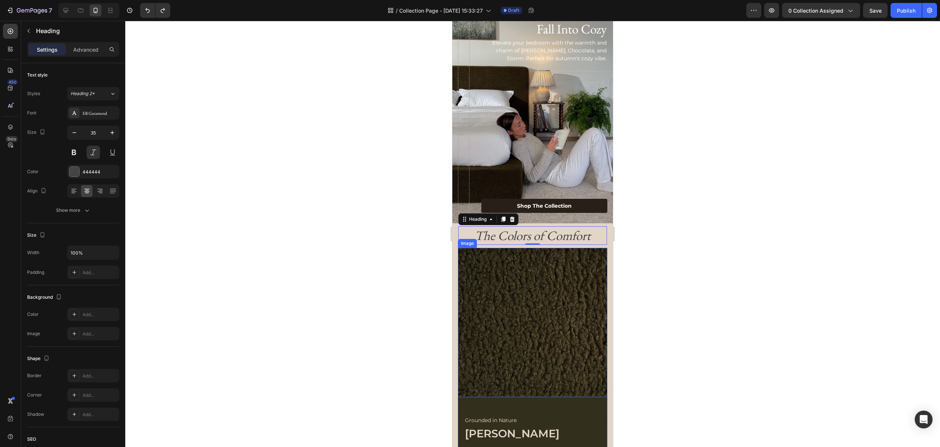
scroll to position [17, 0]
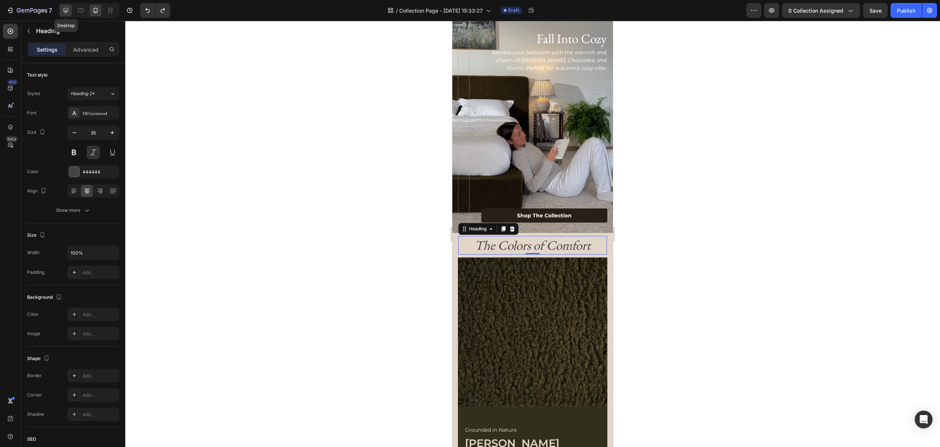
click at [67, 13] on icon at bounding box center [65, 10] width 7 height 7
type input "45"
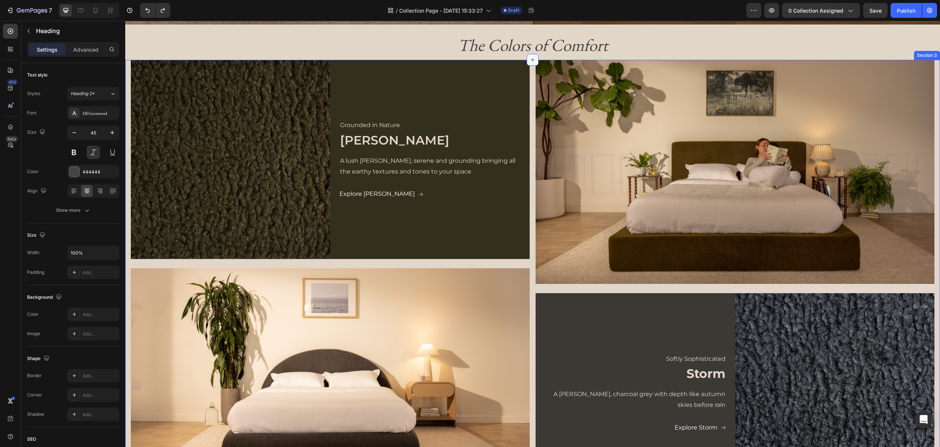
scroll to position [332, 0]
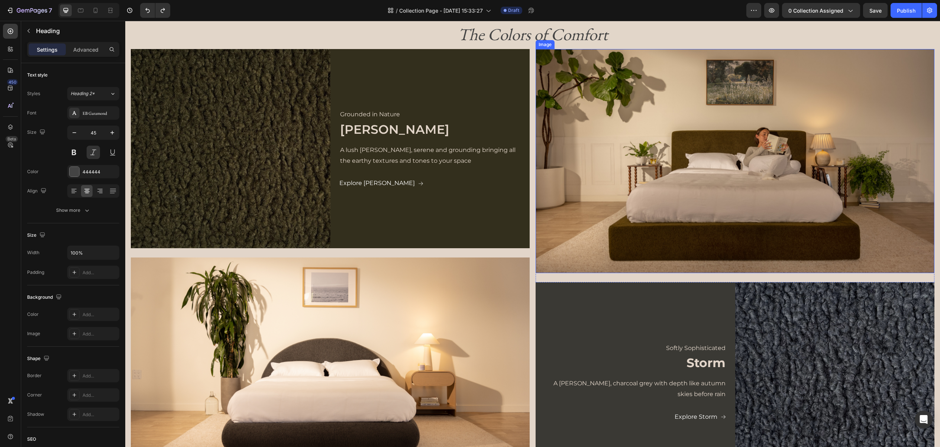
click at [572, 220] on img at bounding box center [735, 161] width 399 height 225
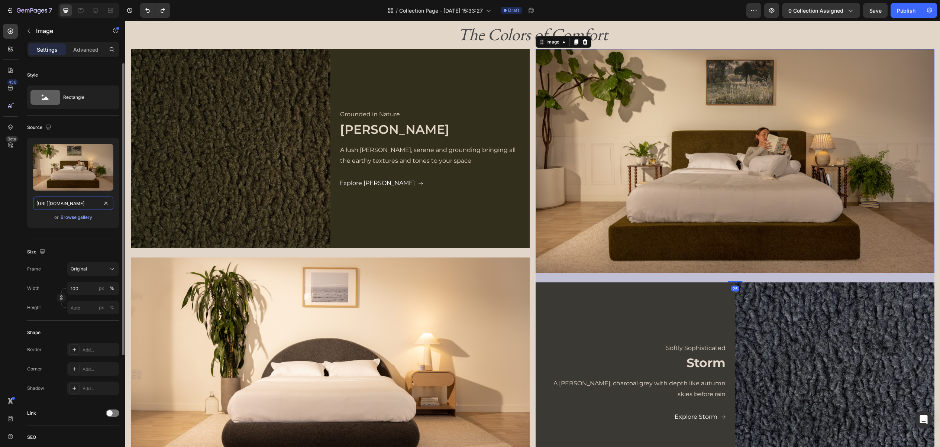
click at [83, 203] on input "[URL][DOMAIN_NAME]" at bounding box center [73, 203] width 80 height 13
click at [7, 11] on icon "button" at bounding box center [9, 10] width 7 height 7
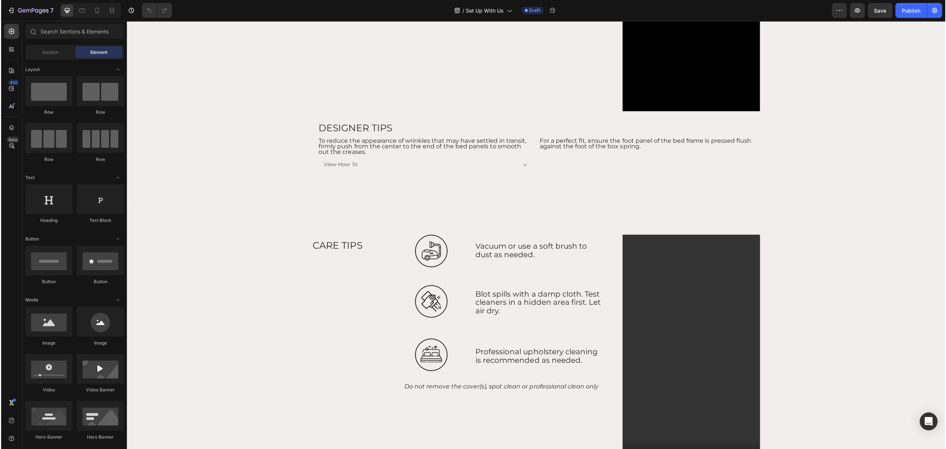
scroll to position [255, 0]
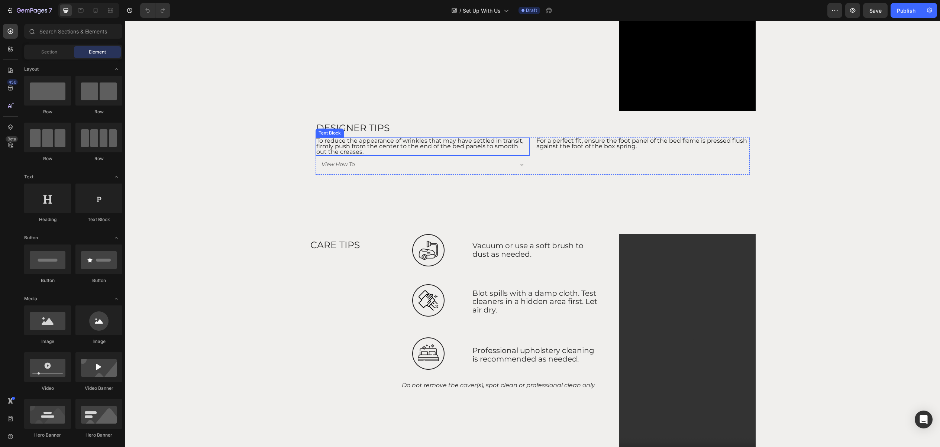
click at [474, 144] on span "To reduce the appearance of wrinkles that may have settled in transit, firmly p…" at bounding box center [419, 146] width 207 height 18
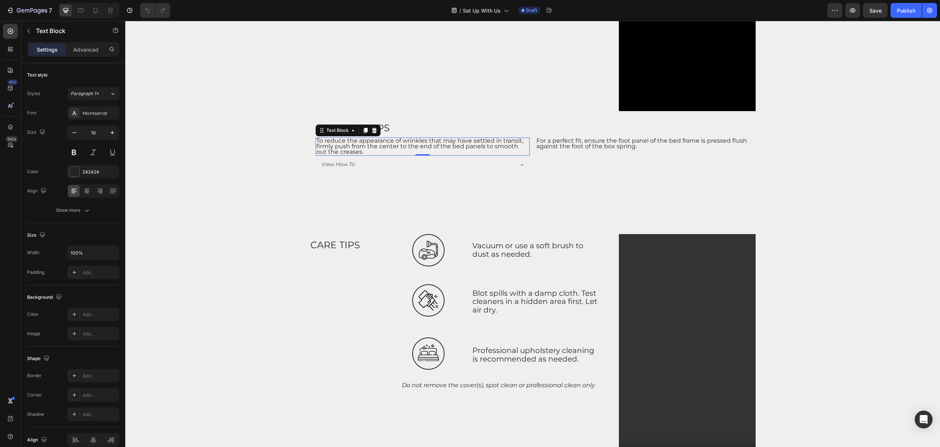
click at [474, 144] on span "To reduce the appearance of wrinkles that may have settled in transit, firmly p…" at bounding box center [419, 146] width 207 height 18
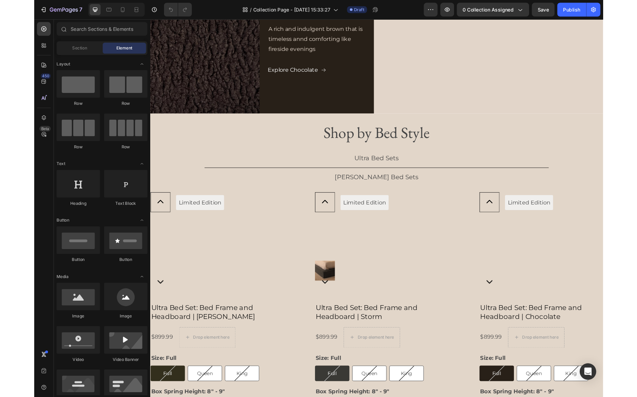
scroll to position [790, 0]
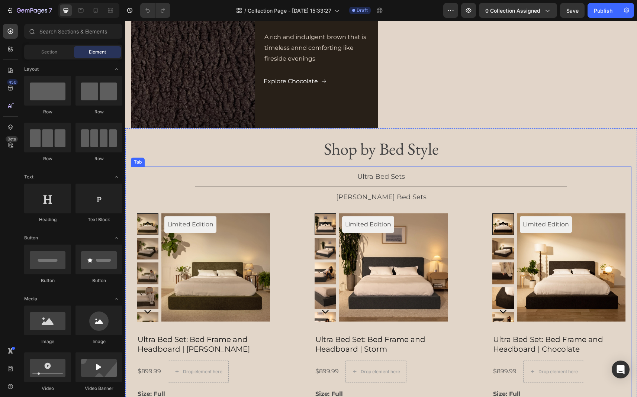
click at [544, 167] on li "Ultra Bed Sets" at bounding box center [381, 177] width 372 height 20
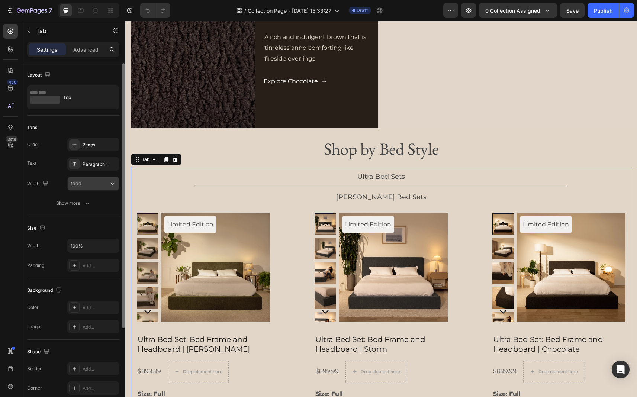
click at [95, 185] on input "1000" at bounding box center [93, 183] width 51 height 13
click at [112, 183] on icon "button" at bounding box center [112, 183] width 7 height 7
click at [102, 185] on input "1000" at bounding box center [93, 183] width 51 height 13
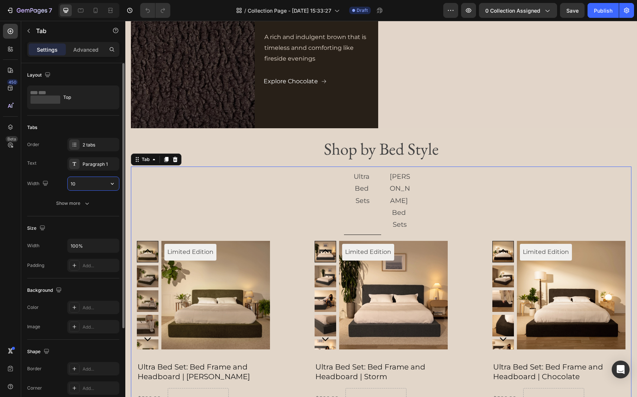
type input "1"
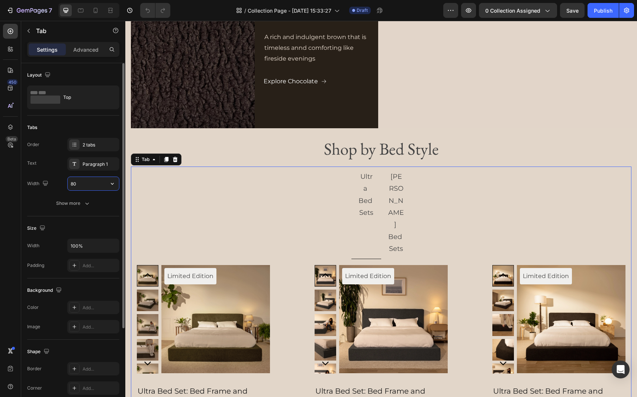
type input "8"
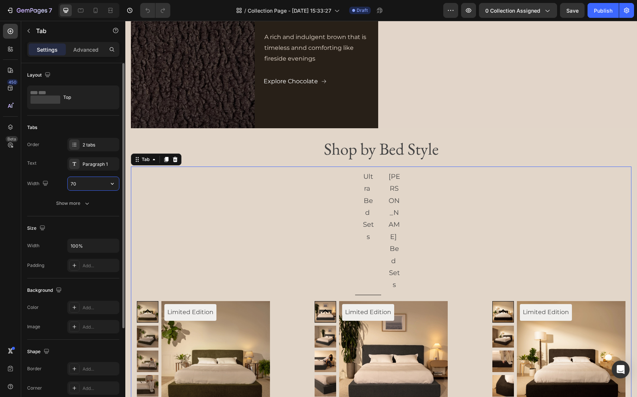
type input "7"
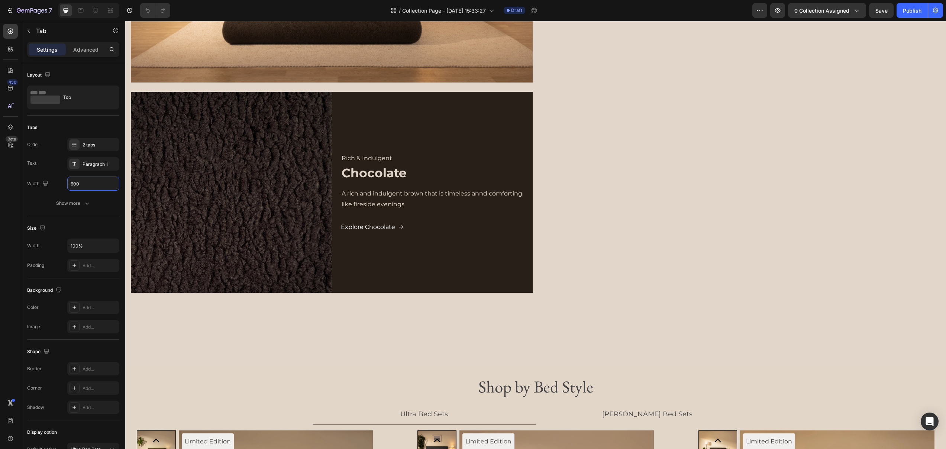
scroll to position [388, 0]
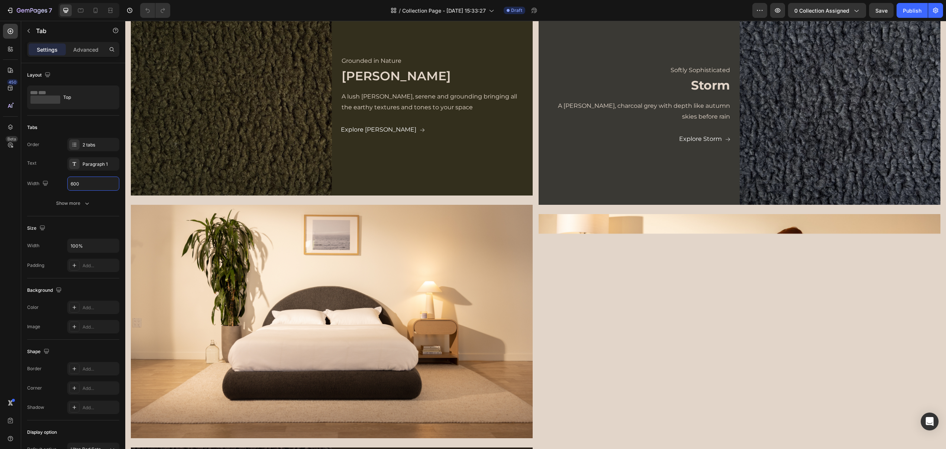
type input "600"
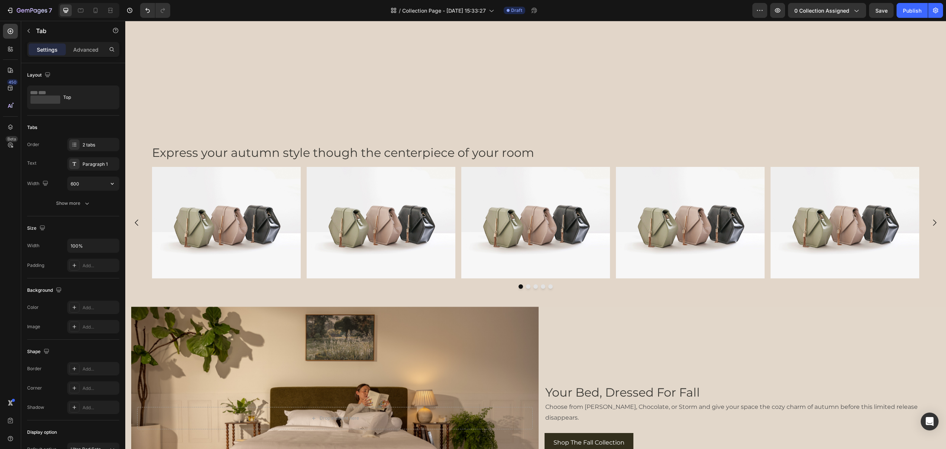
scroll to position [2076, 0]
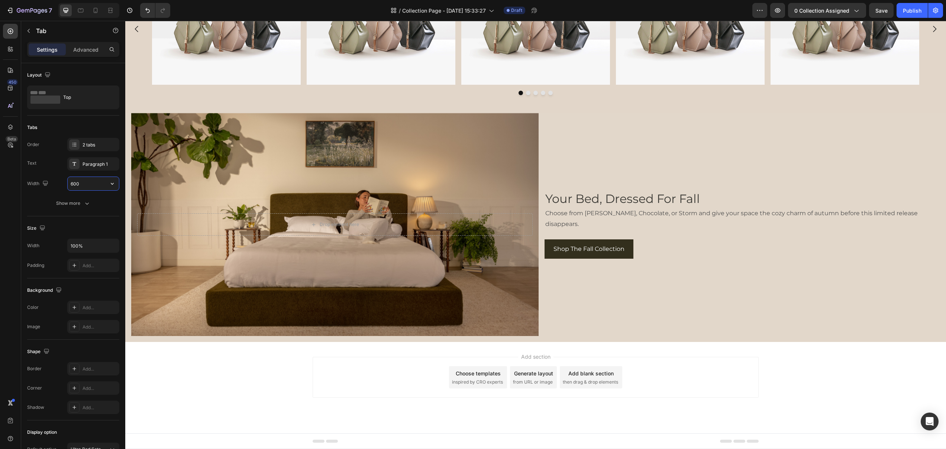
click at [808, 365] on div "Add section Choose templates inspired by CRO experts Generate layout from URL o…" at bounding box center [535, 387] width 821 height 91
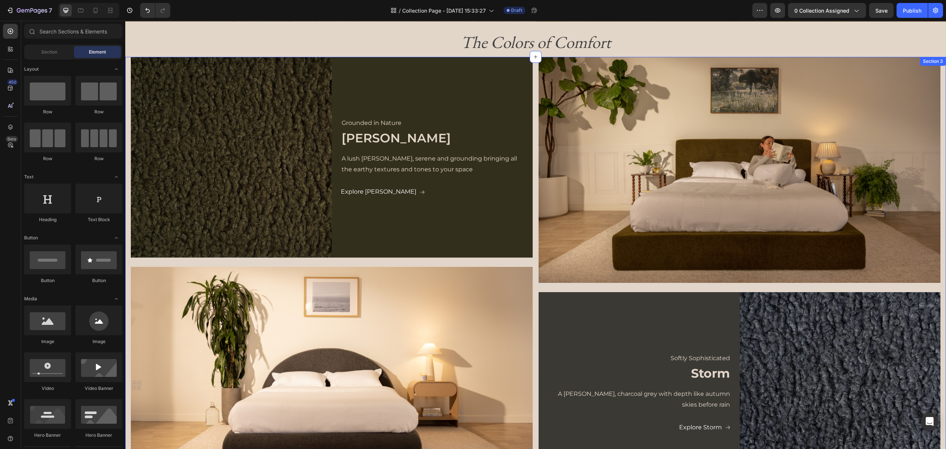
scroll to position [269, 0]
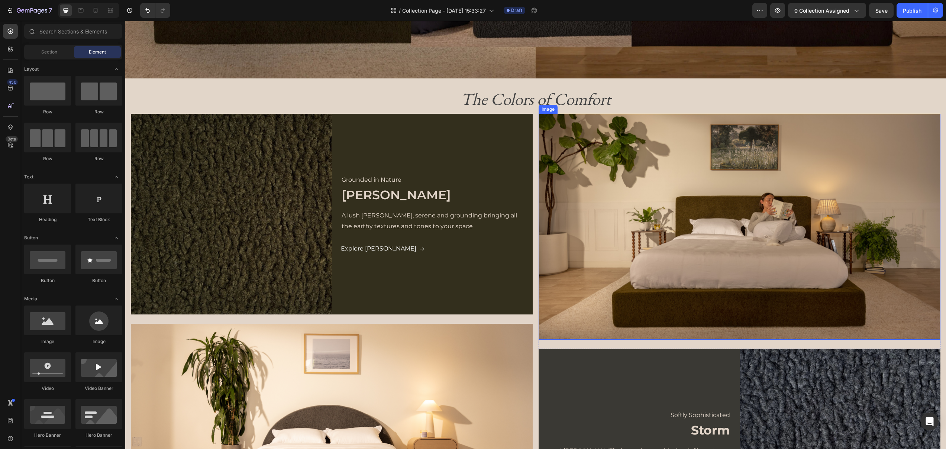
click at [677, 264] on img at bounding box center [740, 227] width 402 height 226
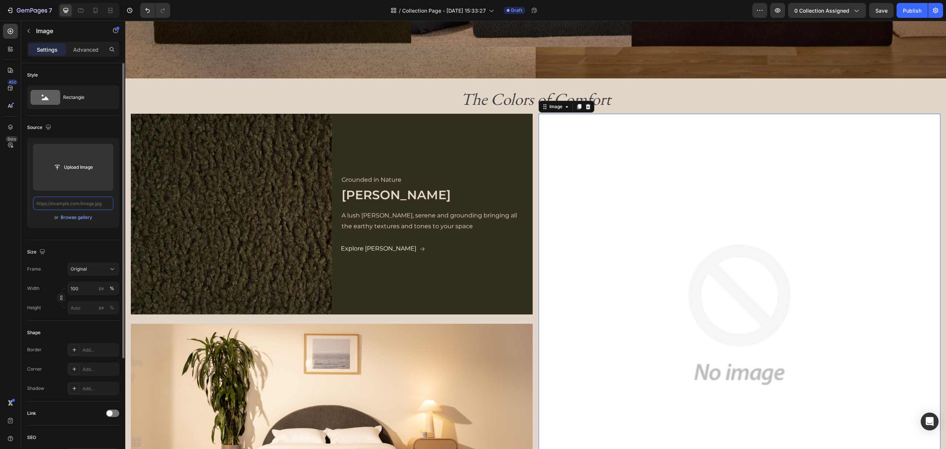
scroll to position [0, 0]
paste input "[URL][DOMAIN_NAME]"
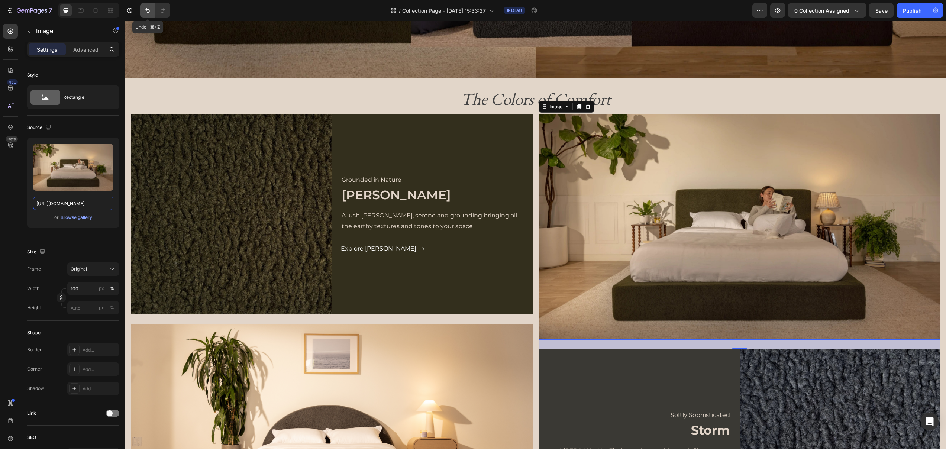
type input "[URL][DOMAIN_NAME]"
click at [148, 8] on icon "Undo/Redo" at bounding box center [147, 10] width 7 height 7
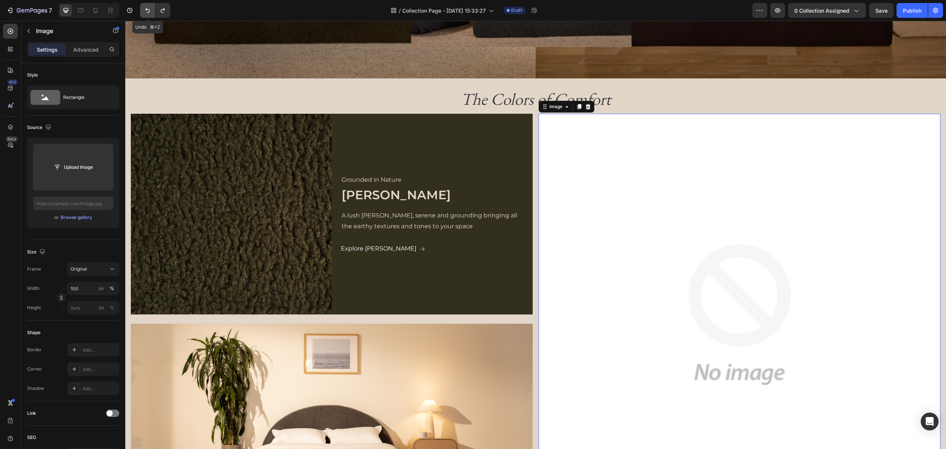
click at [148, 8] on icon "Undo/Redo" at bounding box center [147, 10] width 7 height 7
type input "[URL][DOMAIN_NAME]"
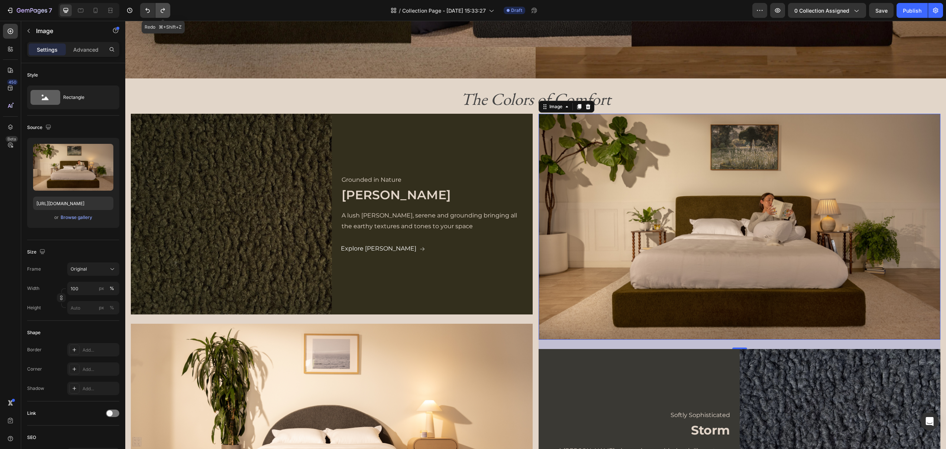
click at [158, 10] on button "Undo/Redo" at bounding box center [162, 10] width 15 height 15
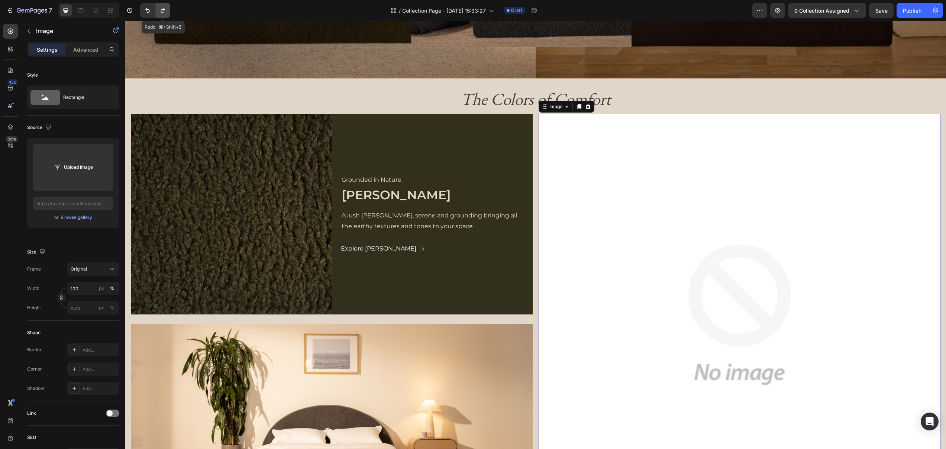
click at [158, 10] on button "Undo/Redo" at bounding box center [162, 10] width 15 height 15
type input "[URL][DOMAIN_NAME]"
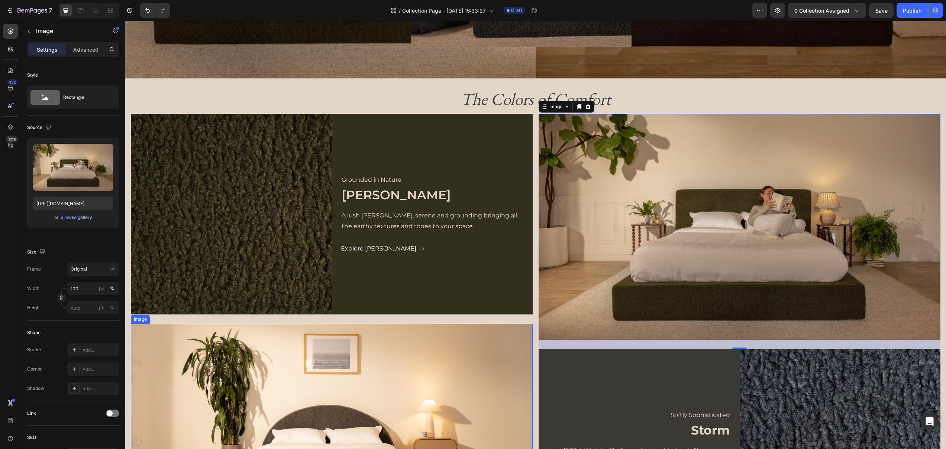
click at [273, 387] on img at bounding box center [332, 440] width 402 height 233
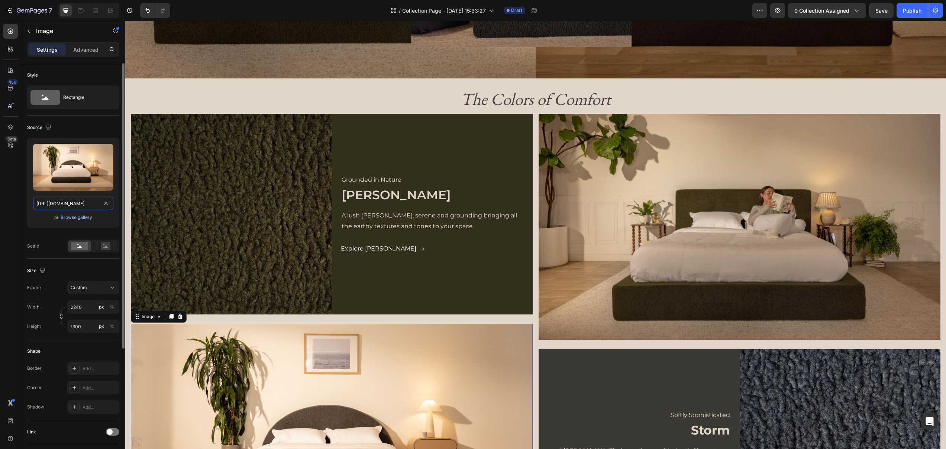
click at [89, 205] on input "[URL][DOMAIN_NAME]" at bounding box center [73, 203] width 80 height 13
paste input "lunaset_storm_frontview.webp?v=1758915301"
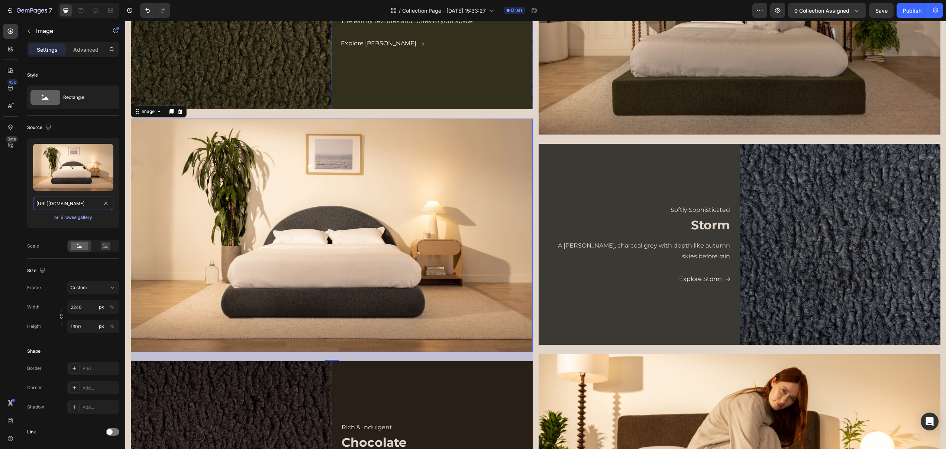
scroll to position [475, 0]
click at [223, 250] on img at bounding box center [332, 234] width 402 height 233
click at [145, 14] on button "Undo/Redo" at bounding box center [147, 10] width 15 height 15
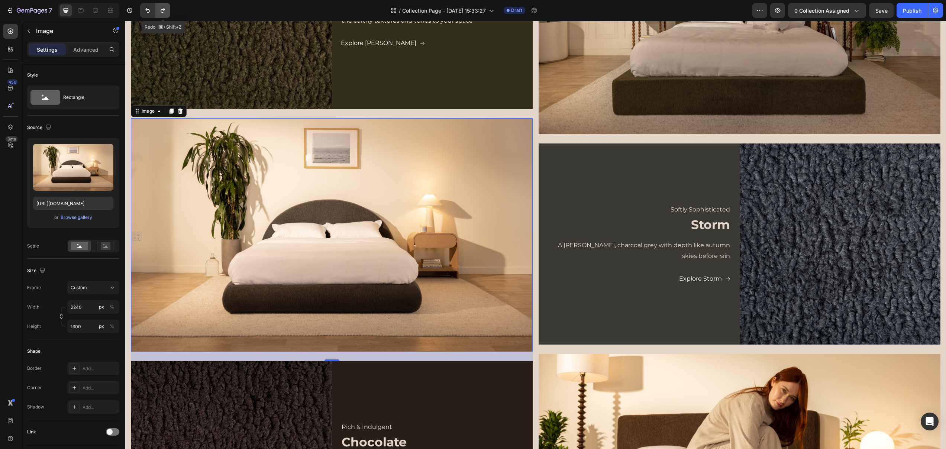
click at [161, 14] on button "Undo/Redo" at bounding box center [162, 10] width 15 height 15
type input "[URL][DOMAIN_NAME]"
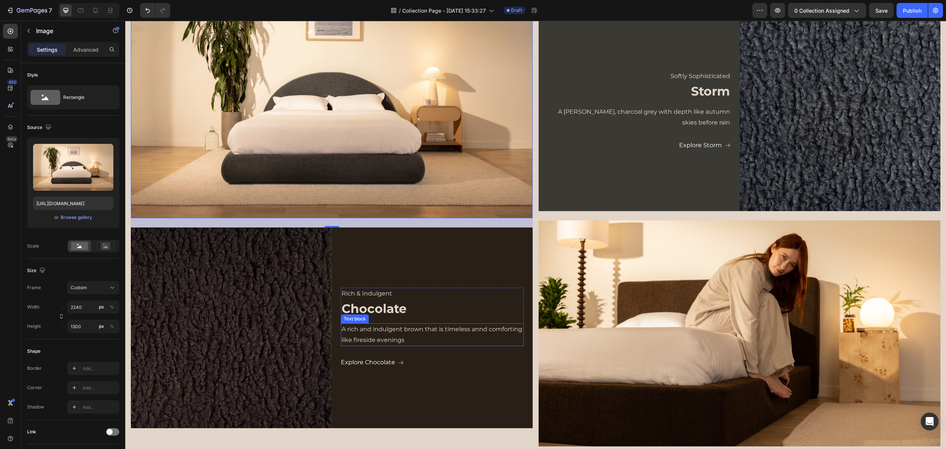
scroll to position [705, 0]
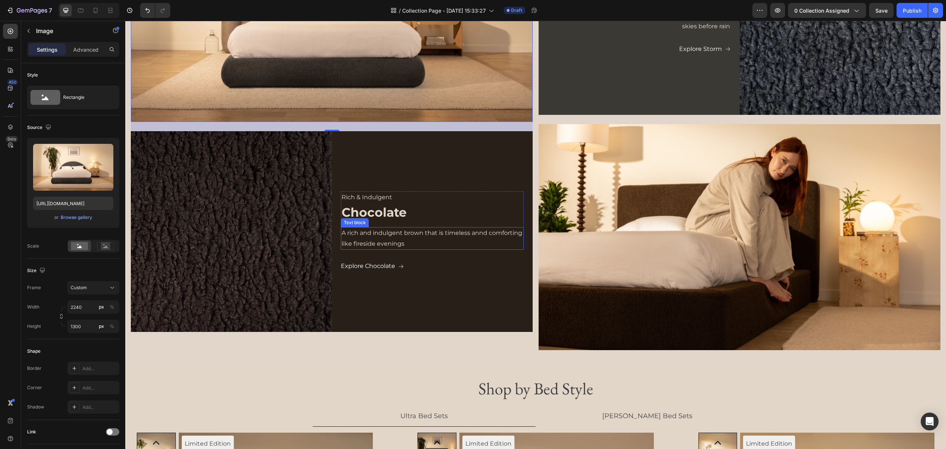
click at [599, 257] on img at bounding box center [740, 237] width 402 height 226
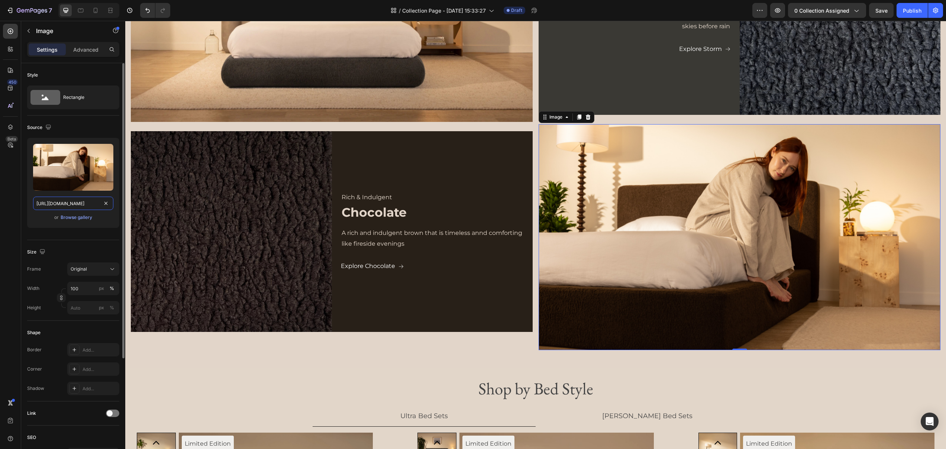
click at [91, 202] on input "[URL][DOMAIN_NAME]" at bounding box center [73, 203] width 80 height 13
paste input "ultraset_chocolate_pressing_on_side_panel.webp?v=1758915301"
type input "[URL][DOMAIN_NAME]"
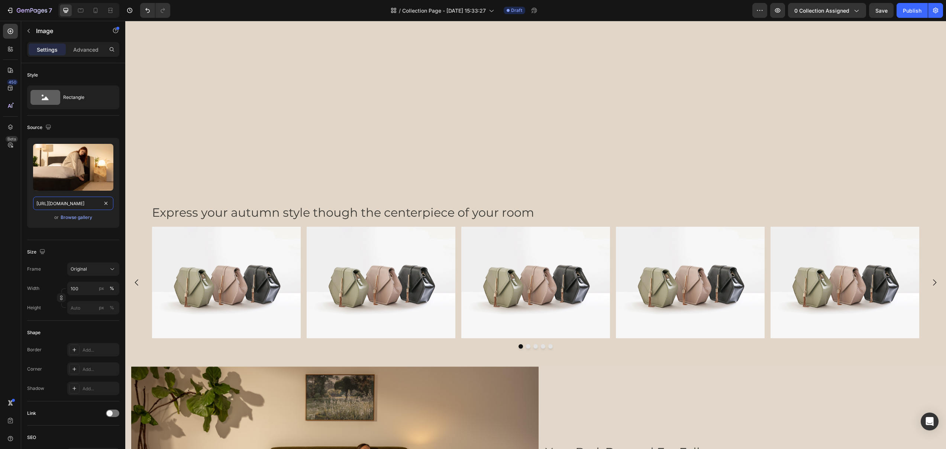
scroll to position [1825, 0]
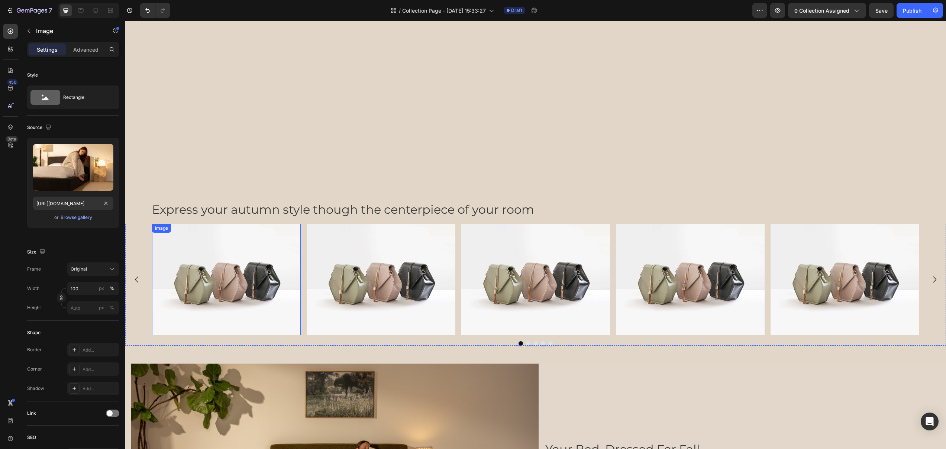
click at [275, 305] on img at bounding box center [226, 280] width 149 height 112
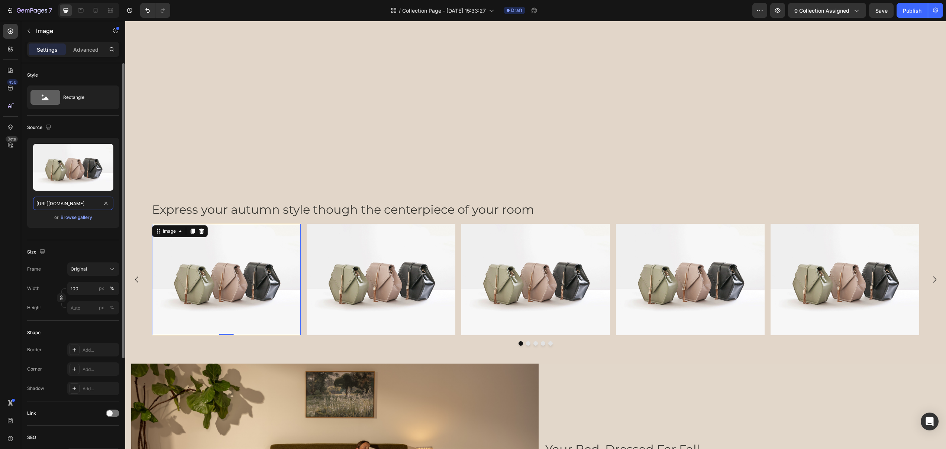
click at [78, 201] on input "[URL][DOMAIN_NAME]" at bounding box center [73, 203] width 80 height 13
click at [128, 282] on button "Carousel Back Arrow" at bounding box center [136, 279] width 21 height 21
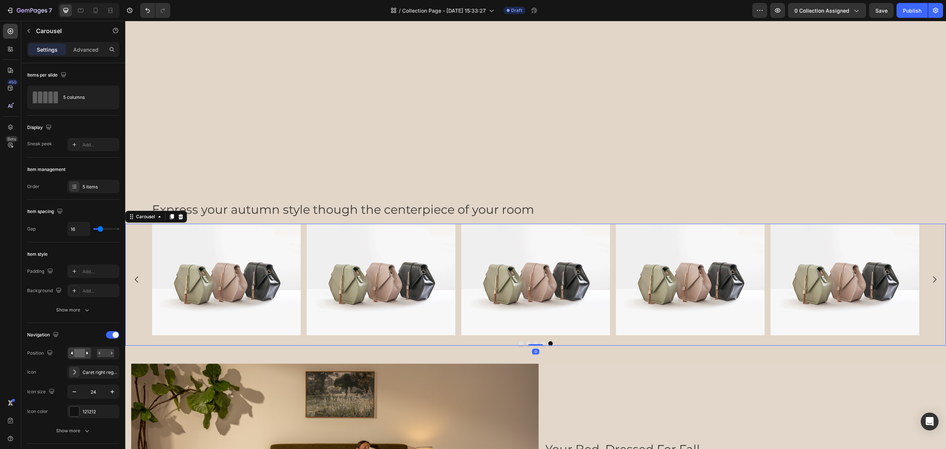
click at [133, 281] on icon "Carousel Back Arrow" at bounding box center [136, 279] width 9 height 9
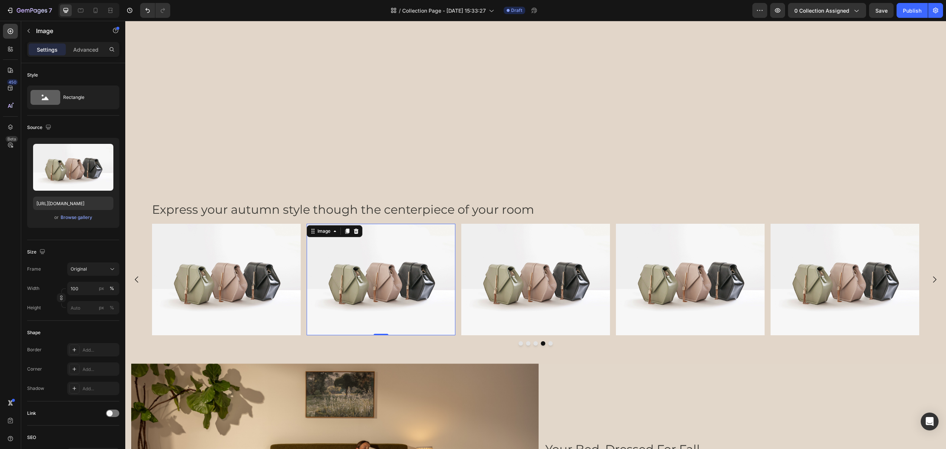
click at [393, 304] on img at bounding box center [381, 280] width 149 height 112
click at [82, 203] on input "[URL][DOMAIN_NAME]" at bounding box center [73, 203] width 80 height 13
paste input "0249/8140/5759/files/ultraset_chocolate_pressing_on_side_panel.webp?v=1758915301"
type input "[URL][DOMAIN_NAME]"
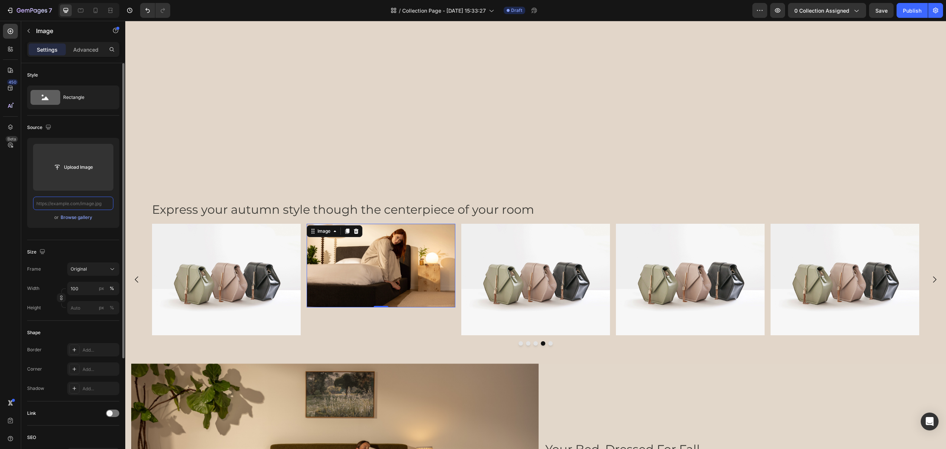
scroll to position [0, 0]
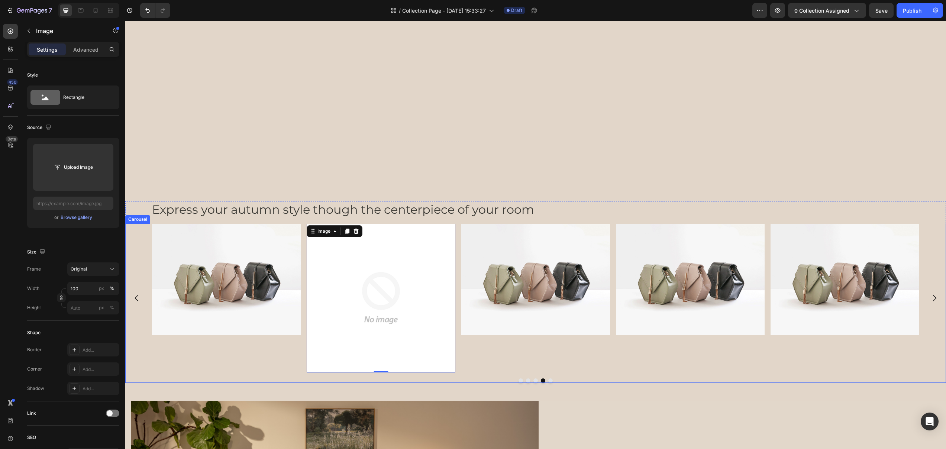
click at [469, 354] on div "Image" at bounding box center [535, 298] width 149 height 149
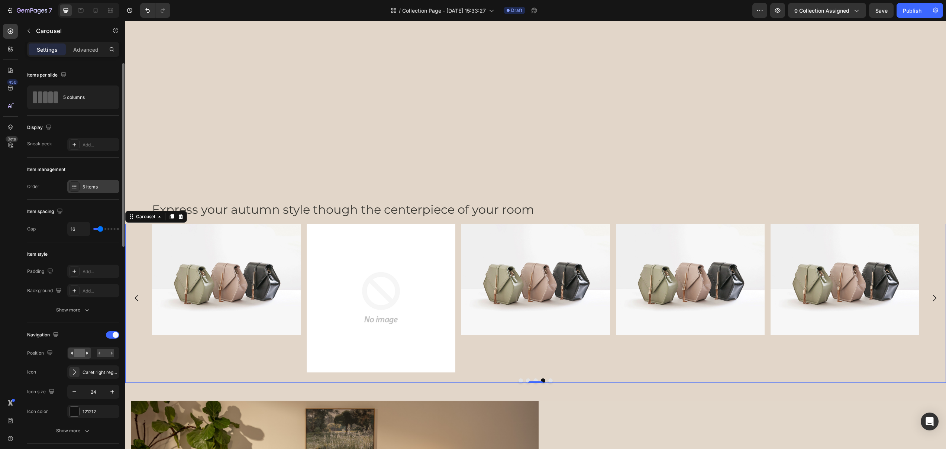
click at [84, 186] on div "5 items" at bounding box center [100, 187] width 35 height 7
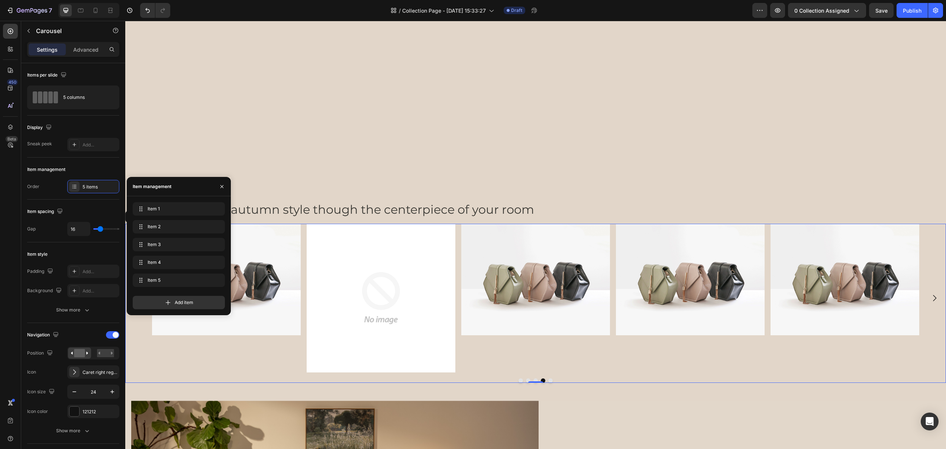
click at [516, 354] on div "Image" at bounding box center [535, 298] width 149 height 149
